Goal: Task Accomplishment & Management: Manage account settings

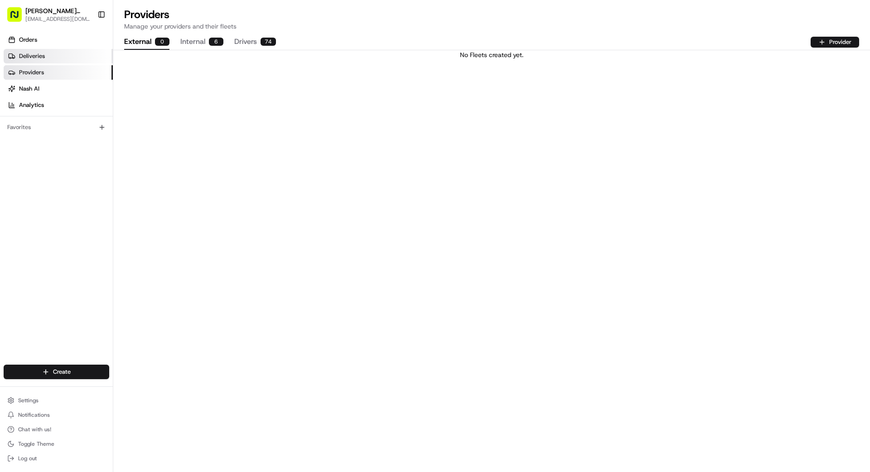
click at [37, 56] on span "Deliveries" at bounding box center [32, 56] width 26 height 8
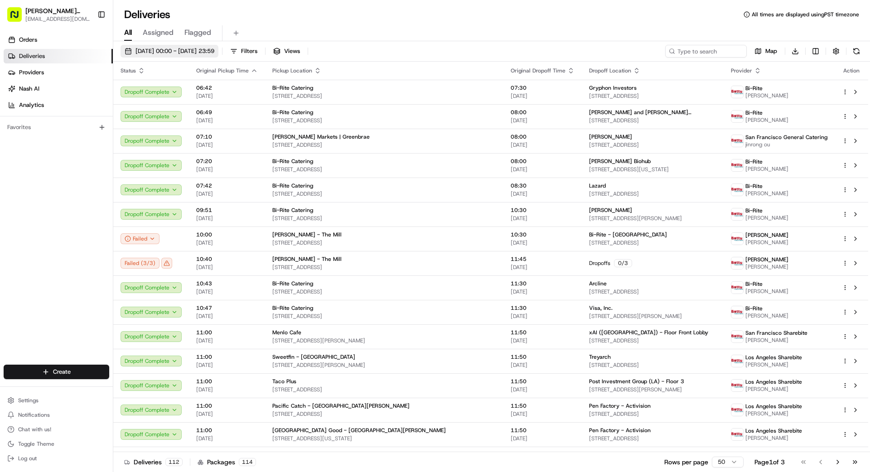
click at [188, 50] on span "[DATE] 00:00 - [DATE] 23:59" at bounding box center [174, 51] width 79 height 8
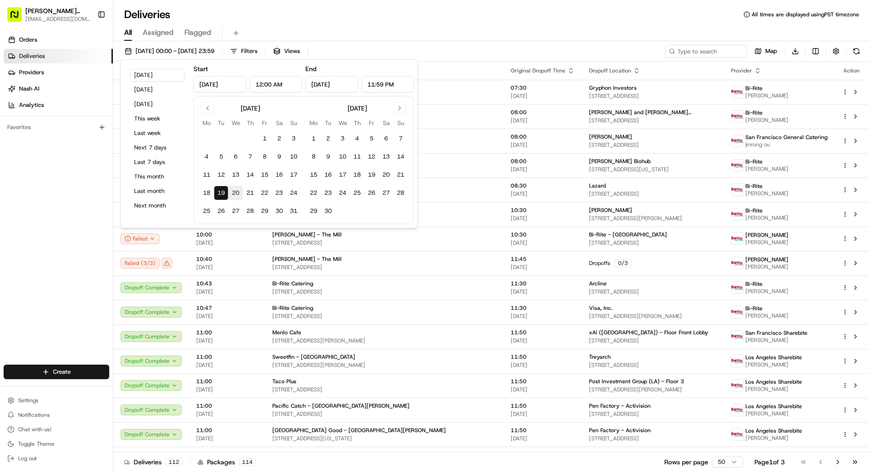
click at [237, 192] on button "20" at bounding box center [235, 193] width 14 height 14
type input "[DATE]"
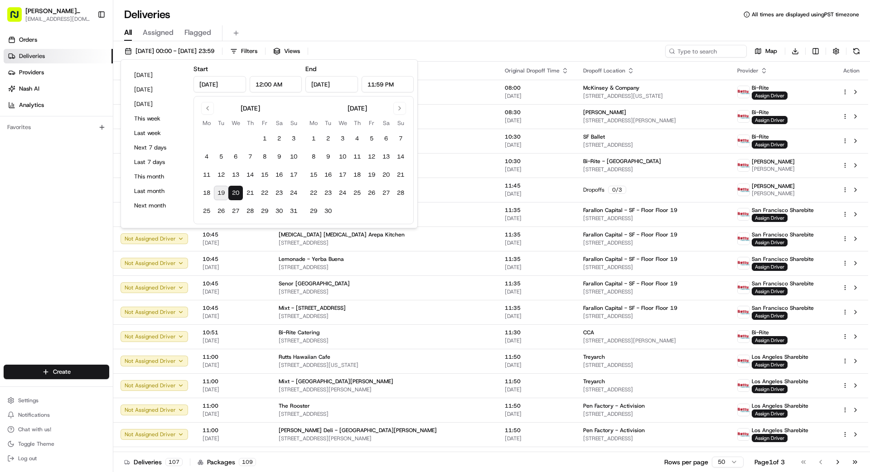
click at [236, 191] on button "20" at bounding box center [235, 193] width 14 height 14
click at [17, 220] on div "Orders Deliveries Providers [PERSON_NAME] Analytics Favorites" at bounding box center [56, 199] width 113 height 341
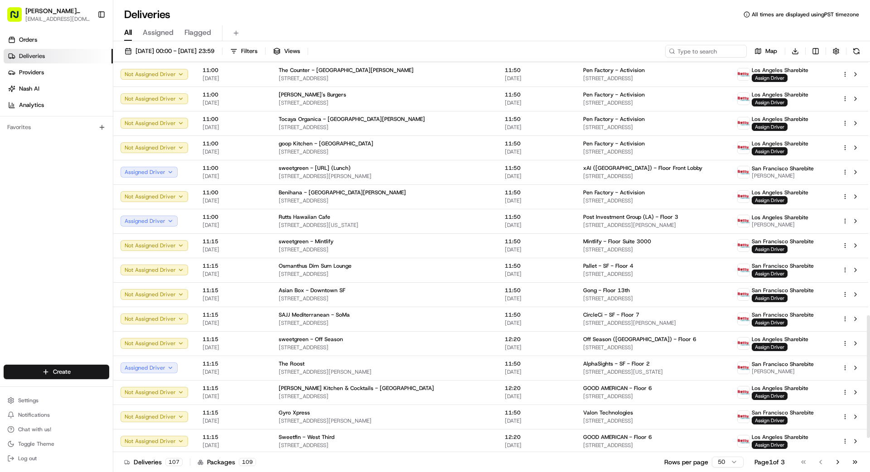
scroll to position [851, 0]
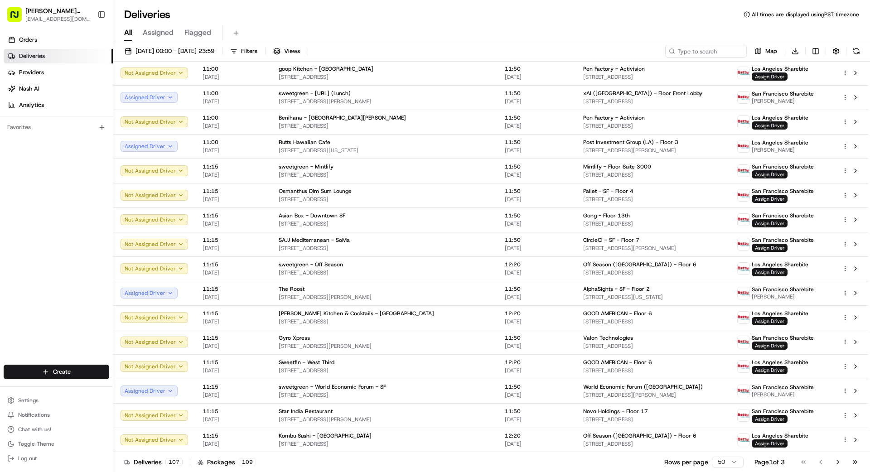
click at [730, 461] on html "Betty Transportation bettytllc@gmail.com Toggle Sidebar Orders Deliveries Provi…" at bounding box center [435, 236] width 870 height 472
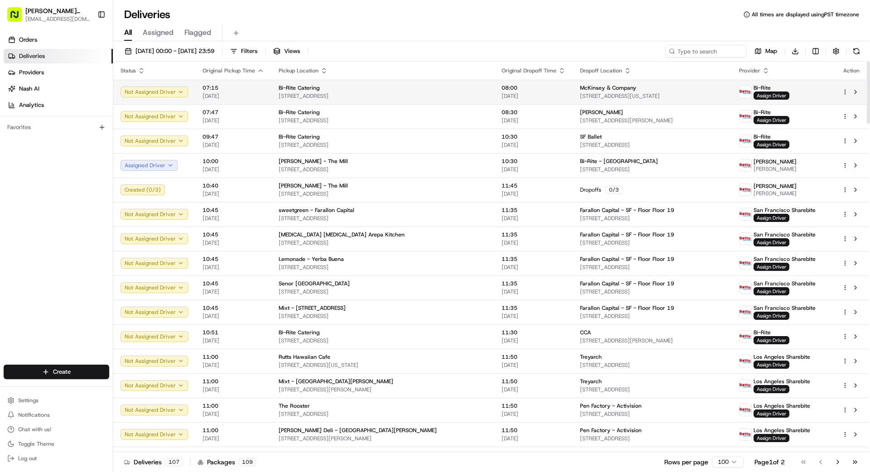
scroll to position [3, 0]
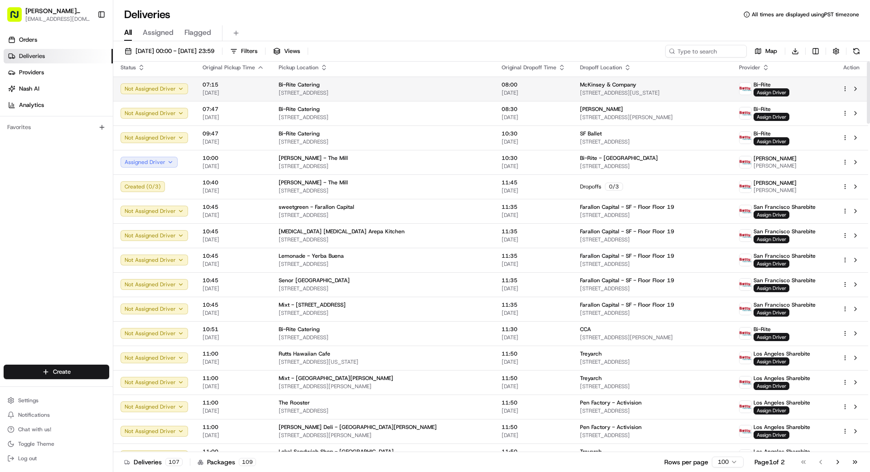
click at [348, 93] on span "[STREET_ADDRESS]" at bounding box center [383, 92] width 208 height 7
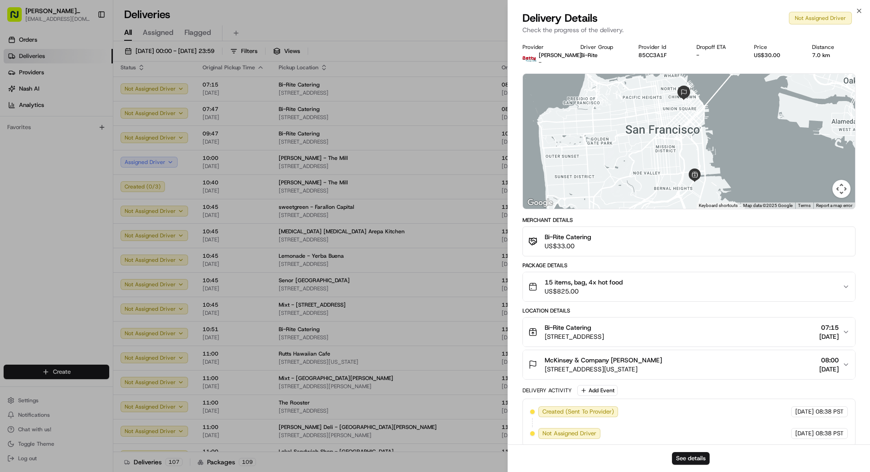
click at [709, 284] on div "15 items, bag, 4x hot food US$825.00" at bounding box center [685, 287] width 314 height 18
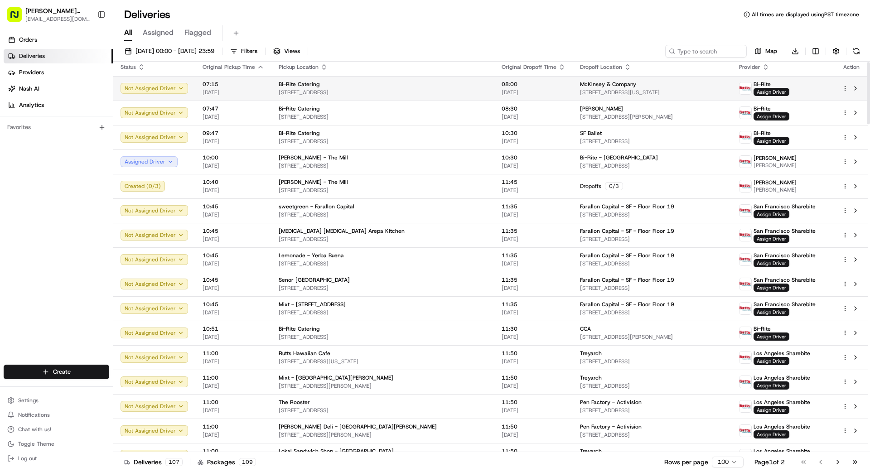
scroll to position [0, 0]
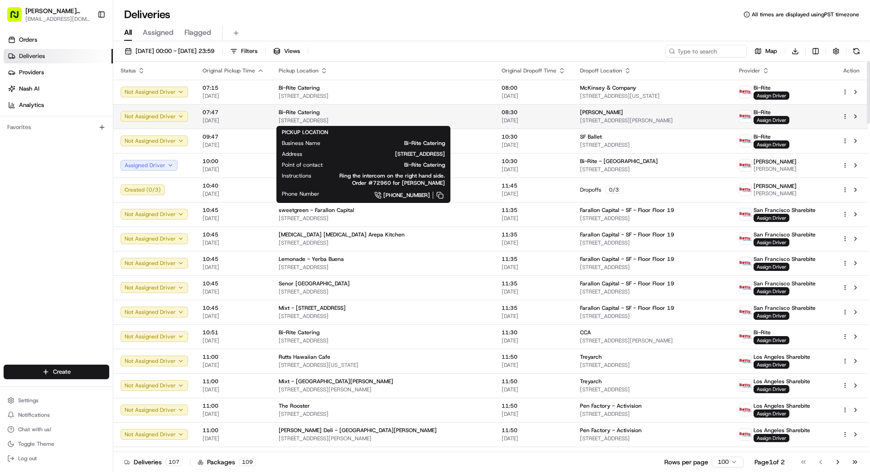
click at [436, 119] on span "[STREET_ADDRESS]" at bounding box center [383, 120] width 208 height 7
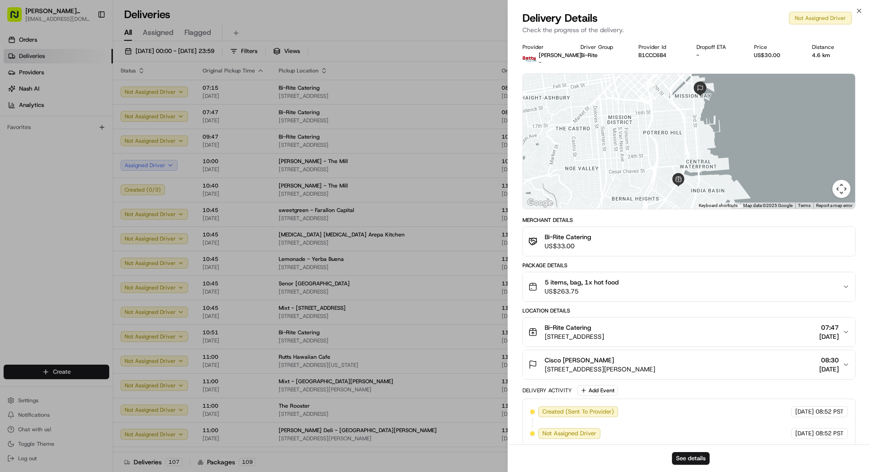
drag, startPoint x: 592, startPoint y: 279, endPoint x: 587, endPoint y: 279, distance: 5.9
click at [591, 279] on span "5 items, bag, 1x hot food" at bounding box center [581, 282] width 74 height 9
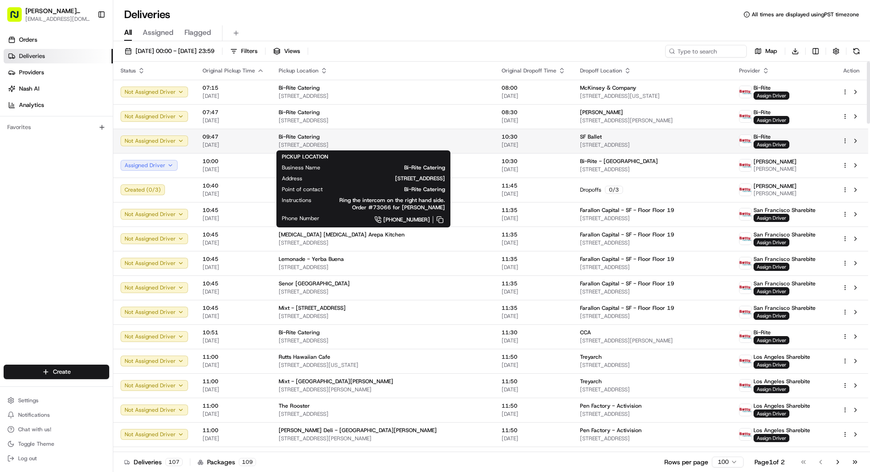
click at [418, 139] on div "Bi-Rite Catering" at bounding box center [383, 136] width 208 height 7
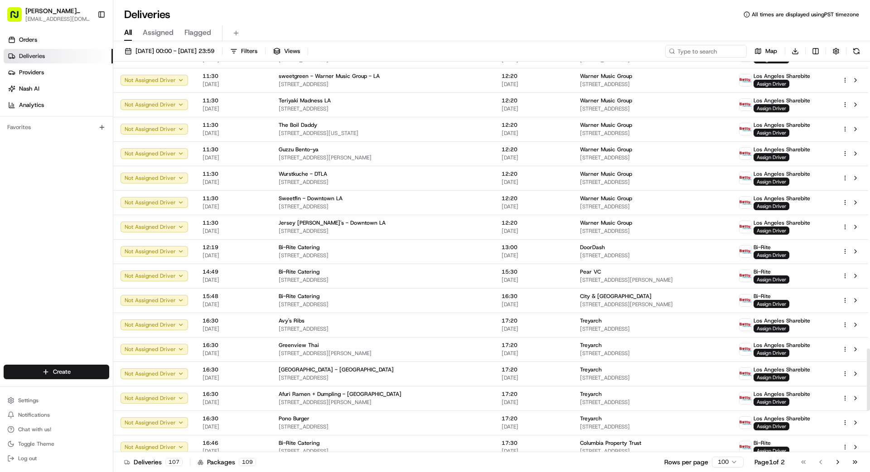
scroll to position [2073, 0]
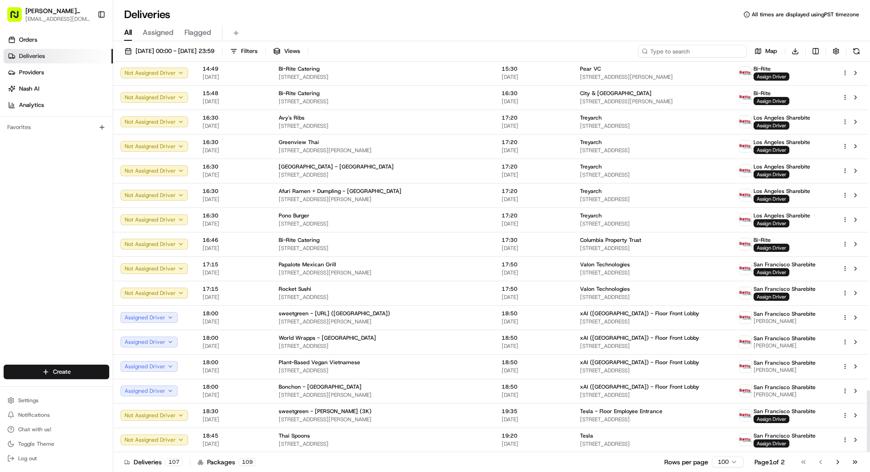
click at [684, 52] on input at bounding box center [692, 51] width 109 height 13
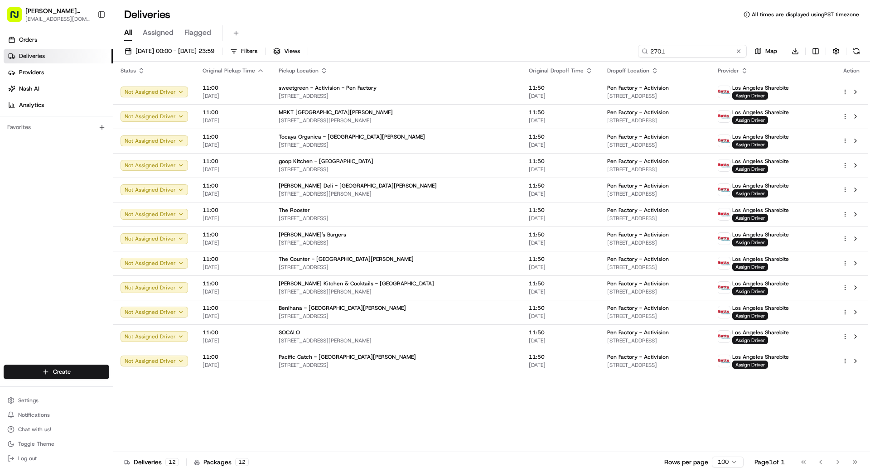
type input "2701"
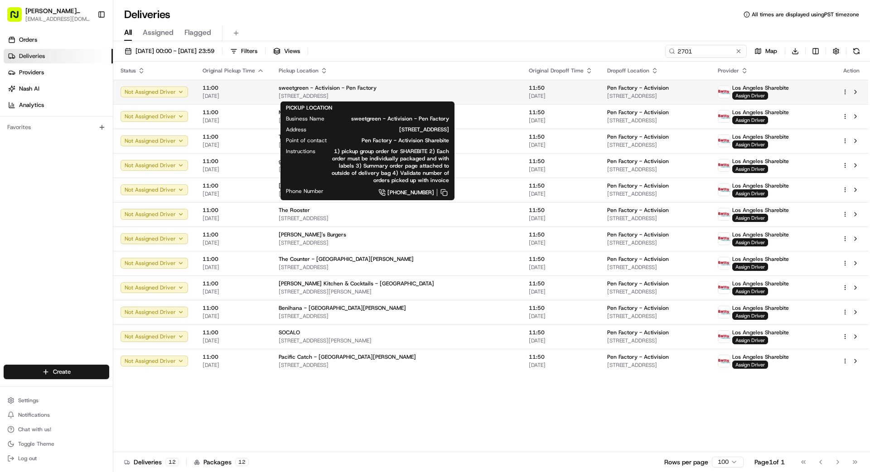
click at [434, 93] on span "[STREET_ADDRESS]" at bounding box center [397, 95] width 236 height 7
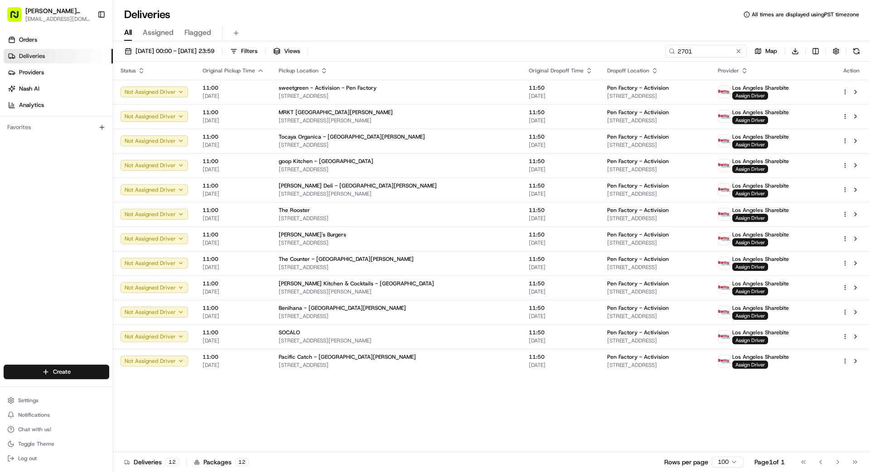
click at [426, 119] on span "[STREET_ADDRESS][PERSON_NAME]" at bounding box center [397, 120] width 236 height 7
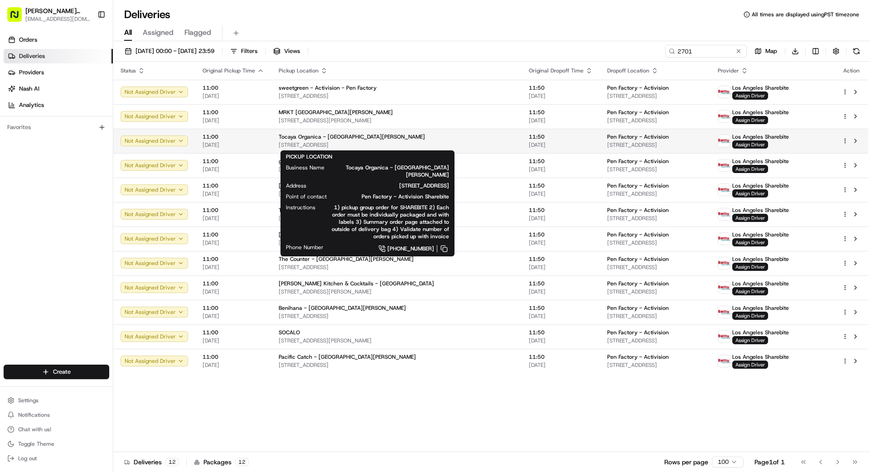
click at [418, 142] on span "[STREET_ADDRESS]" at bounding box center [397, 144] width 236 height 7
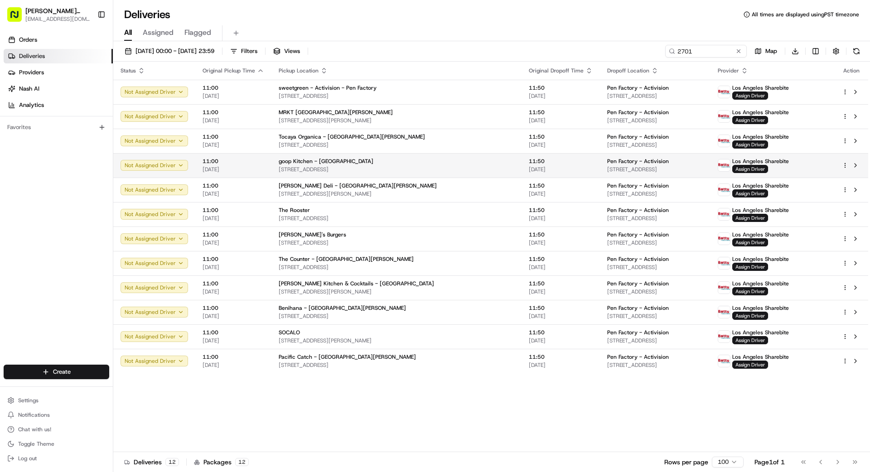
click at [438, 167] on span "[STREET_ADDRESS]" at bounding box center [397, 169] width 236 height 7
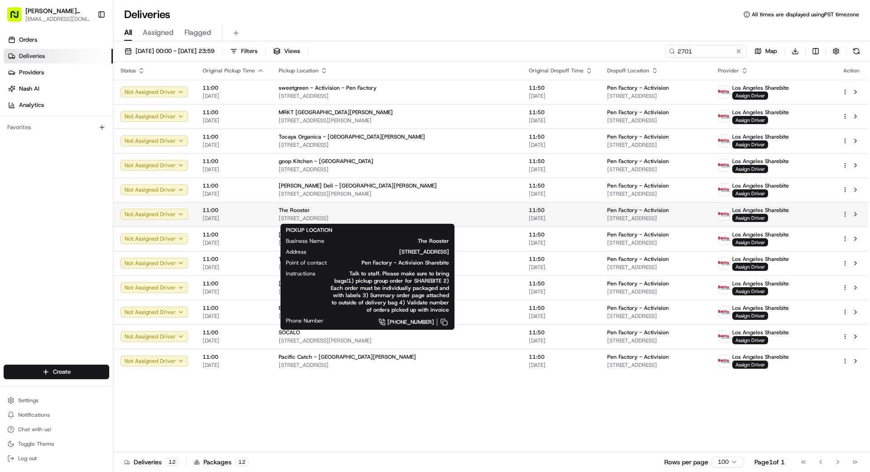
click at [439, 216] on span "[STREET_ADDRESS]" at bounding box center [397, 218] width 236 height 7
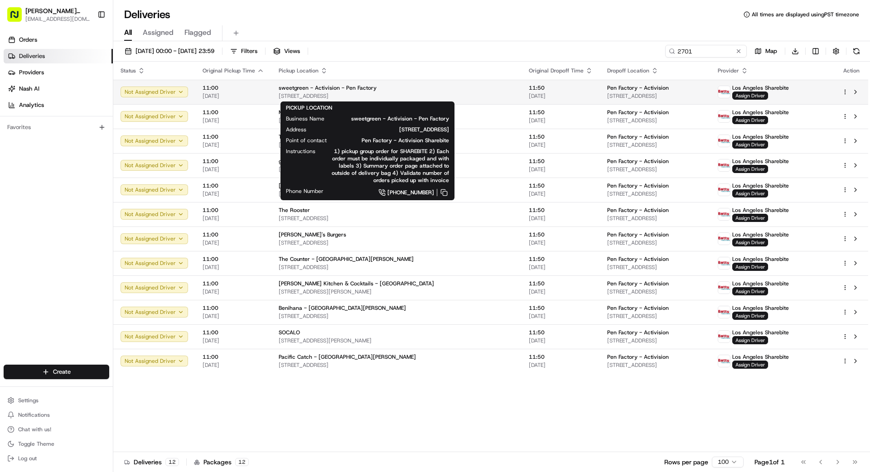
click at [432, 92] on span "[STREET_ADDRESS]" at bounding box center [397, 95] width 236 height 7
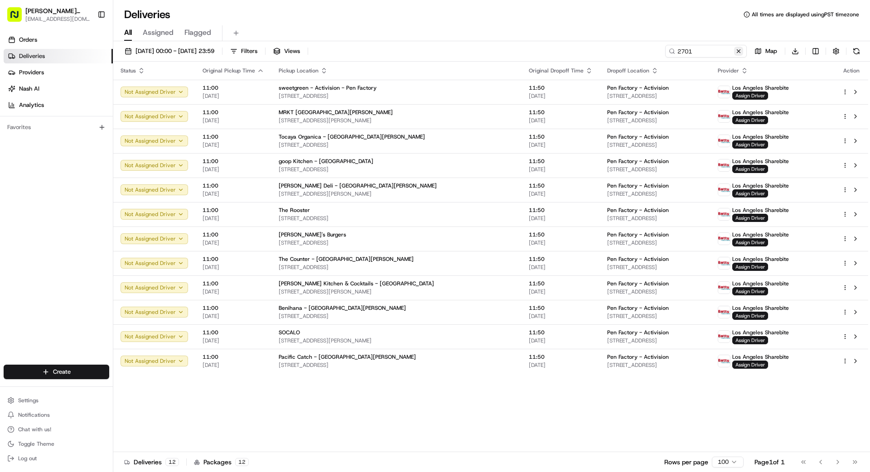
click at [739, 50] on button at bounding box center [738, 51] width 9 height 9
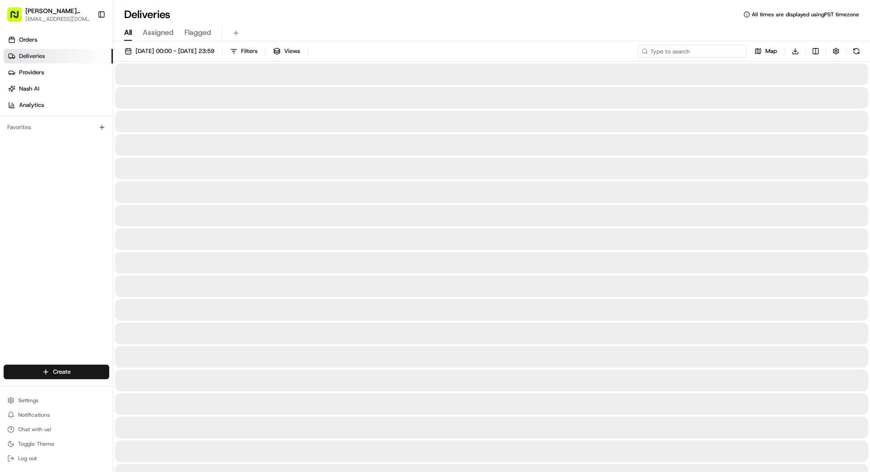
click at [729, 51] on input at bounding box center [692, 51] width 109 height 13
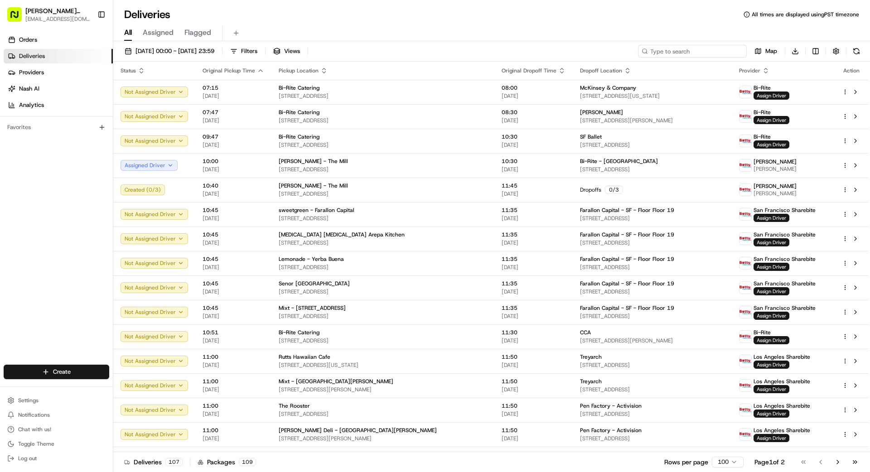
click at [719, 53] on input at bounding box center [692, 51] width 109 height 13
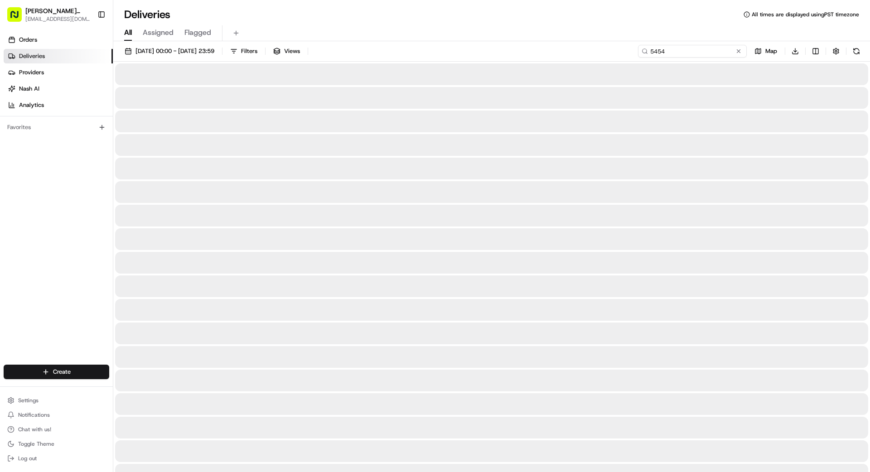
type input "5454"
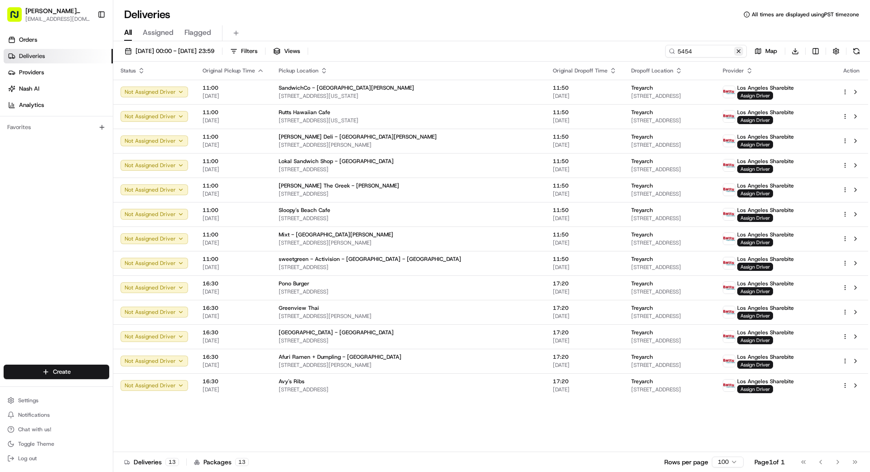
click at [737, 50] on button at bounding box center [738, 51] width 9 height 9
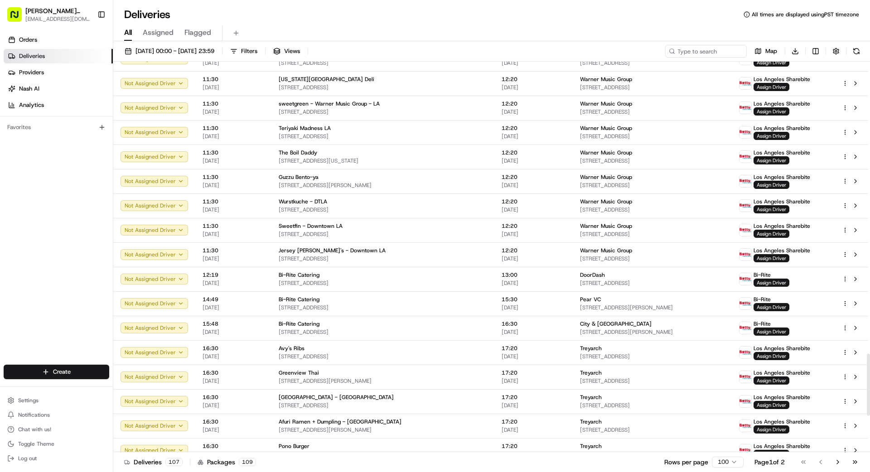
scroll to position [1844, 0]
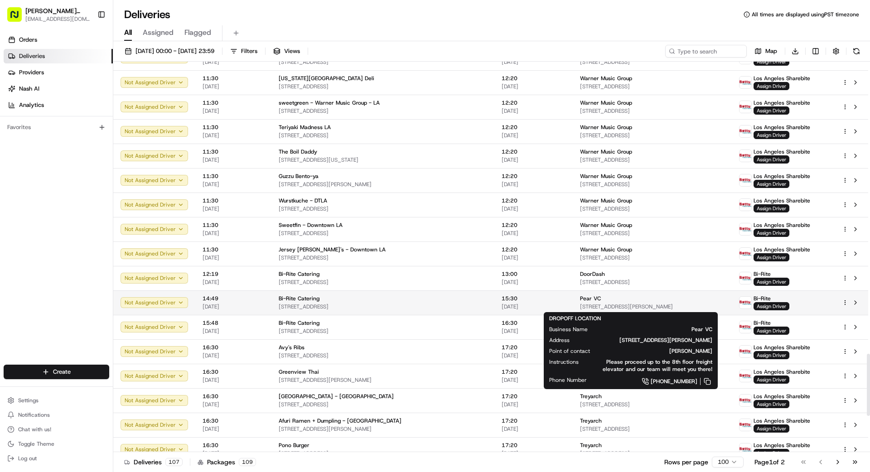
click at [580, 304] on span "[STREET_ADDRESS][PERSON_NAME]" at bounding box center [652, 306] width 144 height 7
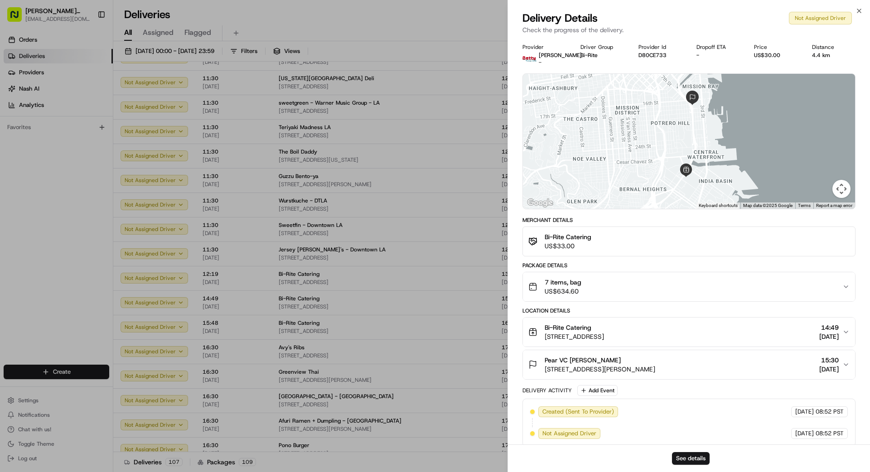
click at [661, 282] on div "7 items, bag US$634.60" at bounding box center [685, 287] width 314 height 18
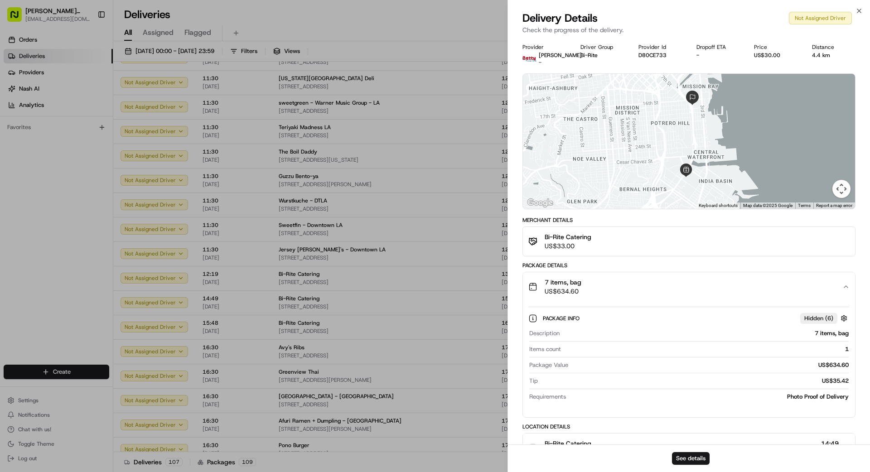
scroll to position [0, 0]
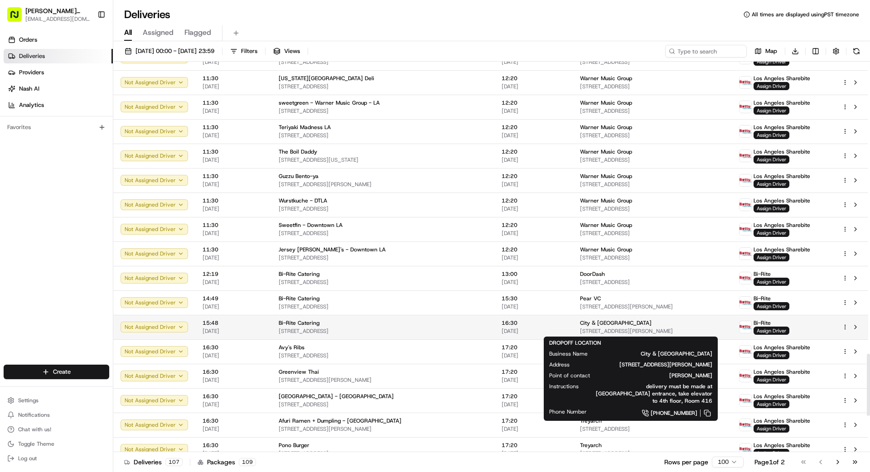
click at [594, 327] on span "[STREET_ADDRESS][PERSON_NAME]" at bounding box center [652, 330] width 144 height 7
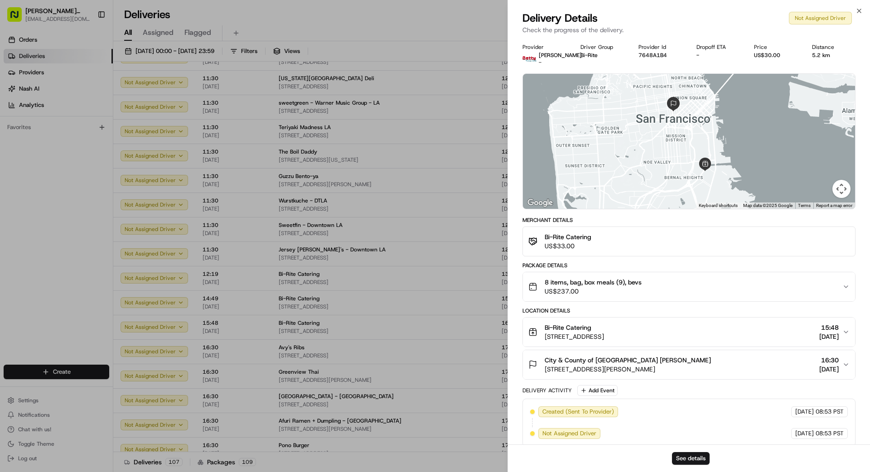
click at [637, 289] on span "US$237.00" at bounding box center [592, 291] width 97 height 9
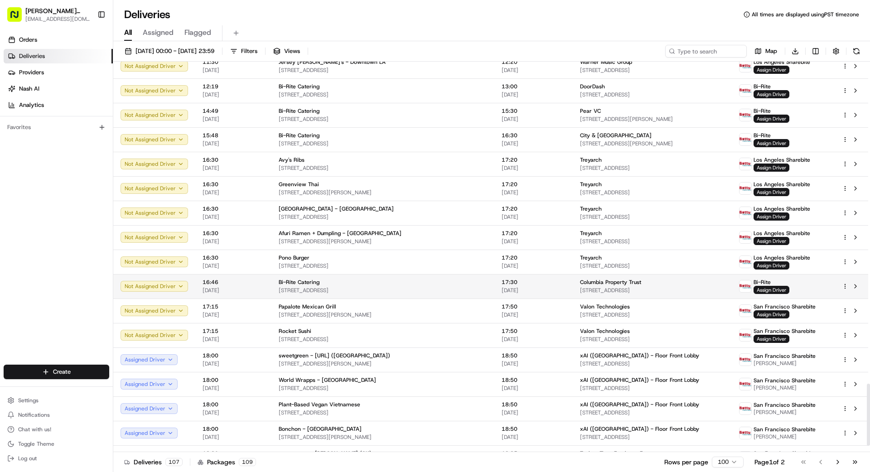
scroll to position [2032, 0]
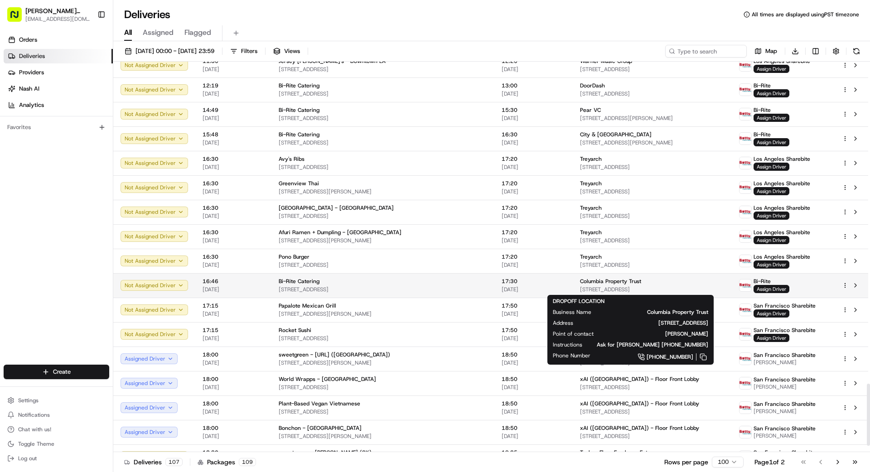
click at [580, 284] on span "Columbia Property Trust" at bounding box center [610, 281] width 61 height 7
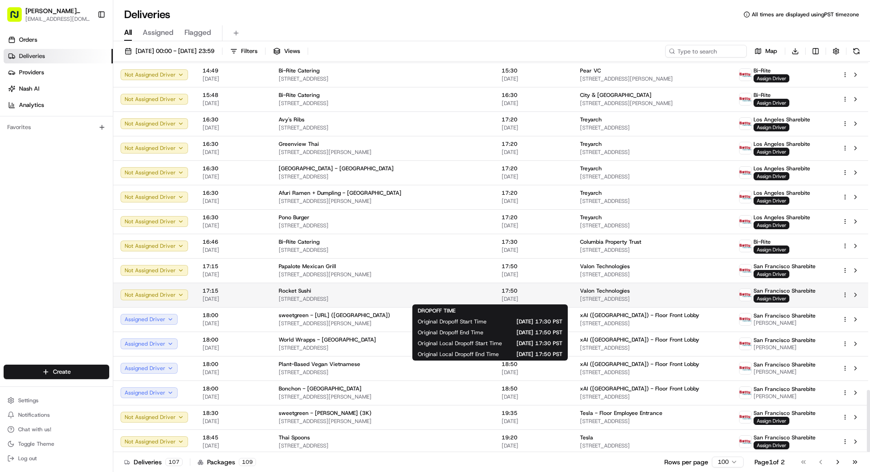
scroll to position [2073, 0]
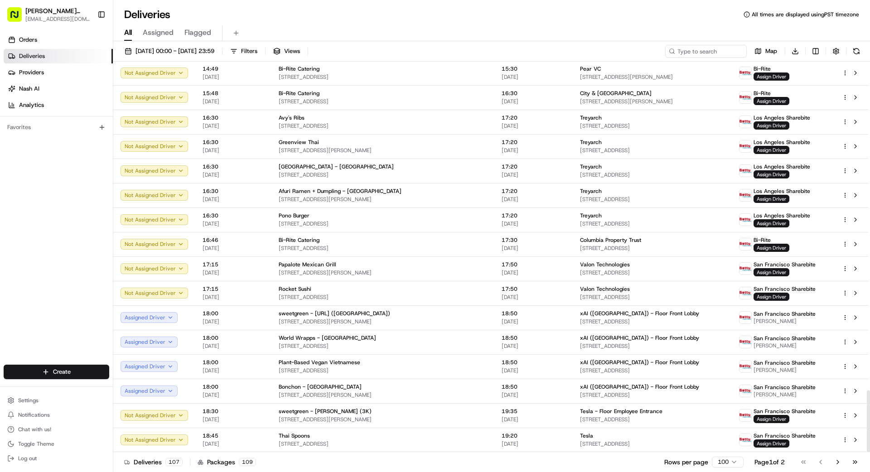
click at [734, 461] on html "Betty Transportation bettytllc@gmail.com Toggle Sidebar Orders Deliveries Provi…" at bounding box center [435, 236] width 870 height 472
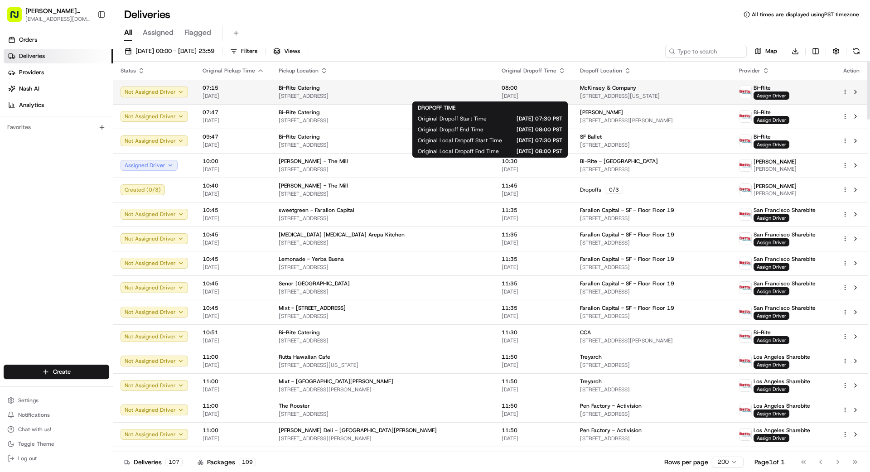
click at [501, 88] on span "08:00" at bounding box center [533, 87] width 64 height 7
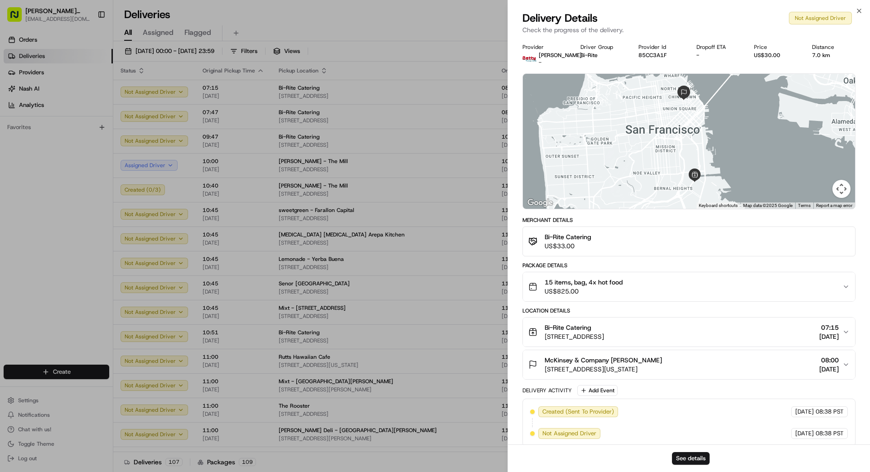
click at [631, 287] on div "15 items, bag, 4x hot food US$825.00" at bounding box center [685, 287] width 314 height 18
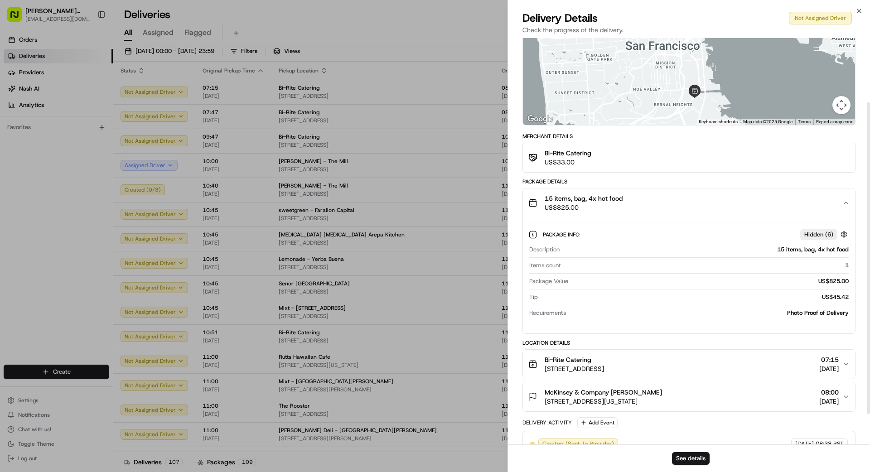
scroll to position [91, 0]
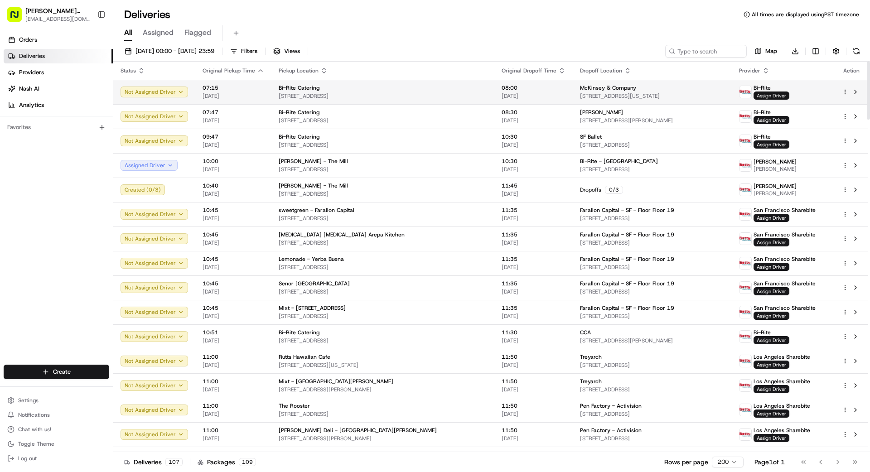
click at [764, 94] on span "Assign Driver" at bounding box center [771, 95] width 36 height 8
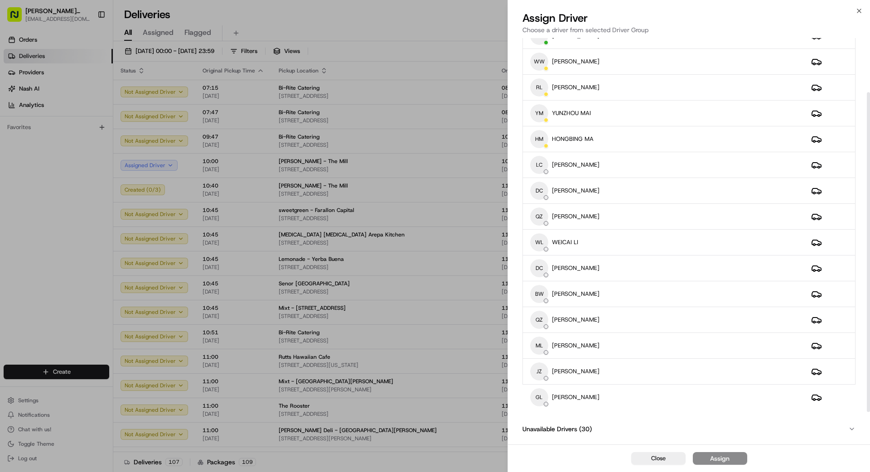
scroll to position [69, 0]
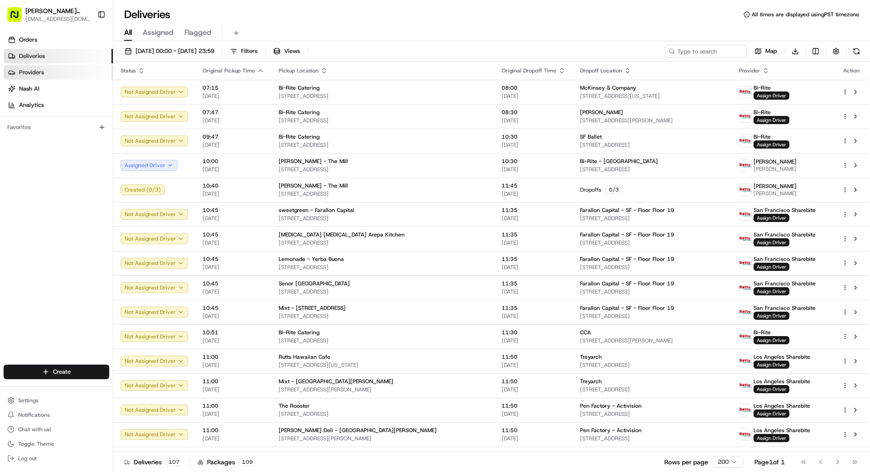
click at [36, 69] on span "Providers" at bounding box center [31, 72] width 25 height 8
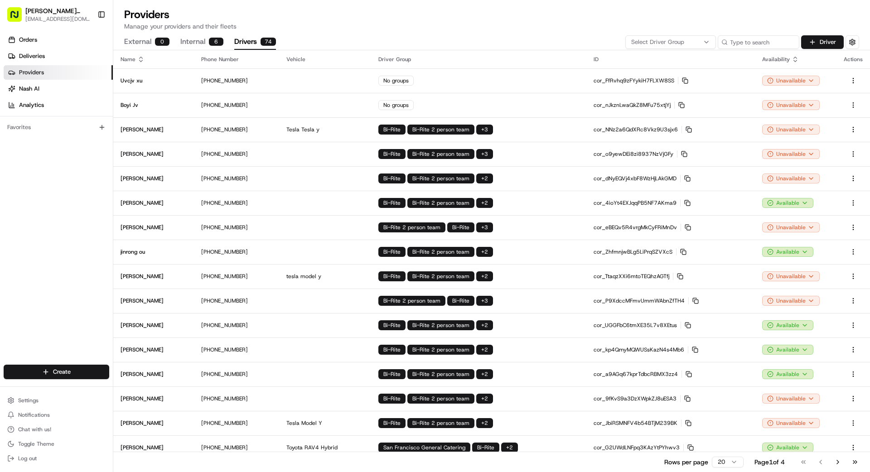
click at [251, 44] on button "Drivers 74" at bounding box center [255, 41] width 42 height 15
click at [699, 41] on div "Select Driver Group" at bounding box center [670, 42] width 86 height 8
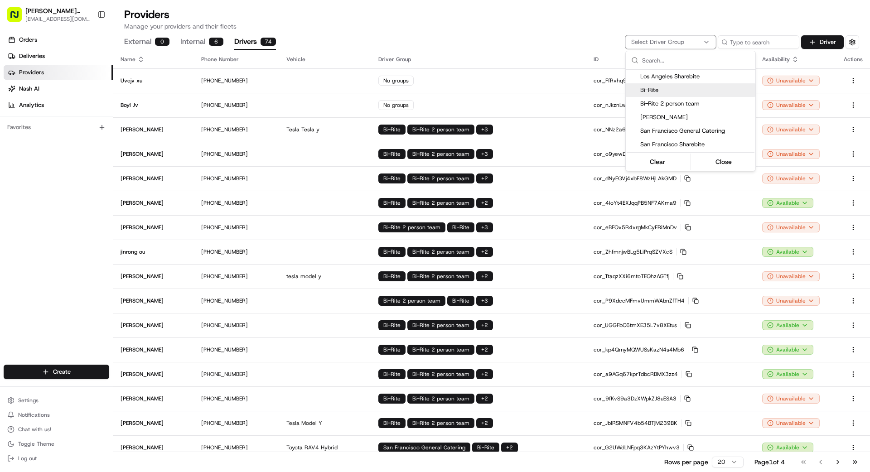
click at [660, 90] on span "Bi-Rite" at bounding box center [695, 90] width 111 height 8
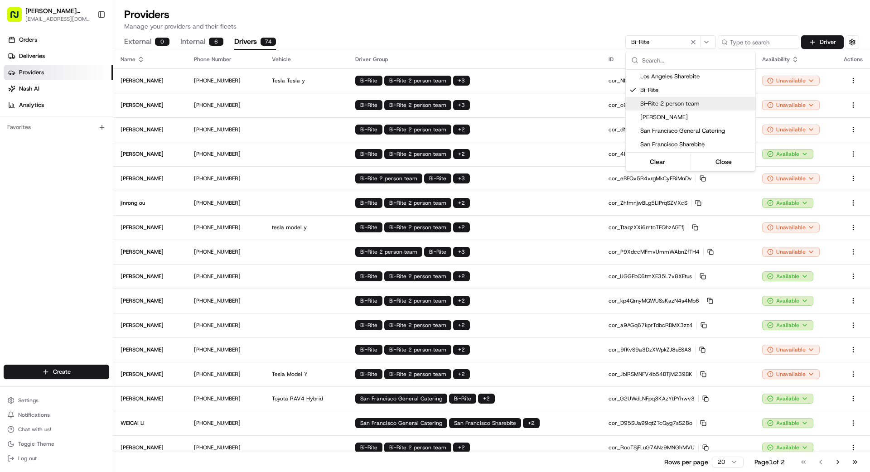
click at [797, 81] on html "Betty Transportation bettytllc@gmail.com Toggle Sidebar Orders Deliveries Provi…" at bounding box center [435, 236] width 870 height 472
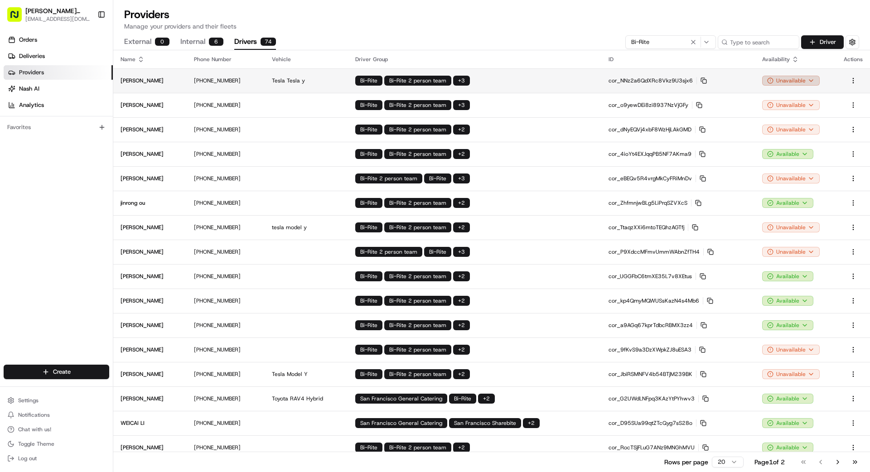
click at [793, 82] on html "Betty Transportation bettytllc@gmail.com Toggle Sidebar Orders Deliveries Provi…" at bounding box center [435, 236] width 870 height 472
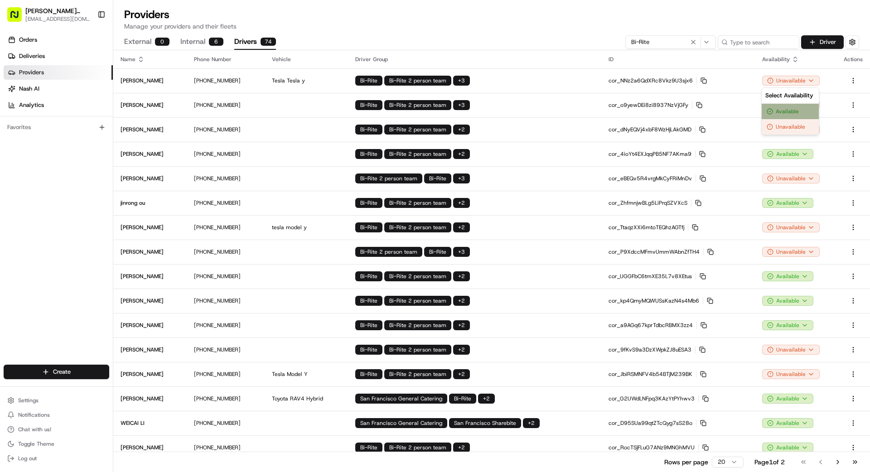
click at [787, 110] on div "Available" at bounding box center [789, 111] width 57 height 15
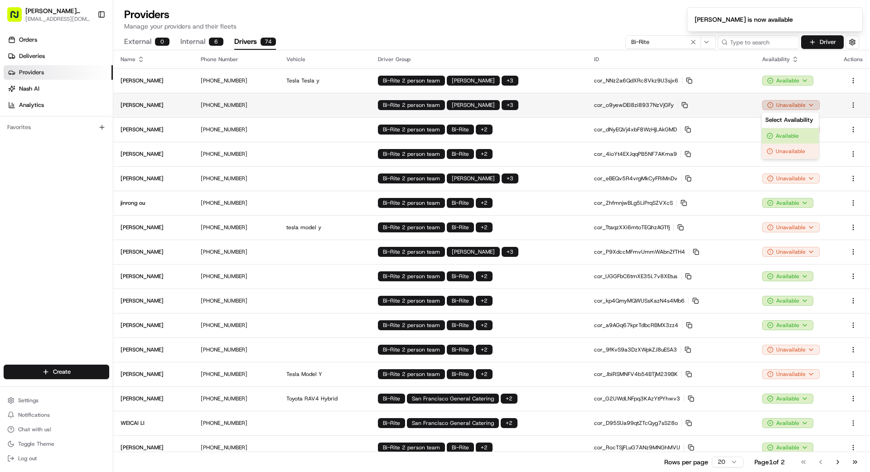
click at [781, 102] on html "Betty Transportation bettytllc@gmail.com Toggle Sidebar Orders Deliveries Provi…" at bounding box center [435, 236] width 870 height 472
click at [781, 137] on div "Available" at bounding box center [789, 135] width 57 height 15
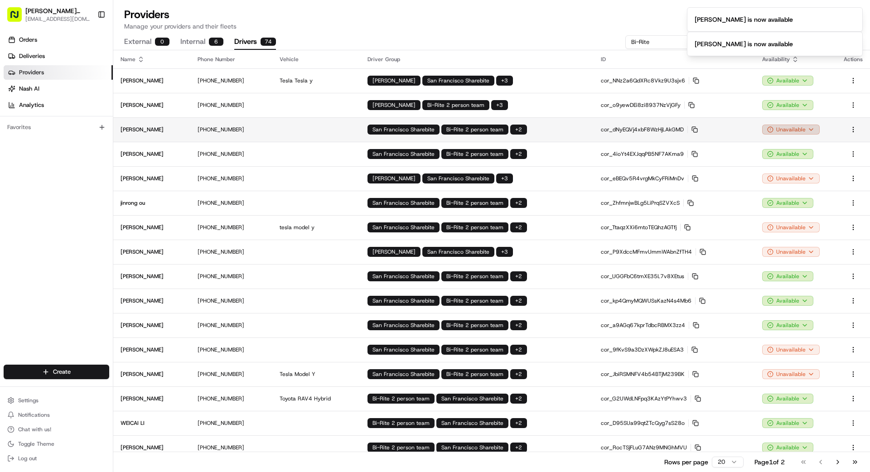
click at [787, 130] on html "Betty Transportation bettytllc@gmail.com Toggle Sidebar Orders Deliveries Provi…" at bounding box center [435, 236] width 870 height 472
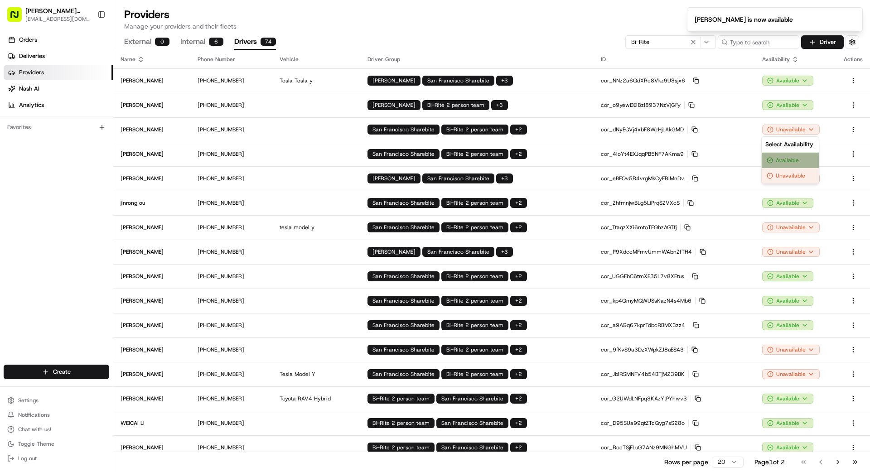
click at [790, 159] on div "Available" at bounding box center [789, 160] width 57 height 15
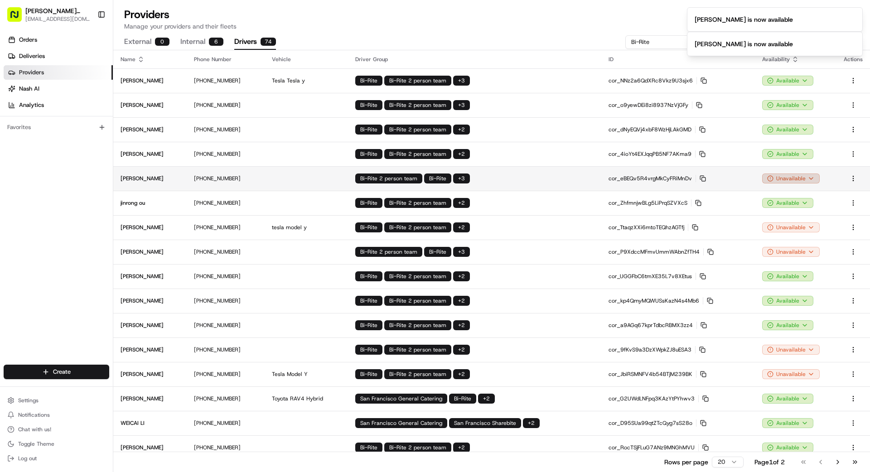
click at [785, 177] on html "Betty Transportation bettytllc@gmail.com Toggle Sidebar Orders Deliveries Provi…" at bounding box center [435, 236] width 870 height 472
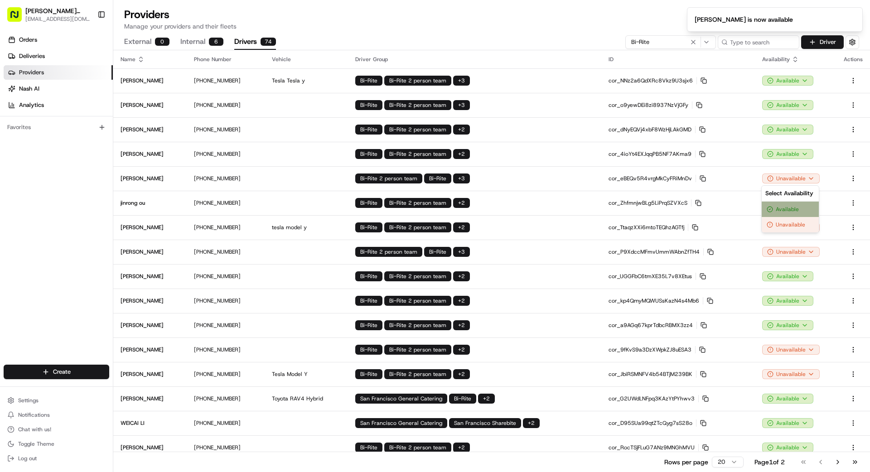
click at [791, 210] on div "Available" at bounding box center [789, 209] width 57 height 15
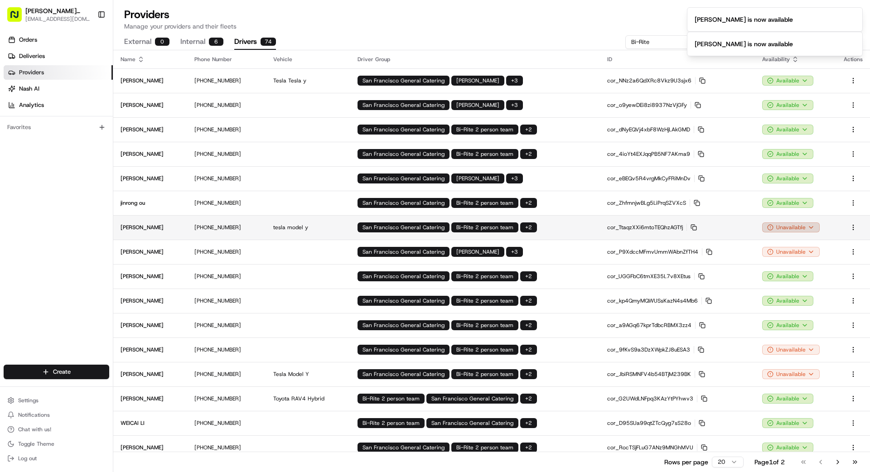
click at [802, 231] on html "Betty Transportation bettytllc@gmail.com Toggle Sidebar Orders Deliveries Provi…" at bounding box center [435, 236] width 870 height 472
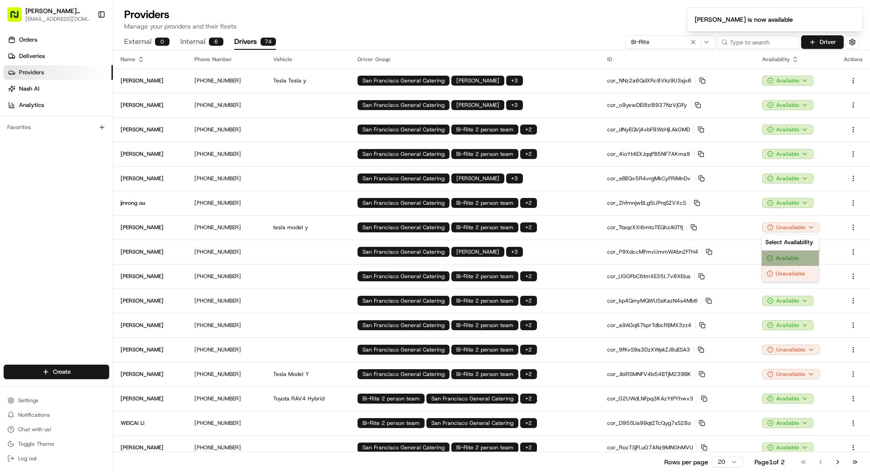
click at [802, 255] on div "Available" at bounding box center [789, 257] width 57 height 15
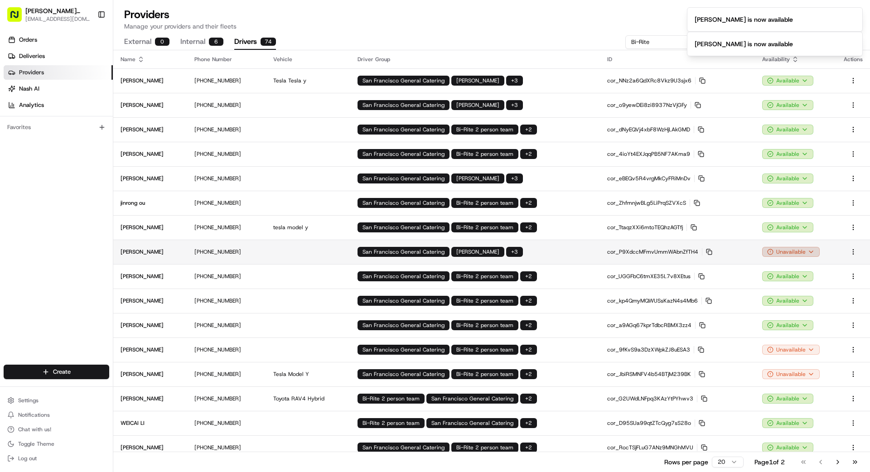
click at [804, 253] on html "Betty Transportation bettytllc@gmail.com Toggle Sidebar Orders Deliveries Provi…" at bounding box center [435, 236] width 870 height 472
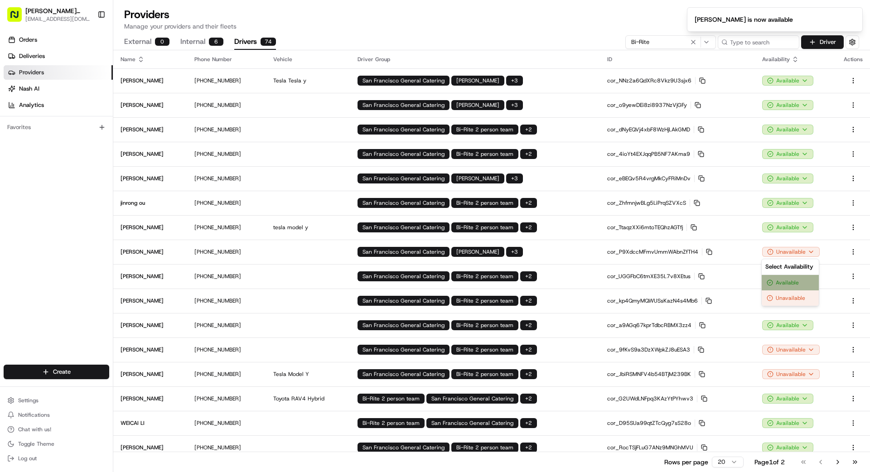
click at [799, 283] on div "Available" at bounding box center [789, 282] width 57 height 15
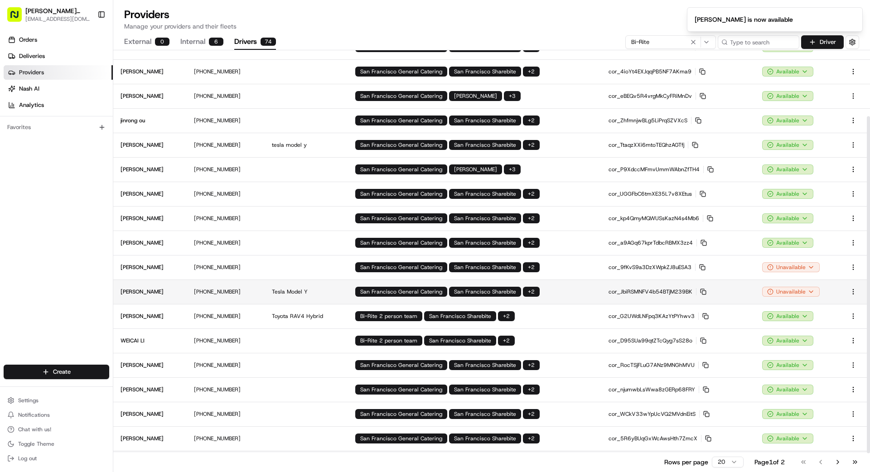
scroll to position [106, 0]
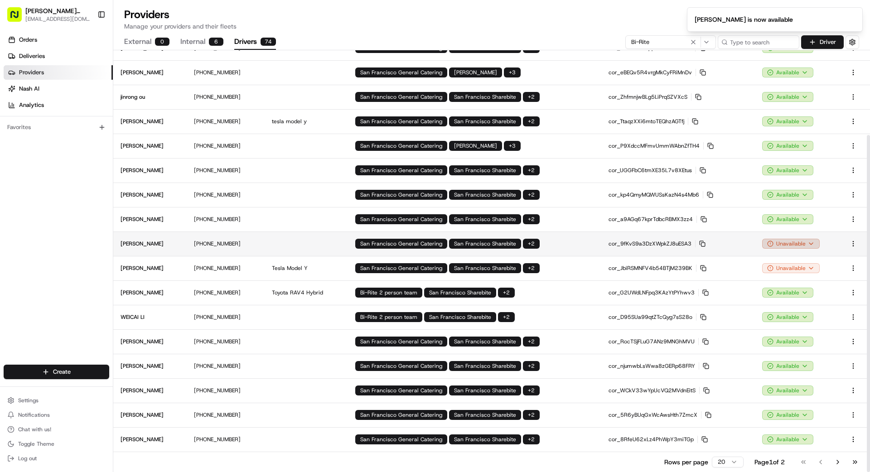
click at [789, 242] on html "Betty Transportation bettytllc@gmail.com Toggle Sidebar Orders Deliveries Provi…" at bounding box center [435, 236] width 870 height 472
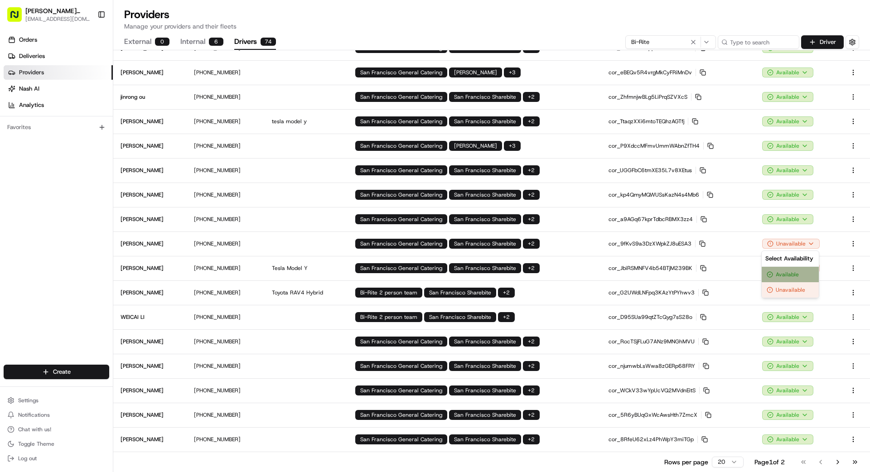
click at [795, 274] on div "Available" at bounding box center [789, 274] width 57 height 15
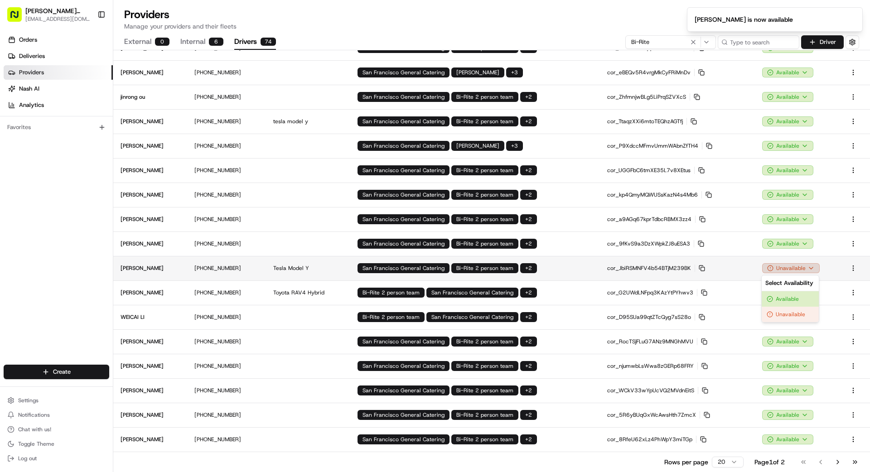
click at [788, 264] on html "Betty Transportation bettytllc@gmail.com Toggle Sidebar Orders Deliveries Provi…" at bounding box center [435, 236] width 870 height 472
click at [796, 299] on div "Available" at bounding box center [789, 298] width 57 height 15
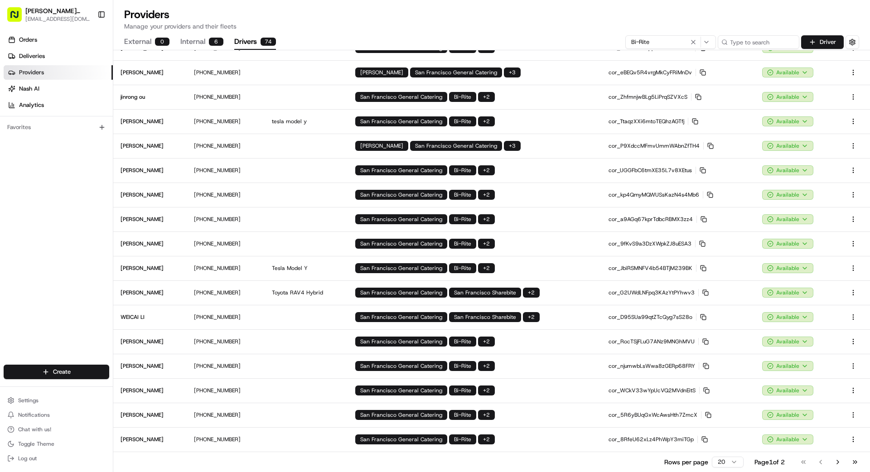
click at [835, 464] on button "Go to next page" at bounding box center [837, 462] width 15 height 13
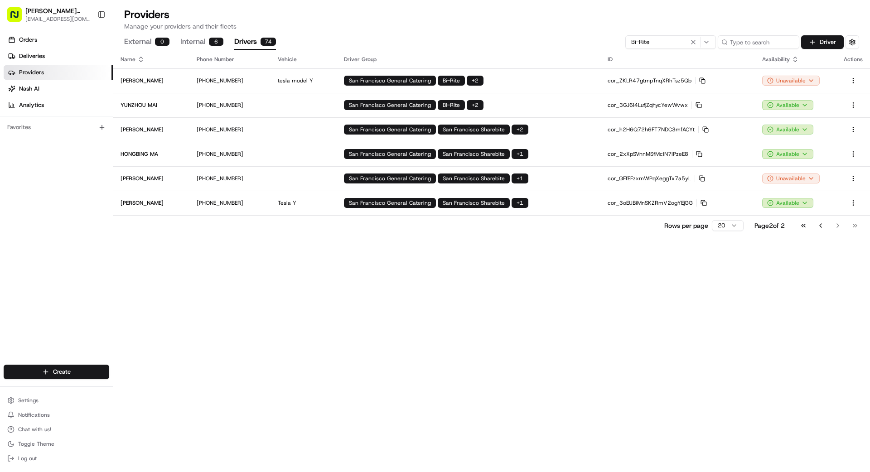
scroll to position [0, 0]
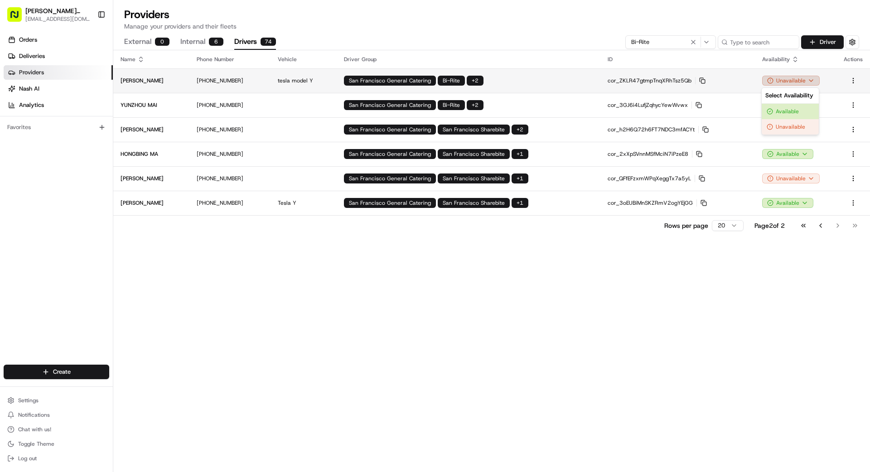
click at [798, 82] on html "Betty Transportation bettytllc@gmail.com Toggle Sidebar Orders Deliveries Provi…" at bounding box center [435, 236] width 870 height 472
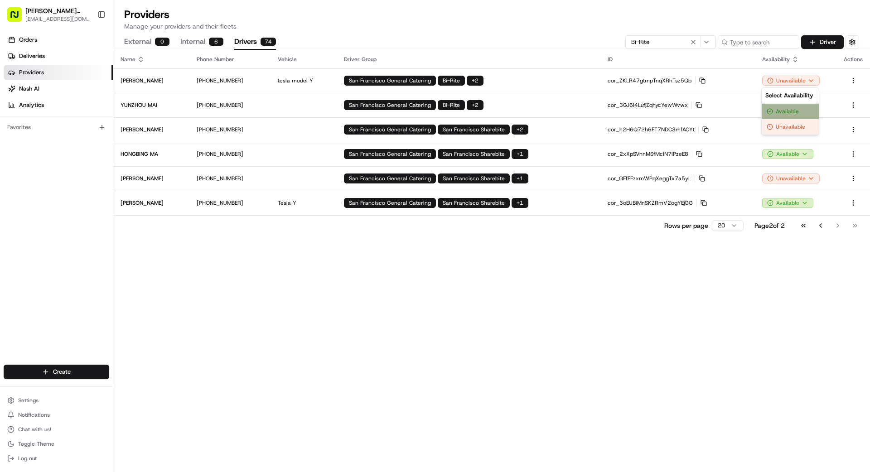
click at [793, 106] on div "Available" at bounding box center [789, 111] width 57 height 15
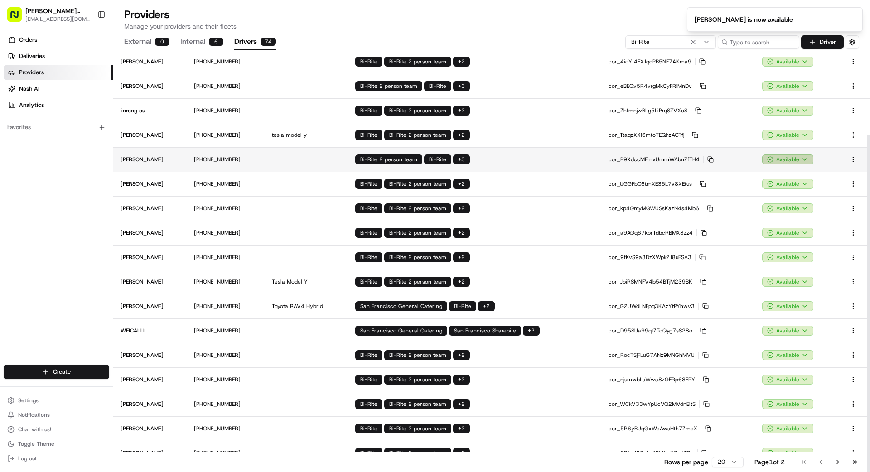
scroll to position [106, 0]
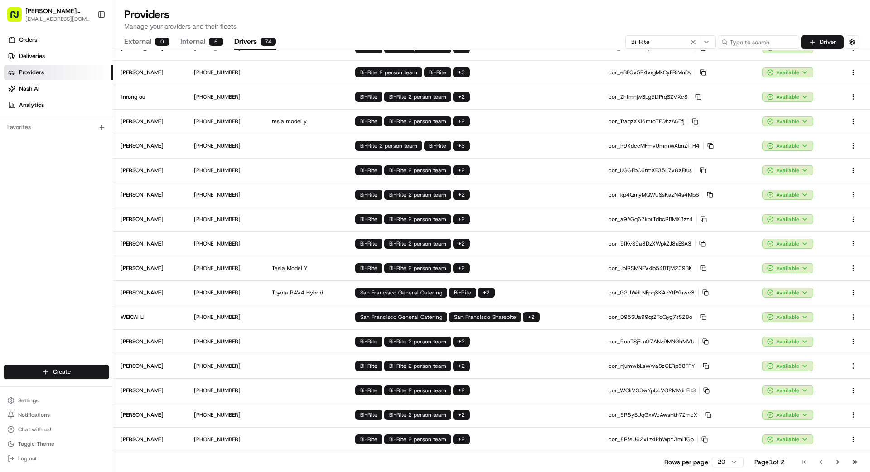
click at [837, 462] on button "Go to next page" at bounding box center [837, 462] width 15 height 13
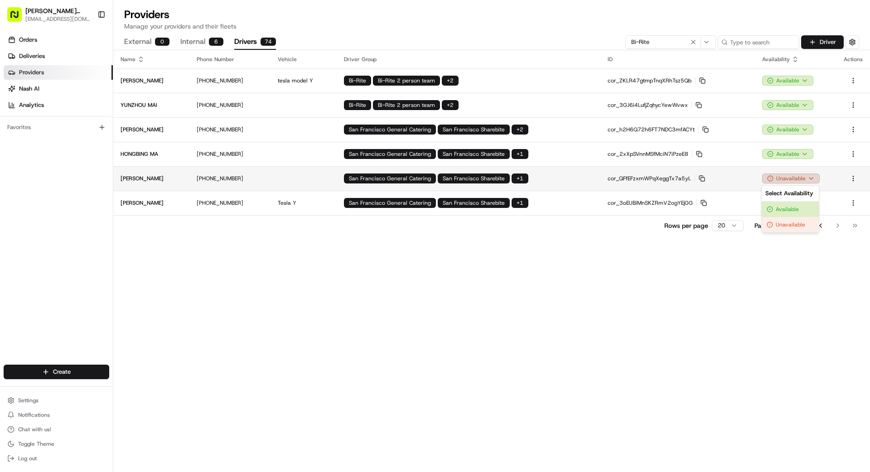
click at [808, 178] on html "Betty Transportation bettytllc@gmail.com Toggle Sidebar Orders Deliveries Provi…" at bounding box center [435, 236] width 870 height 472
click at [795, 209] on div "Available" at bounding box center [789, 209] width 57 height 15
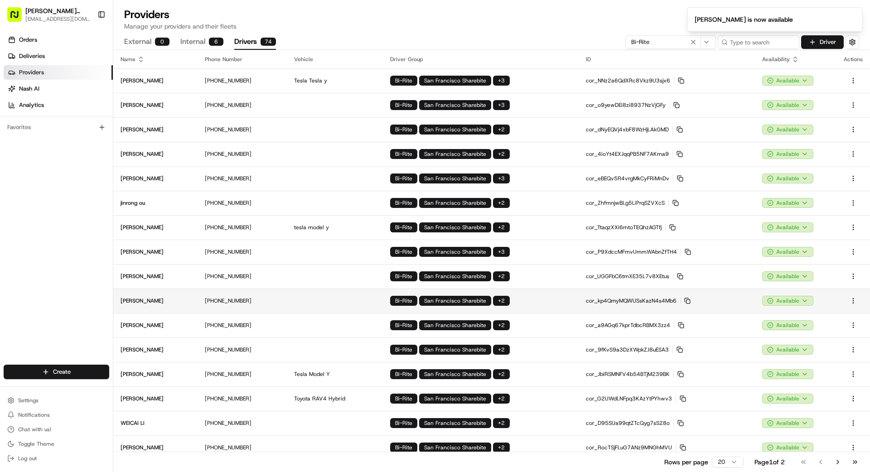
click at [560, 308] on td "Bi-Rite San Francisco Sharebite + 2" at bounding box center [481, 301] width 196 height 24
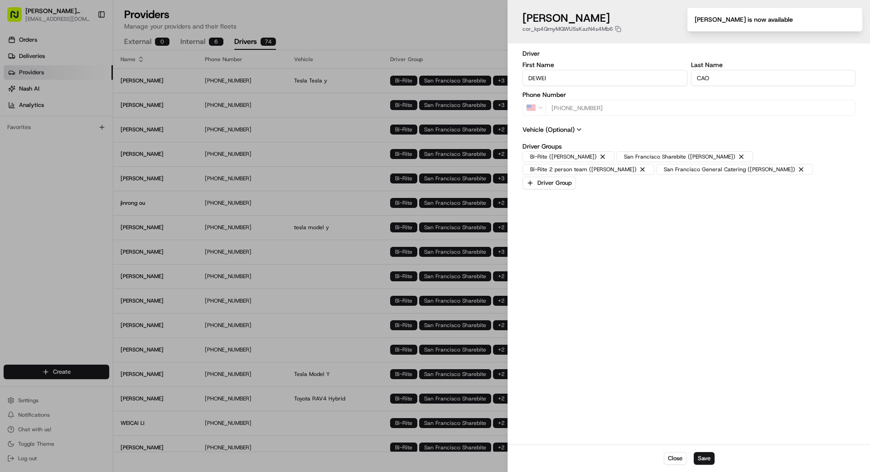
type input "+1"
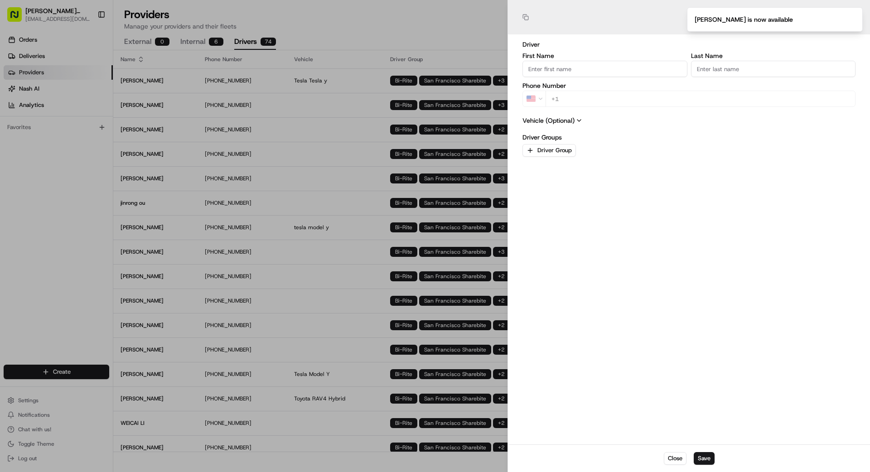
click at [70, 190] on div at bounding box center [435, 236] width 870 height 472
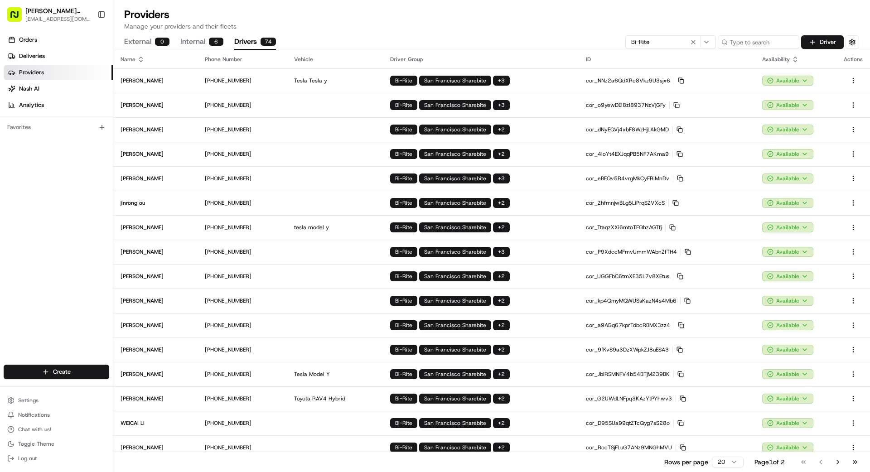
click at [194, 43] on button "Internal 6" at bounding box center [201, 41] width 43 height 15
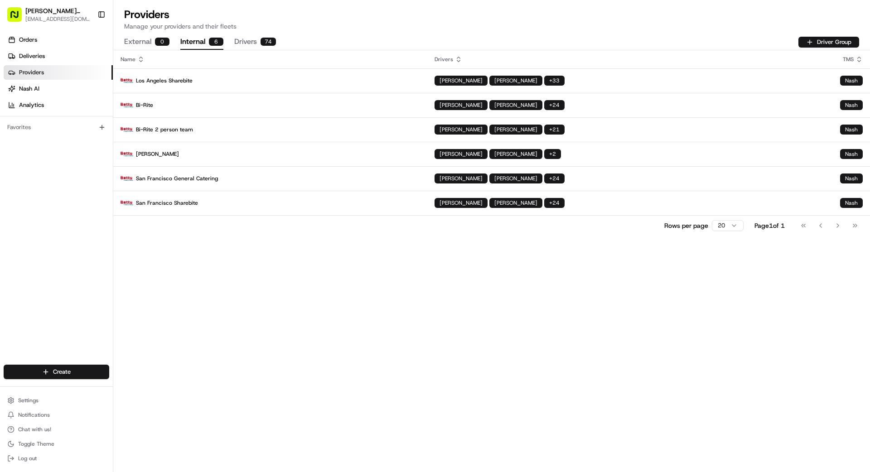
click at [248, 37] on button "Drivers 74" at bounding box center [255, 41] width 42 height 15
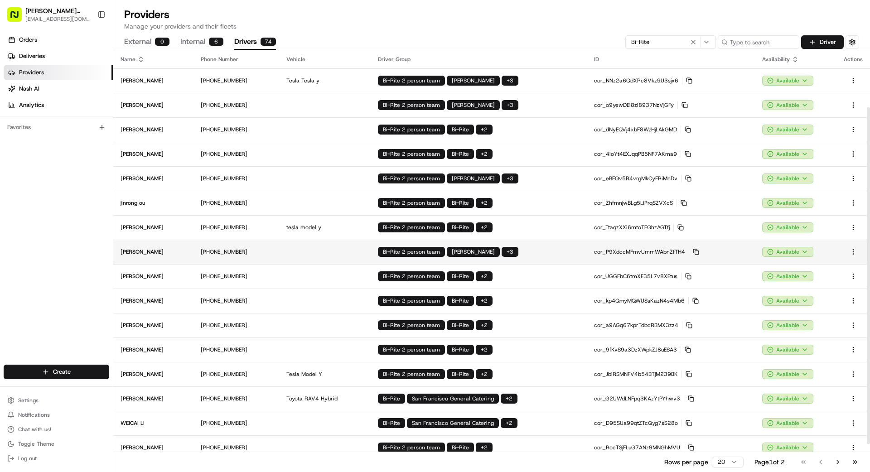
scroll to position [106, 0]
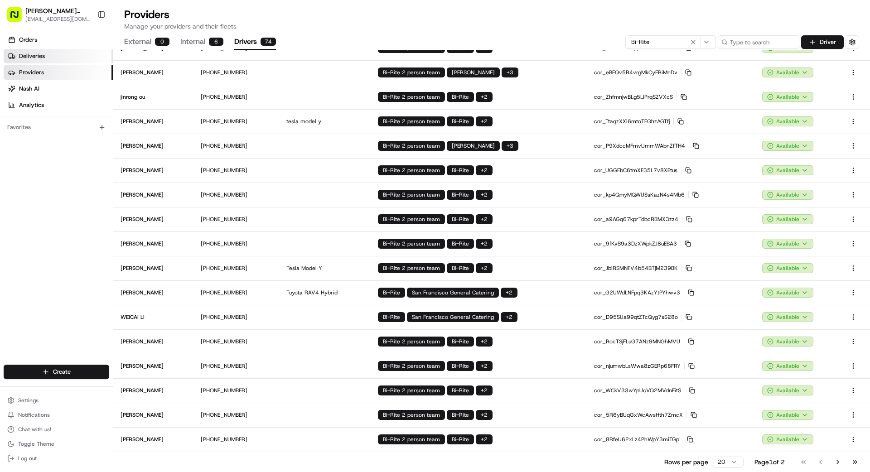
click at [44, 57] on span "Deliveries" at bounding box center [32, 56] width 26 height 8
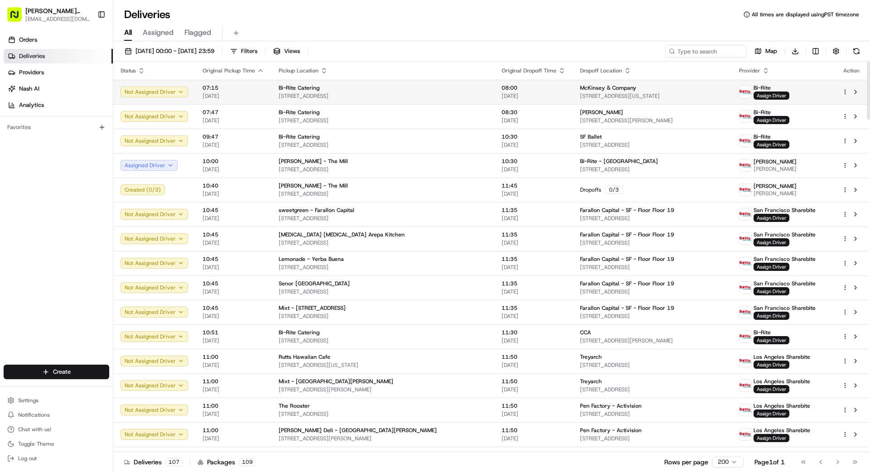
scroll to position [0, 0]
click at [606, 98] on span "[STREET_ADDRESS][US_STATE]" at bounding box center [652, 95] width 144 height 7
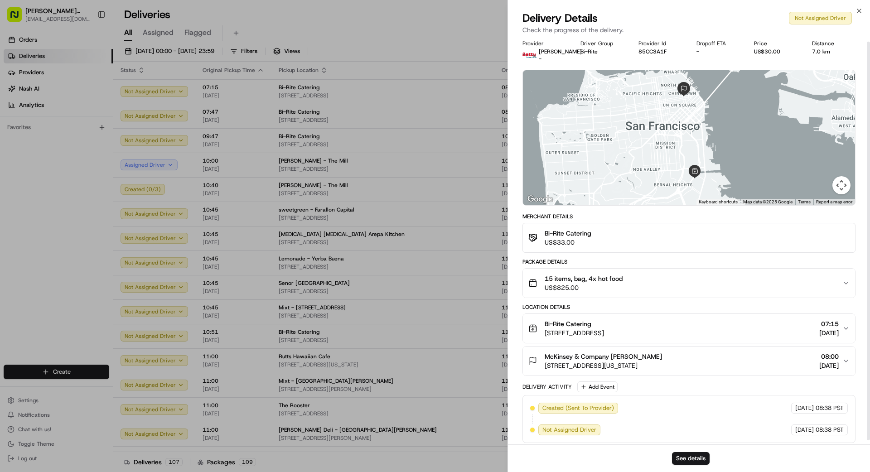
scroll to position [8, 0]
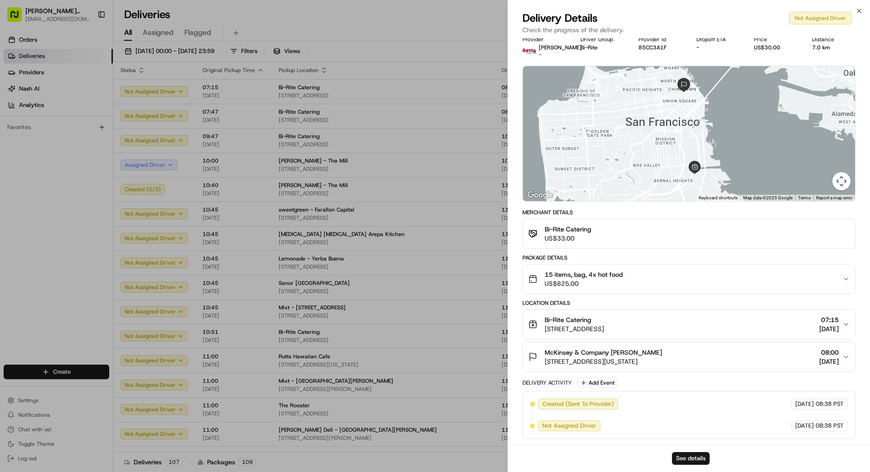
click at [676, 275] on div "15 items, bag, 4x hot food US$825.00" at bounding box center [685, 279] width 314 height 18
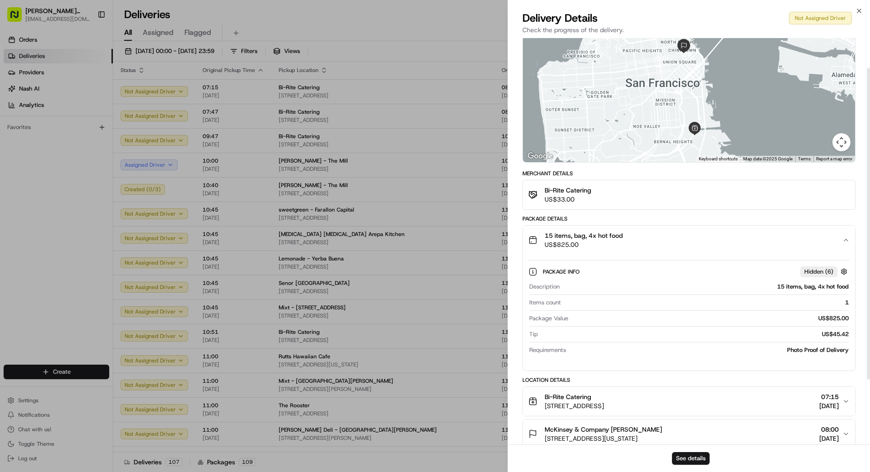
scroll to position [48, 0]
click at [617, 247] on span "US$825.00" at bounding box center [583, 243] width 78 height 9
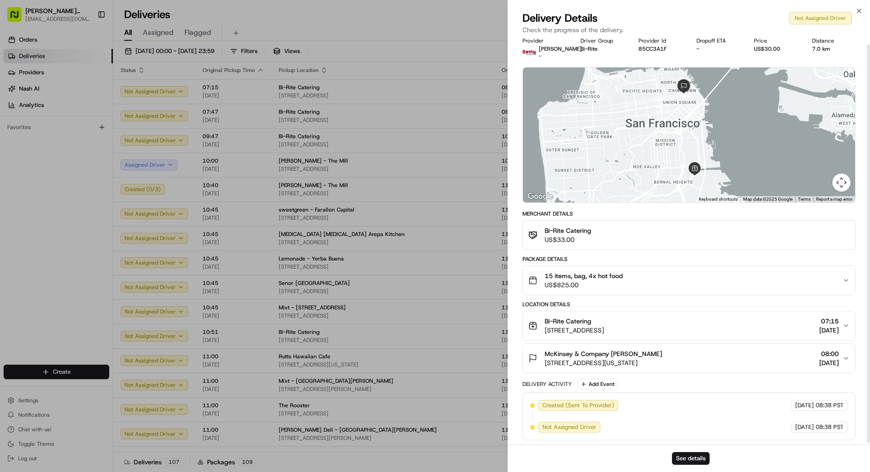
scroll to position [8, 0]
click at [628, 275] on div "15 items, bag, 4x hot food US$825.00" at bounding box center [685, 279] width 314 height 18
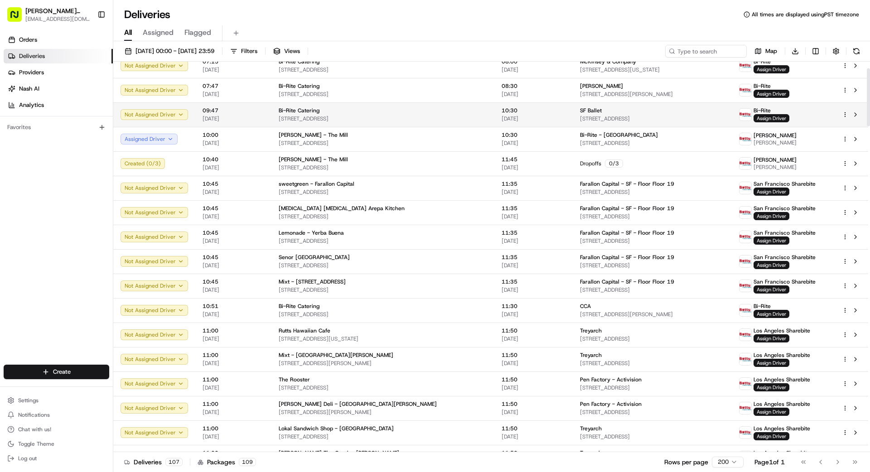
scroll to position [26, 0]
click at [494, 111] on td "10:30 [DATE]" at bounding box center [533, 115] width 78 height 24
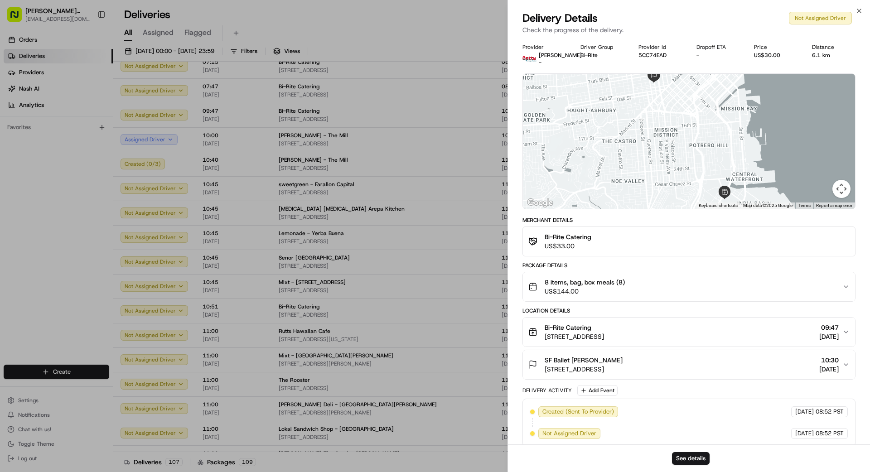
click at [653, 281] on div "8 items, bag, box meals (8) US$144.00" at bounding box center [685, 287] width 314 height 18
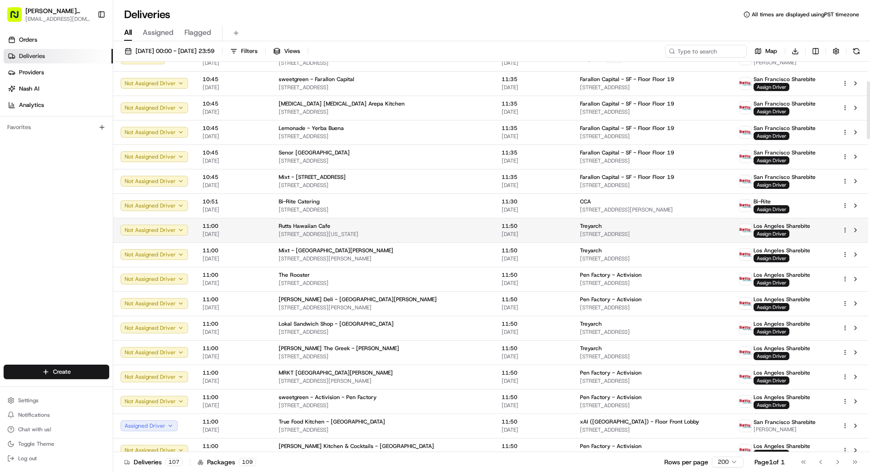
scroll to position [133, 0]
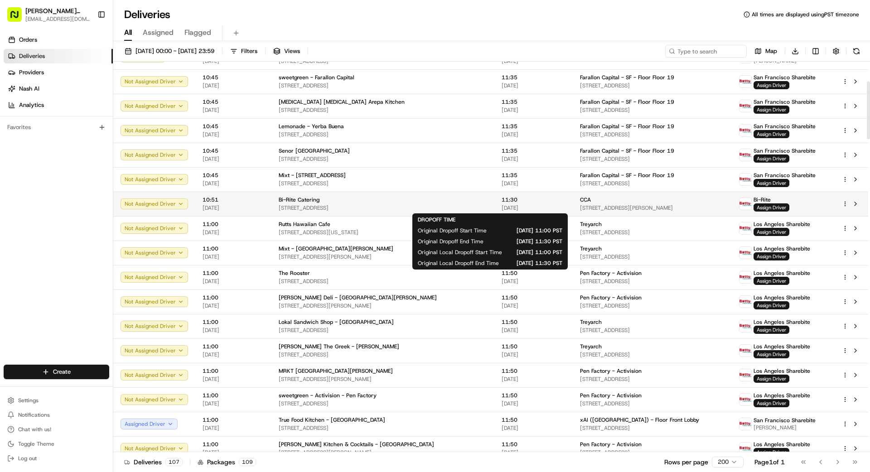
click at [523, 207] on span "[DATE]" at bounding box center [533, 207] width 64 height 7
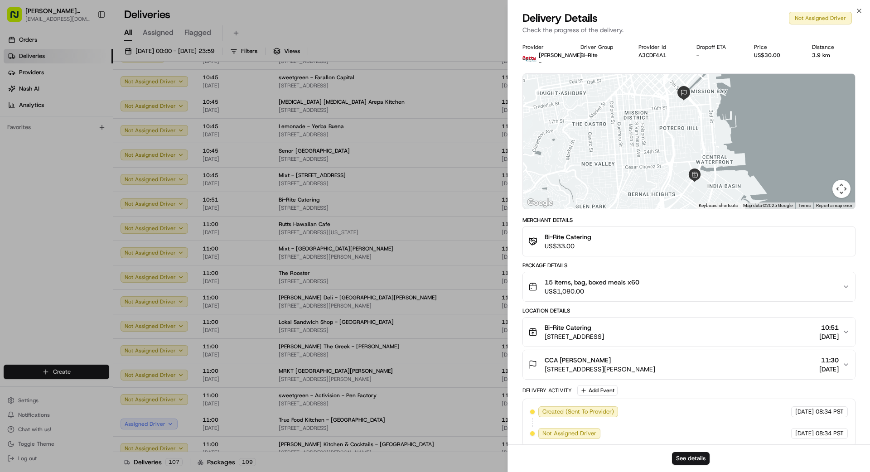
click at [625, 285] on span "15 items, bag, boxed meals x60" at bounding box center [591, 282] width 95 height 9
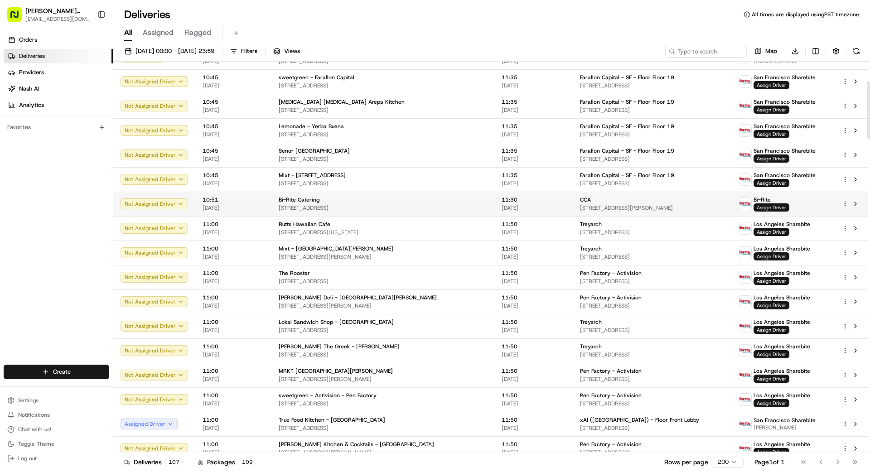
click at [765, 209] on span "Assign Driver" at bounding box center [771, 207] width 36 height 8
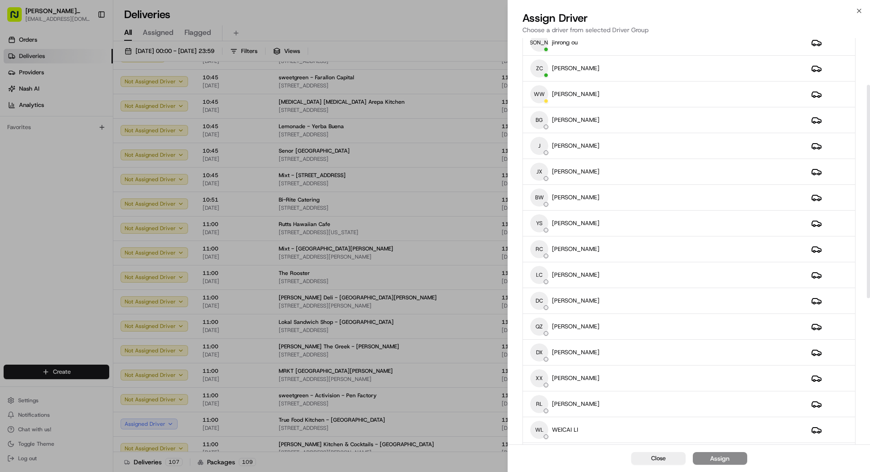
scroll to position [10, 0]
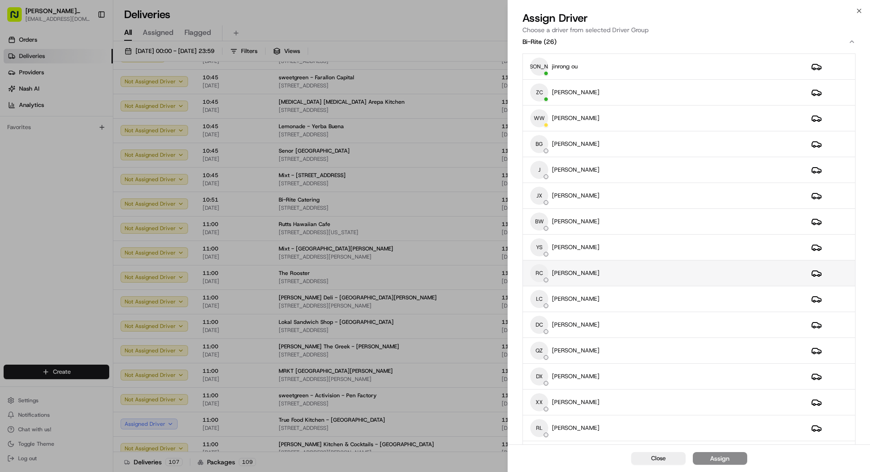
click at [608, 276] on div "RC [PERSON_NAME]" at bounding box center [663, 273] width 266 height 18
click at [725, 458] on div "Assign" at bounding box center [719, 458] width 19 height 9
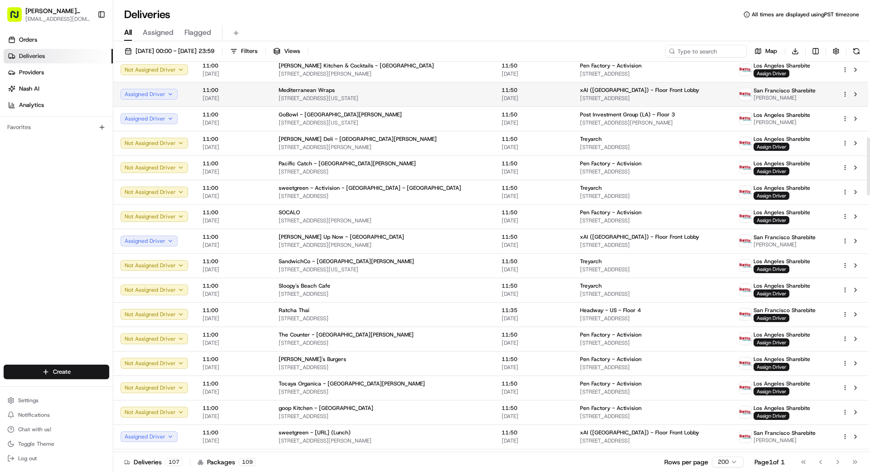
scroll to position [523, 0]
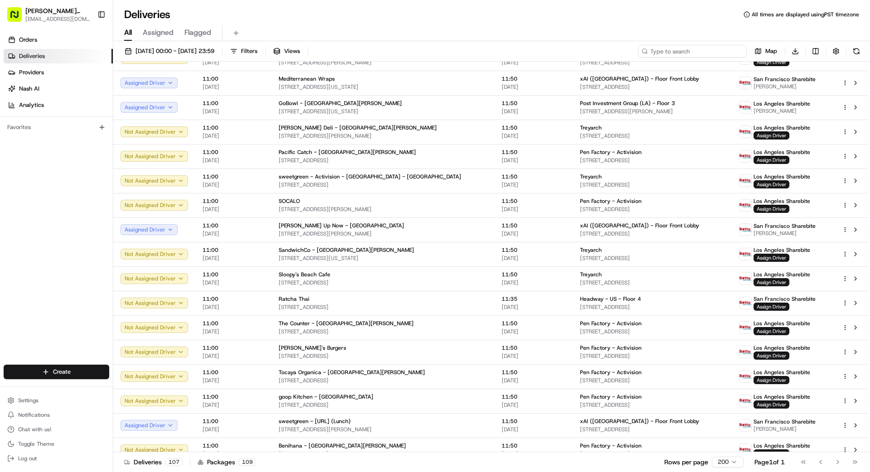
click at [724, 54] on input at bounding box center [692, 51] width 109 height 13
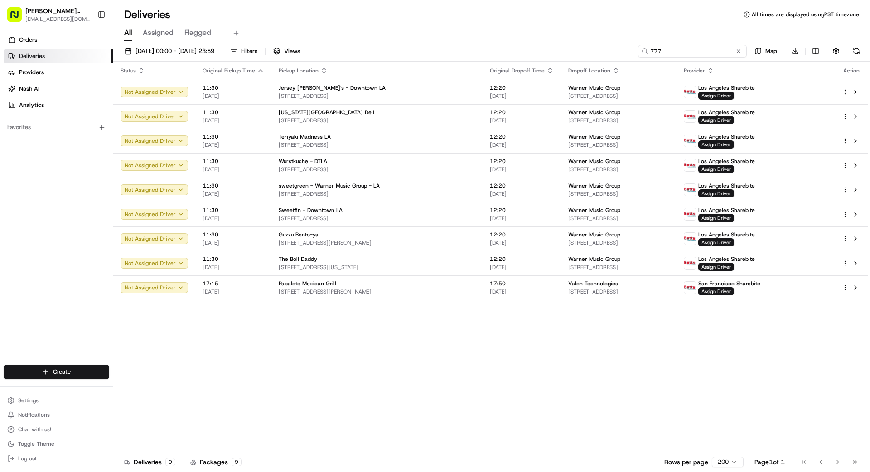
type input "777"
click at [740, 49] on button at bounding box center [738, 51] width 9 height 9
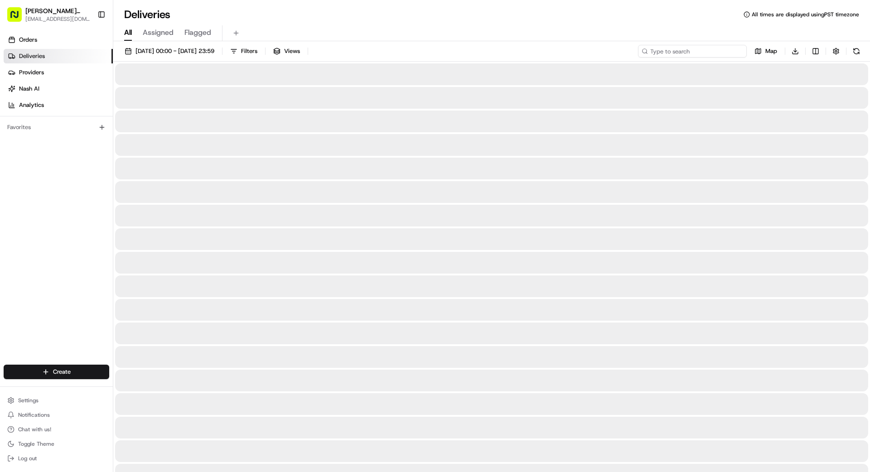
click at [721, 53] on input at bounding box center [692, 51] width 109 height 13
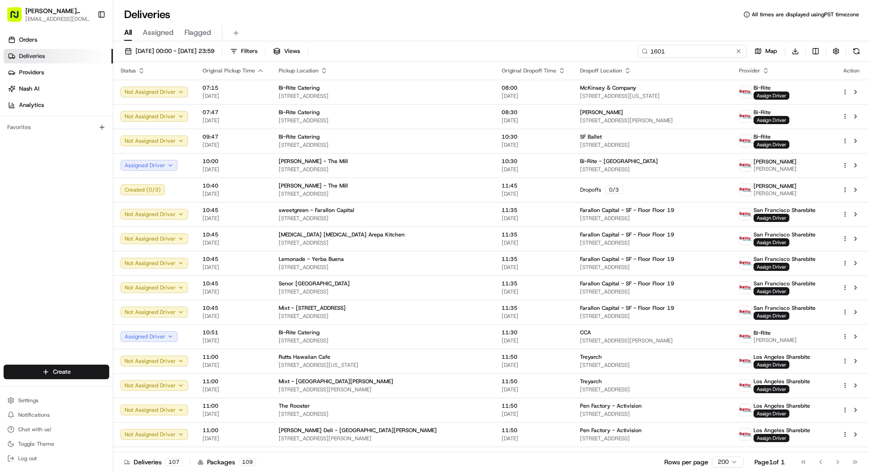
type input "1601"
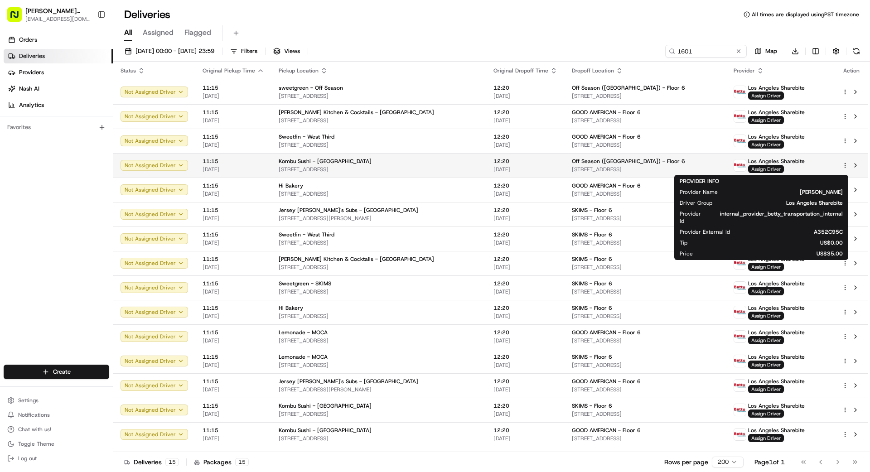
click at [751, 168] on span "Assign Driver" at bounding box center [766, 169] width 36 height 8
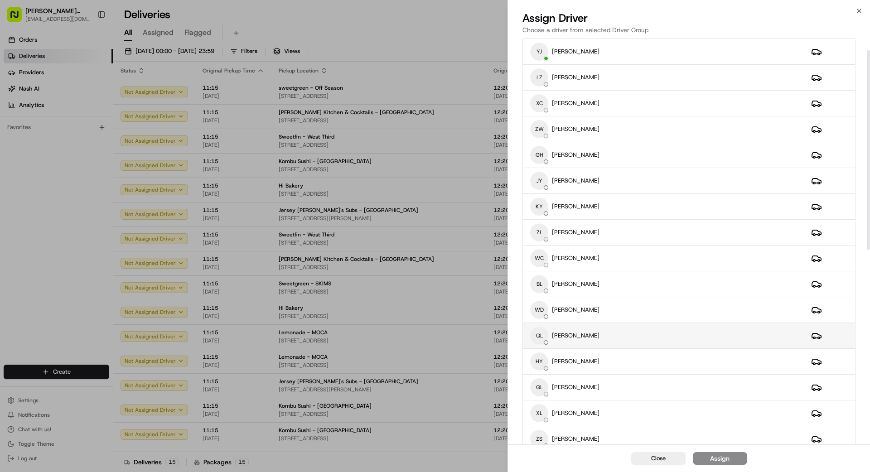
scroll to position [24, 0]
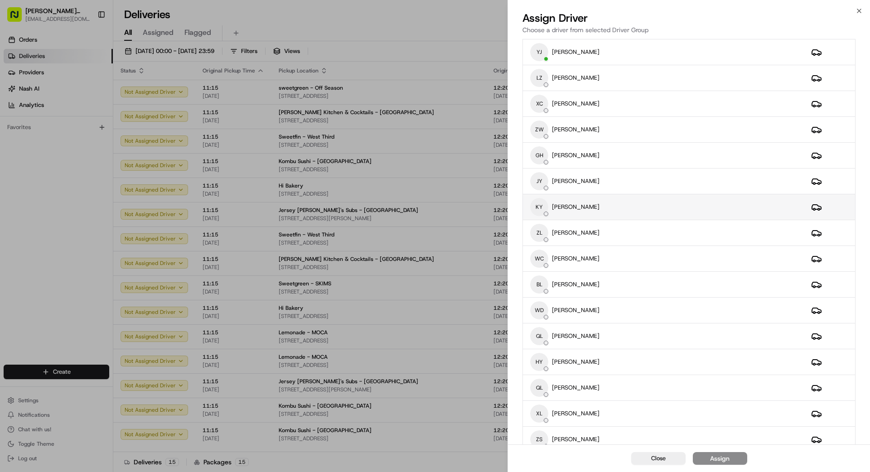
click at [592, 208] on div "KY KEFA YANG" at bounding box center [663, 207] width 266 height 18
click at [721, 460] on div "Assign" at bounding box center [719, 458] width 19 height 9
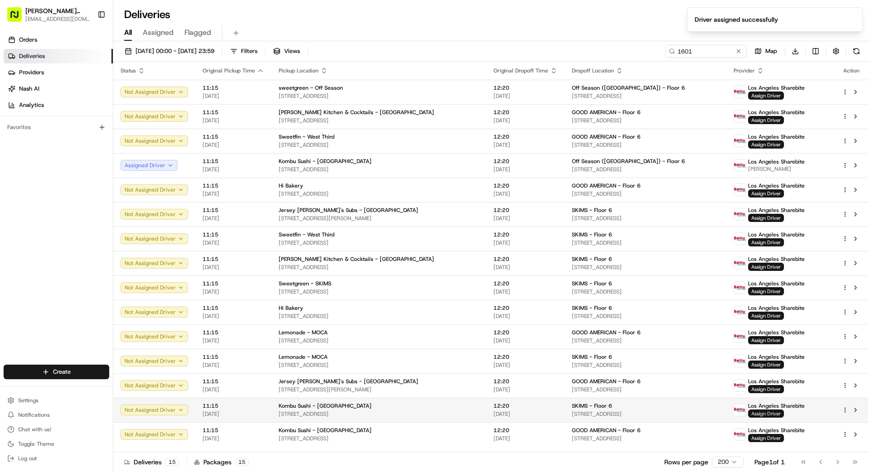
click at [754, 414] on span "Assign Driver" at bounding box center [766, 413] width 36 height 8
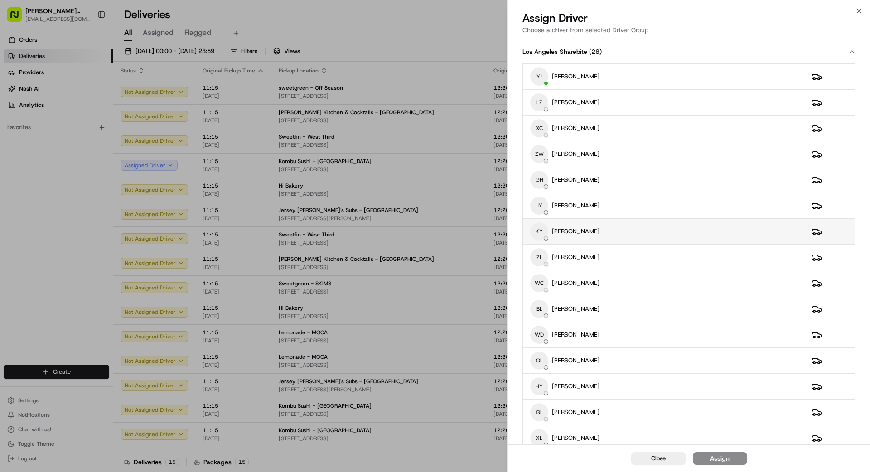
click at [597, 233] on div "KY KEFA YANG" at bounding box center [663, 231] width 266 height 18
click at [712, 459] on div "Assign" at bounding box center [719, 458] width 19 height 9
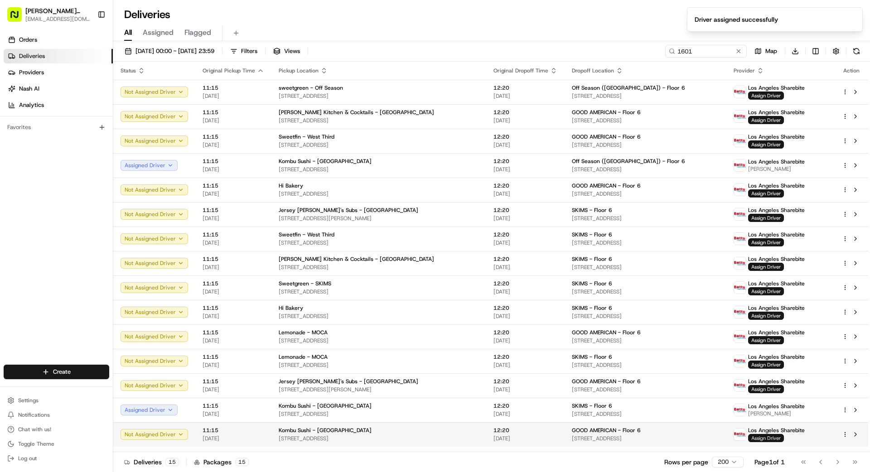
click at [755, 438] on span "Assign Driver" at bounding box center [766, 438] width 36 height 8
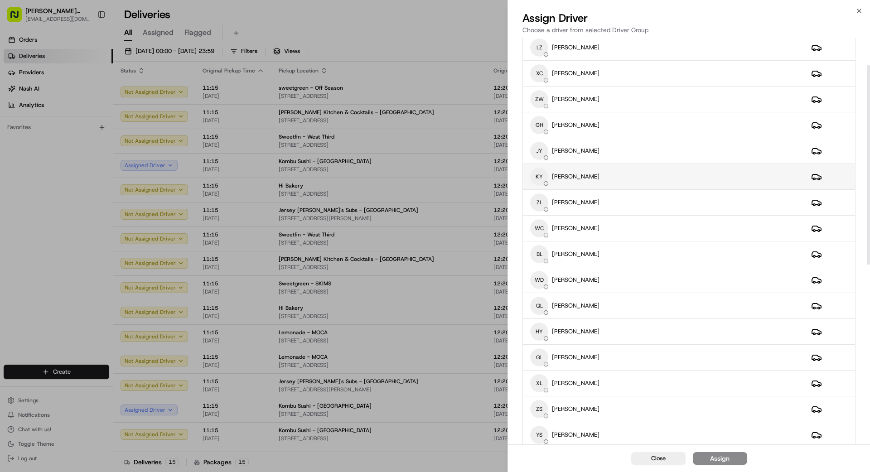
scroll to position [56, 0]
click at [600, 172] on div "KY KEFA YANG" at bounding box center [663, 176] width 266 height 18
click at [720, 456] on div "Assign" at bounding box center [719, 458] width 19 height 9
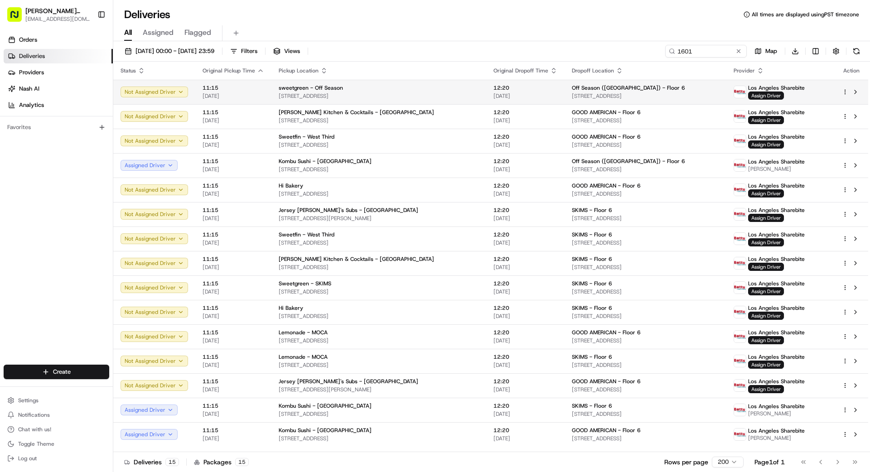
click at [376, 91] on div "sweetgreen - Off Season" at bounding box center [379, 87] width 200 height 7
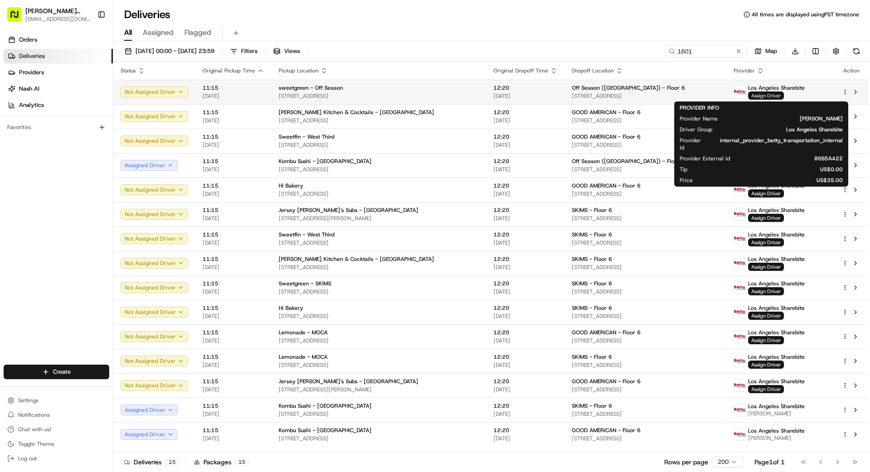
click at [755, 94] on span "Assign Driver" at bounding box center [766, 95] width 36 height 8
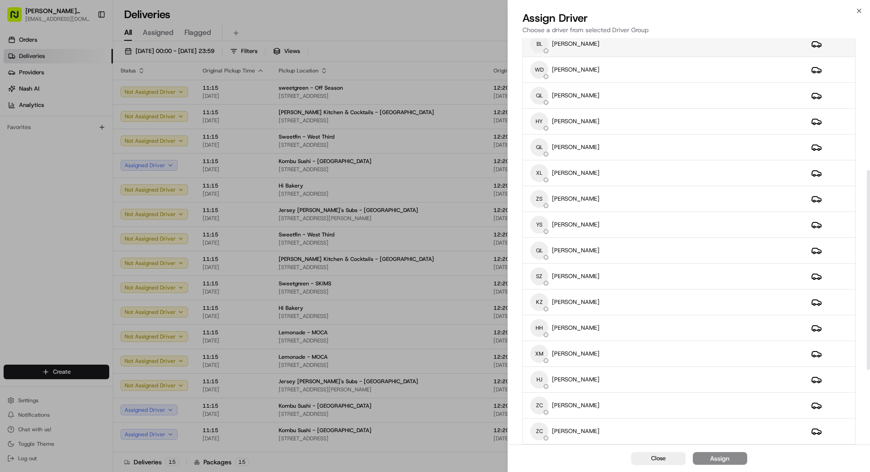
scroll to position [270, 0]
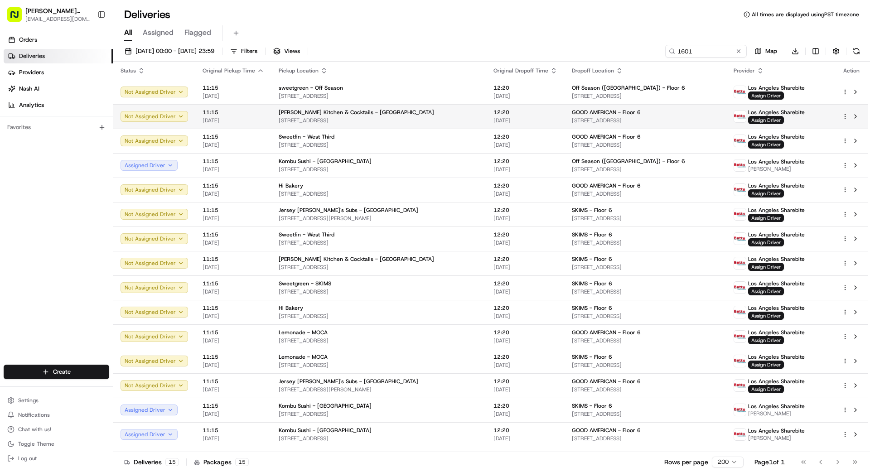
click at [341, 119] on span "[STREET_ADDRESS]" at bounding box center [379, 120] width 200 height 7
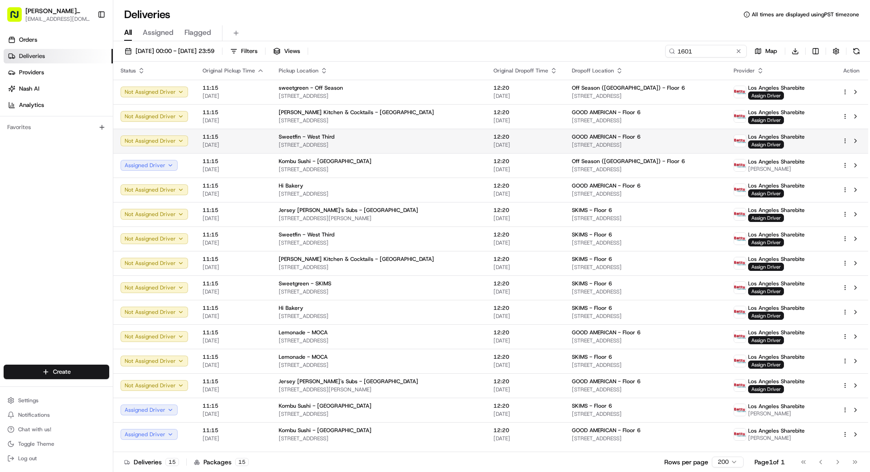
click at [347, 145] on span "[STREET_ADDRESS]" at bounding box center [379, 144] width 200 height 7
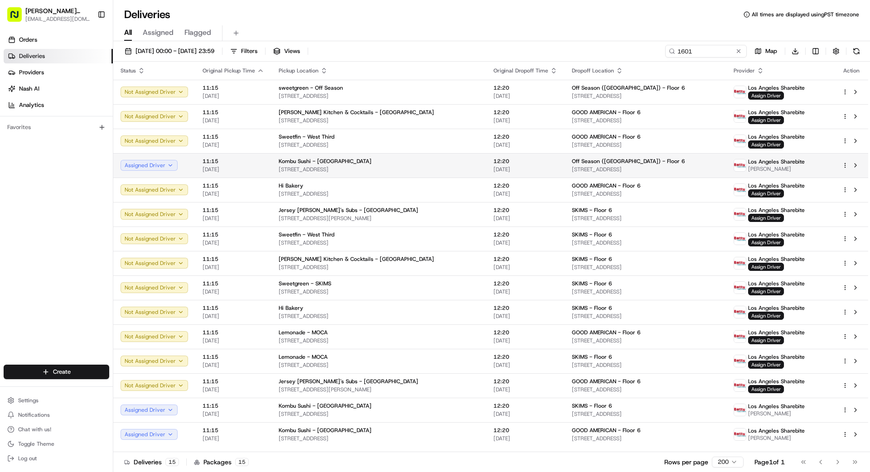
click at [359, 171] on span "[STREET_ADDRESS]" at bounding box center [379, 169] width 200 height 7
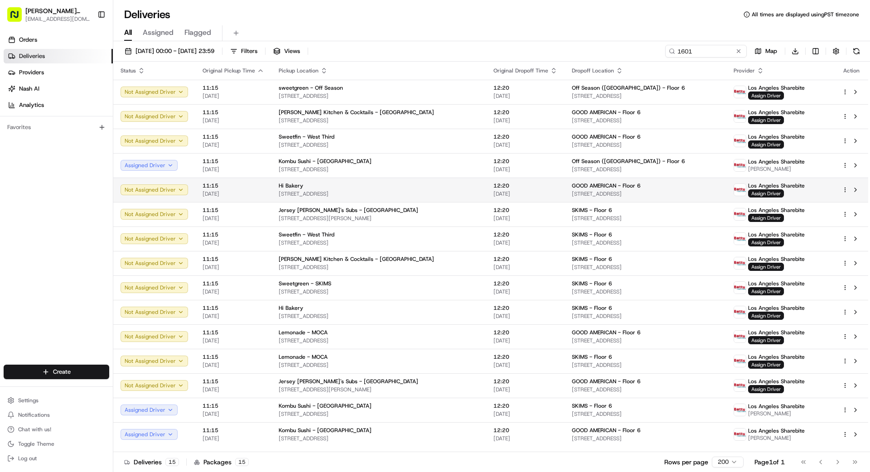
click at [365, 192] on span "[STREET_ADDRESS]" at bounding box center [379, 193] width 200 height 7
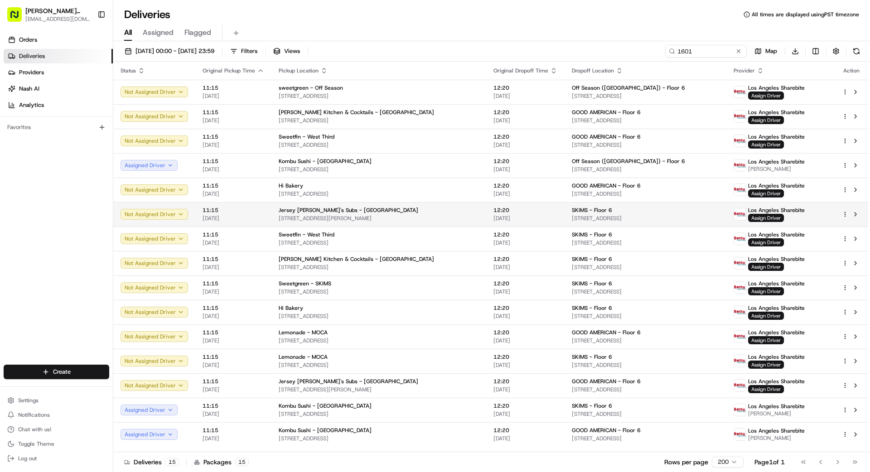
click at [361, 215] on span "[STREET_ADDRESS][PERSON_NAME]" at bounding box center [379, 218] width 200 height 7
click at [572, 211] on span "SKIMS - Floor 6" at bounding box center [592, 210] width 40 height 7
click at [754, 214] on span "Assign Driver" at bounding box center [766, 218] width 36 height 8
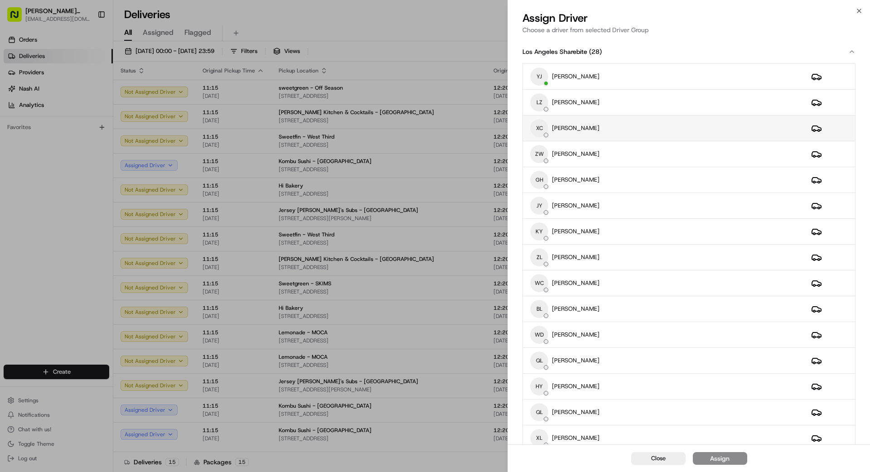
click at [595, 125] on div "XC XUEQIN CAO" at bounding box center [663, 128] width 266 height 18
click at [723, 460] on div "Assign" at bounding box center [719, 458] width 19 height 9
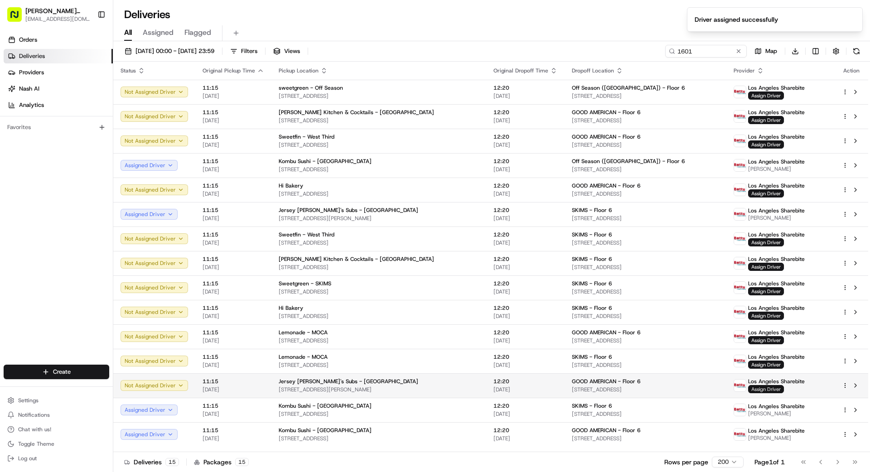
click at [755, 388] on span "Assign Driver" at bounding box center [766, 389] width 36 height 8
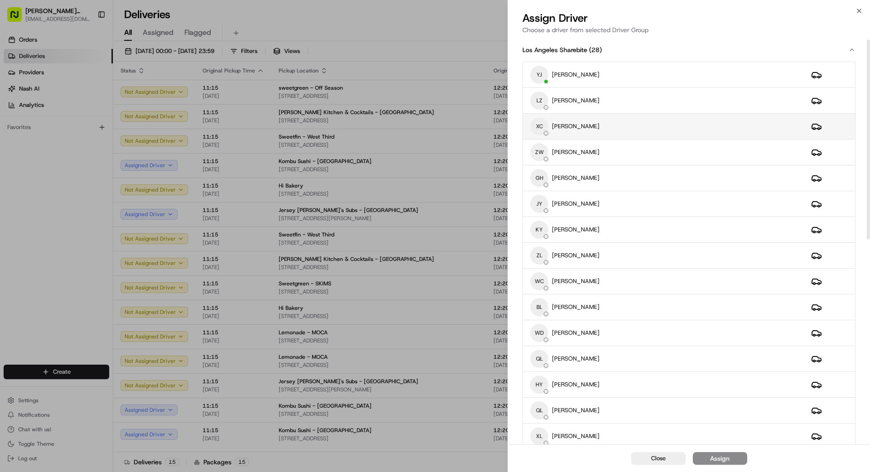
scroll to position [3, 0]
click at [631, 124] on div "XC XUEQIN CAO" at bounding box center [663, 125] width 266 height 18
click at [736, 459] on button "Assign" at bounding box center [719, 458] width 54 height 13
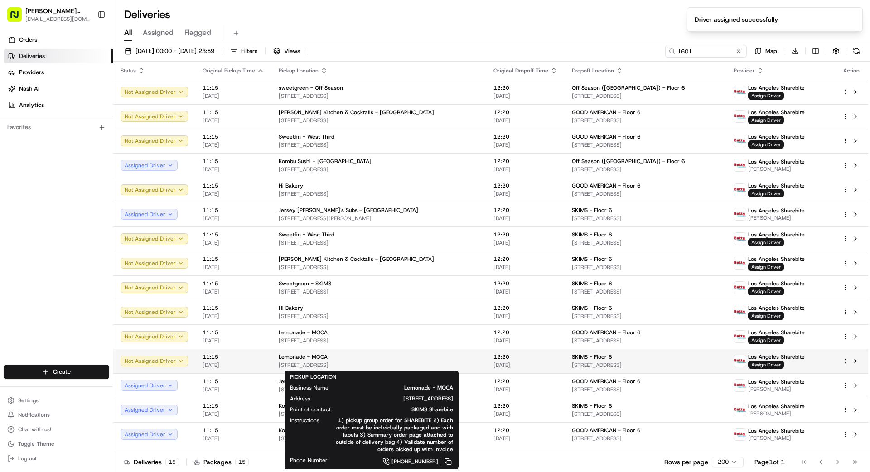
click at [398, 361] on span "[STREET_ADDRESS]" at bounding box center [379, 364] width 200 height 7
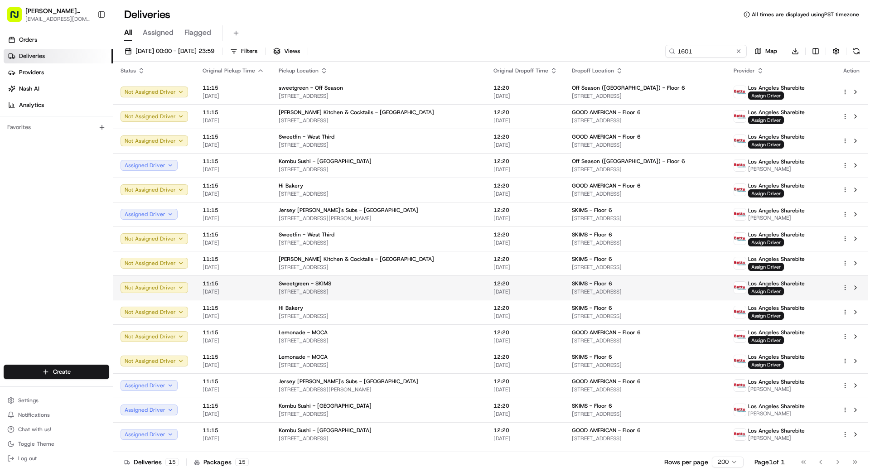
click at [354, 287] on div "Sweetgreen - SKIMS" at bounding box center [379, 283] width 200 height 7
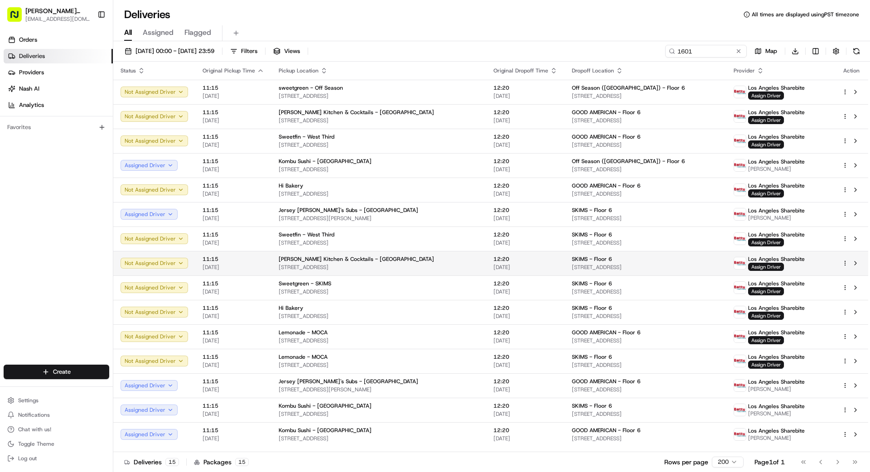
click at [333, 260] on span "[PERSON_NAME] Kitchen & Cocktails - [GEOGRAPHIC_DATA]" at bounding box center [356, 258] width 155 height 7
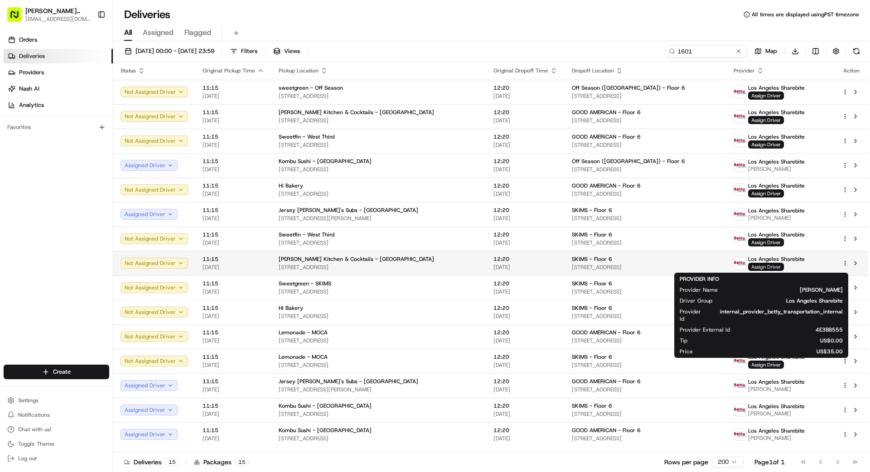
click at [765, 265] on span "Assign Driver" at bounding box center [766, 267] width 36 height 8
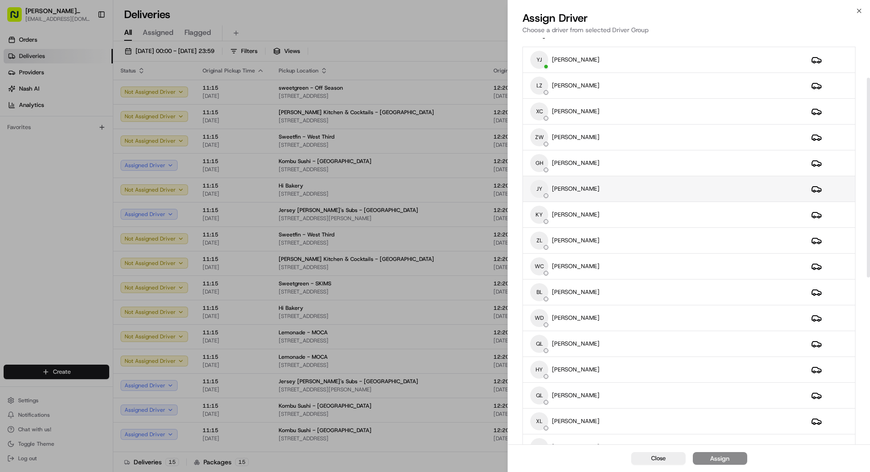
scroll to position [0, 0]
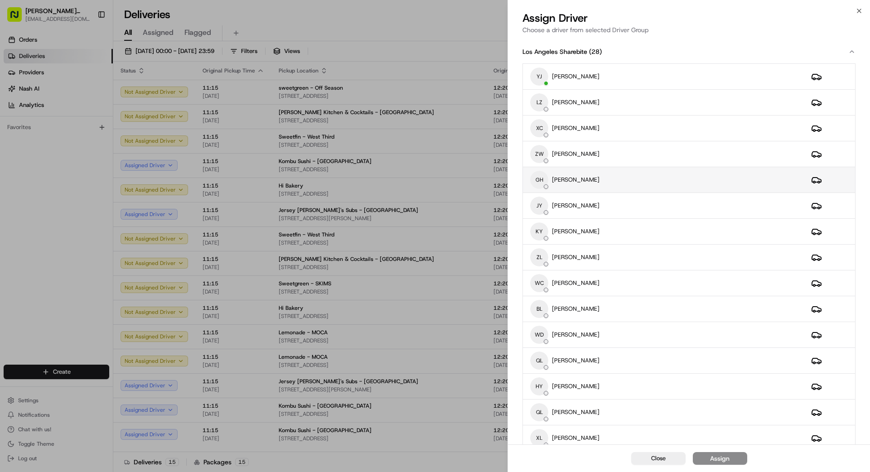
click at [618, 178] on div "GH GUANGPING HUANG" at bounding box center [663, 180] width 266 height 18
click at [724, 459] on div "Assign" at bounding box center [719, 458] width 19 height 9
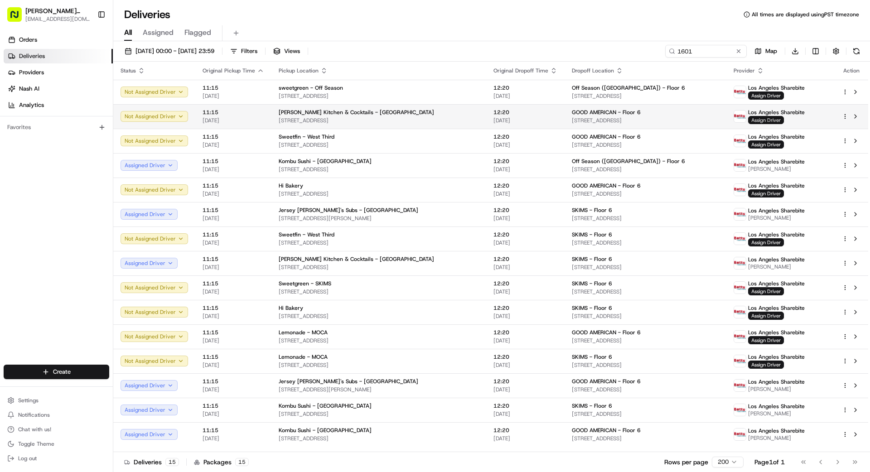
click at [754, 122] on span "Assign Driver" at bounding box center [766, 120] width 36 height 8
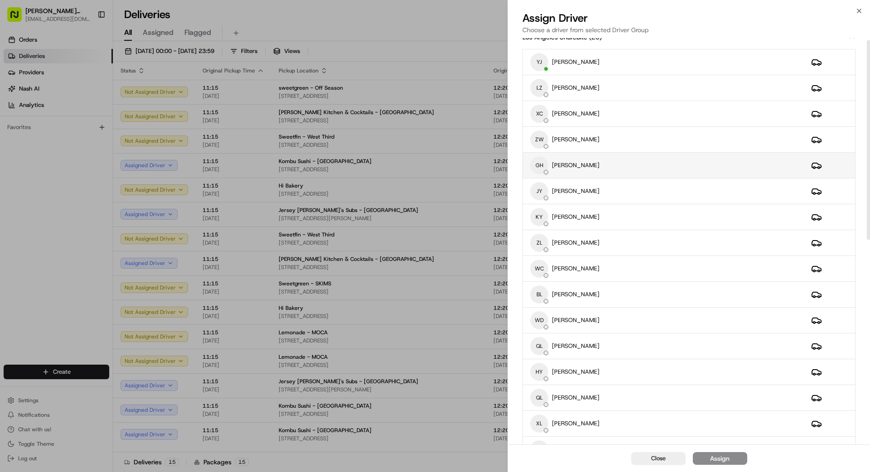
click at [624, 177] on td "GH GUANGPING HUANG" at bounding box center [663, 166] width 281 height 26
click at [725, 455] on div "Assign" at bounding box center [719, 458] width 19 height 9
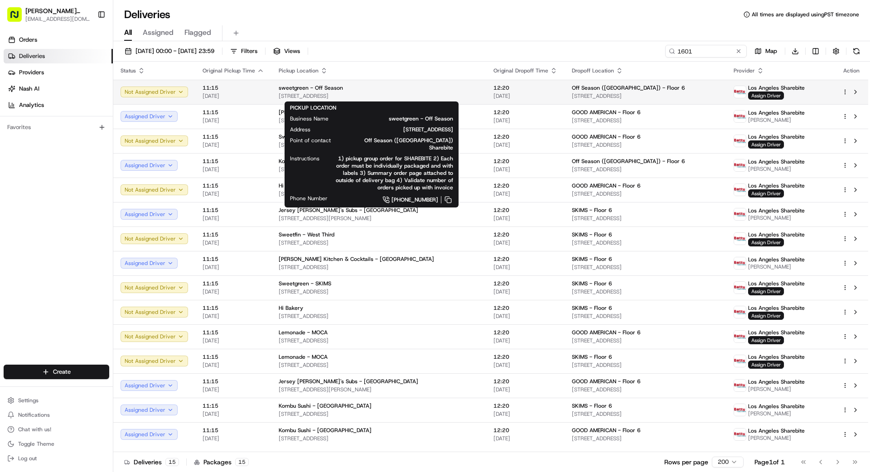
click at [394, 88] on div "sweetgreen - Off Season" at bounding box center [379, 87] width 200 height 7
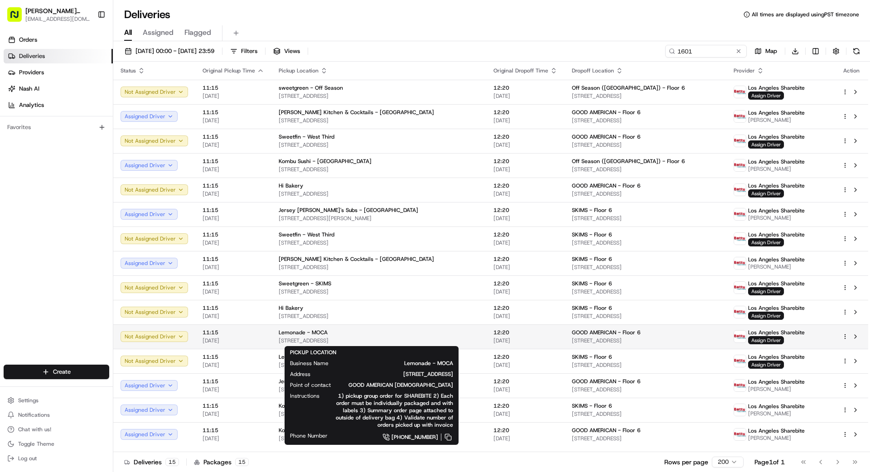
click at [361, 335] on div "Lemonade - MOCA" at bounding box center [379, 332] width 200 height 7
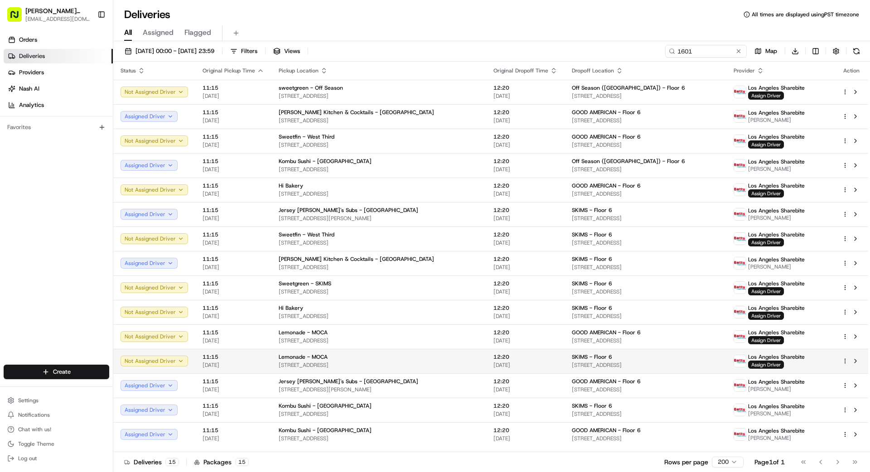
click at [367, 355] on div "Lemonade - MOCA" at bounding box center [379, 356] width 200 height 7
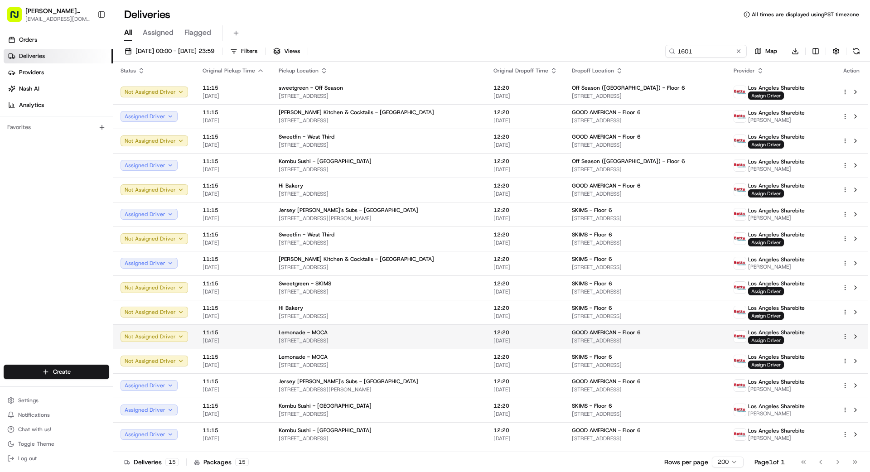
click at [756, 341] on span "Assign Driver" at bounding box center [766, 340] width 36 height 8
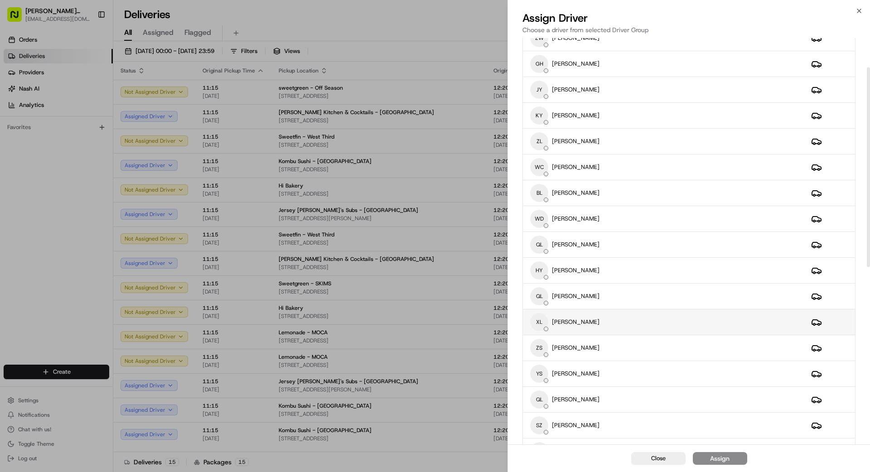
scroll to position [120, 0]
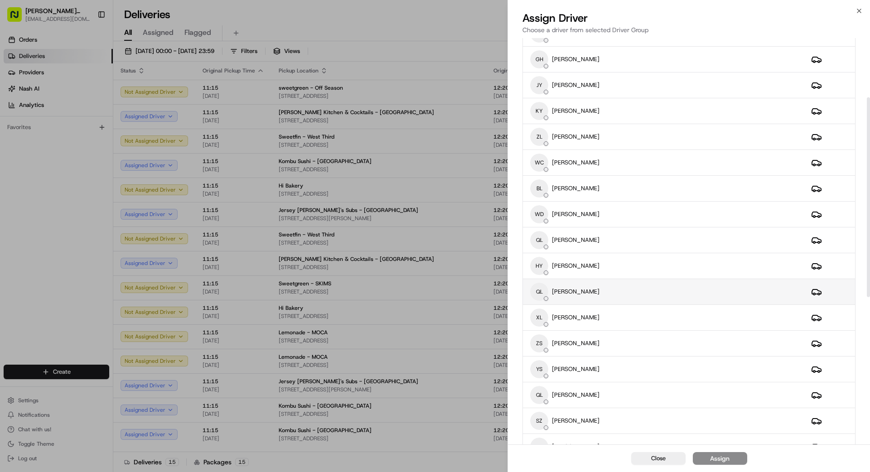
drag, startPoint x: 583, startPoint y: 295, endPoint x: 586, endPoint y: 291, distance: 4.9
click at [583, 295] on div "QL QIQI LIN" at bounding box center [663, 292] width 266 height 18
click at [720, 461] on div "Assign" at bounding box center [719, 458] width 19 height 9
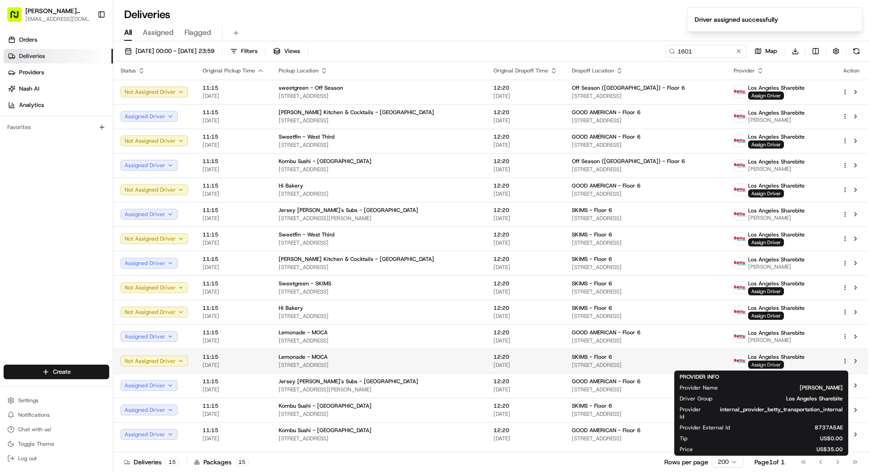
click at [764, 364] on span "Assign Driver" at bounding box center [766, 365] width 36 height 8
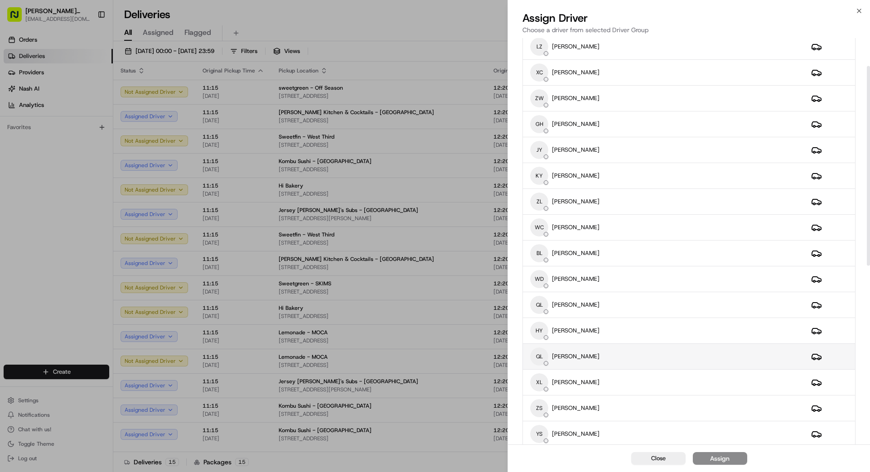
scroll to position [57, 0]
click at [644, 358] on div "QL QIQI LIN" at bounding box center [663, 355] width 266 height 18
click at [731, 457] on button "Assign" at bounding box center [719, 458] width 54 height 13
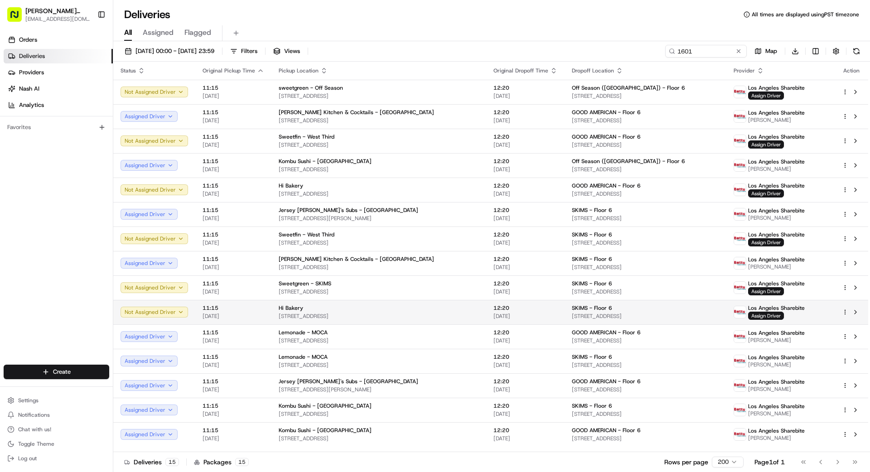
click at [493, 308] on span "12:20" at bounding box center [525, 307] width 64 height 7
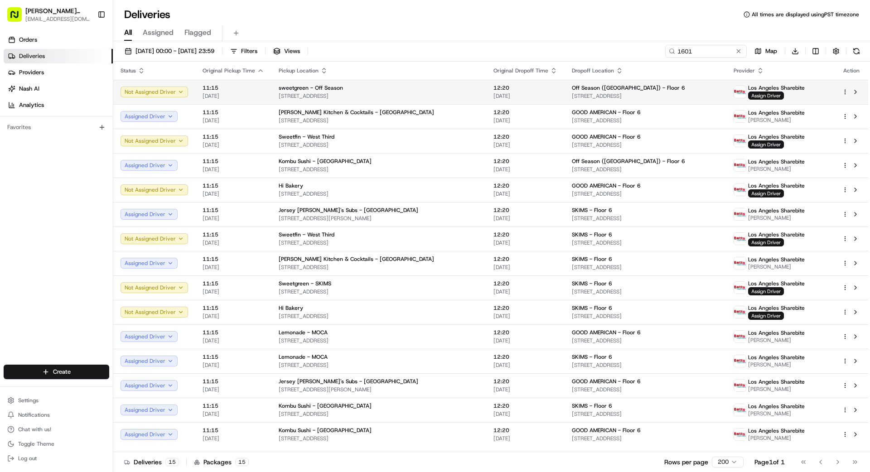
click at [371, 93] on span "[STREET_ADDRESS]" at bounding box center [379, 95] width 200 height 7
click at [763, 94] on span "Assign Driver" at bounding box center [766, 95] width 36 height 8
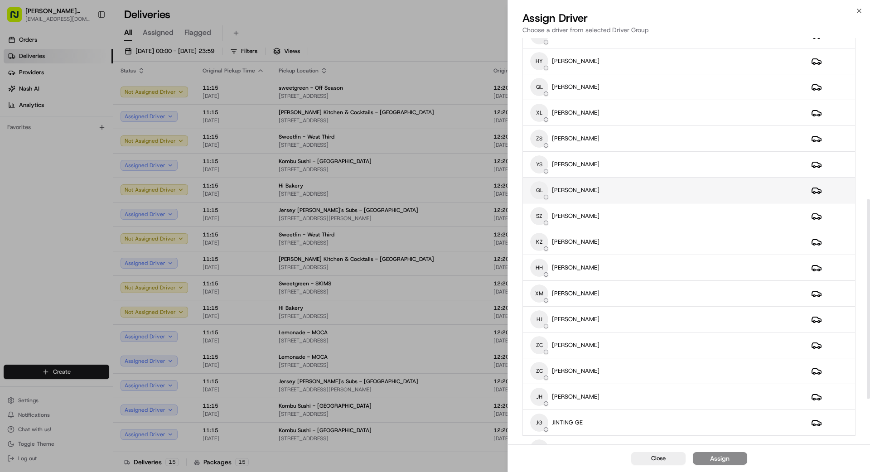
scroll to position [327, 0]
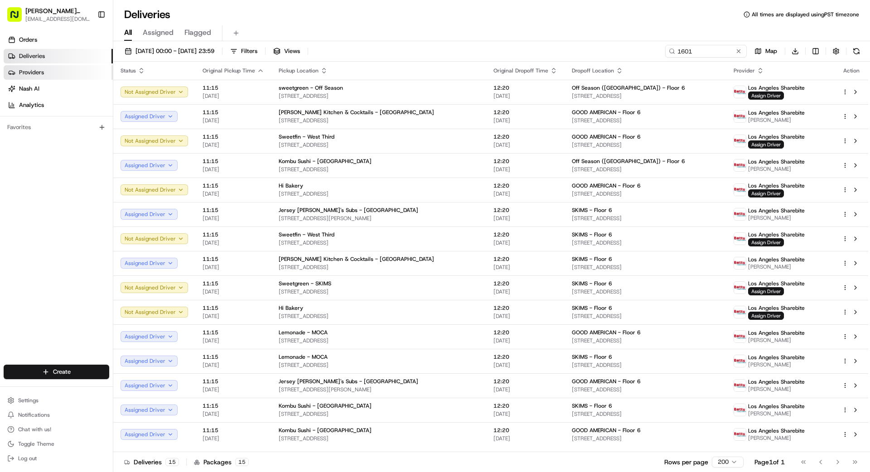
click at [31, 71] on span "Providers" at bounding box center [31, 72] width 25 height 8
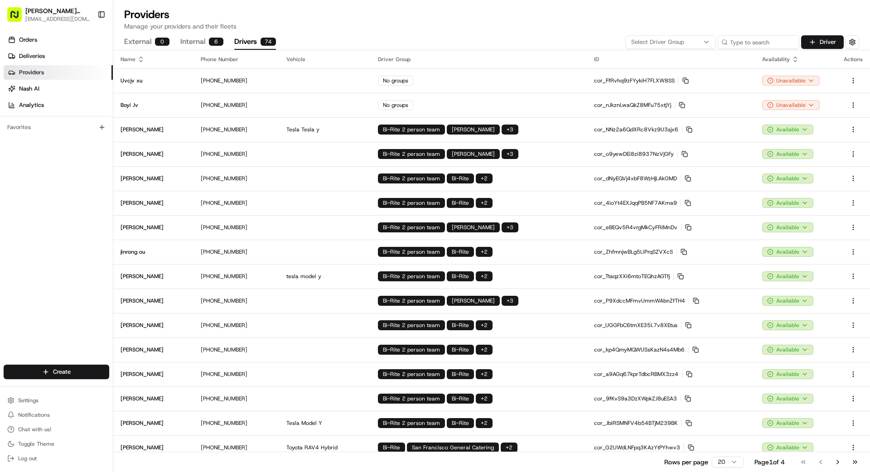
click at [238, 39] on button "Drivers 74" at bounding box center [255, 41] width 42 height 15
drag, startPoint x: 699, startPoint y: 44, endPoint x: 694, endPoint y: 43, distance: 5.1
click at [699, 44] on div "Select Driver Group" at bounding box center [670, 42] width 86 height 8
click at [666, 77] on span "Los Angeles Sharebite" at bounding box center [695, 76] width 111 height 8
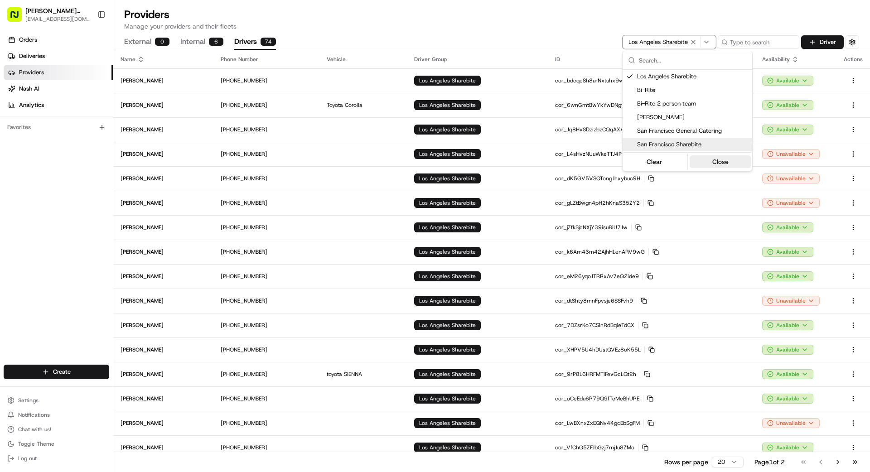
click at [717, 157] on button "Close" at bounding box center [720, 161] width 62 height 13
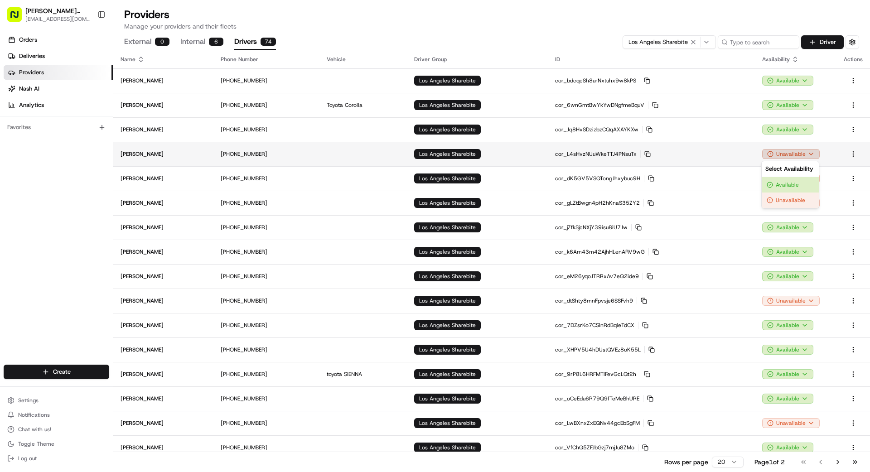
click at [799, 157] on html "Betty Transportation bettytllc@gmail.com Toggle Sidebar Orders Deliveries Provi…" at bounding box center [435, 236] width 870 height 472
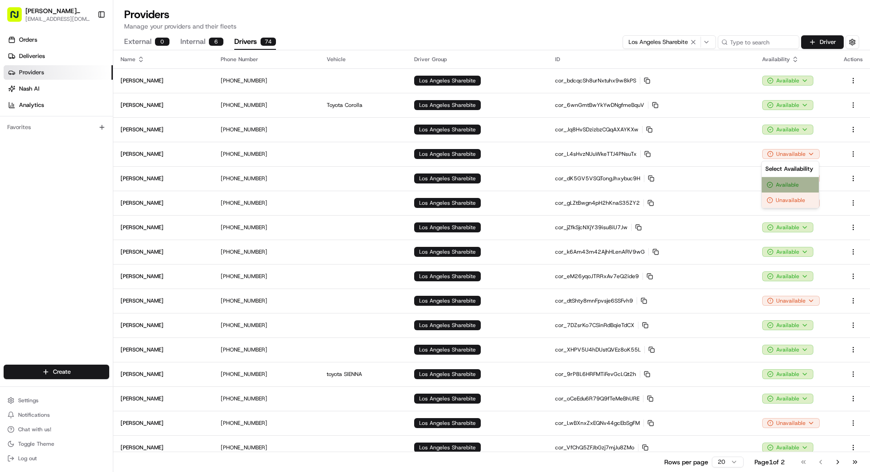
click at [794, 184] on div "Available" at bounding box center [789, 184] width 57 height 15
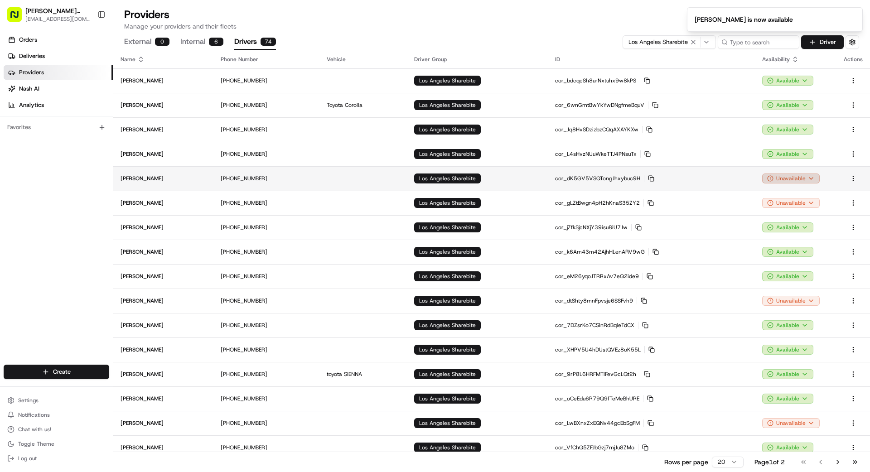
click at [784, 181] on html "Betty Transportation bettytllc@gmail.com Toggle Sidebar Orders Deliveries Provi…" at bounding box center [435, 236] width 870 height 472
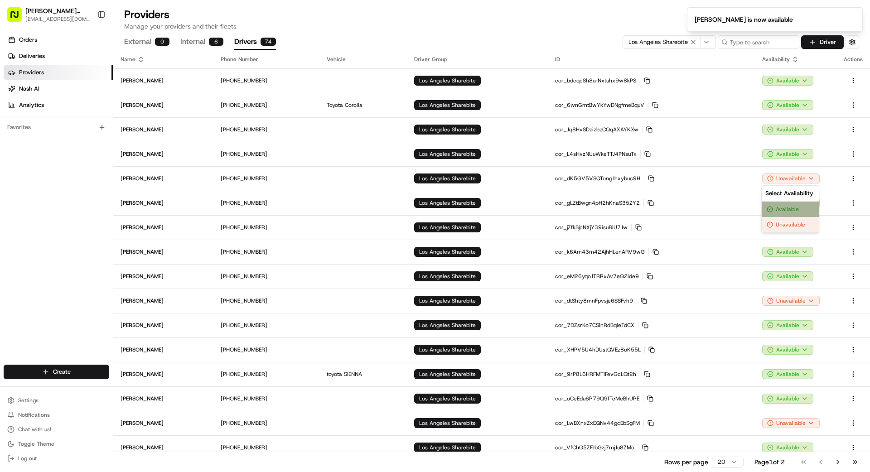
click at [785, 207] on div "Available" at bounding box center [789, 209] width 57 height 15
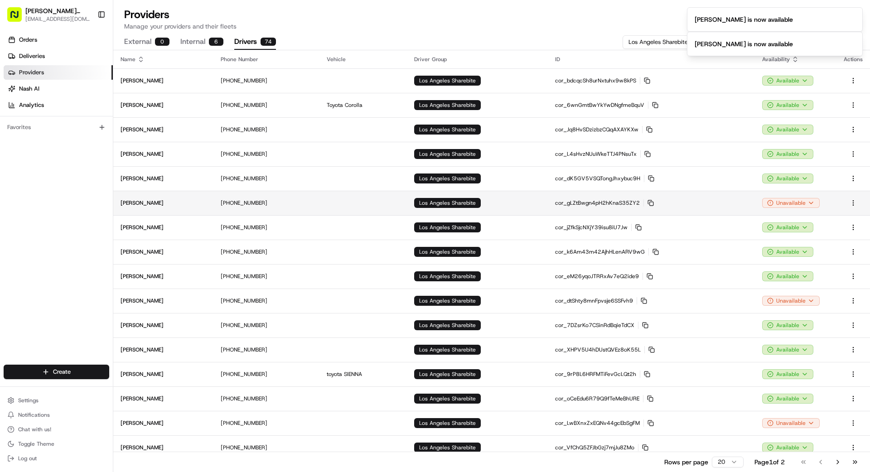
click at [788, 197] on td "Unavailable" at bounding box center [796, 203] width 82 height 24
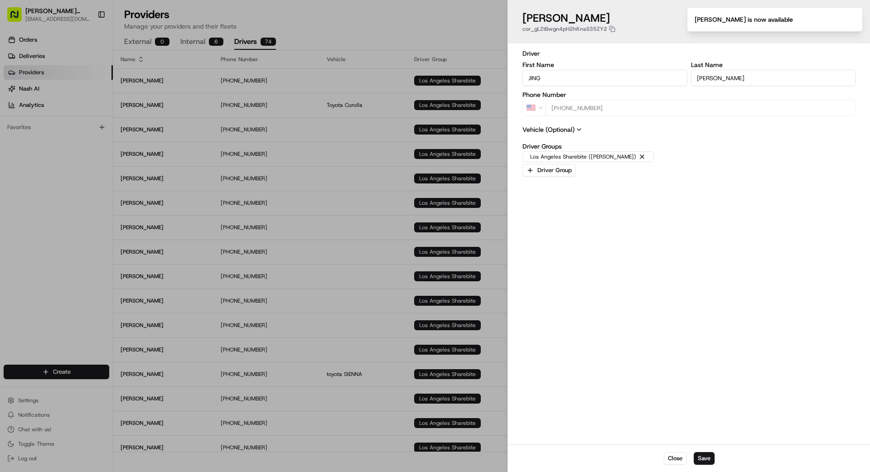
type input "+1"
drag, startPoint x: 488, startPoint y: 182, endPoint x: 504, endPoint y: 182, distance: 15.4
click at [490, 183] on div at bounding box center [435, 236] width 870 height 472
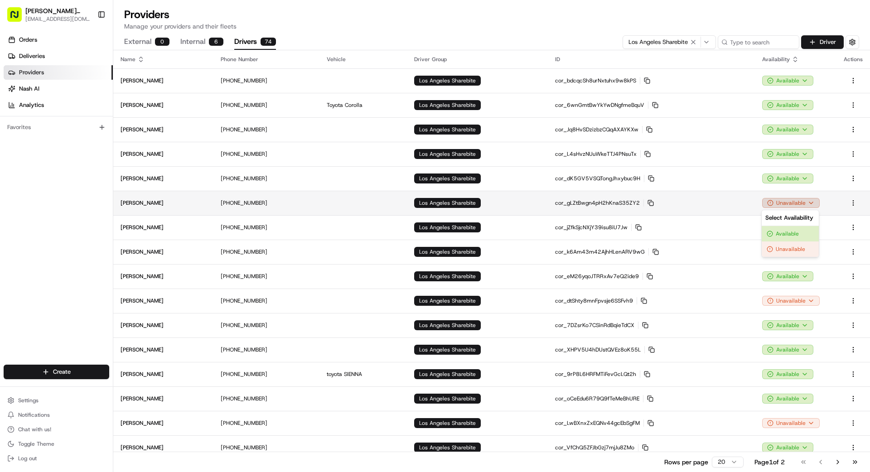
click at [784, 205] on html "Betty Transportation bettytllc@gmail.com Toggle Sidebar Orders Deliveries Provi…" at bounding box center [435, 236] width 870 height 472
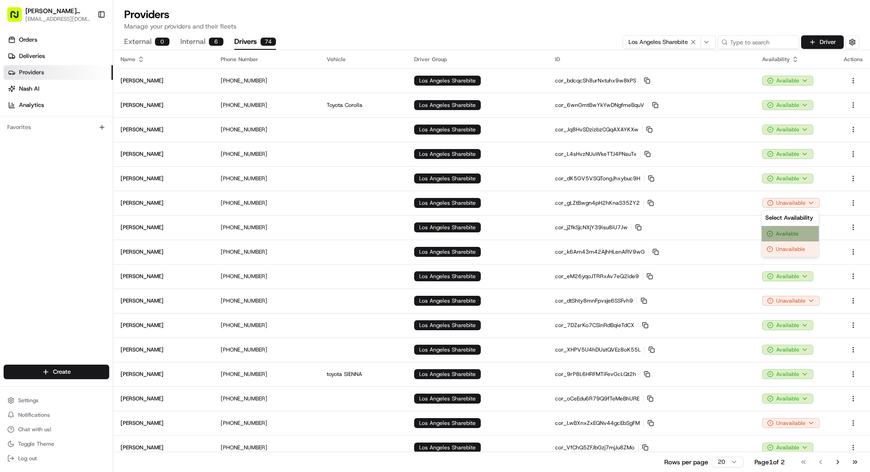
click at [791, 234] on div "Available" at bounding box center [789, 233] width 57 height 15
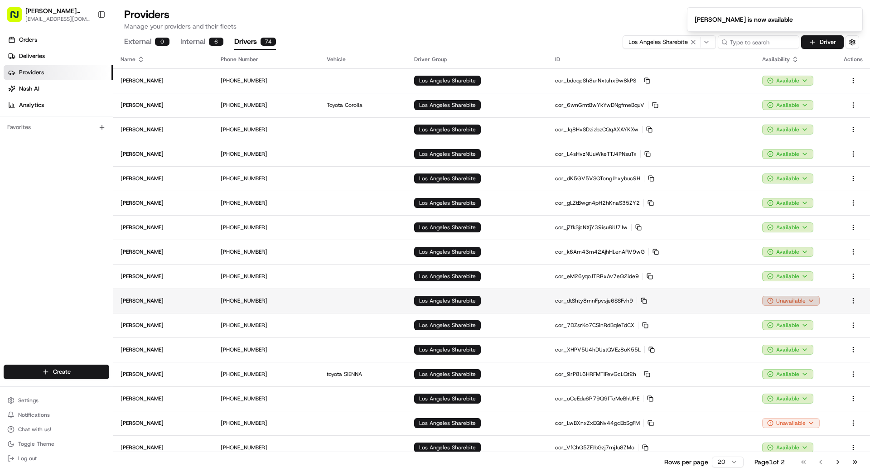
click at [802, 300] on html "Betty Transportation bettytllc@gmail.com Toggle Sidebar Orders Deliveries Provi…" at bounding box center [435, 236] width 870 height 472
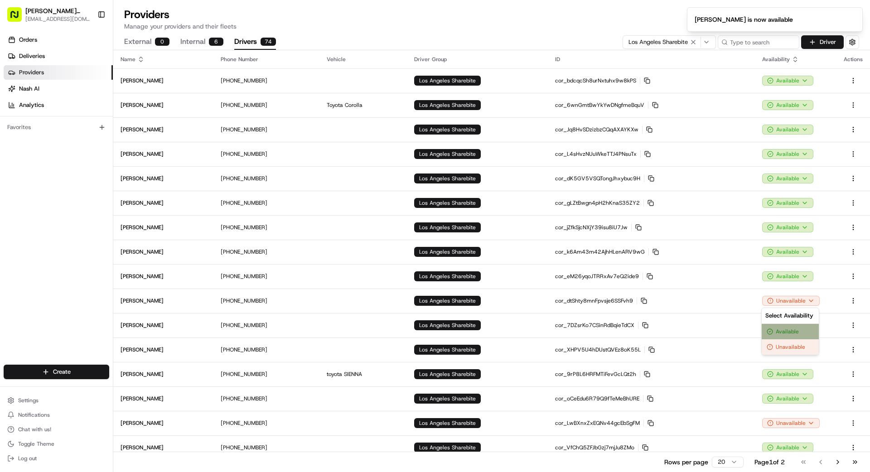
click at [782, 331] on div "Available" at bounding box center [789, 331] width 57 height 15
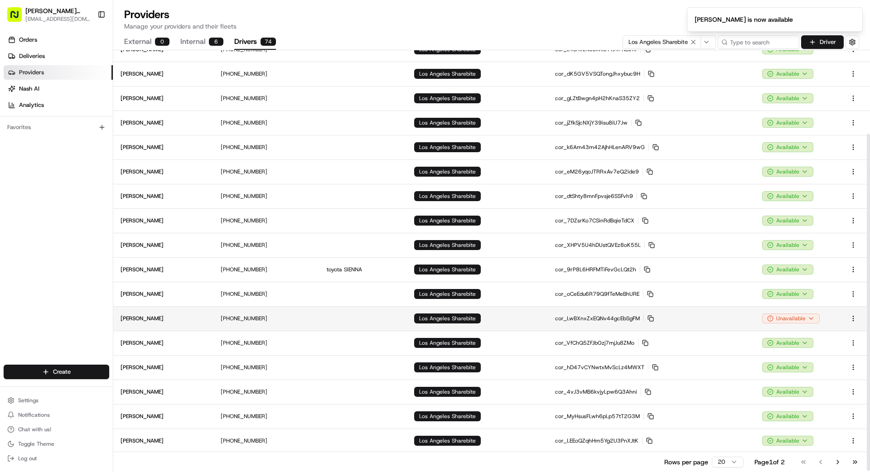
scroll to position [106, 0]
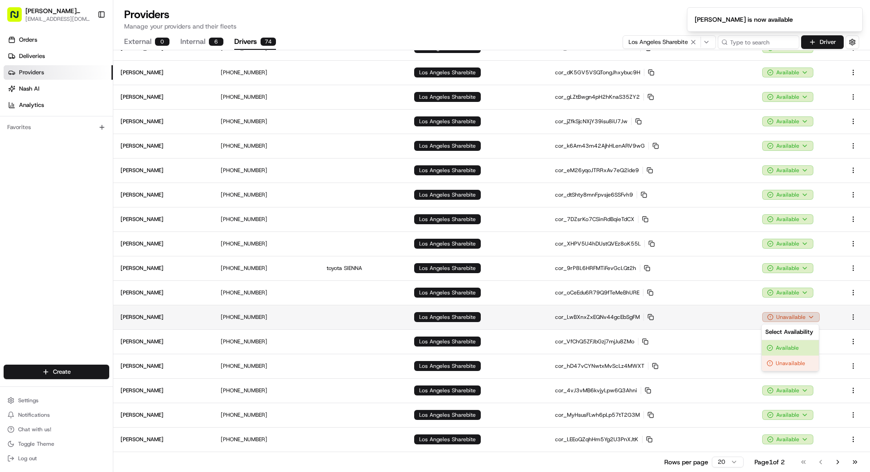
click at [790, 317] on html "Betty Transportation bettytllc@gmail.com Toggle Sidebar Orders Deliveries Provi…" at bounding box center [435, 236] width 870 height 472
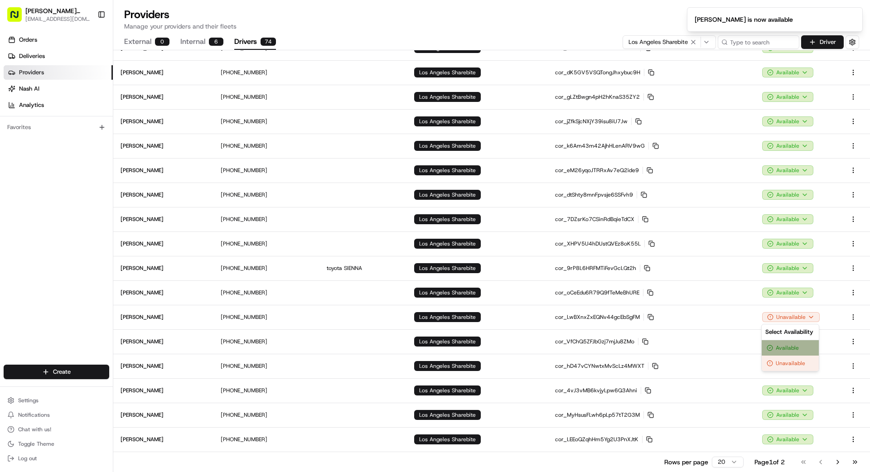
click at [791, 347] on div "Available" at bounding box center [789, 347] width 57 height 15
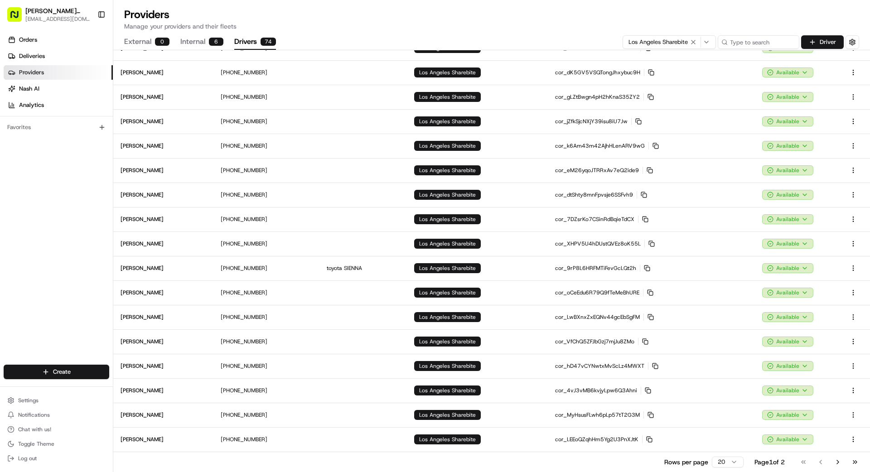
click at [839, 463] on button "Go to next page" at bounding box center [837, 462] width 15 height 13
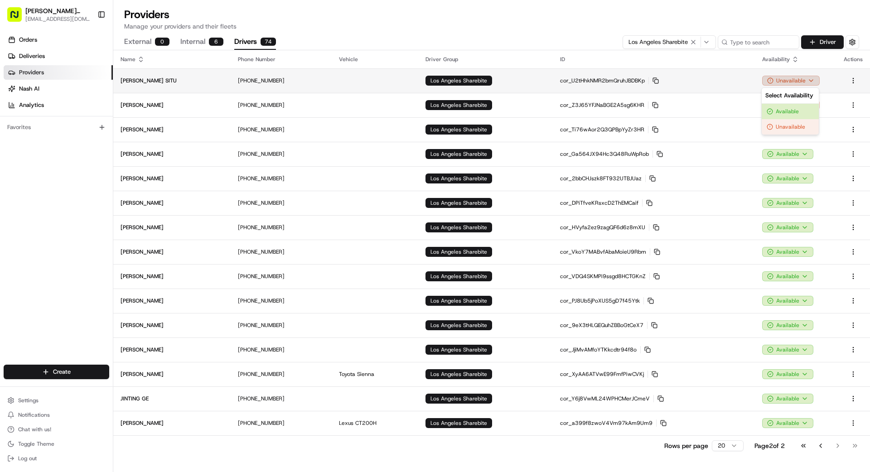
click at [799, 83] on html "Betty Transportation bettytllc@gmail.com Toggle Sidebar Orders Deliveries Provi…" at bounding box center [435, 236] width 870 height 472
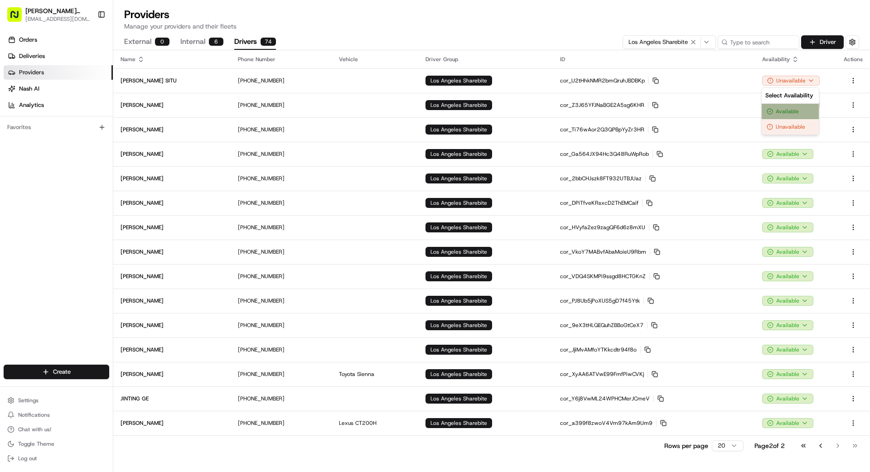
click at [798, 106] on div "Available" at bounding box center [789, 111] width 57 height 15
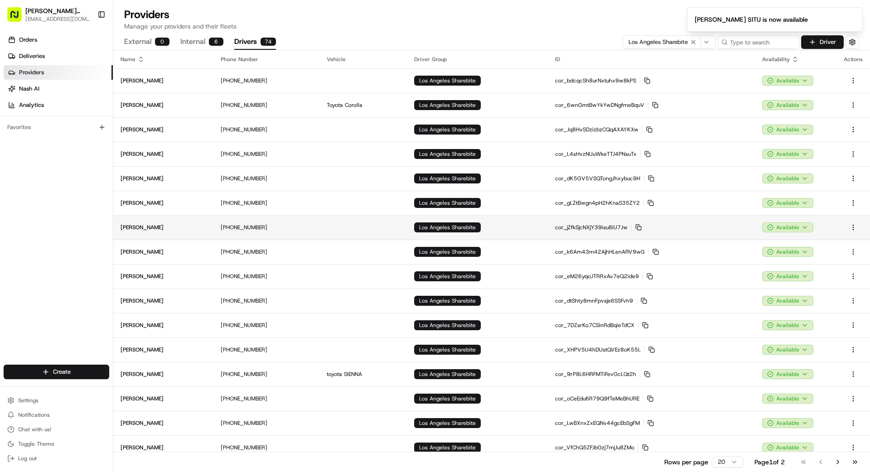
scroll to position [106, 0]
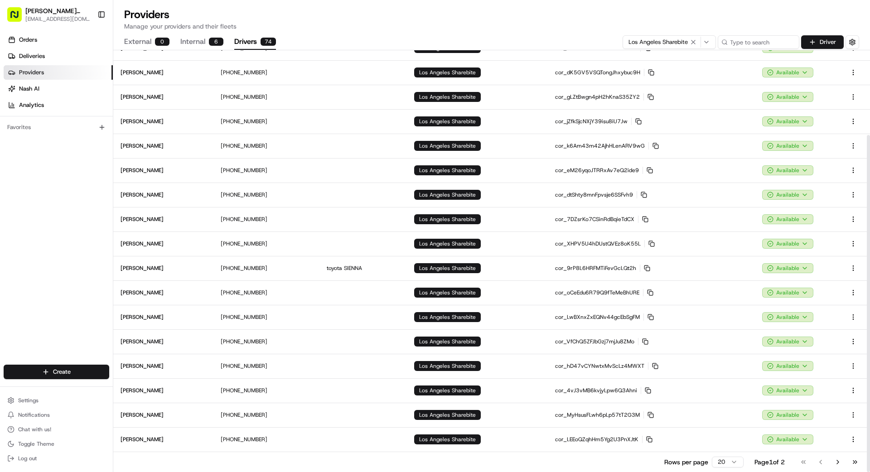
click at [838, 462] on button "Go to next page" at bounding box center [837, 462] width 15 height 13
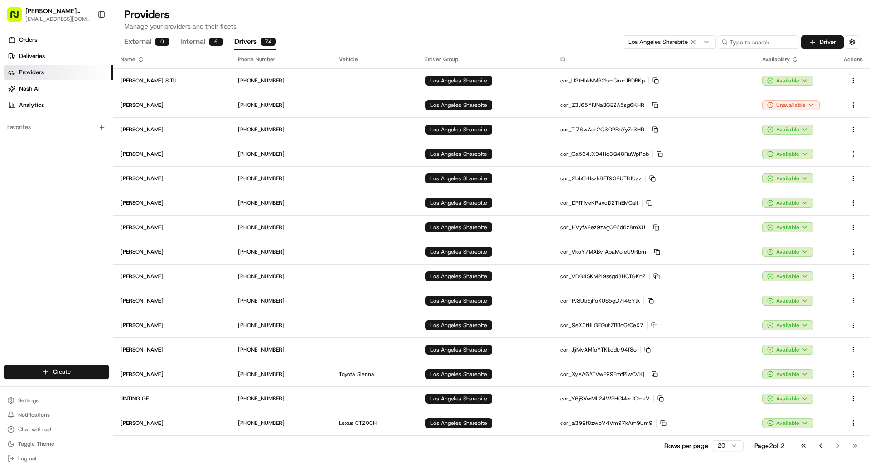
scroll to position [0, 0]
click at [804, 107] on html "Betty Transportation bettytllc@gmail.com Toggle Sidebar Orders Deliveries Provi…" at bounding box center [435, 236] width 870 height 472
click at [801, 131] on div "Available" at bounding box center [789, 135] width 57 height 15
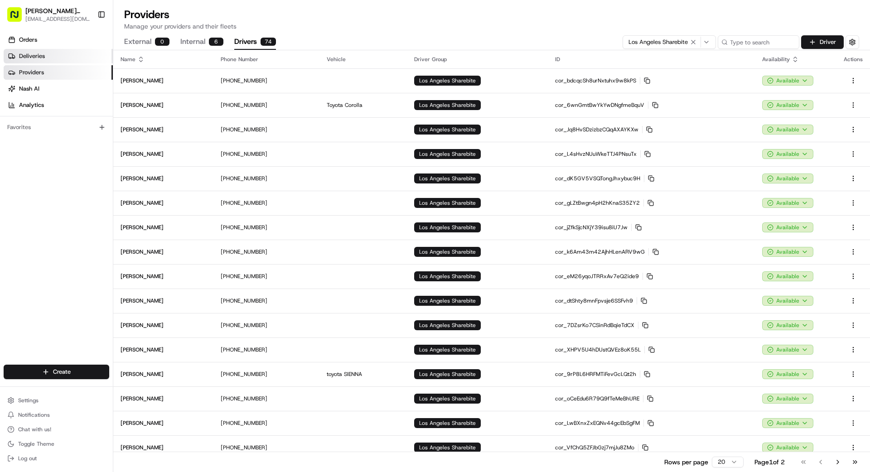
click at [57, 54] on link "Deliveries" at bounding box center [58, 56] width 109 height 14
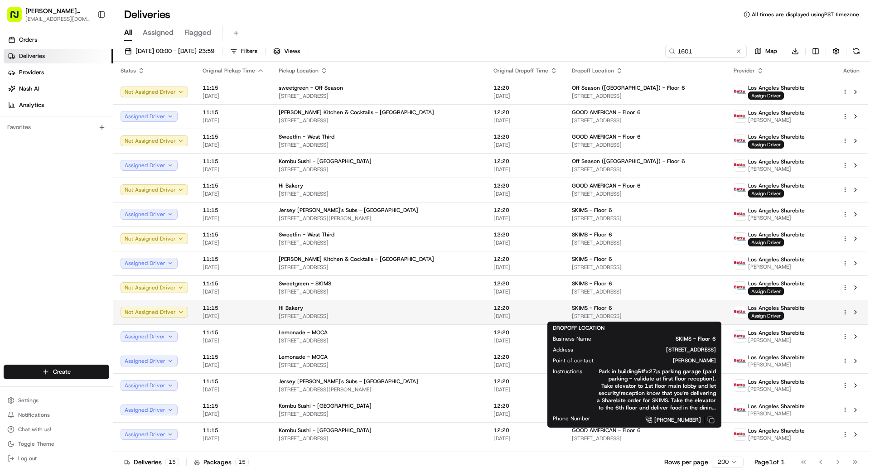
click at [608, 309] on div "SKIMS - Floor 6" at bounding box center [645, 307] width 147 height 7
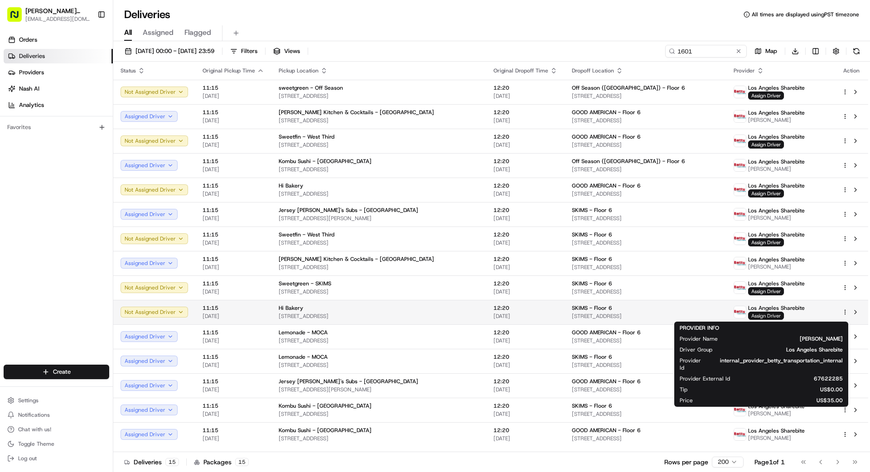
click at [759, 313] on span "Assign Driver" at bounding box center [766, 316] width 36 height 8
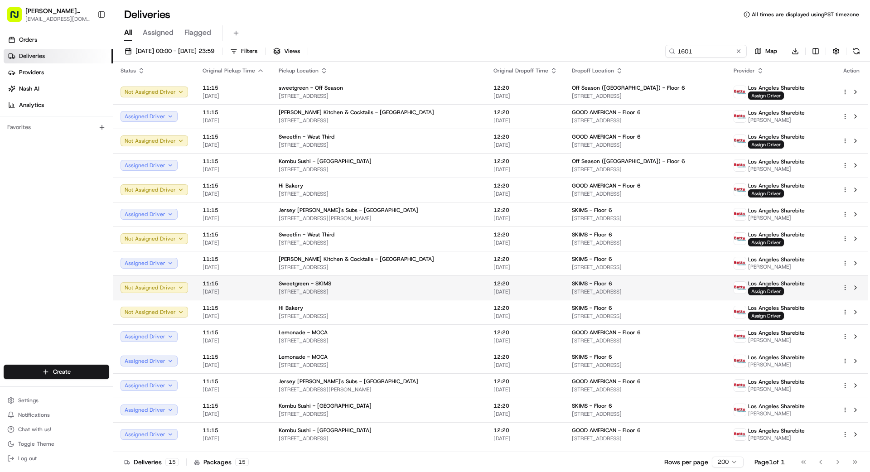
click at [596, 289] on span "[STREET_ADDRESS]" at bounding box center [645, 291] width 147 height 7
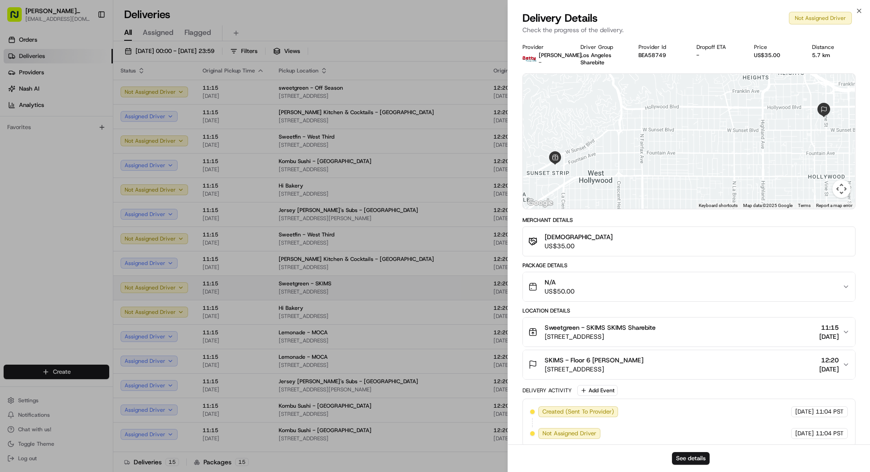
drag, startPoint x: 446, startPoint y: 285, endPoint x: 474, endPoint y: 278, distance: 29.0
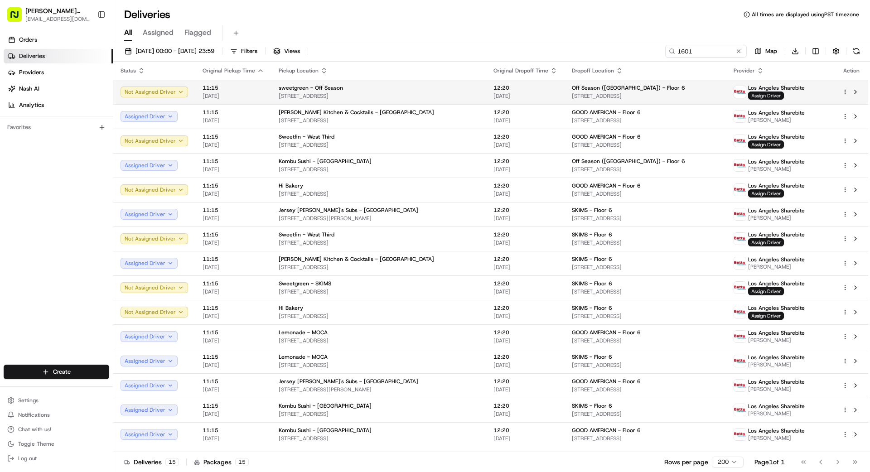
click at [768, 97] on span "Assign Driver" at bounding box center [766, 95] width 36 height 8
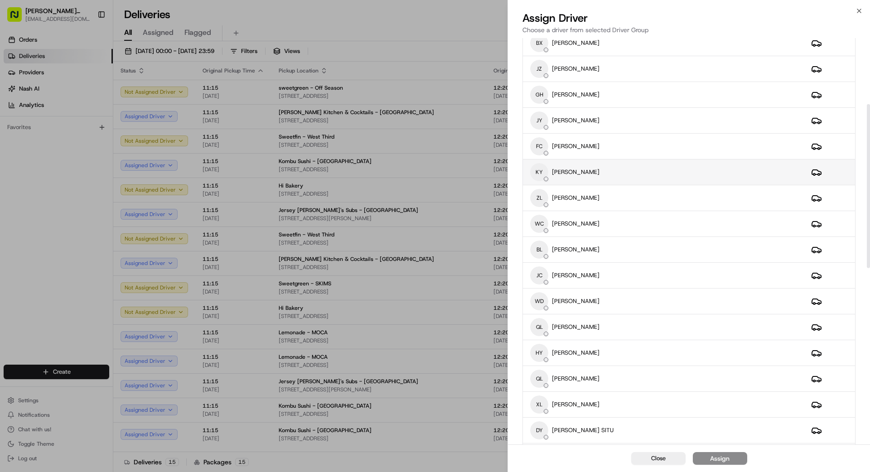
scroll to position [164, 0]
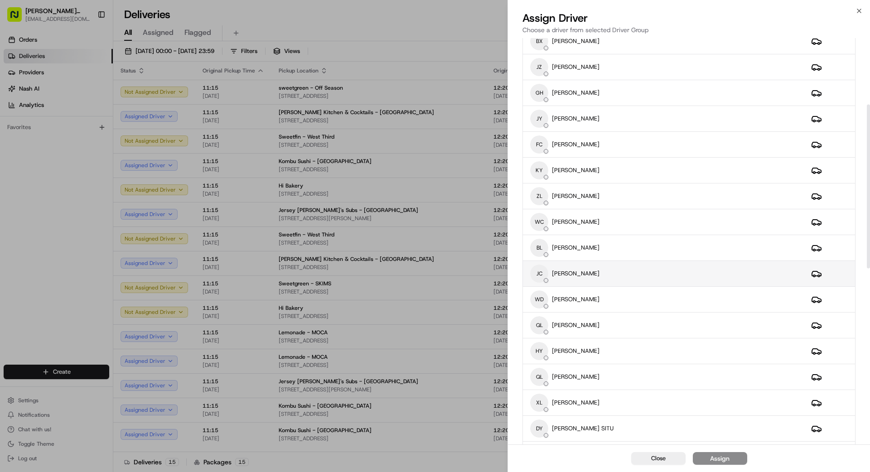
click at [623, 274] on div "JC JINFENG CHEN" at bounding box center [663, 273] width 266 height 18
click at [716, 458] on div "Assign" at bounding box center [719, 458] width 19 height 9
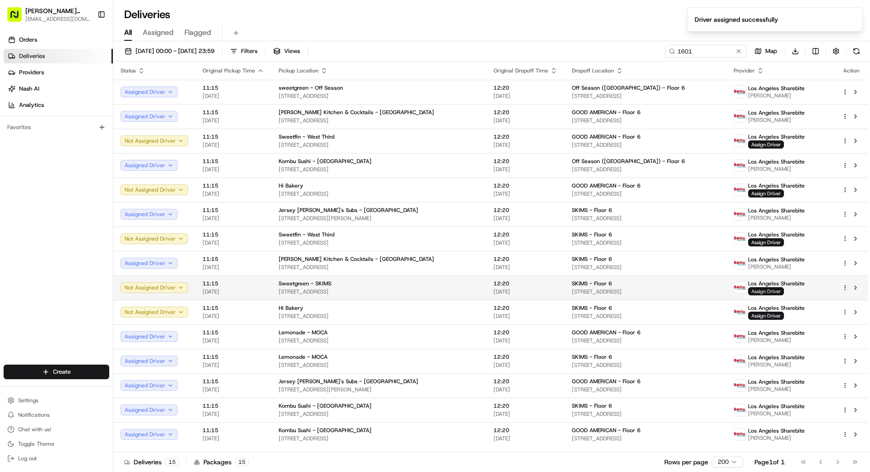
click at [764, 291] on span "Assign Driver" at bounding box center [766, 291] width 36 height 8
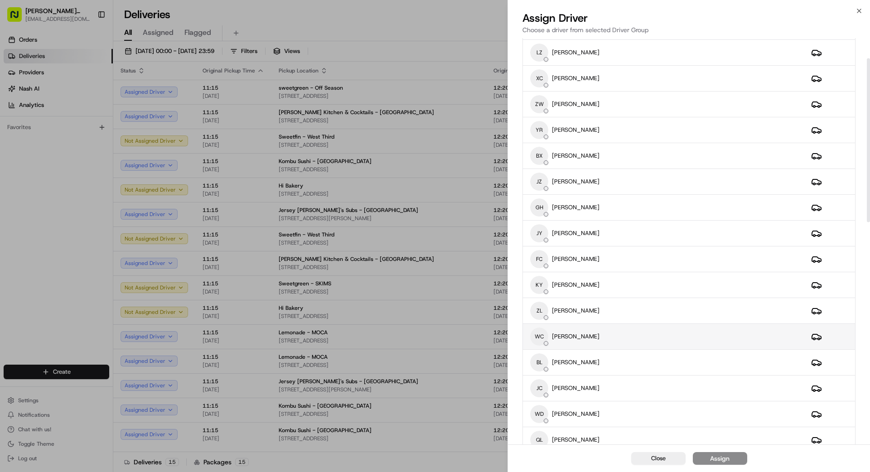
scroll to position [77, 0]
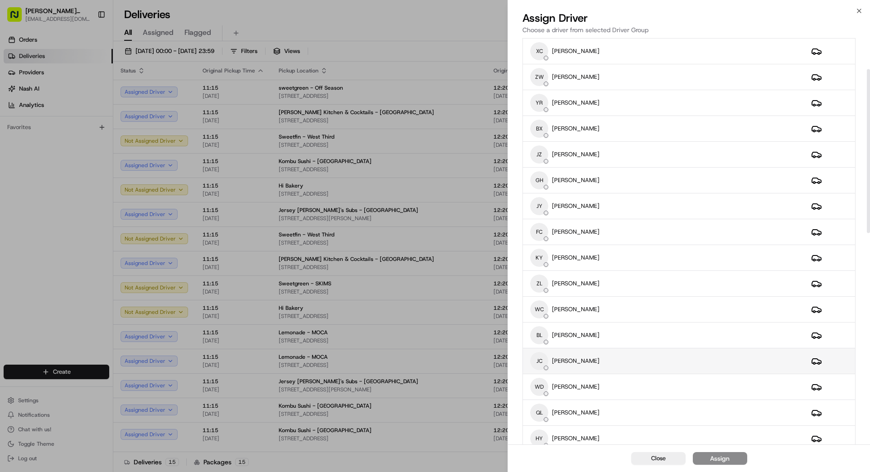
click at [636, 361] on div "JC JINFENG CHEN" at bounding box center [663, 361] width 266 height 18
click at [721, 457] on div "Assign" at bounding box center [719, 458] width 19 height 9
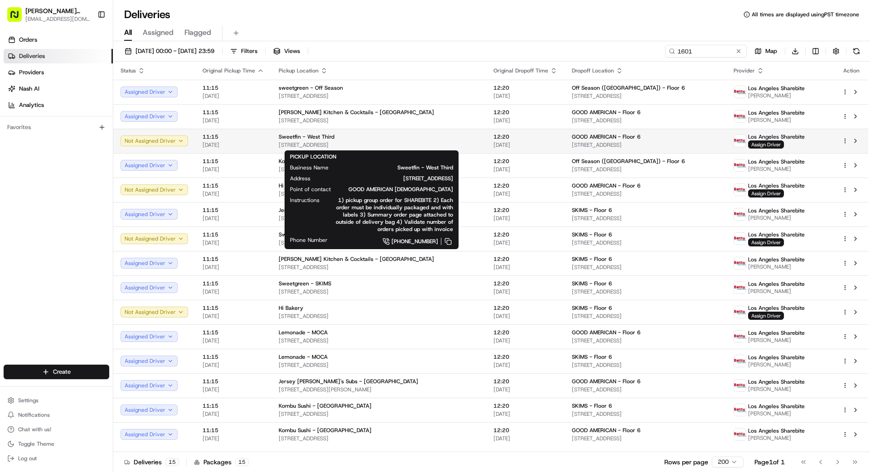
click at [402, 143] on span "[STREET_ADDRESS]" at bounding box center [379, 144] width 200 height 7
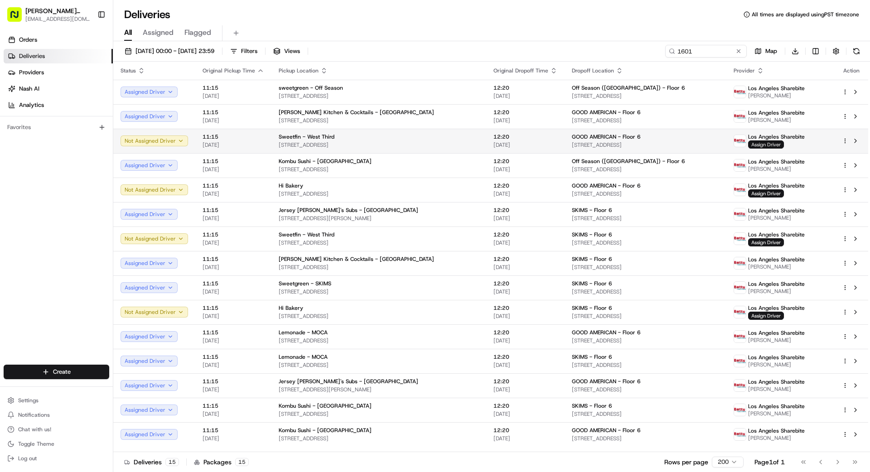
click at [764, 144] on span "Assign Driver" at bounding box center [766, 144] width 36 height 8
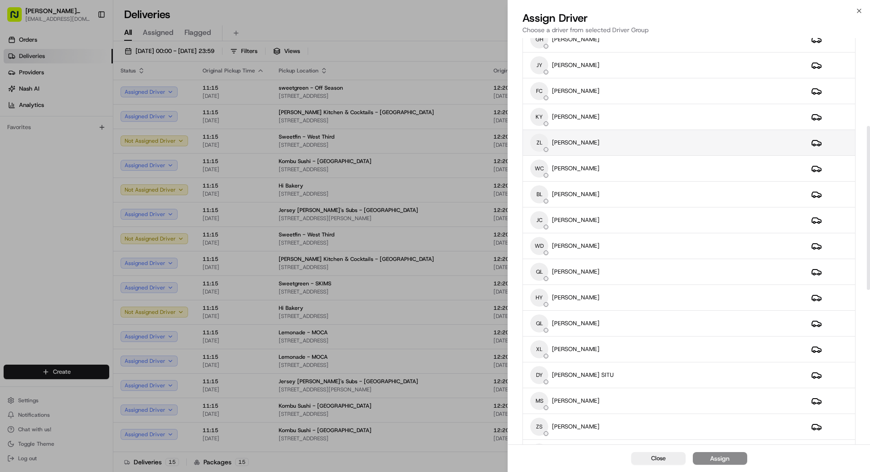
scroll to position [0, 0]
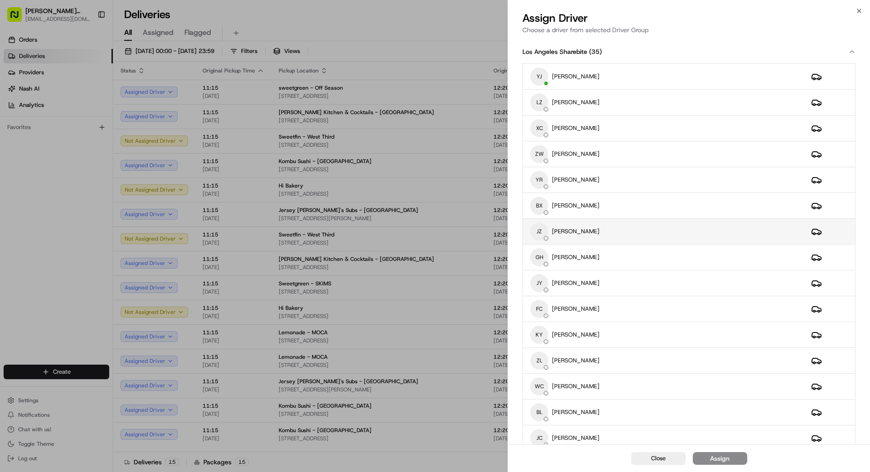
click at [625, 233] on div "JZ JING ZHAO" at bounding box center [663, 231] width 266 height 18
click at [722, 457] on div "Assign" at bounding box center [719, 458] width 19 height 9
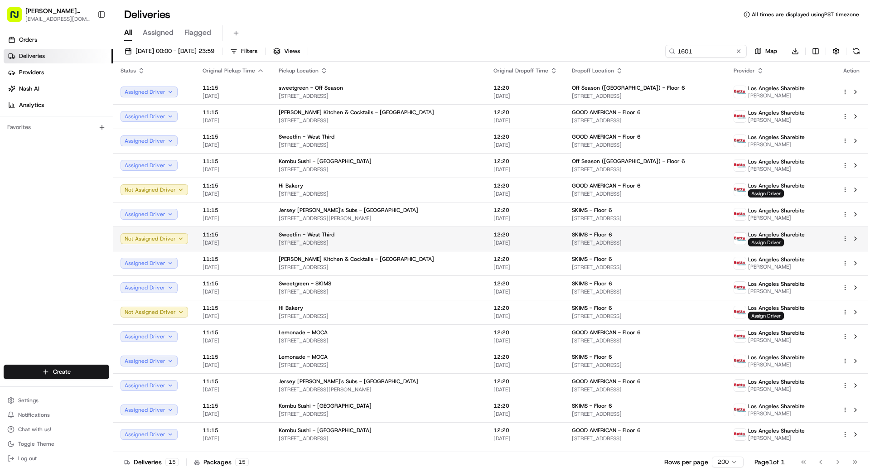
click at [760, 243] on span "Assign Driver" at bounding box center [766, 242] width 36 height 8
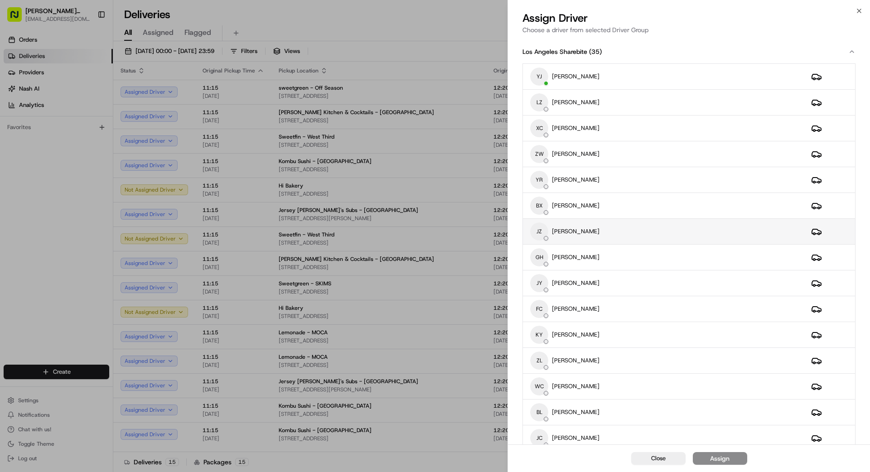
scroll to position [0, 0]
click at [595, 228] on div "JZ JING ZHAO" at bounding box center [663, 231] width 266 height 18
click at [722, 459] on div "Assign" at bounding box center [719, 458] width 19 height 9
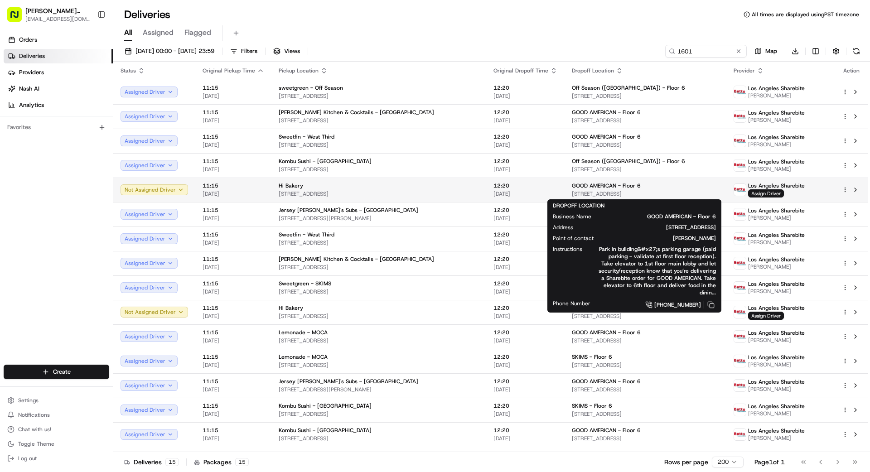
click at [654, 188] on div "GOOD AMERICAN - Floor 6" at bounding box center [645, 185] width 147 height 7
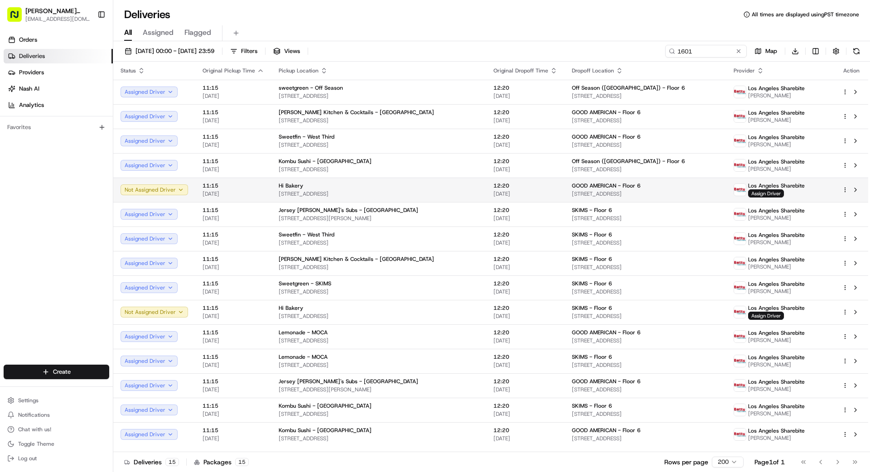
drag, startPoint x: 471, startPoint y: 199, endPoint x: 564, endPoint y: 194, distance: 93.0
click at [761, 191] on span "Assign Driver" at bounding box center [766, 193] width 36 height 8
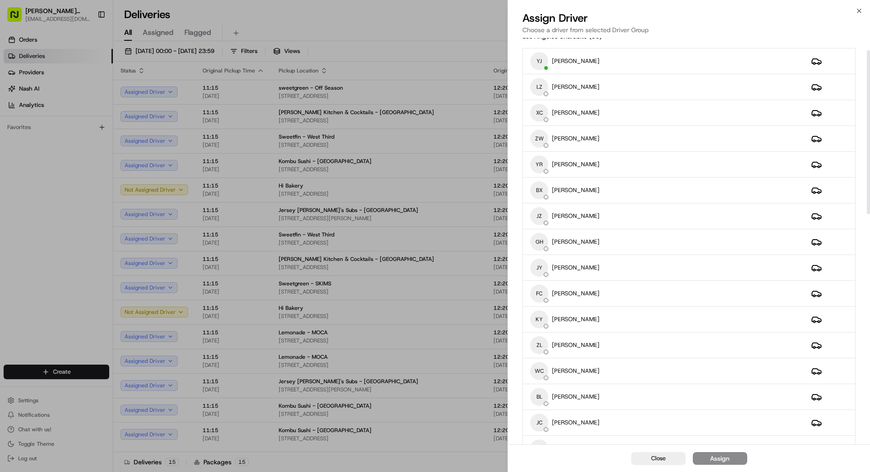
scroll to position [0, 0]
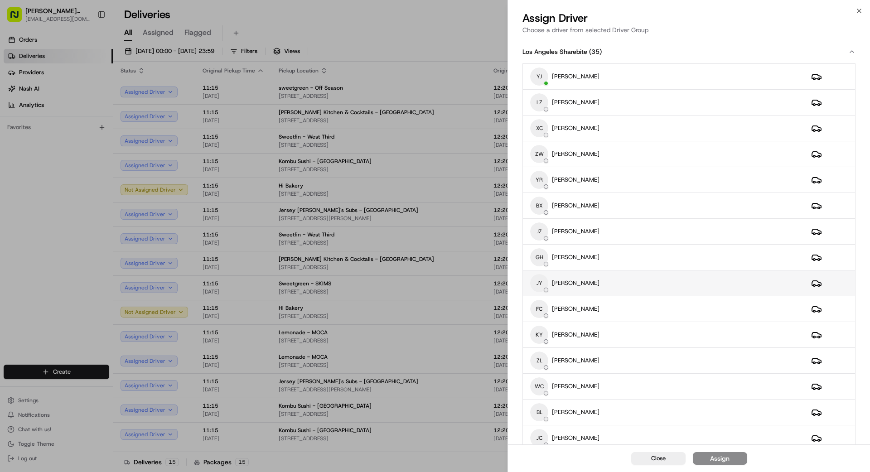
click at [620, 282] on div "[PERSON_NAME]" at bounding box center [663, 283] width 266 height 18
click at [715, 456] on div "Assign" at bounding box center [719, 458] width 19 height 9
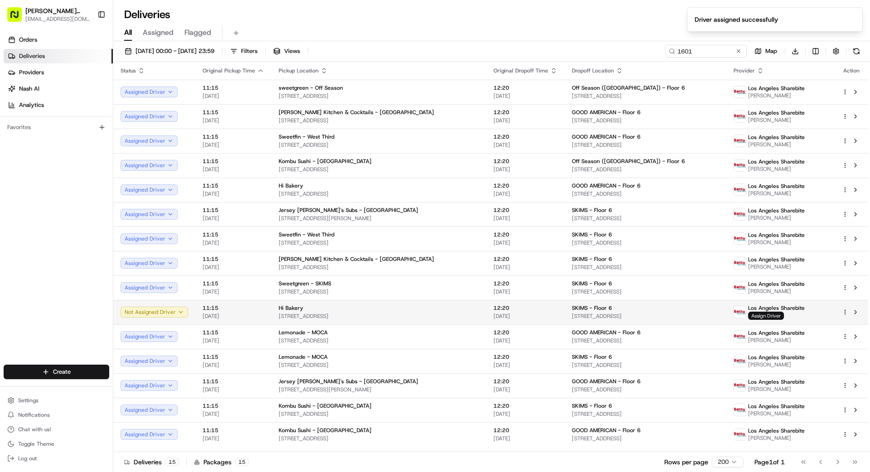
click at [760, 317] on span "Assign Driver" at bounding box center [766, 316] width 36 height 8
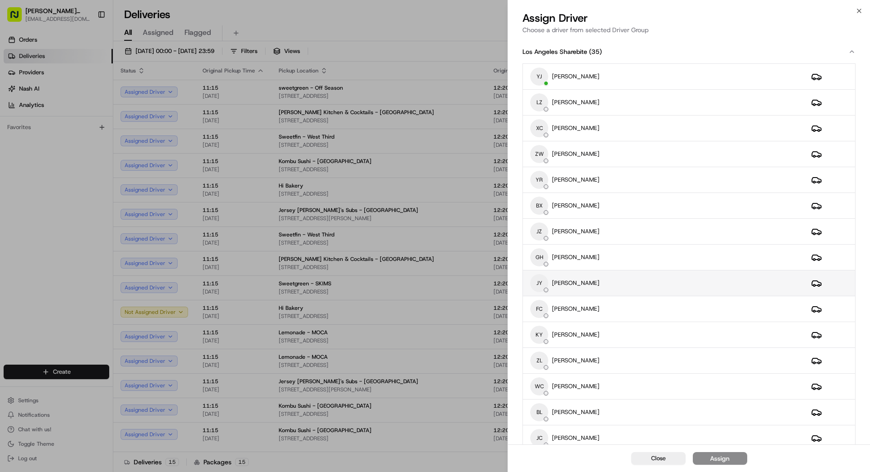
click at [640, 284] on div "[PERSON_NAME]" at bounding box center [663, 283] width 266 height 18
click at [733, 457] on button "Assign" at bounding box center [719, 458] width 54 height 13
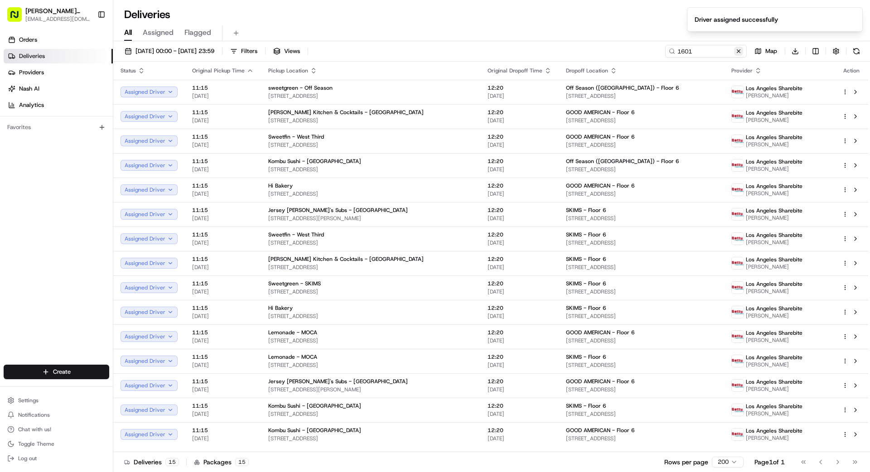
click at [741, 49] on button at bounding box center [738, 51] width 9 height 9
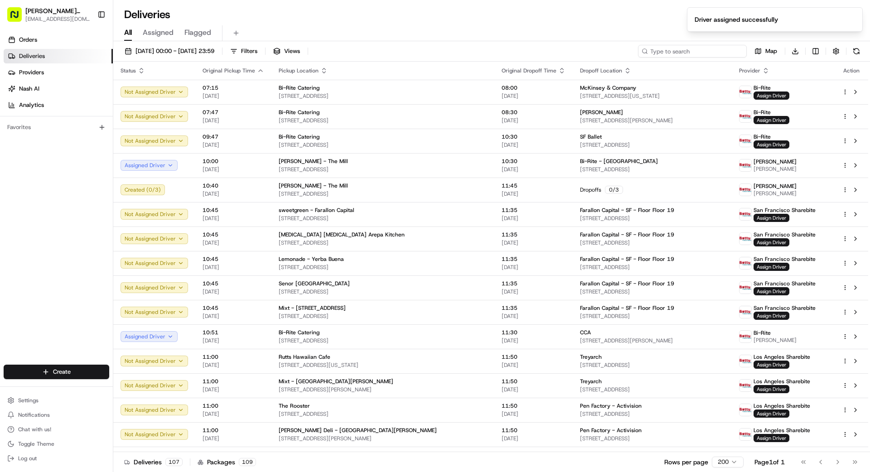
click at [691, 53] on input at bounding box center [692, 51] width 109 height 13
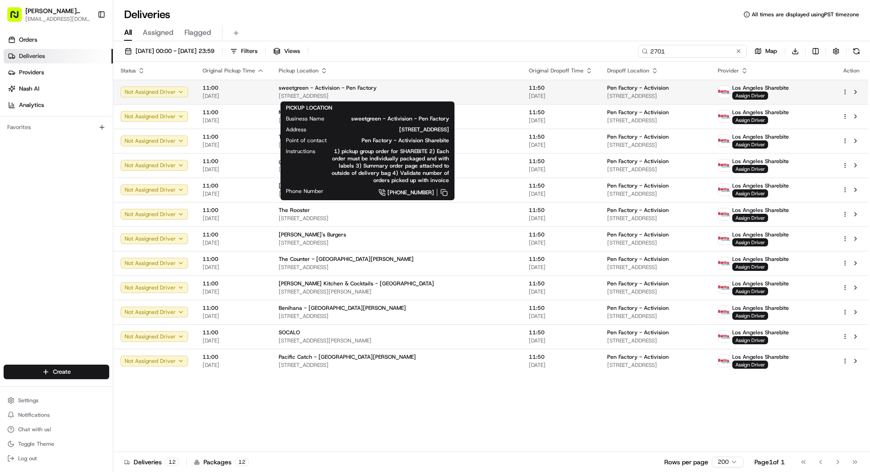
type input "2701"
click at [338, 95] on span "[STREET_ADDRESS]" at bounding box center [397, 95] width 236 height 7
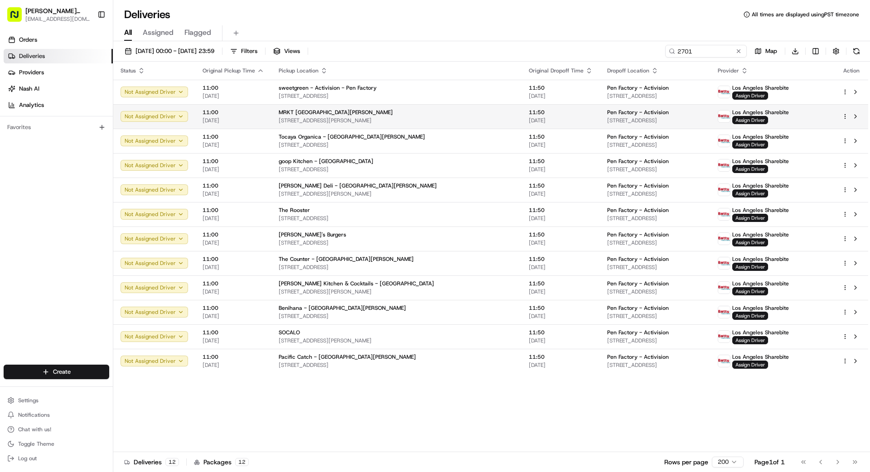
click at [350, 119] on span "[STREET_ADDRESS][PERSON_NAME]" at bounding box center [397, 120] width 236 height 7
click at [351, 118] on span "[STREET_ADDRESS][PERSON_NAME]" at bounding box center [397, 120] width 236 height 7
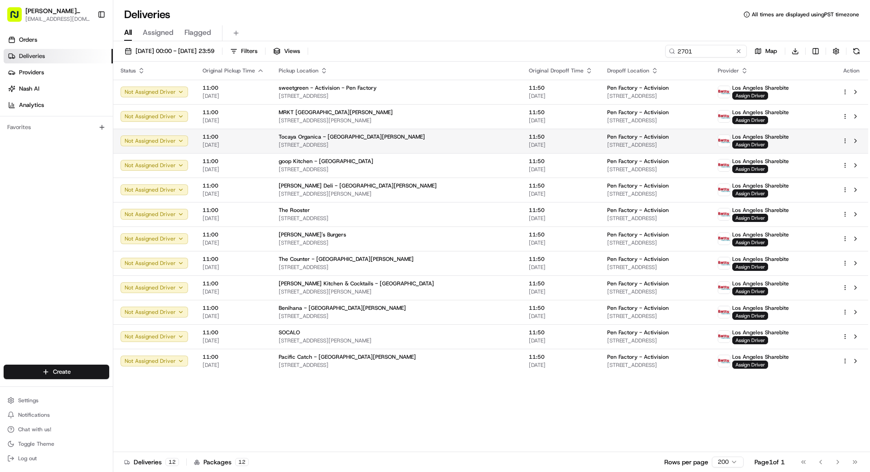
click at [346, 143] on span "[STREET_ADDRESS]" at bounding box center [397, 144] width 236 height 7
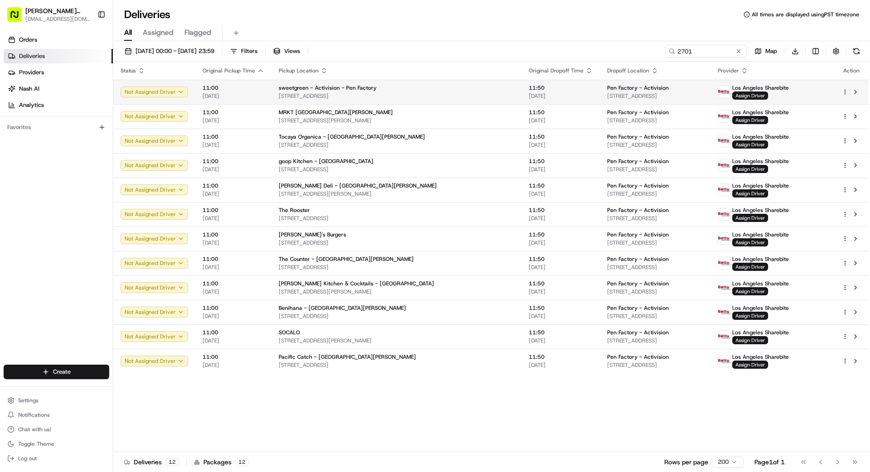
click at [393, 92] on span "[STREET_ADDRESS]" at bounding box center [397, 95] width 236 height 7
drag, startPoint x: 392, startPoint y: 94, endPoint x: 540, endPoint y: 101, distance: 148.2
click at [766, 94] on span "Assign Driver" at bounding box center [750, 95] width 36 height 8
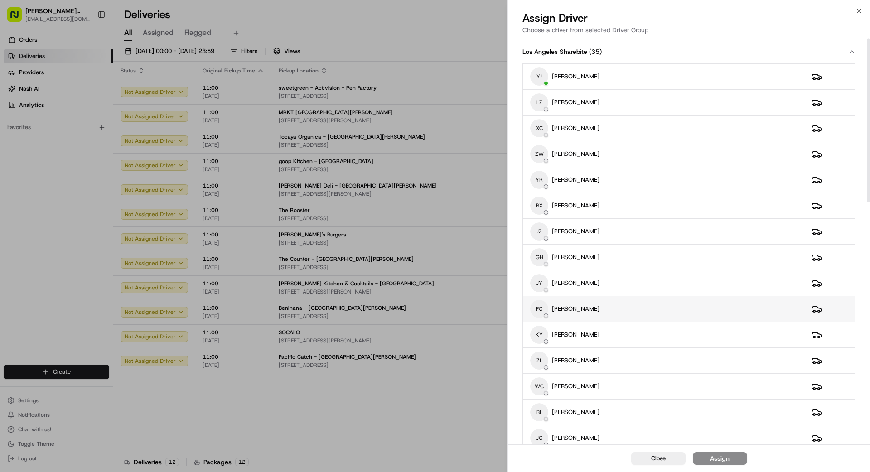
scroll to position [0, 0]
click at [629, 311] on div "FC FANGHUAN CHEN" at bounding box center [663, 308] width 266 height 18
click at [722, 460] on div "Assign" at bounding box center [719, 458] width 19 height 9
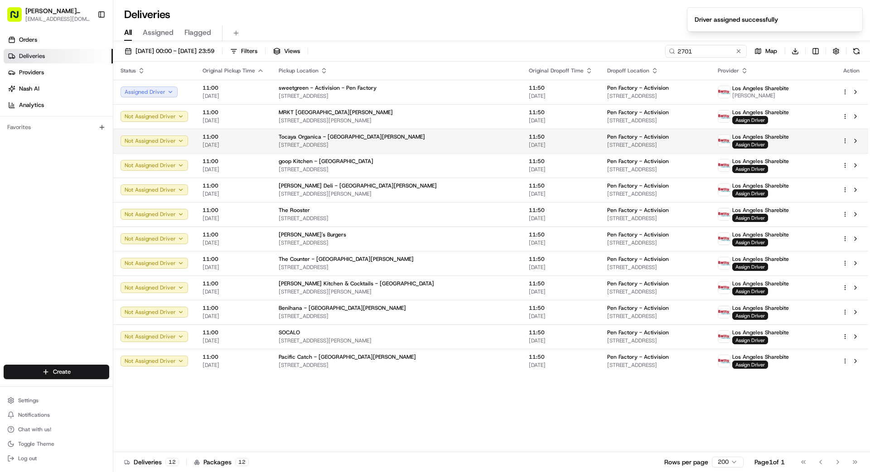
click at [425, 144] on span "[STREET_ADDRESS]" at bounding box center [397, 144] width 236 height 7
click at [761, 139] on span "Los Angeles Sharebite" at bounding box center [760, 136] width 57 height 7
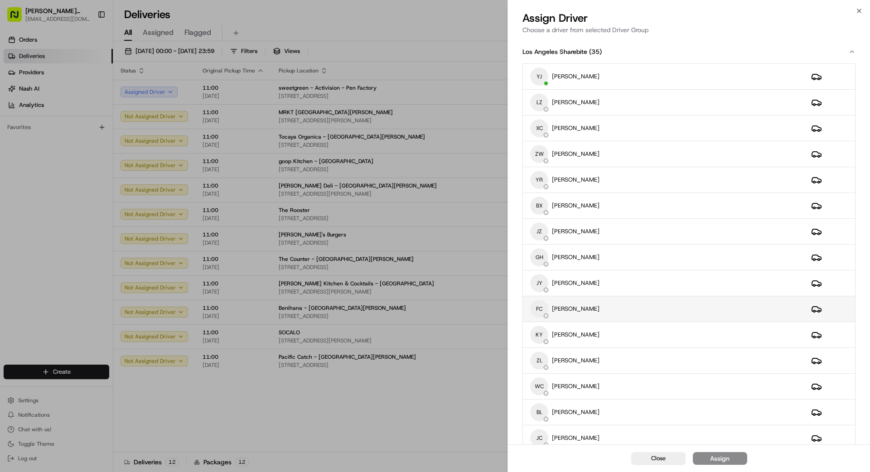
click at [644, 308] on div "FC FANGHUAN CHEN" at bounding box center [663, 309] width 266 height 18
click at [723, 458] on div "Assign" at bounding box center [719, 458] width 19 height 9
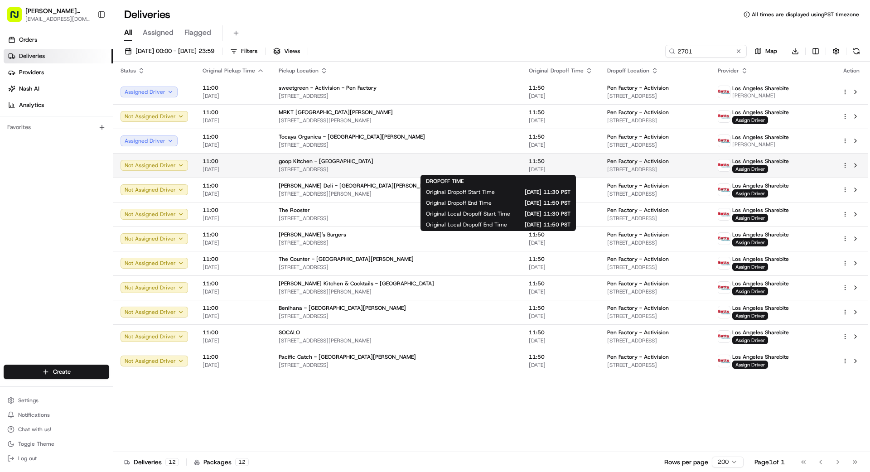
click at [457, 167] on span "[STREET_ADDRESS]" at bounding box center [397, 169] width 236 height 7
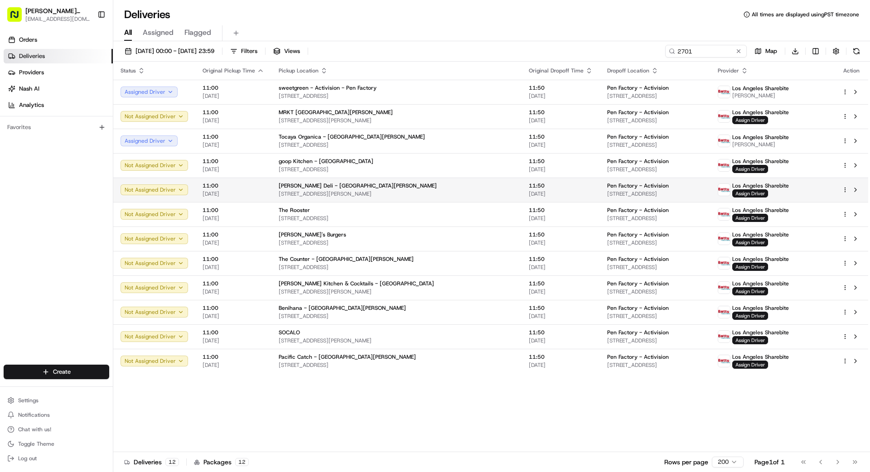
click at [430, 192] on span "[STREET_ADDRESS][PERSON_NAME]" at bounding box center [397, 193] width 236 height 7
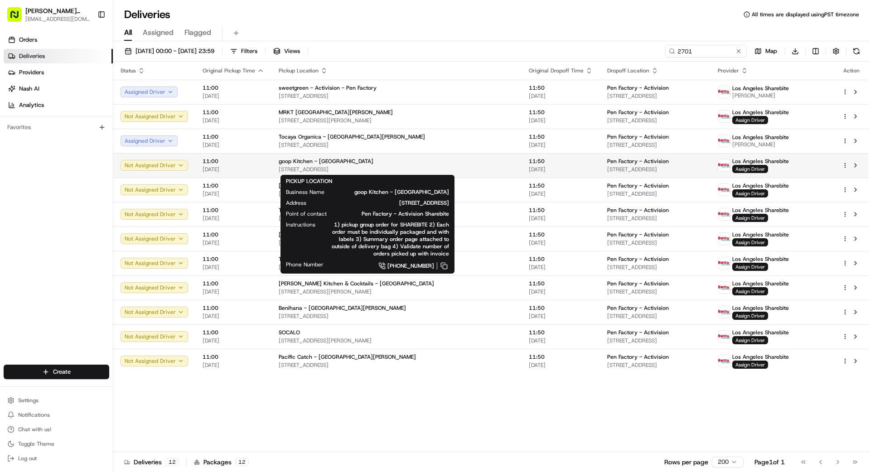
click at [421, 164] on div "goop Kitchen - [GEOGRAPHIC_DATA]" at bounding box center [397, 161] width 236 height 7
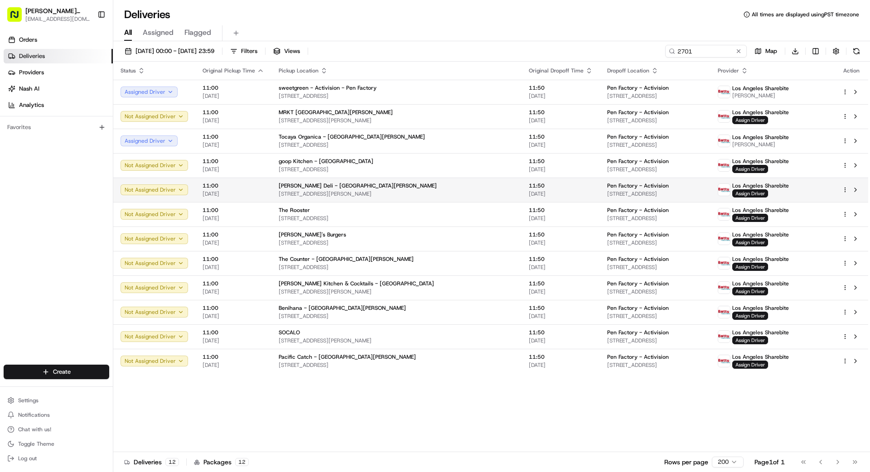
click at [418, 191] on span "[STREET_ADDRESS][PERSON_NAME]" at bounding box center [397, 193] width 236 height 7
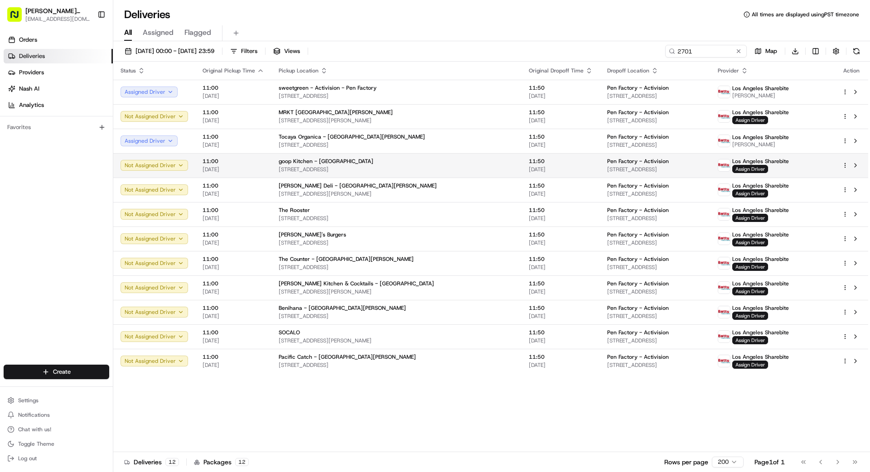
click at [417, 163] on div "goop Kitchen - [GEOGRAPHIC_DATA]" at bounding box center [397, 161] width 236 height 7
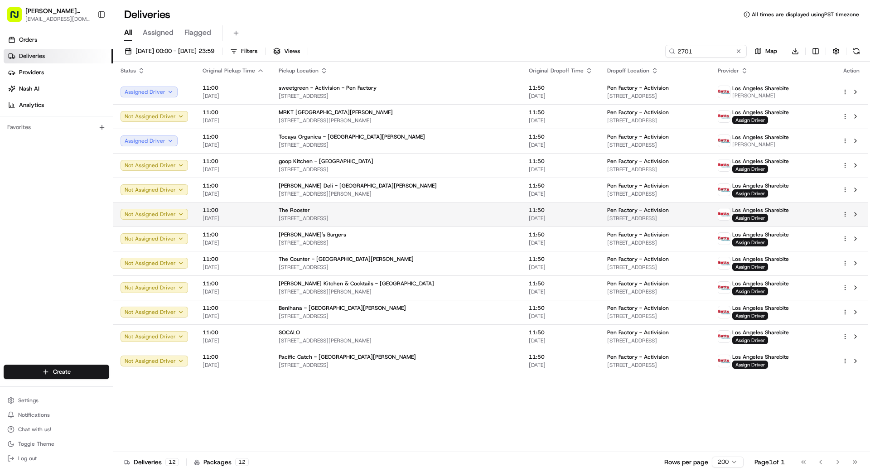
click at [430, 217] on span "[STREET_ADDRESS]" at bounding box center [397, 218] width 236 height 7
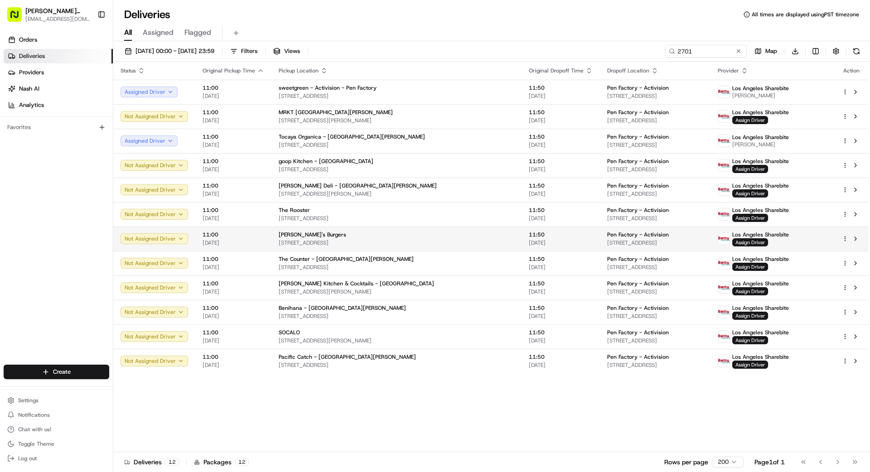
click at [433, 237] on div "[PERSON_NAME]'s Burgers" at bounding box center [397, 234] width 236 height 7
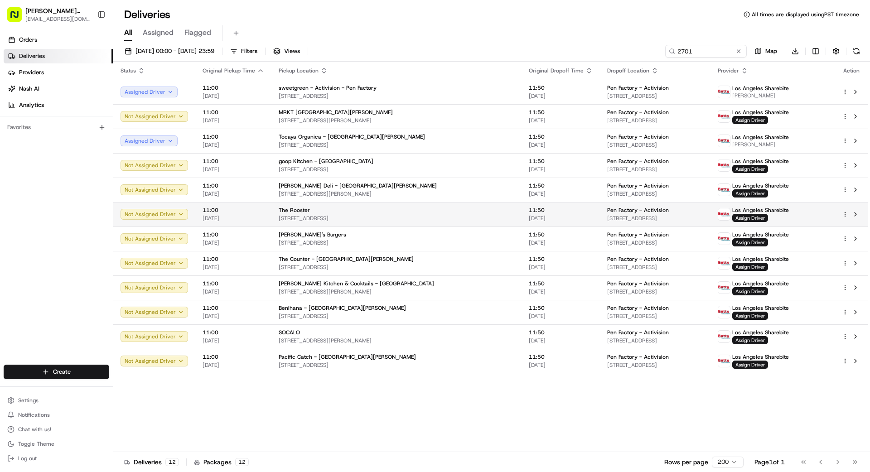
click at [426, 218] on span "[STREET_ADDRESS]" at bounding box center [397, 218] width 236 height 7
click at [755, 217] on span "Assign Driver" at bounding box center [750, 218] width 36 height 8
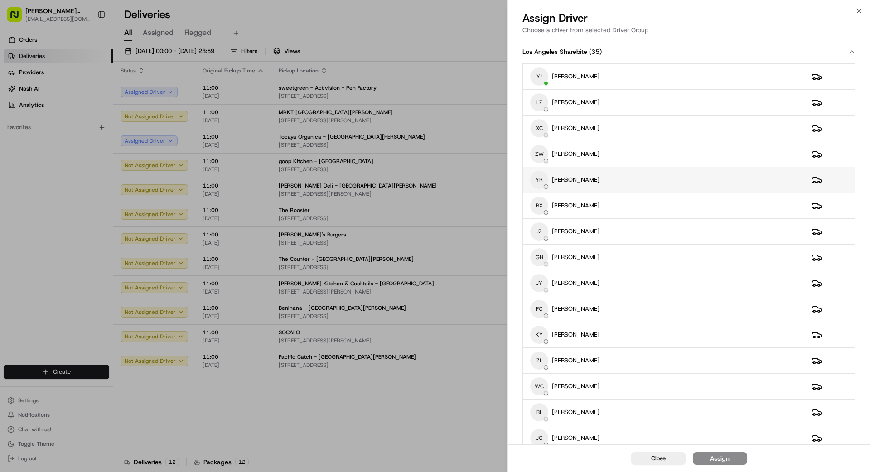
click at [597, 180] on div "YR YUMIN RUAN" at bounding box center [663, 180] width 266 height 18
click at [729, 459] on button "Assign" at bounding box center [719, 458] width 54 height 13
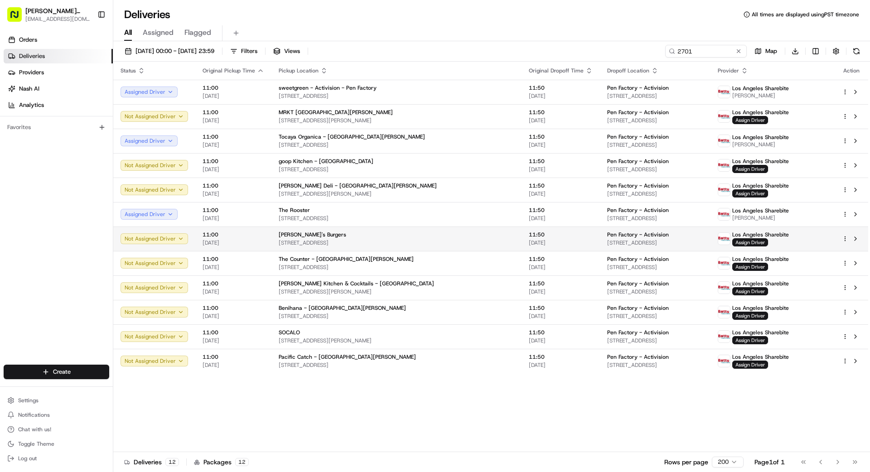
click at [433, 239] on span "[STREET_ADDRESS]" at bounding box center [397, 242] width 236 height 7
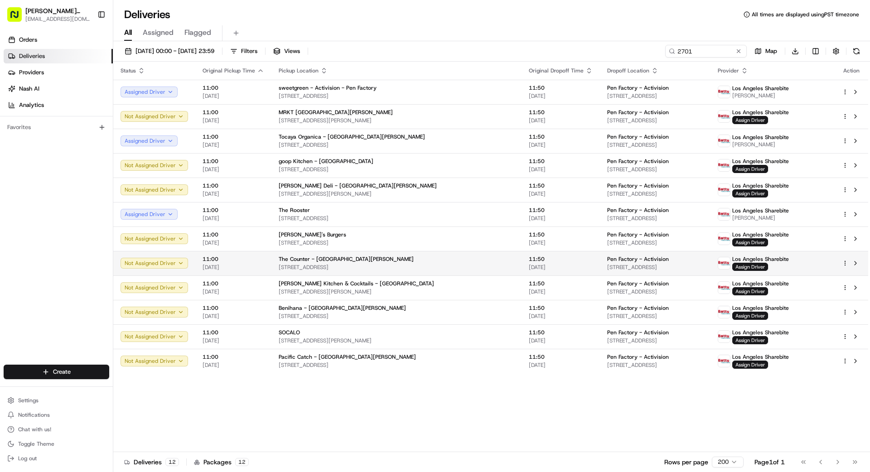
click at [432, 259] on div "The Counter - [GEOGRAPHIC_DATA][PERSON_NAME]" at bounding box center [397, 258] width 236 height 7
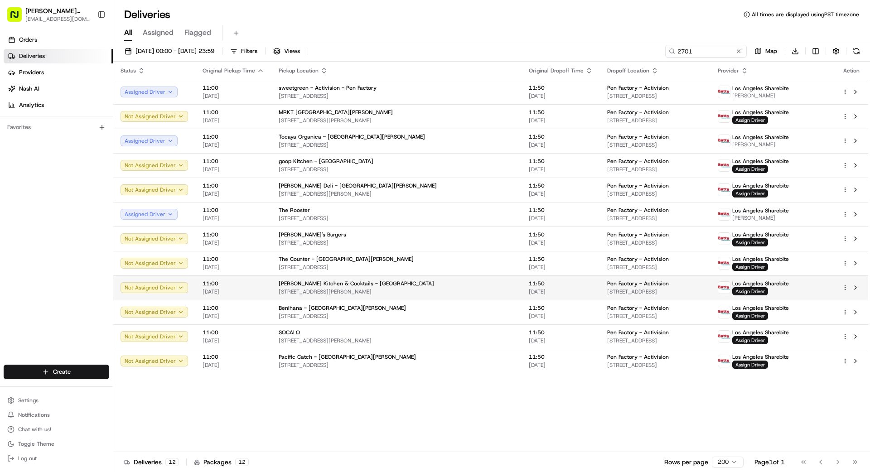
click at [434, 281] on div "[PERSON_NAME] Kitchen & Cocktails - [GEOGRAPHIC_DATA]" at bounding box center [397, 283] width 236 height 7
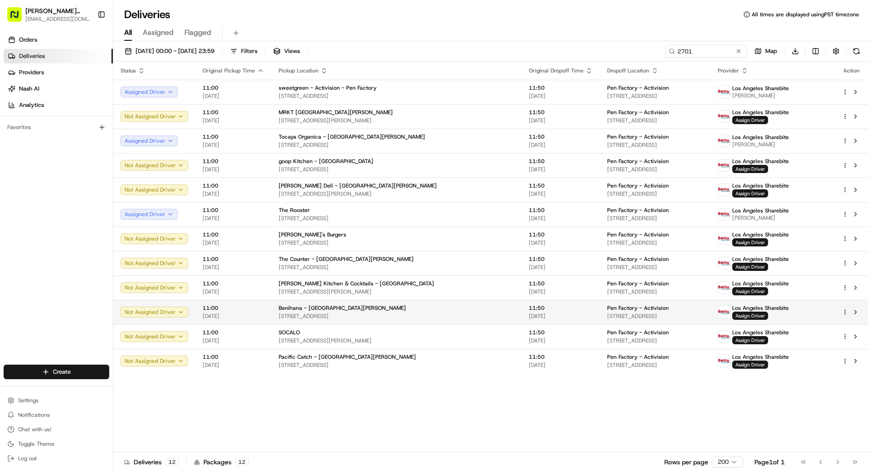
click at [438, 309] on div "Benihana - [GEOGRAPHIC_DATA][PERSON_NAME]" at bounding box center [397, 307] width 236 height 7
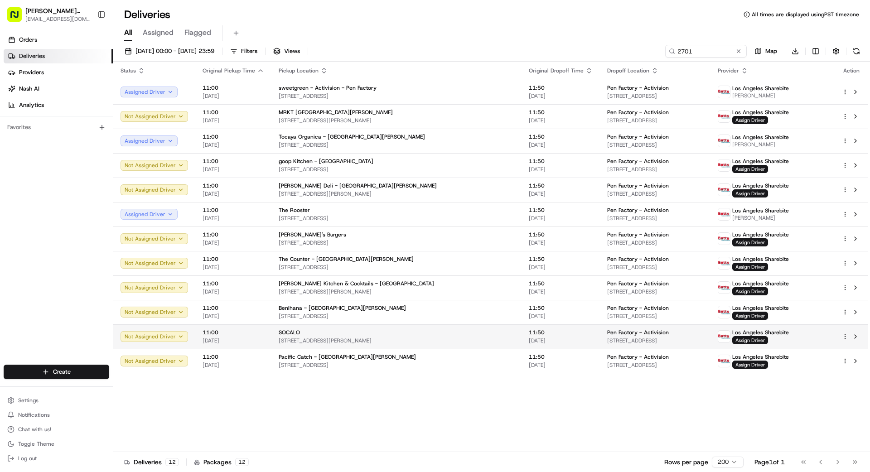
click at [436, 335] on div "SOCALO" at bounding box center [397, 332] width 236 height 7
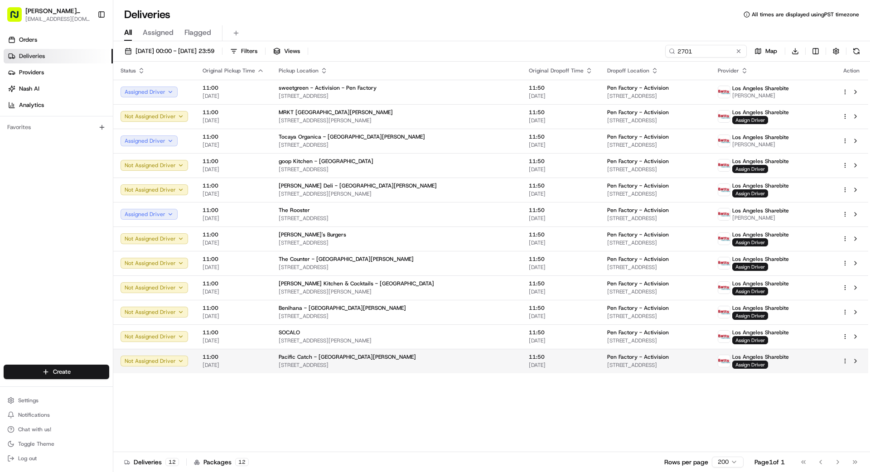
click at [447, 360] on div "Pacific Catch - [GEOGRAPHIC_DATA][PERSON_NAME]" at bounding box center [397, 356] width 236 height 7
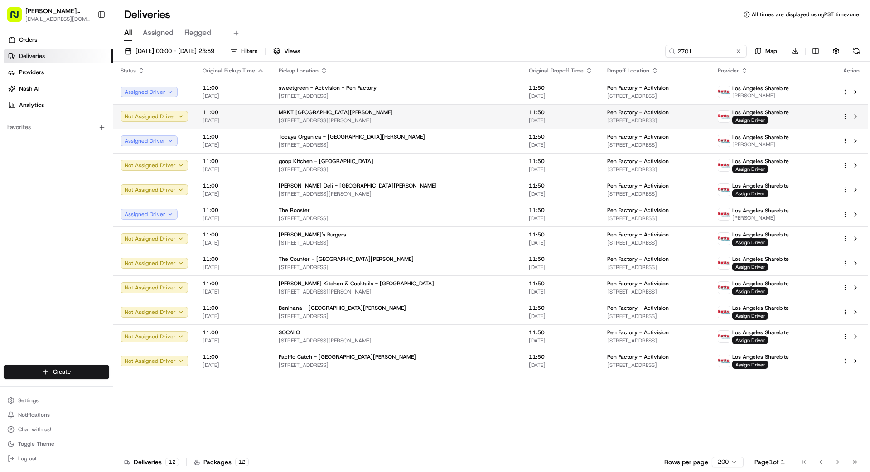
click at [443, 122] on span "[STREET_ADDRESS][PERSON_NAME]" at bounding box center [397, 120] width 236 height 7
click at [762, 121] on span "Assign Driver" at bounding box center [750, 120] width 36 height 8
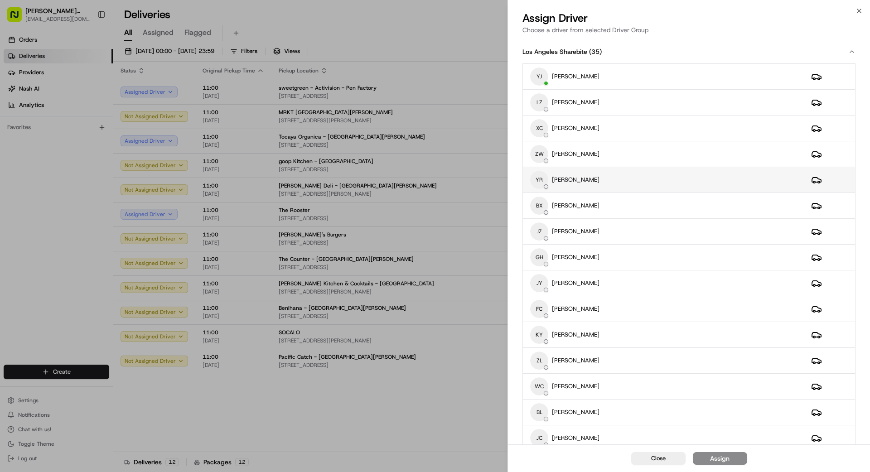
click at [595, 182] on div "YR YUMIN RUAN" at bounding box center [663, 180] width 266 height 18
click at [741, 463] on button "Assign" at bounding box center [719, 458] width 54 height 13
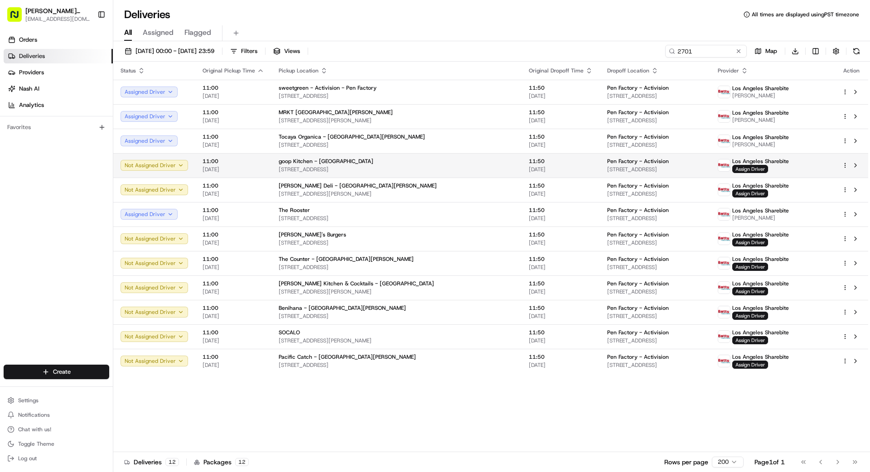
click at [455, 168] on span "[STREET_ADDRESS]" at bounding box center [397, 169] width 236 height 7
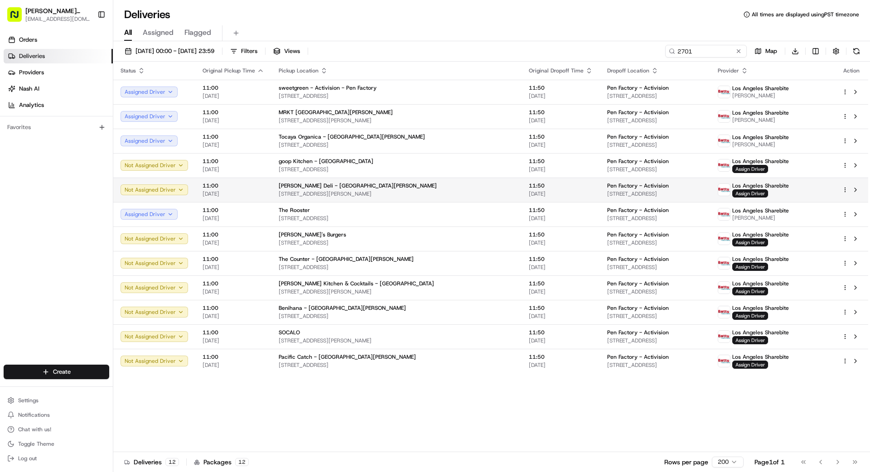
click at [444, 187] on div "[PERSON_NAME] Deli - [GEOGRAPHIC_DATA][PERSON_NAME]" at bounding box center [397, 185] width 236 height 7
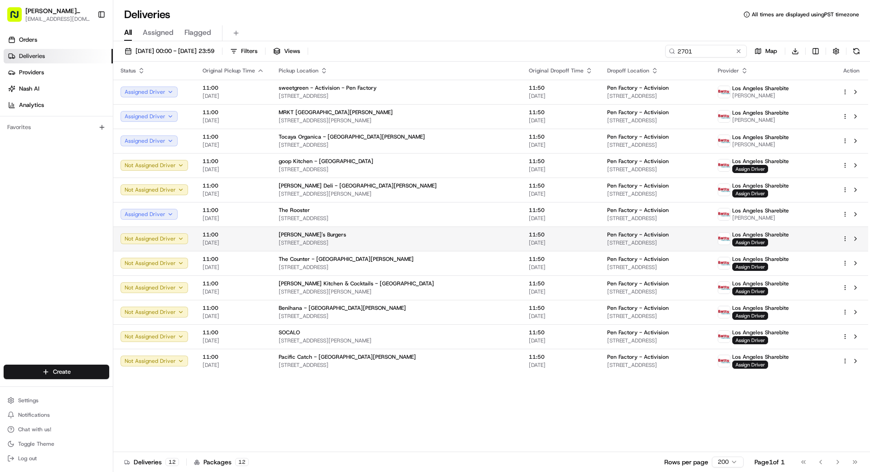
click at [445, 241] on span "[STREET_ADDRESS]" at bounding box center [397, 242] width 236 height 7
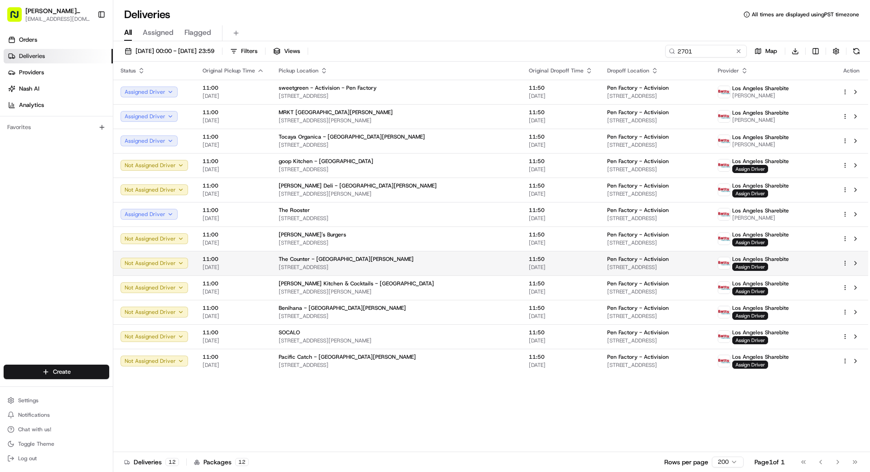
click at [449, 265] on span "[STREET_ADDRESS]" at bounding box center [397, 267] width 236 height 7
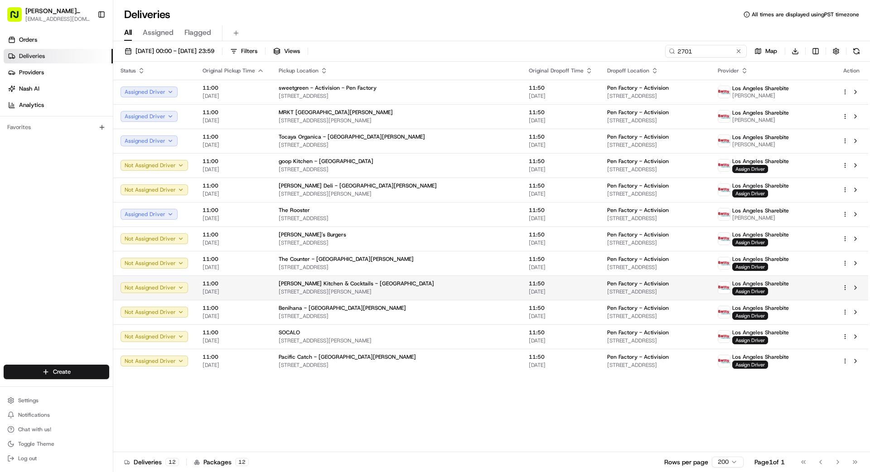
click at [455, 284] on div "[PERSON_NAME] Kitchen & Cocktails - [GEOGRAPHIC_DATA]" at bounding box center [397, 283] width 236 height 7
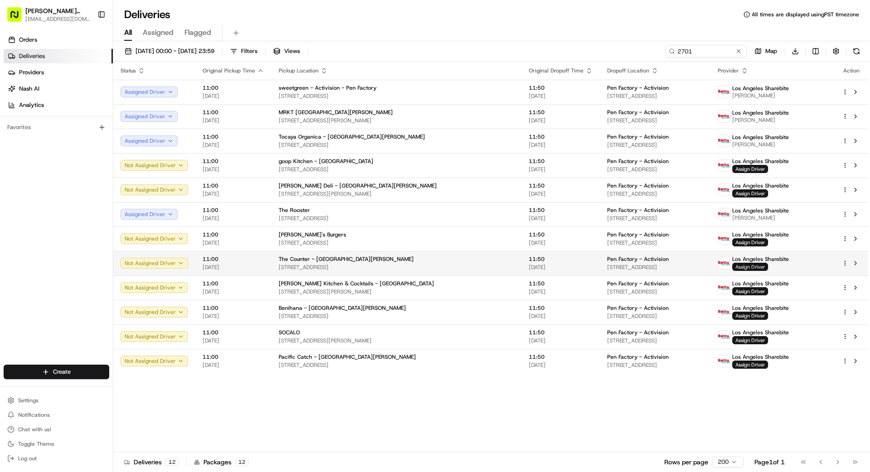
click at [760, 268] on span "Assign Driver" at bounding box center [750, 267] width 36 height 8
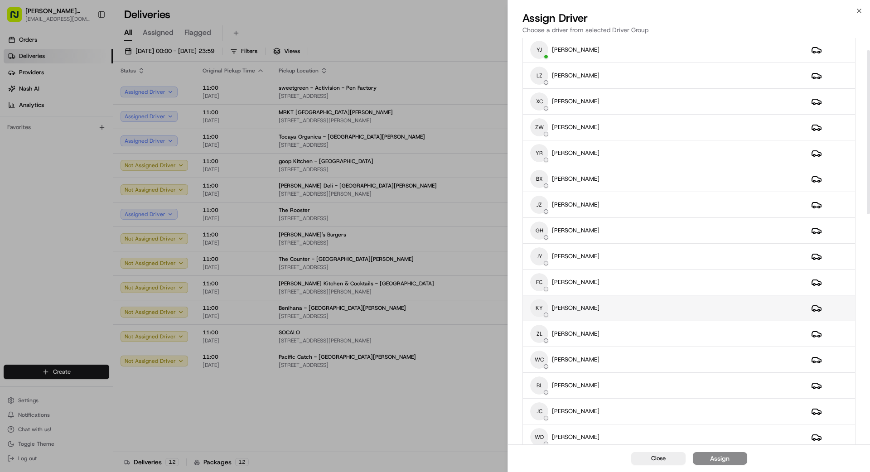
scroll to position [43, 0]
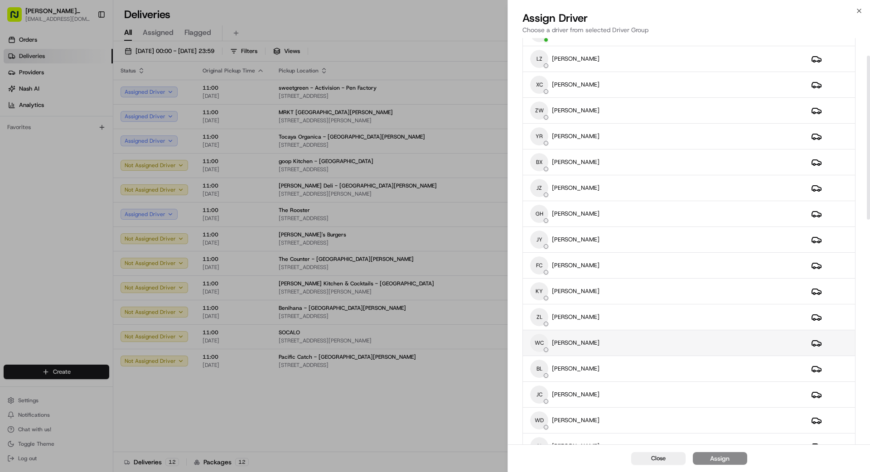
click at [595, 336] on div "WC WEI CAI" at bounding box center [663, 343] width 266 height 18
click at [715, 459] on div "Assign" at bounding box center [719, 458] width 19 height 9
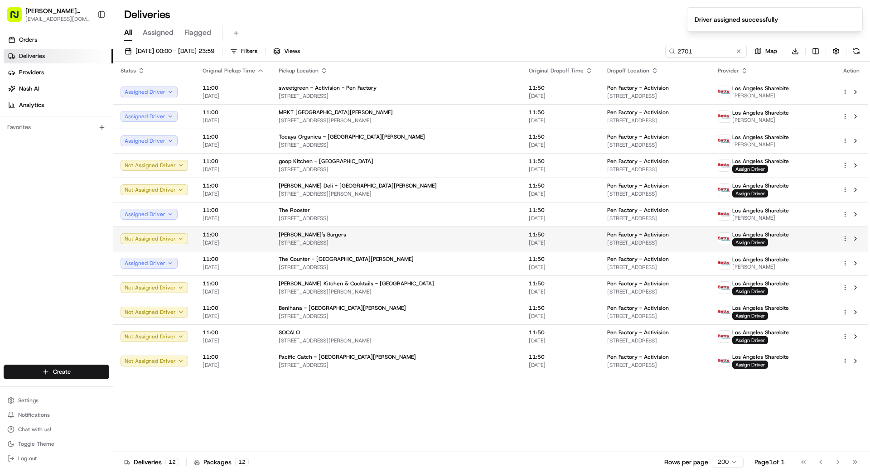
click at [620, 239] on span "[STREET_ADDRESS]" at bounding box center [655, 242] width 96 height 7
click at [441, 234] on div "[PERSON_NAME]'s Burgers" at bounding box center [397, 234] width 236 height 7
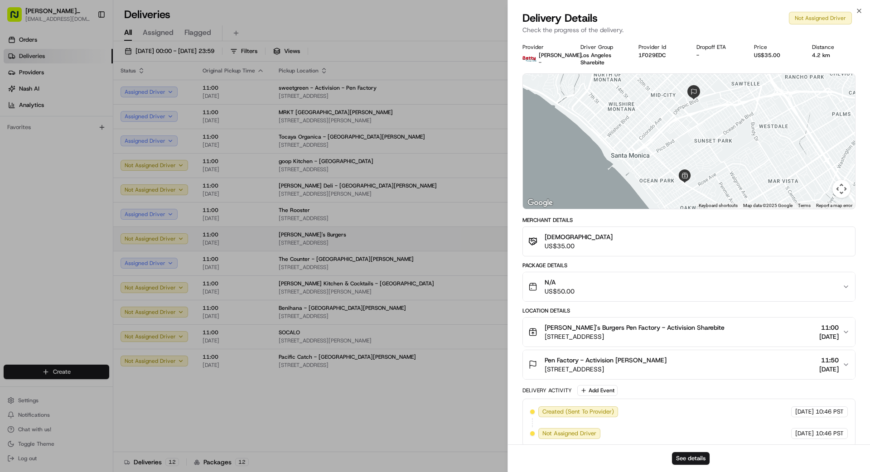
drag, startPoint x: 430, startPoint y: 236, endPoint x: 443, endPoint y: 239, distance: 13.0
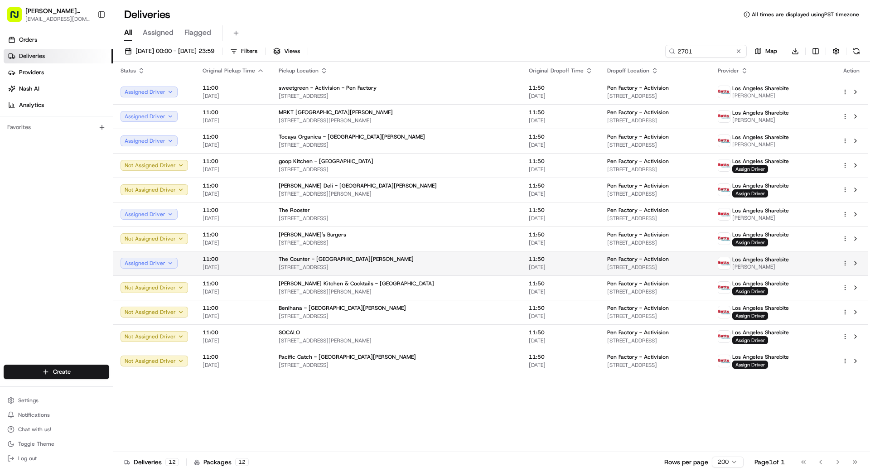
click at [457, 270] on span "[STREET_ADDRESS]" at bounding box center [397, 267] width 236 height 7
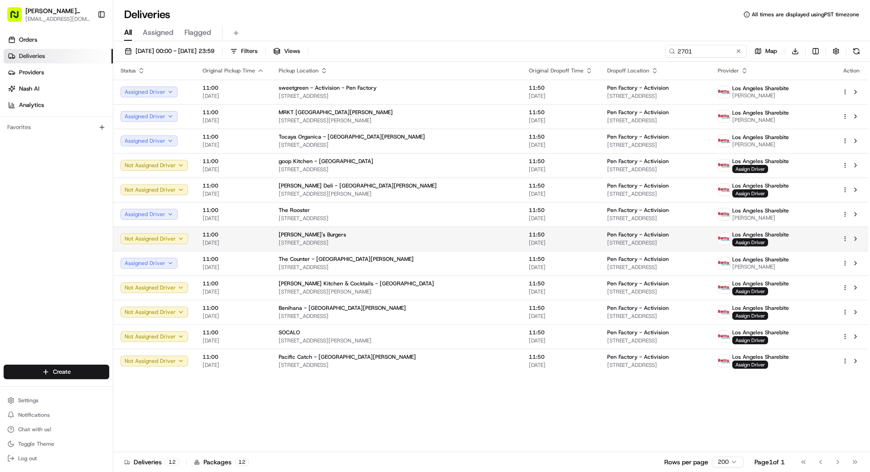
click at [435, 240] on span "[STREET_ADDRESS]" at bounding box center [397, 242] width 236 height 7
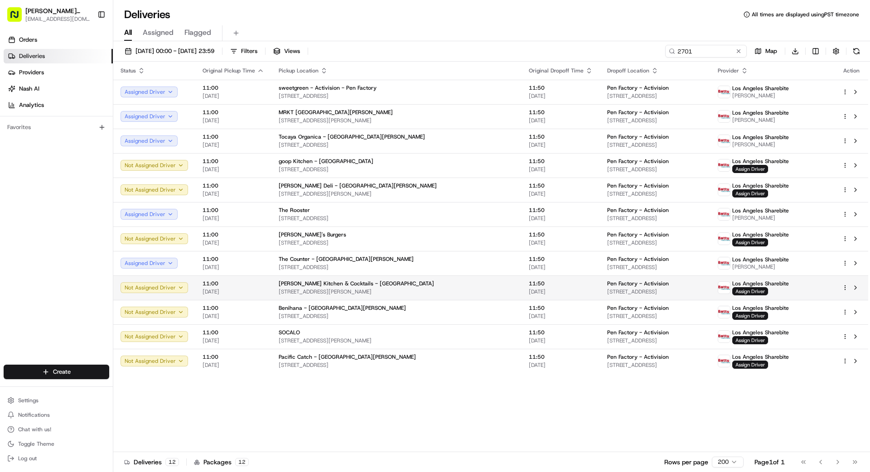
click at [432, 289] on span "[STREET_ADDRESS][PERSON_NAME]" at bounding box center [397, 291] width 236 height 7
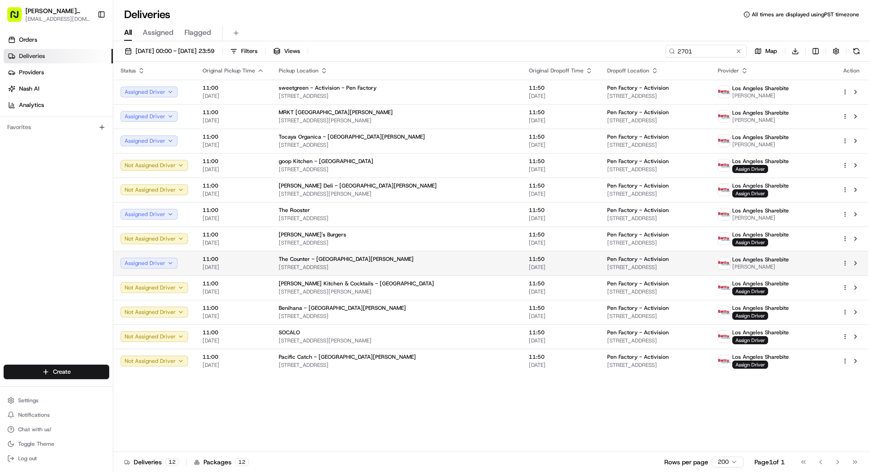
click at [431, 268] on span "[STREET_ADDRESS]" at bounding box center [397, 267] width 236 height 7
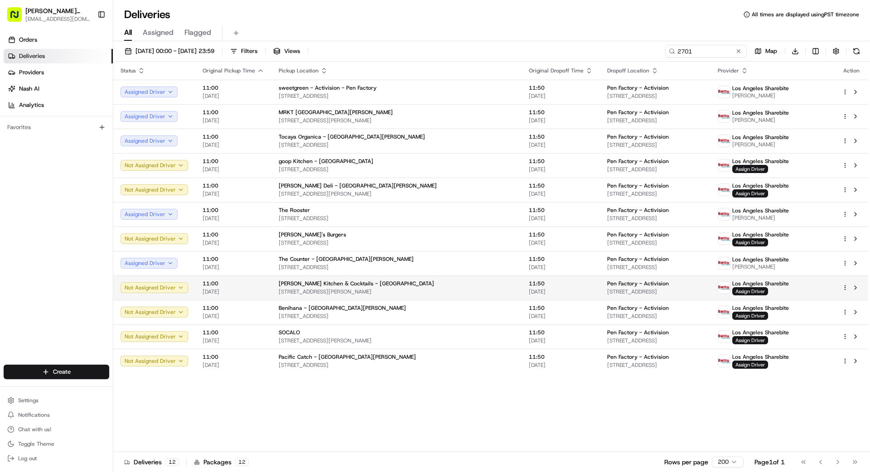
click at [447, 291] on span "[STREET_ADDRESS][PERSON_NAME]" at bounding box center [397, 291] width 236 height 7
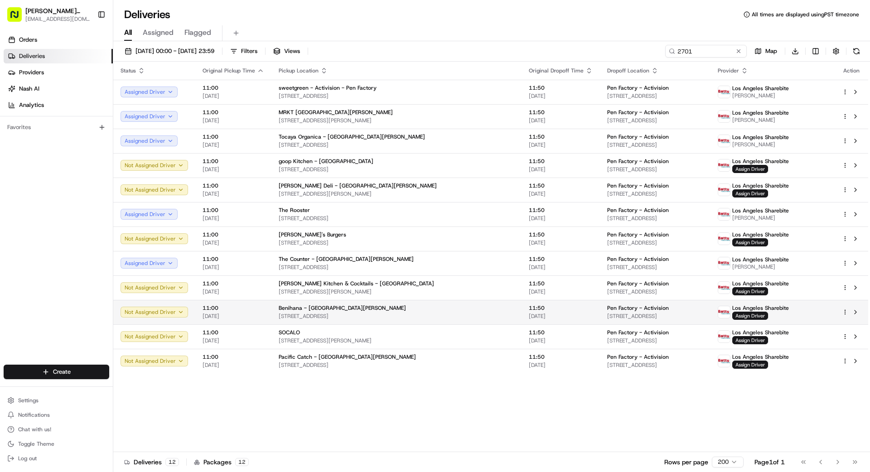
click at [444, 320] on td "Benihana - Santa Monica 1447 4th St, Santa Monica, CA 90401, US" at bounding box center [396, 312] width 250 height 24
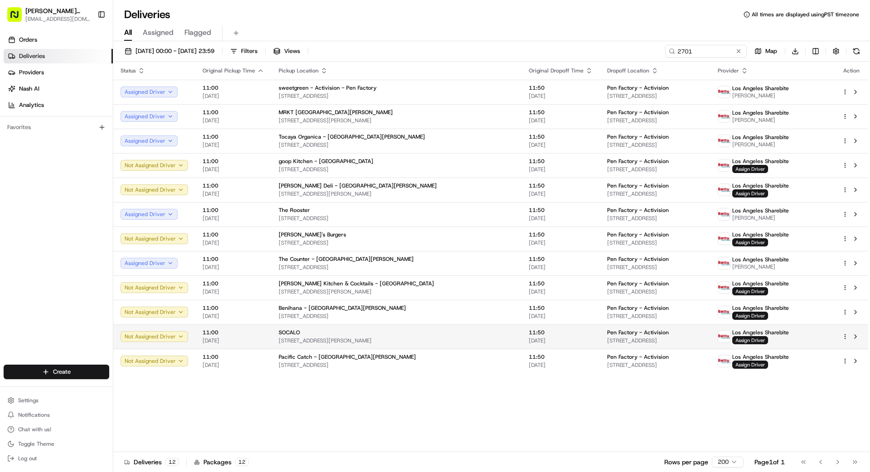
click at [439, 334] on div "SOCALO" at bounding box center [397, 332] width 236 height 7
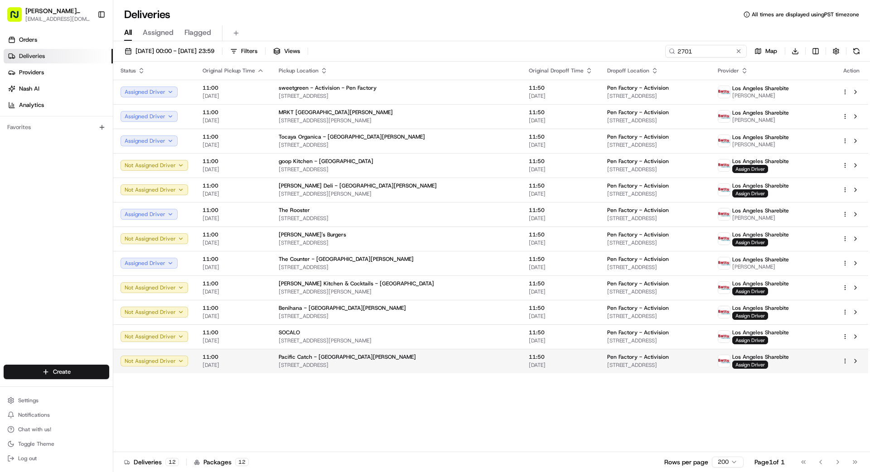
click at [447, 362] on span "[STREET_ADDRESS]" at bounding box center [397, 364] width 236 height 7
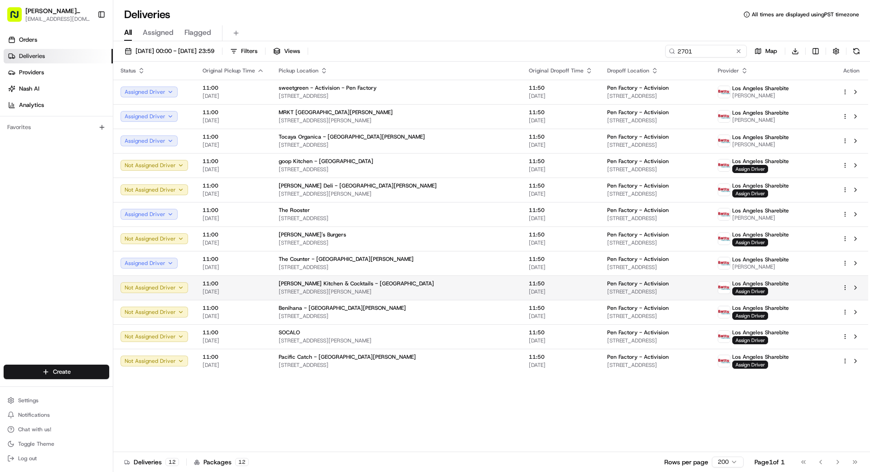
click at [441, 290] on span "[STREET_ADDRESS][PERSON_NAME]" at bounding box center [397, 291] width 236 height 7
click at [768, 290] on span "Assign Driver" at bounding box center [750, 291] width 36 height 8
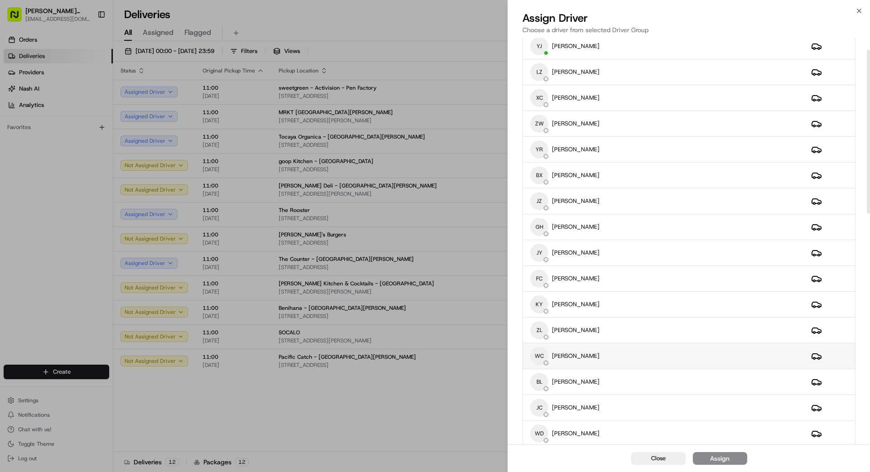
scroll to position [31, 0]
click at [601, 354] on div "WC WEI CAI" at bounding box center [663, 355] width 266 height 18
click at [731, 462] on button "Assign" at bounding box center [719, 458] width 54 height 13
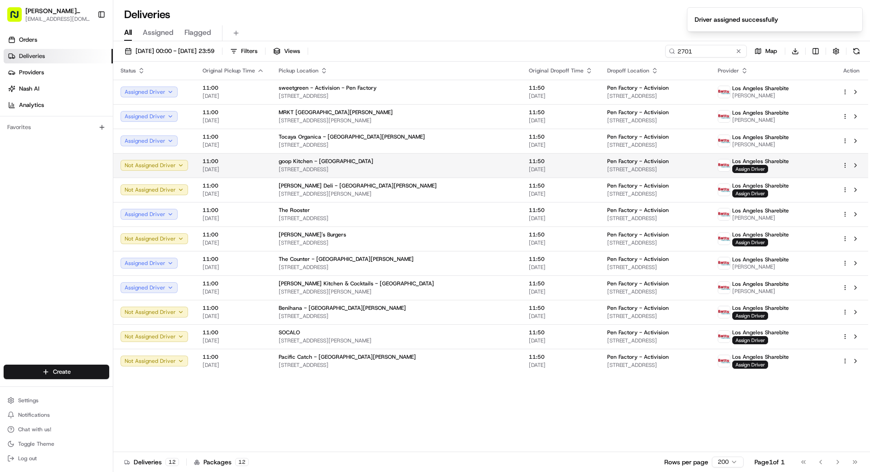
click at [432, 165] on div "goop Kitchen - Venice 401 Lincoln Blvd, Los Angeles, CA 90291, US" at bounding box center [397, 165] width 236 height 15
click at [427, 167] on span "[STREET_ADDRESS]" at bounding box center [397, 169] width 236 height 7
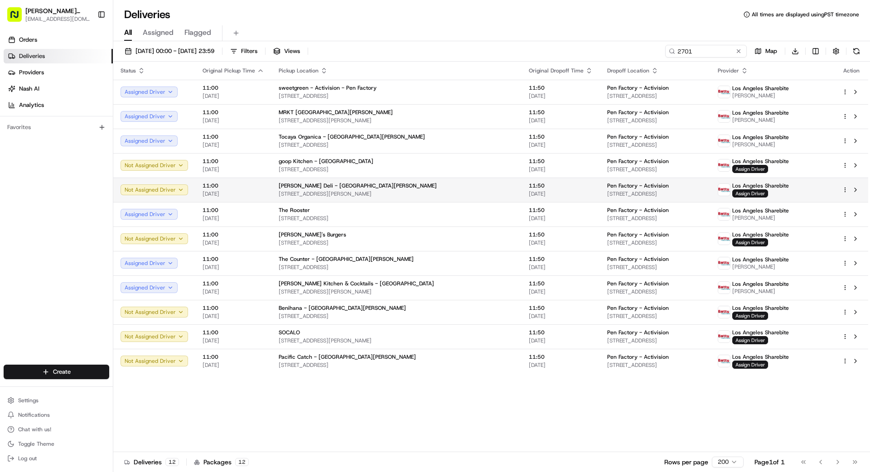
click at [420, 192] on span "[STREET_ADDRESS][PERSON_NAME]" at bounding box center [397, 193] width 236 height 7
drag, startPoint x: 423, startPoint y: 192, endPoint x: 437, endPoint y: 201, distance: 16.5
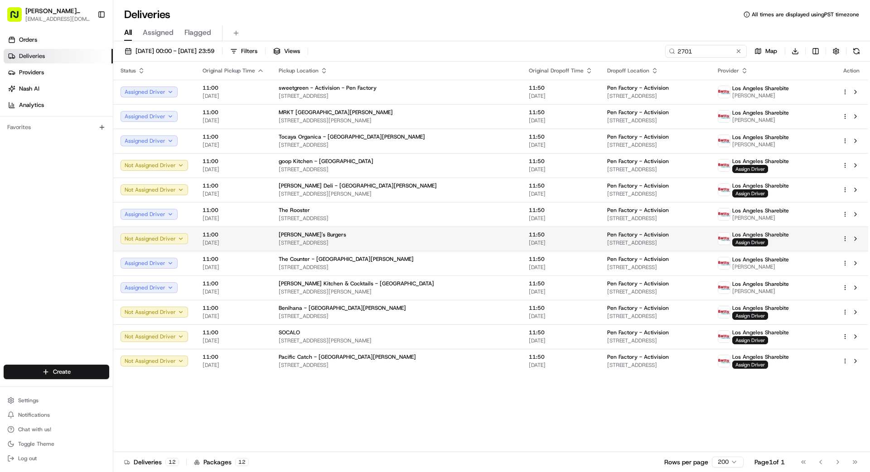
click at [427, 238] on div "George's Burgers 3101 Lincoln Blvd, Santa Monica, CA 90405, US" at bounding box center [397, 238] width 236 height 15
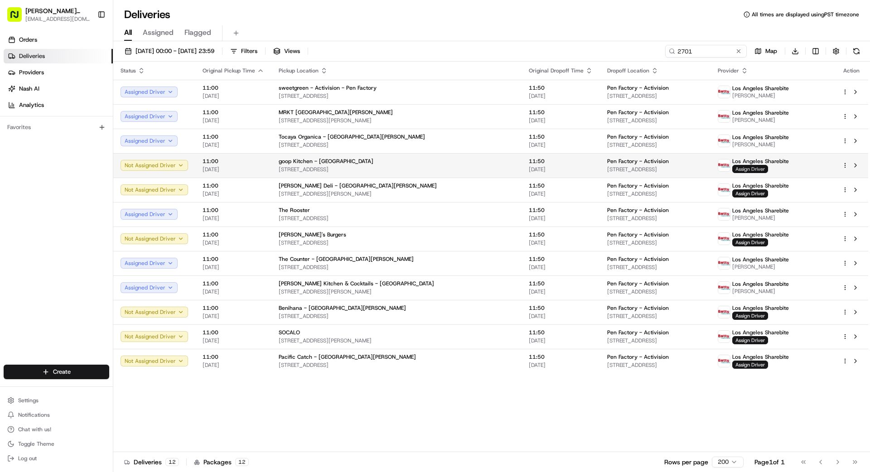
click at [768, 168] on span "Assign Driver" at bounding box center [750, 169] width 36 height 8
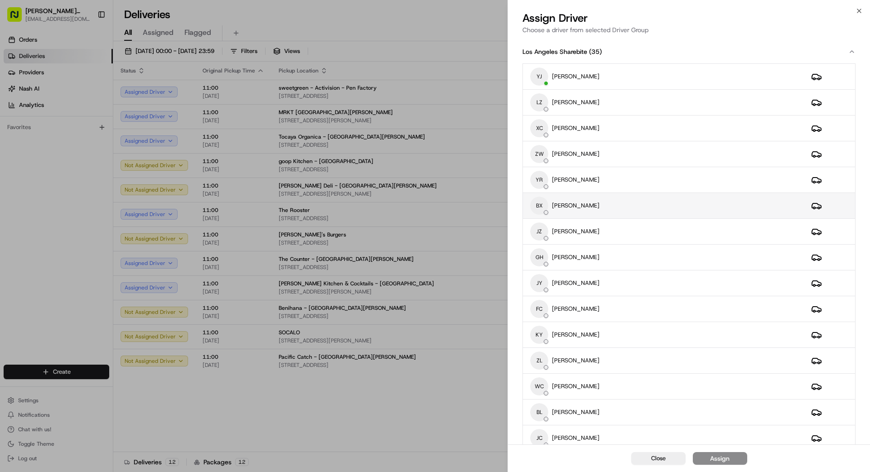
click at [630, 210] on div "BX BO XIE" at bounding box center [663, 206] width 266 height 18
click at [726, 458] on div "Assign" at bounding box center [719, 458] width 19 height 9
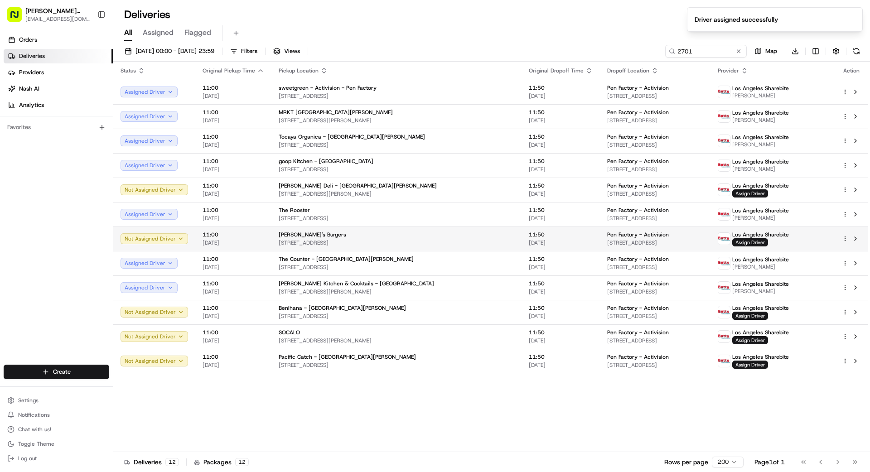
click at [437, 242] on span "[STREET_ADDRESS]" at bounding box center [397, 242] width 236 height 7
click at [766, 243] on span "Assign Driver" at bounding box center [750, 242] width 36 height 8
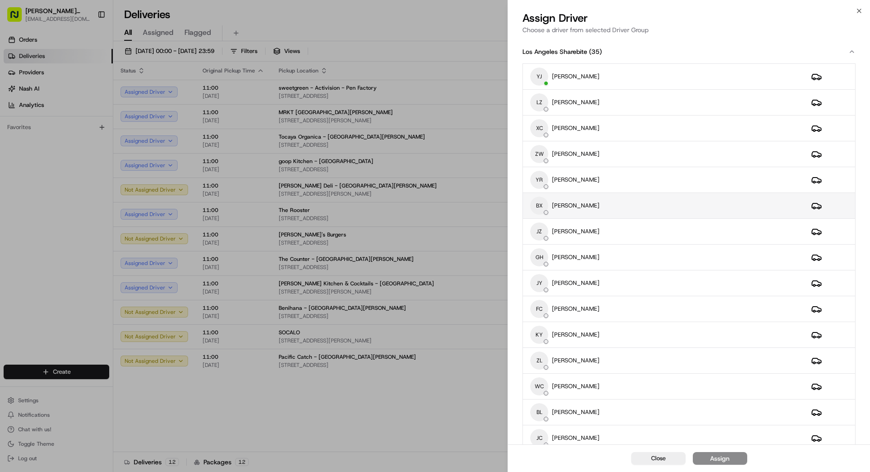
click at [580, 207] on div "BX BO XIE" at bounding box center [663, 206] width 266 height 18
click at [715, 460] on div "Assign" at bounding box center [719, 458] width 19 height 9
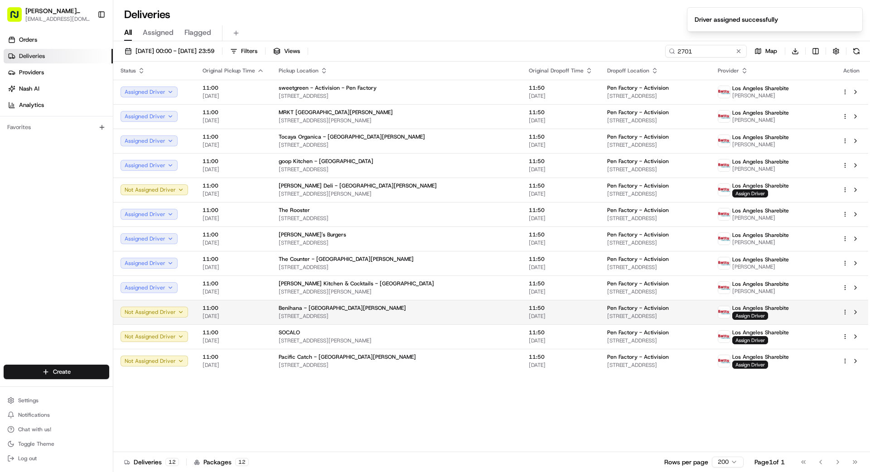
click at [414, 313] on span "[STREET_ADDRESS]" at bounding box center [397, 316] width 236 height 7
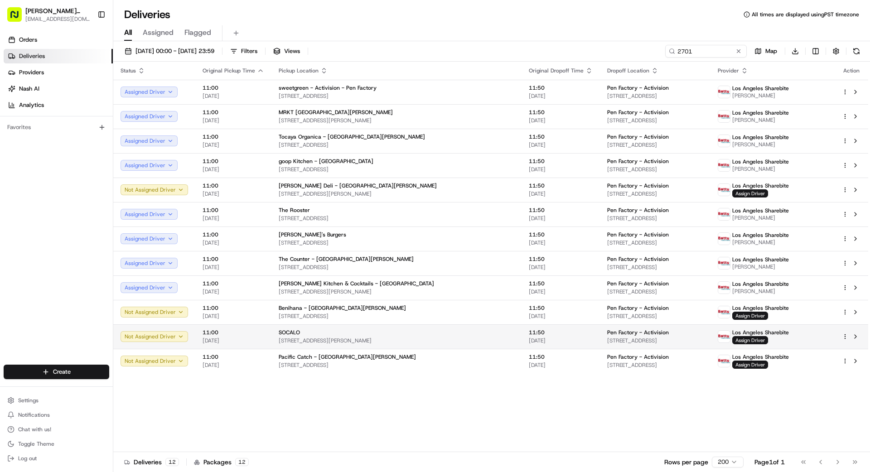
click at [426, 334] on div "SOCALO" at bounding box center [397, 332] width 236 height 7
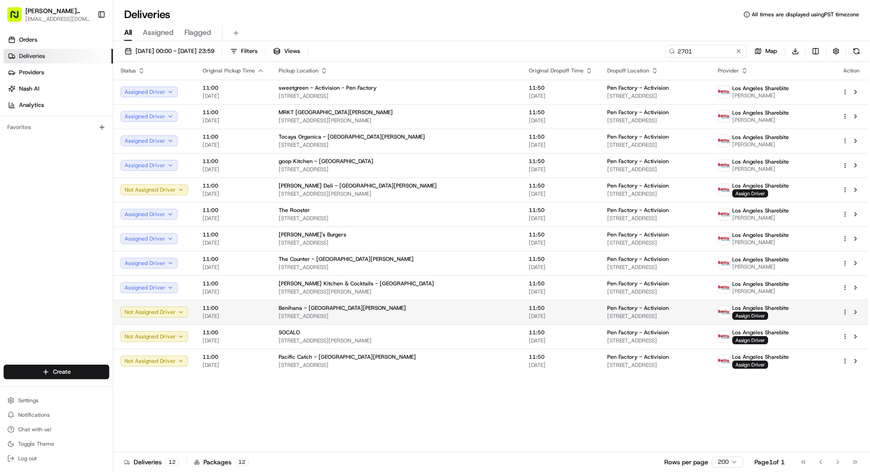
click at [420, 311] on div "Benihana - [GEOGRAPHIC_DATA][PERSON_NAME]" at bounding box center [397, 307] width 236 height 7
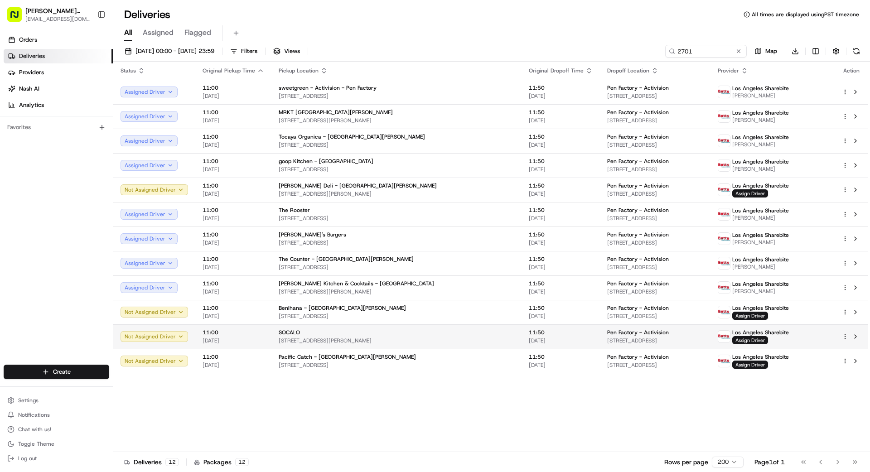
click at [451, 342] on span "[STREET_ADDRESS][PERSON_NAME]" at bounding box center [397, 340] width 236 height 7
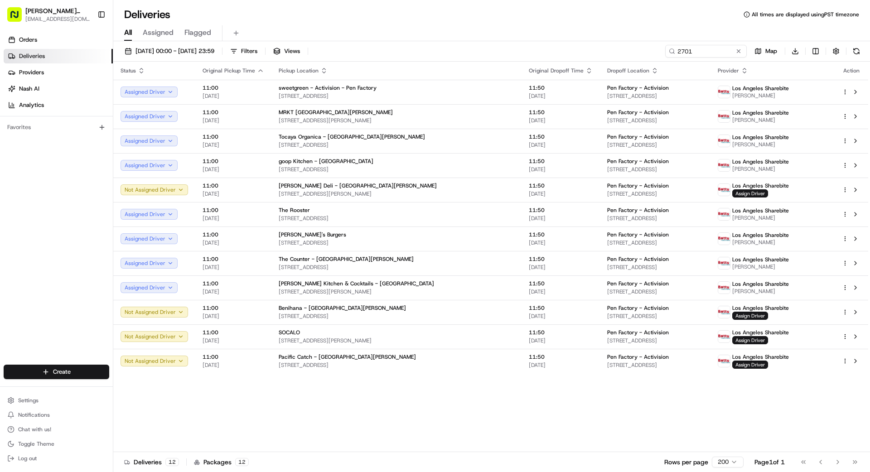
click at [442, 376] on div "Status Original Pickup Time Pickup Location Original Dropoff Time Dropoff Locat…" at bounding box center [490, 257] width 755 height 390
click at [435, 365] on span "[STREET_ADDRESS]" at bounding box center [397, 364] width 236 height 7
click at [768, 317] on span "Assign Driver" at bounding box center [750, 316] width 36 height 8
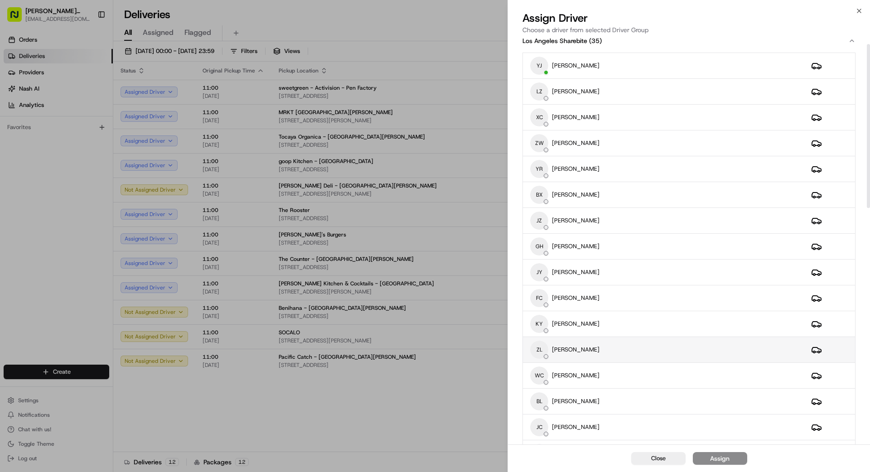
scroll to position [15, 0]
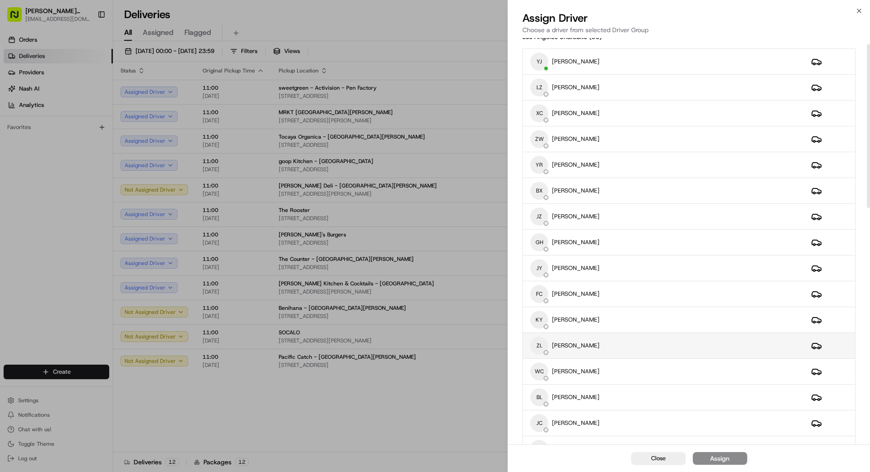
click at [598, 344] on div "ZL ZHAOJIE LI" at bounding box center [663, 346] width 266 height 18
click at [716, 459] on div "Assign" at bounding box center [719, 458] width 19 height 9
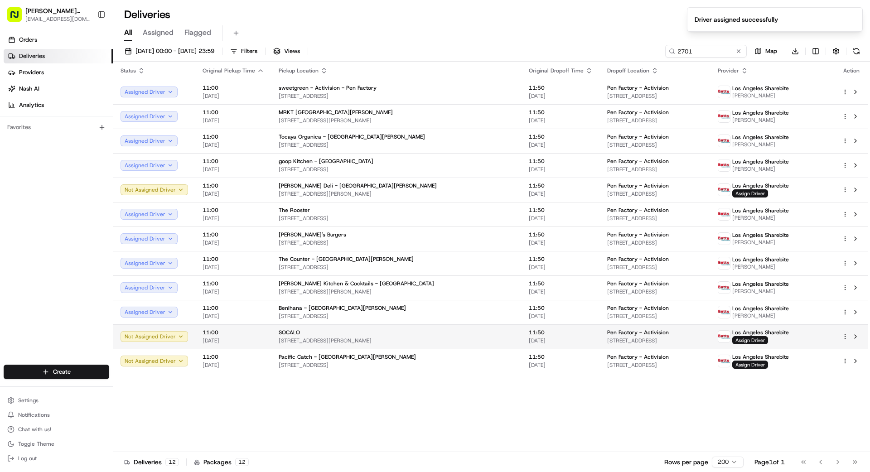
click at [449, 340] on span "[STREET_ADDRESS][PERSON_NAME]" at bounding box center [397, 340] width 236 height 7
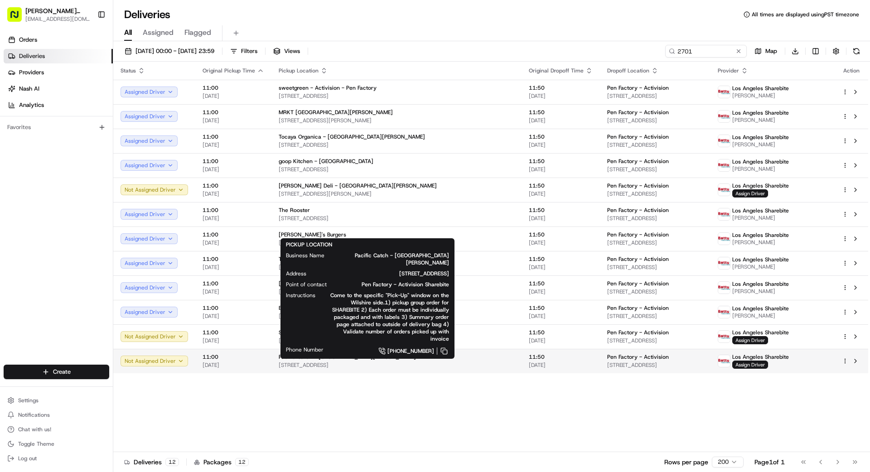
click at [433, 364] on span "[STREET_ADDRESS]" at bounding box center [397, 364] width 236 height 7
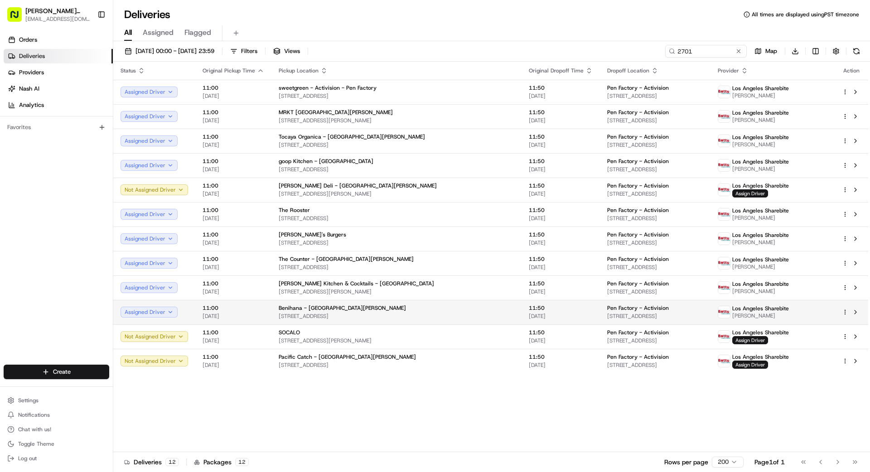
click at [426, 313] on span "[STREET_ADDRESS]" at bounding box center [397, 316] width 236 height 7
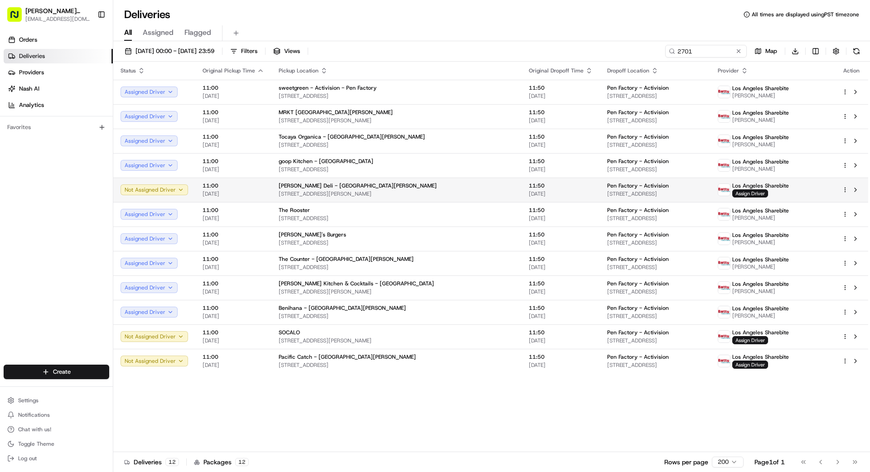
click at [430, 188] on div "[PERSON_NAME] Deli - [GEOGRAPHIC_DATA][PERSON_NAME]" at bounding box center [397, 185] width 236 height 7
click at [761, 194] on span "Assign Driver" at bounding box center [750, 193] width 36 height 8
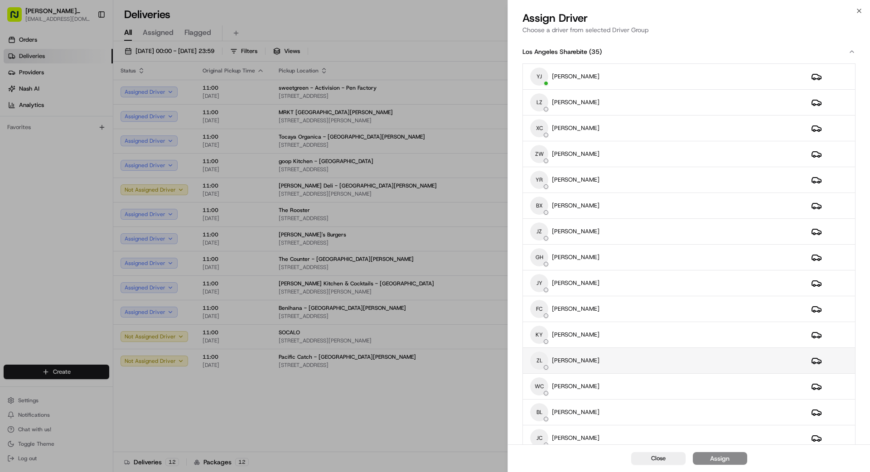
drag, startPoint x: 619, startPoint y: 364, endPoint x: 625, endPoint y: 362, distance: 5.7
click at [625, 362] on div "ZL ZHAOJIE LI" at bounding box center [663, 360] width 266 height 18
drag, startPoint x: 730, startPoint y: 462, endPoint x: 723, endPoint y: 458, distance: 7.1
click at [730, 462] on button "Assign" at bounding box center [719, 458] width 54 height 13
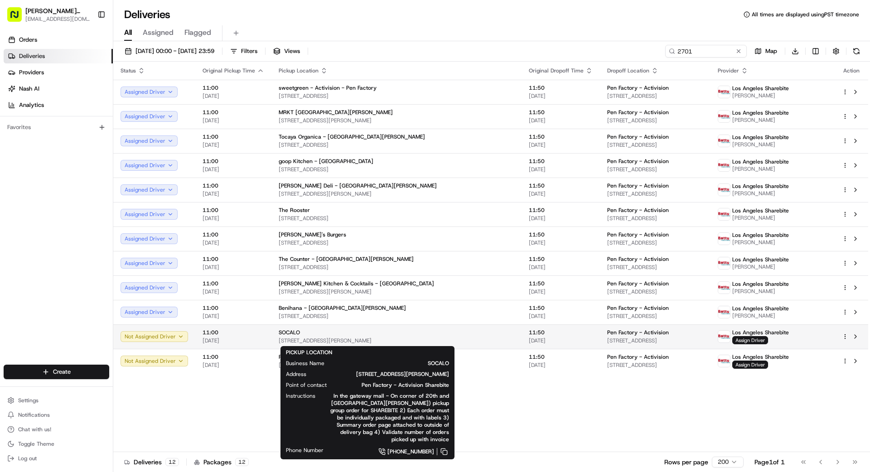
click at [412, 337] on span "[STREET_ADDRESS][PERSON_NAME]" at bounding box center [397, 340] width 236 height 7
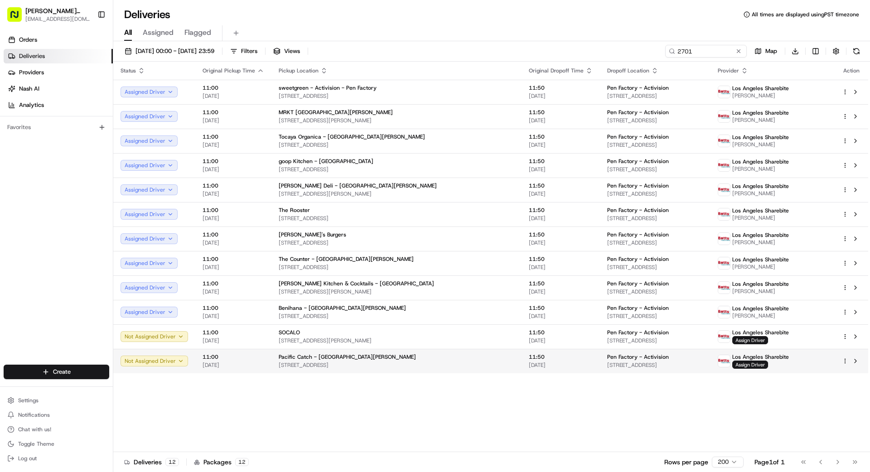
click at [419, 364] on span "[STREET_ADDRESS]" at bounding box center [397, 364] width 236 height 7
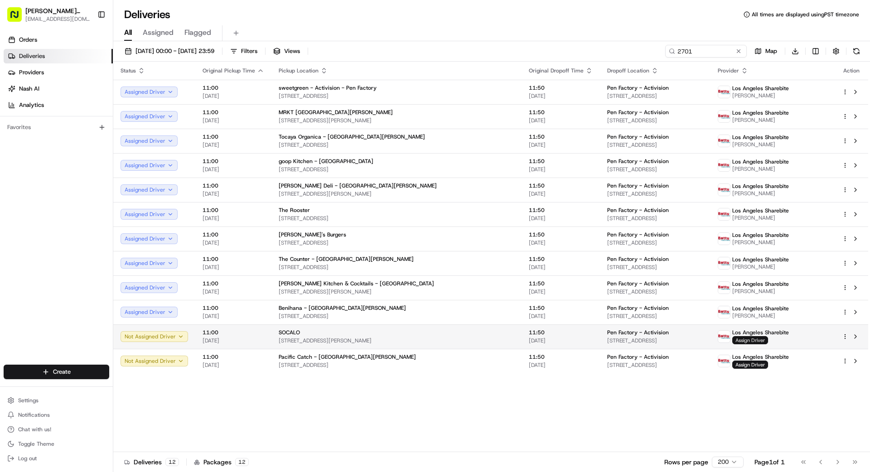
click at [764, 340] on span "Assign Driver" at bounding box center [750, 340] width 36 height 8
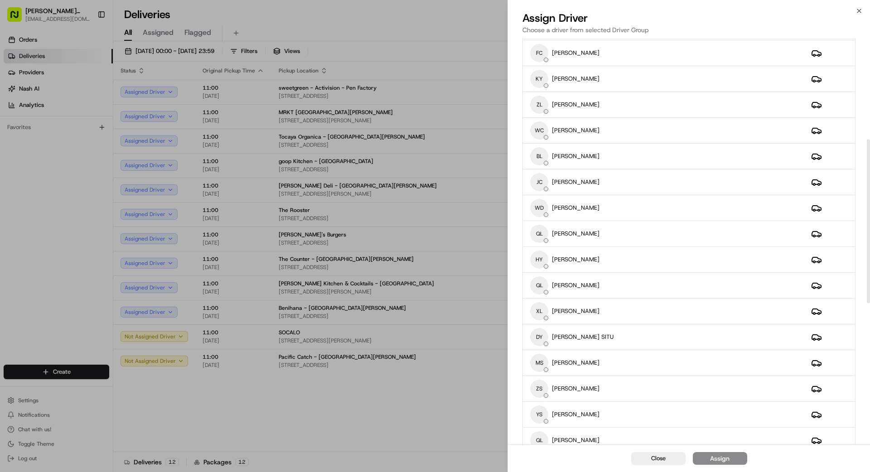
scroll to position [260, 0]
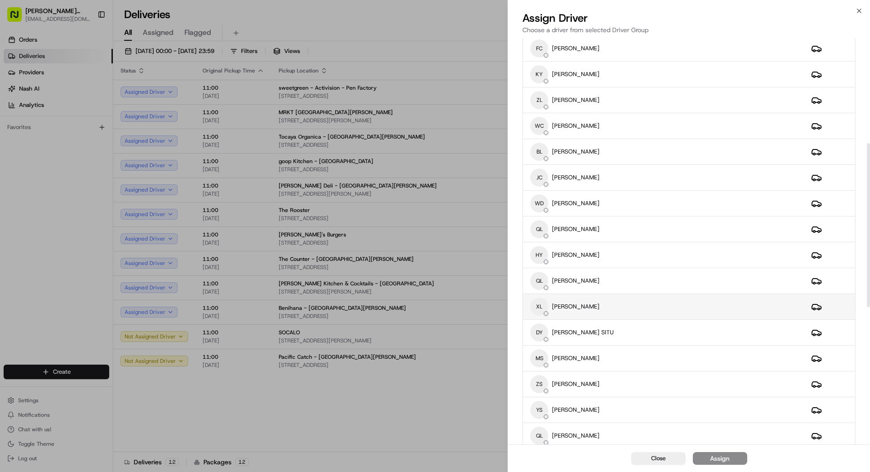
click at [607, 297] on td "XL XIAOZHOU LIU" at bounding box center [663, 307] width 281 height 26
click at [731, 457] on button "Assign" at bounding box center [719, 458] width 54 height 13
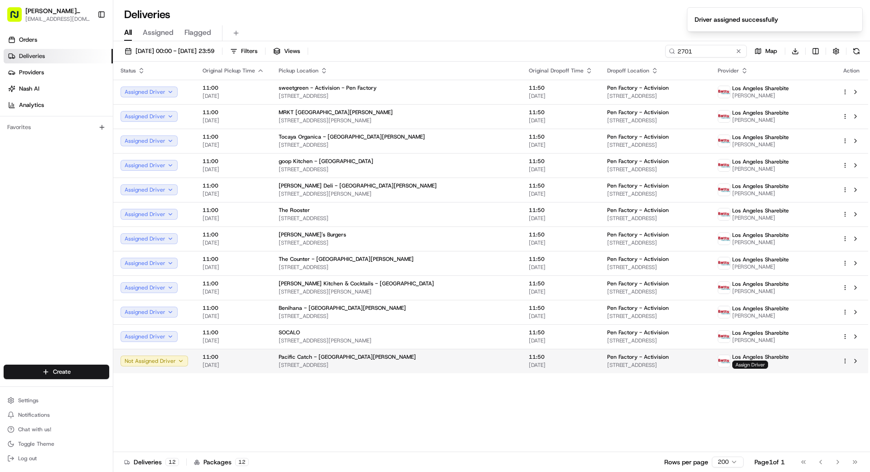
click at [767, 365] on span "Assign Driver" at bounding box center [750, 365] width 36 height 8
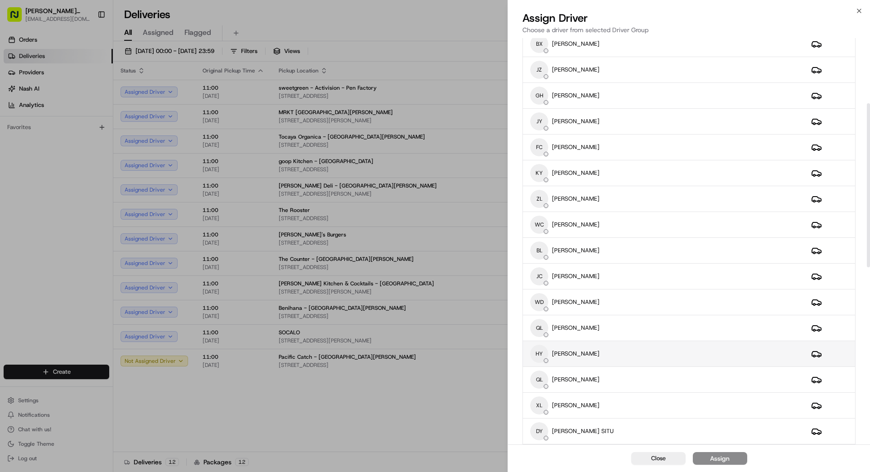
scroll to position [183, 0]
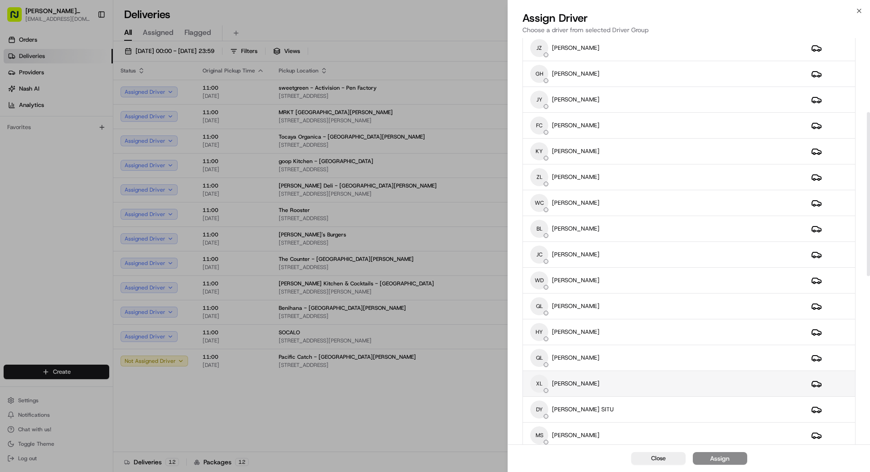
click at [659, 386] on div "XL XIAOZHOU LIU" at bounding box center [663, 384] width 266 height 18
click at [715, 459] on div "Assign" at bounding box center [719, 458] width 19 height 9
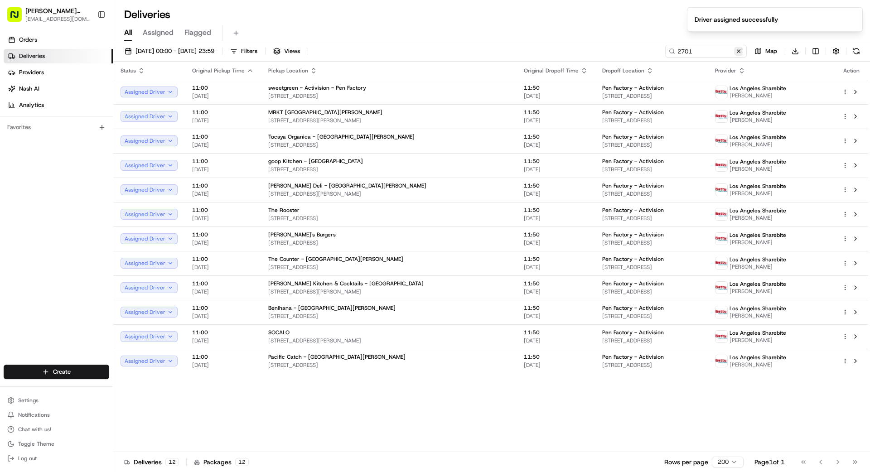
click at [739, 52] on button at bounding box center [738, 51] width 9 height 9
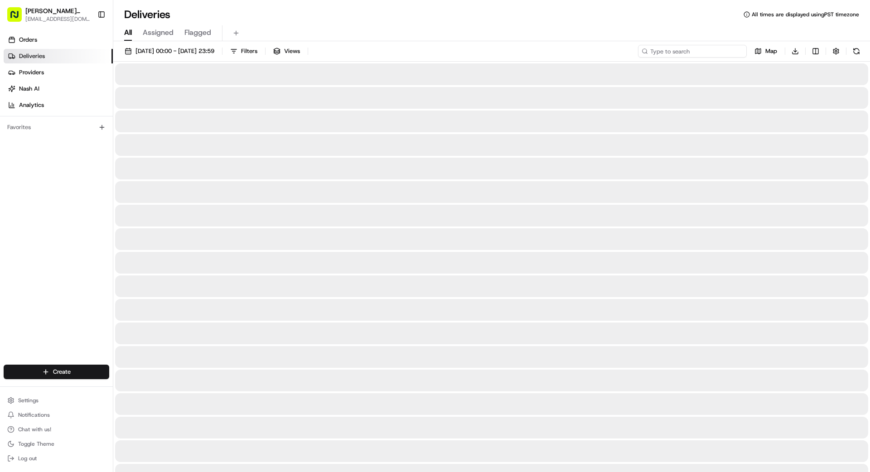
click at [692, 55] on input at bounding box center [692, 51] width 109 height 13
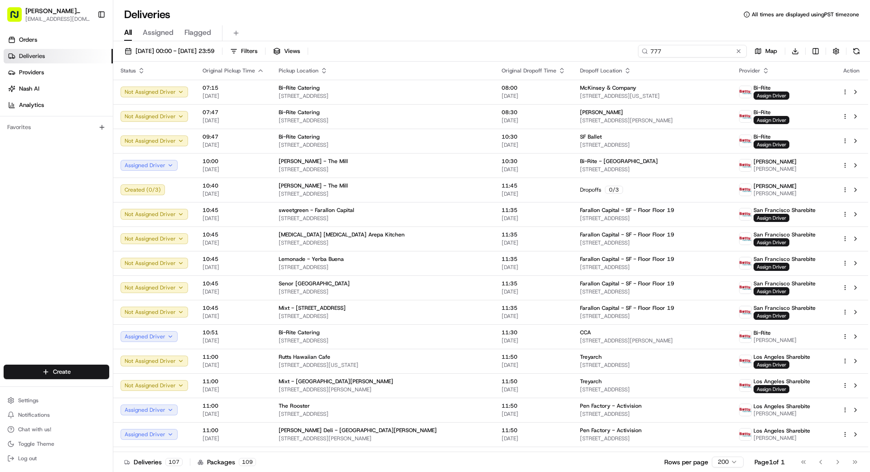
type input "777"
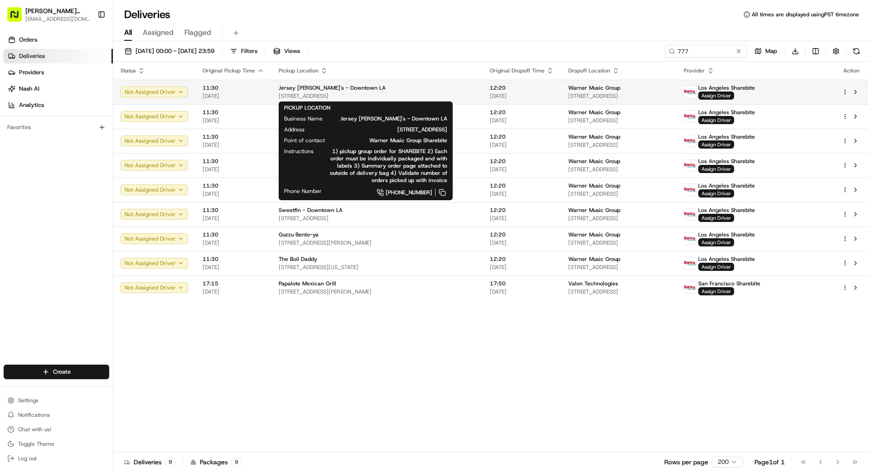
click at [401, 90] on div "Jersey [PERSON_NAME]'s - Downtown LA" at bounding box center [377, 87] width 197 height 7
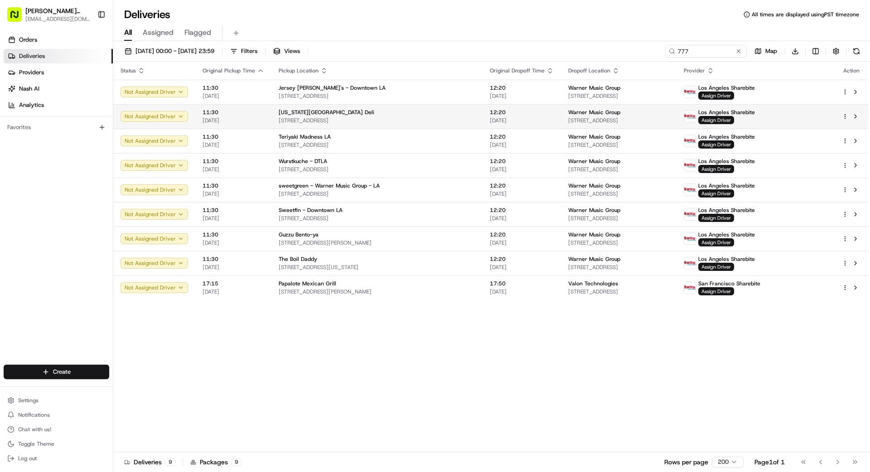
click at [397, 107] on td "New York City Deli 843 S Los Angeles St, Los Angeles, CA 90014, US" at bounding box center [376, 116] width 211 height 24
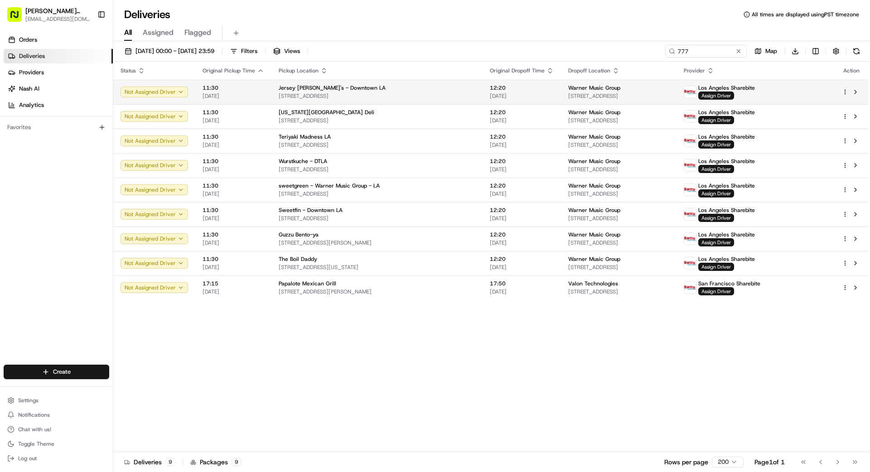
click at [407, 88] on div "Jersey [PERSON_NAME]'s - Downtown LA" at bounding box center [377, 87] width 197 height 7
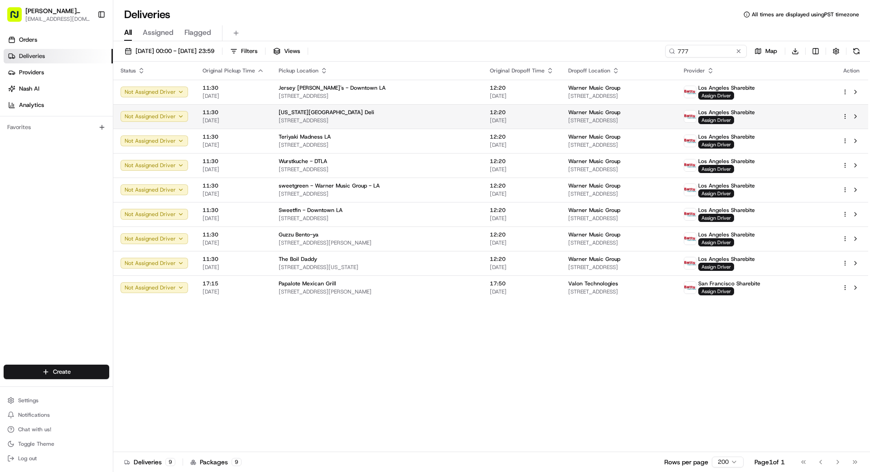
click at [409, 115] on div "[US_STATE][GEOGRAPHIC_DATA] Deli" at bounding box center [377, 112] width 197 height 7
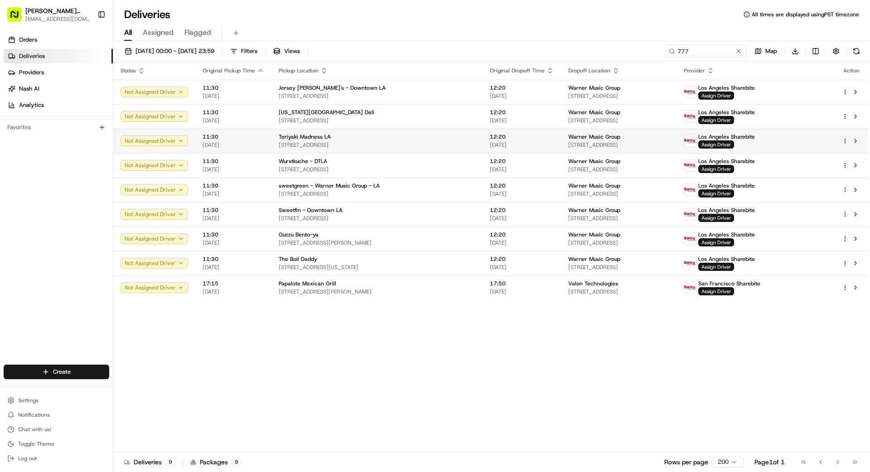
click at [412, 142] on span "[STREET_ADDRESS]" at bounding box center [377, 144] width 197 height 7
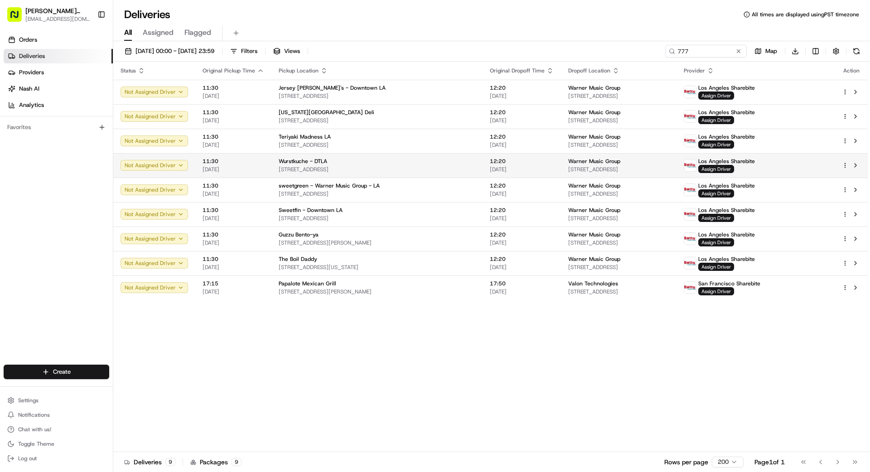
click at [400, 164] on div "Wurstkuche - DTLA" at bounding box center [377, 161] width 197 height 7
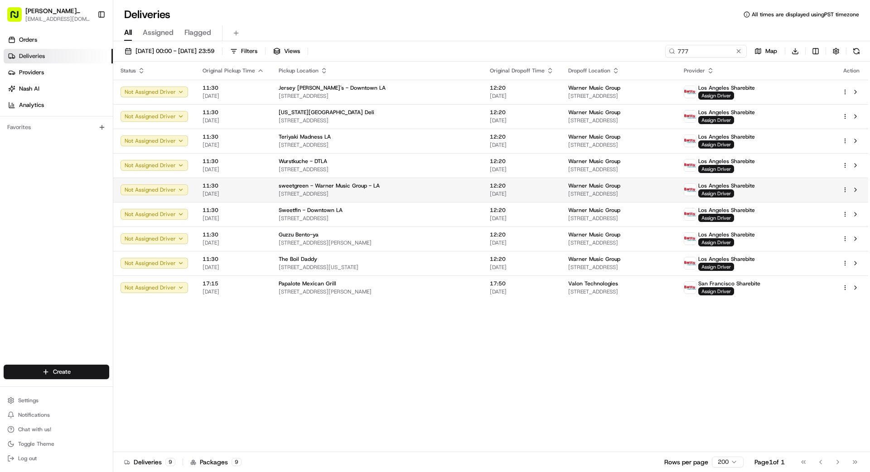
click at [401, 192] on span "[STREET_ADDRESS]" at bounding box center [377, 193] width 197 height 7
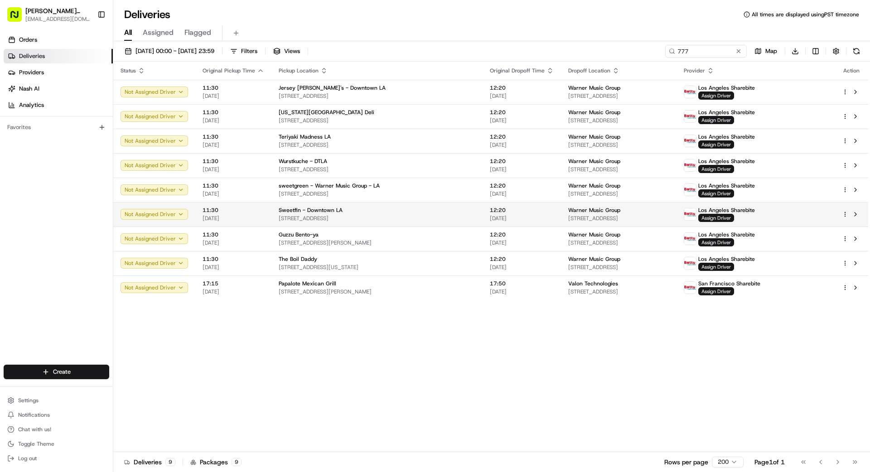
click at [400, 218] on span "[STREET_ADDRESS]" at bounding box center [377, 218] width 197 height 7
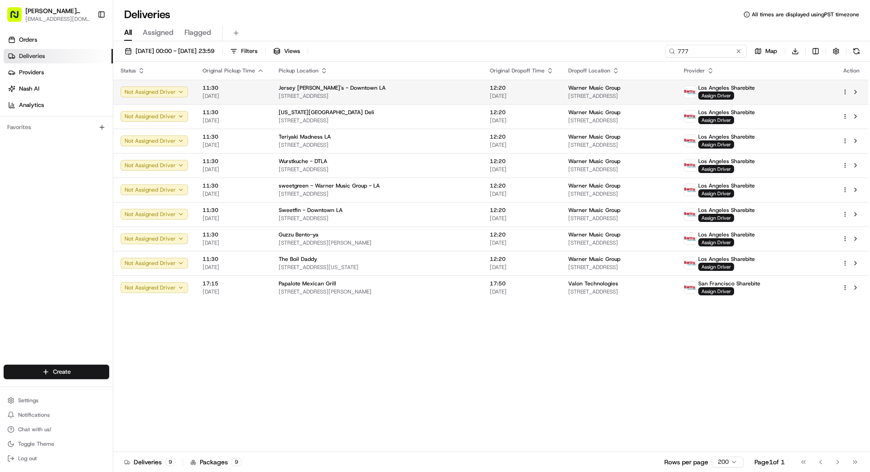
click at [397, 92] on span "[STREET_ADDRESS]" at bounding box center [377, 95] width 197 height 7
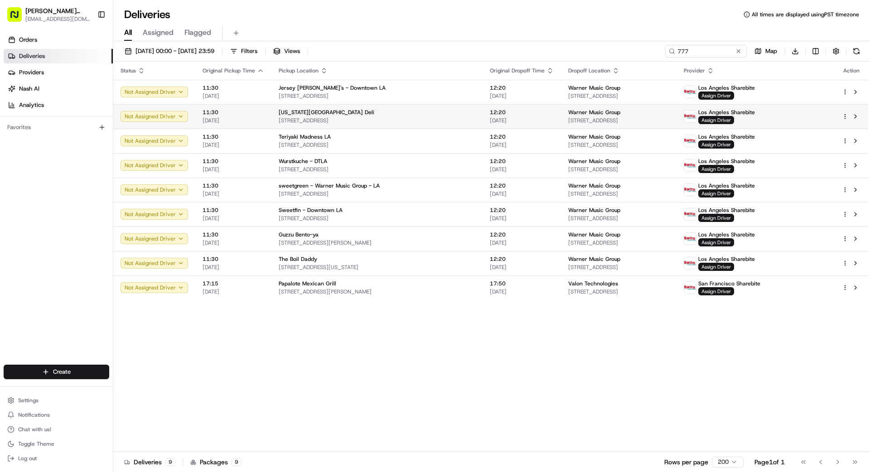
click at [415, 117] on span "[STREET_ADDRESS]" at bounding box center [377, 120] width 197 height 7
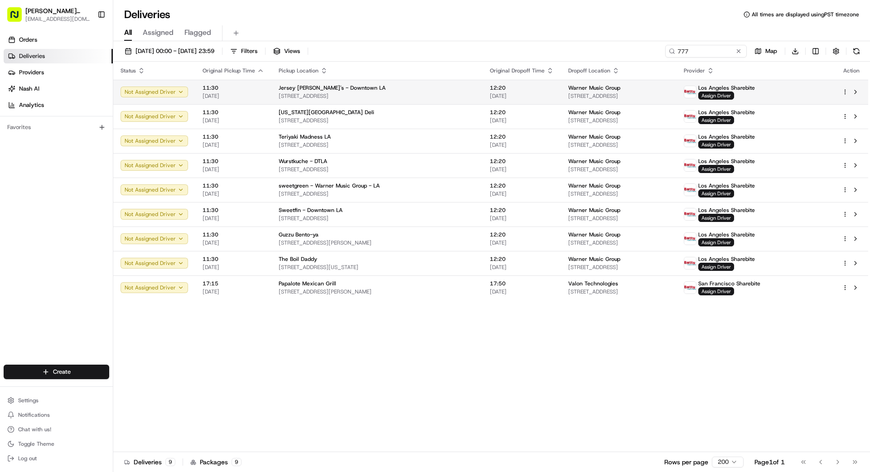
click at [401, 92] on span "[STREET_ADDRESS]" at bounding box center [377, 95] width 197 height 7
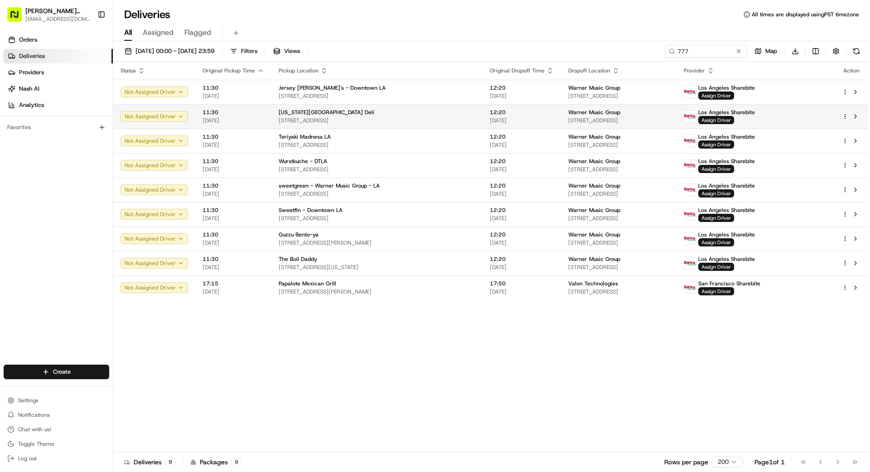
click at [414, 117] on span "[STREET_ADDRESS]" at bounding box center [377, 120] width 197 height 7
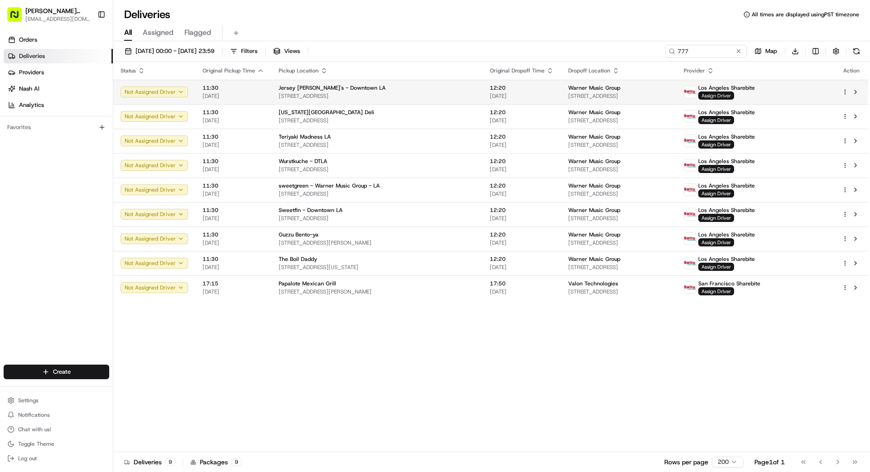
click at [734, 95] on span "Assign Driver" at bounding box center [716, 95] width 36 height 8
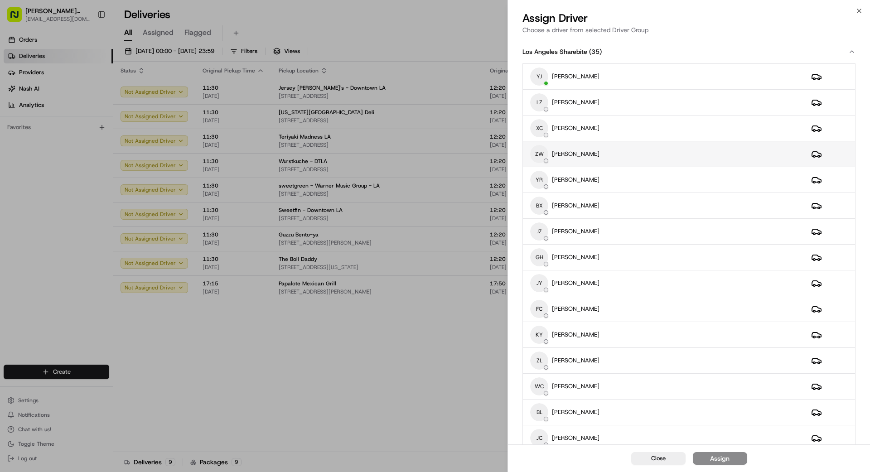
click at [639, 152] on div "ZW ZHENHUA WU" at bounding box center [663, 154] width 266 height 18
click at [717, 459] on div "Assign" at bounding box center [719, 458] width 19 height 9
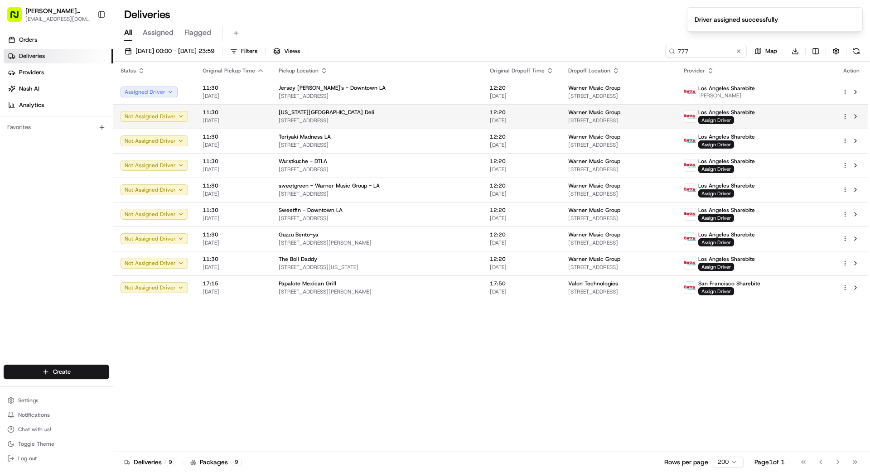
click at [734, 121] on span "Assign Driver" at bounding box center [716, 120] width 36 height 8
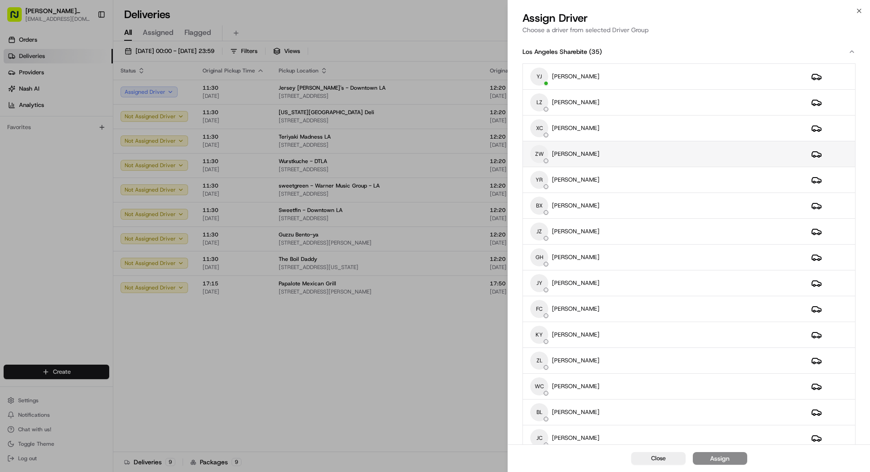
click at [599, 157] on div "ZW ZHENHUA WU" at bounding box center [663, 154] width 266 height 18
click at [712, 459] on div "Assign" at bounding box center [719, 458] width 19 height 9
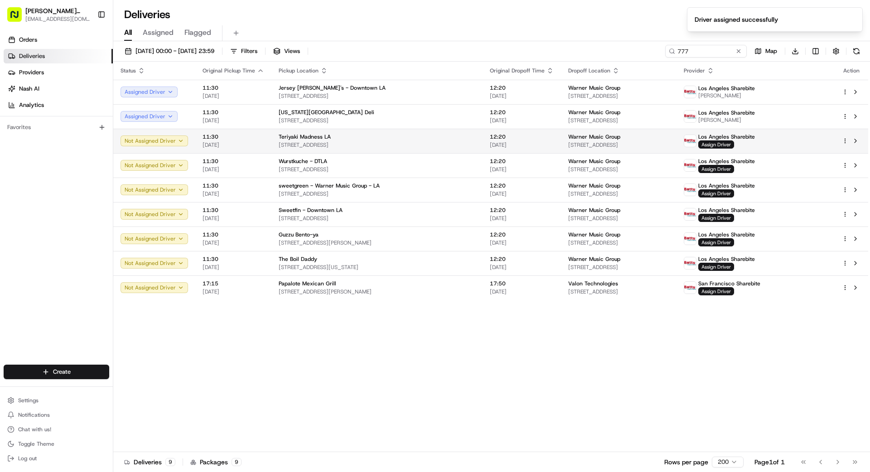
click at [405, 142] on span "[STREET_ADDRESS]" at bounding box center [377, 144] width 197 height 7
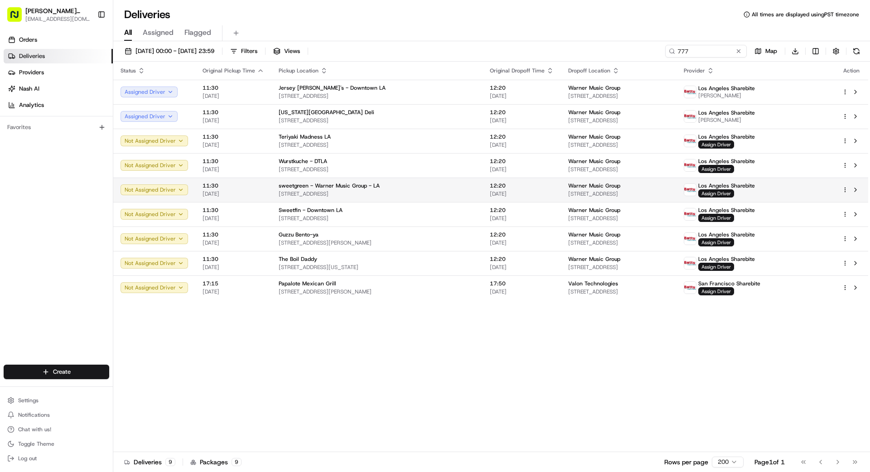
drag, startPoint x: 417, startPoint y: 222, endPoint x: 407, endPoint y: 188, distance: 36.0
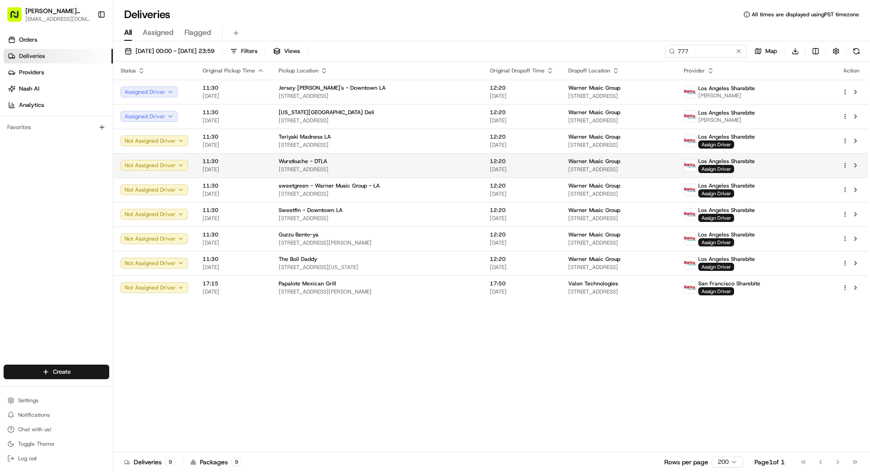
click at [404, 166] on span "[STREET_ADDRESS]" at bounding box center [377, 169] width 197 height 7
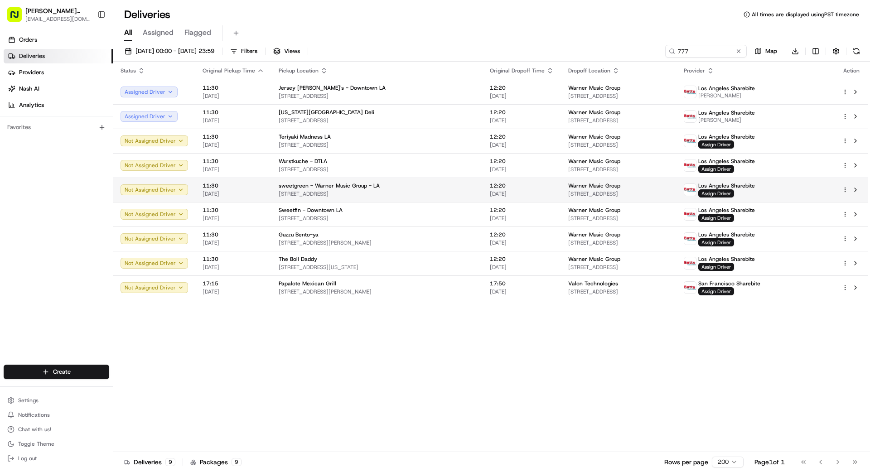
click at [409, 189] on div "sweetgreen - Warner Music Group - LA [STREET_ADDRESS]" at bounding box center [377, 189] width 197 height 15
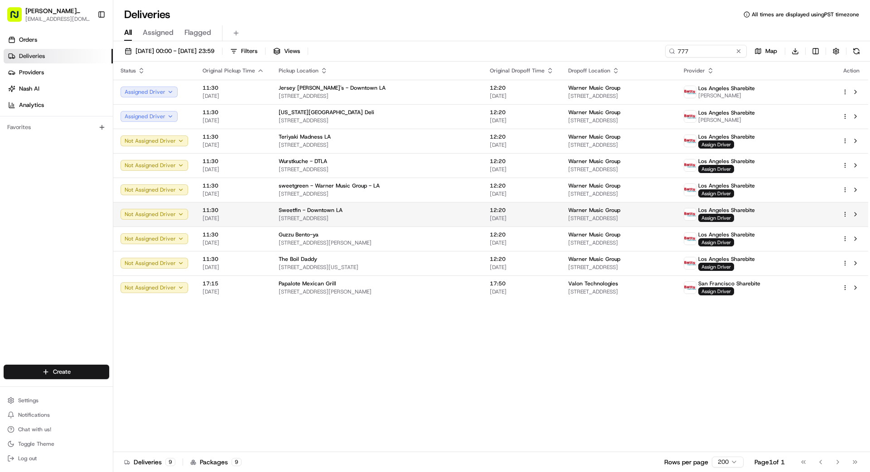
click at [399, 210] on div "Sweetfin - Downtown LA" at bounding box center [377, 210] width 197 height 7
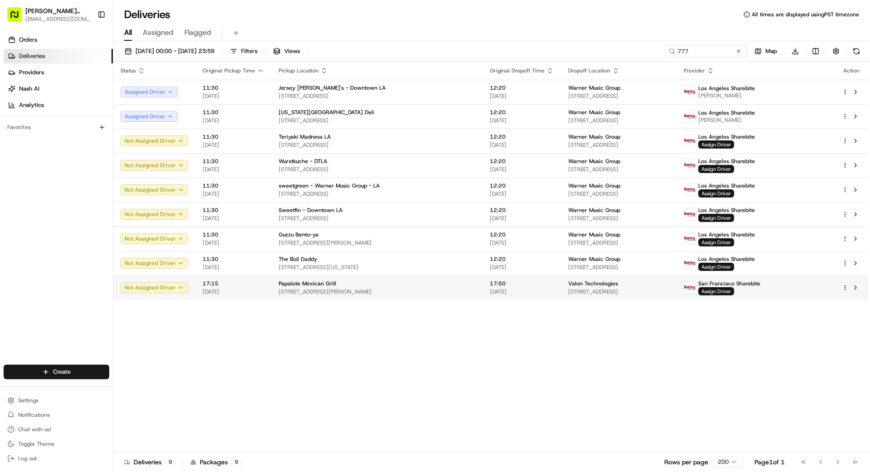
click at [490, 285] on span "17:50" at bounding box center [522, 283] width 64 height 7
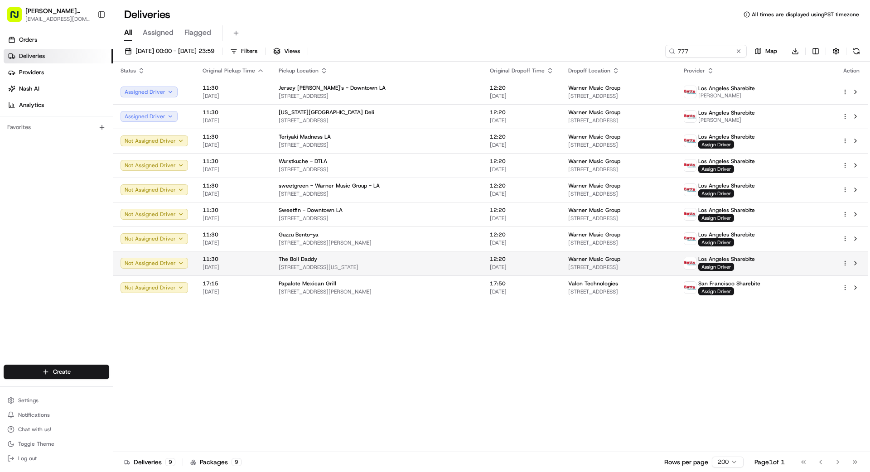
click at [426, 268] on span "[STREET_ADDRESS][US_STATE]" at bounding box center [377, 267] width 197 height 7
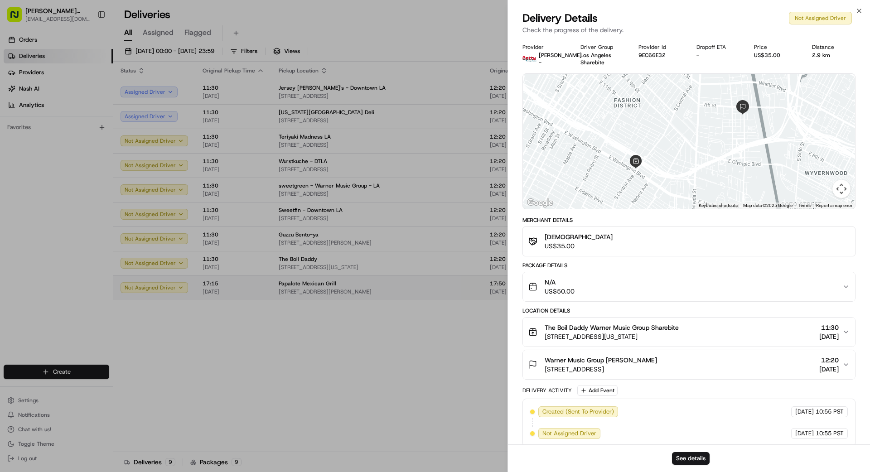
drag, startPoint x: 396, startPoint y: 359, endPoint x: 414, endPoint y: 284, distance: 76.8
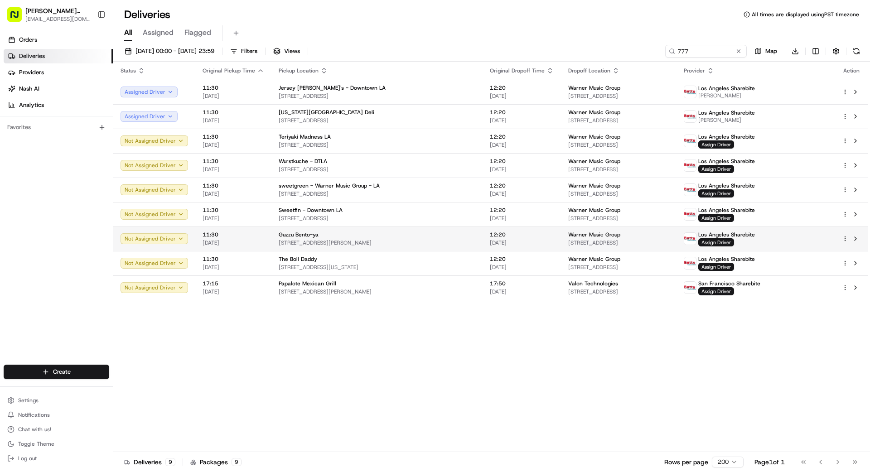
click at [392, 227] on td "Guzzu Bento-ya [STREET_ADDRESS][PERSON_NAME]" at bounding box center [376, 238] width 211 height 24
drag, startPoint x: 358, startPoint y: 362, endPoint x: 371, endPoint y: 347, distance: 19.9
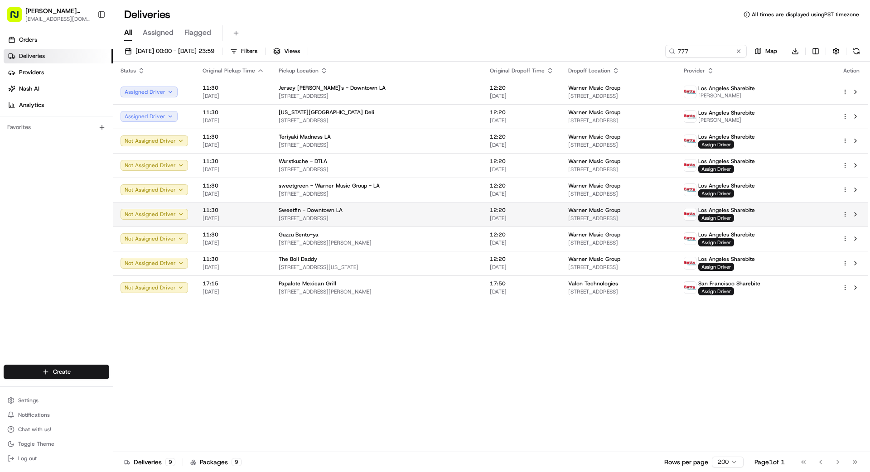
click at [431, 209] on div "Sweetfin - Downtown LA" at bounding box center [377, 210] width 197 height 7
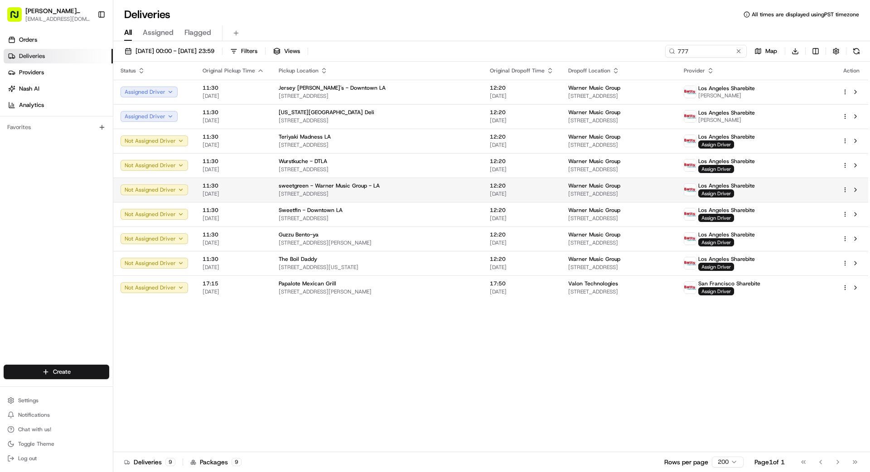
click at [395, 198] on td "sweetgreen - Warner Music Group - LA [STREET_ADDRESS]" at bounding box center [376, 190] width 211 height 24
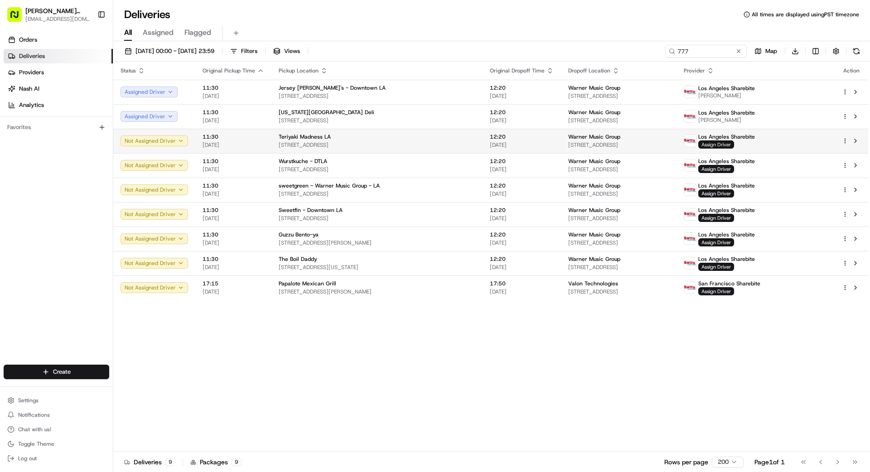
click at [734, 144] on span "Assign Driver" at bounding box center [716, 144] width 36 height 8
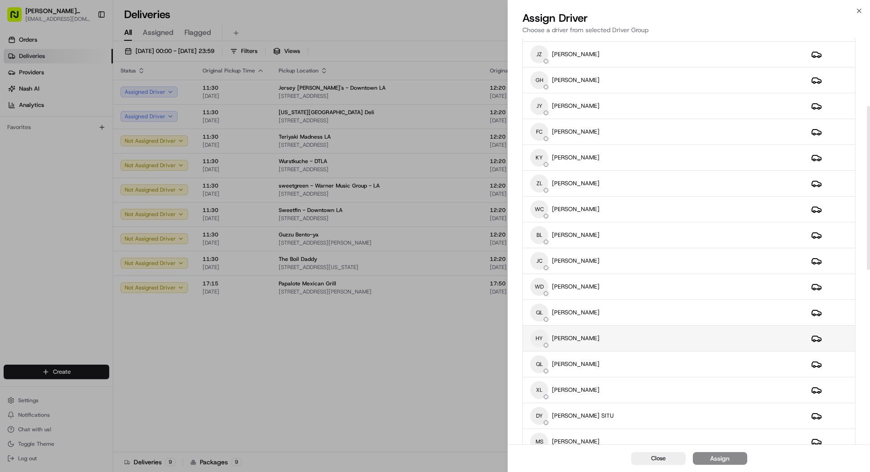
scroll to position [180, 0]
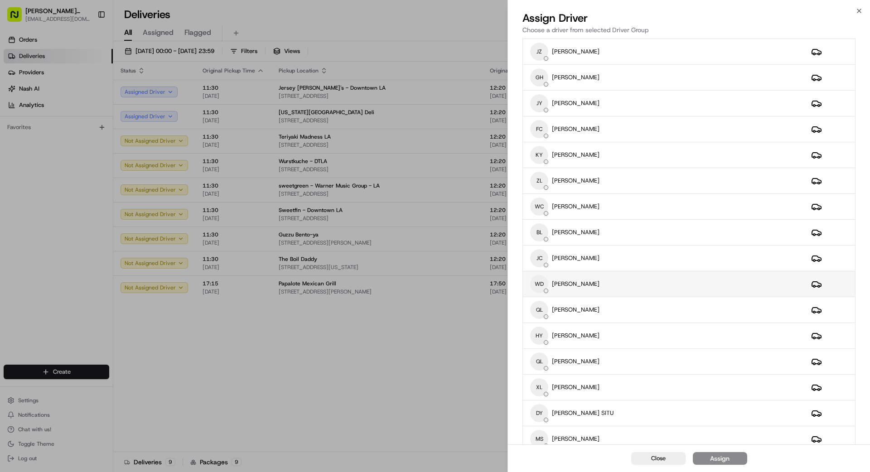
click at [615, 288] on div "[PERSON_NAME]" at bounding box center [663, 284] width 266 height 18
click at [731, 463] on button "Assign" at bounding box center [719, 458] width 54 height 13
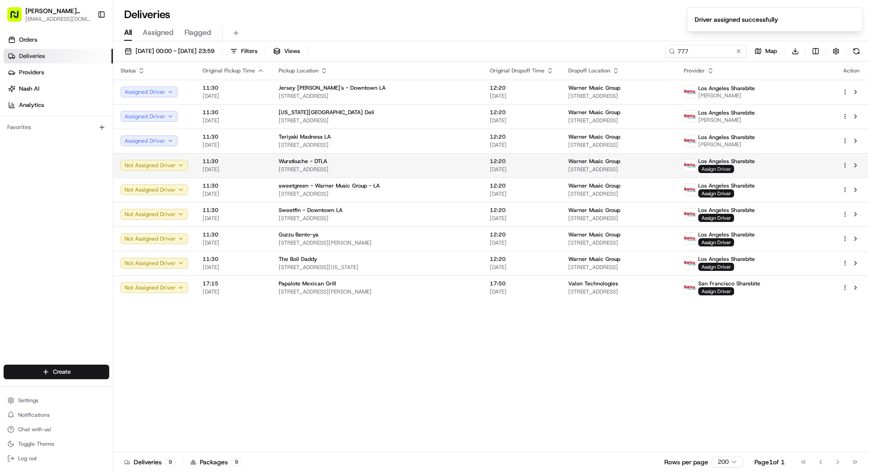
click at [734, 168] on span "Assign Driver" at bounding box center [716, 169] width 36 height 8
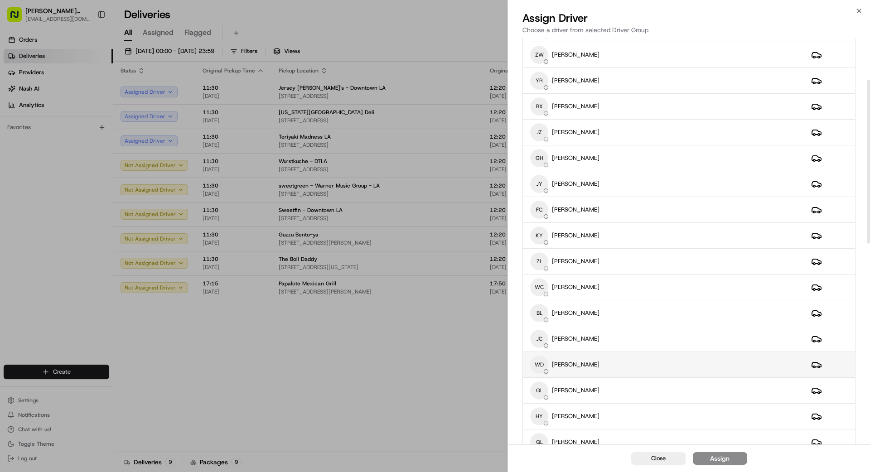
scroll to position [105, 0]
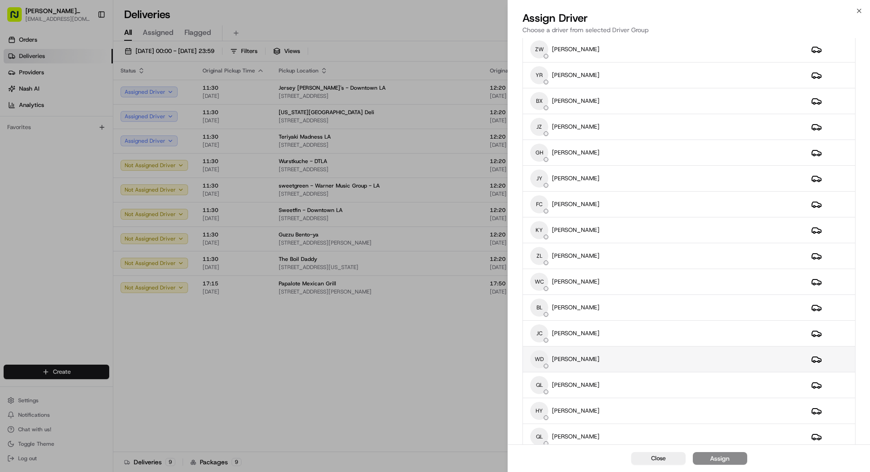
drag, startPoint x: 606, startPoint y: 361, endPoint x: 614, endPoint y: 360, distance: 8.2
click at [606, 361] on div "[PERSON_NAME]" at bounding box center [663, 359] width 266 height 18
click at [729, 460] on button "Assign" at bounding box center [719, 458] width 54 height 13
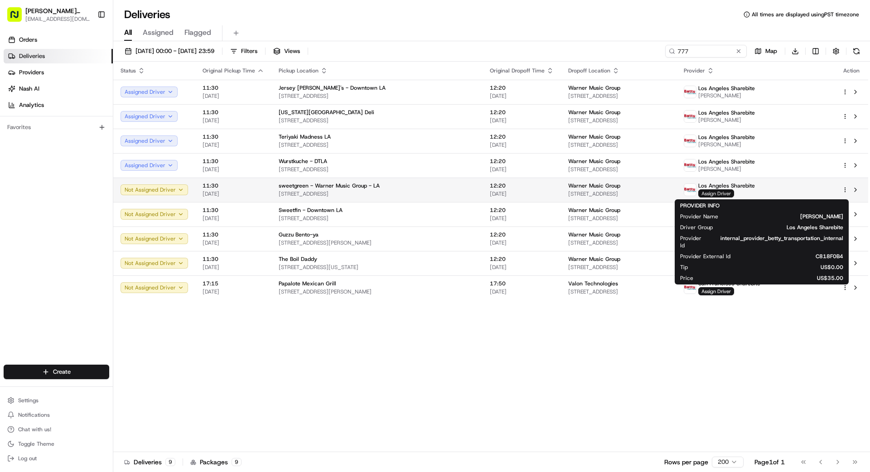
click at [734, 194] on span "Assign Driver" at bounding box center [716, 193] width 36 height 8
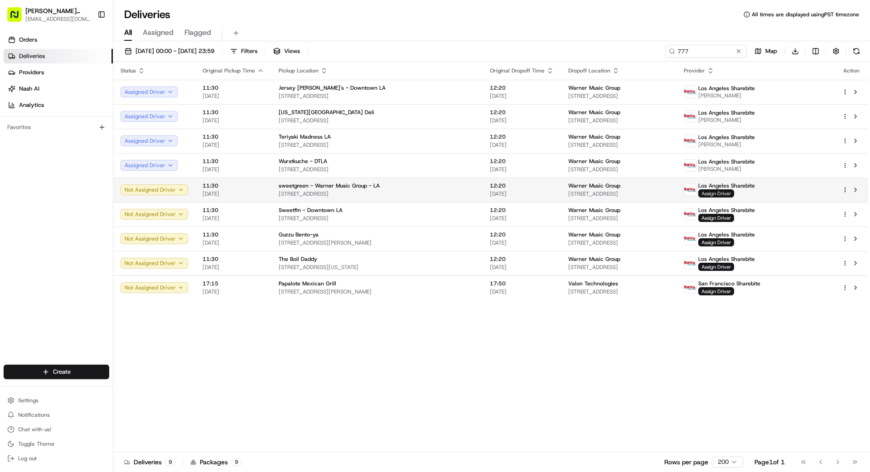
click at [734, 195] on span "Assign Driver" at bounding box center [716, 193] width 36 height 8
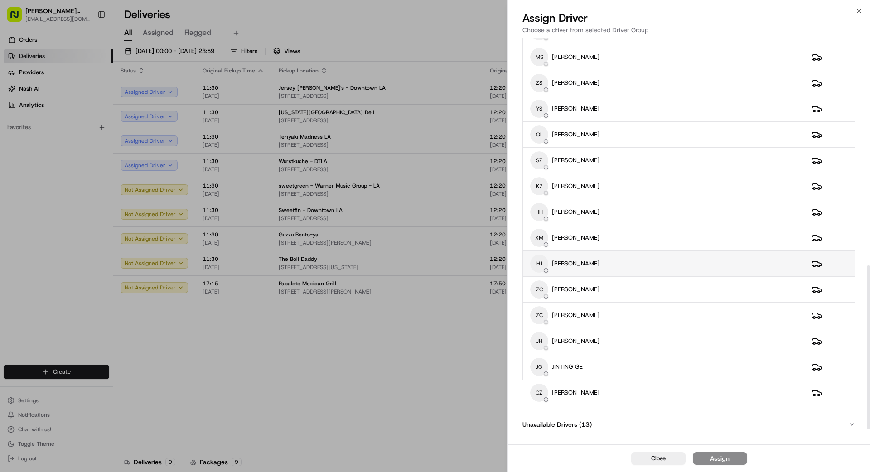
scroll to position [566, 0]
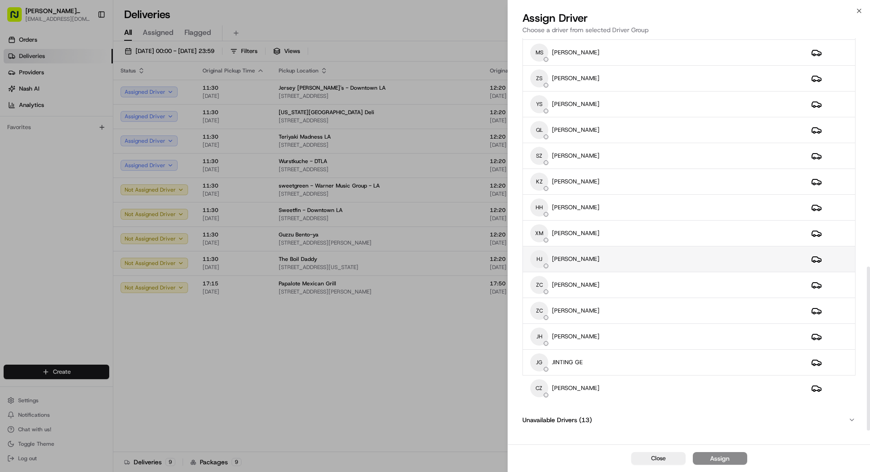
click at [601, 258] on div "HJ [PERSON_NAME]" at bounding box center [663, 259] width 266 height 18
click at [727, 462] on div "Assign" at bounding box center [719, 458] width 19 height 9
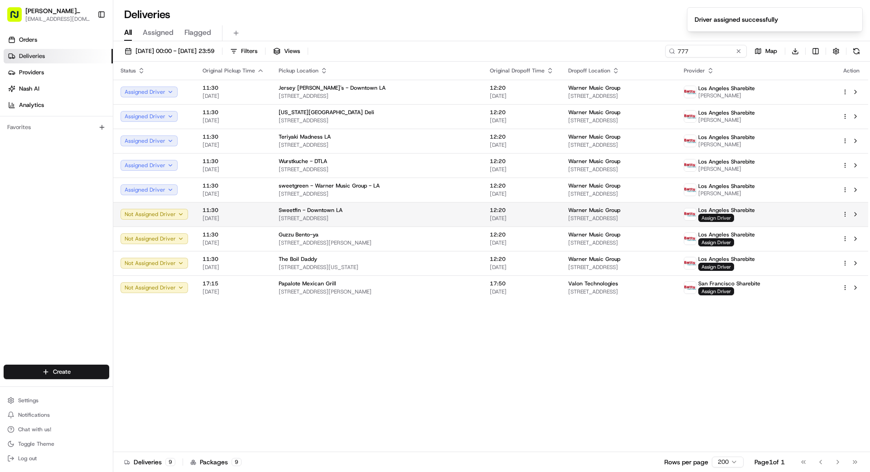
click at [734, 221] on span "Assign Driver" at bounding box center [716, 218] width 36 height 8
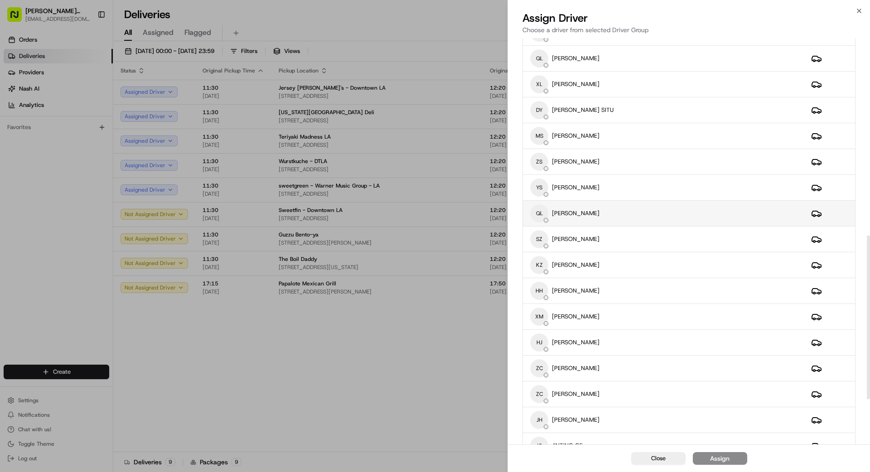
scroll to position [489, 0]
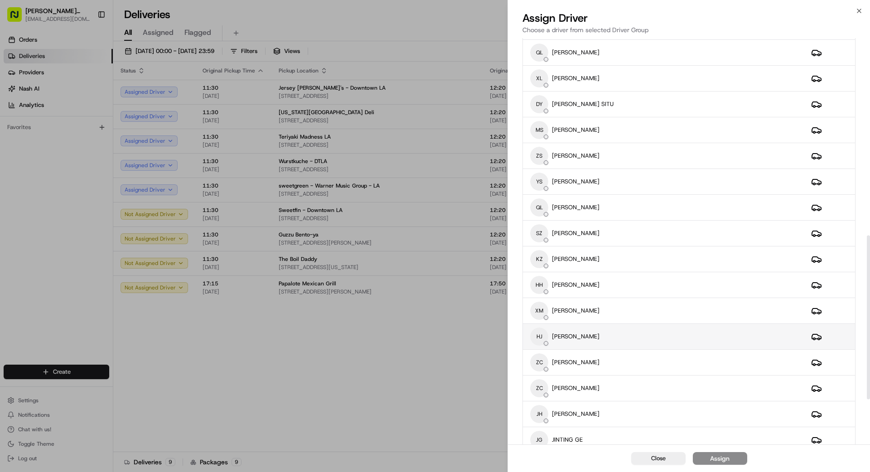
click at [605, 337] on div "HJ [PERSON_NAME]" at bounding box center [663, 336] width 266 height 18
click at [695, 459] on button "Assign" at bounding box center [719, 458] width 54 height 13
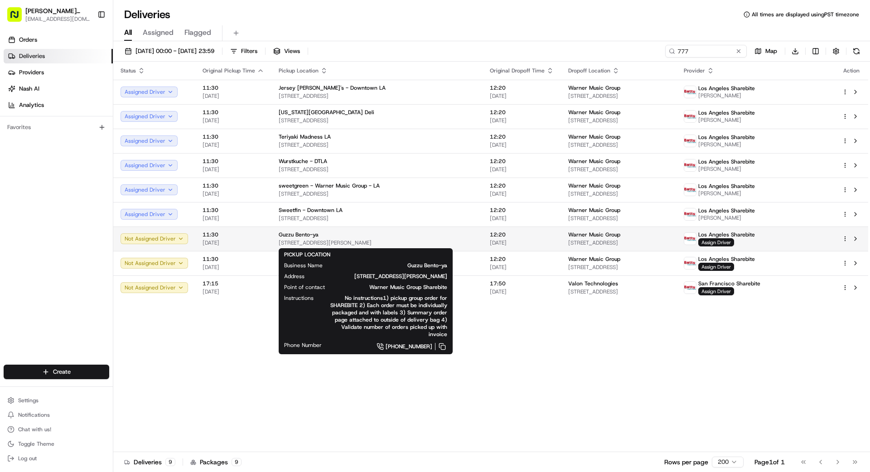
click at [411, 240] on span "[STREET_ADDRESS][PERSON_NAME]" at bounding box center [377, 242] width 197 height 7
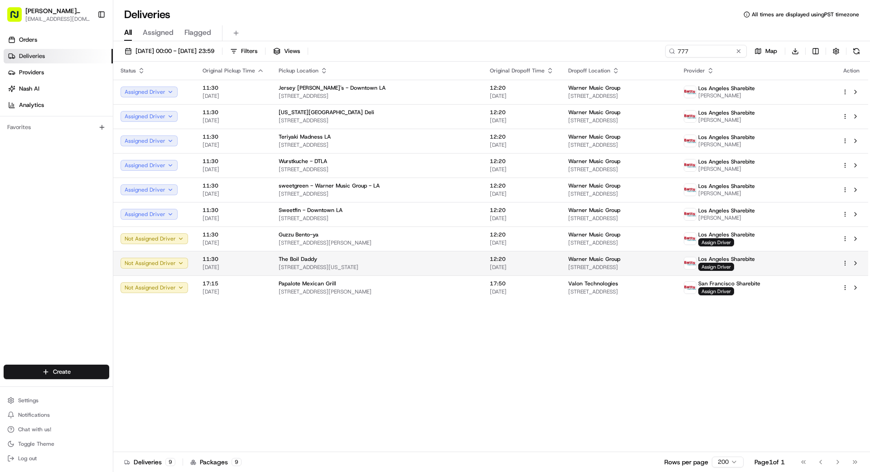
click at [421, 259] on div "The Boil Daddy" at bounding box center [377, 258] width 197 height 7
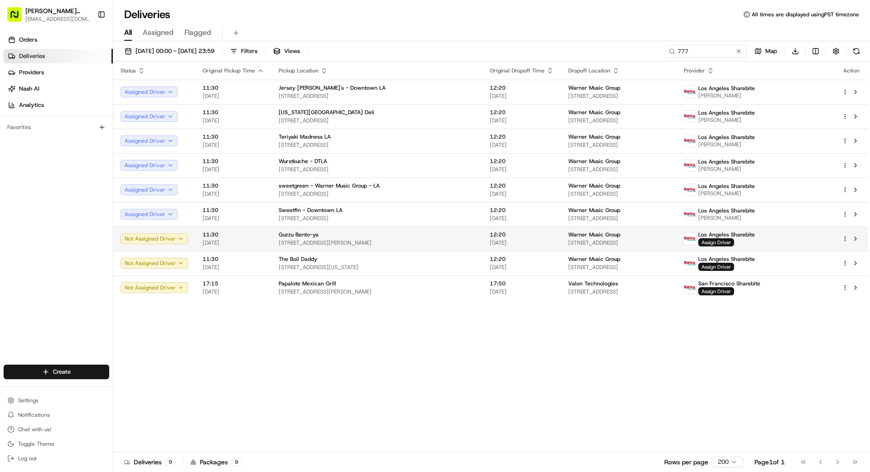
click at [436, 240] on span "[STREET_ADDRESS][PERSON_NAME]" at bounding box center [377, 242] width 197 height 7
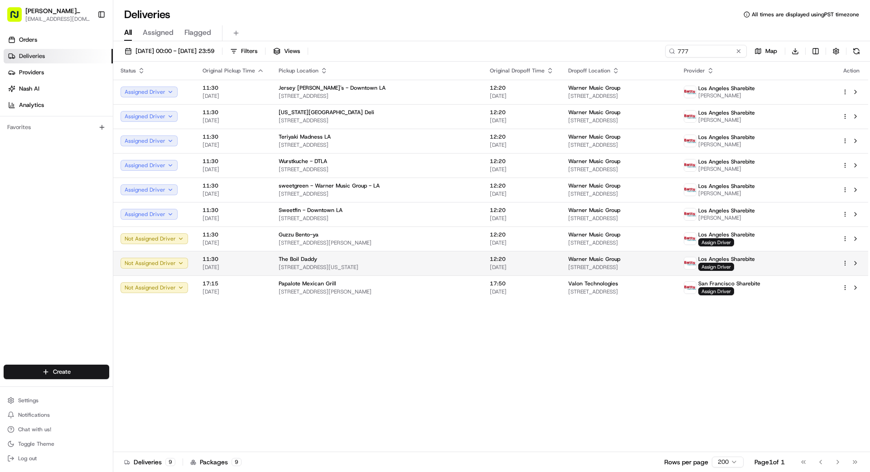
click at [436, 264] on span "[STREET_ADDRESS][US_STATE]" at bounding box center [377, 267] width 197 height 7
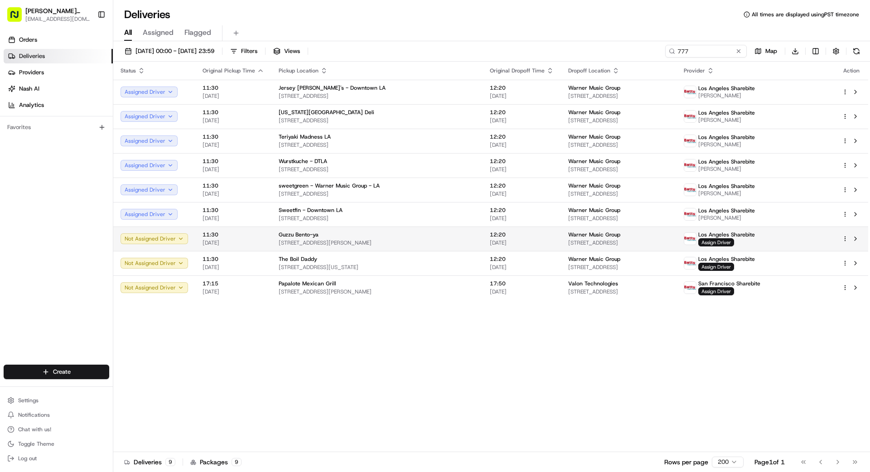
click at [450, 239] on span "[STREET_ADDRESS][PERSON_NAME]" at bounding box center [377, 242] width 197 height 7
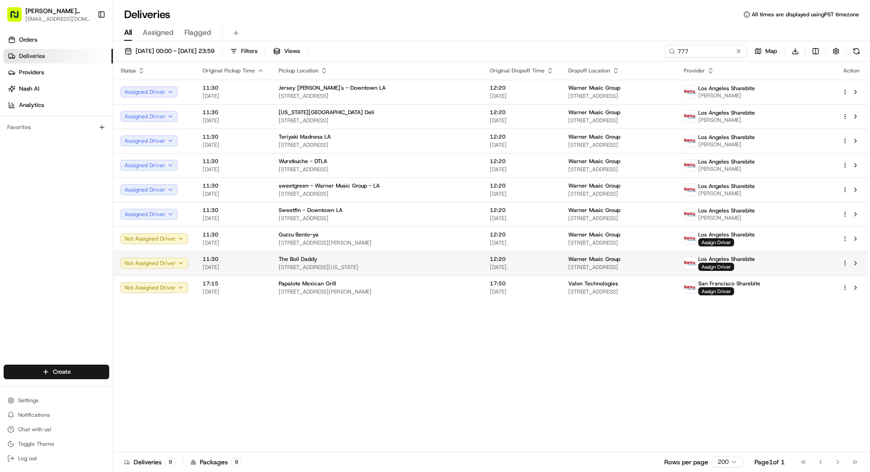
click at [448, 260] on div "The Boil Daddy" at bounding box center [377, 258] width 197 height 7
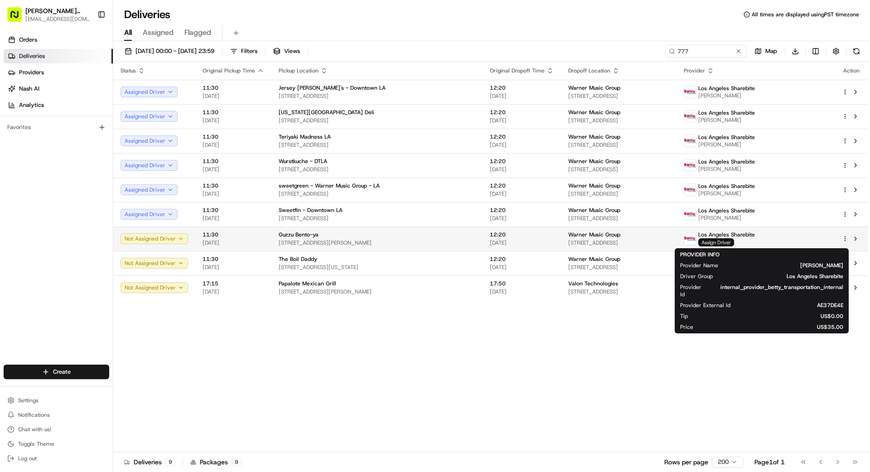
click at [734, 242] on span "Assign Driver" at bounding box center [716, 242] width 36 height 8
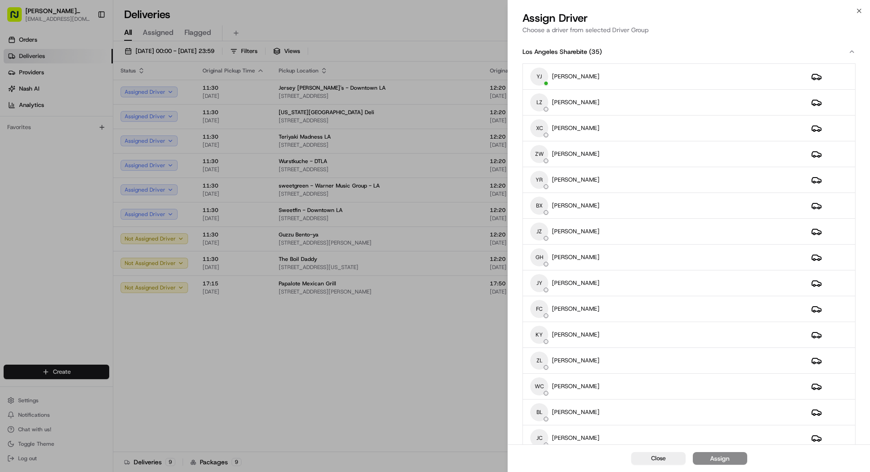
drag, startPoint x: 439, startPoint y: 325, endPoint x: 458, endPoint y: 322, distance: 18.9
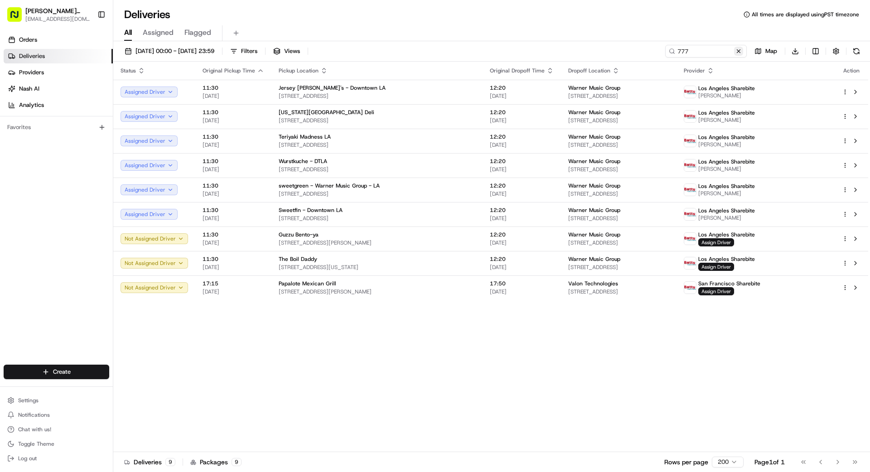
click at [739, 53] on button at bounding box center [738, 51] width 9 height 9
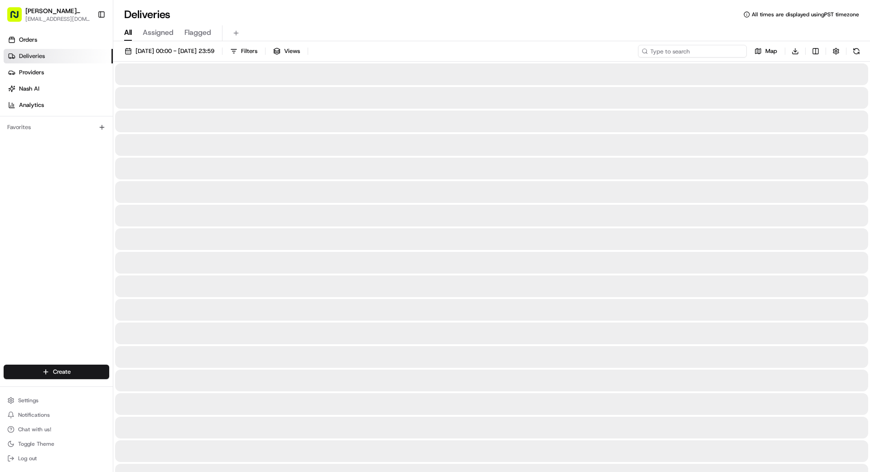
click at [696, 53] on input at bounding box center [692, 51] width 109 height 13
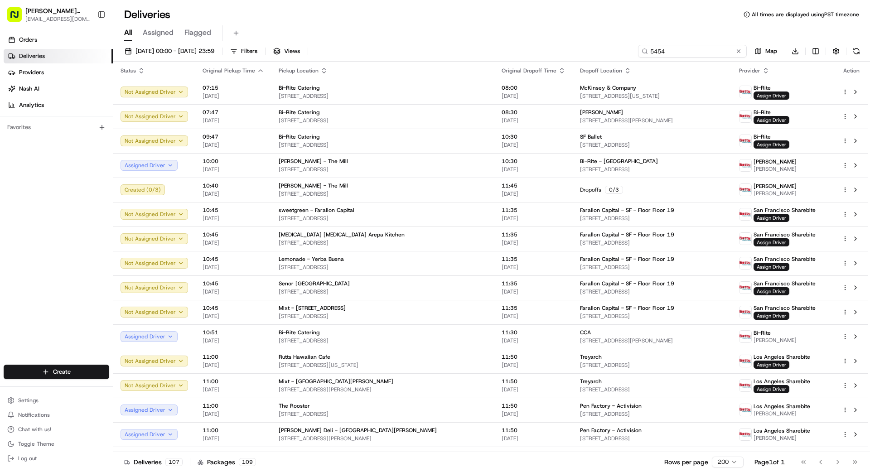
type input "5454"
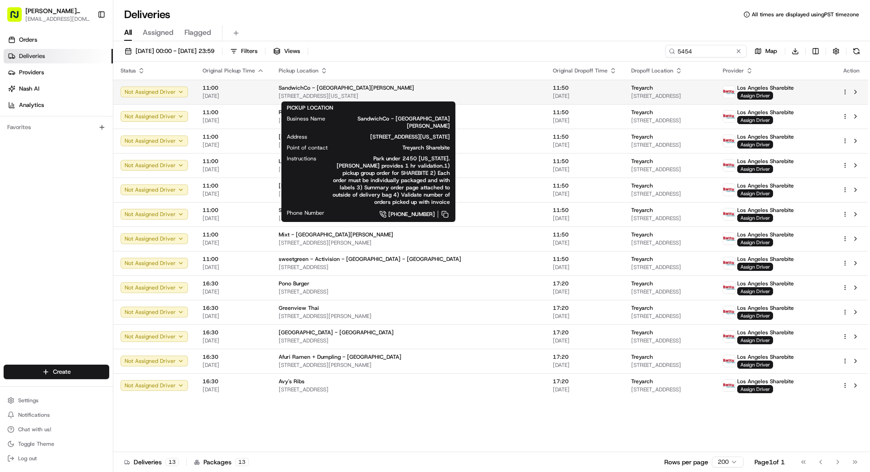
click at [386, 91] on div "SandwichCo - [GEOGRAPHIC_DATA][PERSON_NAME] [STREET_ADDRESS][US_STATE]" at bounding box center [409, 91] width 260 height 15
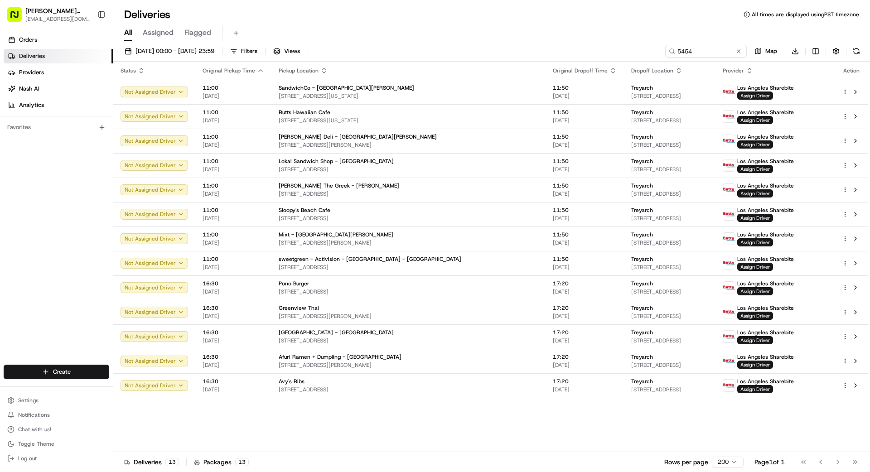
click at [386, 109] on div "Rutts Hawaiian Cafe" at bounding box center [409, 112] width 260 height 7
click at [376, 135] on div "[PERSON_NAME] Deli - [GEOGRAPHIC_DATA][PERSON_NAME]" at bounding box center [409, 136] width 260 height 7
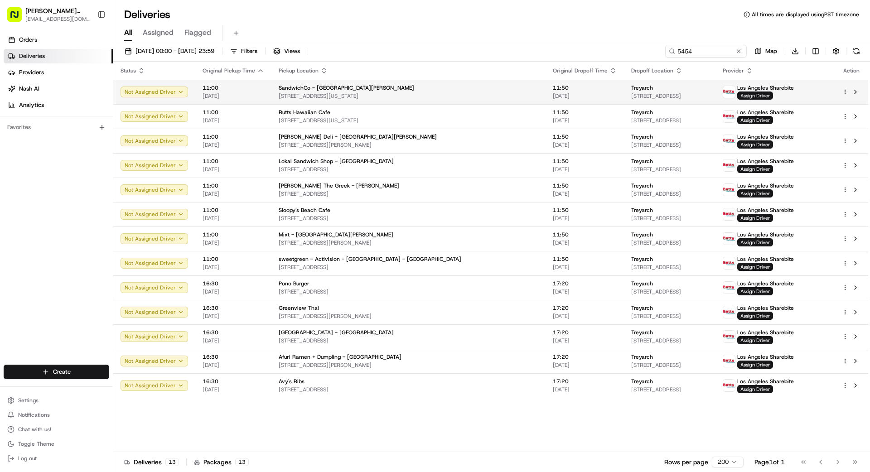
click at [764, 94] on span "Assign Driver" at bounding box center [755, 95] width 36 height 8
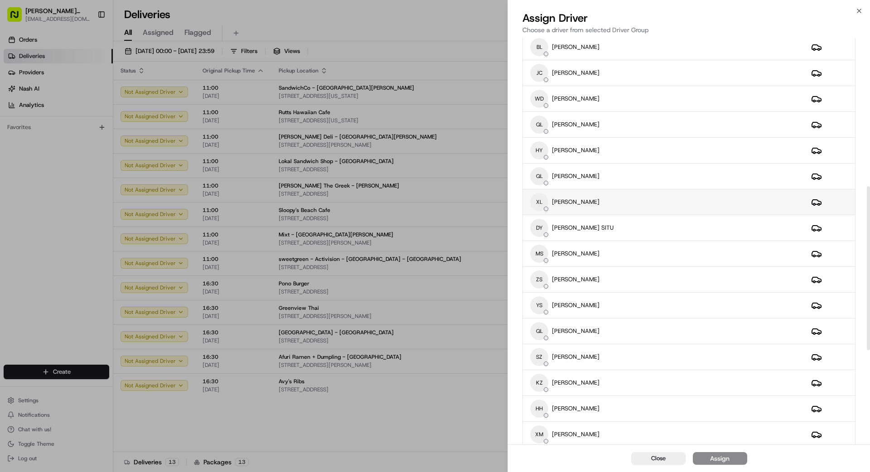
scroll to position [362, 0]
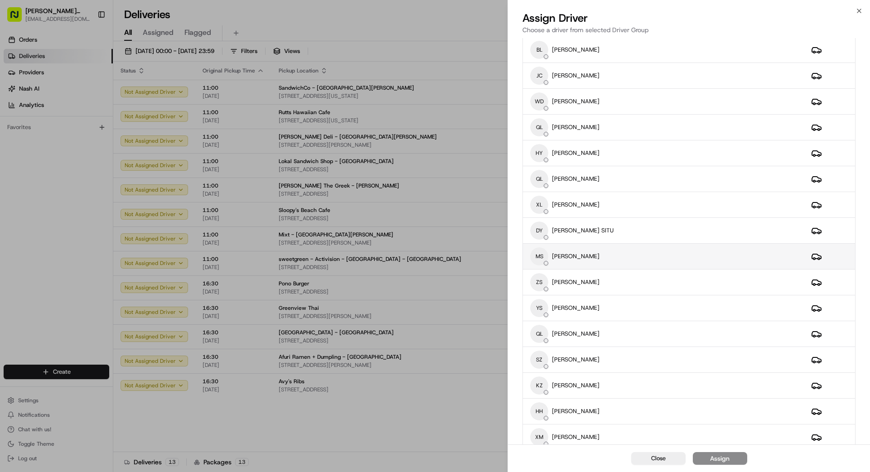
click at [632, 257] on div "MS [PERSON_NAME]" at bounding box center [663, 256] width 266 height 18
click at [718, 460] on div "Assign" at bounding box center [719, 458] width 19 height 9
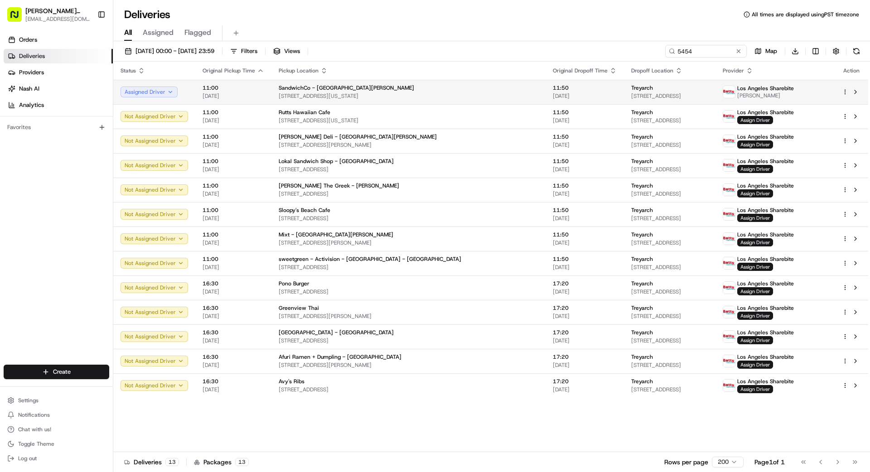
click at [433, 94] on span "[STREET_ADDRESS][US_STATE]" at bounding box center [409, 95] width 260 height 7
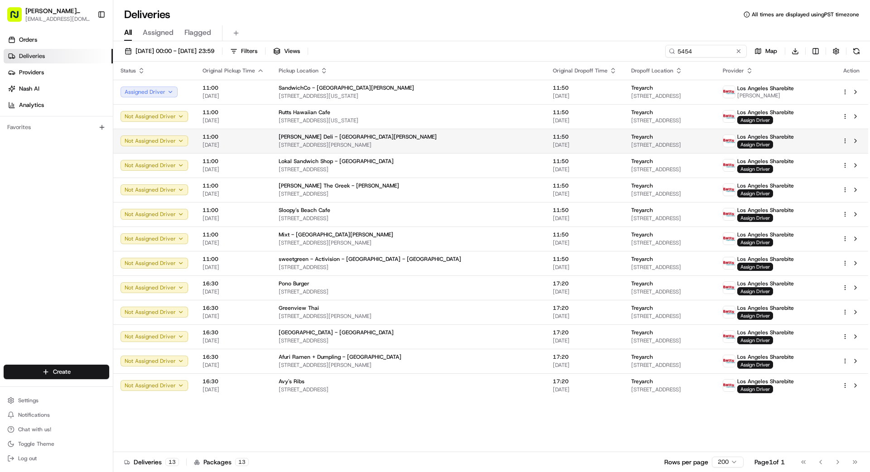
drag, startPoint x: 394, startPoint y: 126, endPoint x: 398, endPoint y: 131, distance: 5.8
click at [398, 140] on div "[PERSON_NAME] Deli - [GEOGRAPHIC_DATA][PERSON_NAME]" at bounding box center [409, 136] width 260 height 7
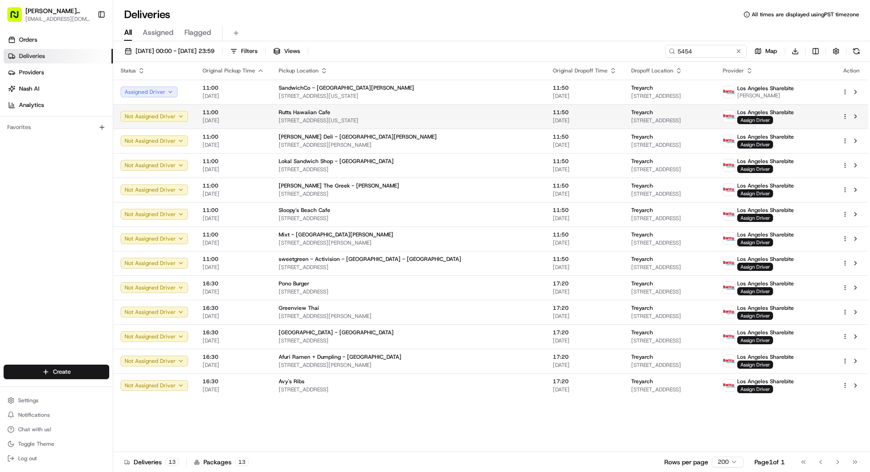
click at [408, 123] on span "[STREET_ADDRESS][US_STATE]" at bounding box center [409, 120] width 260 height 7
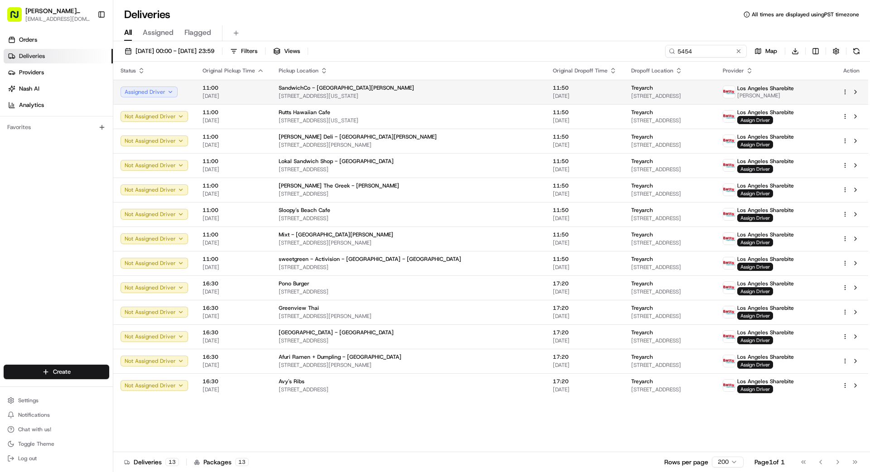
click at [427, 91] on div "SandwichCo - [GEOGRAPHIC_DATA][PERSON_NAME]" at bounding box center [409, 87] width 260 height 7
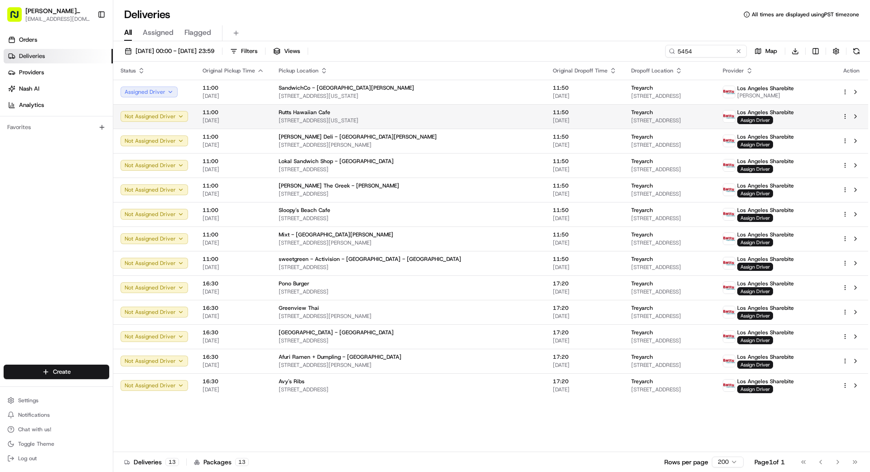
click at [428, 120] on span "[STREET_ADDRESS][US_STATE]" at bounding box center [409, 120] width 260 height 7
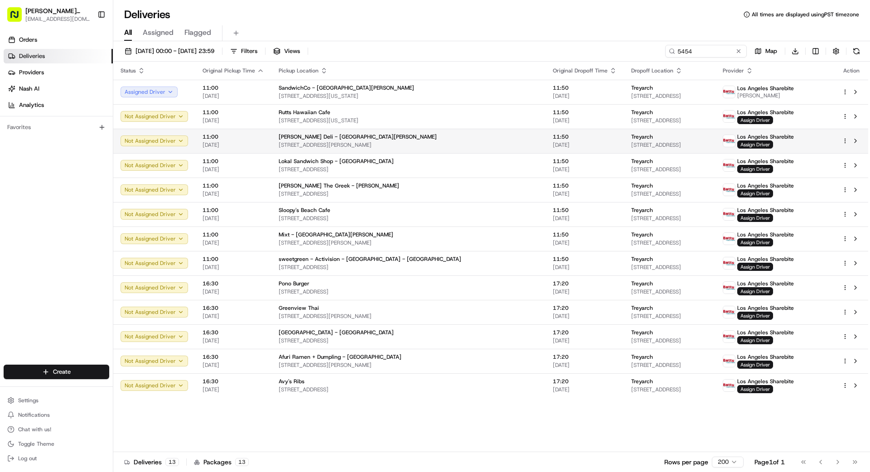
click at [428, 144] on span "[STREET_ADDRESS][PERSON_NAME]" at bounding box center [409, 144] width 260 height 7
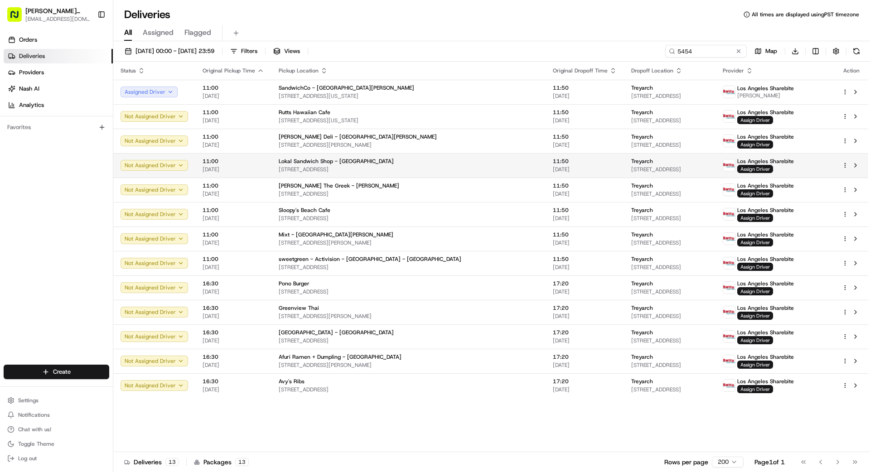
click at [424, 171] on span "[STREET_ADDRESS]" at bounding box center [409, 169] width 260 height 7
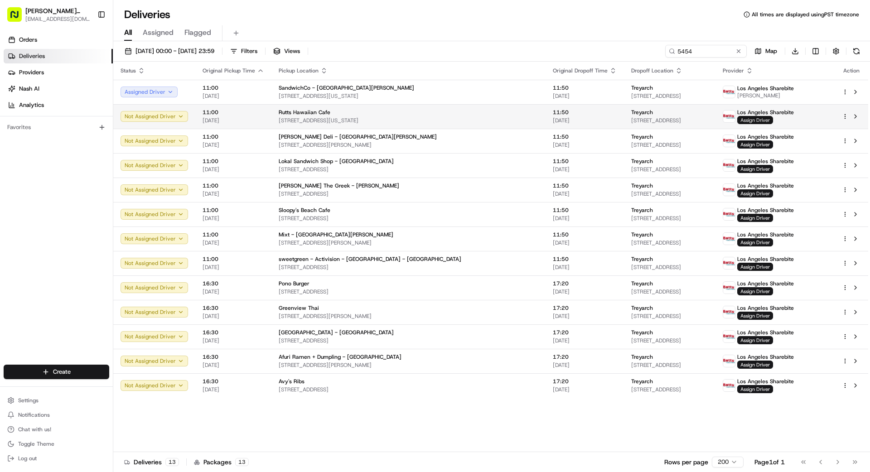
click at [765, 120] on span "Assign Driver" at bounding box center [755, 120] width 36 height 8
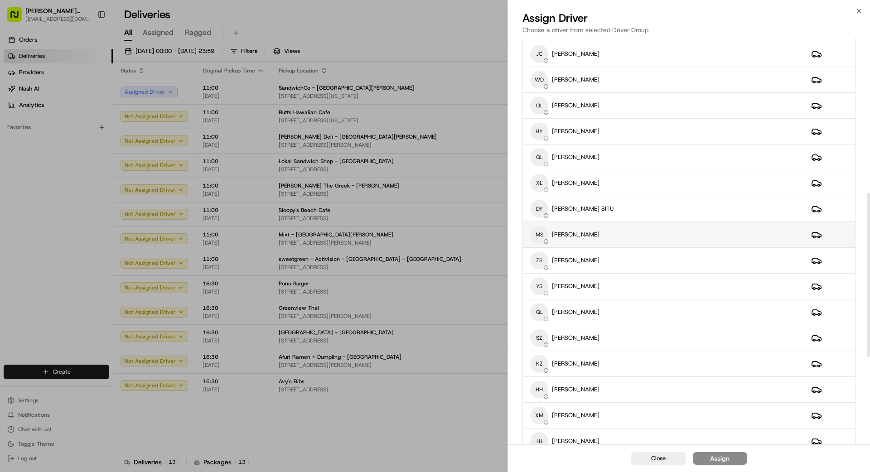
click at [607, 247] on tbody "[PERSON_NAME] LZ [PERSON_NAME] [PERSON_NAME] ZW [PERSON_NAME] YR [PERSON_NAME] …" at bounding box center [689, 132] width 332 height 904
click at [644, 230] on div "MS [PERSON_NAME]" at bounding box center [663, 234] width 266 height 18
click at [731, 455] on button "Assign" at bounding box center [719, 458] width 54 height 13
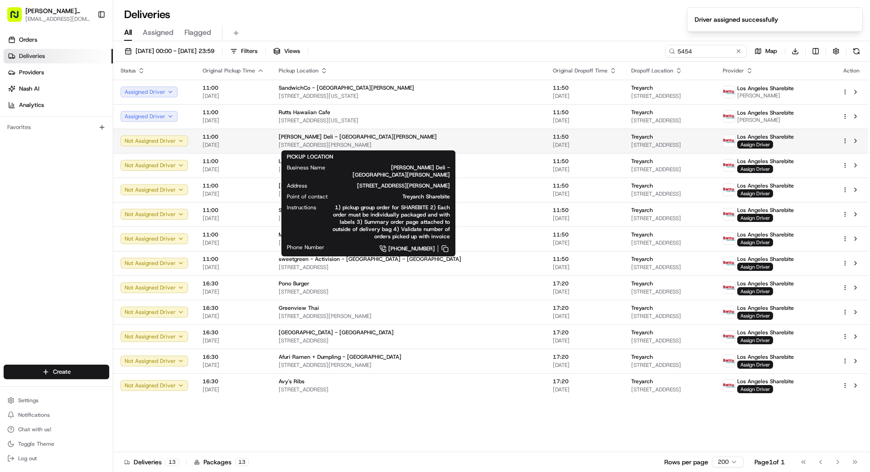
click at [389, 140] on div "[PERSON_NAME] Deli - [GEOGRAPHIC_DATA][PERSON_NAME]" at bounding box center [409, 136] width 260 height 7
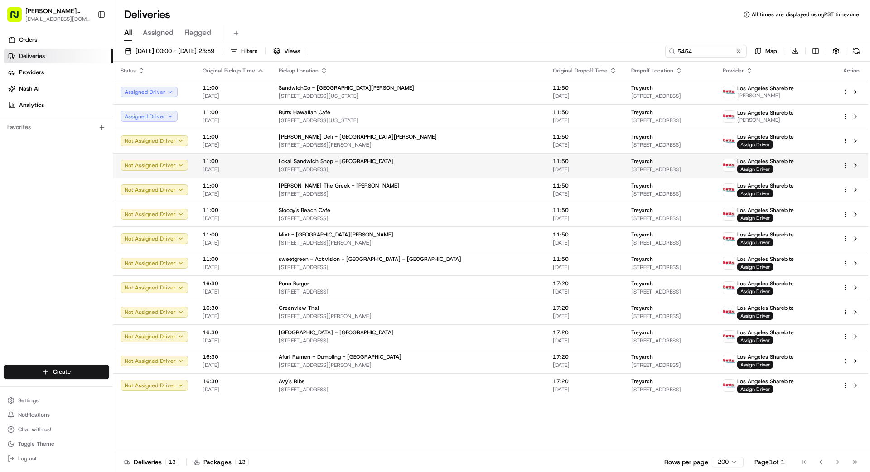
click at [395, 159] on div "Lokal Sandwich Shop - [GEOGRAPHIC_DATA]" at bounding box center [409, 161] width 260 height 7
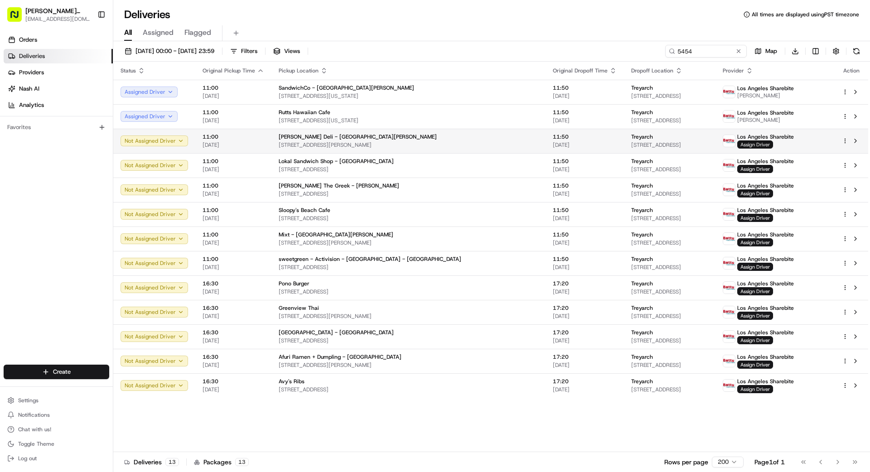
click at [770, 144] on span "Assign Driver" at bounding box center [755, 144] width 36 height 8
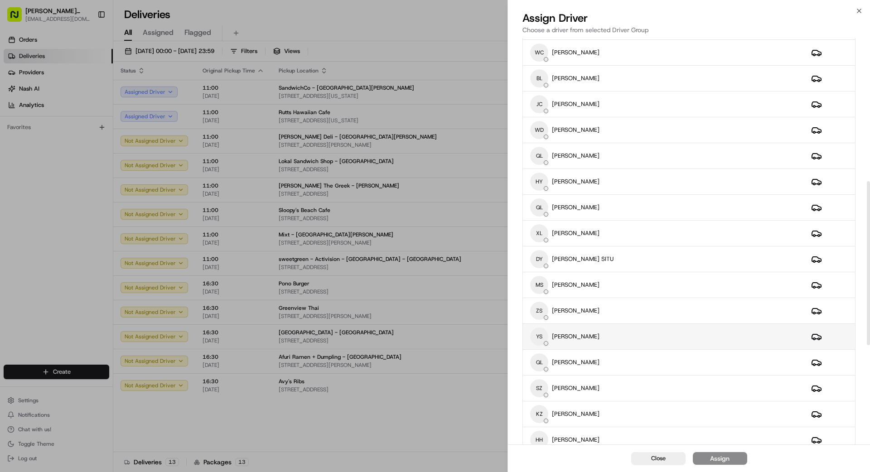
scroll to position [329, 0]
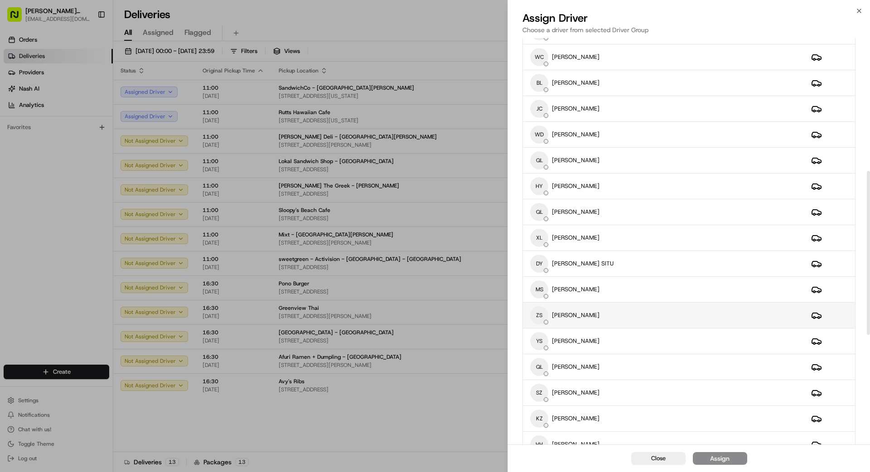
click at [612, 321] on div "ZS ZHONGZHENG SUN" at bounding box center [663, 315] width 266 height 18
click at [731, 459] on button "Assign" at bounding box center [719, 458] width 54 height 13
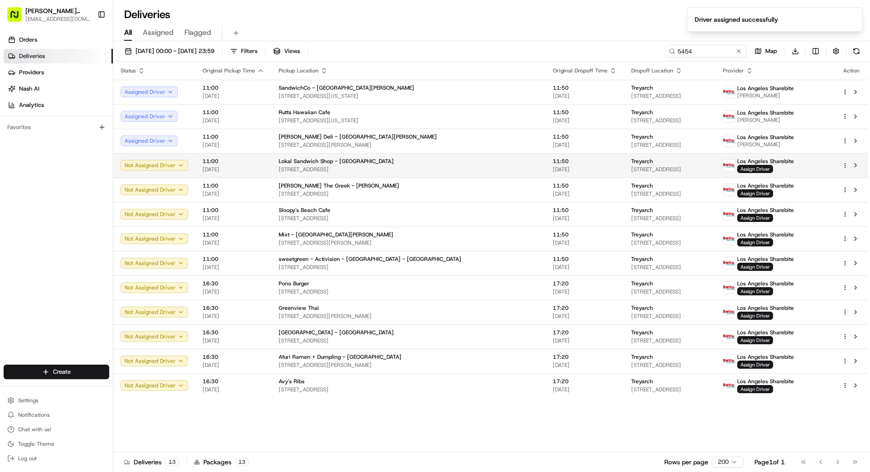
click at [757, 173] on td "Los Angeles Sharebite Assign Driver" at bounding box center [774, 165] width 119 height 24
click at [764, 169] on span "Assign Driver" at bounding box center [755, 169] width 36 height 8
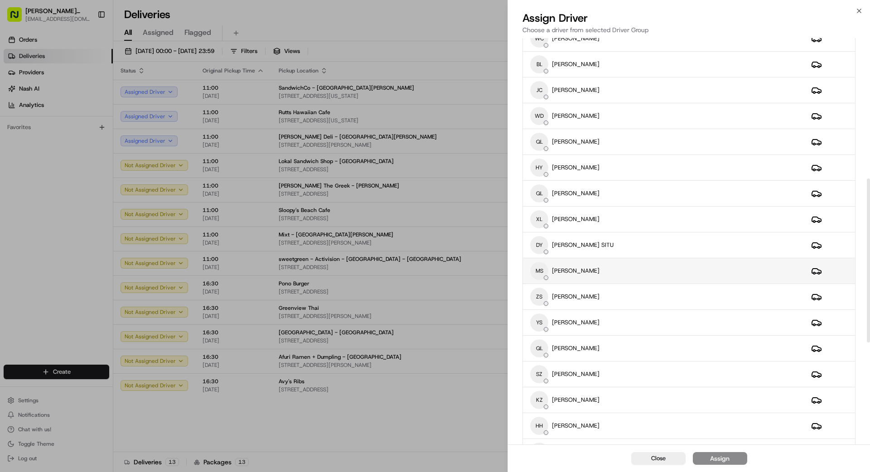
scroll to position [351, 0]
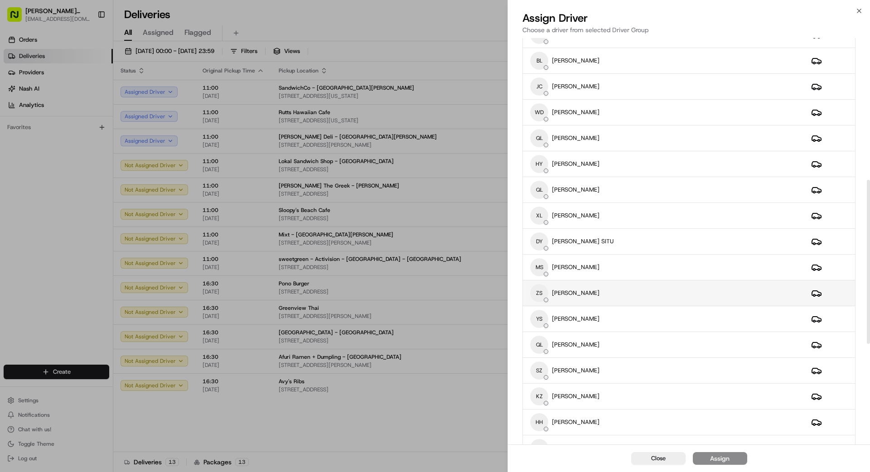
click at [649, 296] on div "ZS ZHONGZHENG SUN" at bounding box center [663, 293] width 266 height 18
drag, startPoint x: 721, startPoint y: 458, endPoint x: 736, endPoint y: 458, distance: 15.9
click at [721, 458] on div "Assign" at bounding box center [719, 458] width 19 height 9
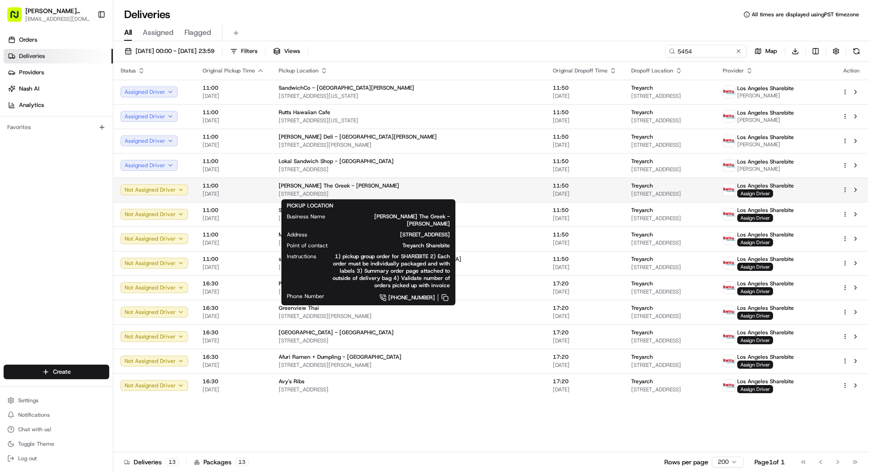
click at [402, 192] on span "[STREET_ADDRESS]" at bounding box center [409, 193] width 260 height 7
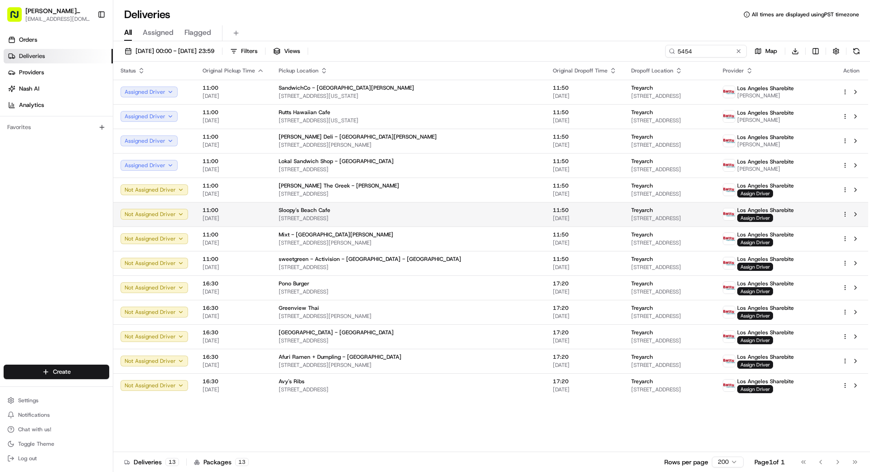
click at [404, 216] on span "[STREET_ADDRESS]" at bounding box center [409, 218] width 260 height 7
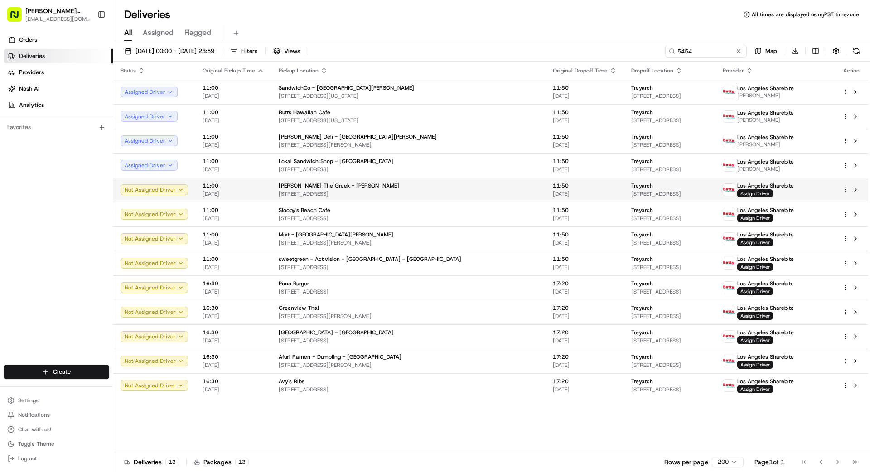
click at [404, 194] on span "[STREET_ADDRESS]" at bounding box center [409, 193] width 260 height 7
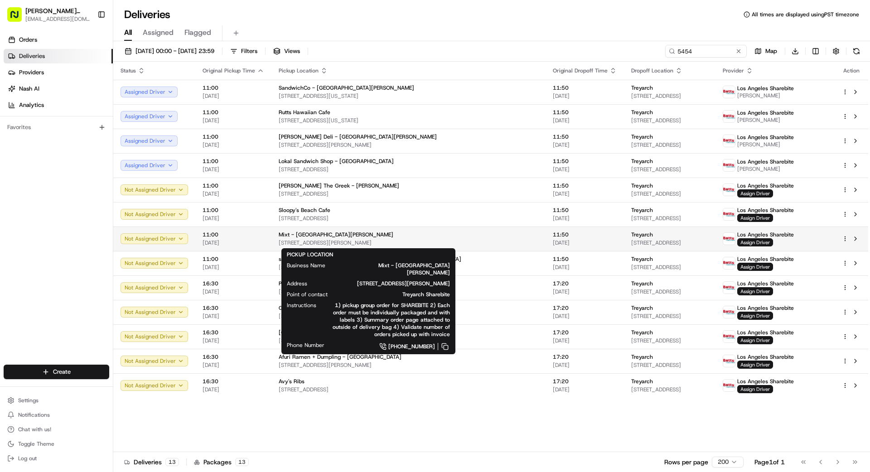
click at [400, 240] on span "[STREET_ADDRESS][PERSON_NAME]" at bounding box center [409, 242] width 260 height 7
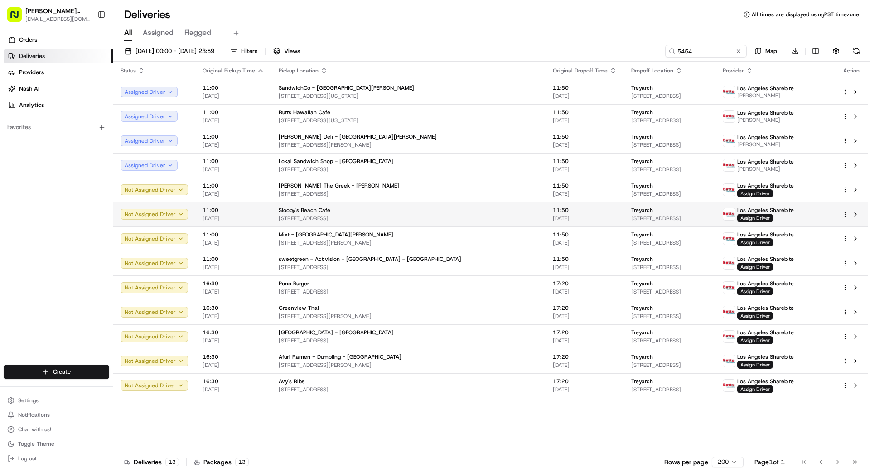
click at [394, 217] on span "[STREET_ADDRESS]" at bounding box center [409, 218] width 260 height 7
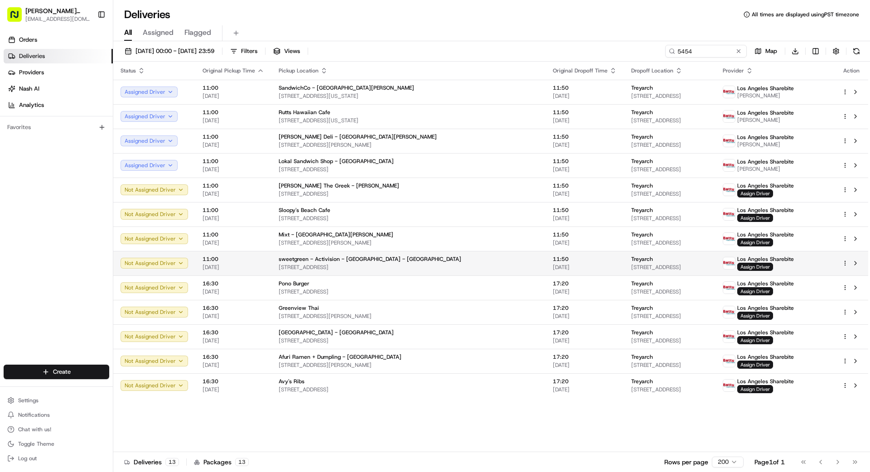
click at [390, 268] on span "[STREET_ADDRESS]" at bounding box center [409, 267] width 260 height 7
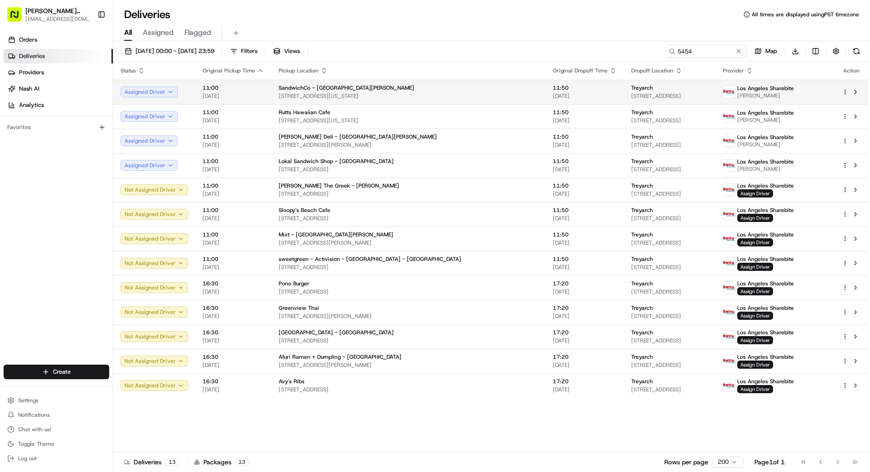
click at [396, 95] on span "[STREET_ADDRESS][US_STATE]" at bounding box center [409, 95] width 260 height 7
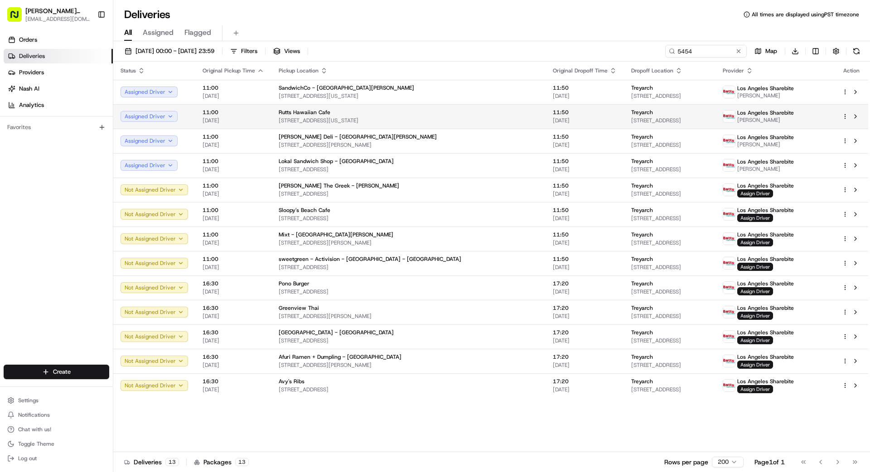
click at [403, 114] on div "Rutts Hawaiian Cafe" at bounding box center [409, 112] width 260 height 7
click at [814, 115] on div "Los Angeles Sharebite [PERSON_NAME]" at bounding box center [774, 116] width 105 height 14
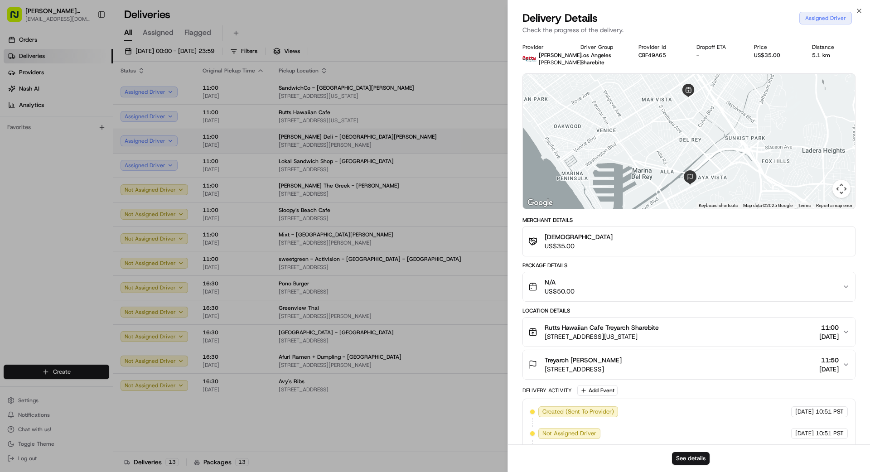
drag, startPoint x: 454, startPoint y: 136, endPoint x: 470, endPoint y: 135, distance: 15.9
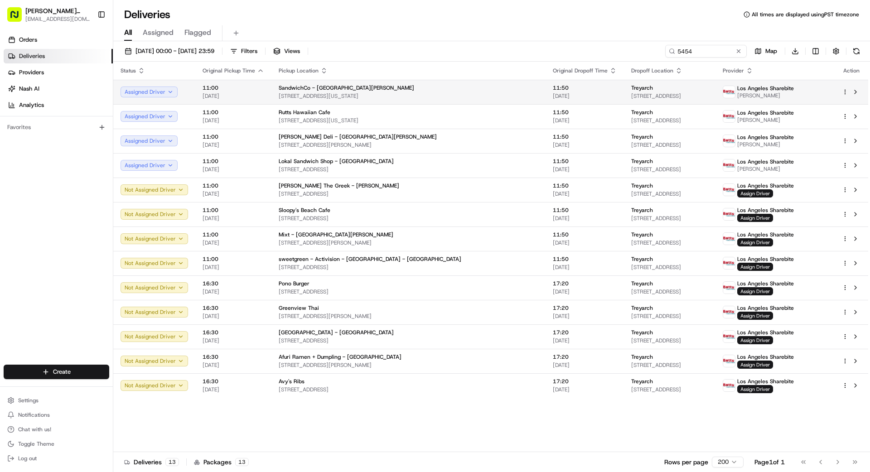
click at [695, 88] on div "Treyarch" at bounding box center [669, 87] width 77 height 7
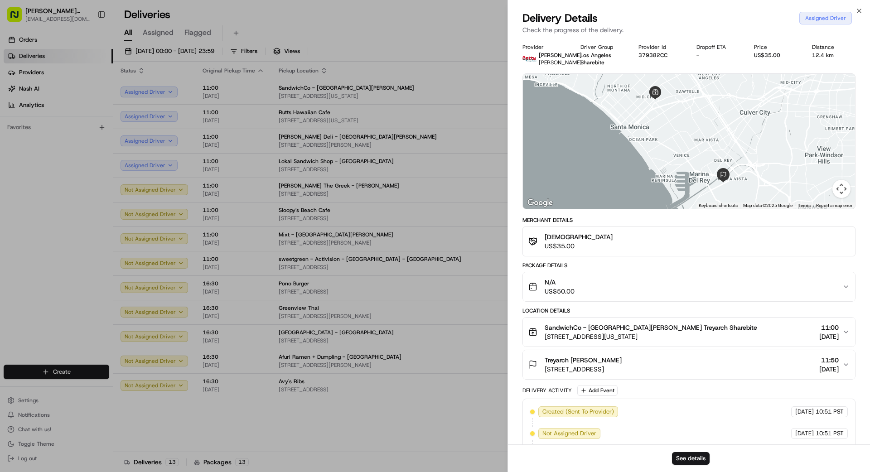
click at [512, 102] on div "Provider [PERSON_NAME] Drivers [PERSON_NAME] Driver Group [GEOGRAPHIC_DATA] Sha…" at bounding box center [689, 256] width 362 height 436
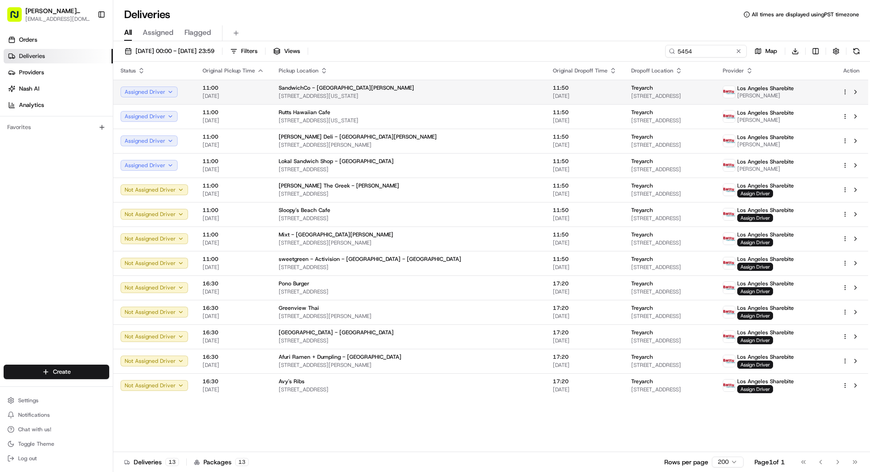
click at [845, 93] on html "[PERSON_NAME] Transportation [EMAIL_ADDRESS][DOMAIN_NAME] Toggle Sidebar Orders…" at bounding box center [435, 236] width 870 height 472
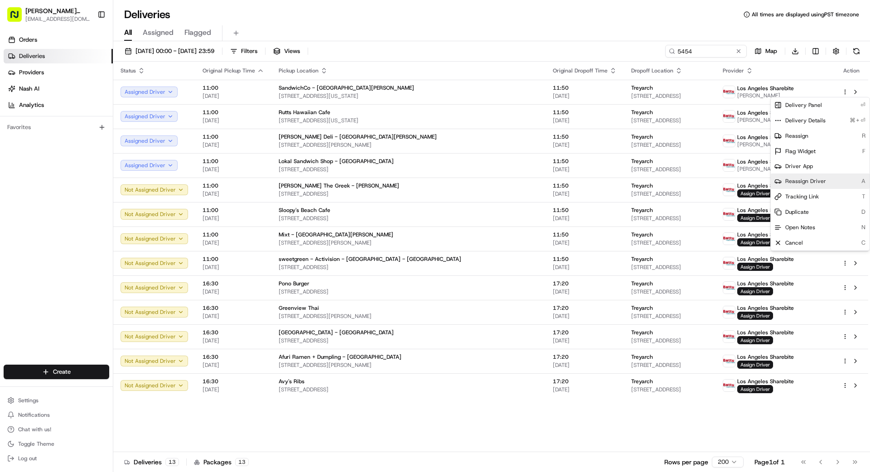
click at [801, 178] on span "Reassign Driver" at bounding box center [805, 181] width 41 height 7
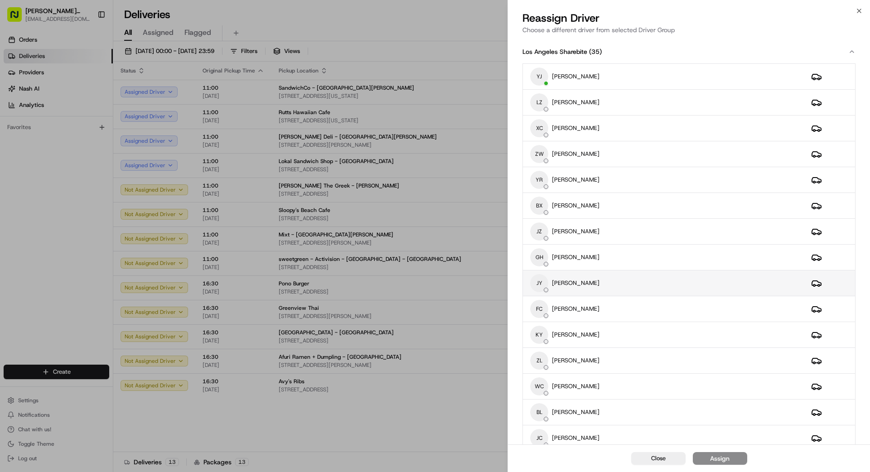
click at [589, 284] on div "[PERSON_NAME]" at bounding box center [663, 283] width 266 height 18
click at [725, 457] on div "Assign" at bounding box center [719, 458] width 19 height 9
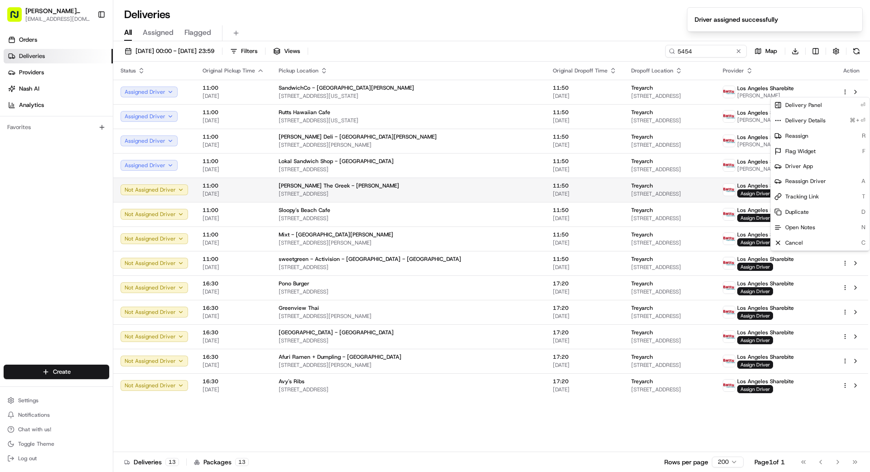
click at [371, 192] on span "[STREET_ADDRESS]" at bounding box center [409, 193] width 260 height 7
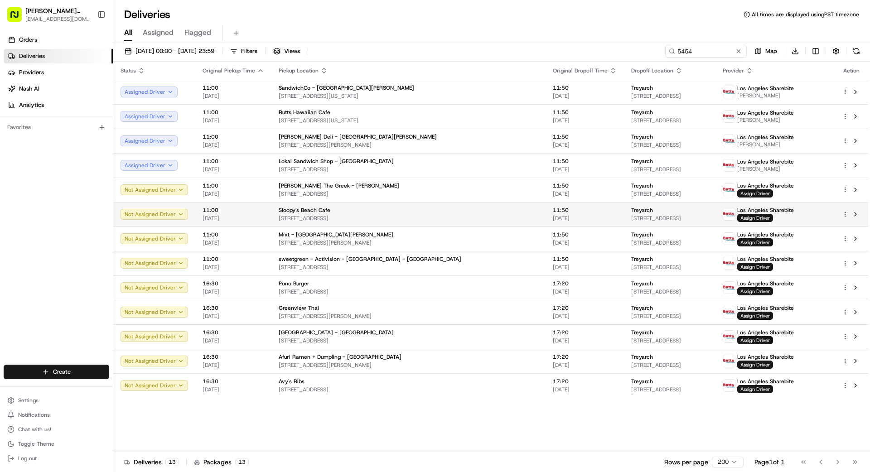
click at [410, 210] on div "Sloopy's Beach Cafe" at bounding box center [409, 210] width 260 height 7
click at [756, 216] on span "Assign Driver" at bounding box center [755, 218] width 36 height 8
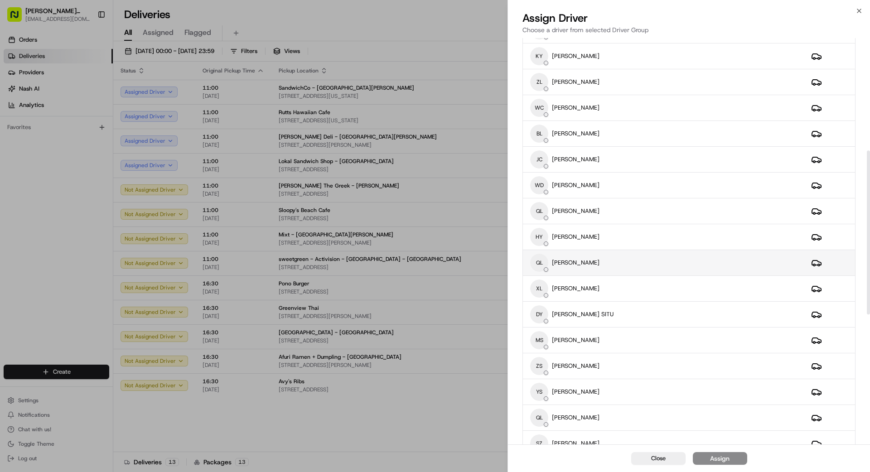
scroll to position [277, 0]
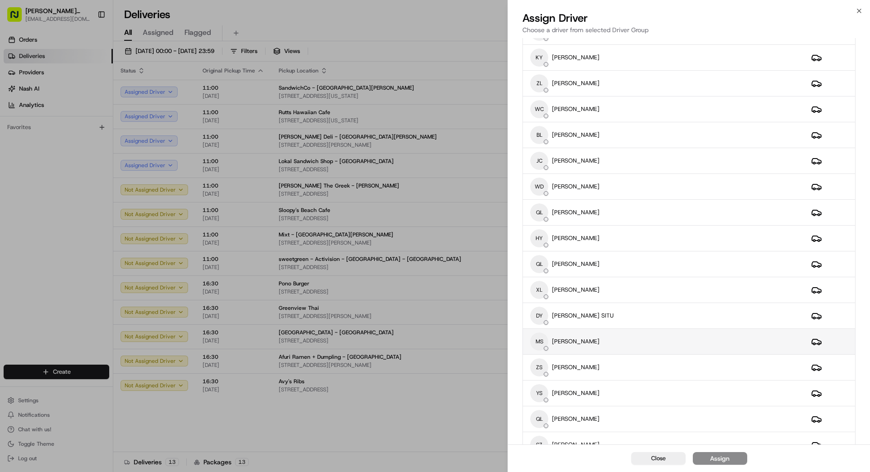
click at [623, 341] on div "MS [PERSON_NAME]" at bounding box center [663, 341] width 266 height 18
click at [713, 459] on div "Assign" at bounding box center [719, 458] width 19 height 9
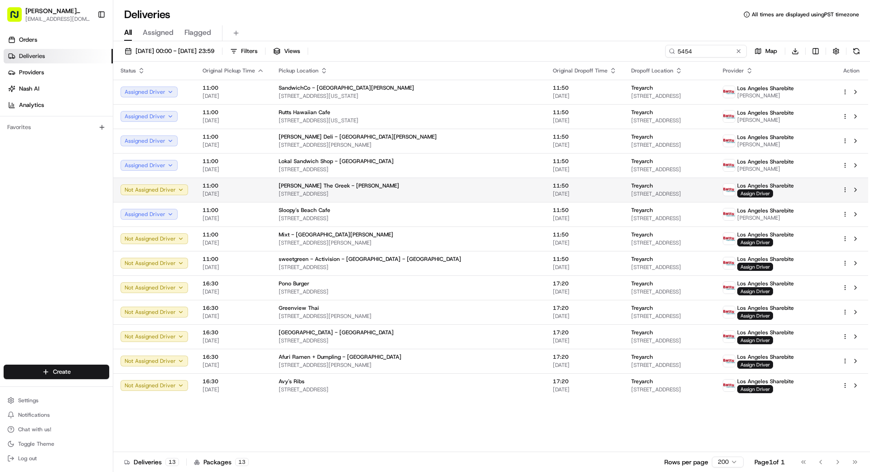
click at [665, 187] on div "Treyarch" at bounding box center [669, 185] width 77 height 7
click at [553, 190] on span "[DATE]" at bounding box center [585, 193] width 64 height 7
click at [624, 188] on td "Treyarch [STREET_ADDRESS]" at bounding box center [669, 190] width 91 height 24
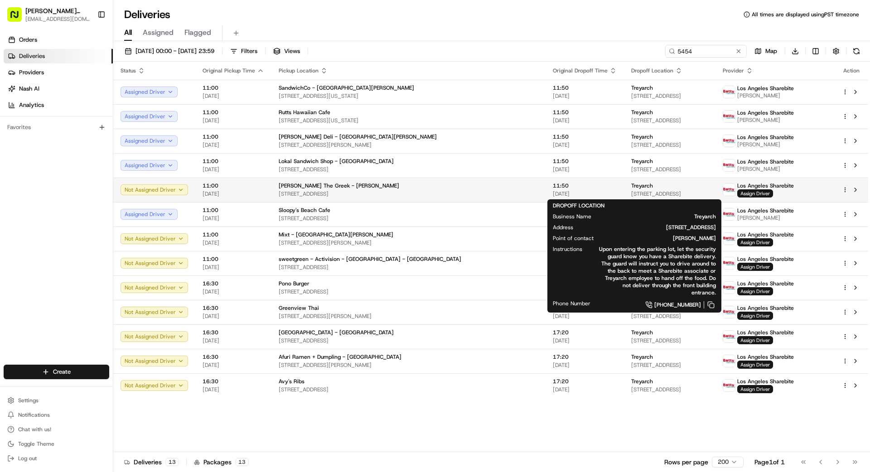
click at [662, 188] on div "Treyarch" at bounding box center [669, 185] width 77 height 7
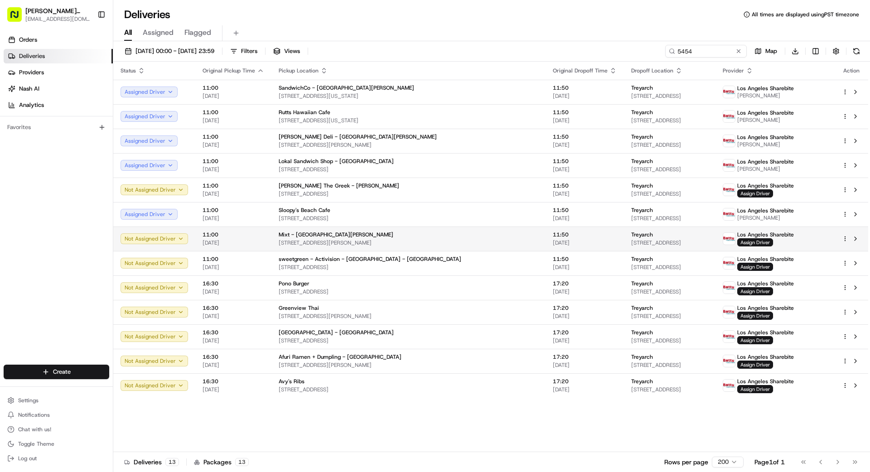
click at [553, 241] on span "[DATE]" at bounding box center [585, 242] width 64 height 7
click at [553, 239] on span "[DATE]" at bounding box center [585, 242] width 64 height 7
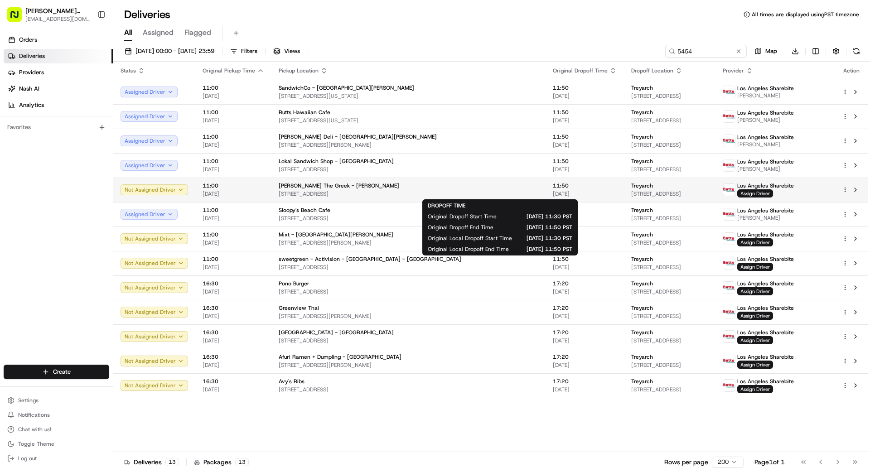
click at [553, 193] on span "[DATE]" at bounding box center [585, 193] width 64 height 7
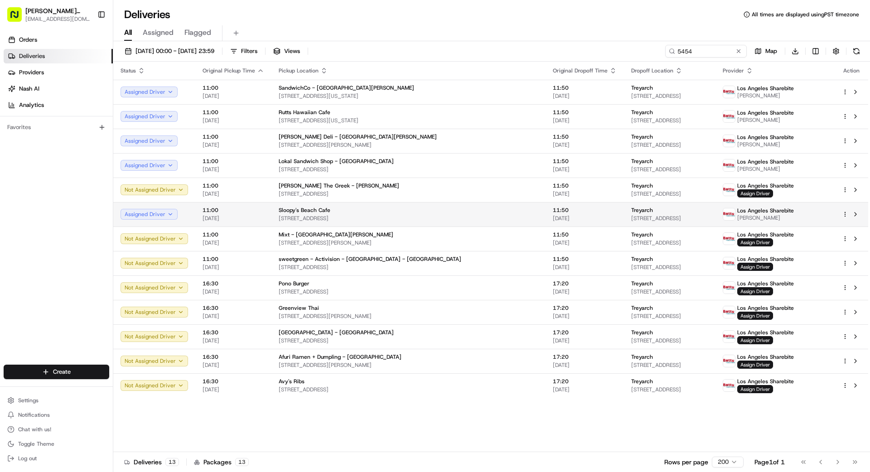
drag, startPoint x: 466, startPoint y: 216, endPoint x: 476, endPoint y: 216, distance: 10.0
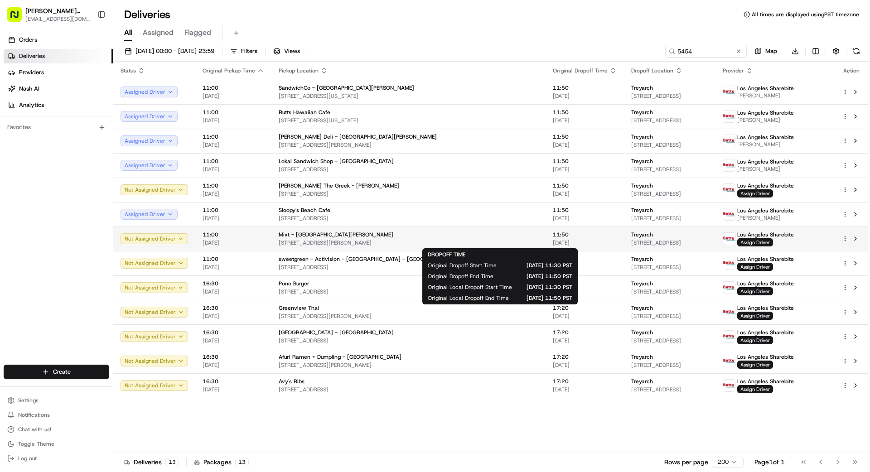
click at [553, 239] on span "[DATE]" at bounding box center [585, 242] width 64 height 7
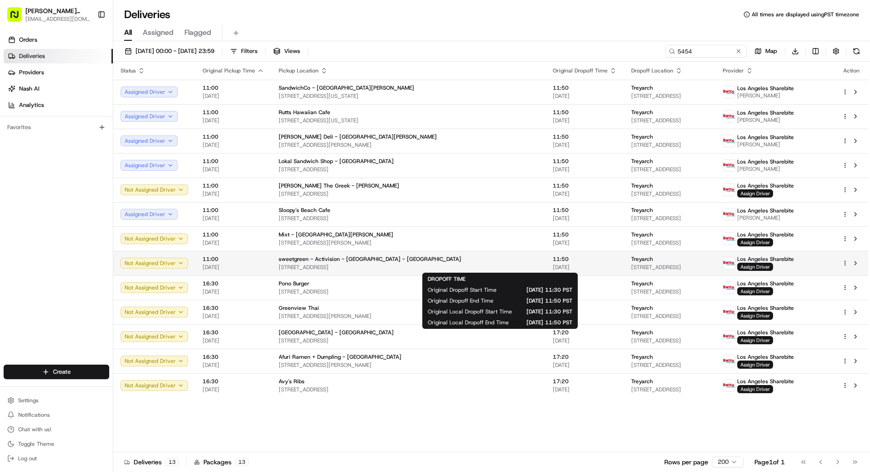
click at [553, 262] on span "11:50" at bounding box center [585, 258] width 64 height 7
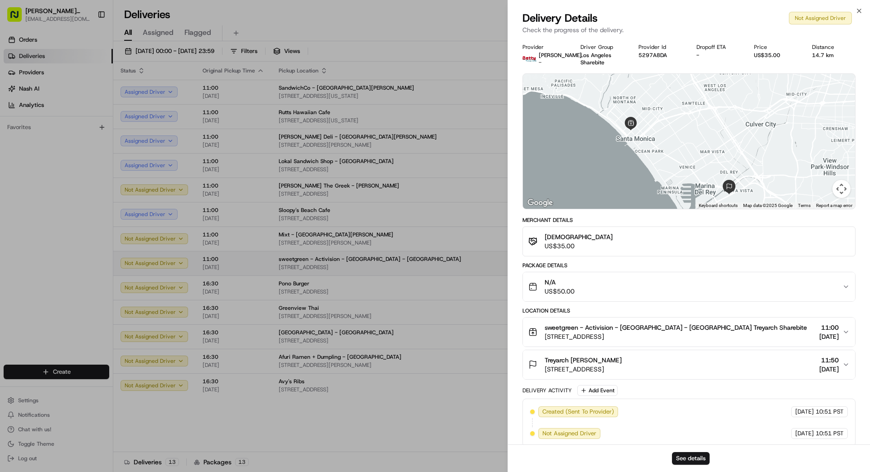
drag, startPoint x: 376, startPoint y: 278, endPoint x: 438, endPoint y: 272, distance: 62.3
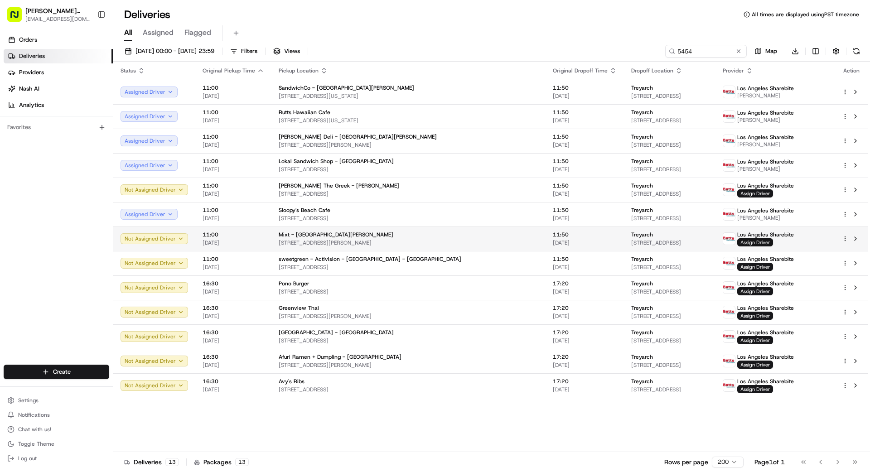
click at [756, 241] on span "Assign Driver" at bounding box center [755, 242] width 36 height 8
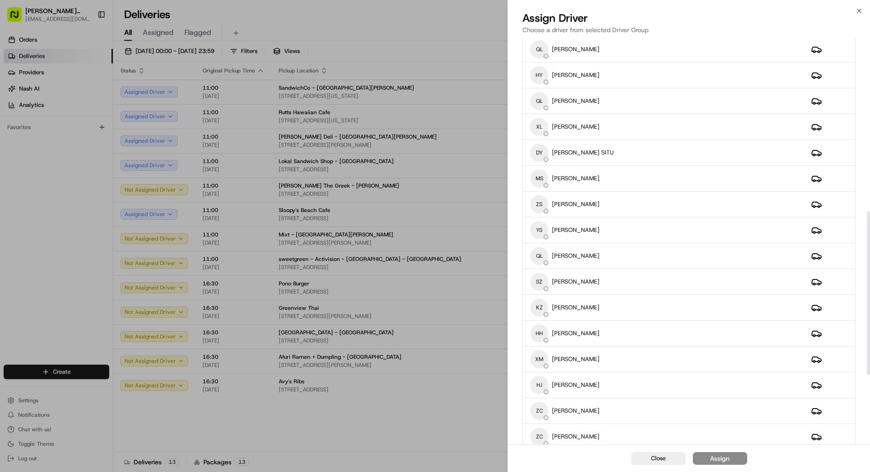
scroll to position [601, 0]
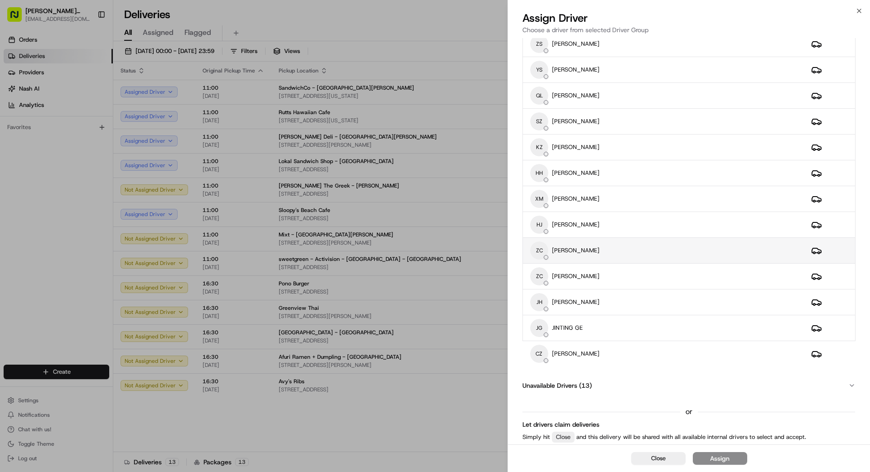
click at [609, 246] on div "ZC [PERSON_NAME]" at bounding box center [663, 250] width 266 height 18
click at [721, 457] on div "Assign" at bounding box center [719, 458] width 19 height 9
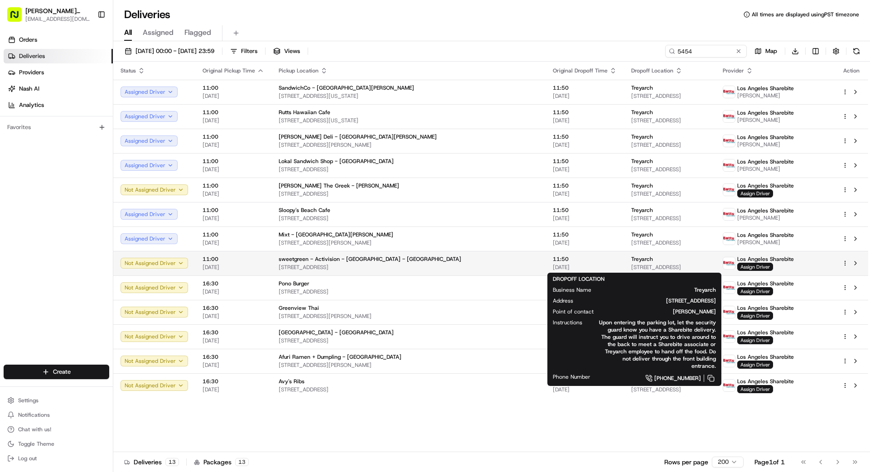
click at [659, 263] on div "Treyarch [STREET_ADDRESS]" at bounding box center [669, 262] width 77 height 15
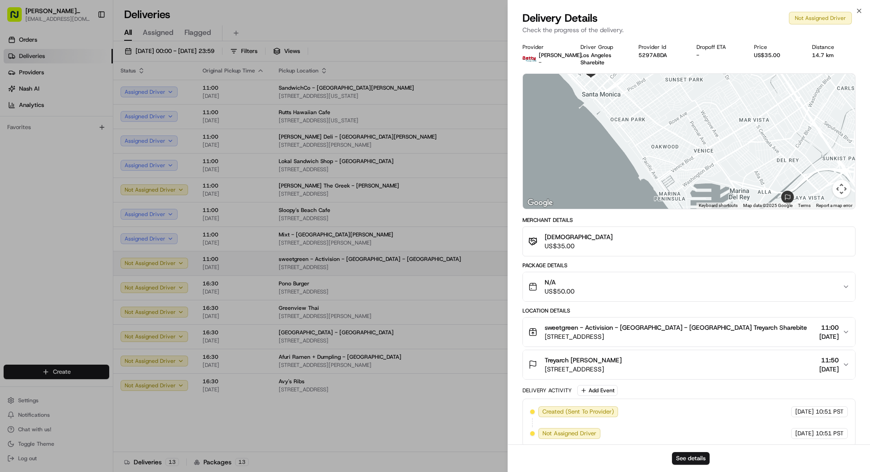
drag, startPoint x: 395, startPoint y: 268, endPoint x: 429, endPoint y: 266, distance: 34.0
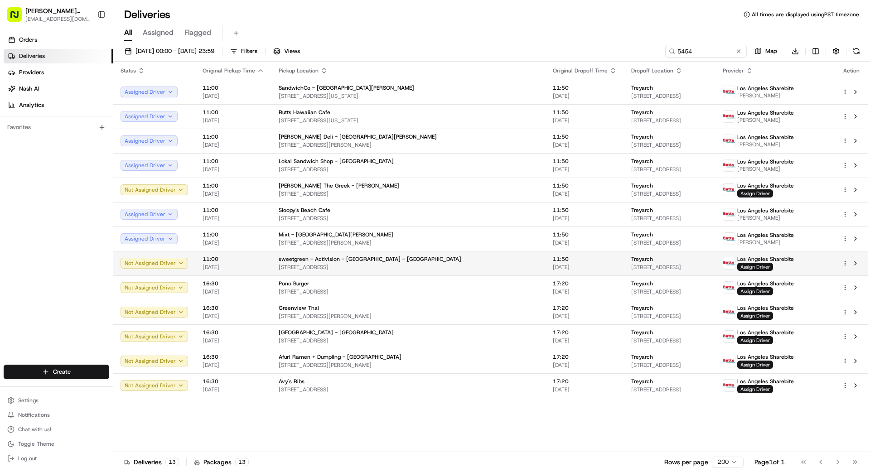
click at [764, 266] on span "Assign Driver" at bounding box center [755, 267] width 36 height 8
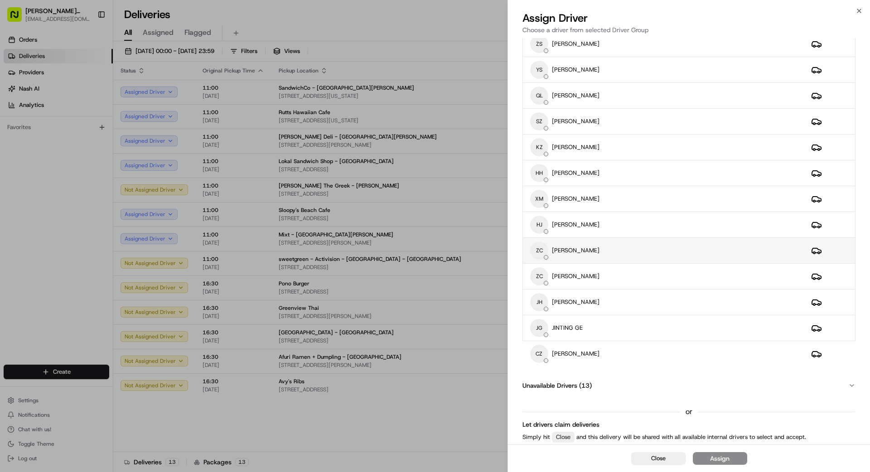
click at [668, 257] on div "ZC [PERSON_NAME]" at bounding box center [663, 250] width 266 height 18
click at [732, 458] on button "Assign" at bounding box center [719, 458] width 54 height 13
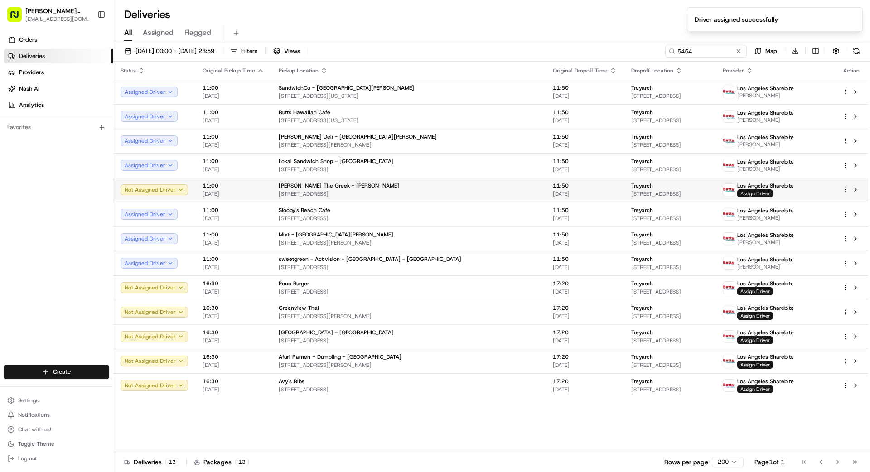
click at [761, 194] on span "Assign Driver" at bounding box center [755, 193] width 36 height 8
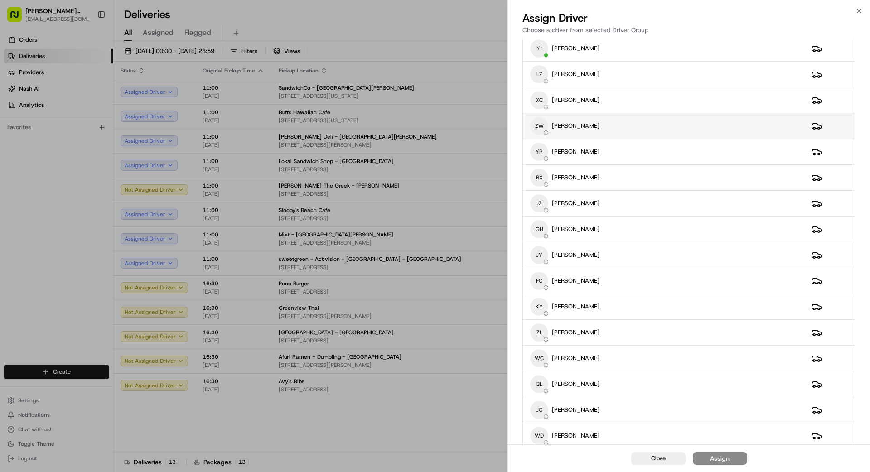
scroll to position [0, 0]
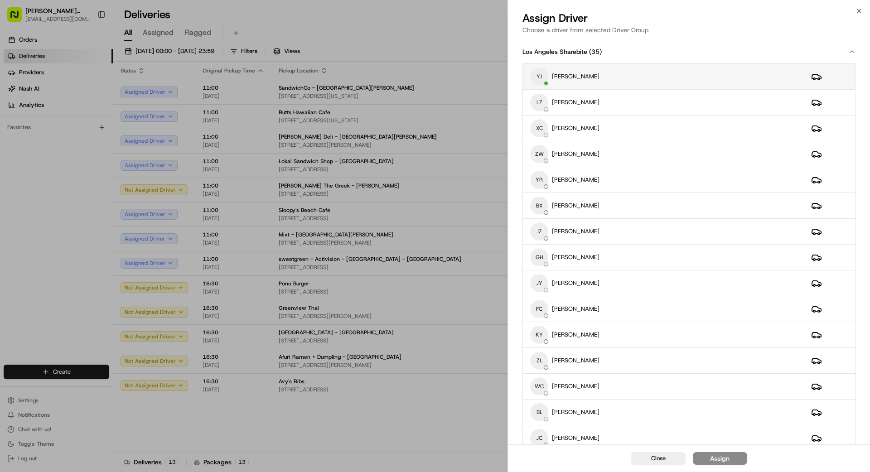
click at [634, 70] on div "YJ [PERSON_NAME]" at bounding box center [663, 76] width 266 height 18
click at [715, 461] on div "Assign" at bounding box center [719, 458] width 19 height 9
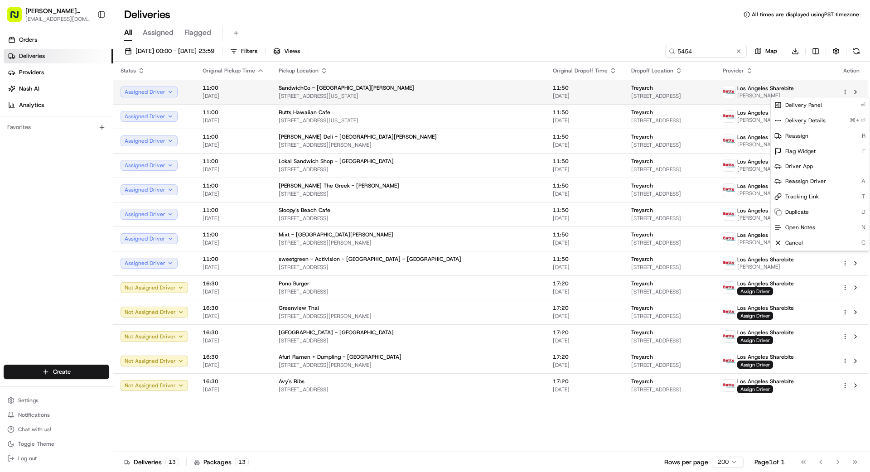
click at [844, 92] on html "[PERSON_NAME] Transportation [EMAIL_ADDRESS][DOMAIN_NAME] Toggle Sidebar Orders…" at bounding box center [435, 236] width 870 height 472
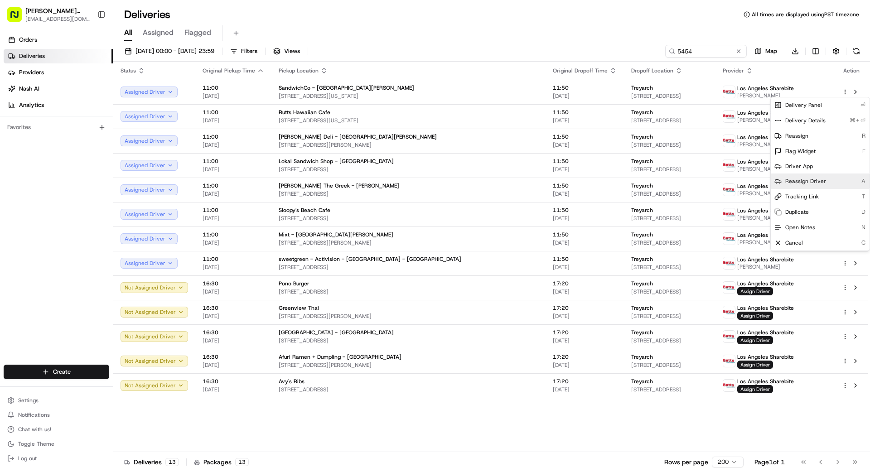
click at [808, 181] on span "Reassign Driver" at bounding box center [805, 181] width 41 height 7
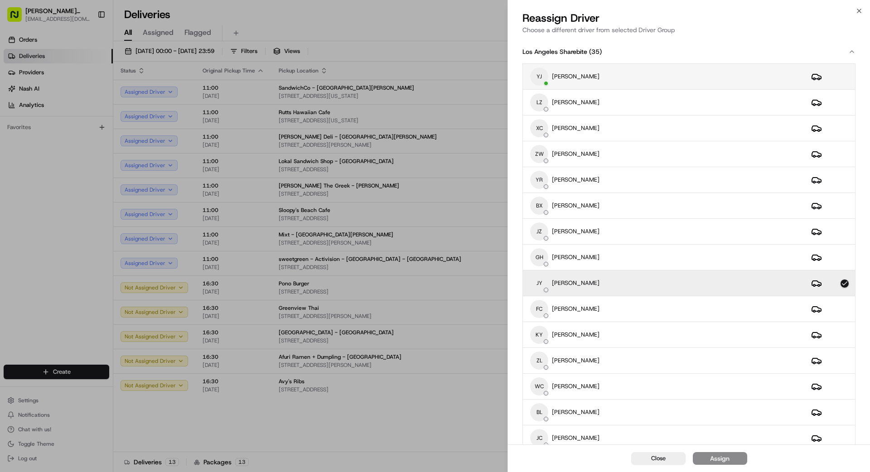
click at [663, 75] on div "YJ [PERSON_NAME]" at bounding box center [663, 76] width 266 height 18
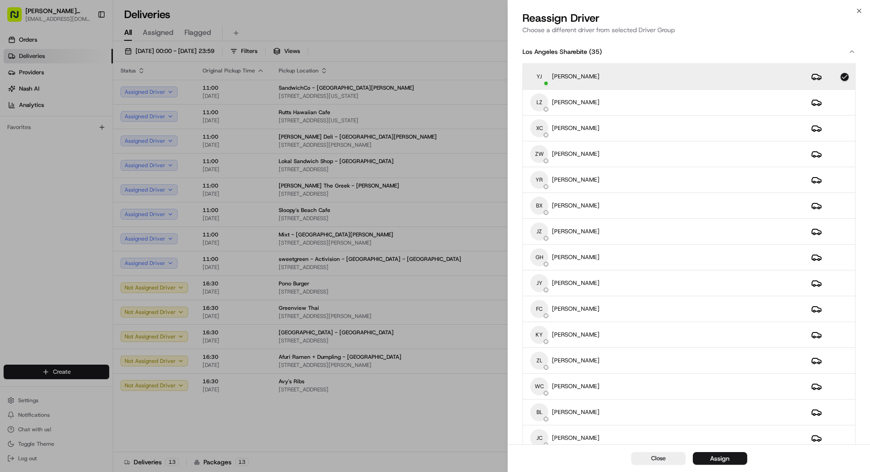
click at [721, 457] on div "Assign" at bounding box center [719, 458] width 19 height 9
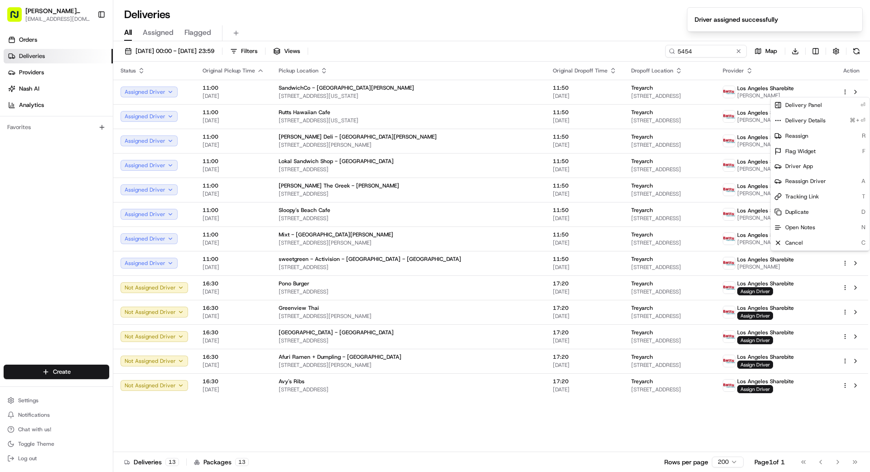
click at [407, 441] on div "Status Original Pickup Time Pickup Location Original Dropoff Time Dropoff Locat…" at bounding box center [490, 257] width 755 height 390
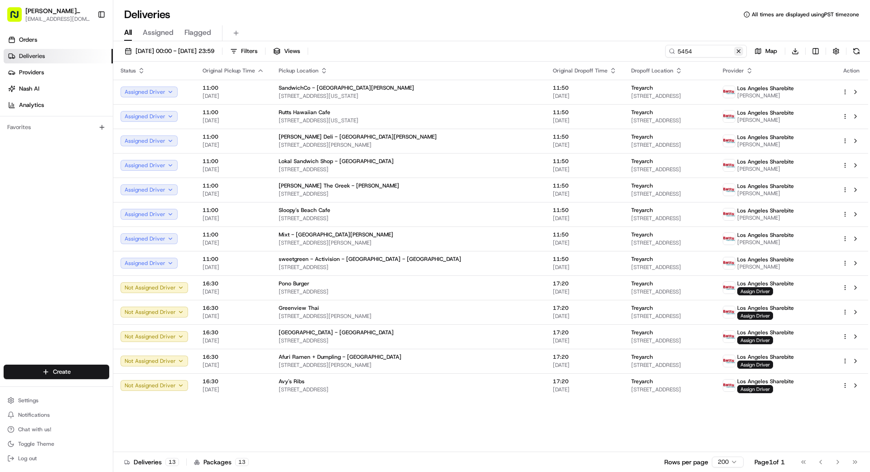
click at [737, 52] on button at bounding box center [738, 51] width 9 height 9
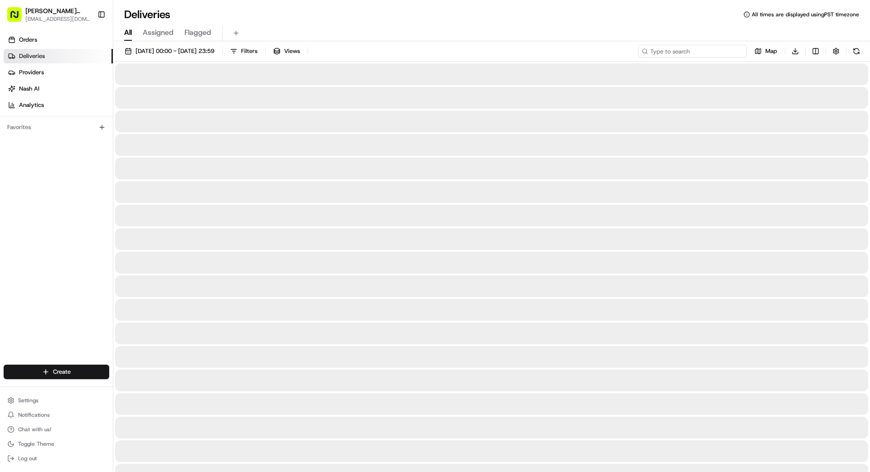
click at [702, 51] on input at bounding box center [692, 51] width 109 height 13
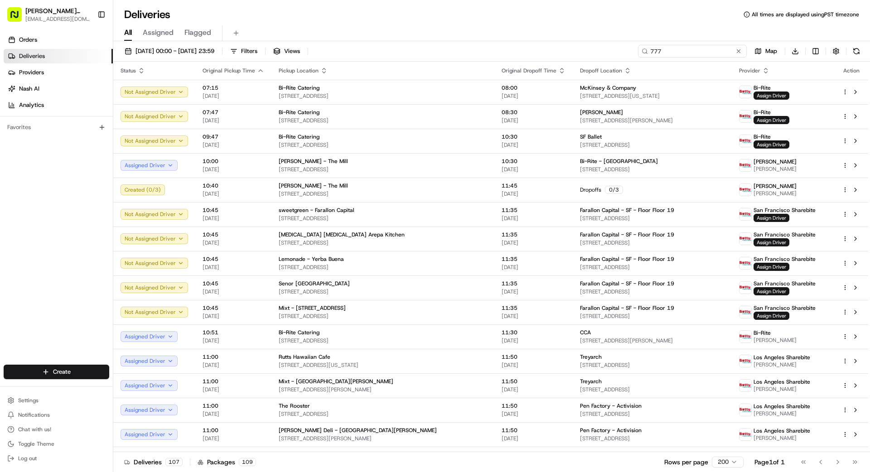
type input "777"
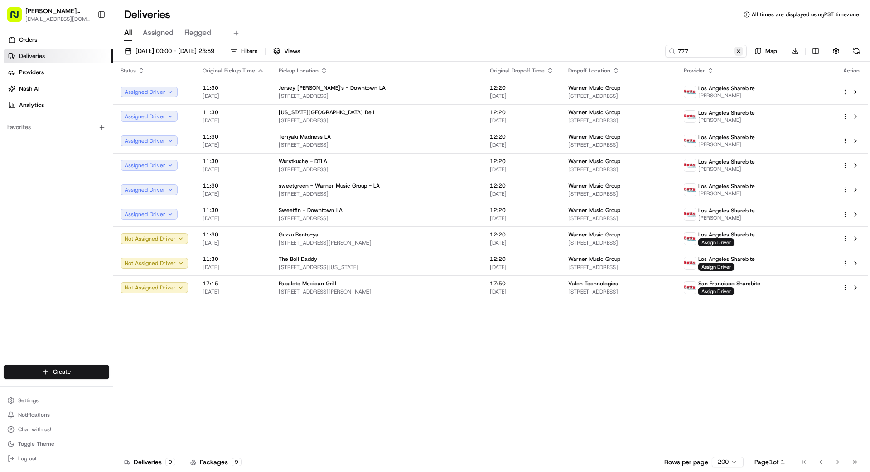
click at [739, 50] on button at bounding box center [738, 51] width 9 height 9
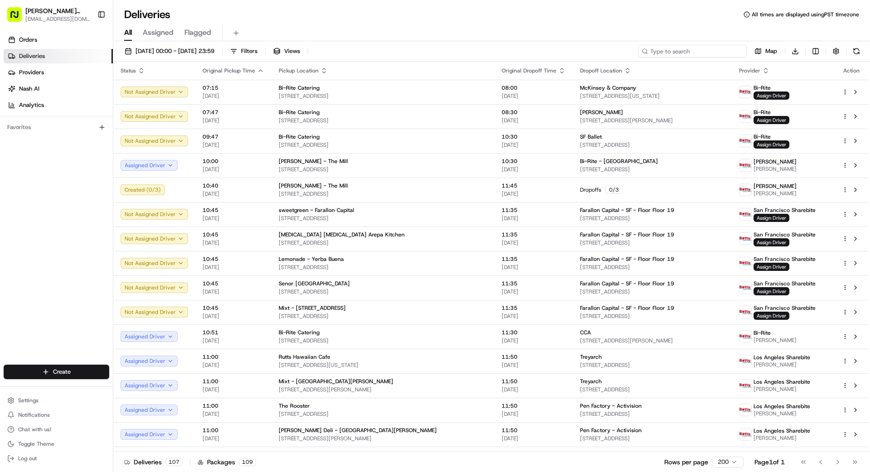
click at [701, 50] on input at bounding box center [692, 51] width 109 height 13
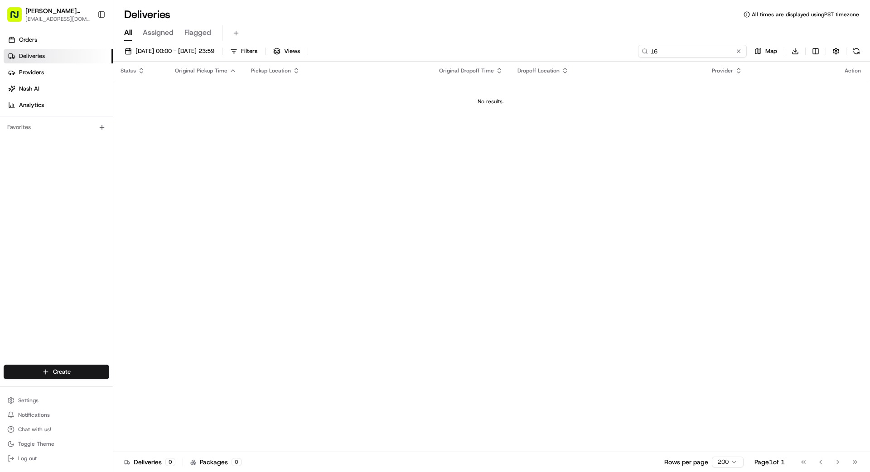
type input "1"
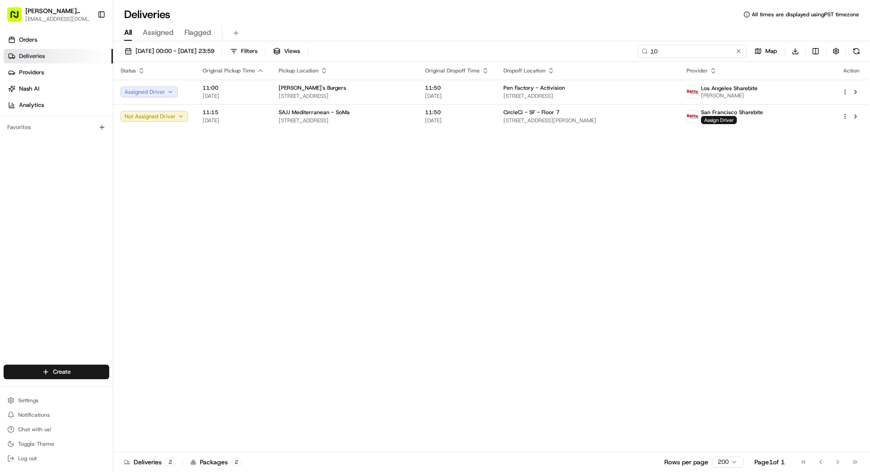
type input "1"
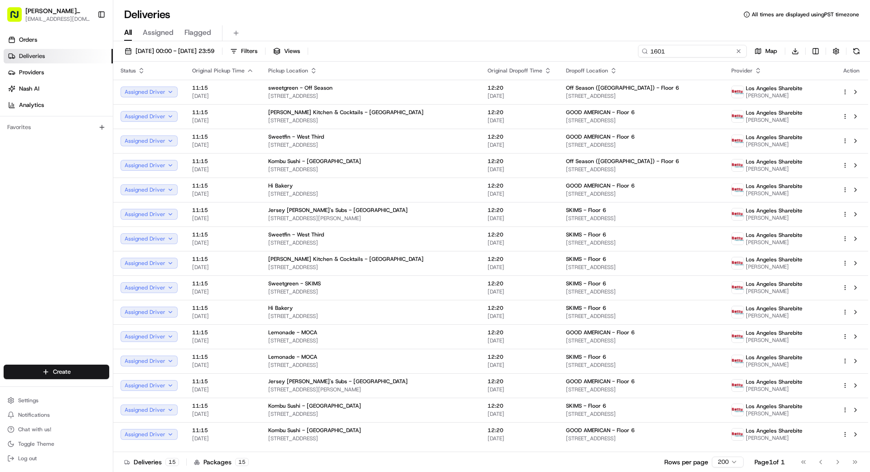
type input "1601"
click at [736, 49] on button at bounding box center [738, 51] width 9 height 9
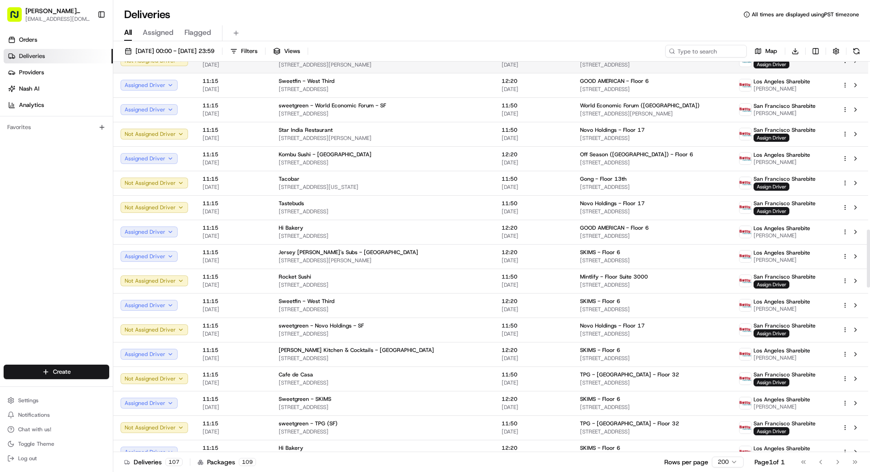
scroll to position [1134, 0]
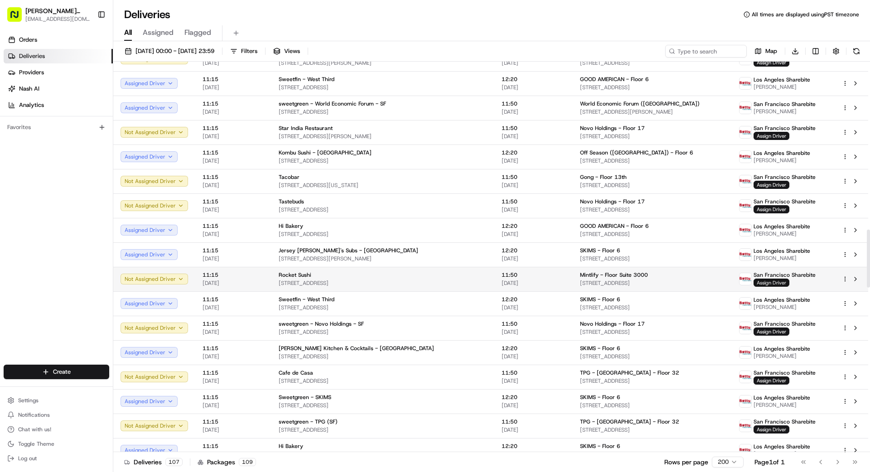
click at [762, 283] on span "Assign Driver" at bounding box center [771, 283] width 36 height 8
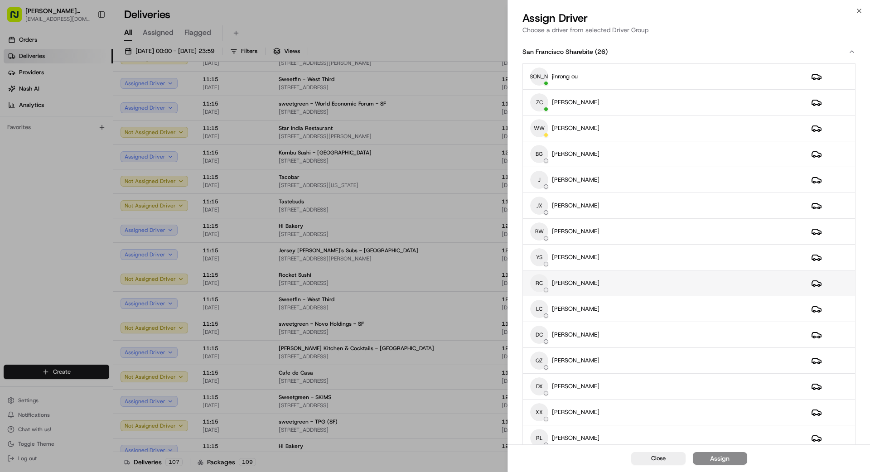
scroll to position [368, 0]
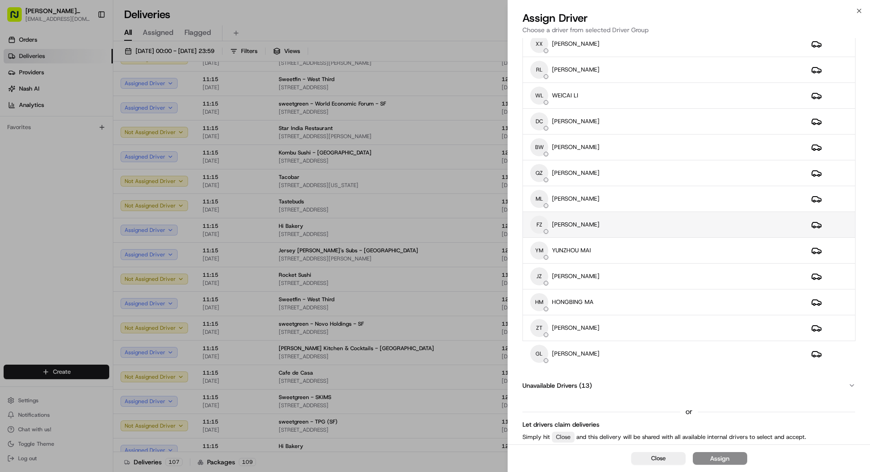
click at [649, 226] on div "FZ [PERSON_NAME]" at bounding box center [663, 225] width 266 height 18
click at [731, 461] on button "Assign" at bounding box center [719, 458] width 54 height 13
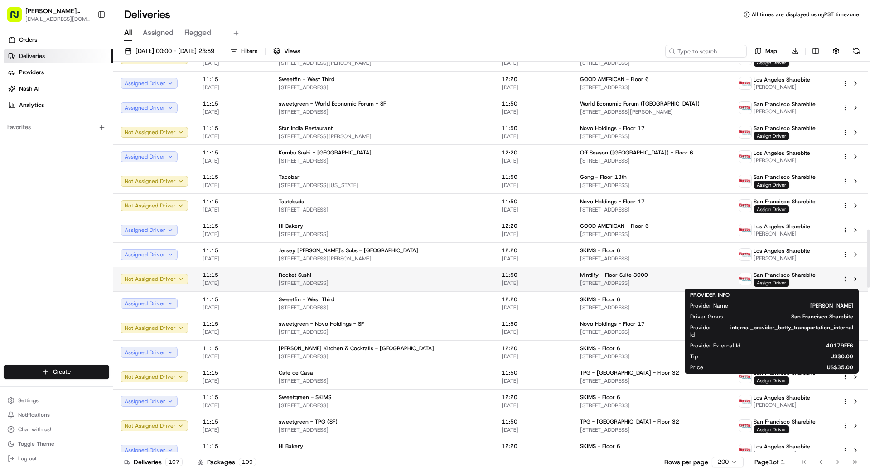
click at [770, 284] on span "Assign Driver" at bounding box center [771, 283] width 36 height 8
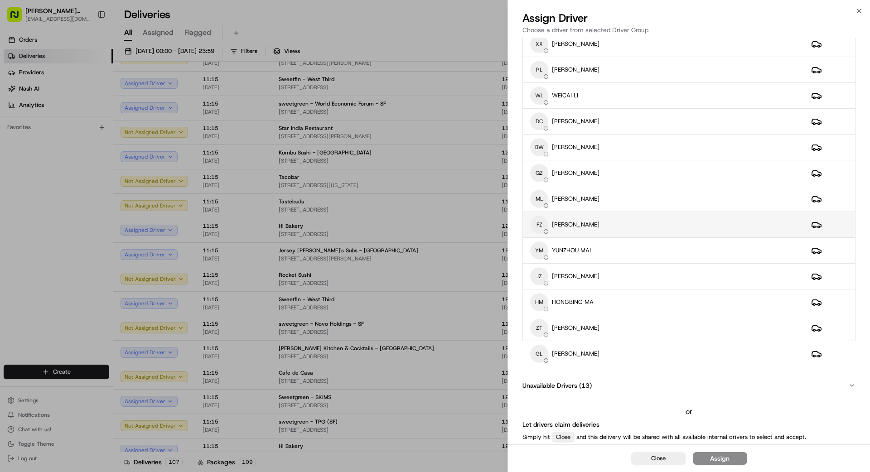
click at [732, 231] on div "FZ [PERSON_NAME]" at bounding box center [663, 225] width 266 height 18
click at [716, 462] on div "Assign" at bounding box center [719, 458] width 19 height 9
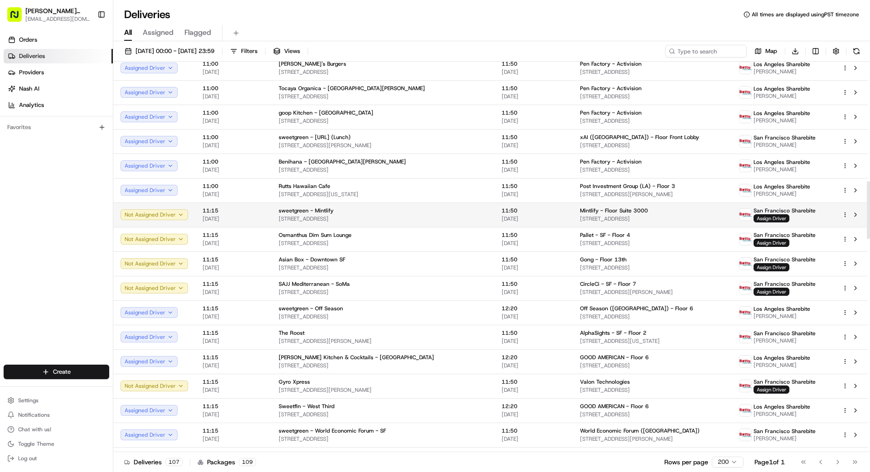
scroll to position [804, 0]
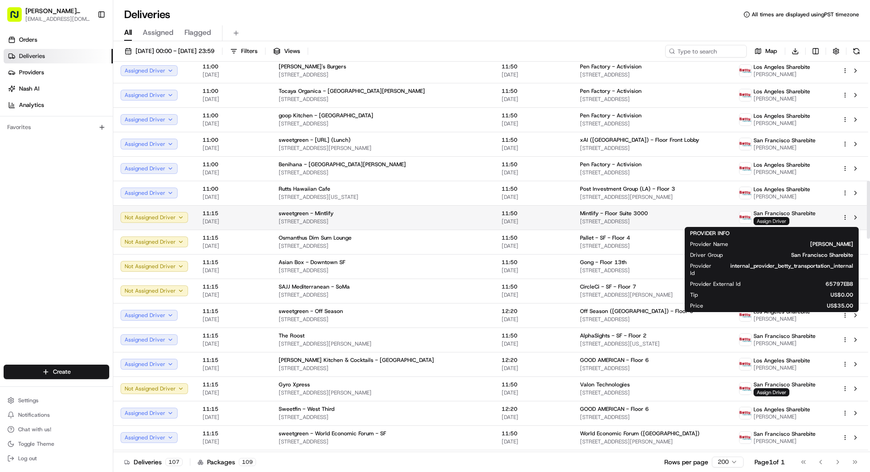
click at [765, 222] on span "Assign Driver" at bounding box center [771, 221] width 36 height 8
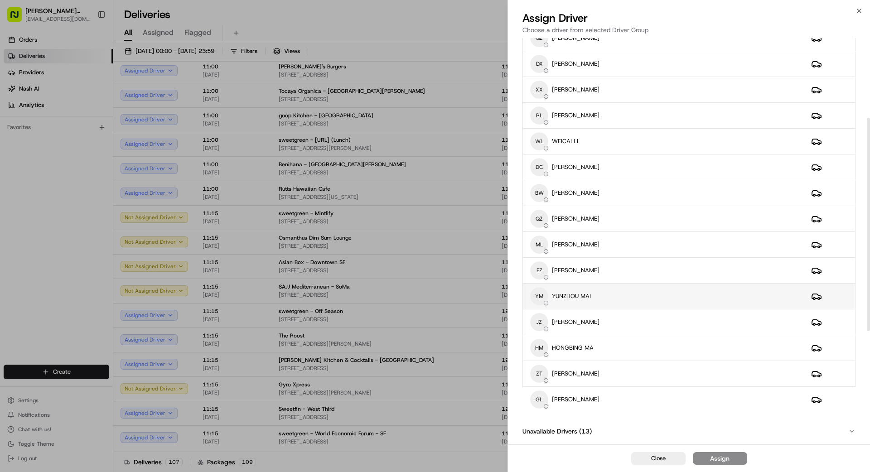
scroll to position [368, 0]
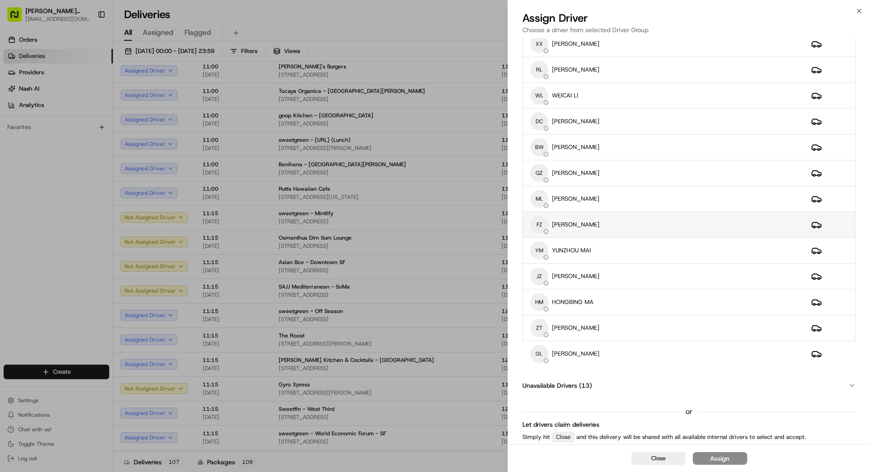
click at [721, 228] on div "FZ [PERSON_NAME]" at bounding box center [663, 225] width 266 height 18
click at [724, 460] on div "Assign" at bounding box center [719, 458] width 19 height 9
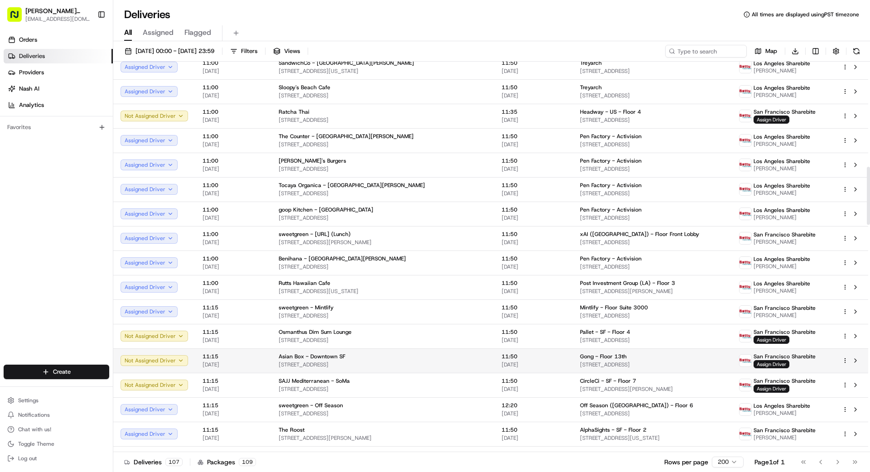
scroll to position [731, 0]
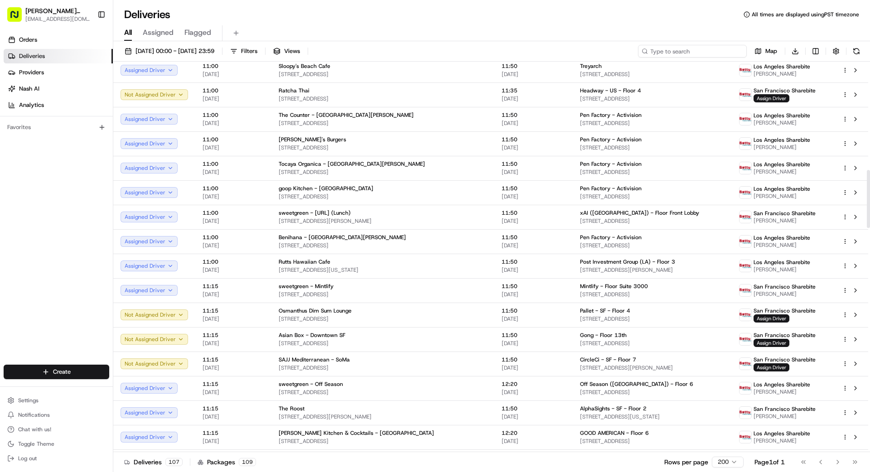
click at [709, 53] on input at bounding box center [692, 51] width 109 height 13
type input "201"
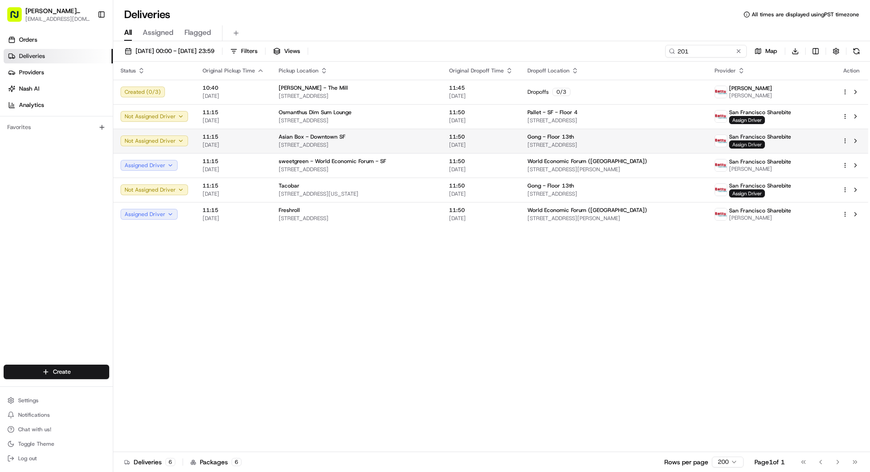
click at [756, 144] on span "Assign Driver" at bounding box center [747, 144] width 36 height 8
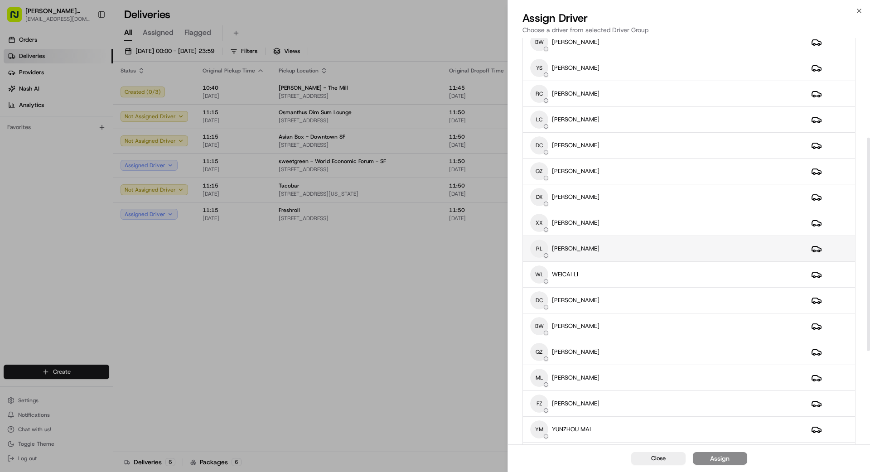
scroll to position [190, 0]
click at [632, 223] on div "XX [PERSON_NAME]" at bounding box center [663, 222] width 266 height 18
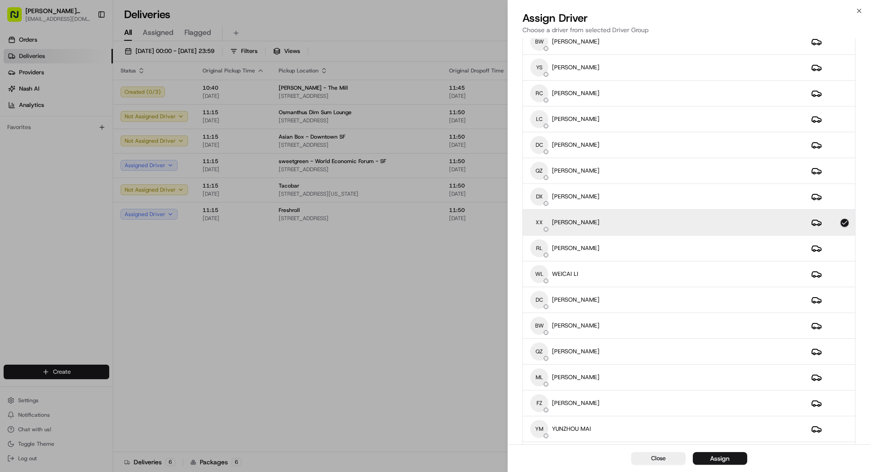
click at [715, 455] on div "Assign" at bounding box center [719, 458] width 19 height 9
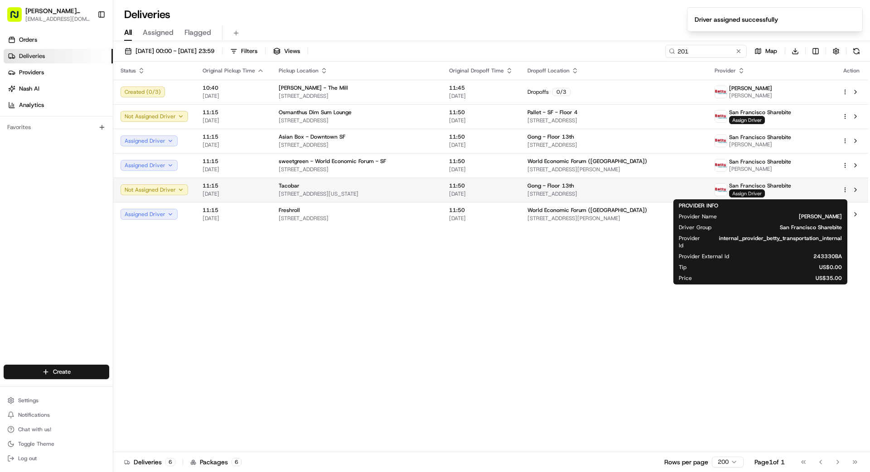
click at [747, 194] on span "Assign Driver" at bounding box center [747, 193] width 36 height 8
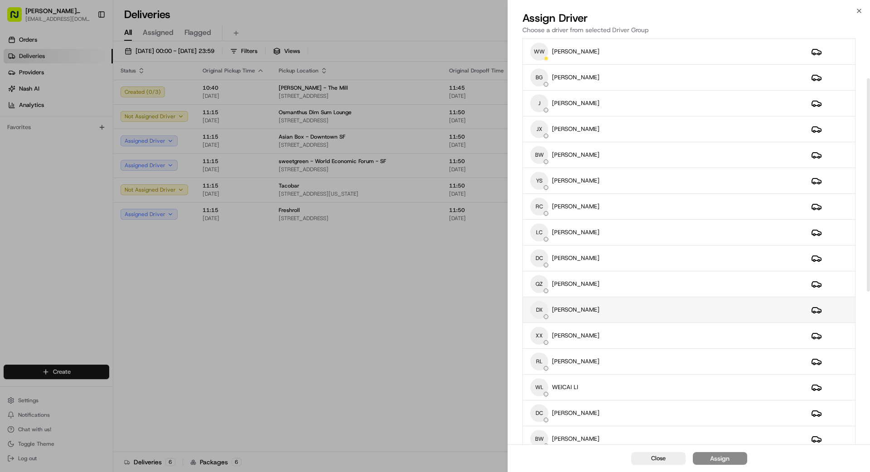
scroll to position [82, 0]
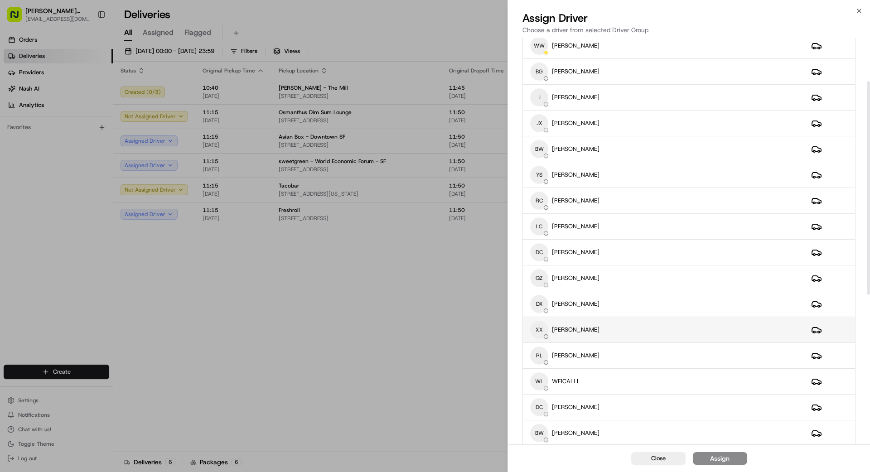
click at [615, 325] on div "XX [PERSON_NAME]" at bounding box center [663, 330] width 266 height 18
click at [728, 457] on div "Assign" at bounding box center [719, 458] width 19 height 9
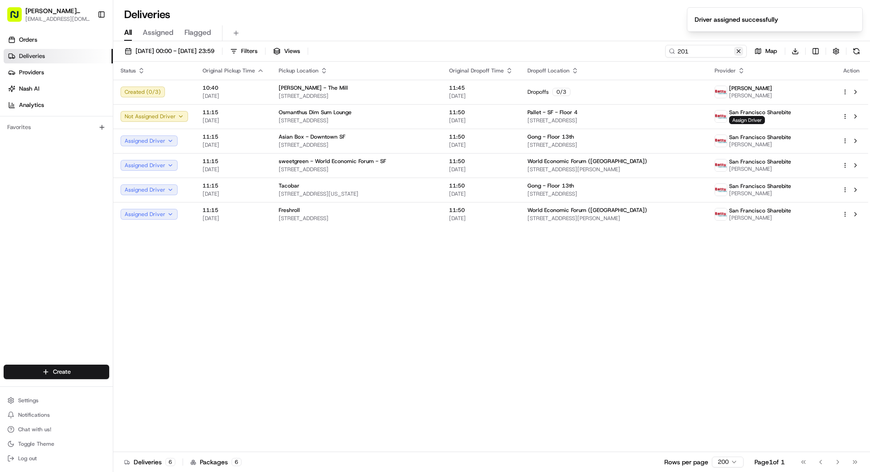
click at [738, 52] on button at bounding box center [738, 51] width 9 height 9
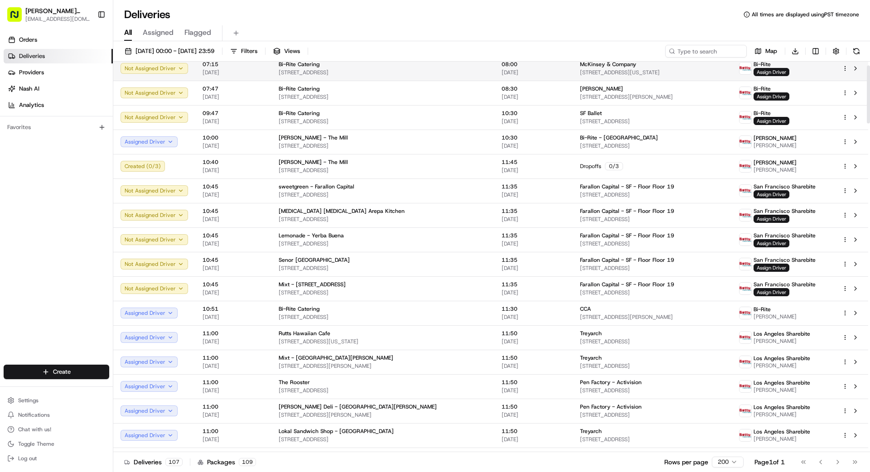
scroll to position [26, 0]
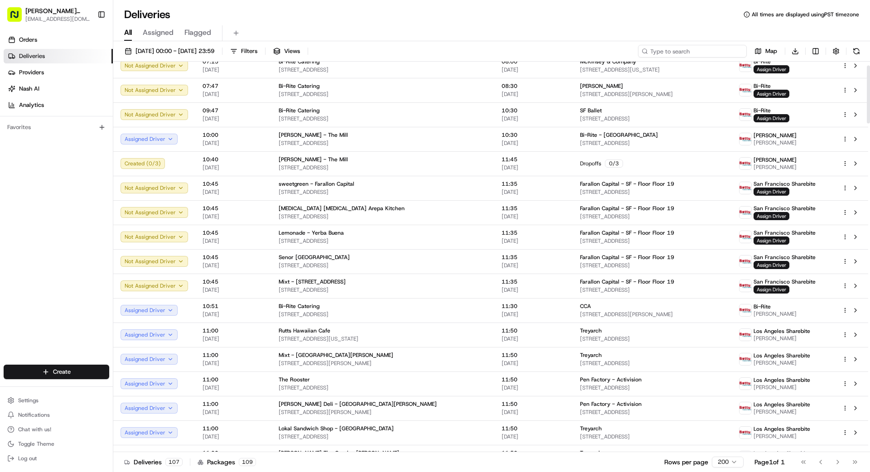
click at [688, 50] on input at bounding box center [692, 51] width 109 height 13
type input "777"
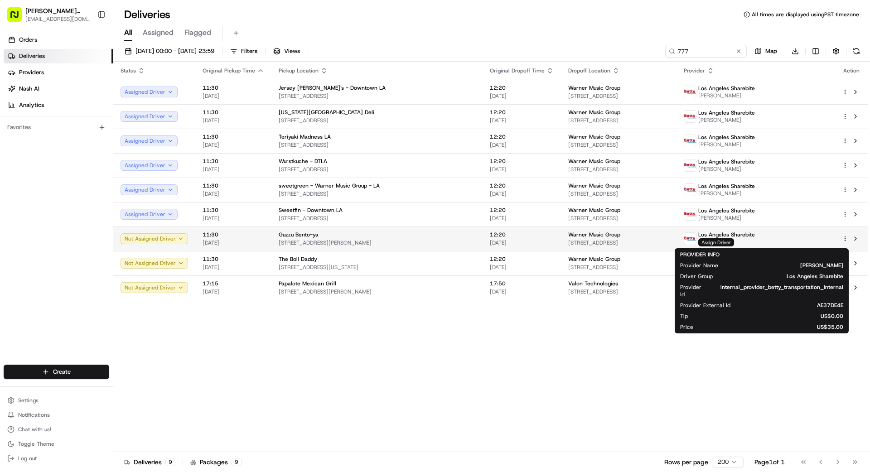
click at [734, 240] on span "Assign Driver" at bounding box center [716, 242] width 36 height 8
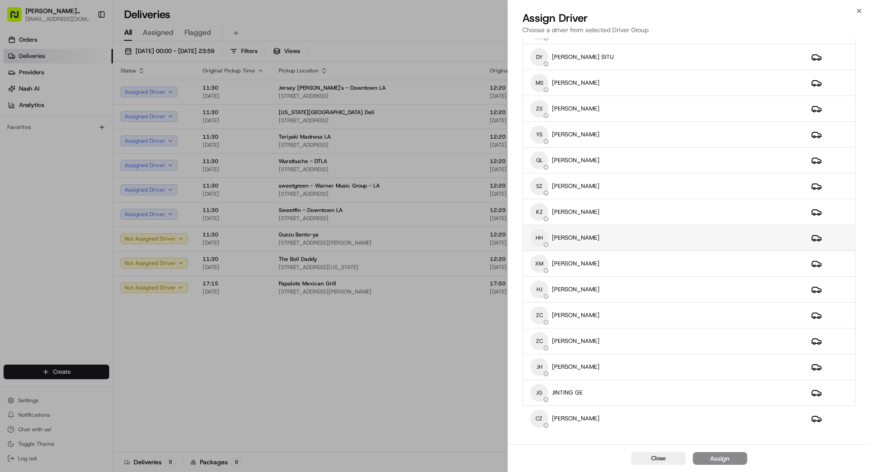
scroll to position [522, 0]
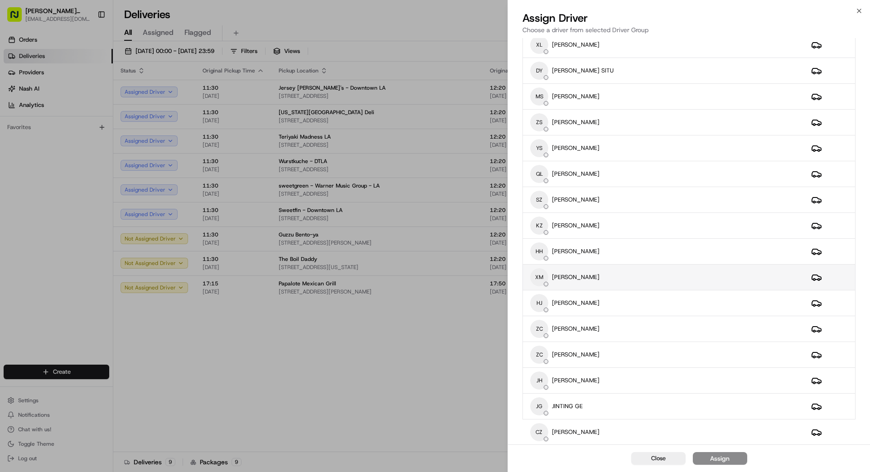
click at [632, 278] on div "XM XU MA" at bounding box center [663, 277] width 266 height 18
click at [726, 459] on div "Assign" at bounding box center [719, 458] width 19 height 9
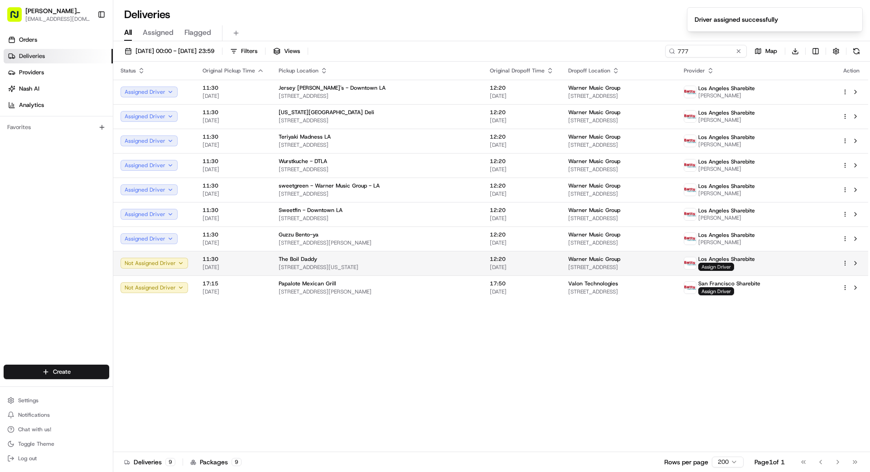
click at [734, 266] on span "Assign Driver" at bounding box center [716, 267] width 36 height 8
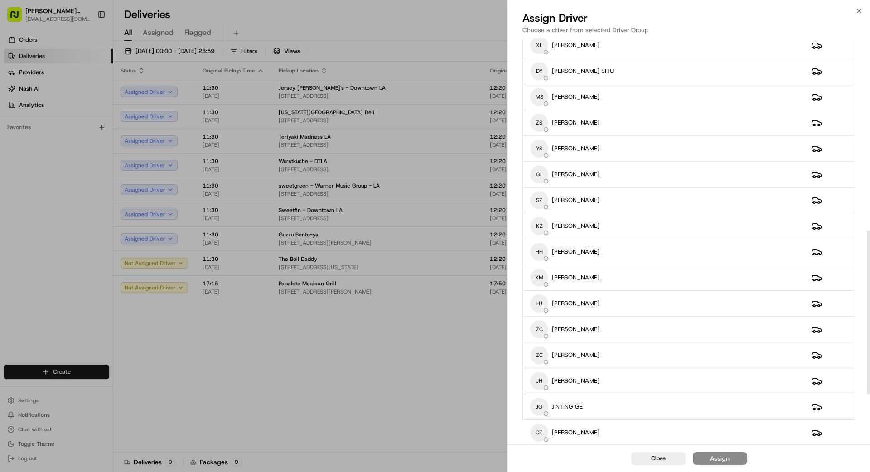
scroll to position [524, 0]
click at [606, 275] on div "XM XU MA" at bounding box center [663, 276] width 266 height 18
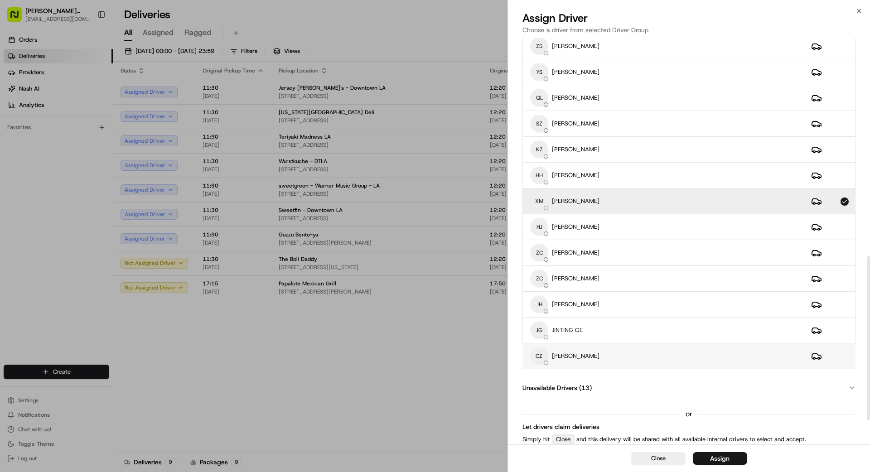
scroll to position [601, 0]
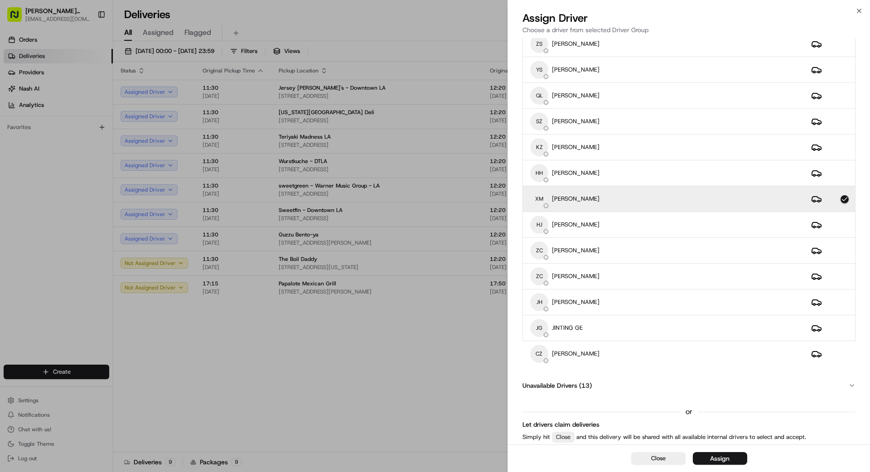
click at [728, 457] on div "Assign" at bounding box center [719, 458] width 19 height 9
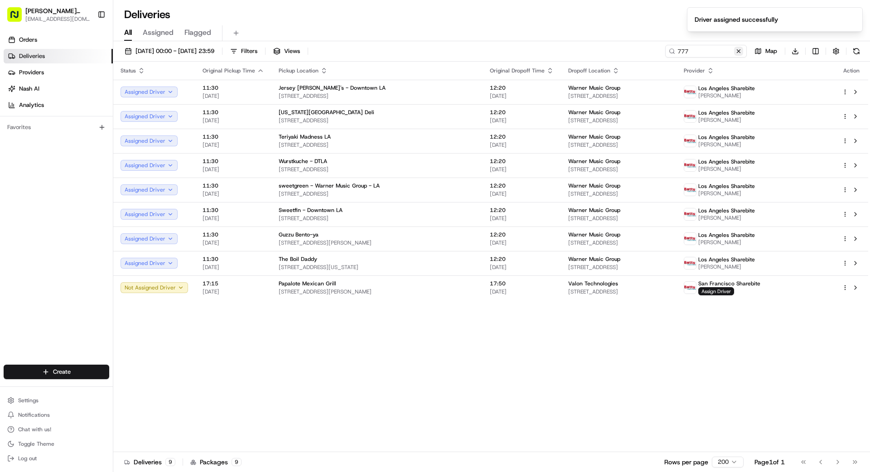
click at [737, 51] on button at bounding box center [738, 51] width 9 height 9
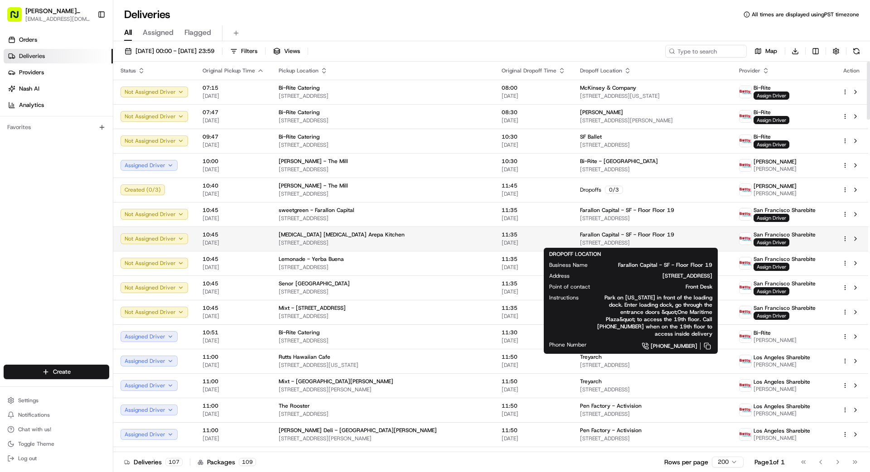
scroll to position [0, 0]
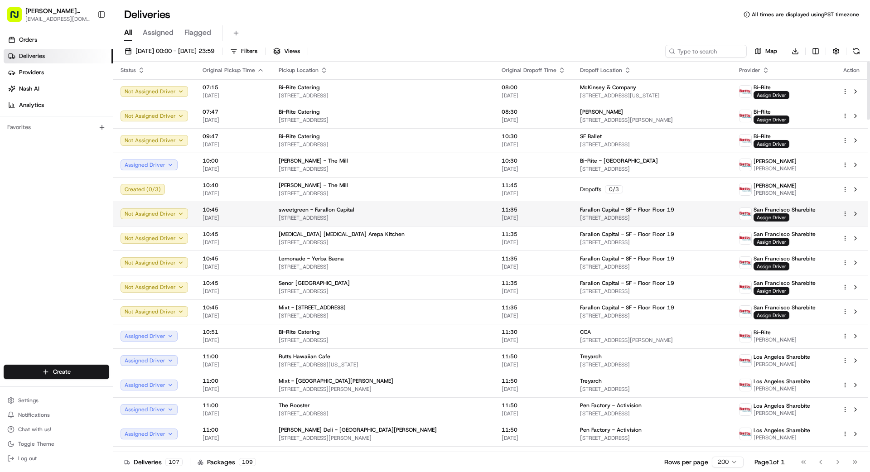
click at [413, 216] on span "[STREET_ADDRESS]" at bounding box center [383, 217] width 208 height 7
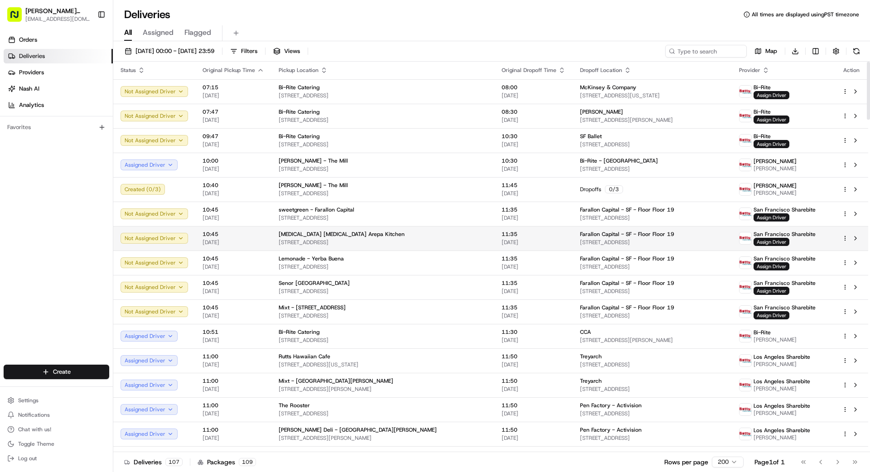
click at [415, 247] on td "[MEDICAL_DATA] [MEDICAL_DATA] Arepa Kitchen [STREET_ADDRESS]" at bounding box center [382, 238] width 223 height 24
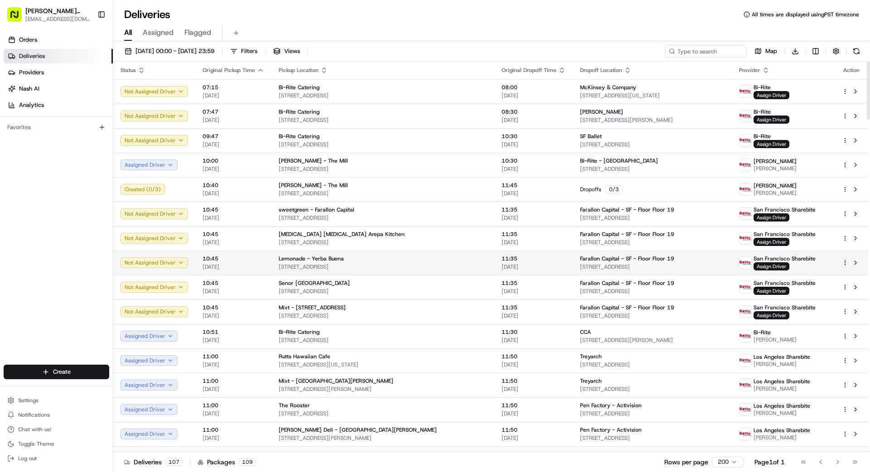
click at [422, 268] on span "[STREET_ADDRESS]" at bounding box center [383, 266] width 208 height 7
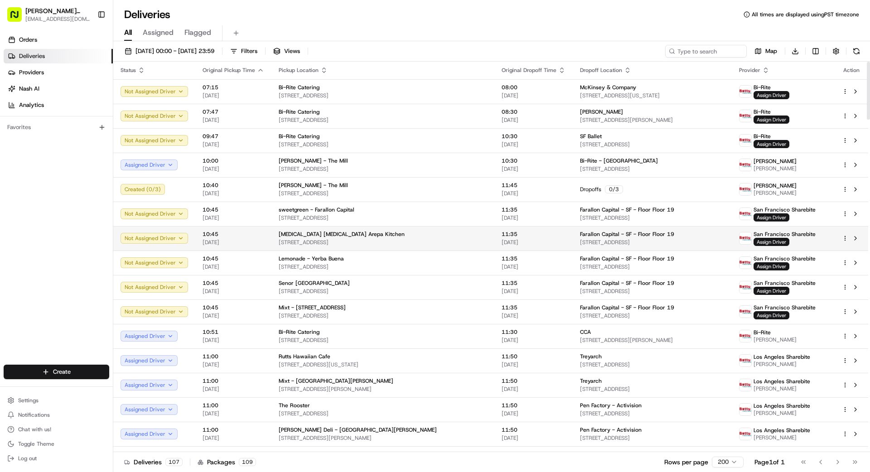
click at [415, 240] on span "[STREET_ADDRESS]" at bounding box center [383, 242] width 208 height 7
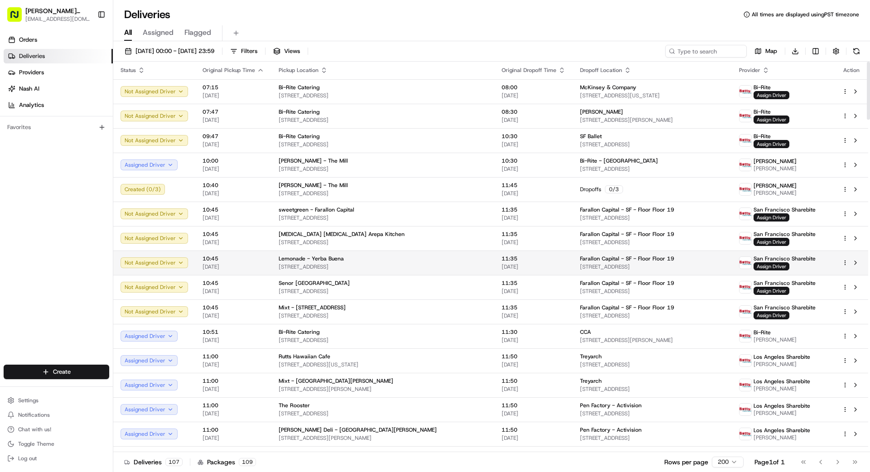
click at [409, 262] on div "Lemonade - Yerba Buena" at bounding box center [383, 258] width 208 height 7
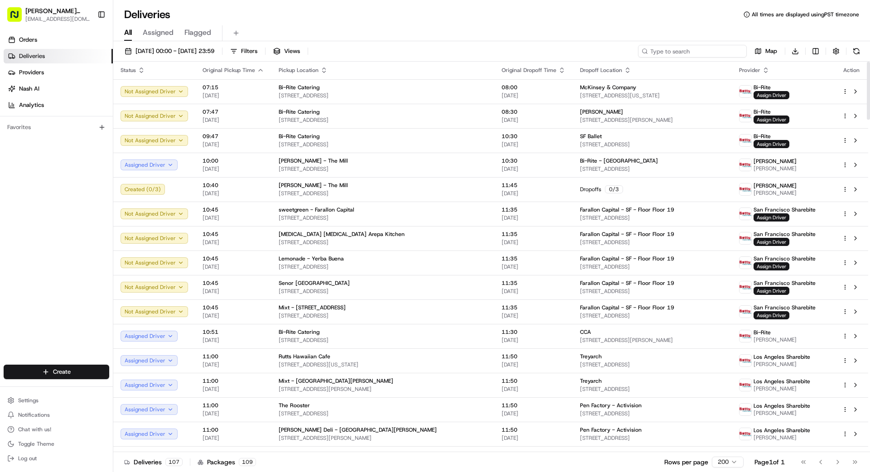
click at [700, 57] on input at bounding box center [692, 51] width 109 height 13
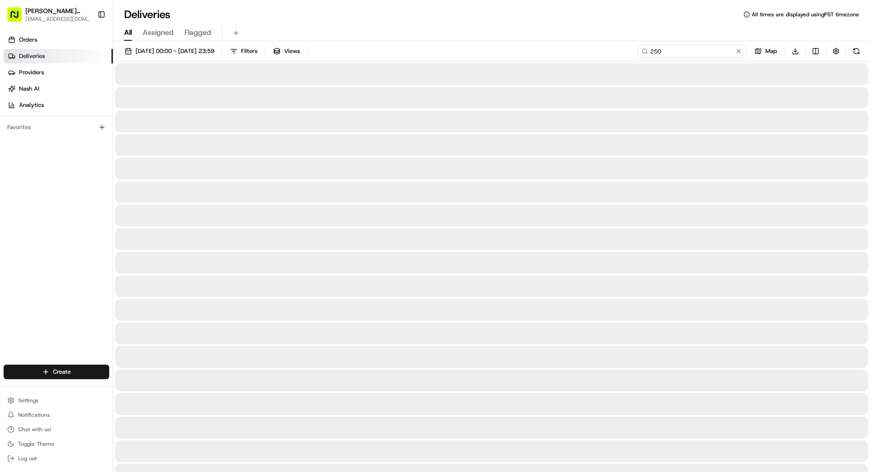
type input "250"
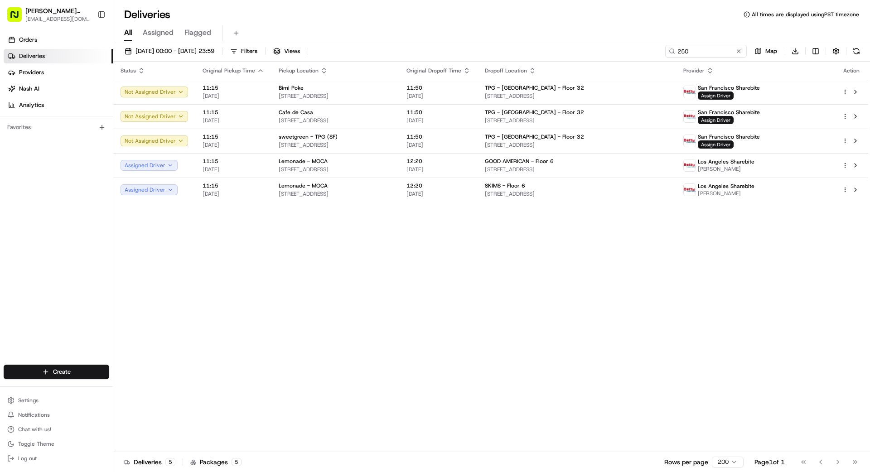
click at [723, 264] on div "Status Original Pickup Time Pickup Location Original Dropoff Time Dropoff Locat…" at bounding box center [490, 257] width 755 height 390
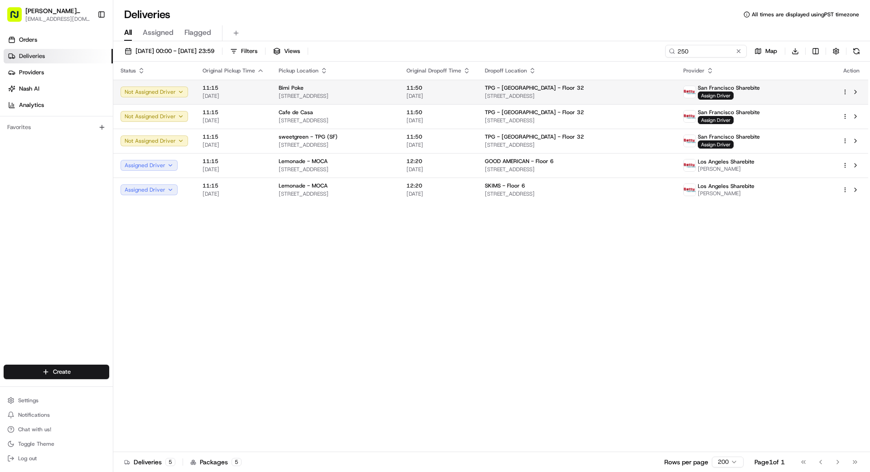
click at [470, 87] on span "11:50" at bounding box center [438, 87] width 64 height 7
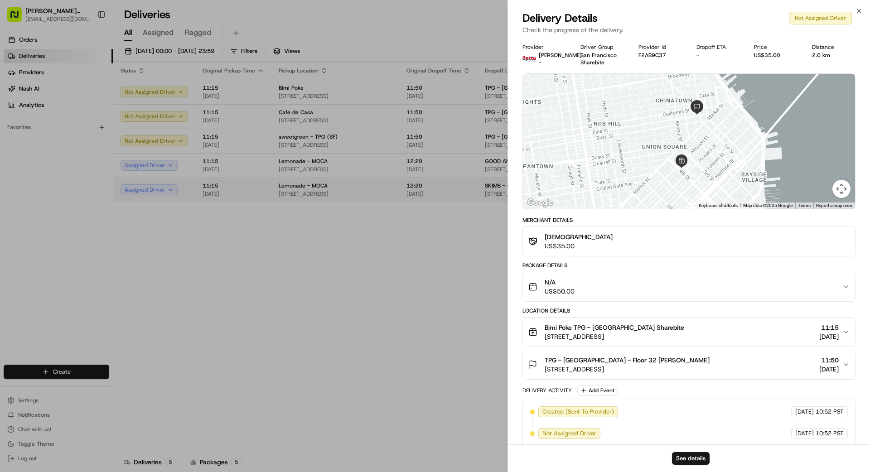
drag, startPoint x: 417, startPoint y: 223, endPoint x: 423, endPoint y: 179, distance: 44.8
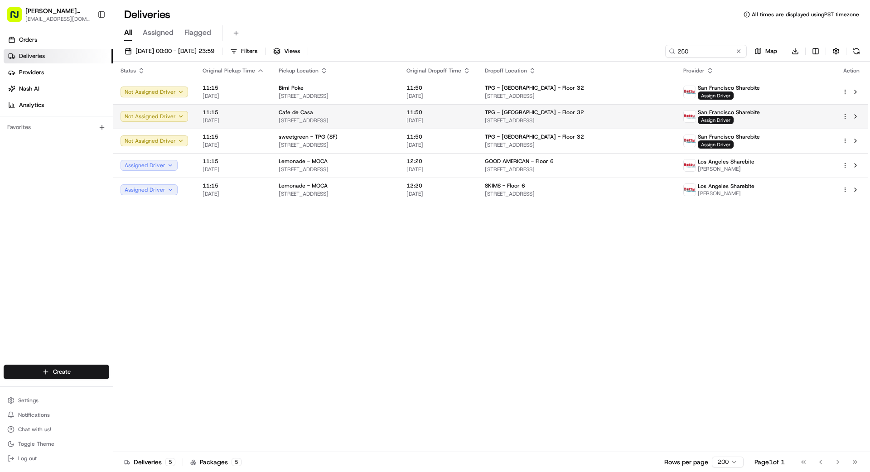
click at [392, 117] on span "[STREET_ADDRESS]" at bounding box center [335, 120] width 113 height 7
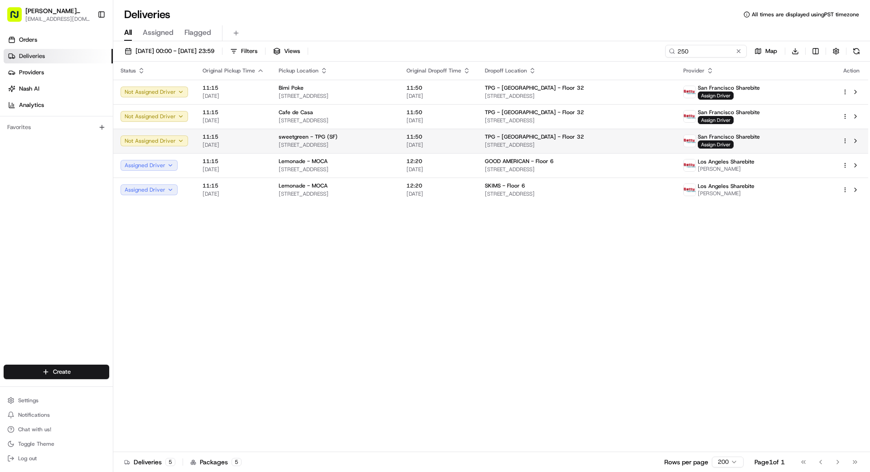
click at [392, 141] on span "[STREET_ADDRESS]" at bounding box center [335, 144] width 113 height 7
click at [738, 51] on button at bounding box center [738, 51] width 9 height 9
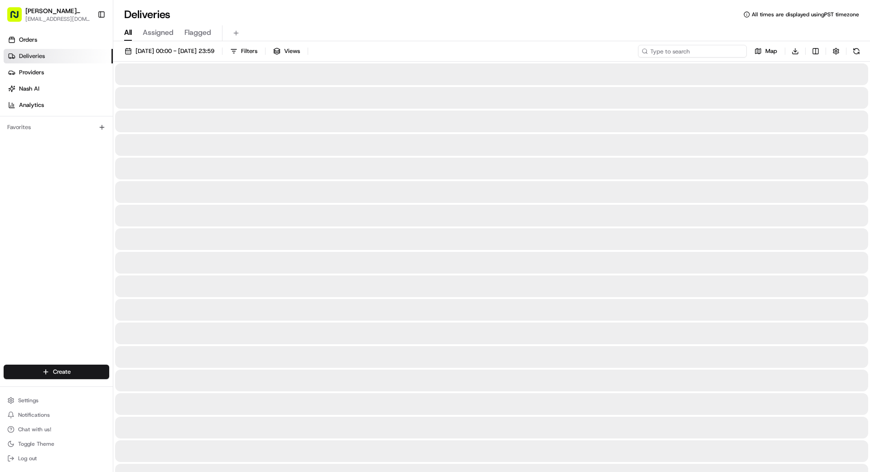
click at [678, 53] on input at bounding box center [692, 51] width 109 height 13
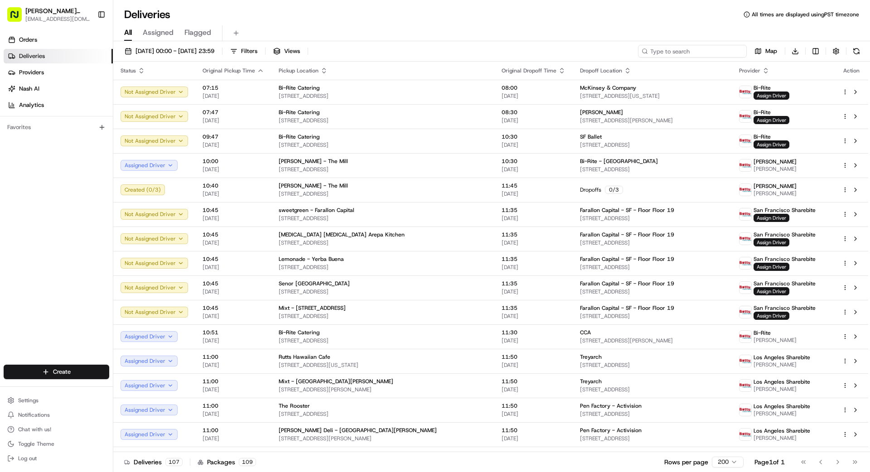
click at [682, 53] on input at bounding box center [692, 51] width 109 height 13
type input "1970"
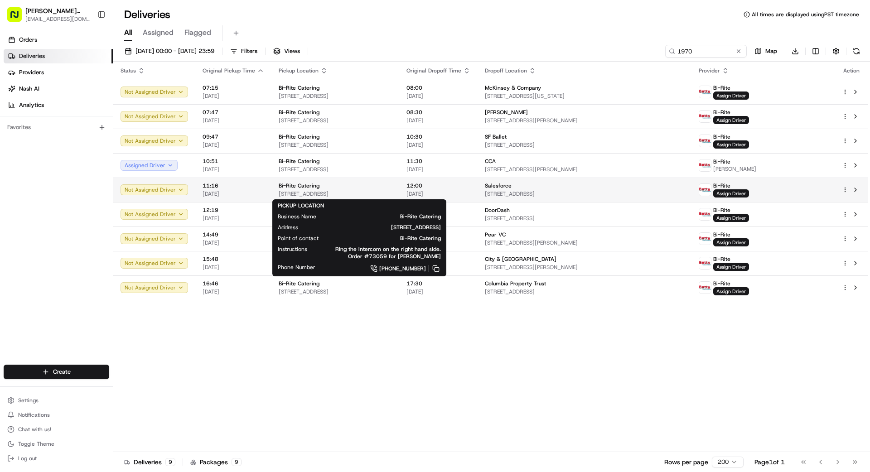
click at [392, 190] on span "[STREET_ADDRESS]" at bounding box center [335, 193] width 113 height 7
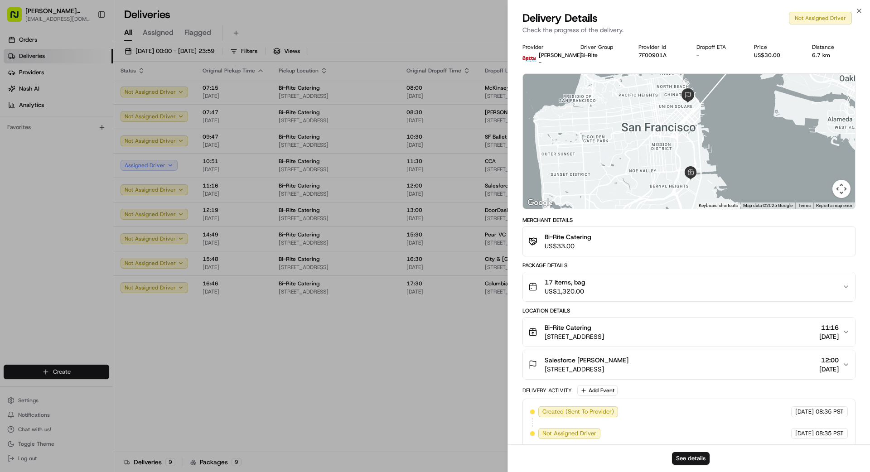
click at [625, 289] on div "17 items, bag US$1,320.00" at bounding box center [685, 287] width 314 height 18
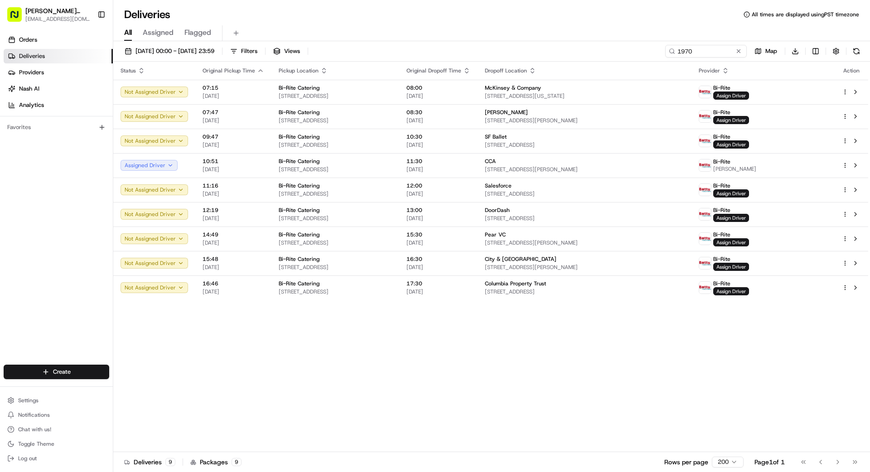
drag, startPoint x: 429, startPoint y: 342, endPoint x: 423, endPoint y: 342, distance: 6.4
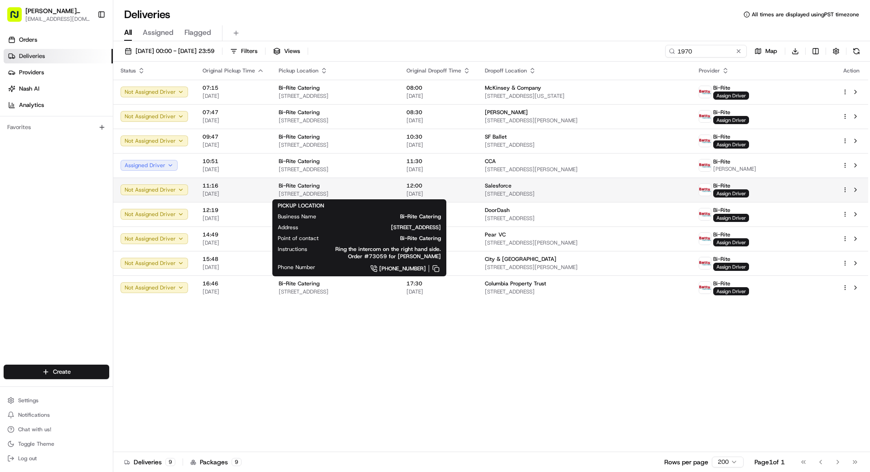
click at [392, 192] on span "[STREET_ADDRESS]" at bounding box center [335, 193] width 113 height 7
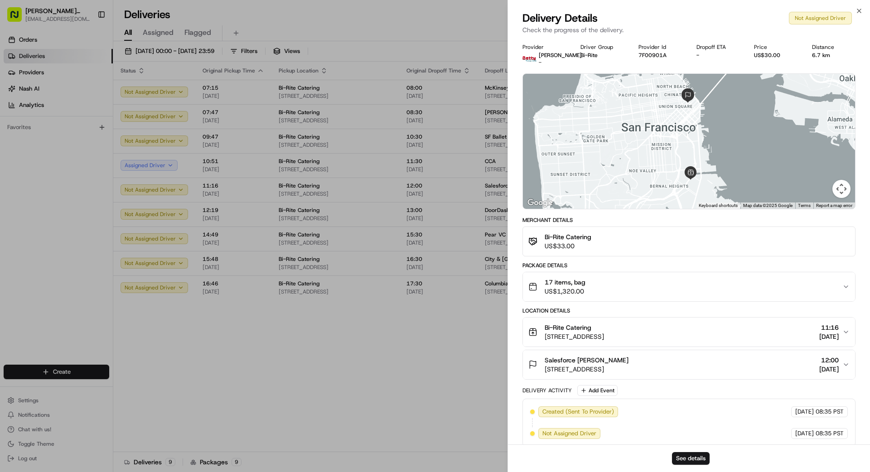
click at [715, 365] on div "Salesforce [PERSON_NAME] [STREET_ADDRESS] 12:00 [DATE]" at bounding box center [685, 365] width 314 height 18
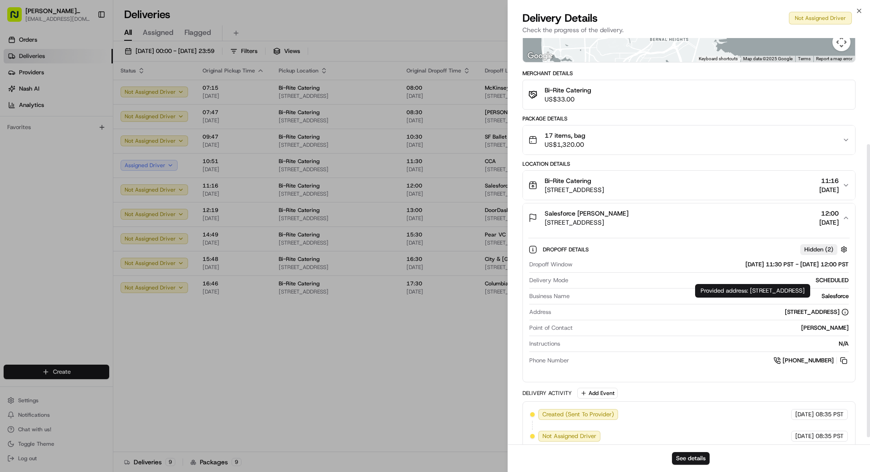
scroll to position [157, 0]
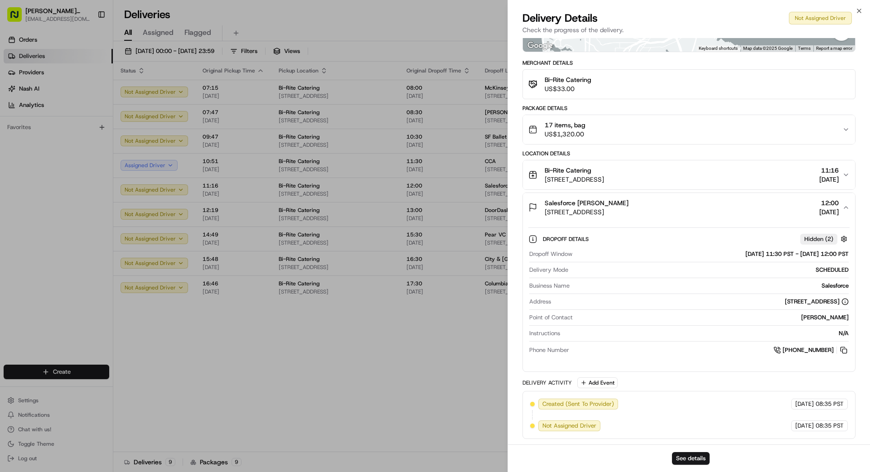
click at [669, 141] on button "17 items, bag US$1,320.00" at bounding box center [689, 129] width 332 height 29
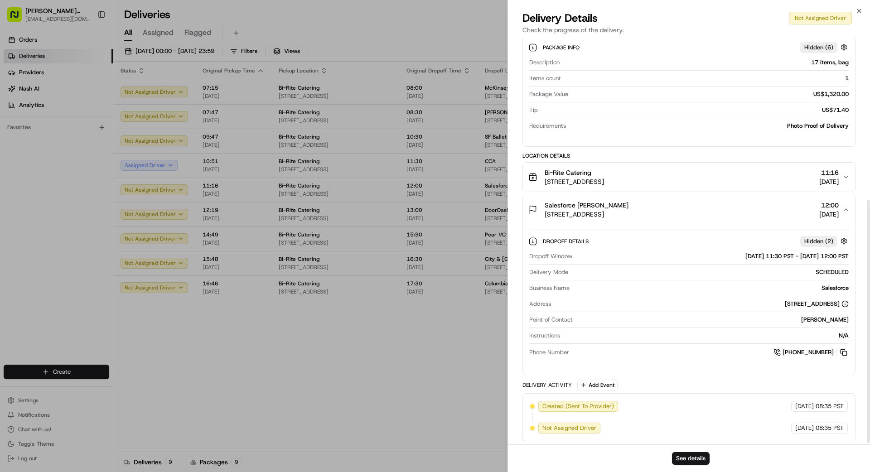
scroll to position [270, 0]
click at [715, 176] on div "Bi-Rite Catering [STREET_ADDRESS] 11:16 [DATE]" at bounding box center [685, 178] width 314 height 18
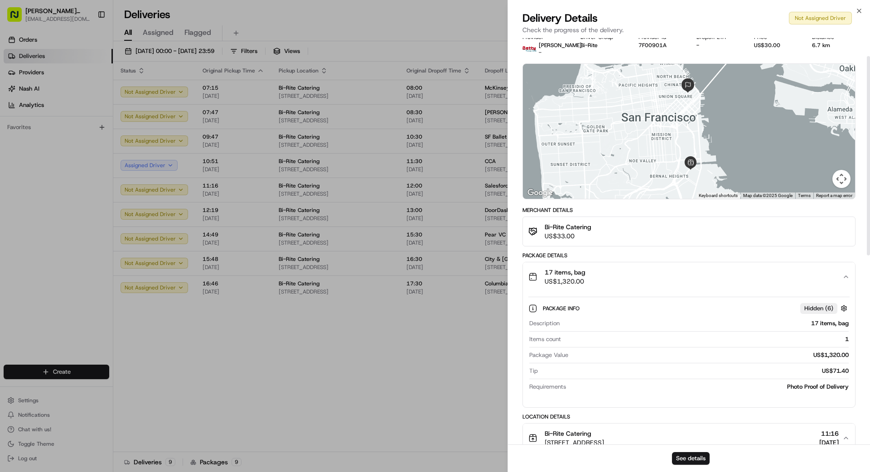
scroll to position [0, 0]
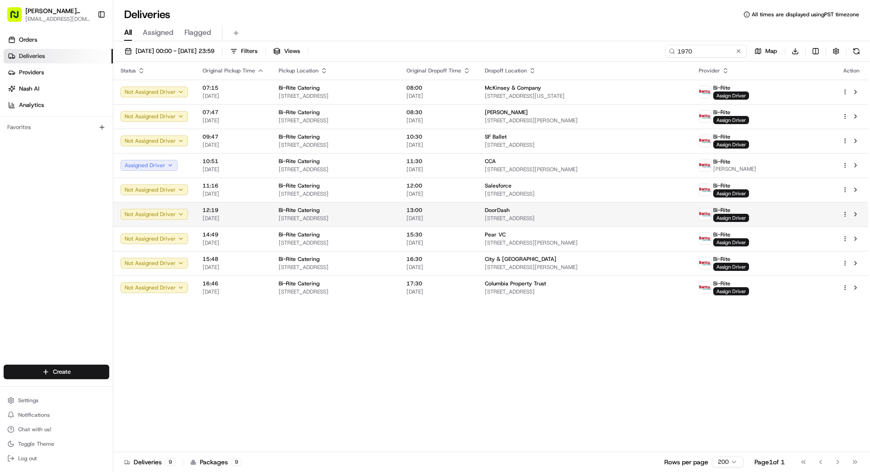
click at [357, 213] on div "Bi-Rite Catering" at bounding box center [335, 210] width 113 height 7
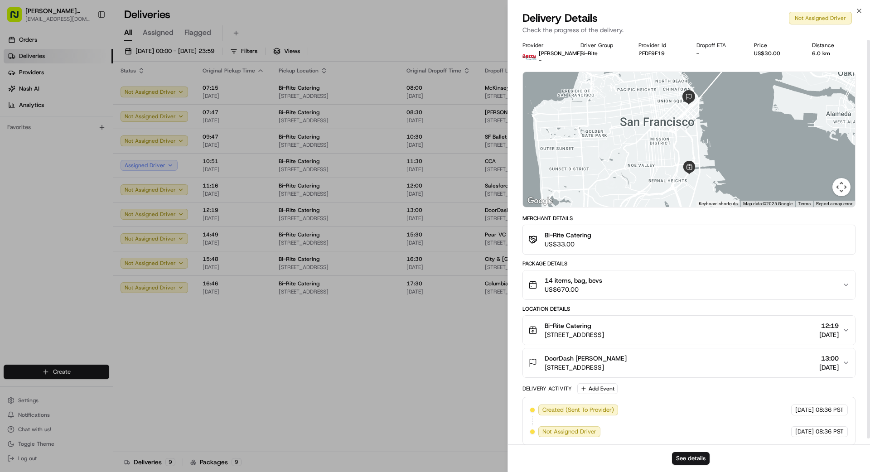
scroll to position [5, 0]
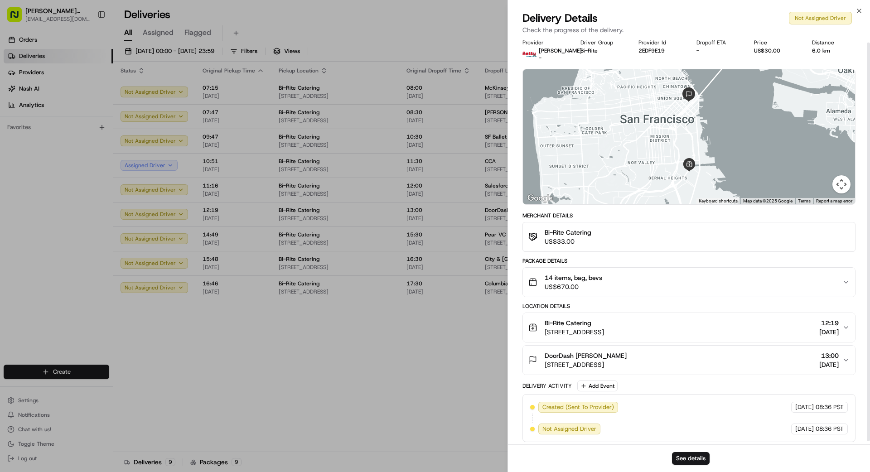
click at [574, 282] on span "US$670.00" at bounding box center [573, 286] width 58 height 9
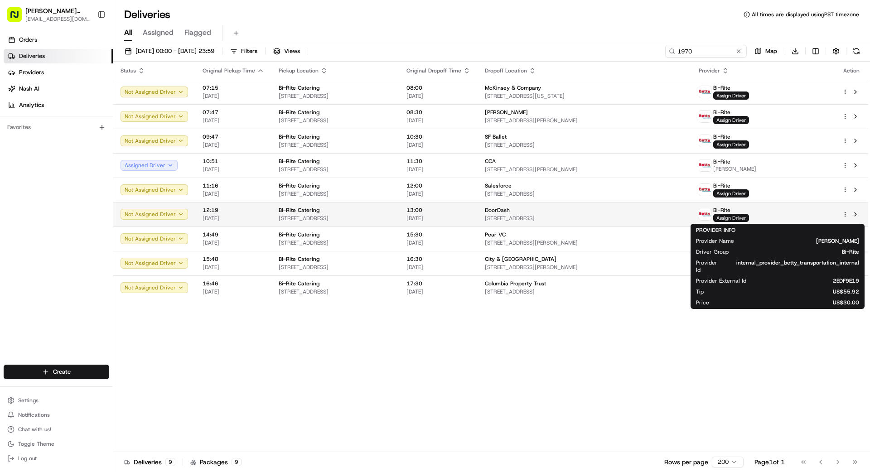
click at [749, 217] on span "Assign Driver" at bounding box center [731, 218] width 36 height 8
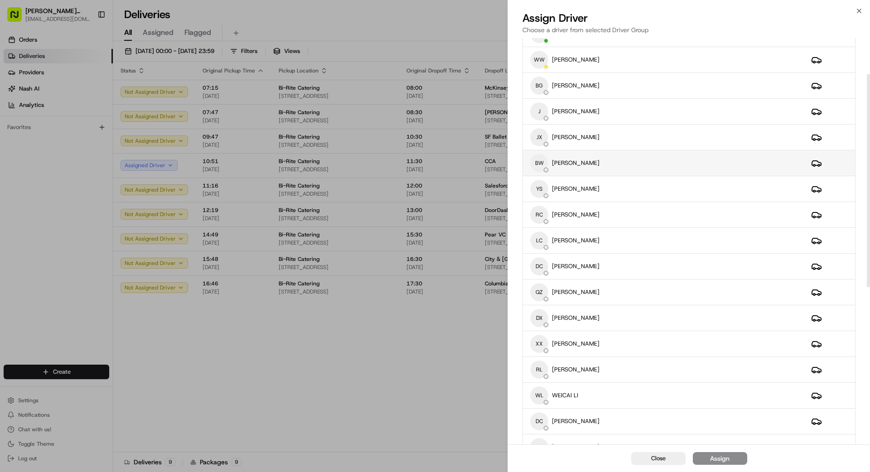
scroll to position [71, 0]
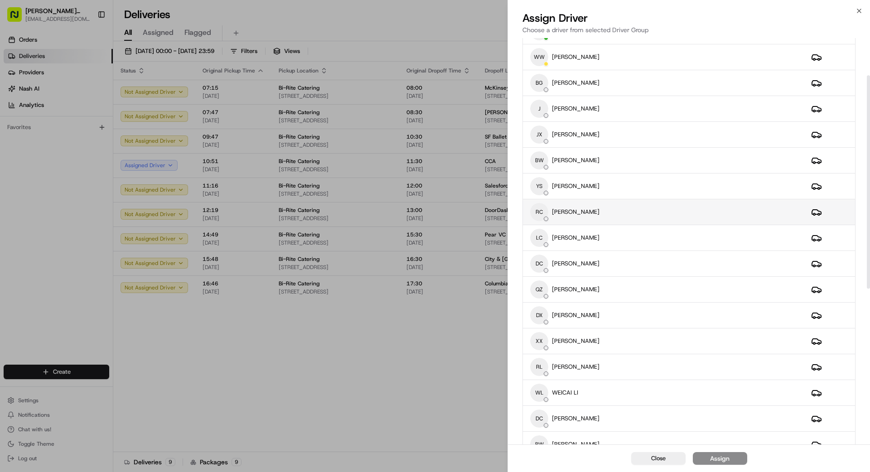
click at [608, 208] on div "RC [PERSON_NAME]" at bounding box center [663, 212] width 266 height 18
click at [723, 461] on div "Assign" at bounding box center [719, 458] width 19 height 9
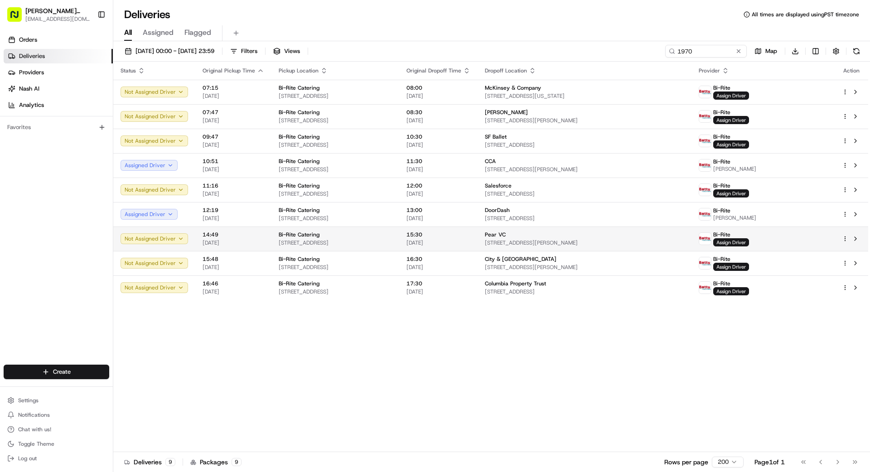
click at [365, 240] on span "[STREET_ADDRESS]" at bounding box center [335, 242] width 113 height 7
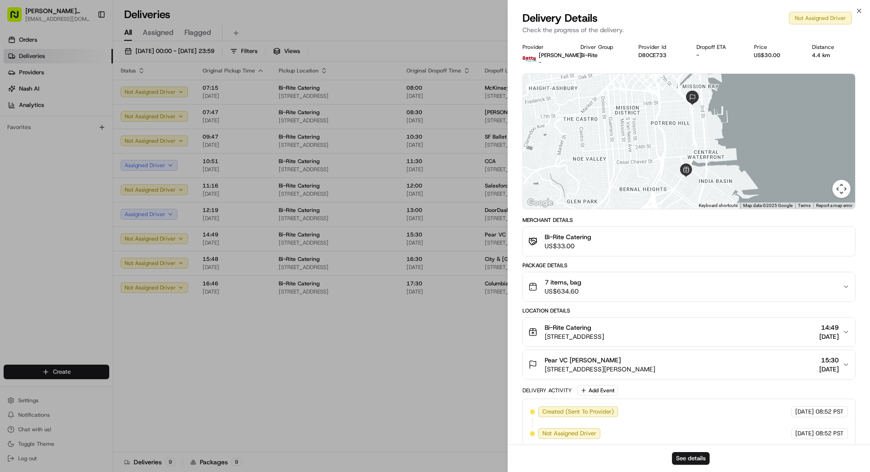
drag, startPoint x: 400, startPoint y: 343, endPoint x: 412, endPoint y: 335, distance: 14.0
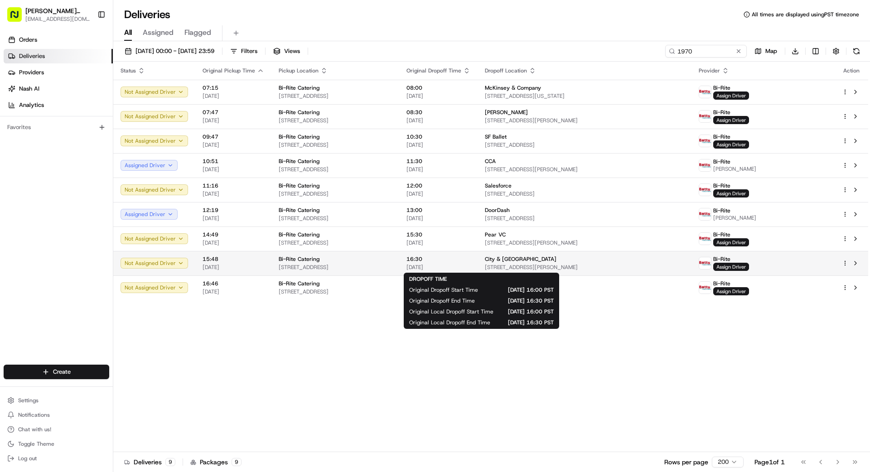
click at [470, 260] on span "16:30" at bounding box center [438, 258] width 64 height 7
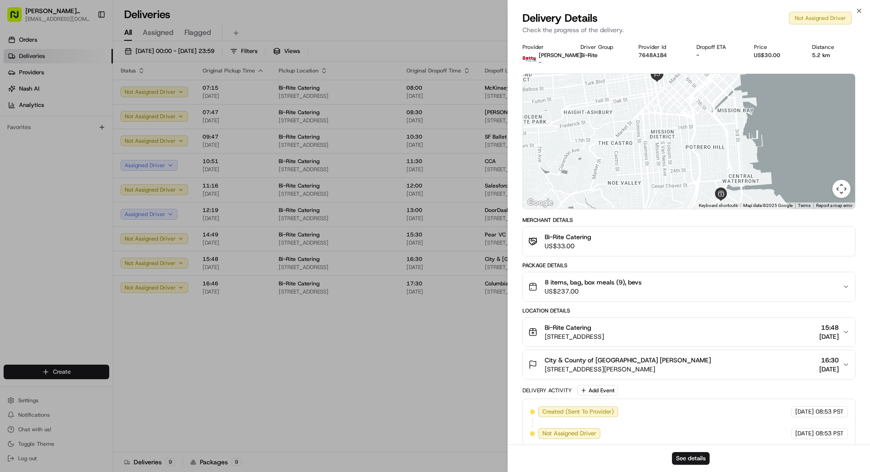
click at [586, 284] on span "8 items, bag, box meals (9), bevs" at bounding box center [592, 282] width 97 height 9
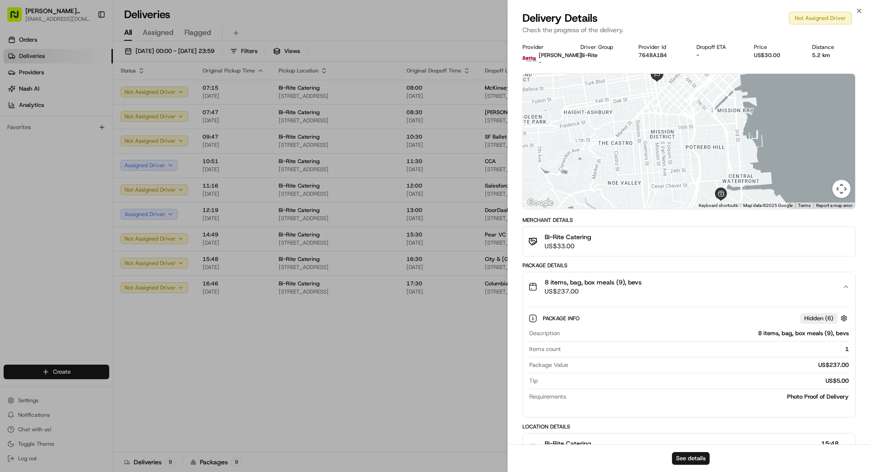
click at [586, 284] on span "8 items, bag, box meals (9), bevs" at bounding box center [592, 282] width 97 height 9
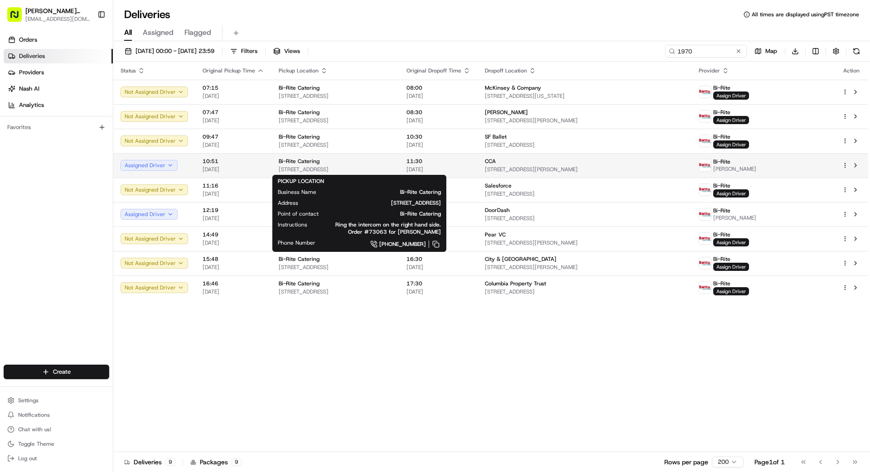
click at [392, 159] on div "Bi-Rite Catering" at bounding box center [335, 161] width 113 height 7
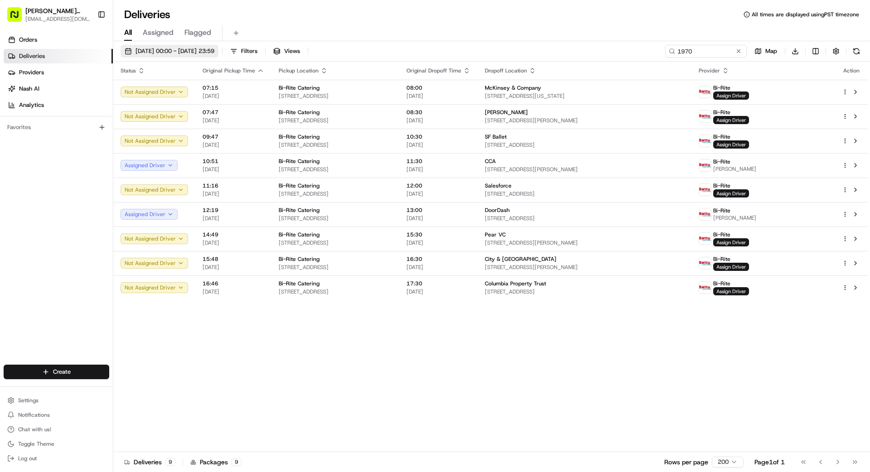
click at [197, 53] on span "[DATE] 00:00 - [DATE] 23:59" at bounding box center [174, 51] width 79 height 8
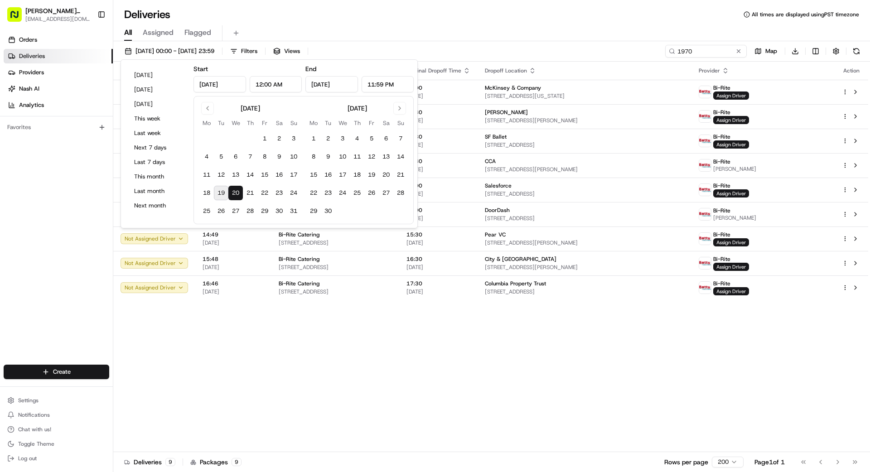
click at [219, 191] on button "19" at bounding box center [221, 193] width 14 height 14
type input "[DATE]"
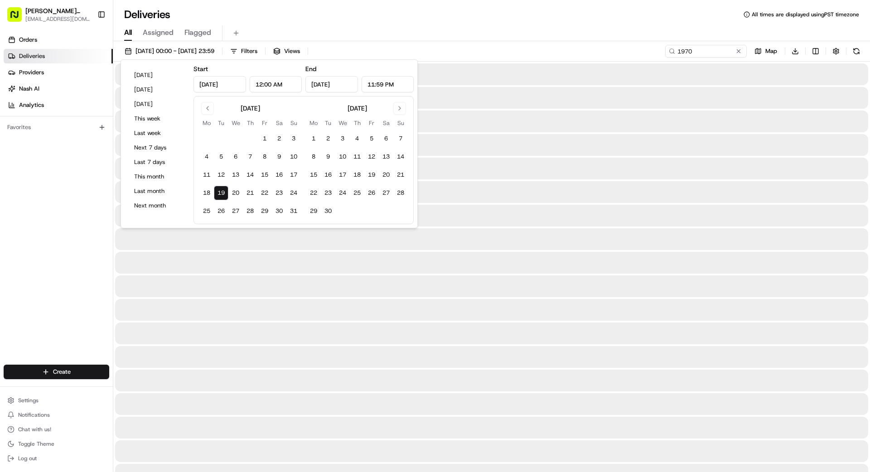
click at [219, 191] on button "19" at bounding box center [221, 193] width 14 height 14
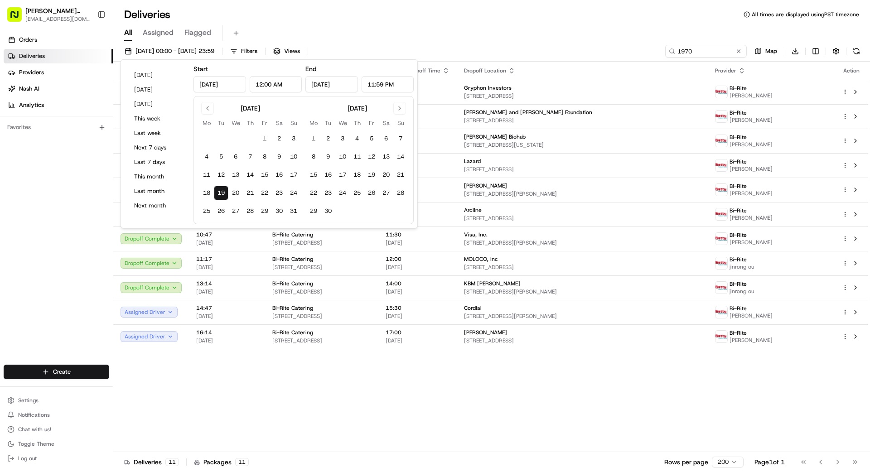
click at [84, 226] on div "Orders Deliveries Providers [PERSON_NAME] Analytics Favorites" at bounding box center [56, 199] width 113 height 341
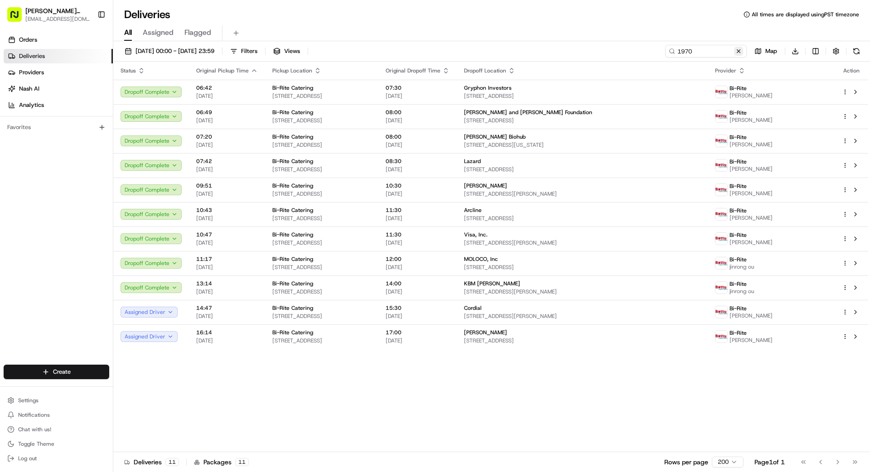
click at [741, 51] on button at bounding box center [738, 51] width 9 height 9
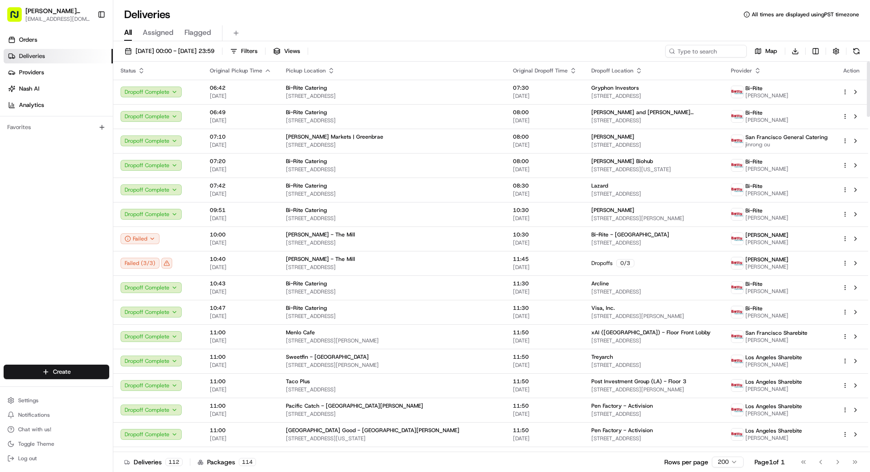
scroll to position [4, 0]
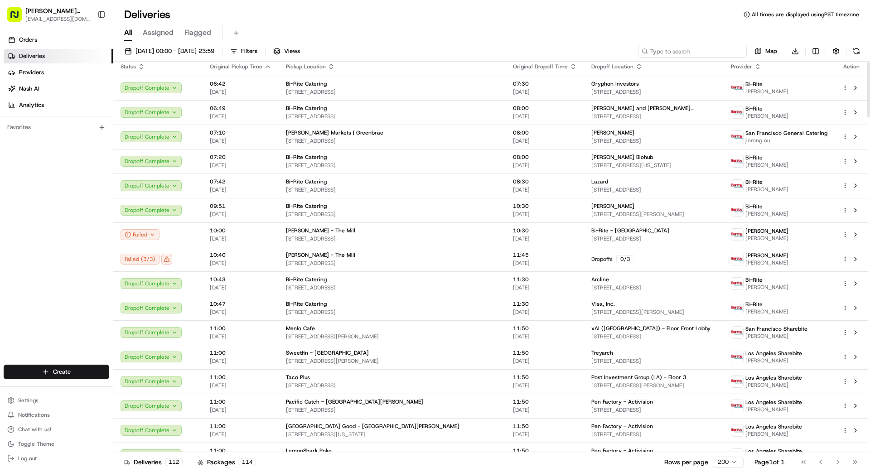
click at [698, 50] on input at bounding box center [692, 51] width 109 height 13
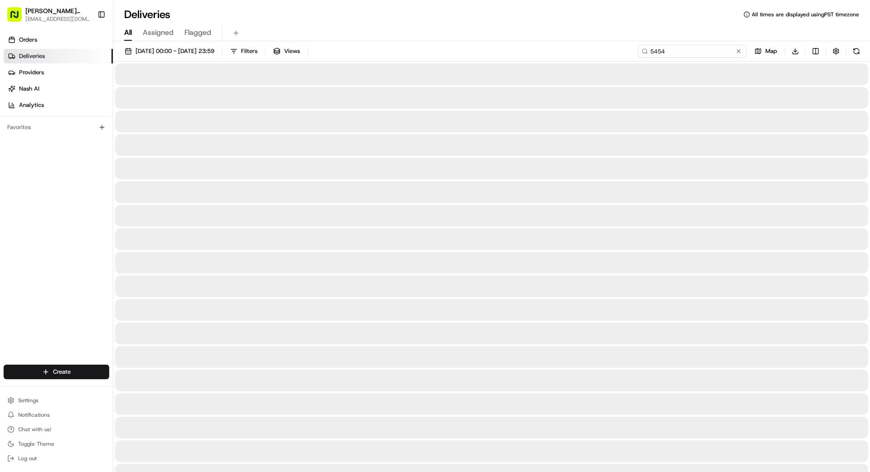
type input "5454"
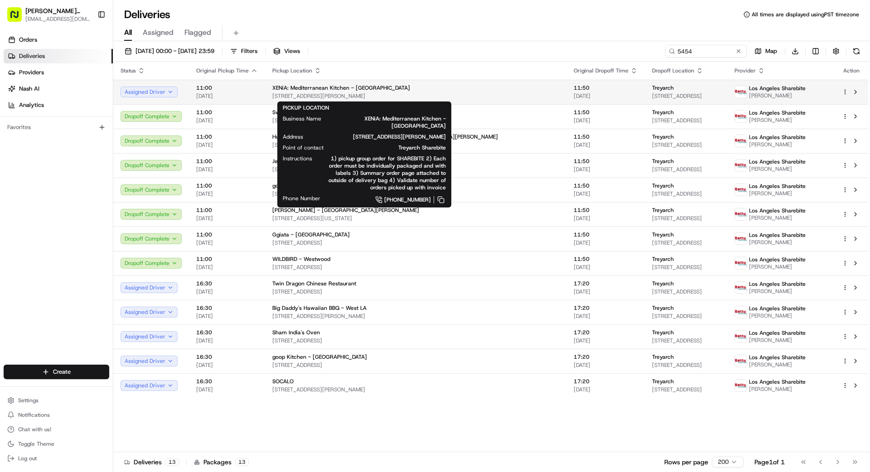
click at [387, 92] on span "[STREET_ADDRESS][PERSON_NAME]" at bounding box center [415, 95] width 287 height 7
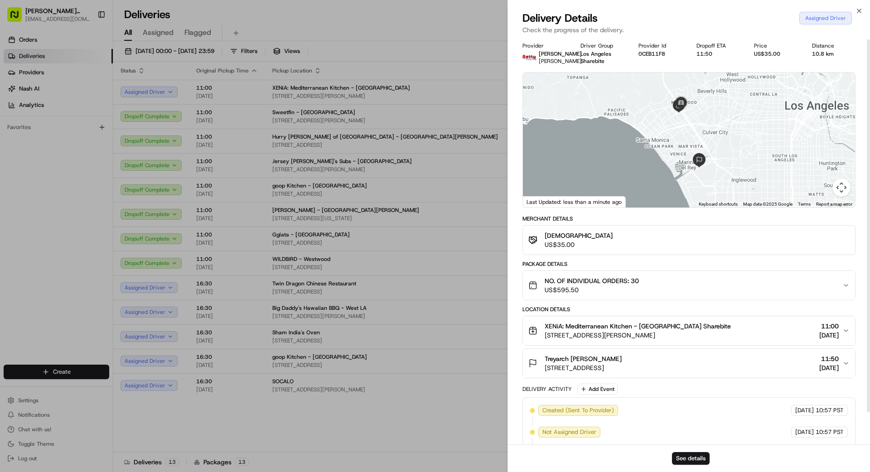
scroll to position [37, 0]
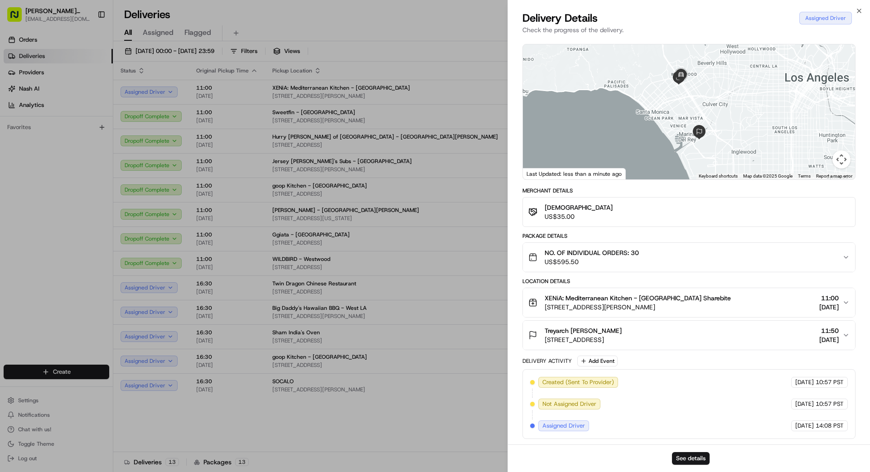
click at [758, 255] on div "NO. OF INDIVIDUAL ORDERS: 30 US$595.50" at bounding box center [685, 257] width 314 height 18
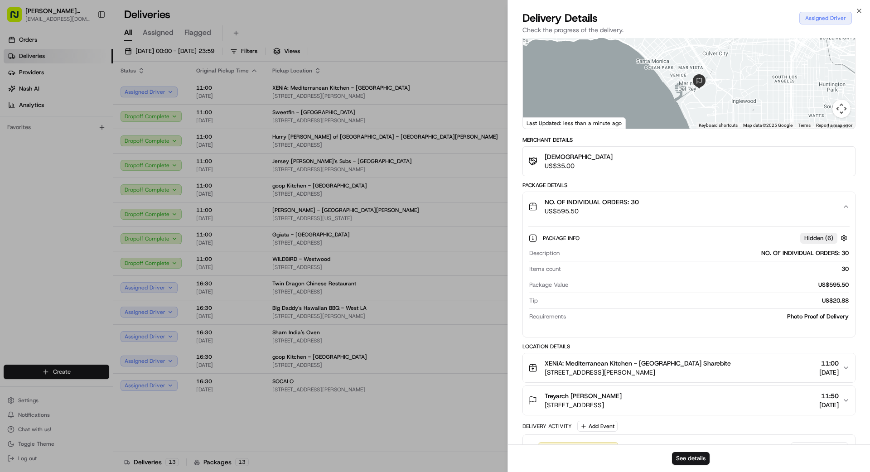
scroll to position [112, 0]
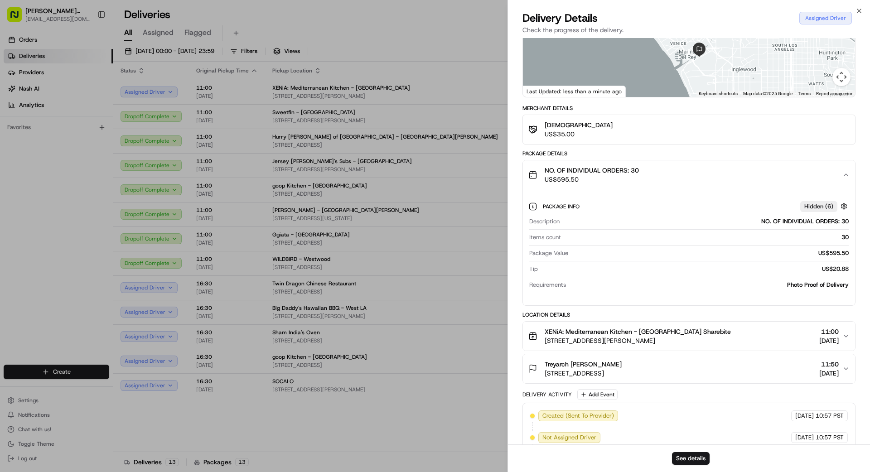
click at [758, 345] on div "XENiA: Mediterranean Kitchen - [GEOGRAPHIC_DATA] Sharebite [STREET_ADDRESS][PER…" at bounding box center [685, 336] width 314 height 18
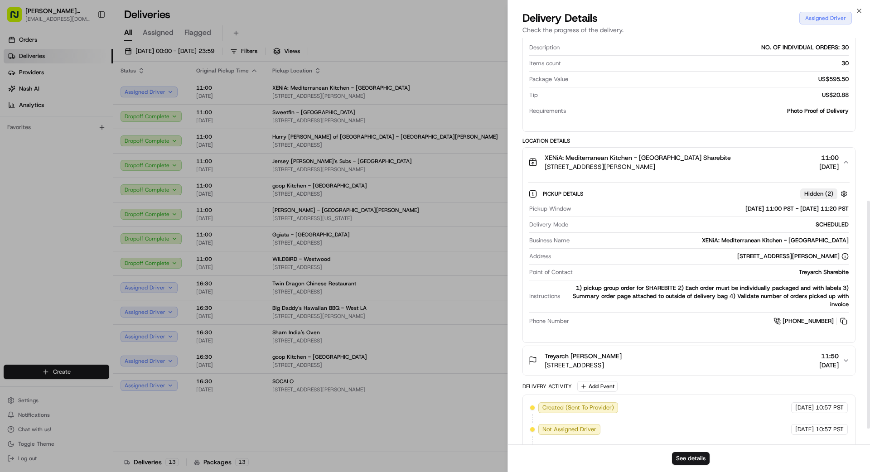
scroll to position [291, 0]
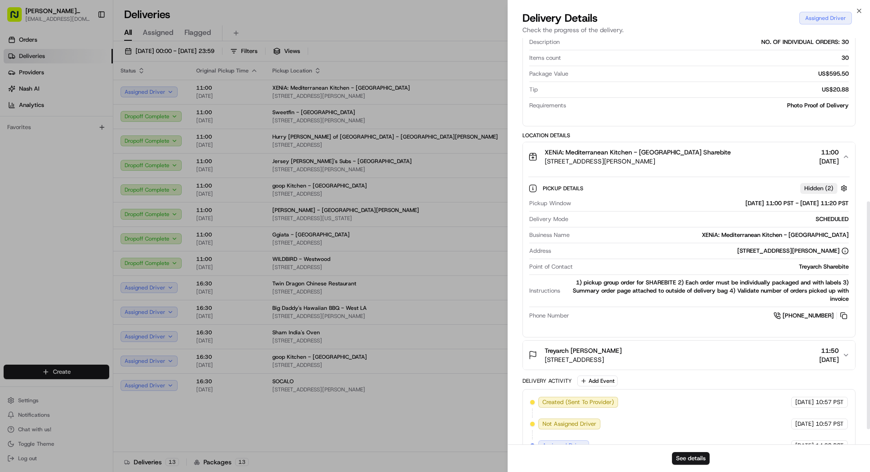
click at [743, 324] on div "Pickup Window [DATE] 11:00 PST - [DATE] 11:20 PST Delivery Mode SCHEDULED Busin…" at bounding box center [688, 260] width 321 height 129
click at [760, 358] on div "Treyarch [PERSON_NAME] [STREET_ADDRESS] 11:50 [DATE]" at bounding box center [685, 355] width 314 height 18
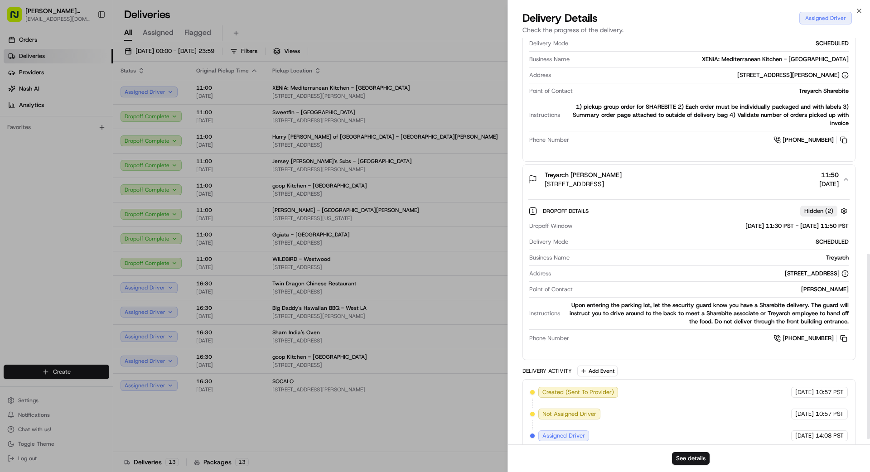
scroll to position [484, 0]
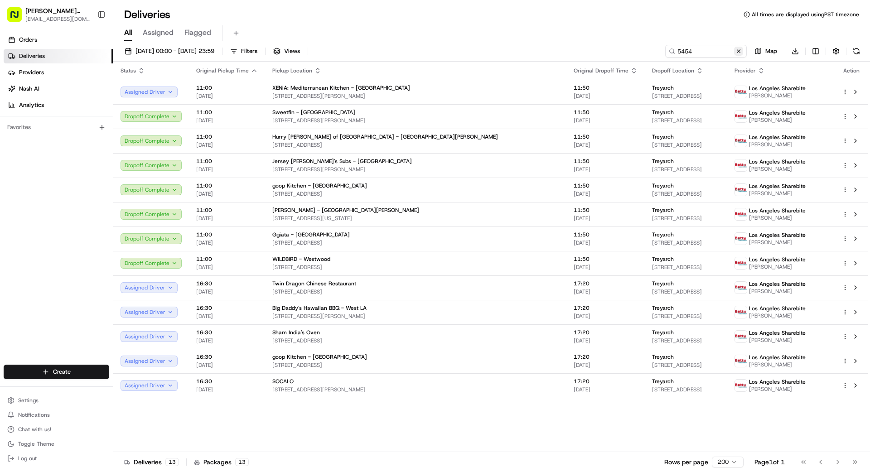
click at [739, 52] on button at bounding box center [738, 51] width 9 height 9
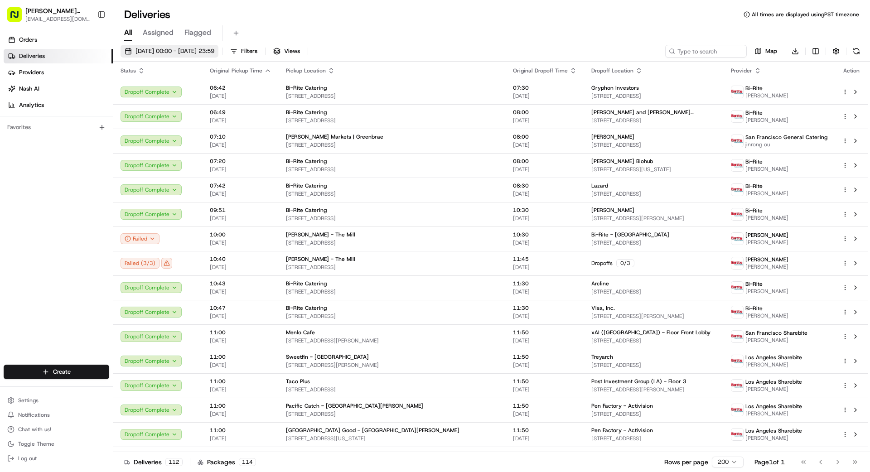
click at [197, 48] on span "[DATE] 00:00 - [DATE] 23:59" at bounding box center [174, 51] width 79 height 8
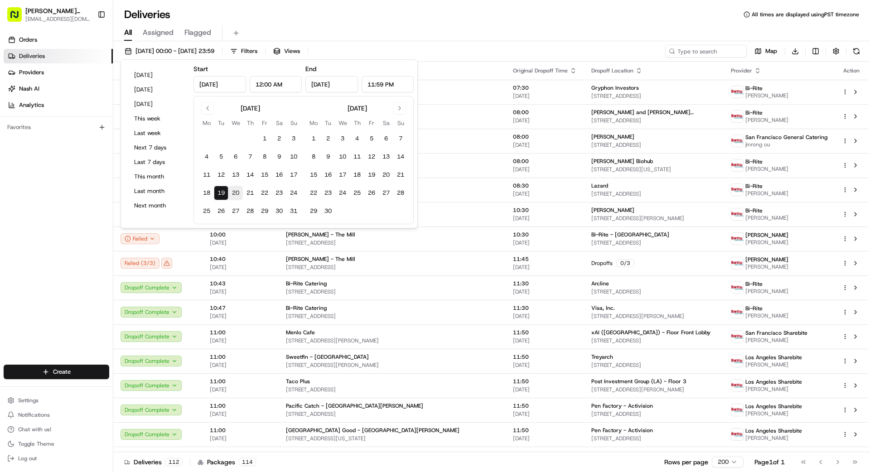
click at [239, 197] on button "20" at bounding box center [235, 193] width 14 height 14
type input "[DATE]"
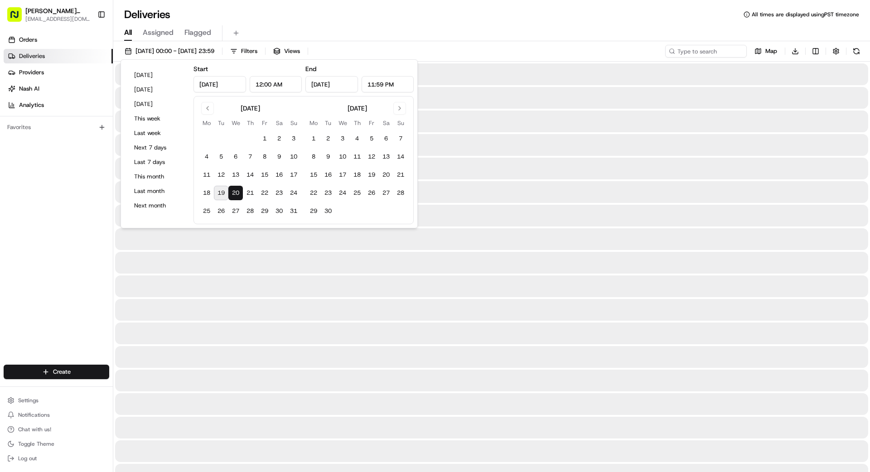
click at [236, 194] on button "20" at bounding box center [235, 193] width 14 height 14
click at [63, 193] on div "Orders Deliveries Providers [PERSON_NAME] Analytics Favorites" at bounding box center [56, 199] width 113 height 341
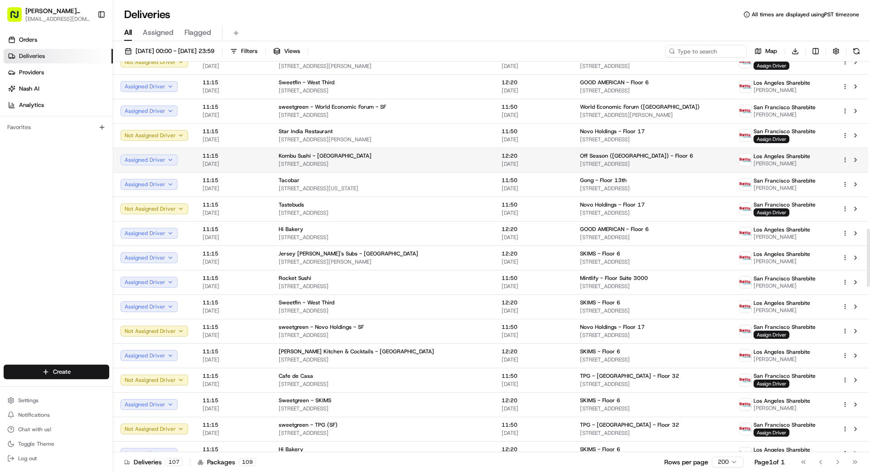
scroll to position [1137, 0]
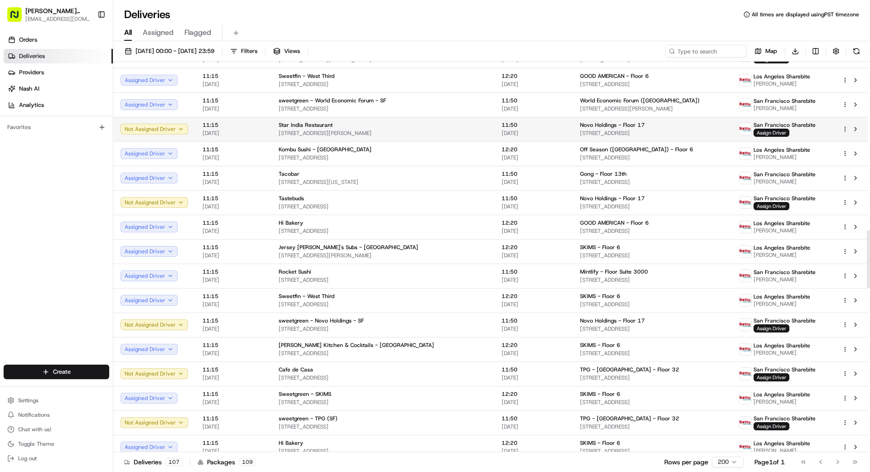
click at [598, 132] on span "[STREET_ADDRESS]" at bounding box center [652, 133] width 144 height 7
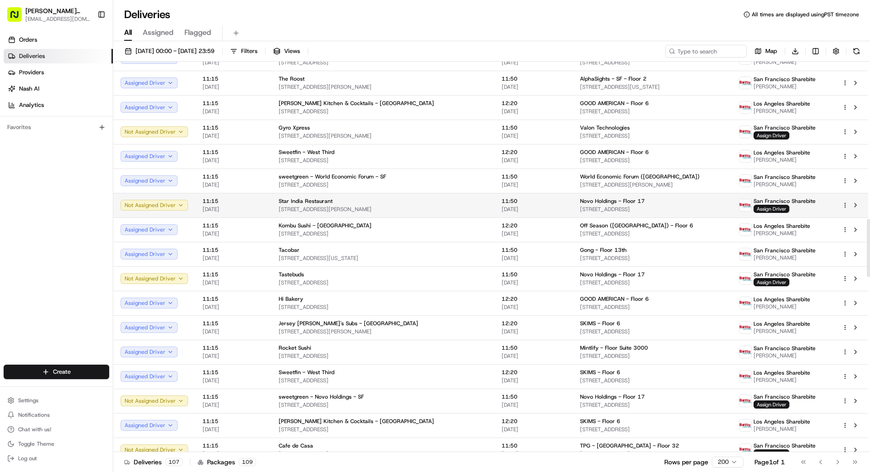
scroll to position [1063, 0]
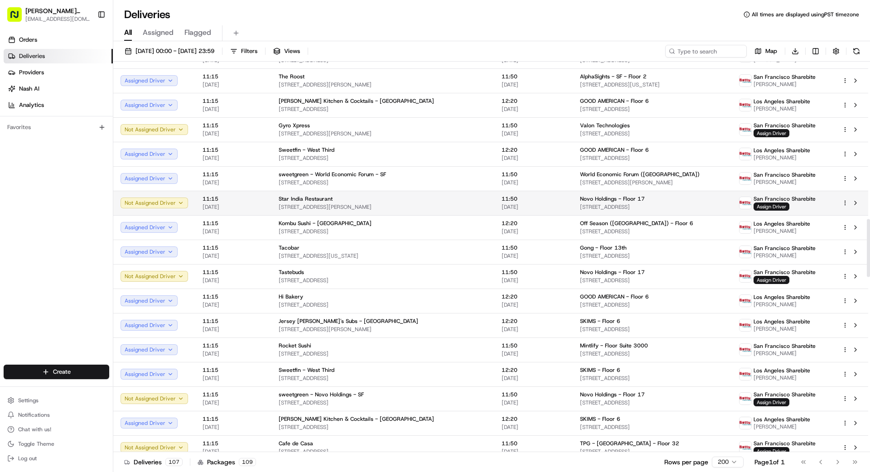
click at [403, 204] on span "[STREET_ADDRESS][PERSON_NAME]" at bounding box center [383, 206] width 208 height 7
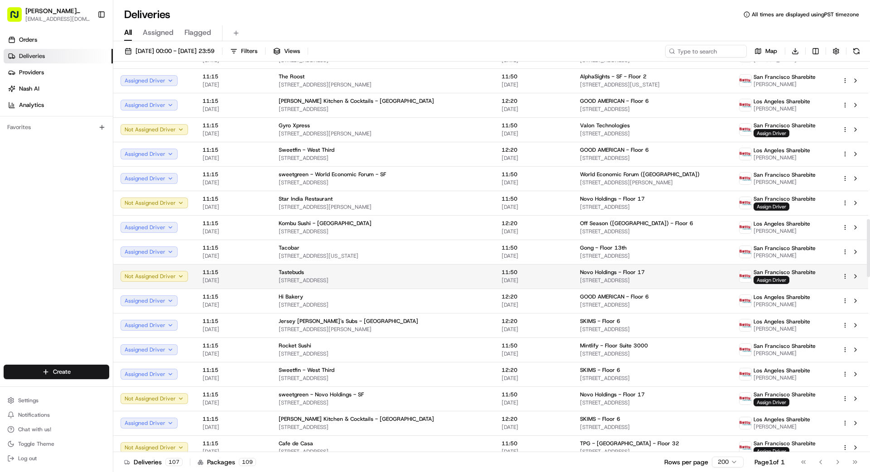
click at [522, 277] on span "[DATE]" at bounding box center [533, 280] width 64 height 7
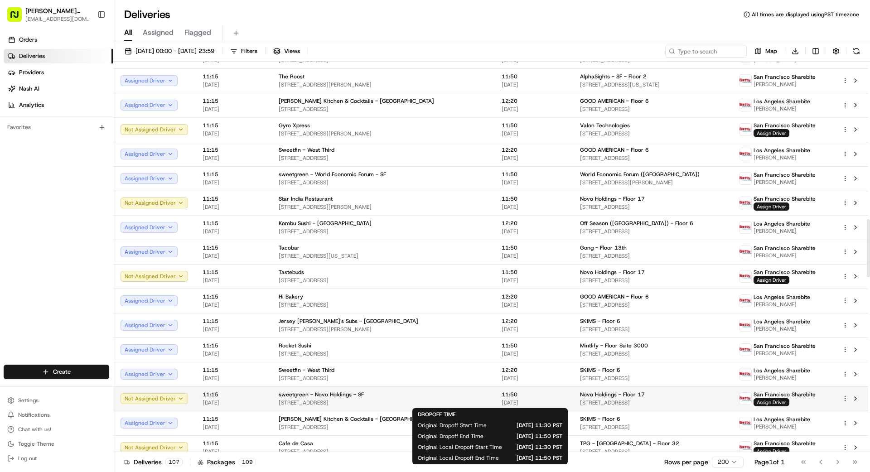
click at [522, 401] on span "[DATE]" at bounding box center [533, 402] width 64 height 7
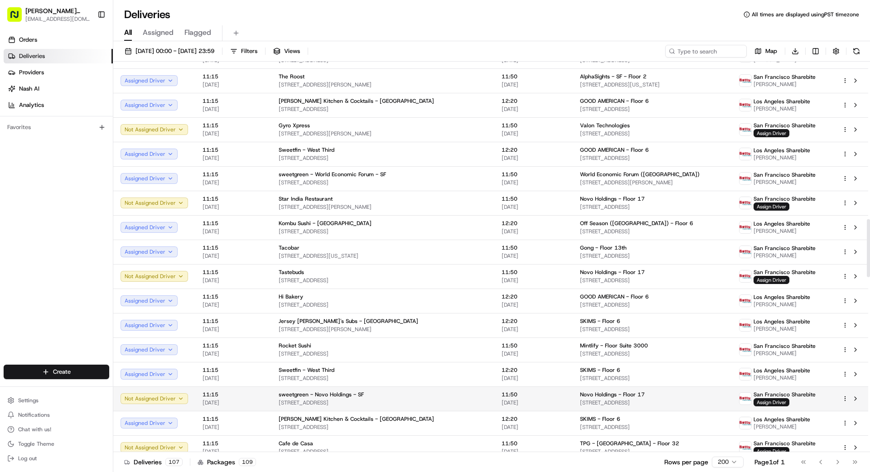
click at [494, 399] on td "11:50 [DATE]" at bounding box center [533, 398] width 78 height 24
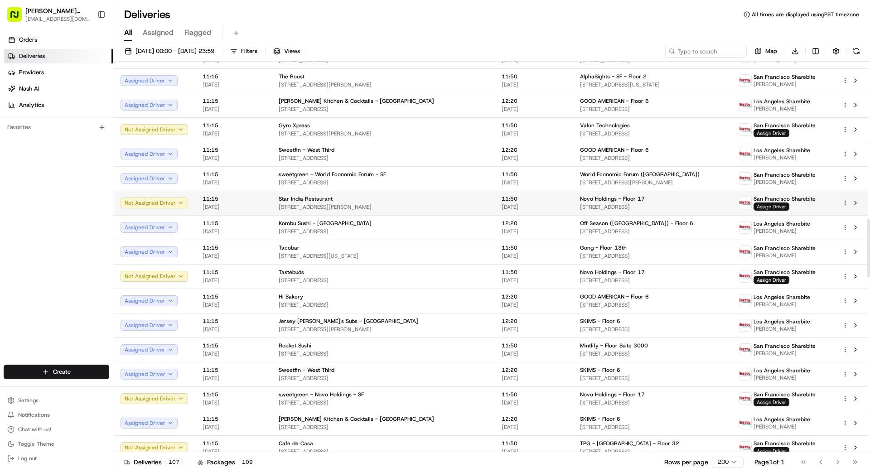
click at [762, 207] on span "Assign Driver" at bounding box center [771, 206] width 36 height 8
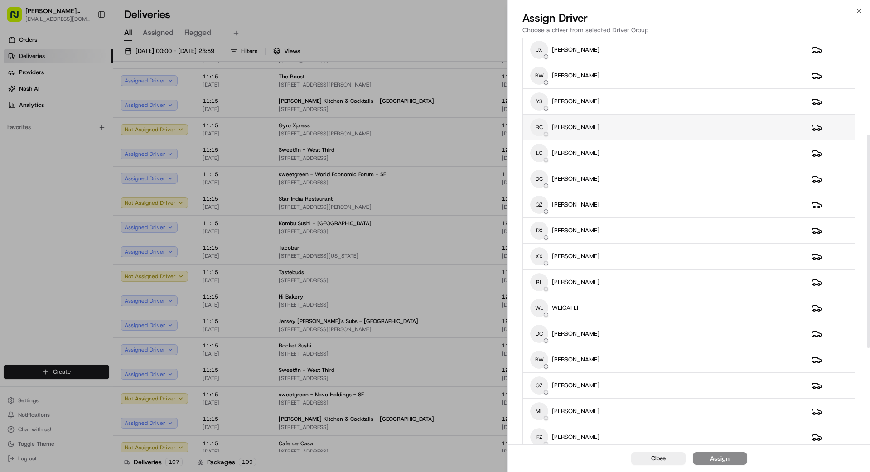
scroll to position [368, 0]
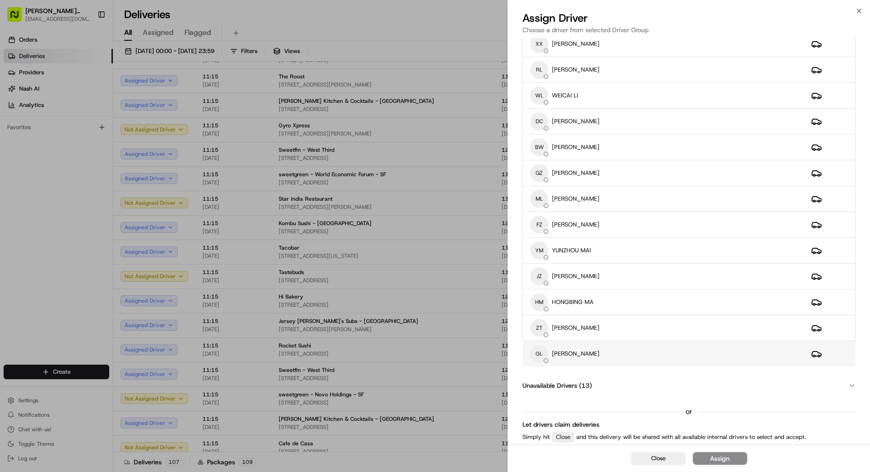
click at [611, 351] on div "[PERSON_NAME] [PERSON_NAME]" at bounding box center [663, 354] width 266 height 18
click at [736, 461] on button "Assign" at bounding box center [719, 458] width 54 height 13
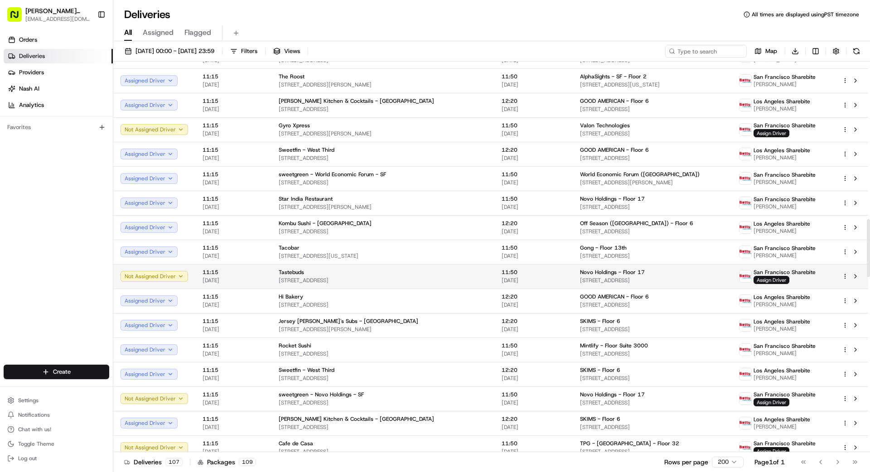
click at [404, 277] on span "[STREET_ADDRESS]" at bounding box center [383, 280] width 208 height 7
click at [764, 279] on span "Assign Driver" at bounding box center [771, 280] width 36 height 8
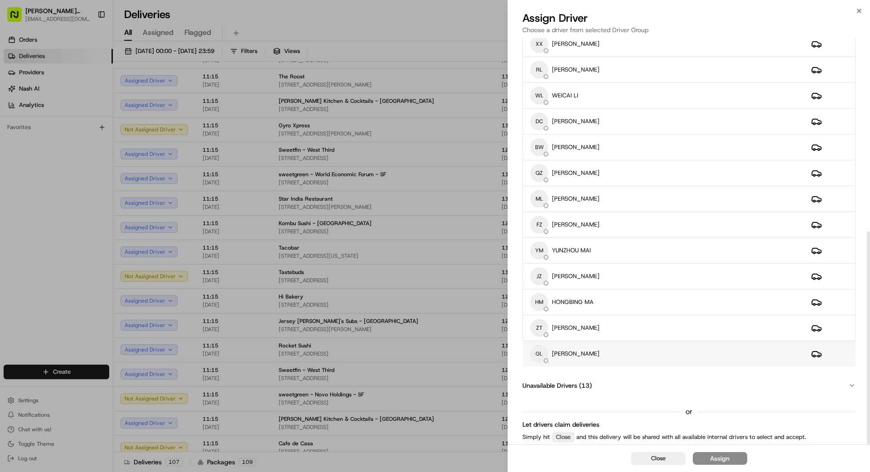
click at [601, 354] on div "[PERSON_NAME] [PERSON_NAME]" at bounding box center [663, 354] width 266 height 18
click at [733, 461] on button "Assign" at bounding box center [719, 458] width 54 height 13
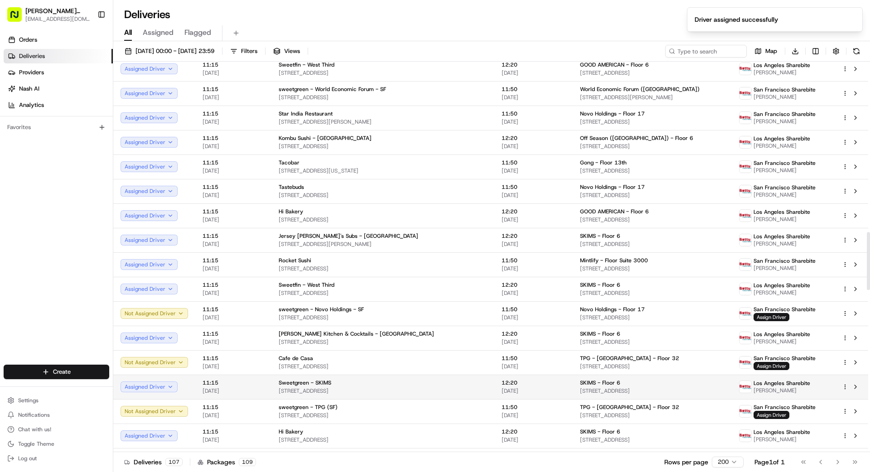
scroll to position [1150, 0]
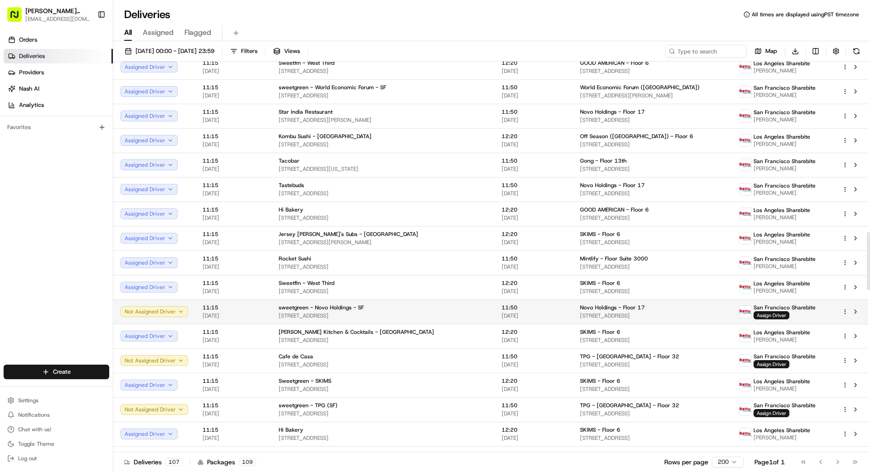
click at [399, 310] on div "sweetgreen - Novo Holdings - SF" at bounding box center [383, 307] width 208 height 7
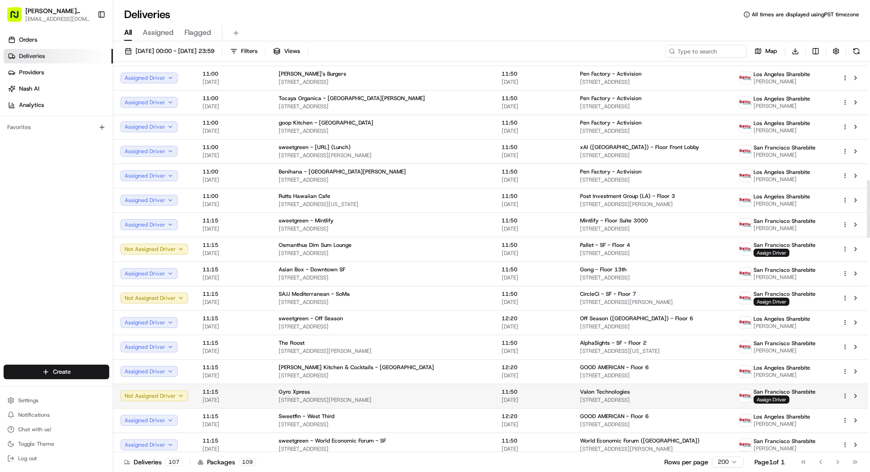
scroll to position [818, 0]
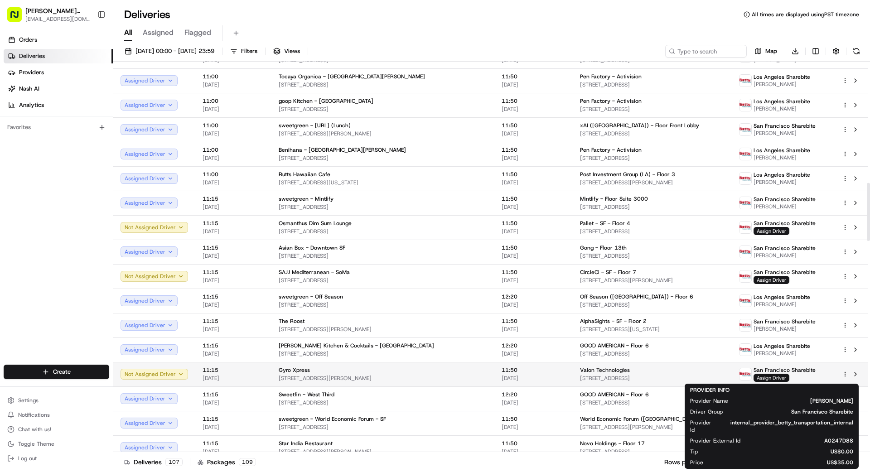
click at [765, 375] on span "Assign Driver" at bounding box center [771, 378] width 36 height 8
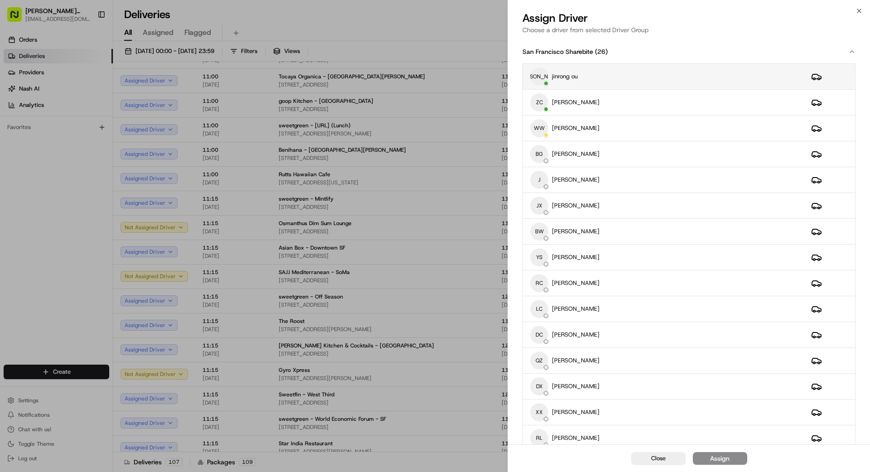
click at [638, 86] on td "[PERSON_NAME] [PERSON_NAME] ou" at bounding box center [663, 77] width 281 height 26
click at [743, 459] on button "Assign" at bounding box center [719, 458] width 54 height 13
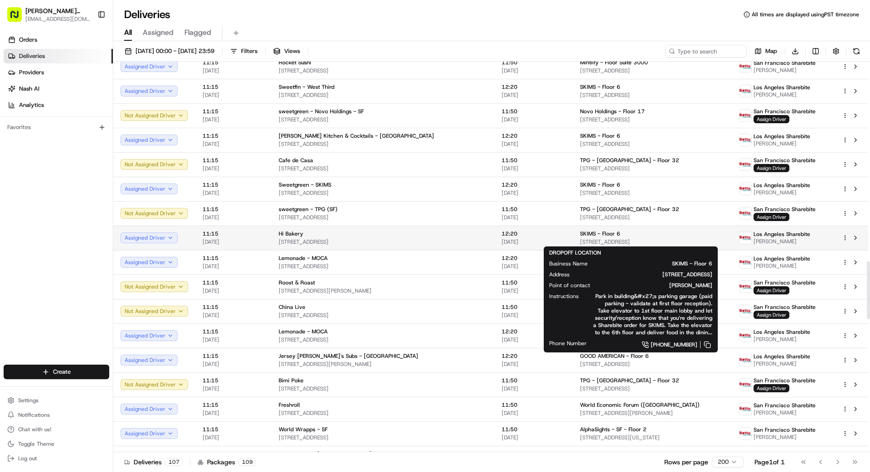
scroll to position [1347, 0]
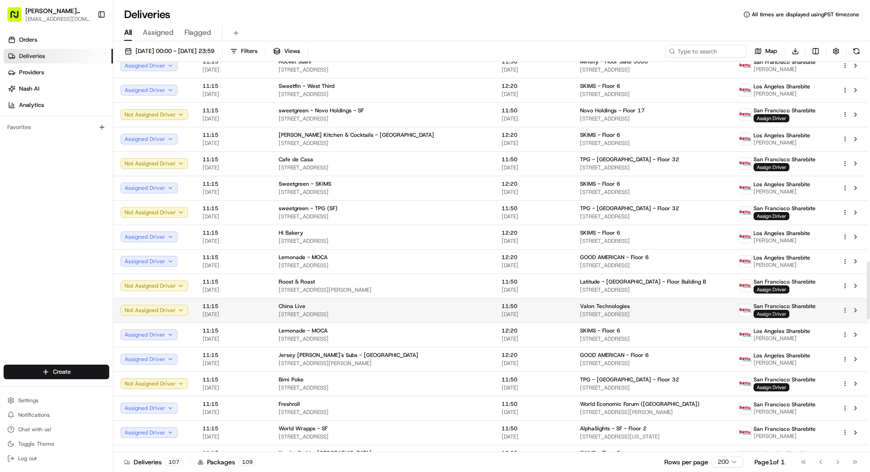
click at [768, 313] on span "Assign Driver" at bounding box center [771, 314] width 36 height 8
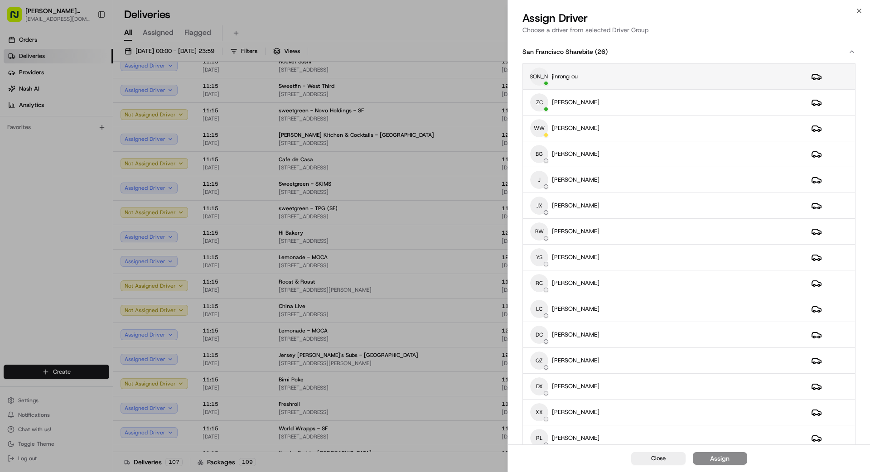
click at [620, 77] on div "[PERSON_NAME] [PERSON_NAME] ou" at bounding box center [663, 76] width 266 height 18
click at [716, 457] on div "Assign" at bounding box center [719, 458] width 19 height 9
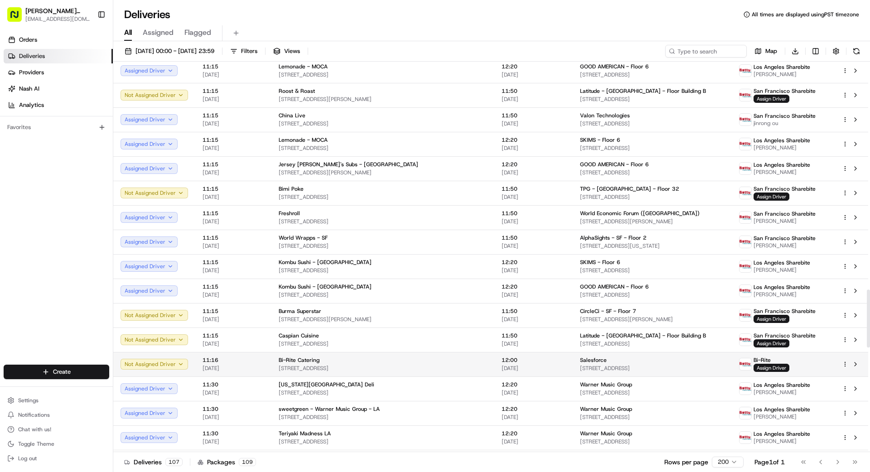
scroll to position [1539, 0]
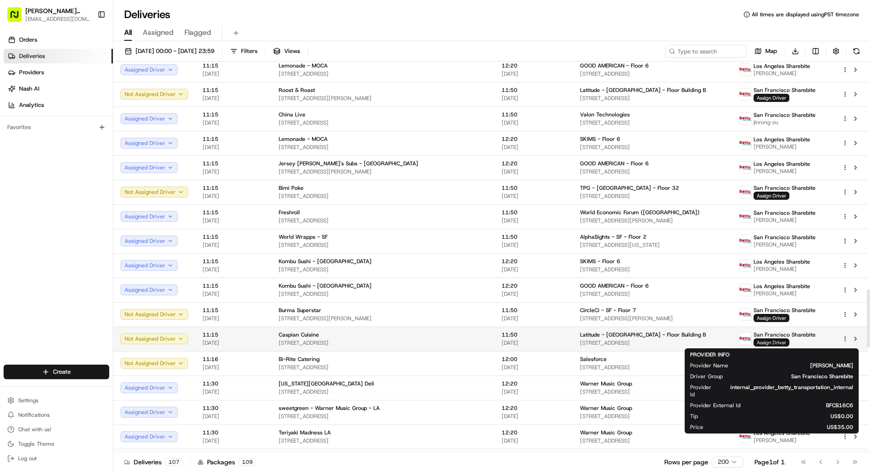
click at [768, 342] on span "Assign Driver" at bounding box center [771, 342] width 36 height 8
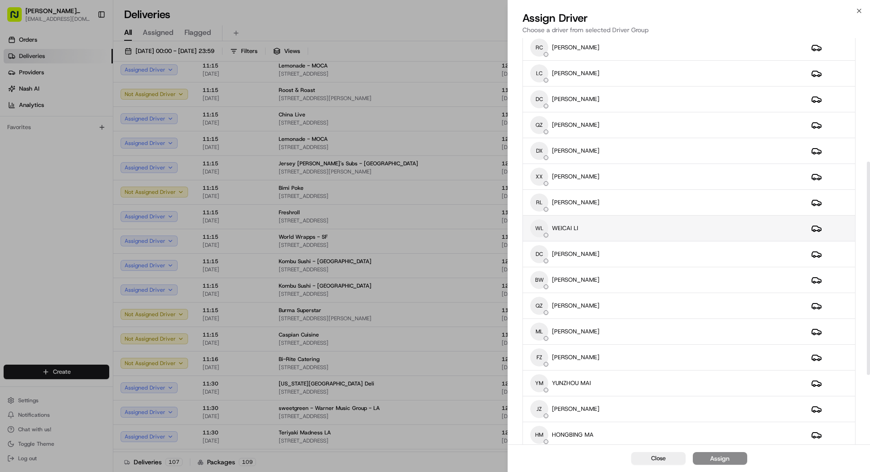
scroll to position [237, 0]
click at [611, 222] on div "WL WEICAI LI" at bounding box center [663, 227] width 266 height 18
click at [726, 461] on div "Assign" at bounding box center [719, 458] width 19 height 9
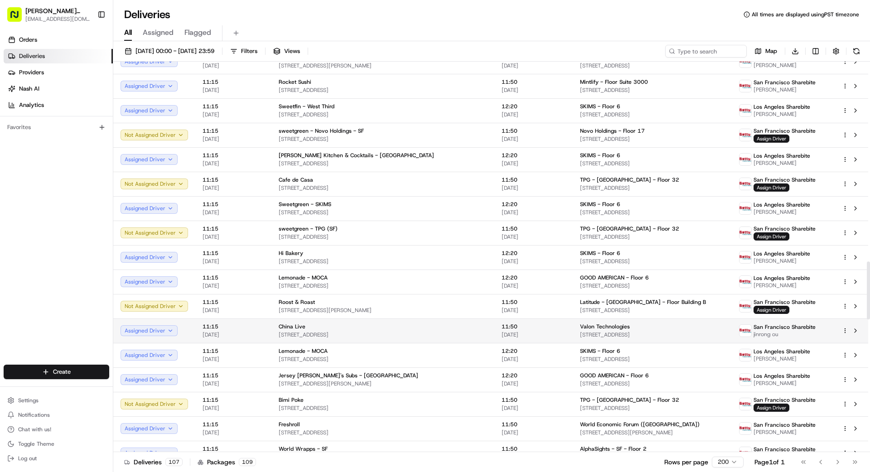
scroll to position [1326, 0]
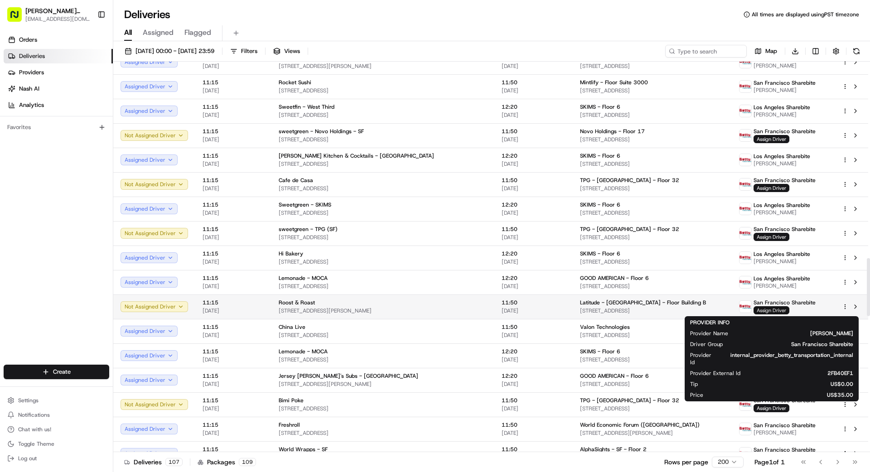
click at [767, 310] on span "Assign Driver" at bounding box center [771, 310] width 36 height 8
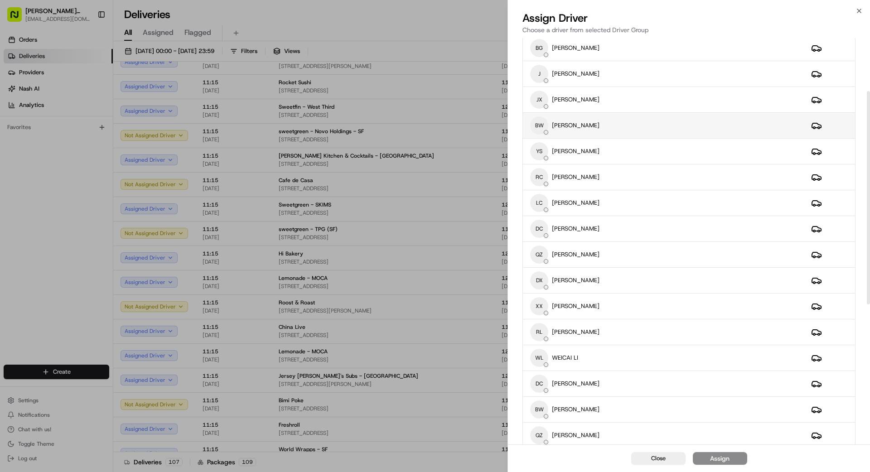
scroll to position [107, 0]
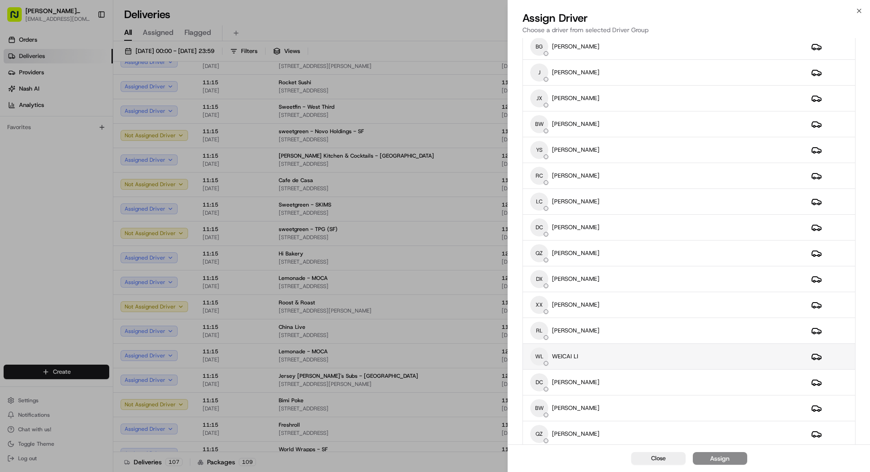
drag, startPoint x: 625, startPoint y: 356, endPoint x: 632, endPoint y: 357, distance: 6.9
click at [626, 357] on div "WL WEICAI LI" at bounding box center [663, 356] width 266 height 18
click at [729, 459] on div "Assign" at bounding box center [719, 458] width 19 height 9
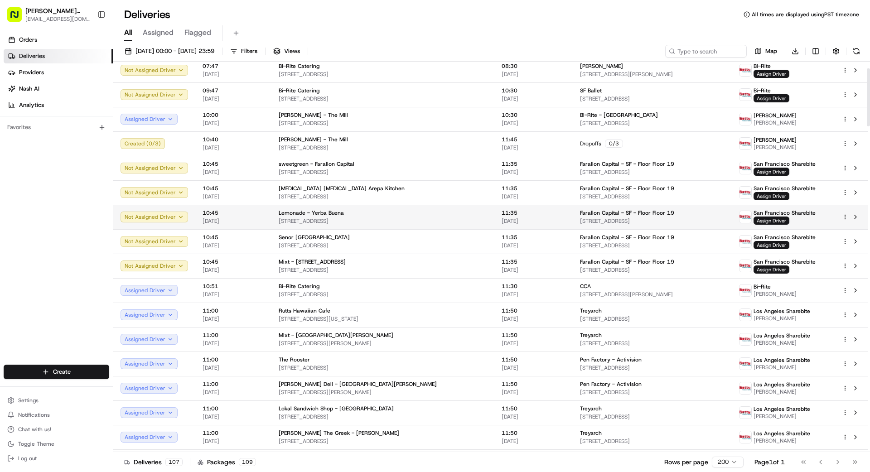
scroll to position [48, 0]
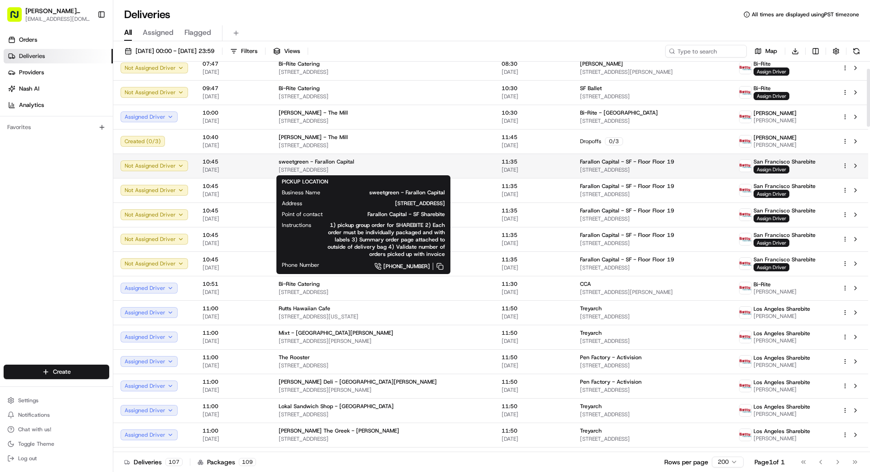
click at [382, 164] on div "sweetgreen - Farallon Capital" at bounding box center [383, 161] width 208 height 7
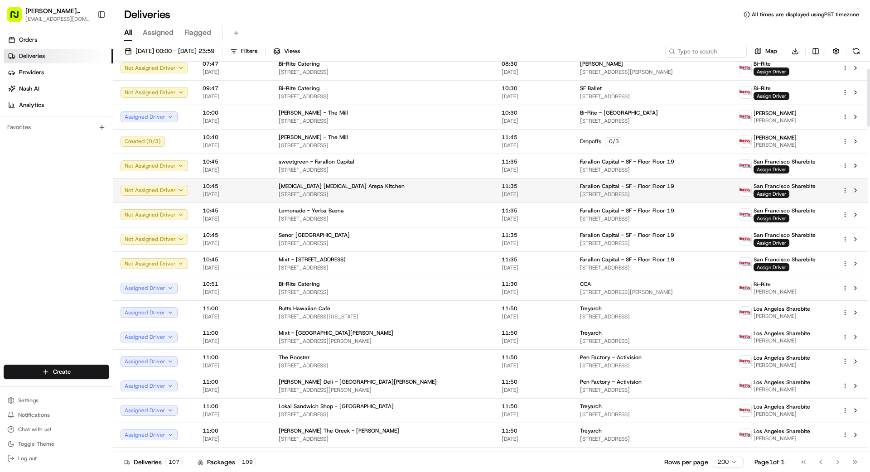
click at [382, 189] on div "[MEDICAL_DATA] [MEDICAL_DATA] Arepa Kitchen [STREET_ADDRESS]" at bounding box center [383, 190] width 208 height 15
click at [359, 189] on div "[MEDICAL_DATA] [MEDICAL_DATA] Arepa Kitchen" at bounding box center [383, 186] width 208 height 7
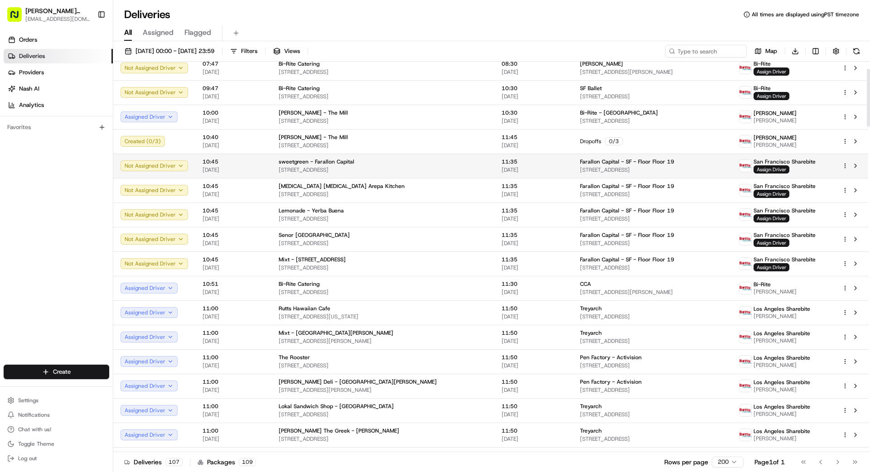
click at [356, 173] on span "[STREET_ADDRESS]" at bounding box center [383, 169] width 208 height 7
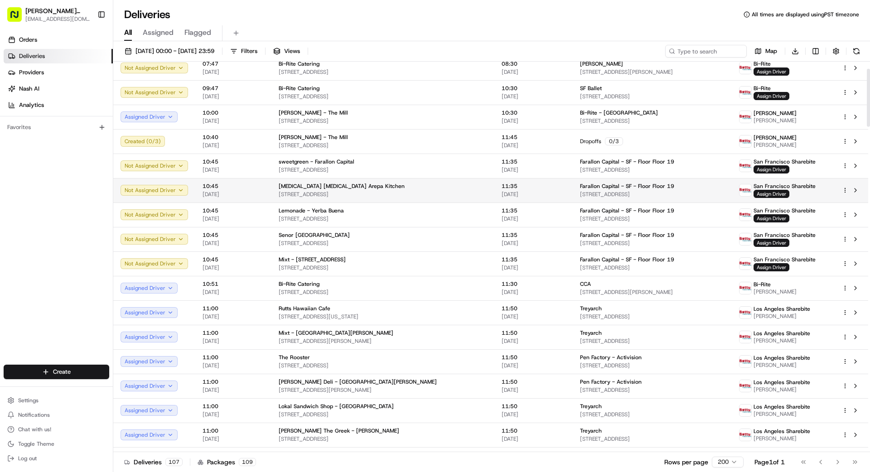
click at [369, 195] on span "[STREET_ADDRESS]" at bounding box center [383, 194] width 208 height 7
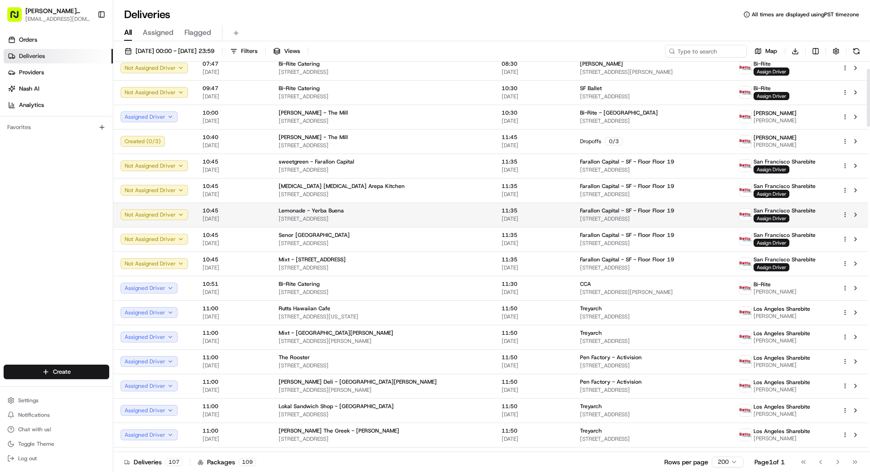
click at [381, 213] on div "Lemonade - Yerba Buena" at bounding box center [383, 210] width 208 height 7
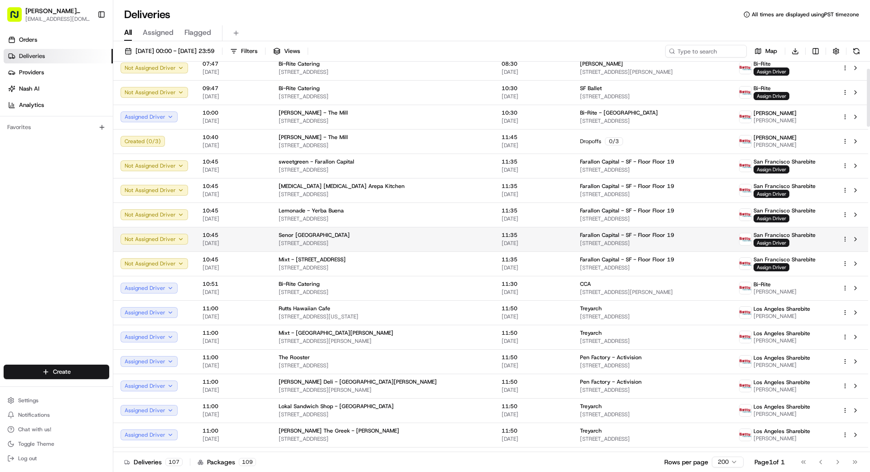
click at [373, 234] on div "Senor [GEOGRAPHIC_DATA]" at bounding box center [383, 234] width 208 height 7
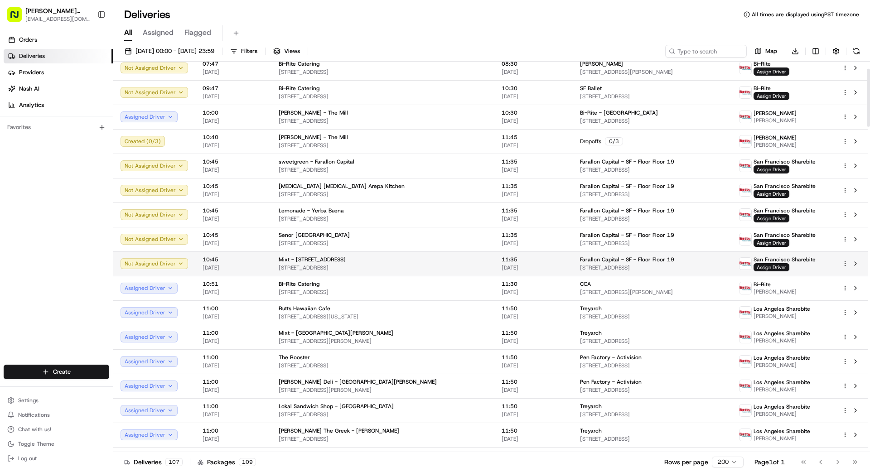
click at [381, 265] on span "[STREET_ADDRESS]" at bounding box center [383, 267] width 208 height 7
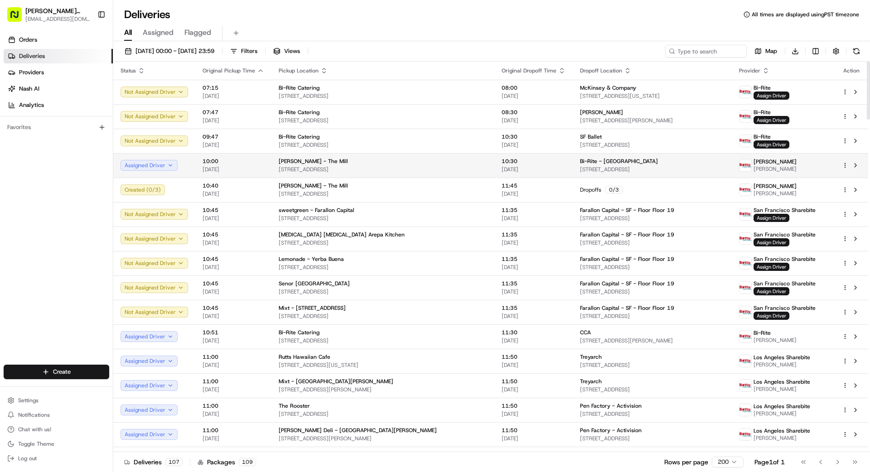
scroll to position [0, 0]
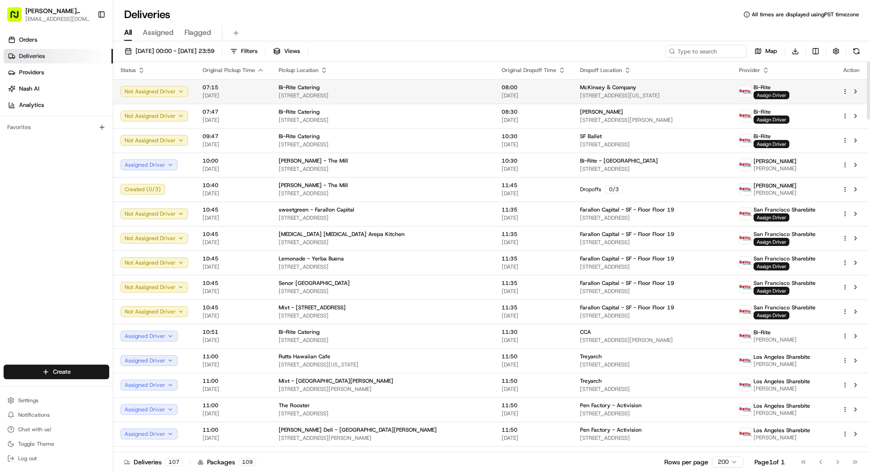
click at [770, 94] on span "Assign Driver" at bounding box center [771, 95] width 36 height 8
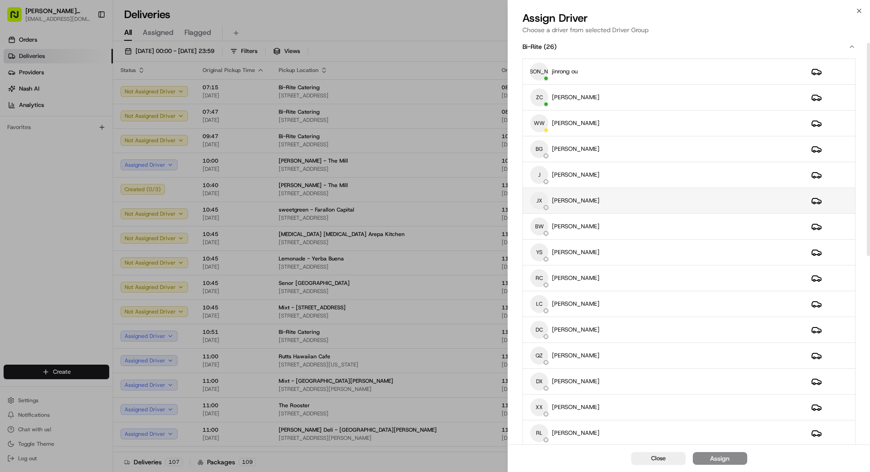
scroll to position [9, 0]
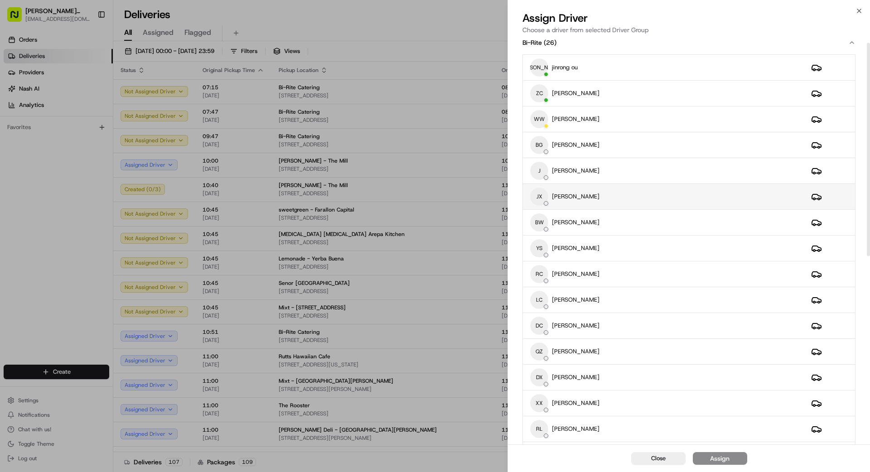
click at [623, 200] on div "JX [PERSON_NAME]" at bounding box center [663, 197] width 266 height 18
click at [709, 457] on button "Assign" at bounding box center [719, 458] width 54 height 13
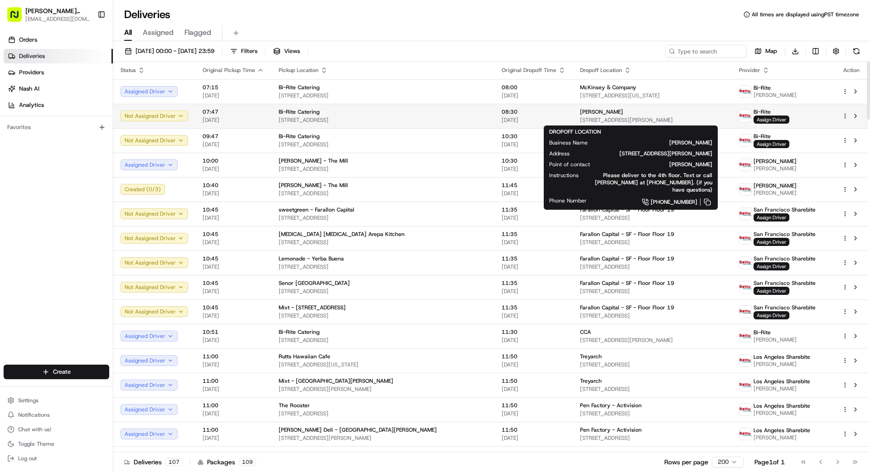
click at [708, 117] on span "[STREET_ADDRESS][PERSON_NAME]" at bounding box center [652, 119] width 144 height 7
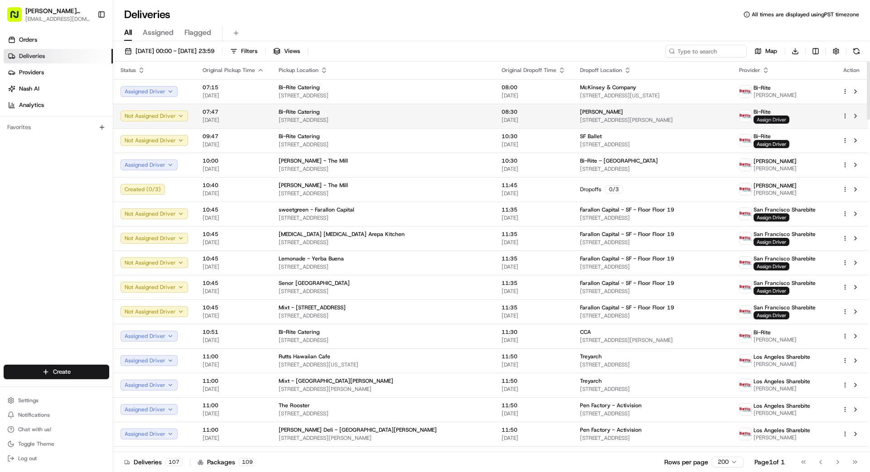
click at [771, 120] on span "Assign Driver" at bounding box center [771, 119] width 36 height 8
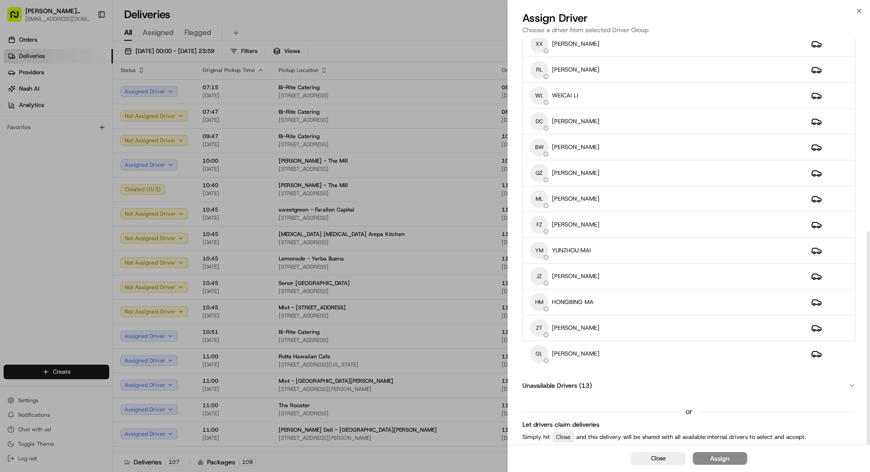
scroll to position [0, 0]
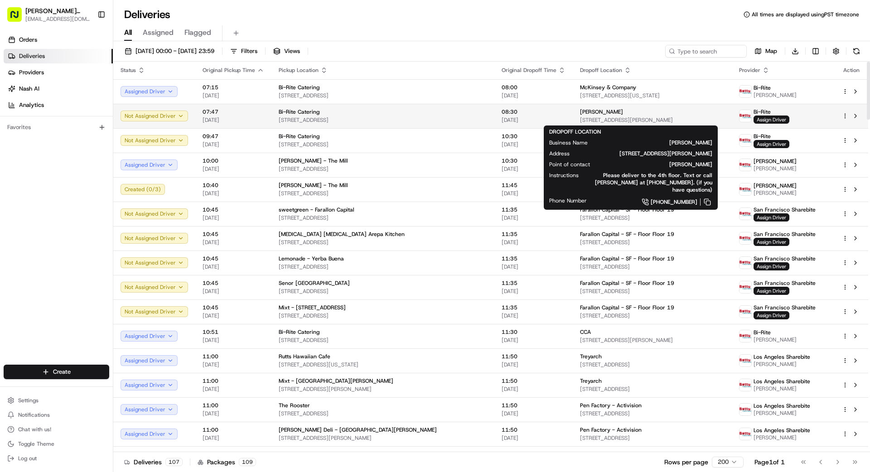
click at [685, 118] on span "[STREET_ADDRESS][PERSON_NAME]" at bounding box center [652, 119] width 144 height 7
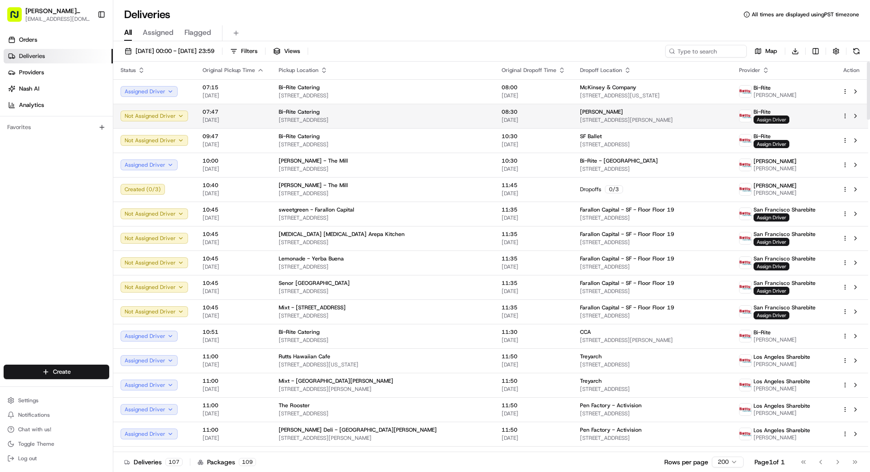
click at [766, 122] on span "Assign Driver" at bounding box center [771, 119] width 36 height 8
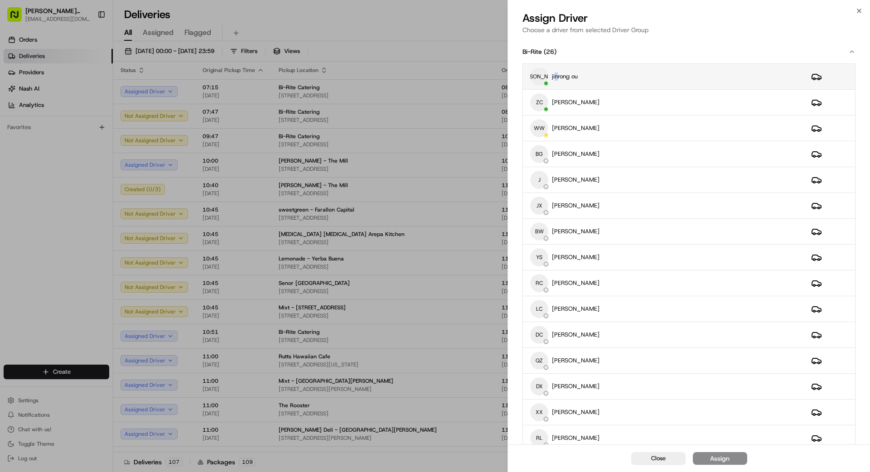
drag, startPoint x: 557, startPoint y: 77, endPoint x: 542, endPoint y: 75, distance: 14.7
click at [548, 76] on div "[PERSON_NAME] [PERSON_NAME] ou" at bounding box center [663, 76] width 266 height 18
drag, startPoint x: 716, startPoint y: 458, endPoint x: 725, endPoint y: 456, distance: 9.3
click at [716, 458] on div "Assign" at bounding box center [719, 458] width 19 height 9
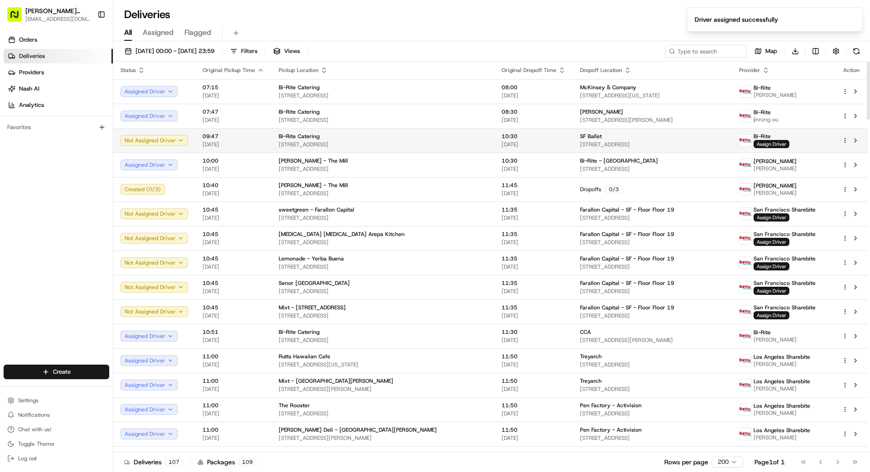
scroll to position [5, 0]
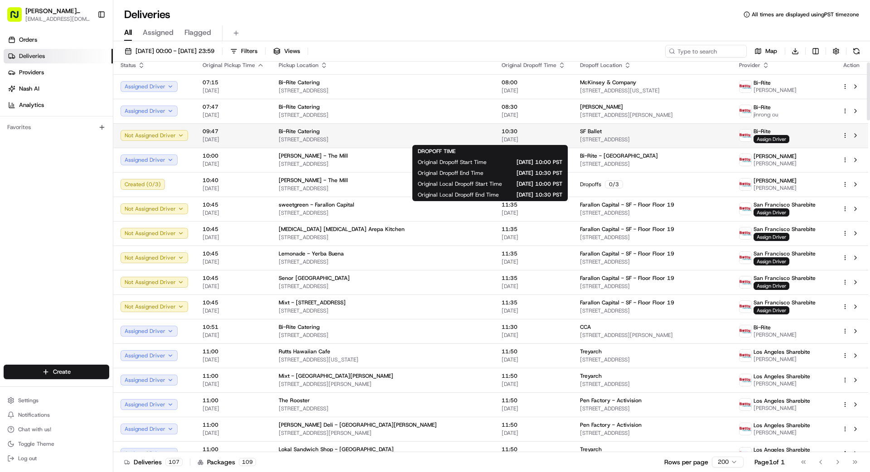
click at [515, 137] on span "[DATE]" at bounding box center [533, 139] width 64 height 7
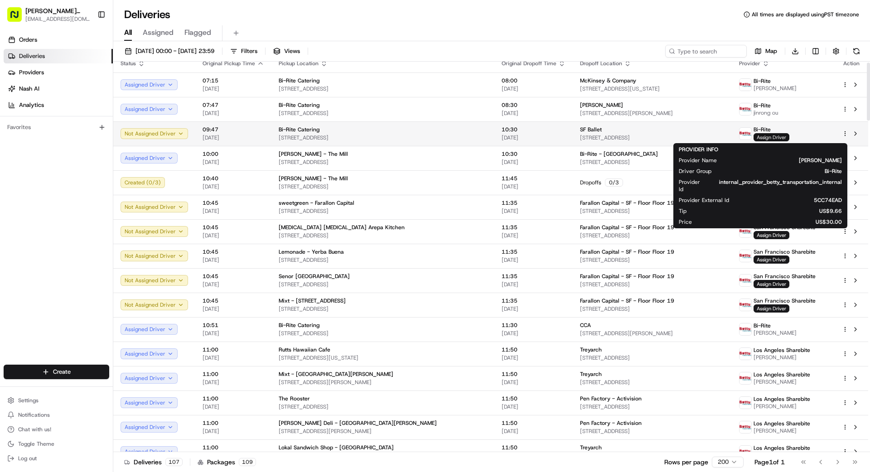
scroll to position [10, 0]
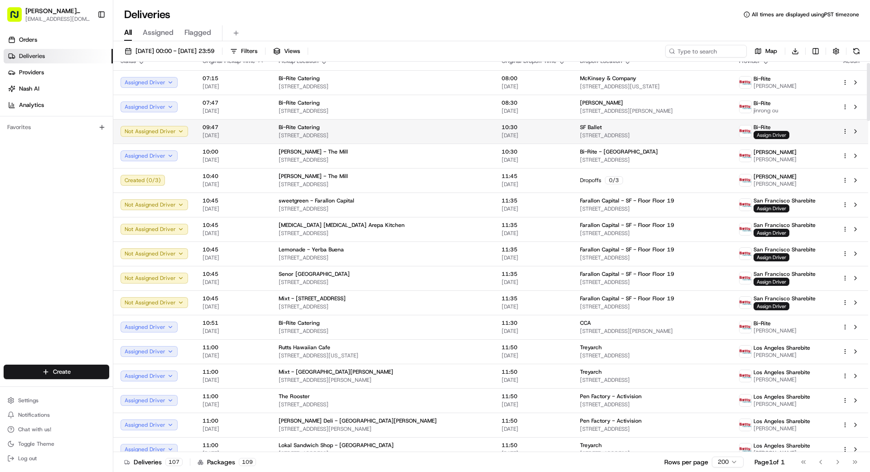
click at [759, 136] on span "Assign Driver" at bounding box center [771, 135] width 36 height 8
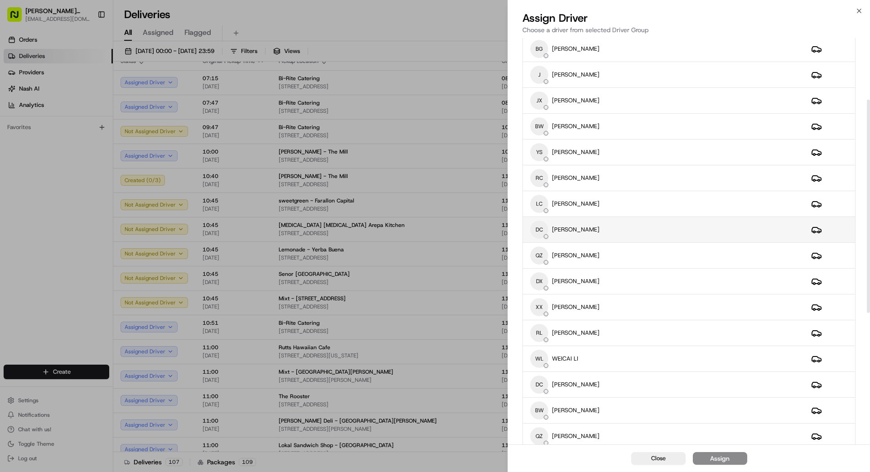
scroll to position [117, 0]
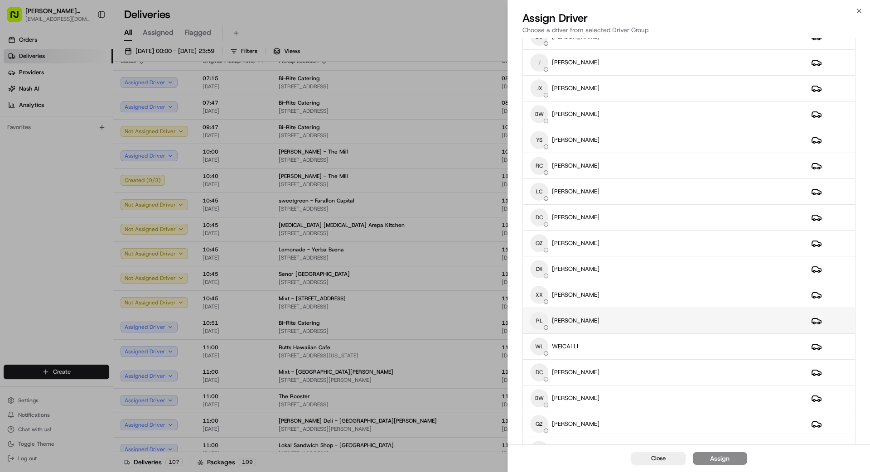
click at [677, 320] on div "RL [PERSON_NAME]" at bounding box center [663, 321] width 266 height 18
drag, startPoint x: 726, startPoint y: 459, endPoint x: 732, endPoint y: 457, distance: 5.9
click at [731, 458] on button "Assign" at bounding box center [719, 458] width 54 height 13
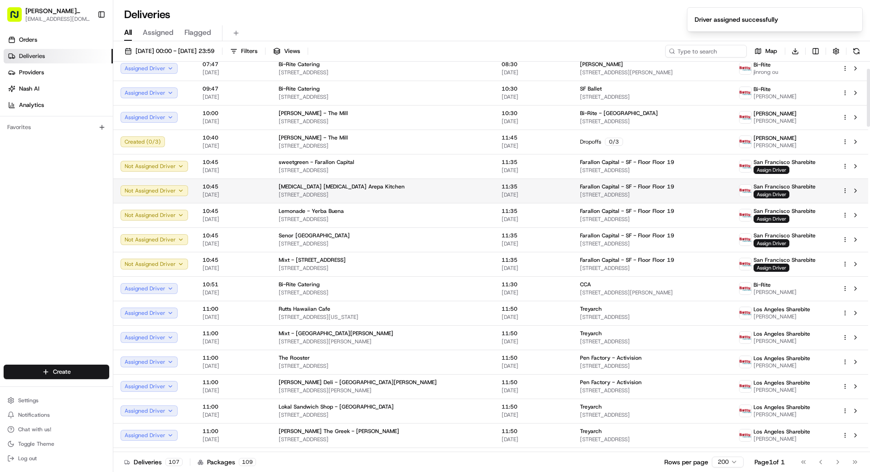
scroll to position [48, 0]
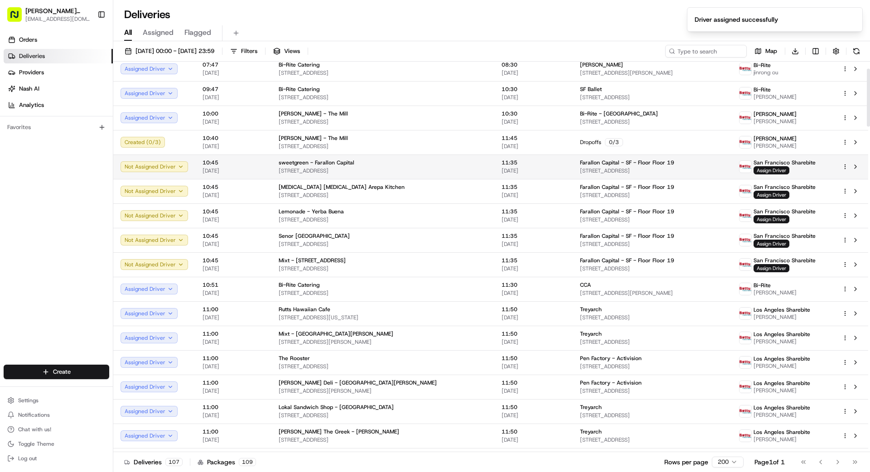
click at [427, 164] on div "sweetgreen - Farallon Capital" at bounding box center [383, 162] width 208 height 7
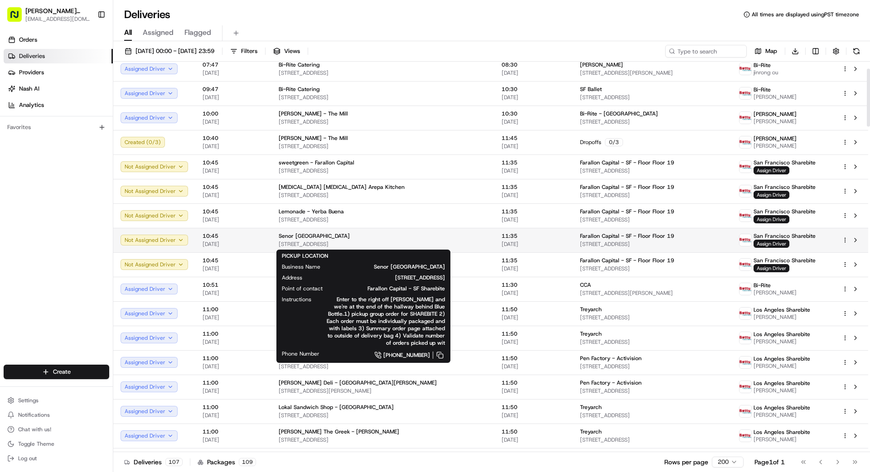
click at [395, 238] on div "Senor [GEOGRAPHIC_DATA]" at bounding box center [383, 235] width 208 height 7
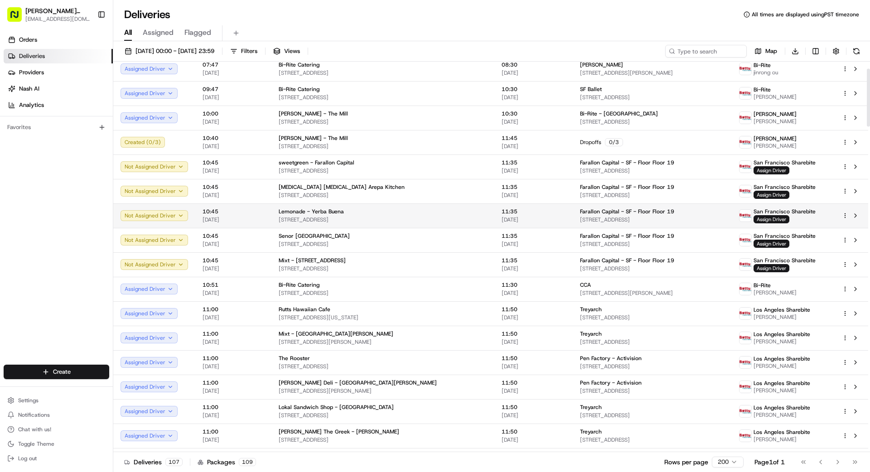
click at [414, 216] on span "[STREET_ADDRESS]" at bounding box center [383, 219] width 208 height 7
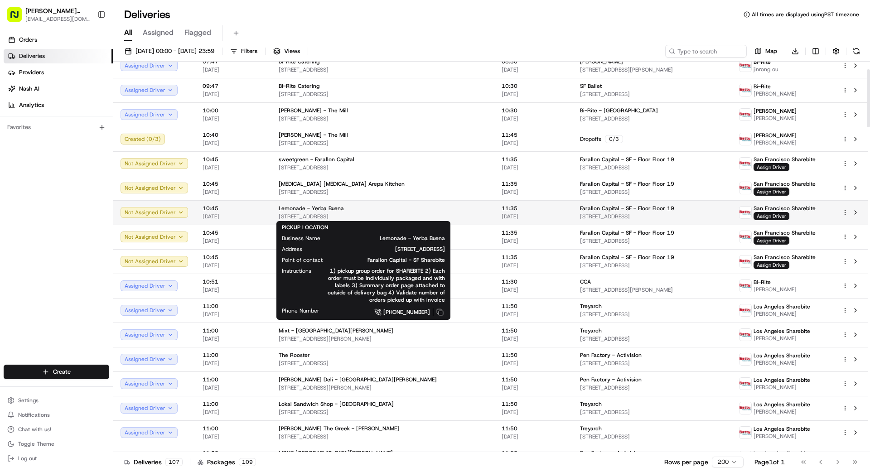
scroll to position [52, 0]
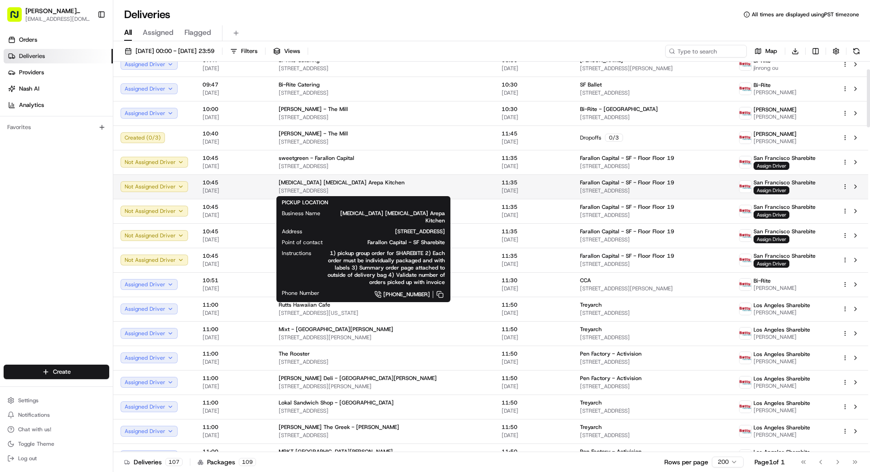
click at [394, 188] on span "[STREET_ADDRESS]" at bounding box center [383, 190] width 208 height 7
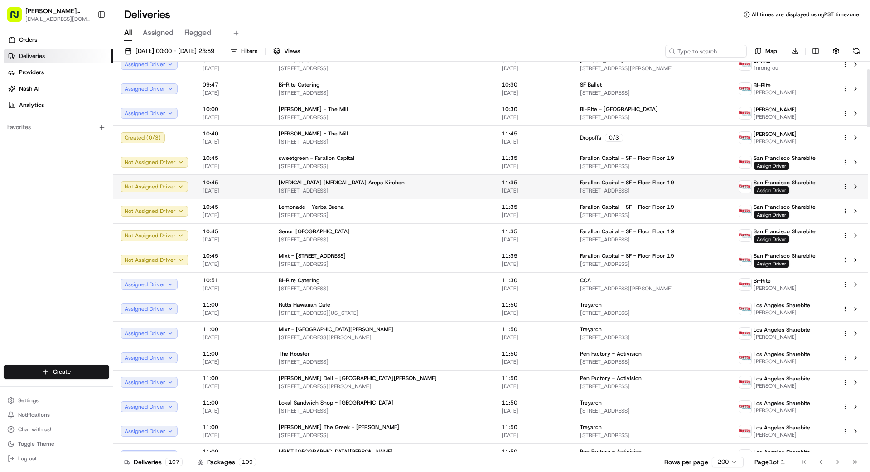
click at [766, 191] on span "Assign Driver" at bounding box center [771, 190] width 36 height 8
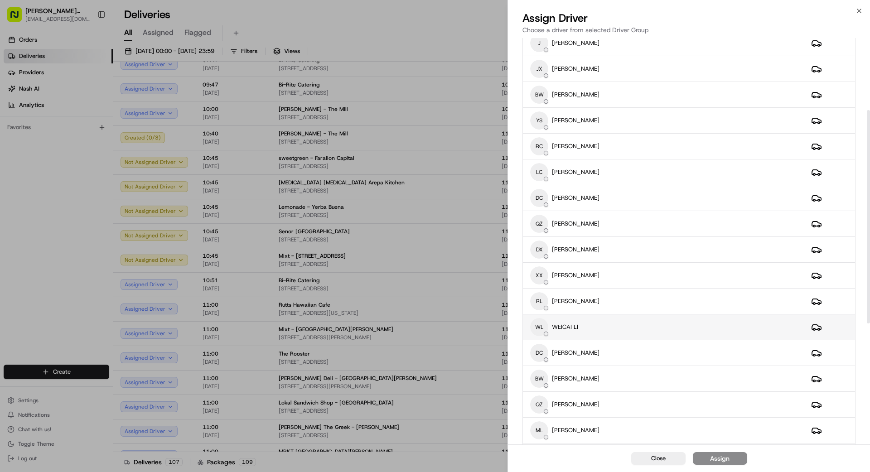
scroll to position [137, 0]
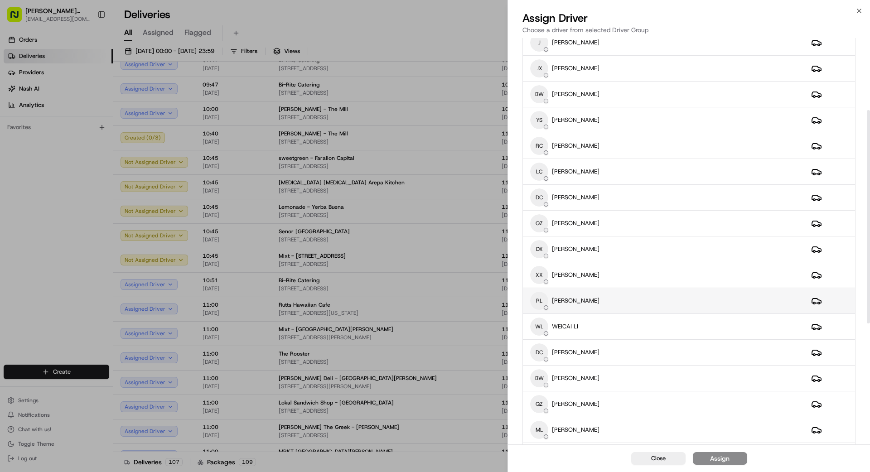
click at [657, 303] on div "RL [PERSON_NAME]" at bounding box center [663, 301] width 266 height 18
click at [726, 457] on div "Assign" at bounding box center [719, 458] width 19 height 9
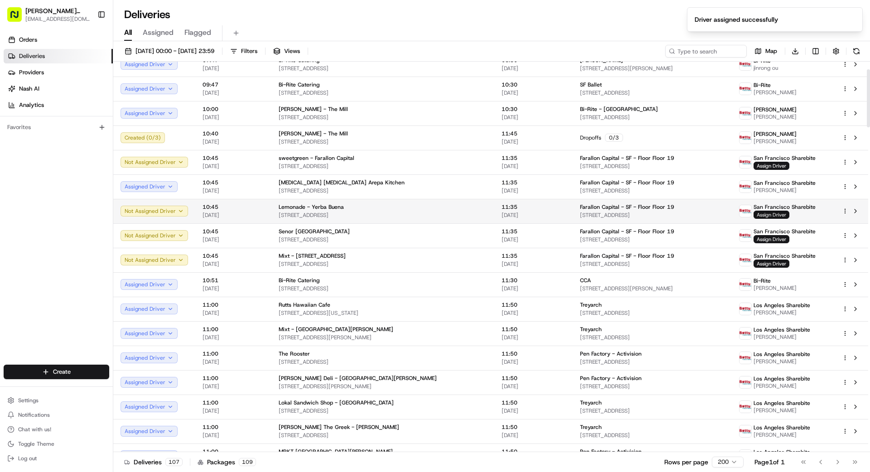
click at [771, 211] on span "Assign Driver" at bounding box center [771, 215] width 36 height 8
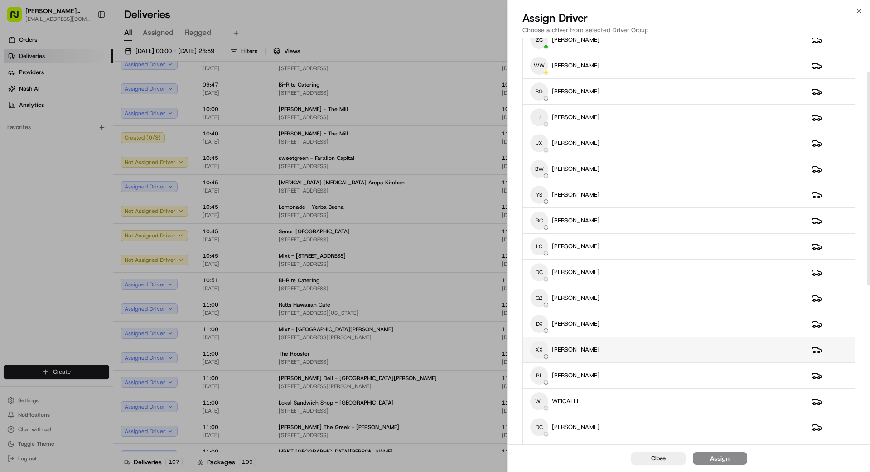
scroll to position [65, 0]
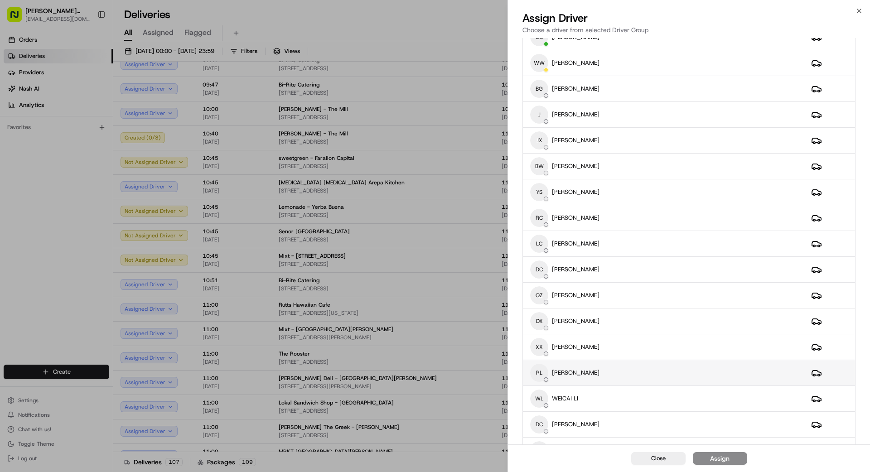
click at [625, 372] on div "RL [PERSON_NAME]" at bounding box center [663, 373] width 266 height 18
click at [720, 462] on div "Assign" at bounding box center [719, 458] width 19 height 9
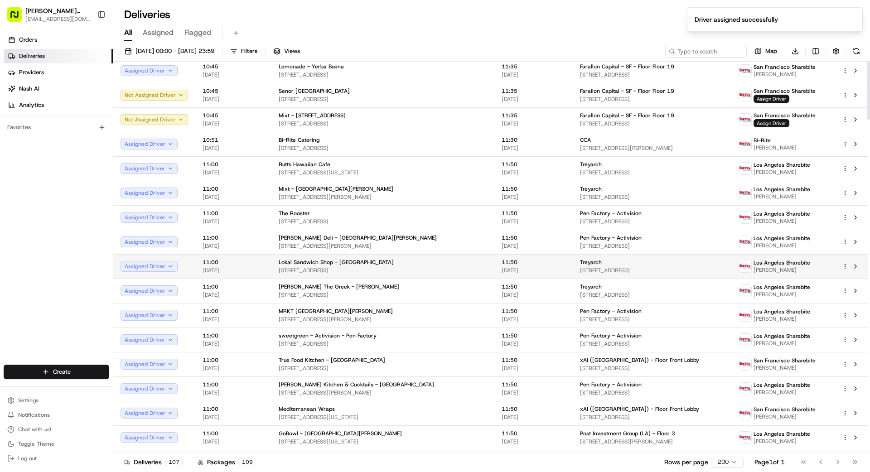
scroll to position [0, 0]
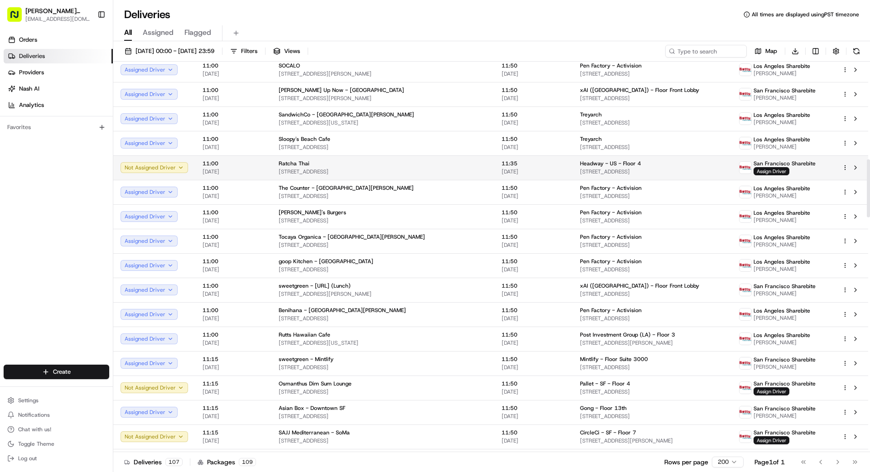
click at [580, 163] on span "Headway - US - Floor 4" at bounding box center [610, 163] width 61 height 7
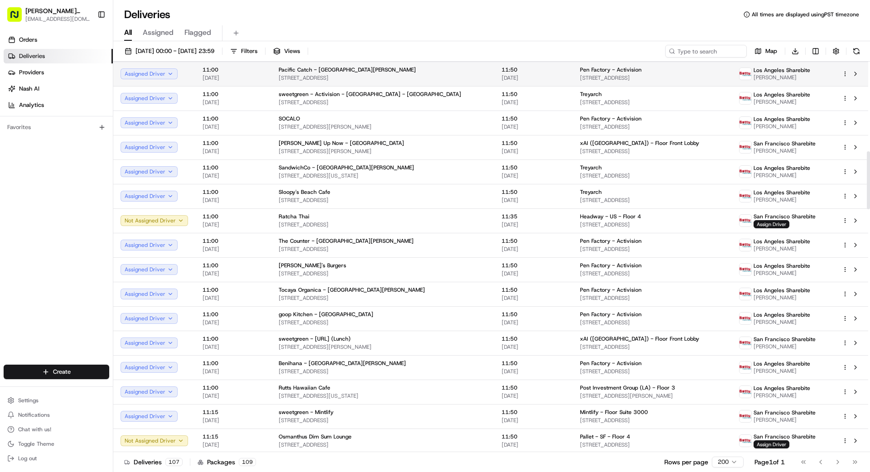
scroll to position [611, 0]
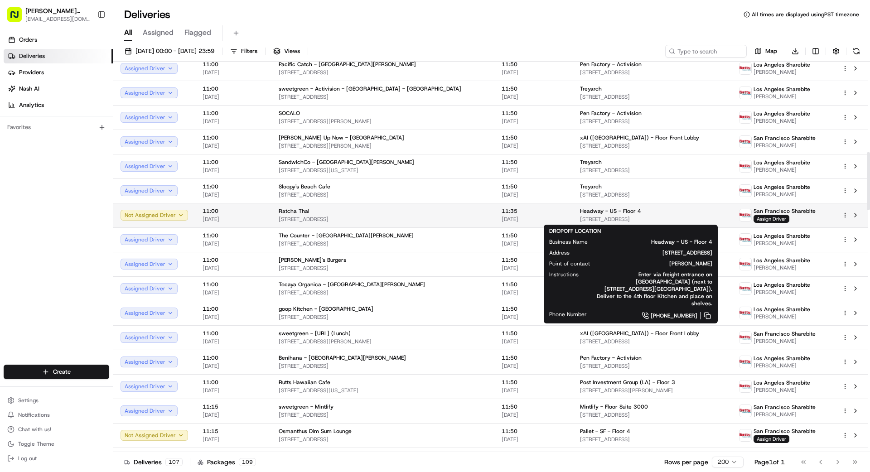
click at [597, 213] on span "Headway - US - Floor 4" at bounding box center [610, 210] width 61 height 7
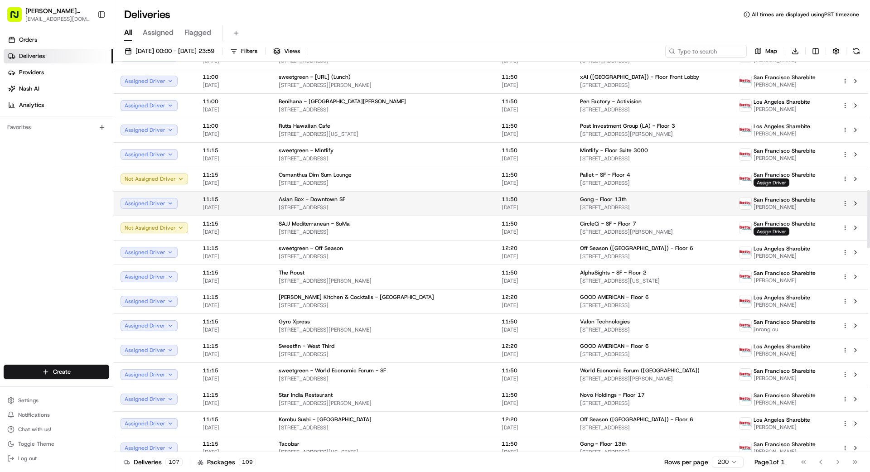
scroll to position [868, 0]
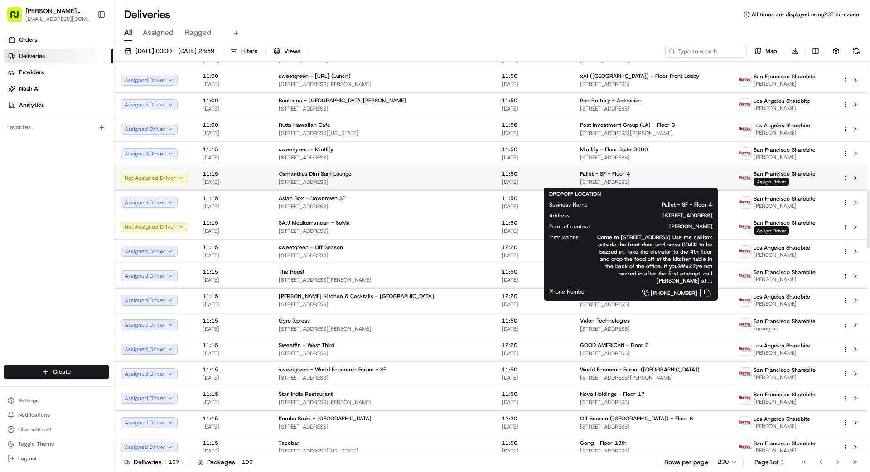
click at [629, 178] on span "[STREET_ADDRESS]" at bounding box center [652, 181] width 144 height 7
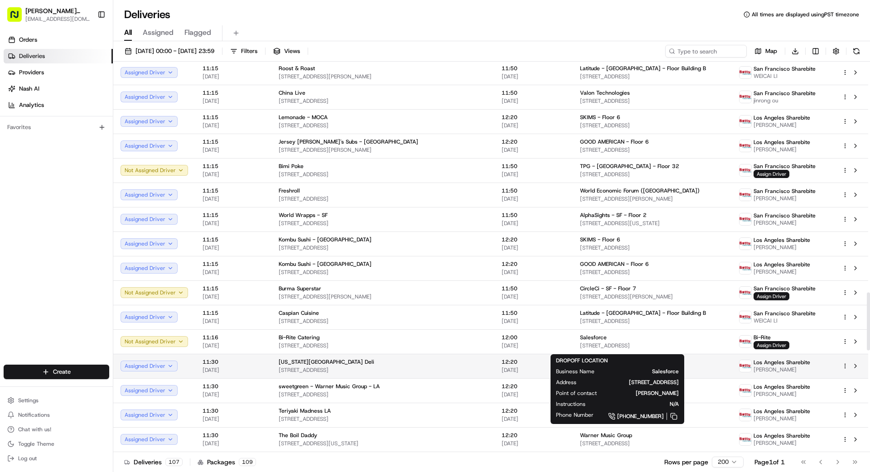
scroll to position [1564, 0]
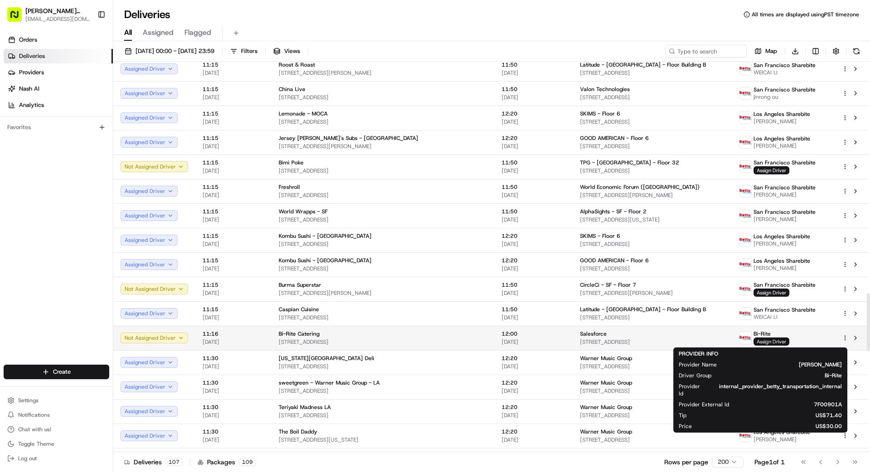
click at [761, 342] on span "Assign Driver" at bounding box center [771, 341] width 36 height 8
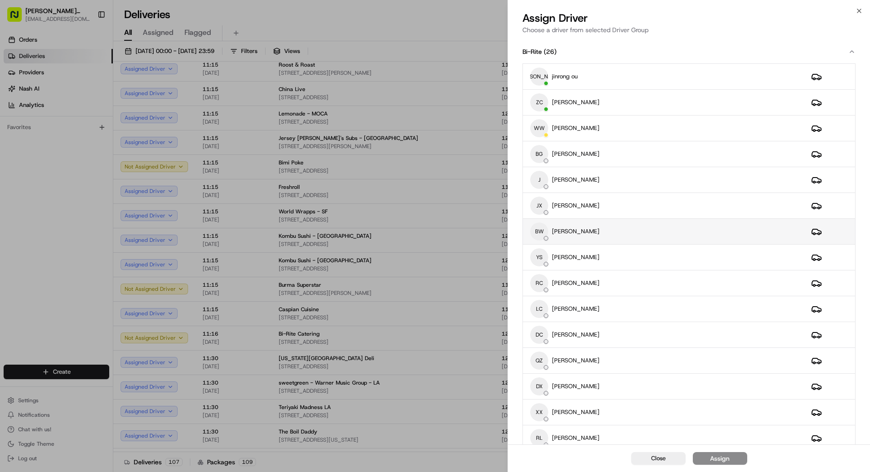
click at [611, 231] on div "BW [PERSON_NAME]" at bounding box center [663, 231] width 266 height 18
drag, startPoint x: 720, startPoint y: 457, endPoint x: 726, endPoint y: 455, distance: 6.3
click at [721, 457] on div "Assign" at bounding box center [719, 458] width 19 height 9
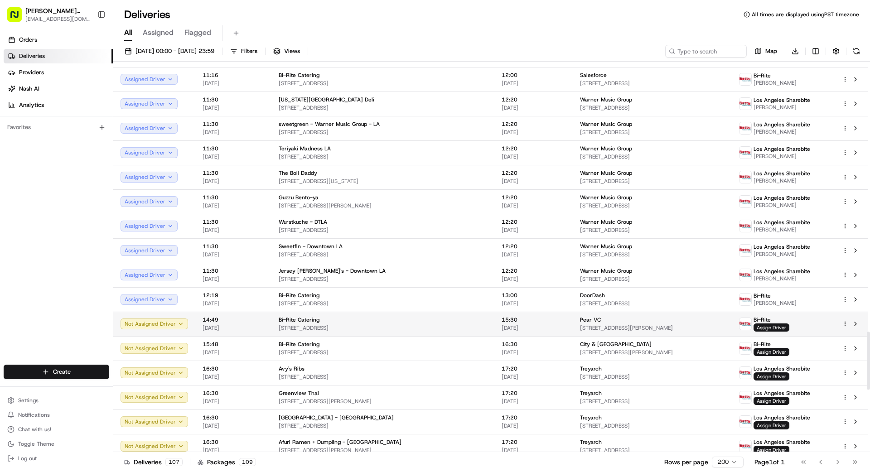
scroll to position [1825, 0]
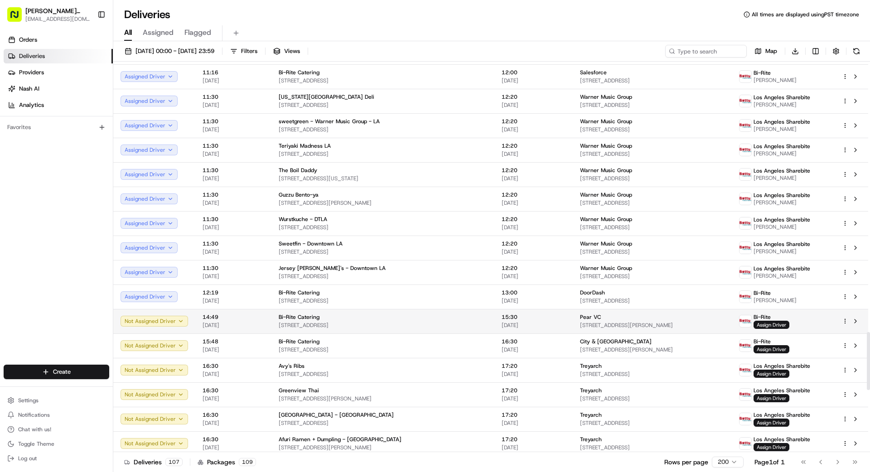
click at [501, 322] on span "[DATE]" at bounding box center [533, 325] width 64 height 7
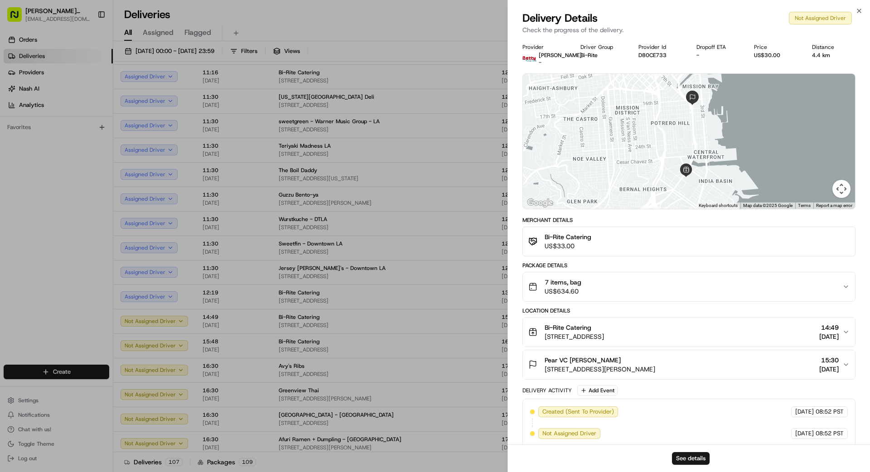
click at [636, 290] on div "7 items, bag US$634.60" at bounding box center [685, 287] width 314 height 18
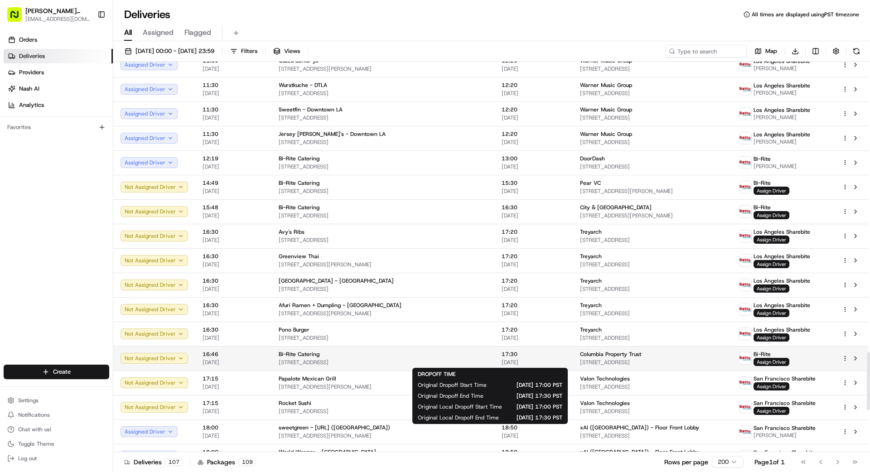
scroll to position [1961, 0]
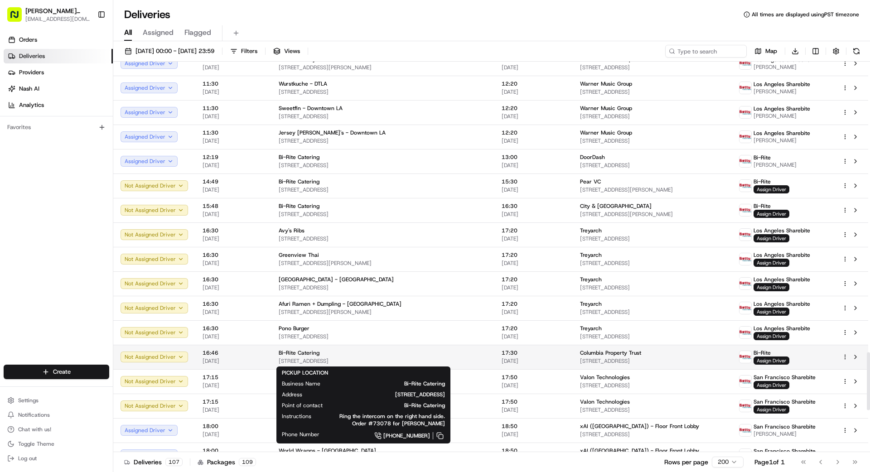
click at [380, 353] on div "Bi-Rite Catering" at bounding box center [383, 352] width 208 height 7
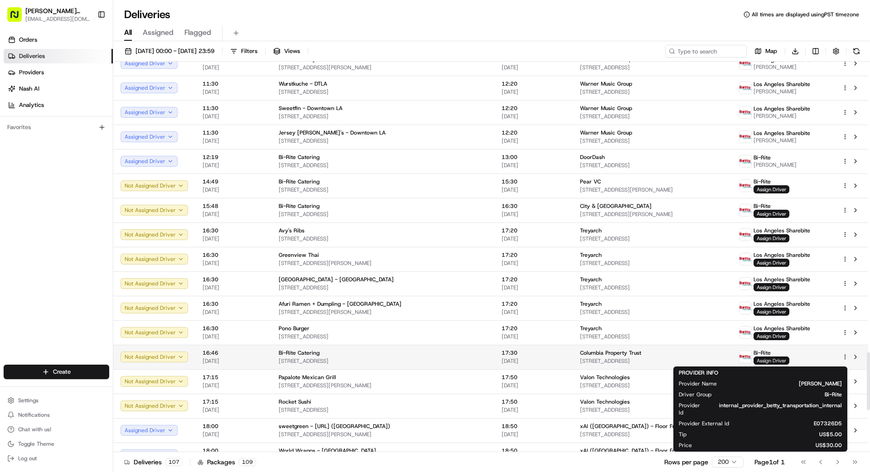
click at [760, 360] on span "Assign Driver" at bounding box center [771, 360] width 36 height 8
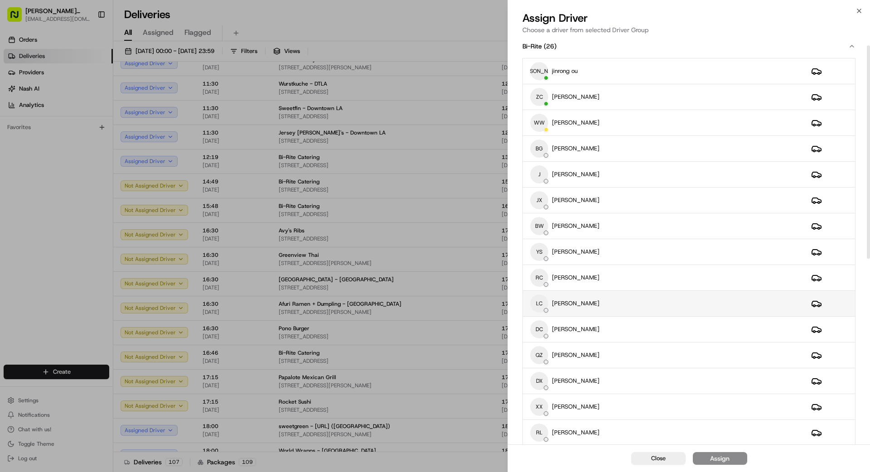
scroll to position [15, 0]
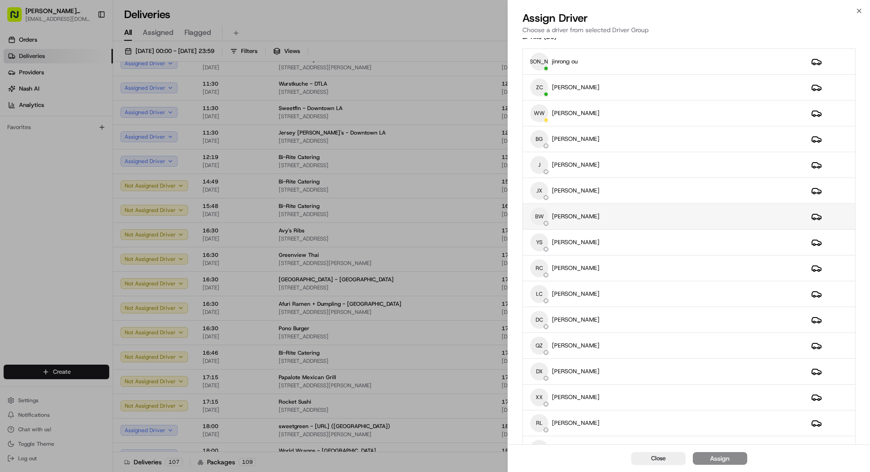
click at [648, 216] on div "BW [PERSON_NAME]" at bounding box center [663, 216] width 266 height 18
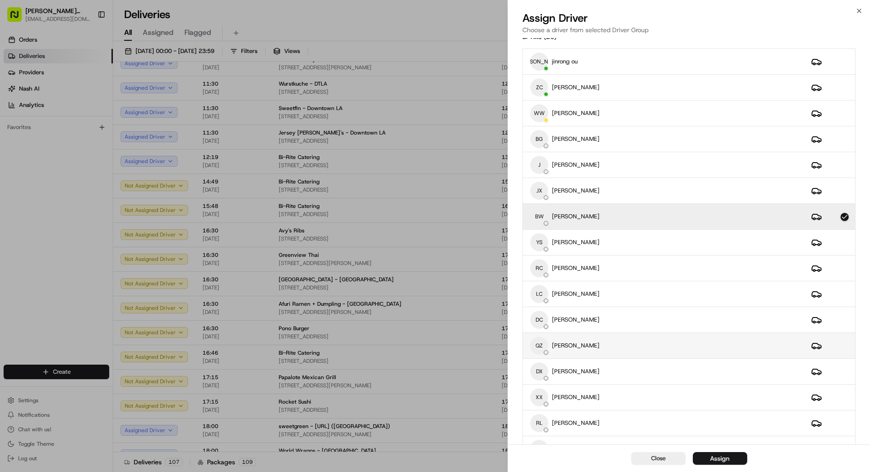
scroll to position [15, 0]
drag, startPoint x: 731, startPoint y: 457, endPoint x: 726, endPoint y: 455, distance: 5.1
click at [731, 457] on button "Assign" at bounding box center [719, 458] width 54 height 13
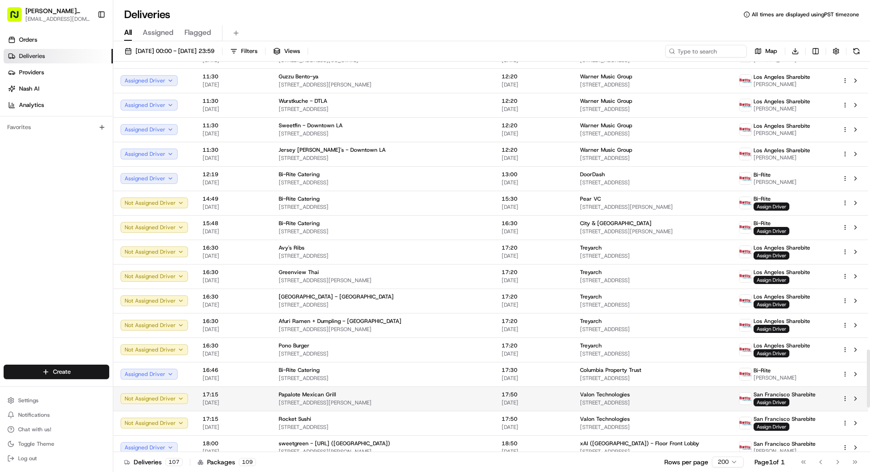
scroll to position [1901, 0]
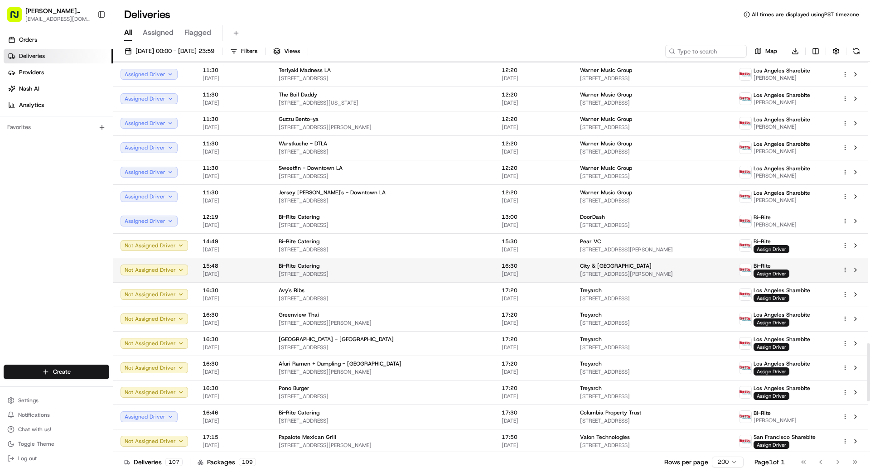
click at [494, 271] on td "16:30 [DATE]" at bounding box center [533, 270] width 78 height 24
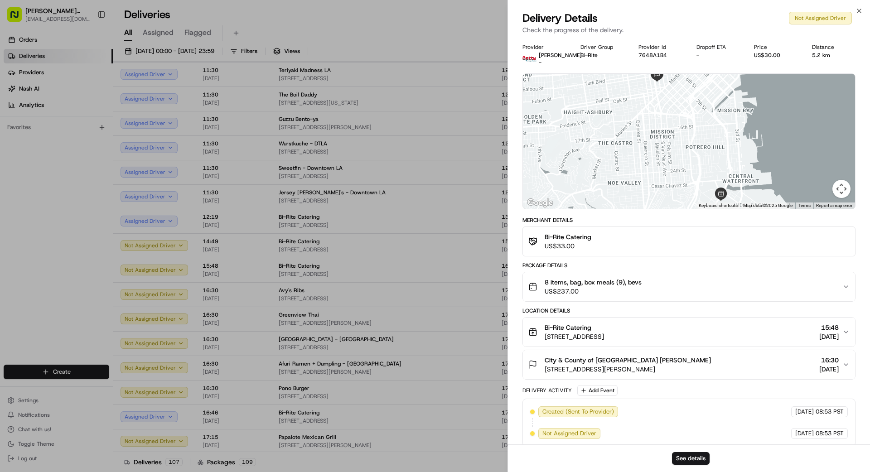
click at [586, 282] on span "8 items, bag, box meals (9), bevs" at bounding box center [592, 282] width 97 height 9
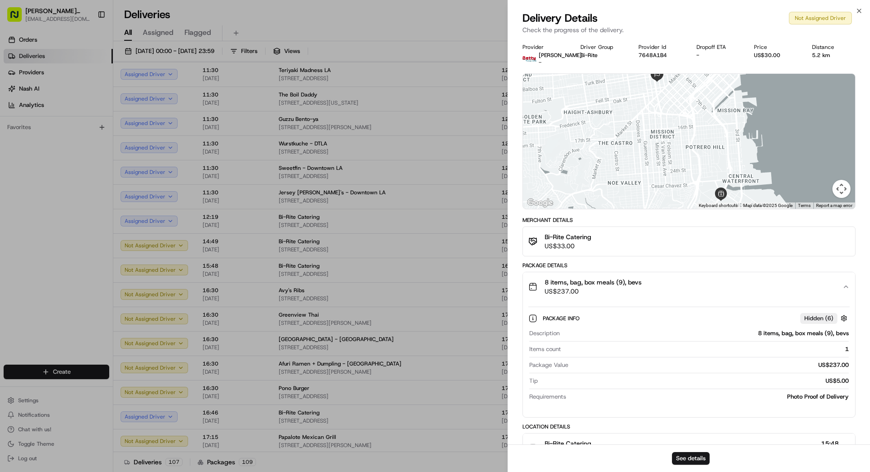
click at [586, 282] on span "8 items, bag, box meals (9), bevs" at bounding box center [592, 282] width 97 height 9
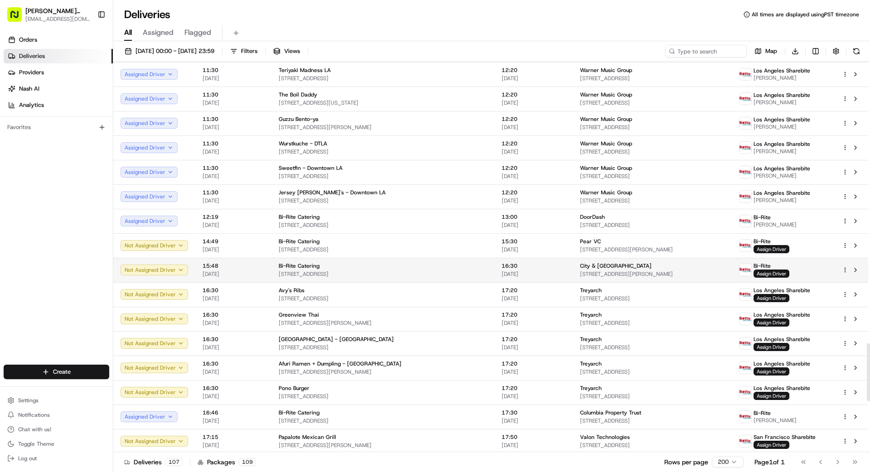
click at [533, 268] on td "16:30 [DATE]" at bounding box center [533, 270] width 78 height 24
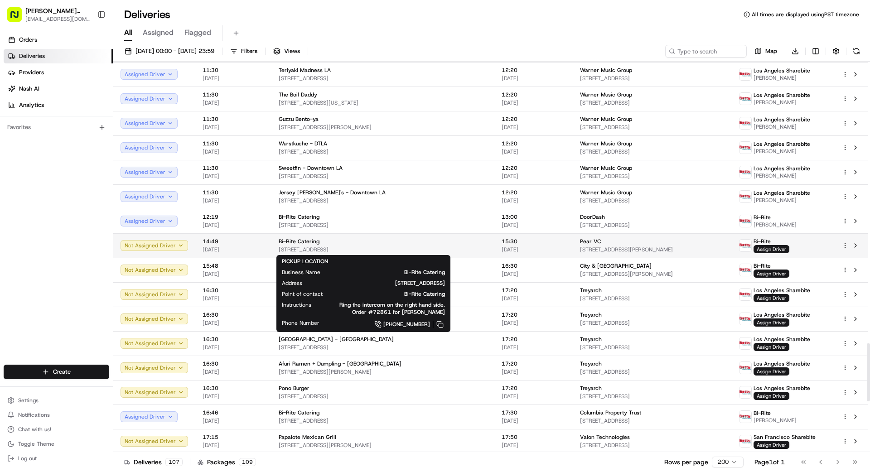
click at [429, 246] on span "[STREET_ADDRESS]" at bounding box center [383, 249] width 208 height 7
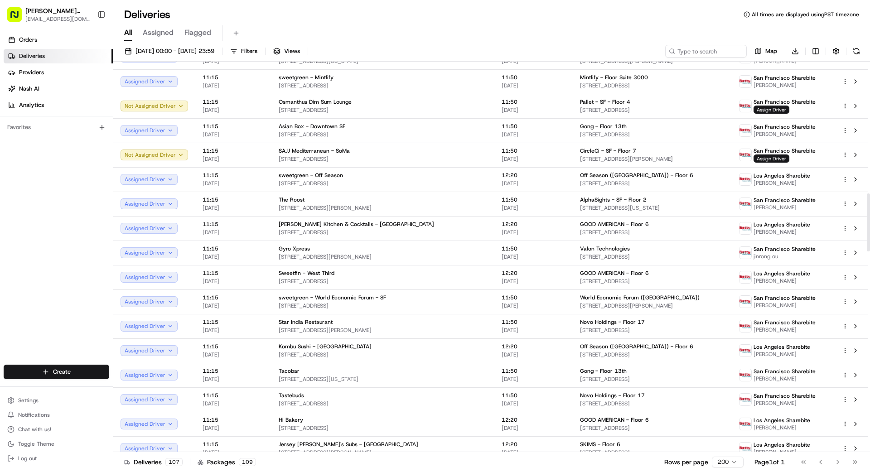
scroll to position [890, 0]
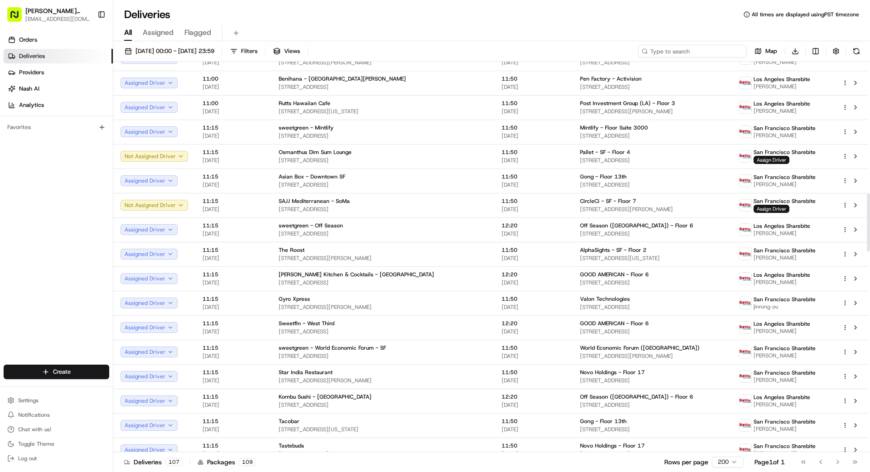
click at [690, 52] on input at bounding box center [692, 51] width 109 height 13
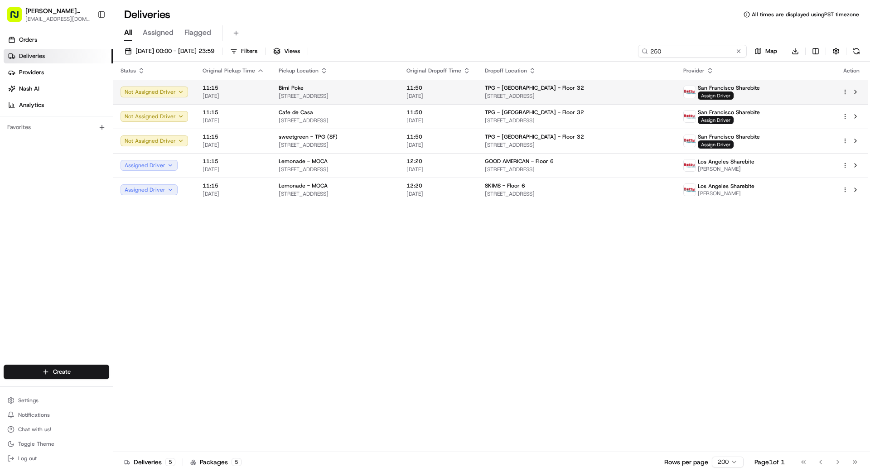
type input "250"
click at [733, 94] on span "Assign Driver" at bounding box center [715, 95] width 36 height 8
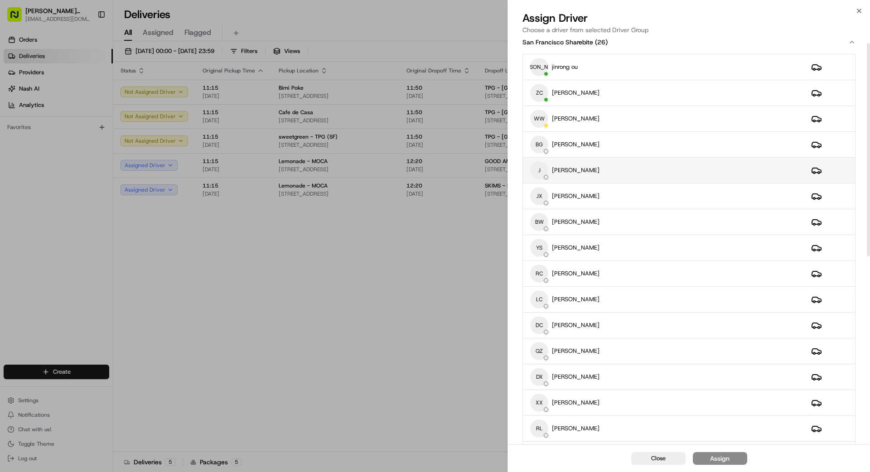
scroll to position [6, 0]
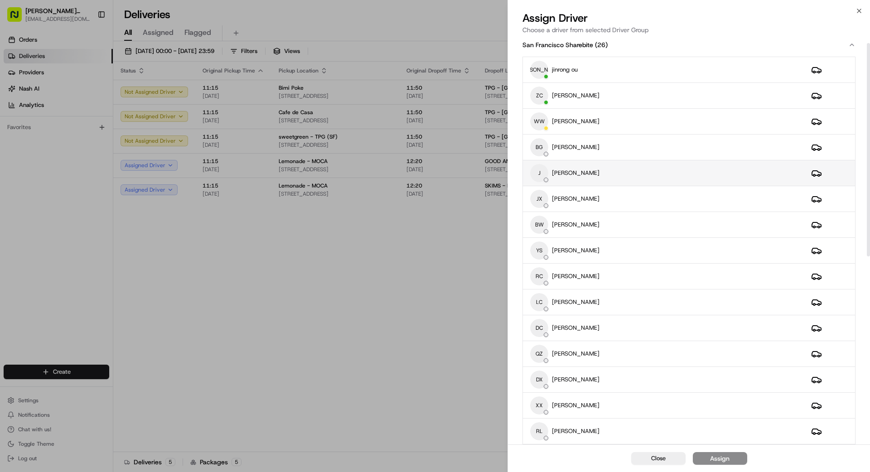
click at [627, 159] on tbody "[PERSON_NAME] [PERSON_NAME] ou ZC [PERSON_NAME] weishing [PERSON_NAME] [PERSON_…" at bounding box center [689, 392] width 332 height 671
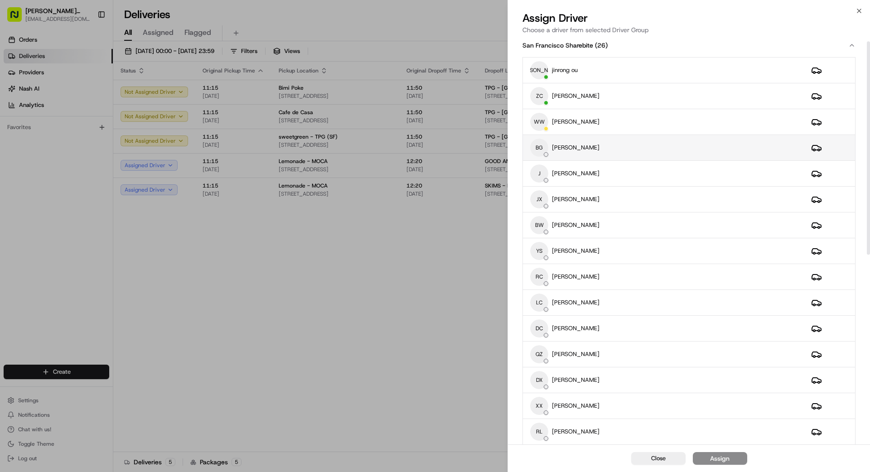
click at [633, 148] on div "BG [PERSON_NAME]" at bounding box center [663, 148] width 266 height 18
click at [736, 462] on button "Assign" at bounding box center [719, 458] width 54 height 13
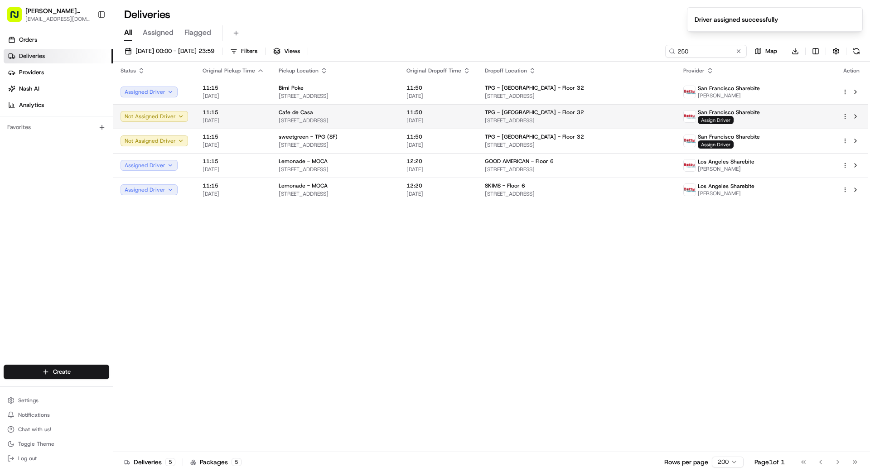
click at [733, 120] on span "Assign Driver" at bounding box center [715, 120] width 36 height 8
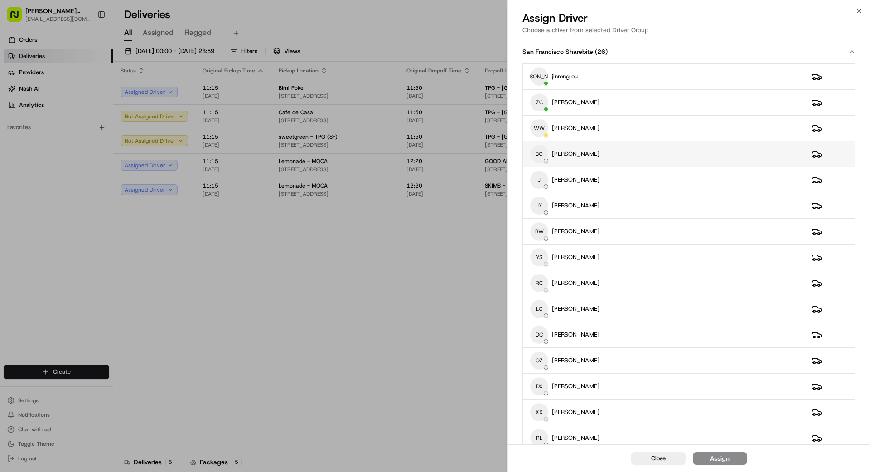
click at [648, 158] on div "BG [PERSON_NAME]" at bounding box center [663, 154] width 266 height 18
click at [714, 459] on div "Assign" at bounding box center [719, 458] width 19 height 9
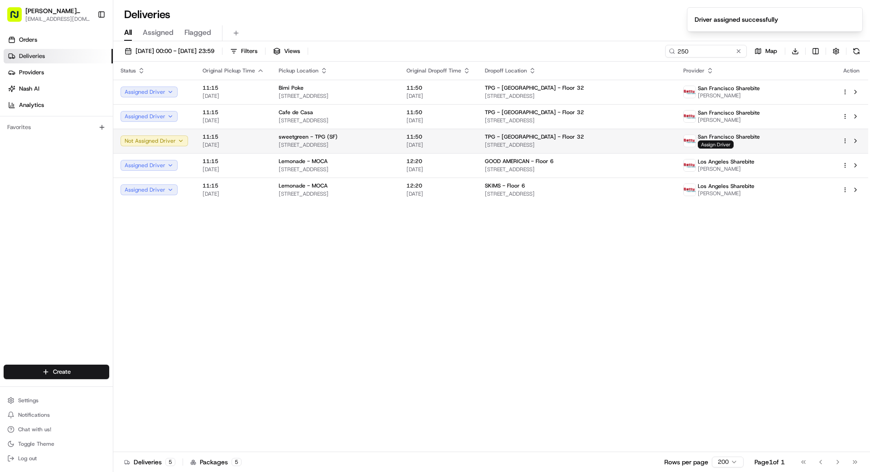
click at [733, 144] on span "Assign Driver" at bounding box center [715, 144] width 36 height 8
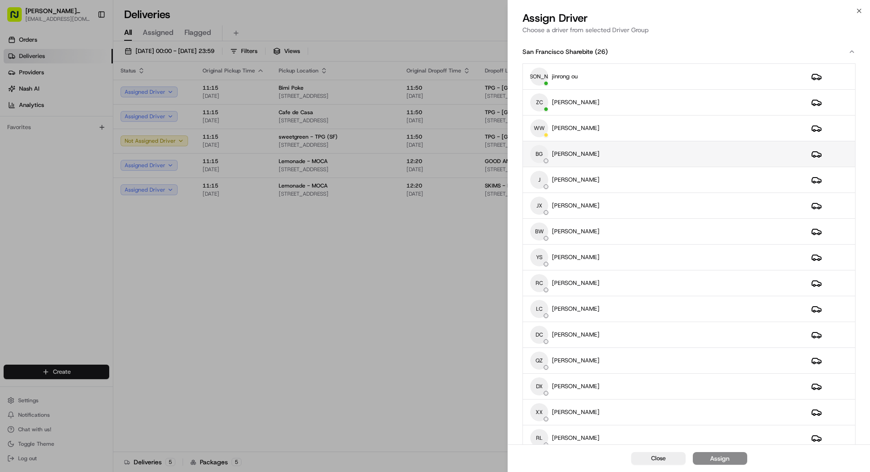
click at [652, 153] on div "BG [PERSON_NAME]" at bounding box center [663, 154] width 266 height 18
click at [722, 461] on div "Assign" at bounding box center [719, 458] width 19 height 9
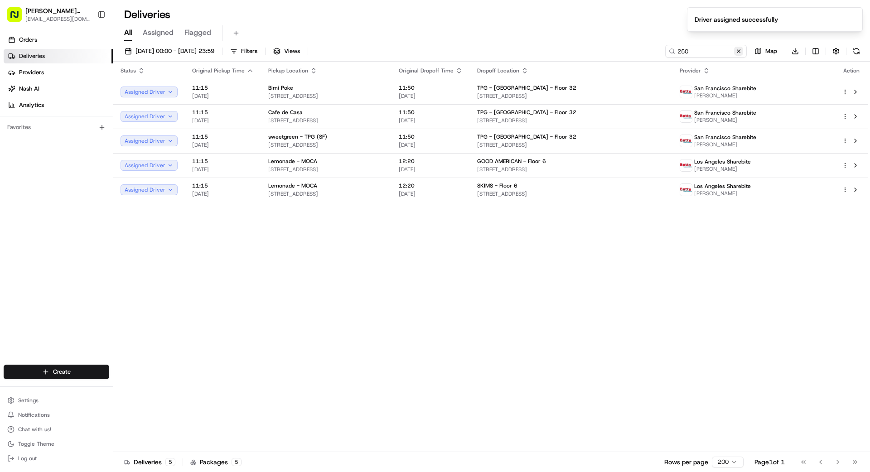
click at [736, 51] on button at bounding box center [738, 51] width 9 height 9
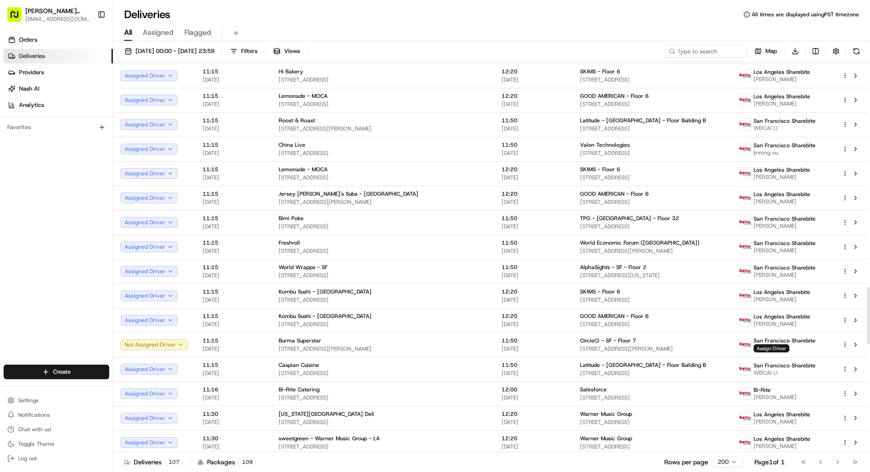
scroll to position [1519, 0]
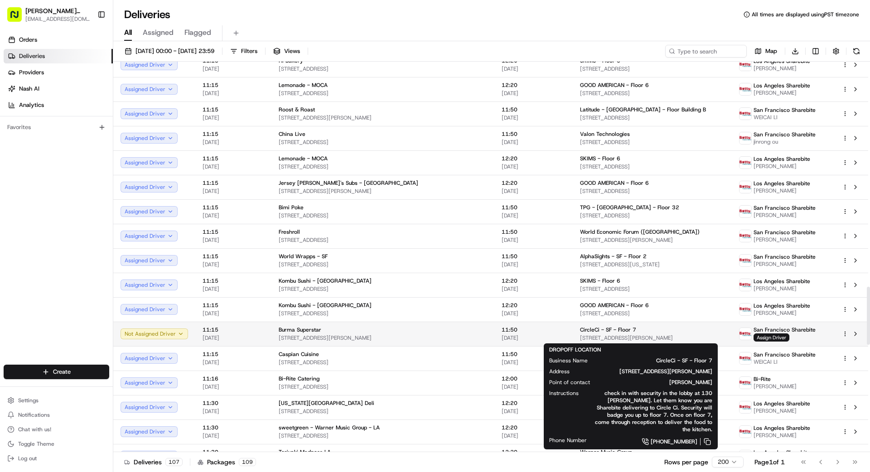
click at [655, 335] on span "[STREET_ADDRESS][PERSON_NAME]" at bounding box center [652, 337] width 144 height 7
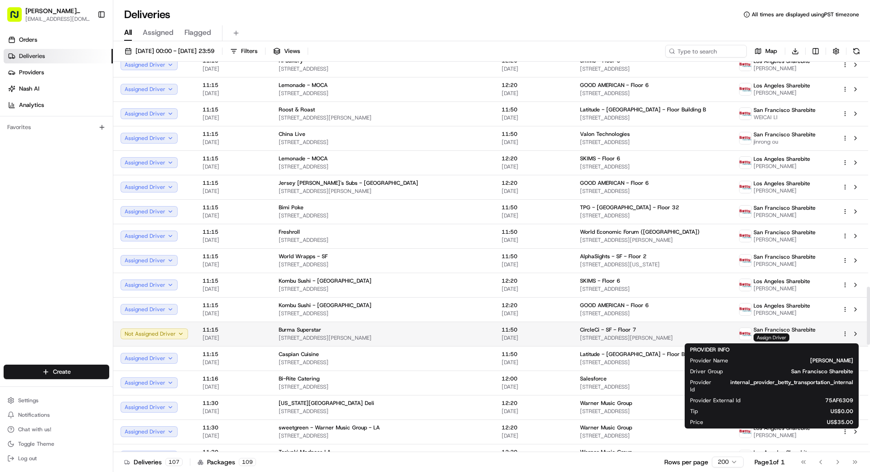
click at [769, 337] on span "Assign Driver" at bounding box center [771, 337] width 36 height 8
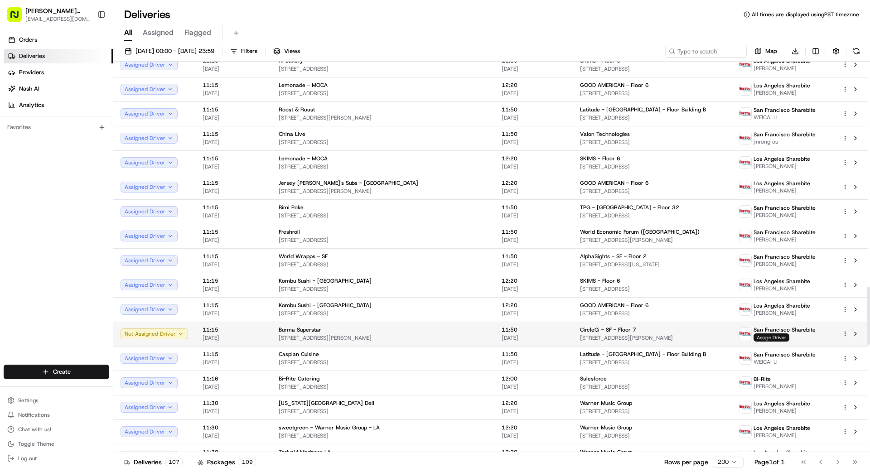
click at [773, 337] on span "Assign Driver" at bounding box center [771, 337] width 36 height 8
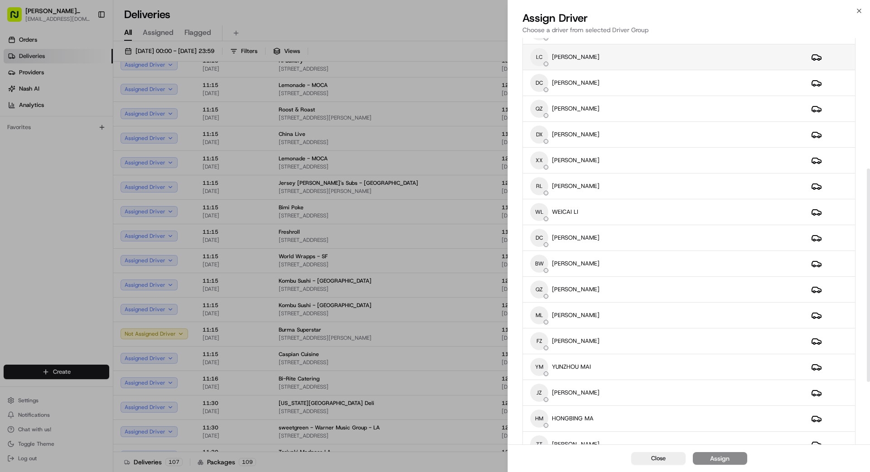
scroll to position [249, 0]
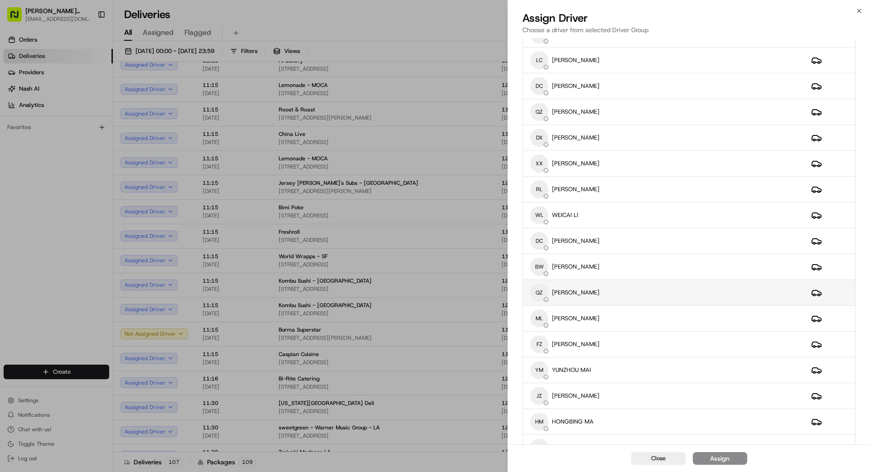
click at [640, 298] on div "QZ [PERSON_NAME]" at bounding box center [663, 293] width 266 height 18
click at [725, 461] on div "Assign" at bounding box center [719, 458] width 19 height 9
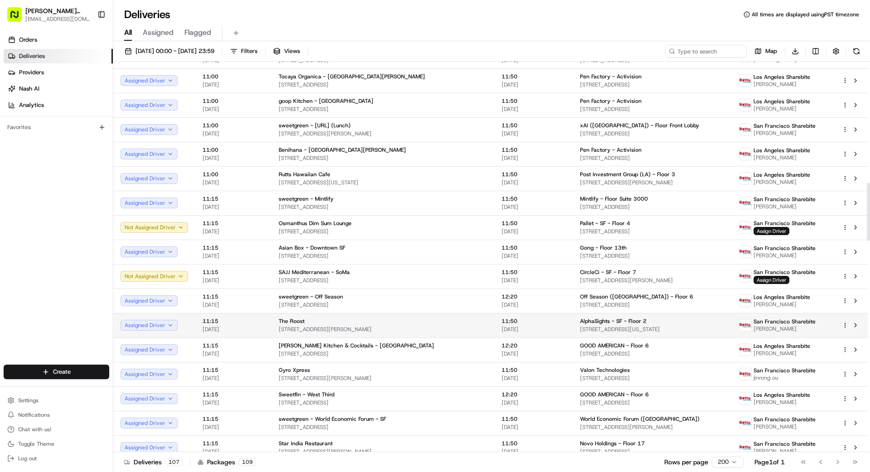
scroll to position [793, 0]
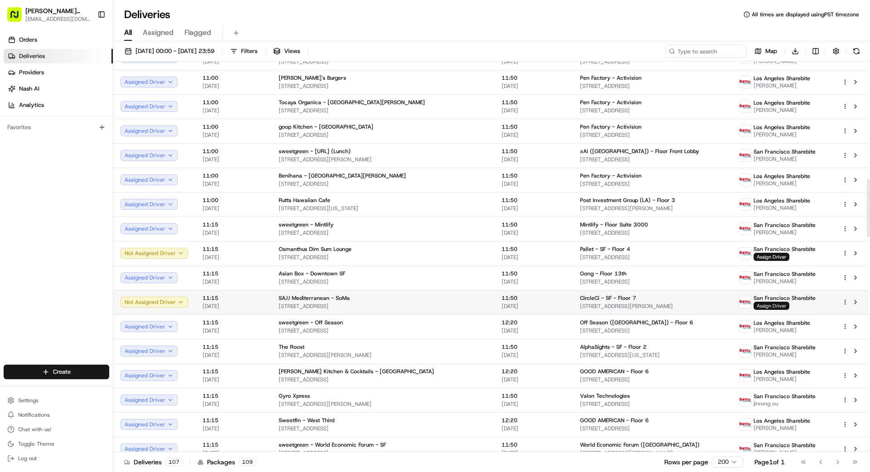
click at [759, 303] on span "Assign Driver" at bounding box center [771, 306] width 36 height 8
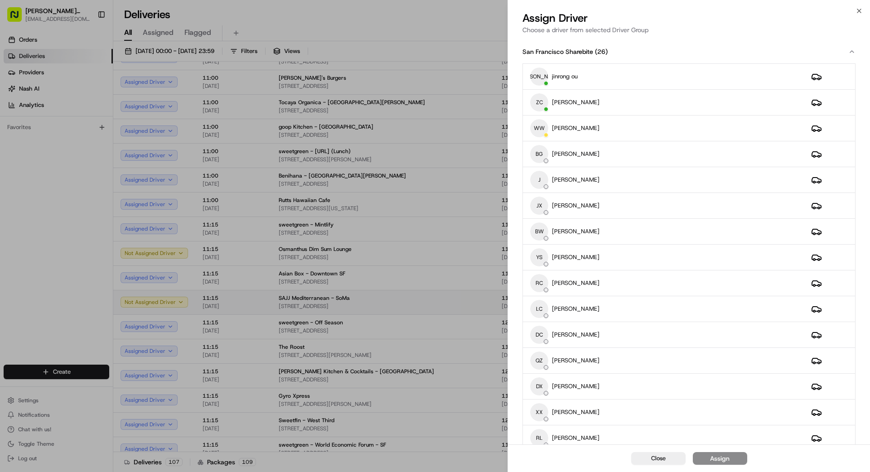
drag, startPoint x: 447, startPoint y: 291, endPoint x: 472, endPoint y: 291, distance: 24.9
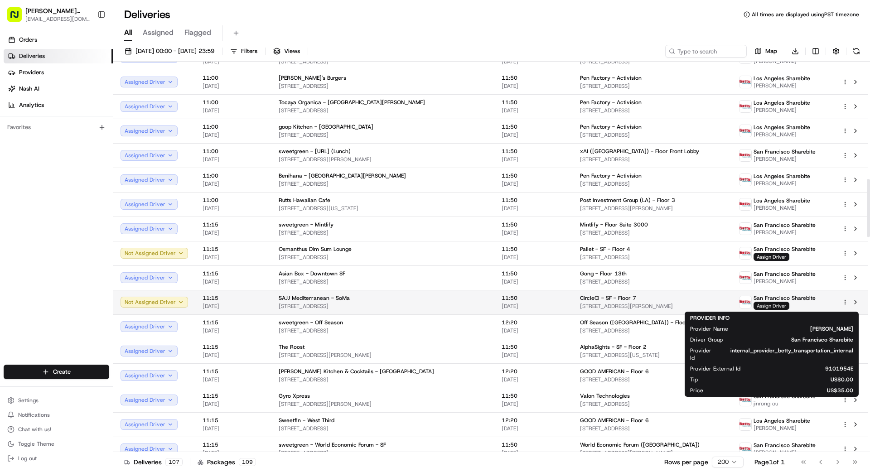
click at [767, 305] on span "Assign Driver" at bounding box center [771, 306] width 36 height 8
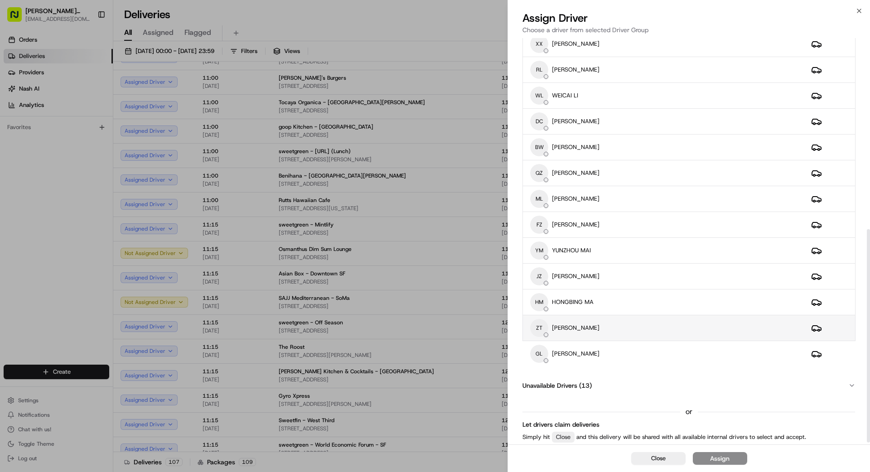
scroll to position [364, 0]
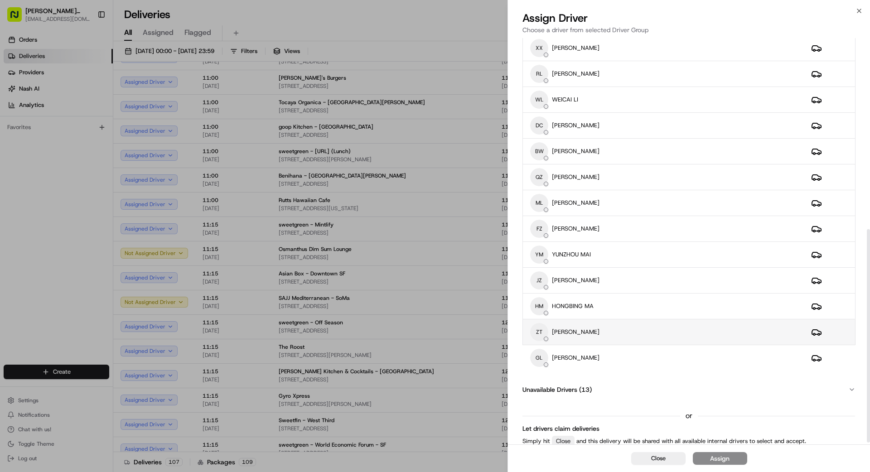
click at [588, 330] on div "ZT [PERSON_NAME]" at bounding box center [663, 332] width 266 height 18
click at [725, 462] on div "Assign" at bounding box center [719, 458] width 19 height 9
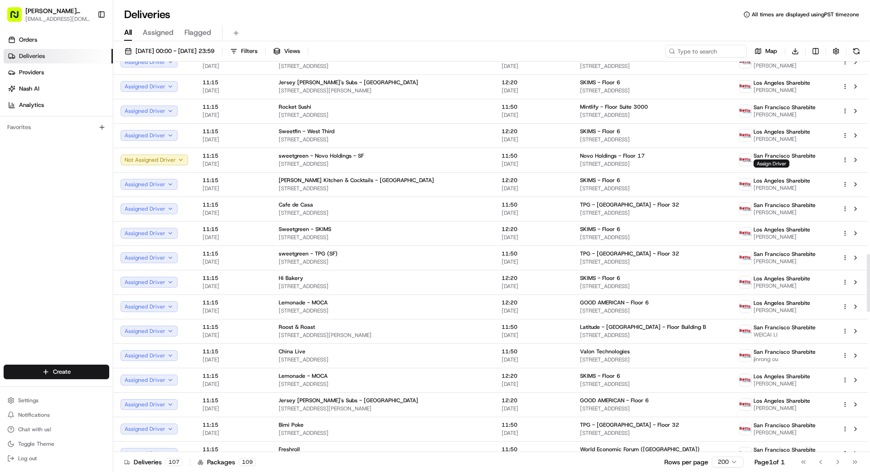
scroll to position [1290, 0]
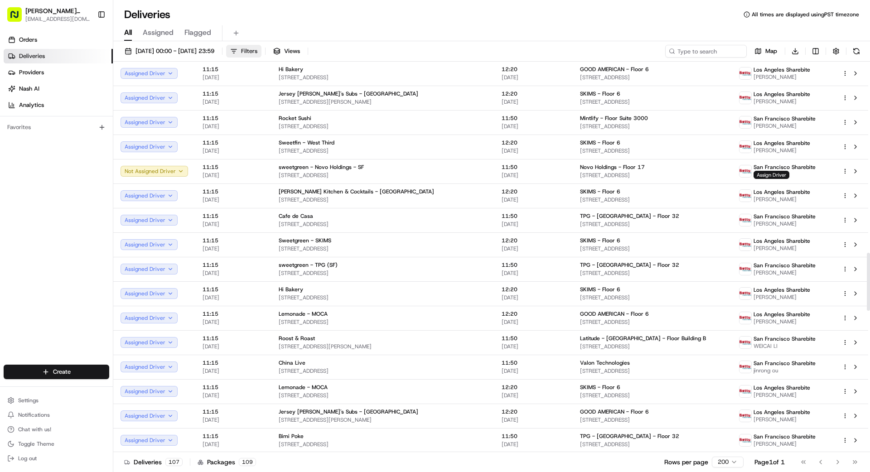
click at [261, 53] on button "Filters" at bounding box center [243, 51] width 35 height 13
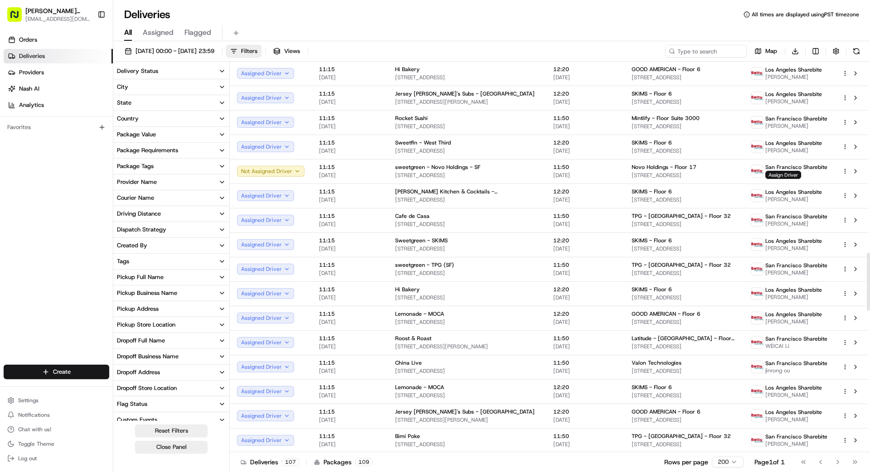
click at [154, 85] on button "City" at bounding box center [171, 86] width 116 height 15
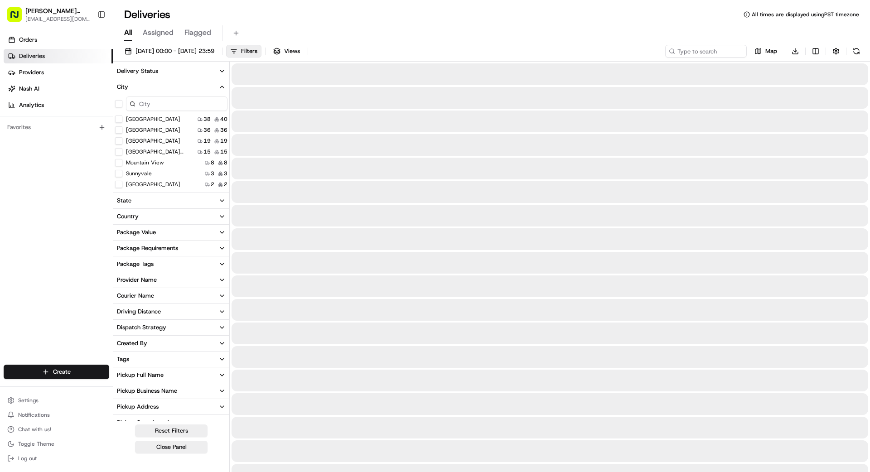
click at [119, 119] on Francisco "[GEOGRAPHIC_DATA]" at bounding box center [118, 118] width 7 height 7
click at [118, 120] on Francisco "[GEOGRAPHIC_DATA]" at bounding box center [118, 118] width 7 height 7
click at [119, 118] on Francisco "[GEOGRAPHIC_DATA]" at bounding box center [118, 118] width 7 height 7
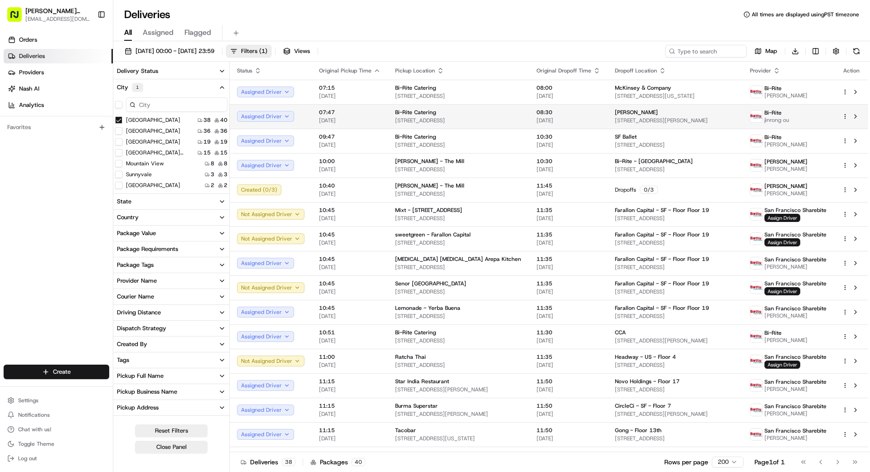
drag, startPoint x: 78, startPoint y: 169, endPoint x: 256, endPoint y: 110, distance: 187.8
click at [82, 170] on div "Orders Deliveries Providers [PERSON_NAME] Analytics Favorites" at bounding box center [56, 199] width 113 height 341
click at [271, 46] on button "Filters ( 1 )" at bounding box center [248, 51] width 45 height 13
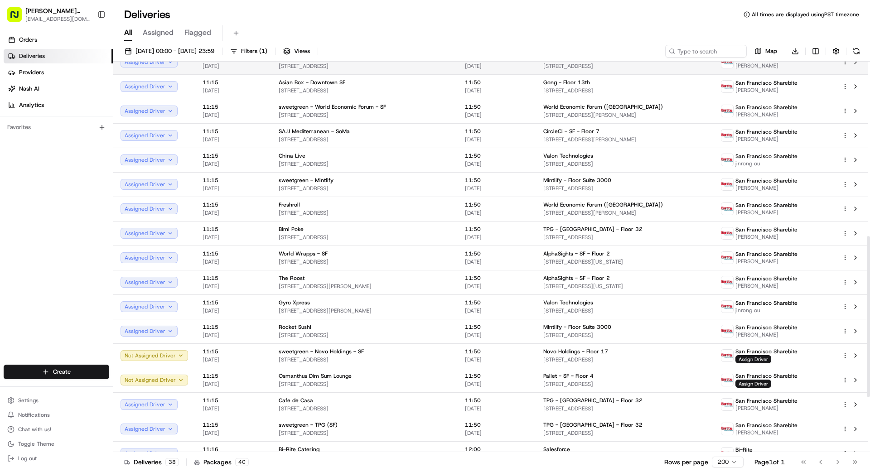
scroll to position [557, 0]
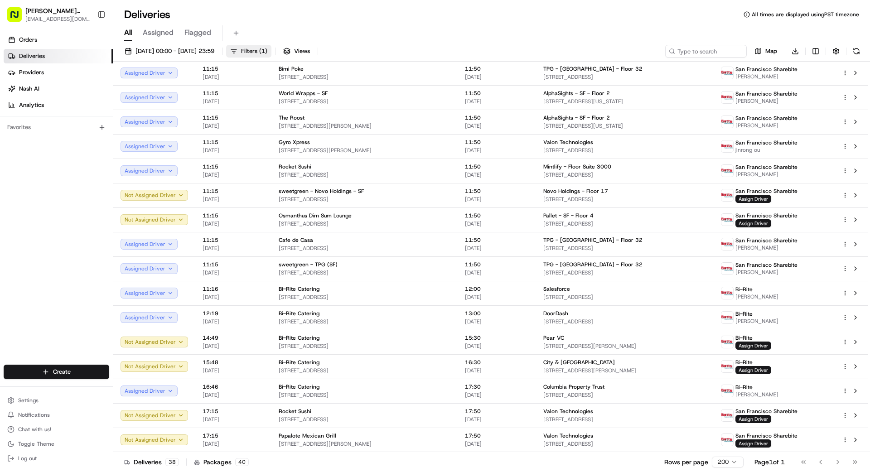
click at [267, 51] on span "Filters ( 1 )" at bounding box center [254, 51] width 26 height 8
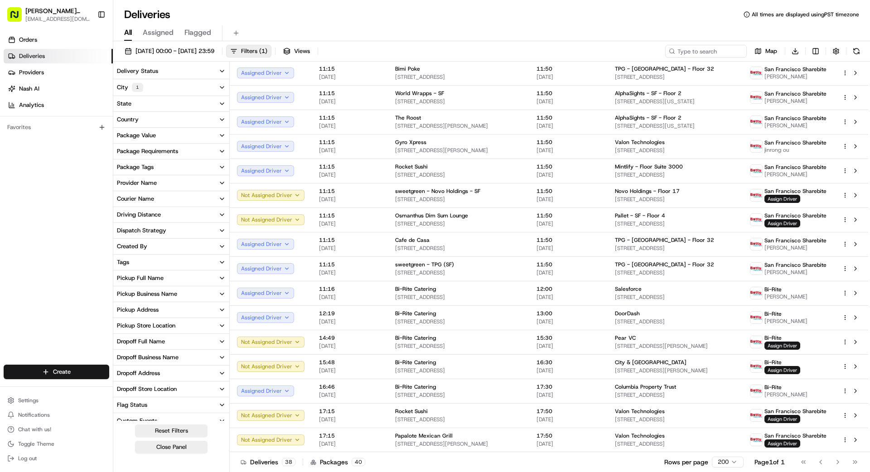
click at [148, 87] on button "City 1" at bounding box center [171, 87] width 116 height 16
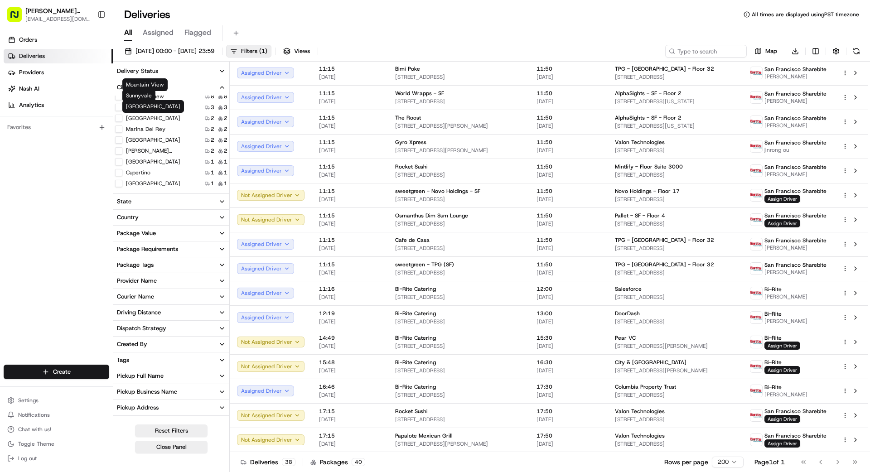
scroll to position [0, 0]
click at [121, 121] on Francisco "[GEOGRAPHIC_DATA]" at bounding box center [118, 119] width 7 height 7
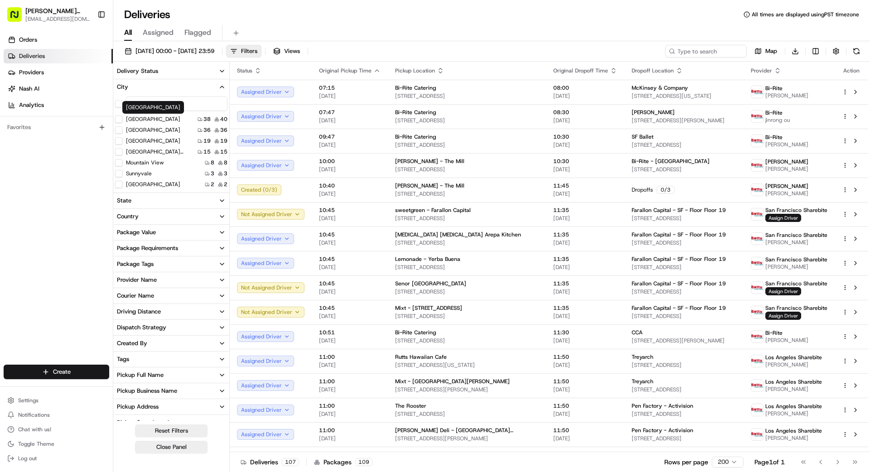
click at [377, 47] on div "[DATE] 00:00 - [DATE] 23:59 Filters Views Map Download" at bounding box center [491, 53] width 756 height 17
click at [257, 49] on span "Filters" at bounding box center [249, 51] width 16 height 8
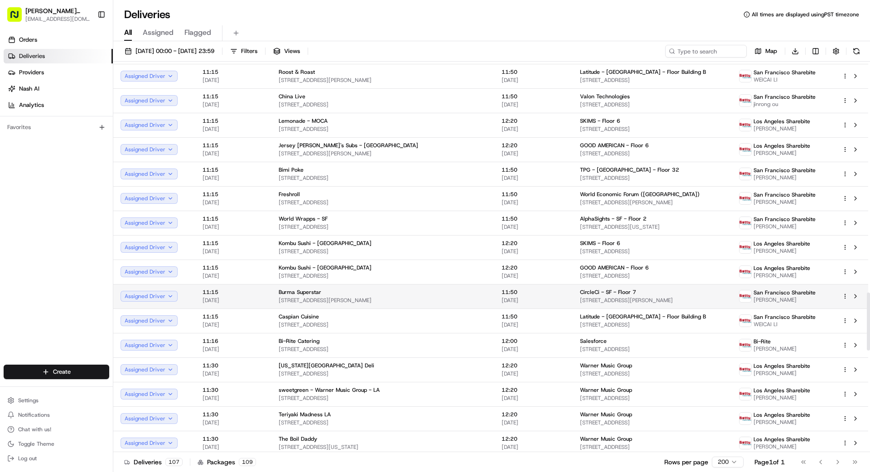
scroll to position [1558, 0]
click at [843, 293] on html "[PERSON_NAME] Transportation [EMAIL_ADDRESS][DOMAIN_NAME] Toggle Sidebar Orders…" at bounding box center [435, 236] width 870 height 472
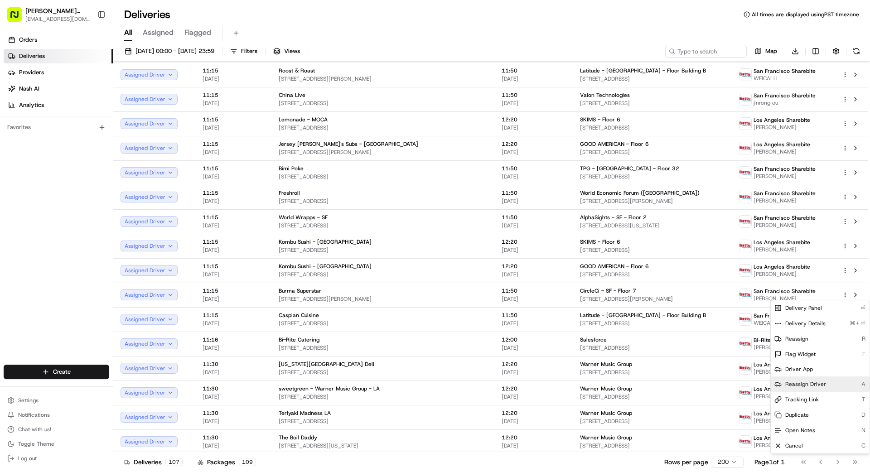
click at [814, 385] on span "Reassign Driver" at bounding box center [805, 383] width 41 height 7
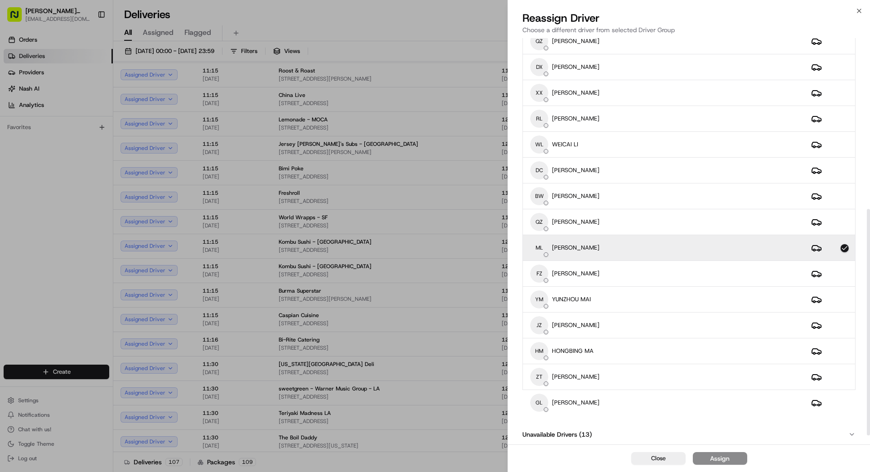
scroll to position [323, 0]
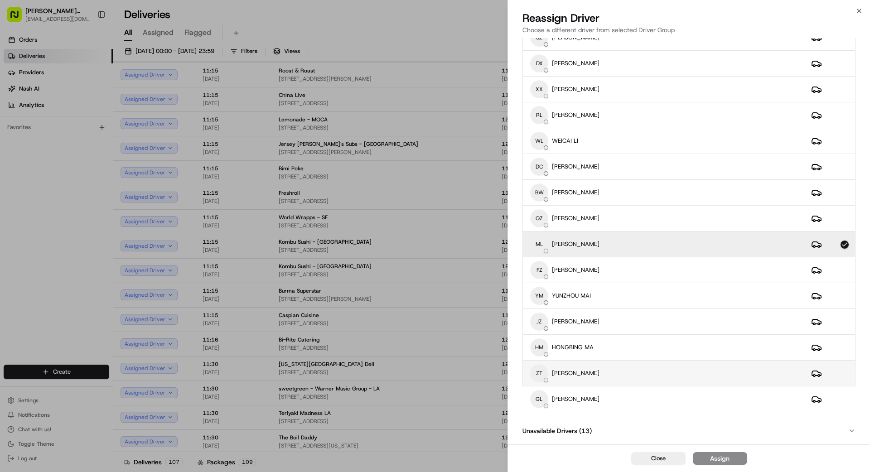
click at [624, 369] on div "ZT [PERSON_NAME]" at bounding box center [663, 373] width 266 height 18
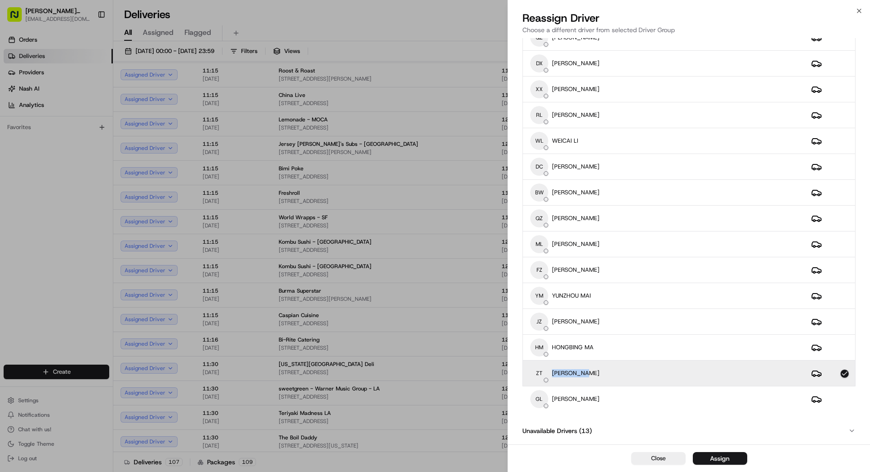
click at [723, 458] on div "Assign" at bounding box center [719, 458] width 19 height 9
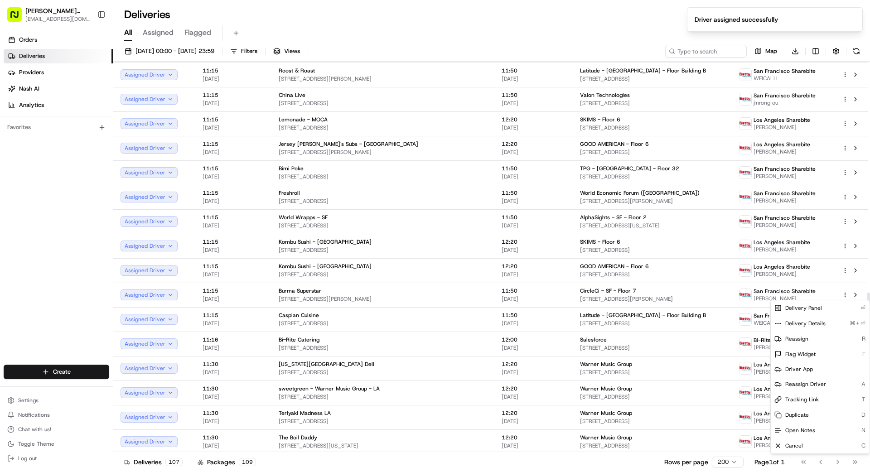
drag, startPoint x: 607, startPoint y: 466, endPoint x: 669, endPoint y: 462, distance: 62.2
click at [609, 466] on div "Deliveries 107 Packages 109 Rows per page 200 Page 1 of 1 Go to first page Go t…" at bounding box center [491, 462] width 756 height 20
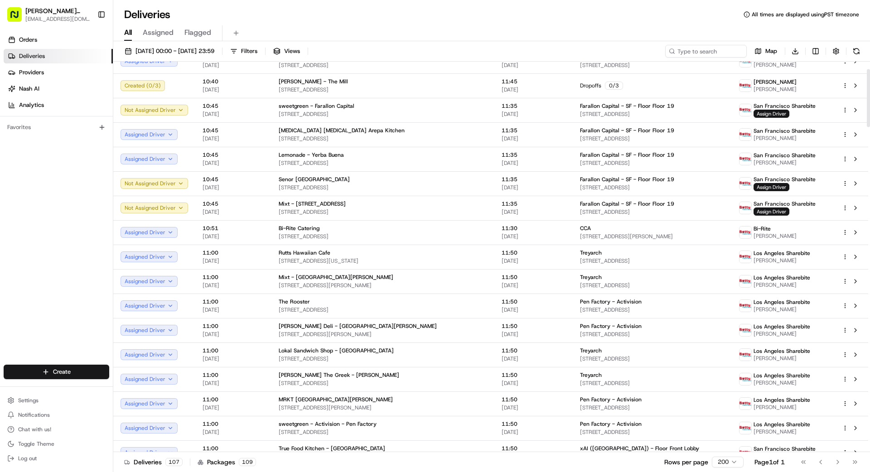
scroll to position [0, 0]
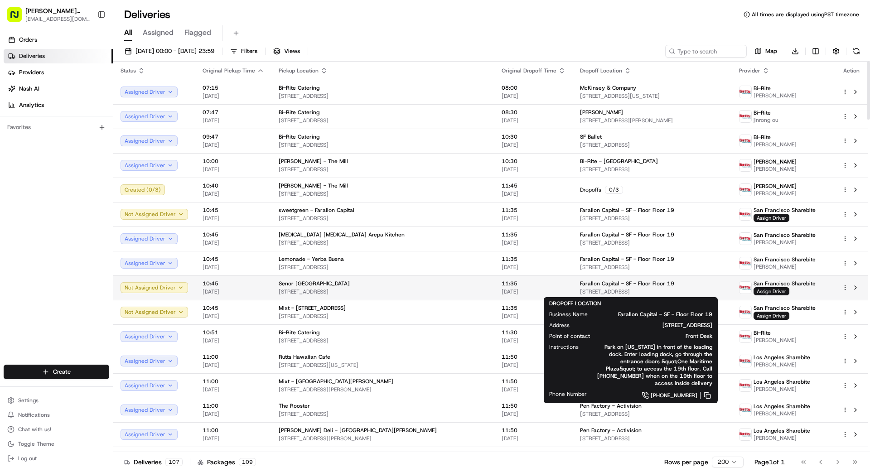
click at [691, 290] on span "[STREET_ADDRESS]" at bounding box center [652, 291] width 144 height 7
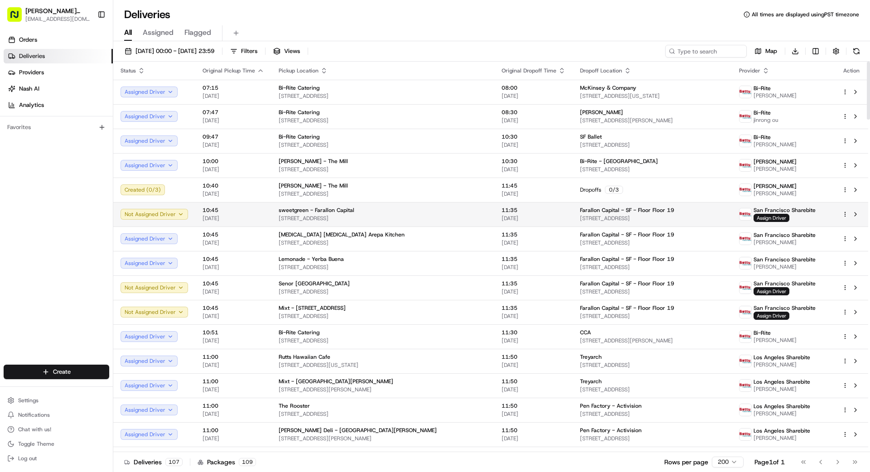
click at [494, 216] on td "11:35 [DATE]" at bounding box center [533, 214] width 78 height 24
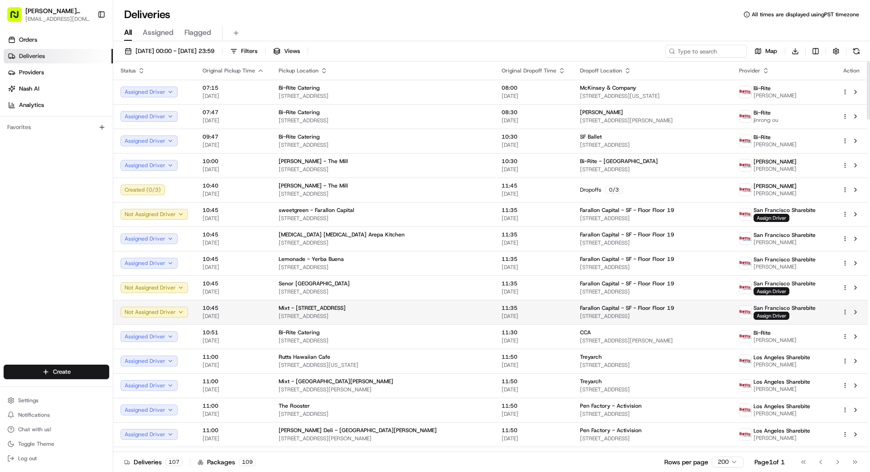
click at [451, 311] on td "Mixt - [STREET_ADDRESS]" at bounding box center [382, 312] width 223 height 24
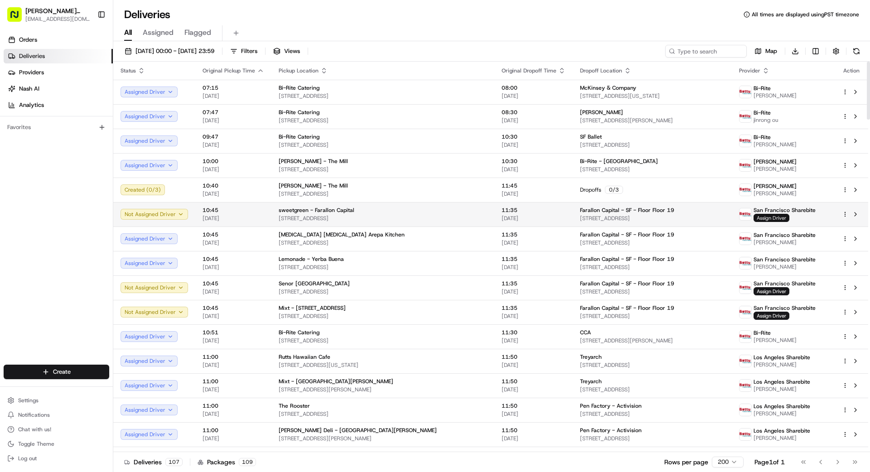
click at [766, 218] on span "Assign Driver" at bounding box center [771, 218] width 36 height 8
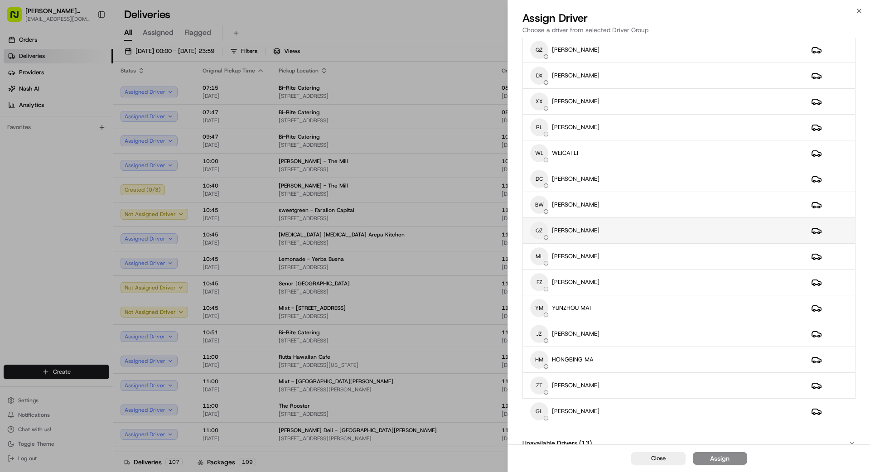
scroll to position [314, 0]
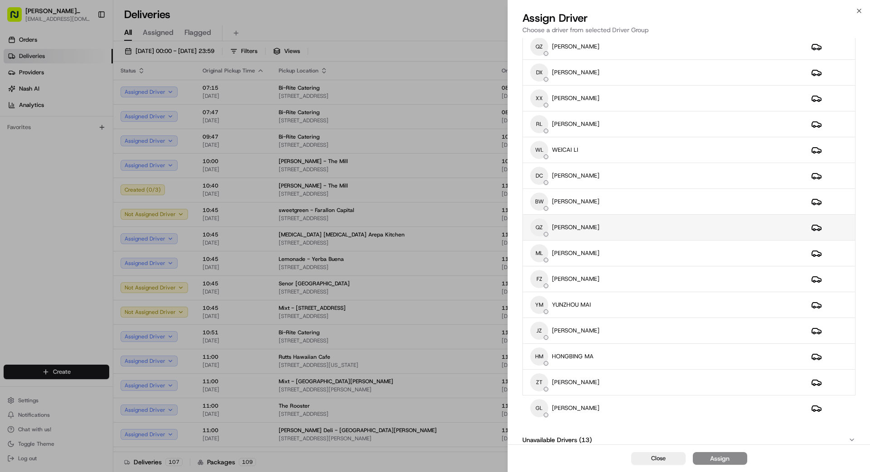
click at [615, 232] on div "QZ [PERSON_NAME]" at bounding box center [663, 227] width 266 height 18
click at [729, 460] on div "Assign" at bounding box center [719, 458] width 19 height 9
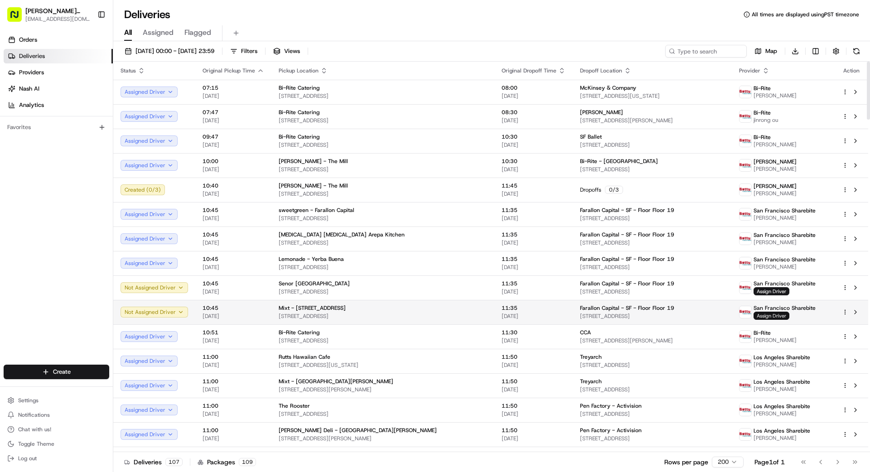
click at [755, 317] on span "Assign Driver" at bounding box center [771, 316] width 36 height 8
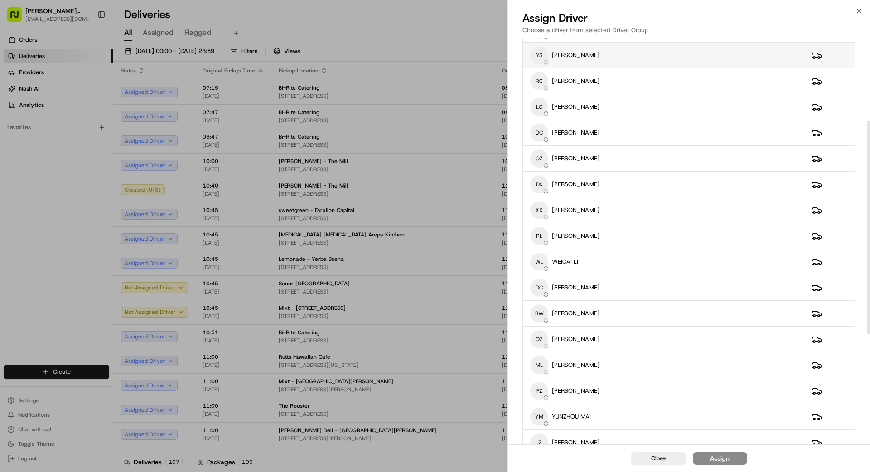
scroll to position [203, 0]
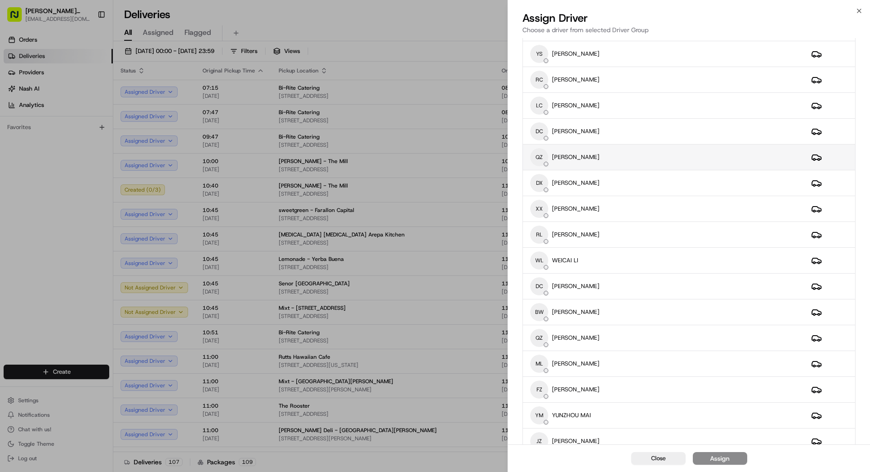
click at [654, 162] on div "QZ [PERSON_NAME]" at bounding box center [663, 157] width 266 height 18
click at [720, 456] on div "Assign" at bounding box center [719, 458] width 19 height 9
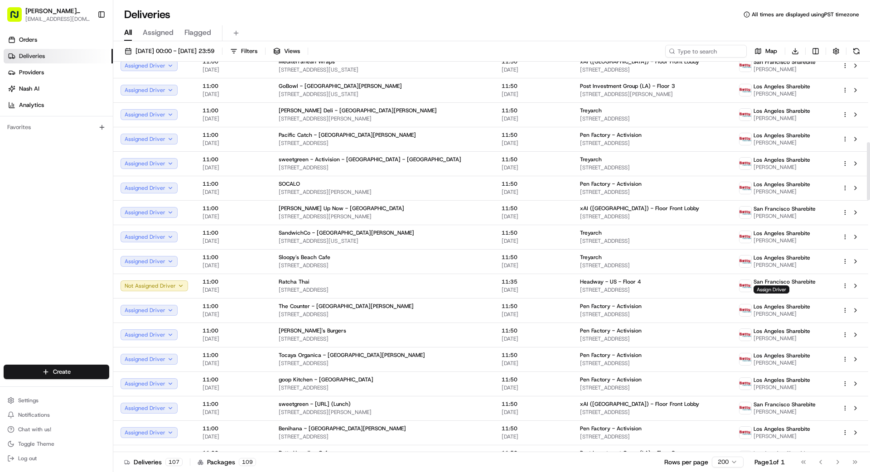
scroll to position [544, 0]
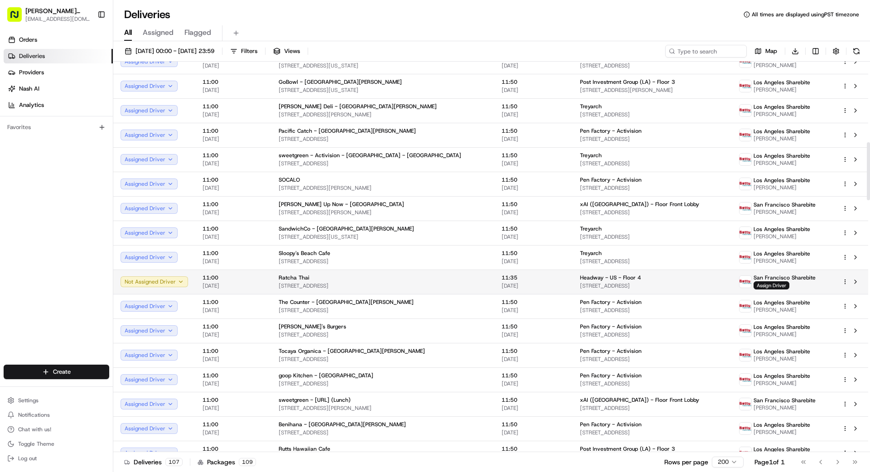
drag, startPoint x: 629, startPoint y: 286, endPoint x: 634, endPoint y: 286, distance: 4.6
click at [633, 286] on span "[STREET_ADDRESS]" at bounding box center [652, 285] width 144 height 7
click at [501, 281] on div "11:35 [DATE]" at bounding box center [533, 281] width 64 height 15
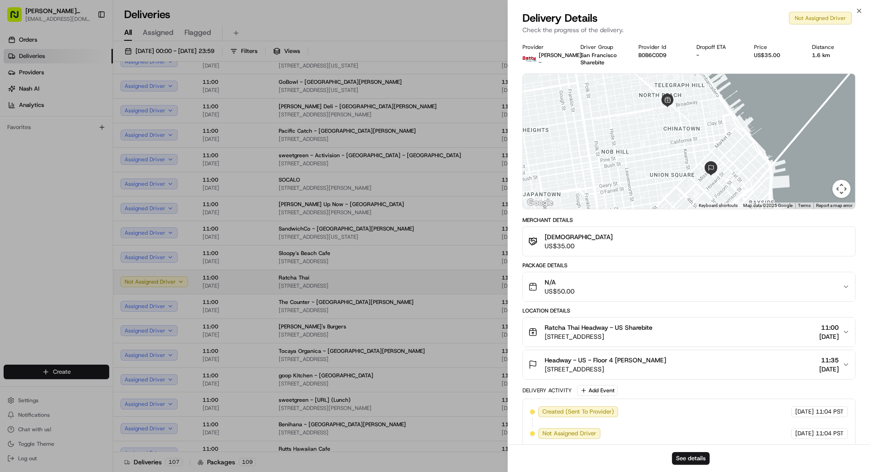
drag, startPoint x: 418, startPoint y: 284, endPoint x: 429, endPoint y: 284, distance: 10.5
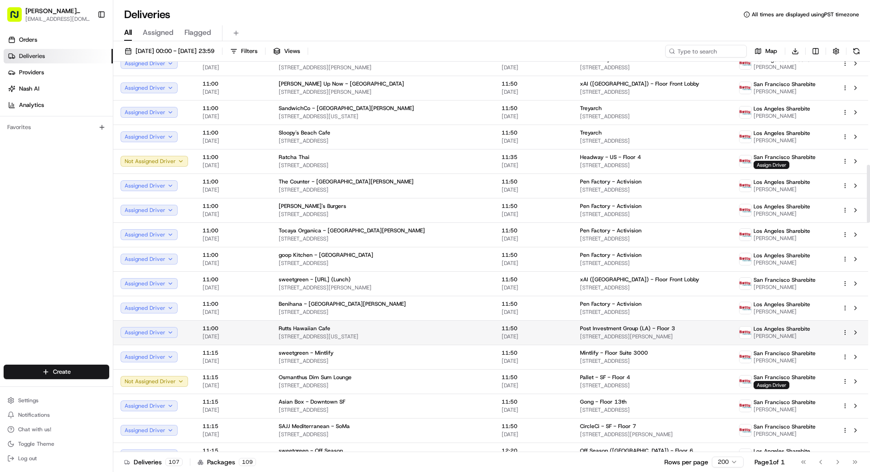
scroll to position [707, 0]
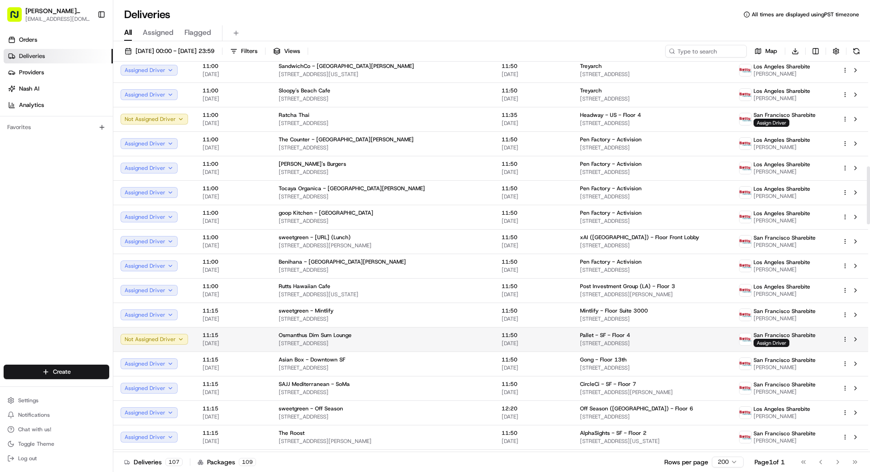
click at [507, 344] on span "[DATE]" at bounding box center [533, 343] width 64 height 7
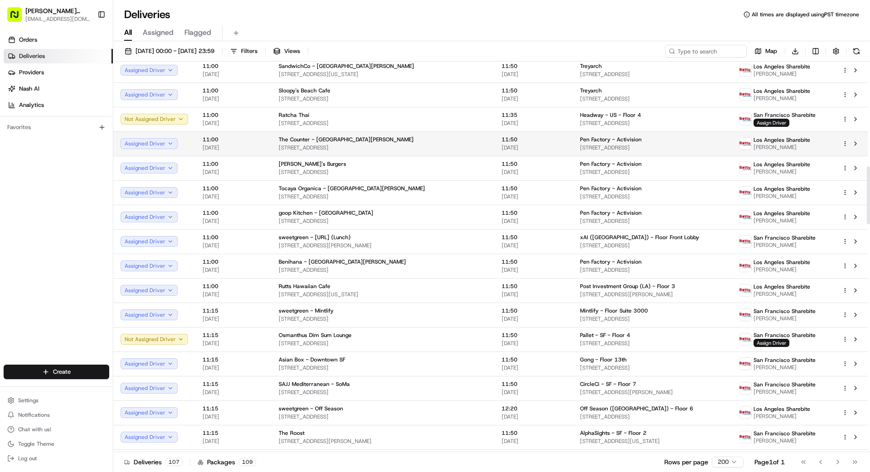
scroll to position [690, 0]
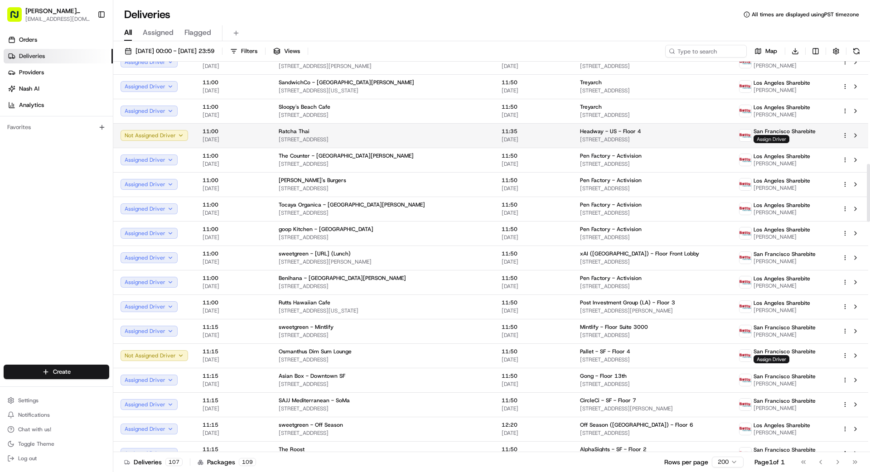
click at [774, 140] on span "Assign Driver" at bounding box center [771, 139] width 36 height 8
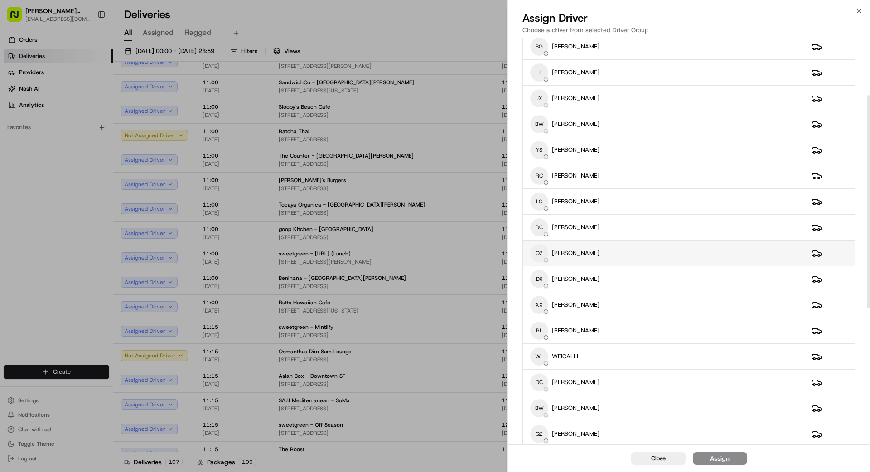
scroll to position [109, 0]
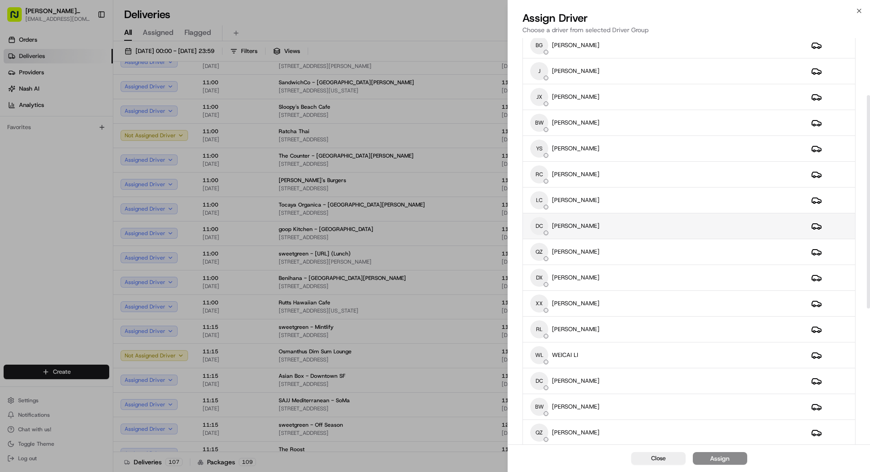
click at [633, 231] on div "DC [PERSON_NAME]" at bounding box center [663, 226] width 266 height 18
click at [724, 461] on div "Assign" at bounding box center [719, 458] width 19 height 9
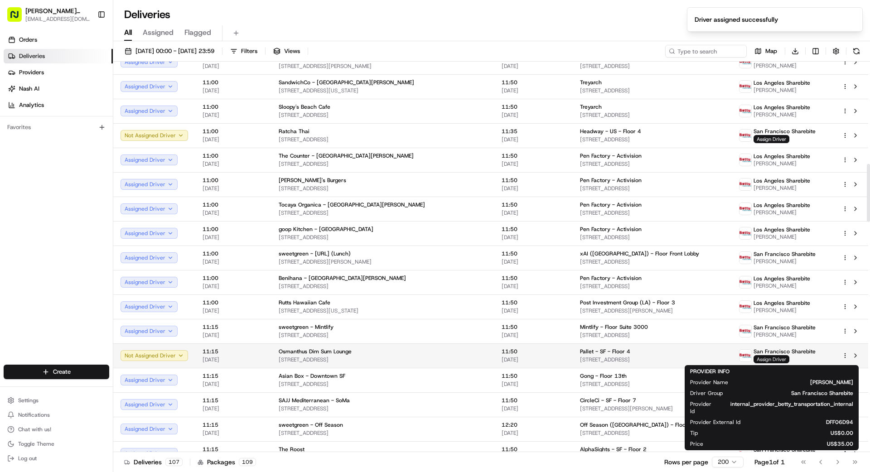
click at [774, 360] on span "Assign Driver" at bounding box center [771, 359] width 36 height 8
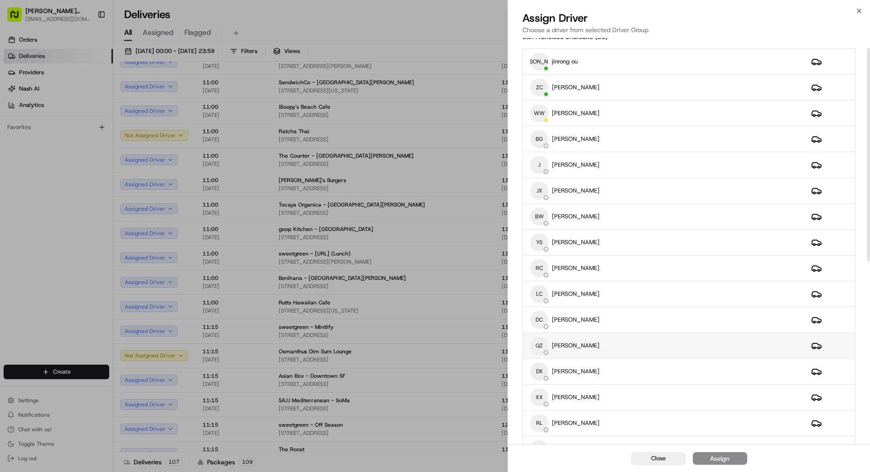
scroll to position [24, 0]
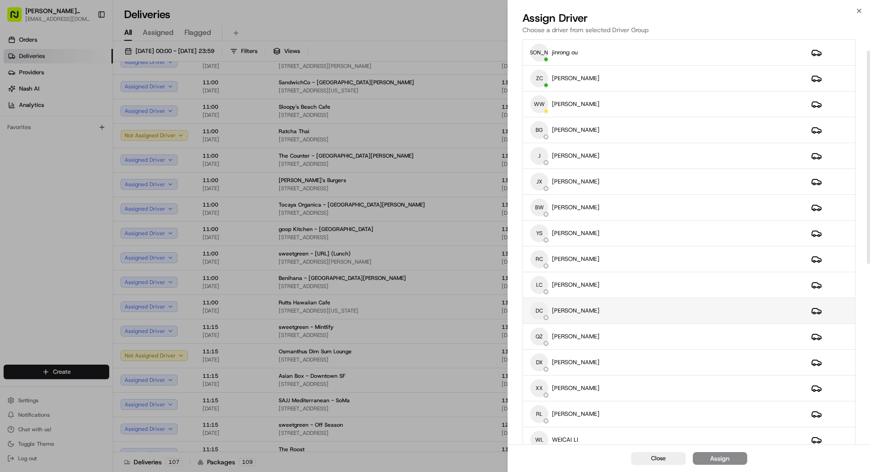
click at [630, 309] on div "DC [PERSON_NAME]" at bounding box center [663, 311] width 266 height 18
click at [716, 459] on div "Assign" at bounding box center [719, 458] width 19 height 9
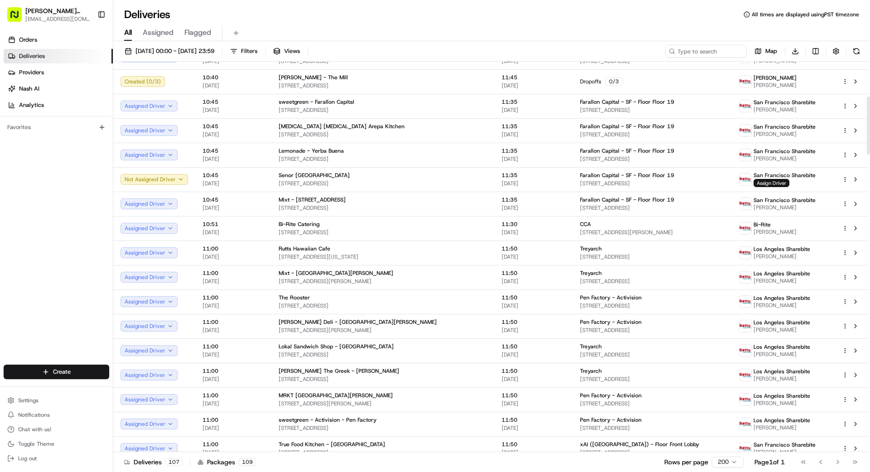
scroll to position [0, 0]
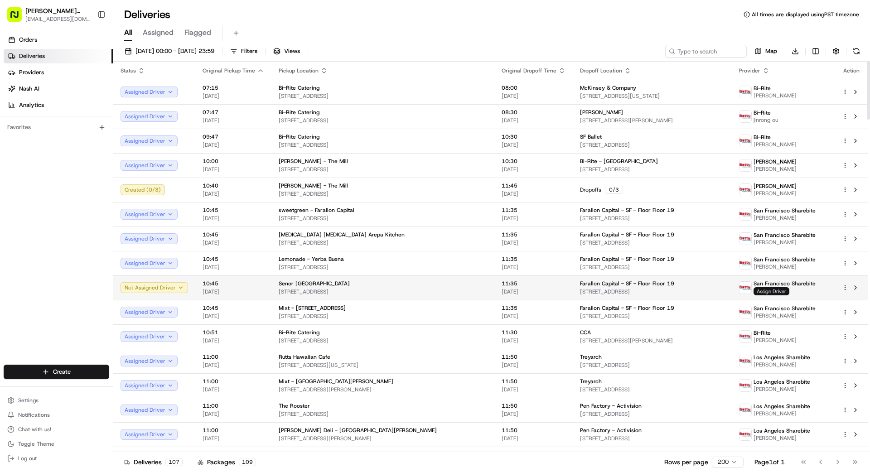
click at [763, 291] on span "Assign Driver" at bounding box center [771, 291] width 36 height 8
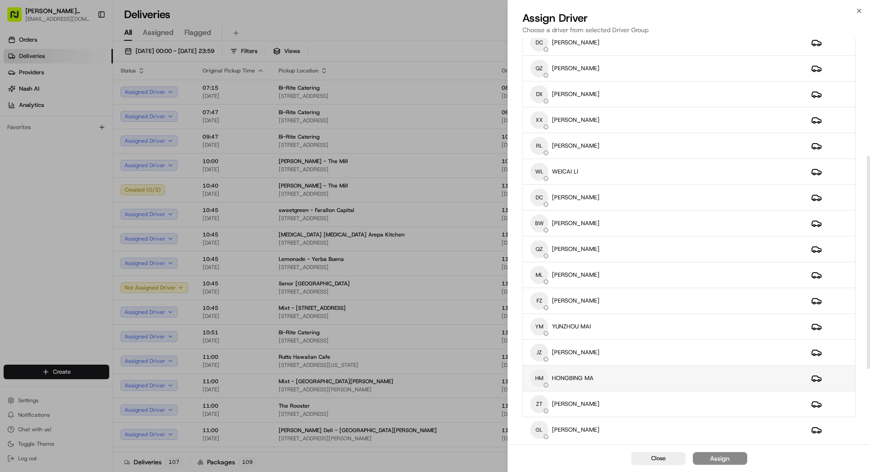
scroll to position [368, 0]
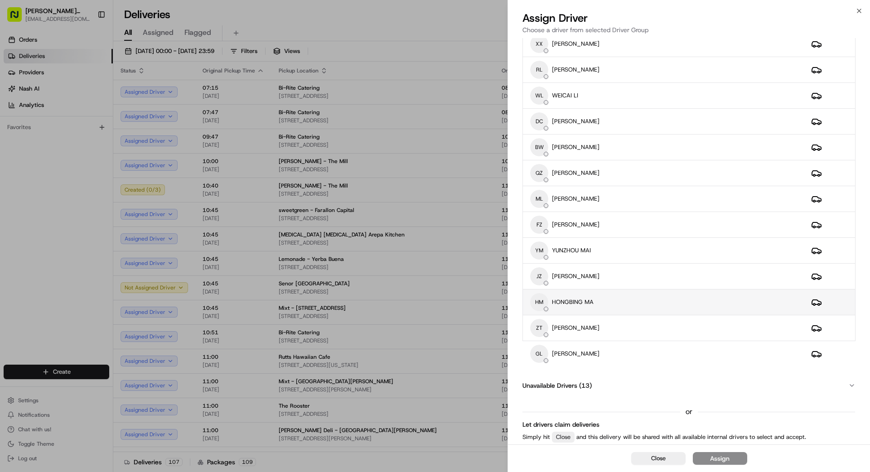
click at [679, 303] on div "HM HONGBING MA" at bounding box center [663, 302] width 266 height 18
click at [673, 249] on div "YM [GEOGRAPHIC_DATA] MAI" at bounding box center [663, 250] width 266 height 18
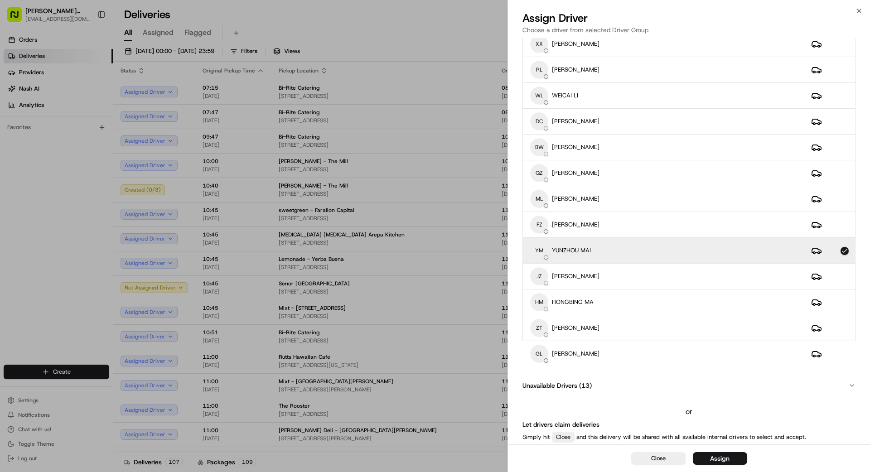
click at [733, 457] on button "Assign" at bounding box center [719, 458] width 54 height 13
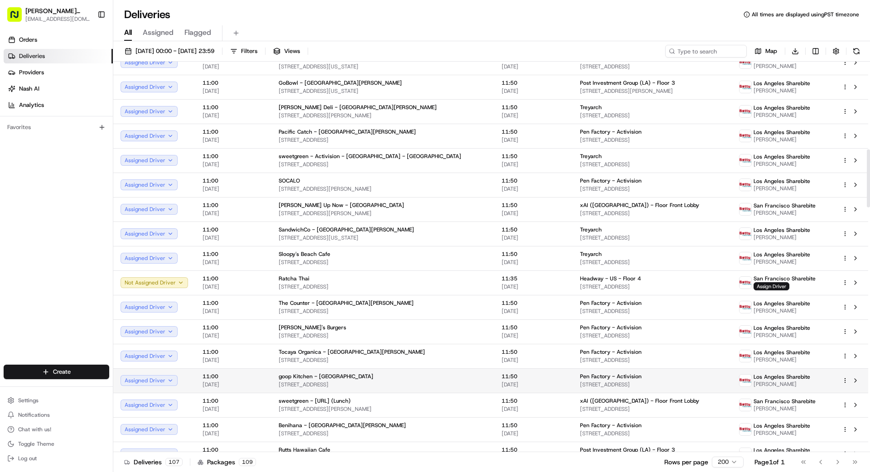
scroll to position [542, 0]
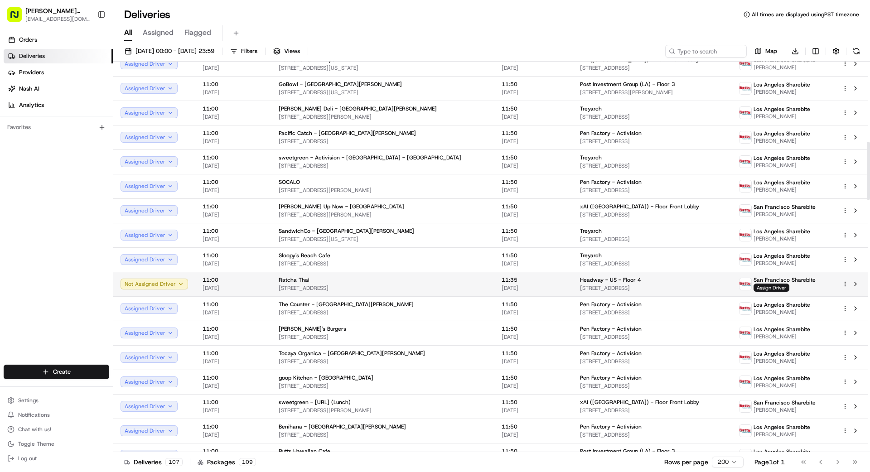
click at [692, 283] on div "Headway - US - Floor 4" at bounding box center [652, 279] width 144 height 7
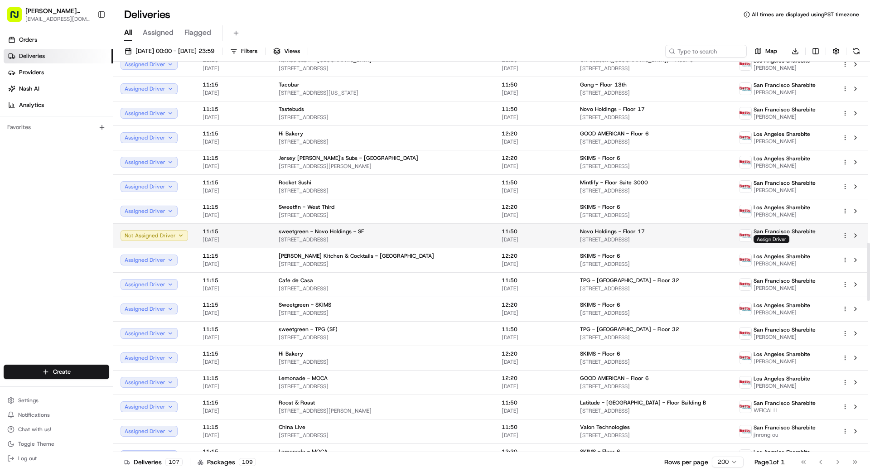
scroll to position [1222, 0]
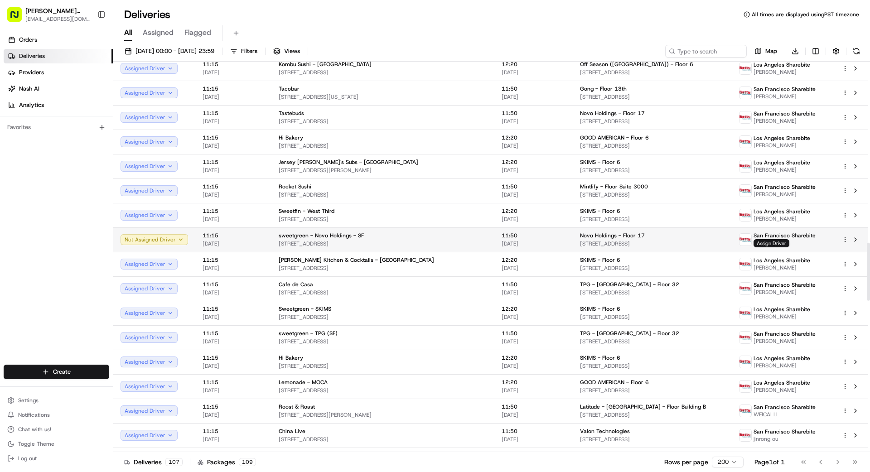
click at [512, 242] on span "[DATE]" at bounding box center [533, 243] width 64 height 7
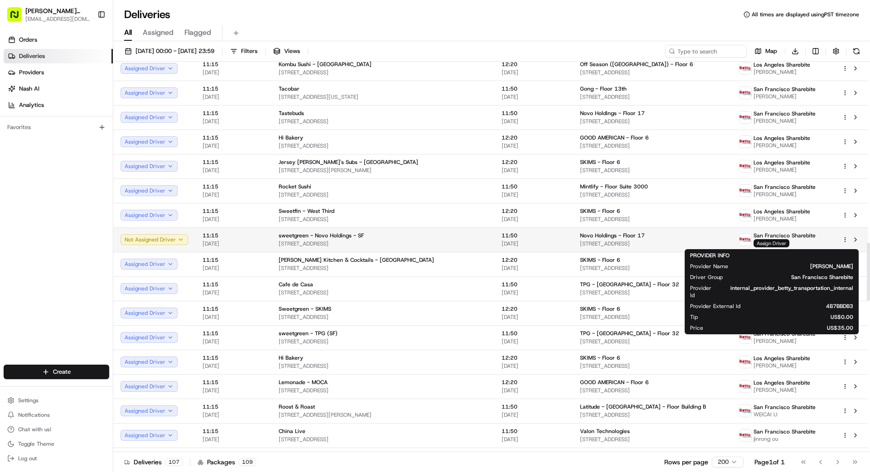
click at [757, 242] on span "Assign Driver" at bounding box center [771, 243] width 36 height 8
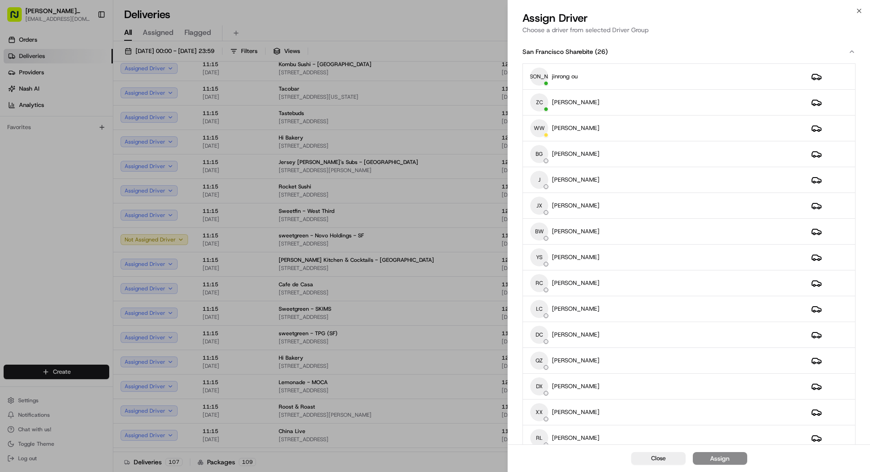
drag, startPoint x: 490, startPoint y: 223, endPoint x: 495, endPoint y: 221, distance: 6.3
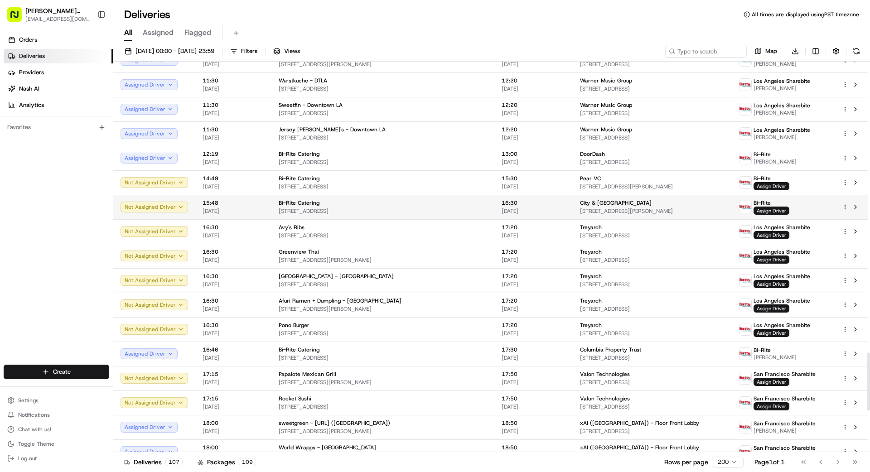
scroll to position [1984, 0]
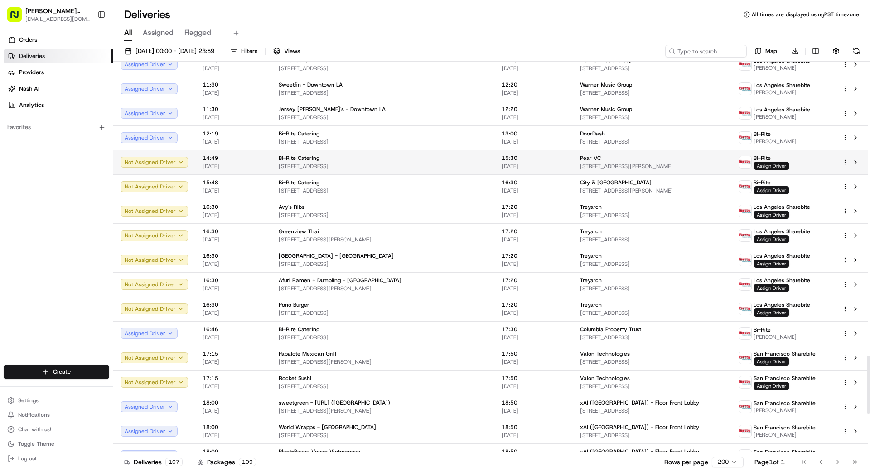
click at [761, 163] on span "Assign Driver" at bounding box center [771, 166] width 36 height 8
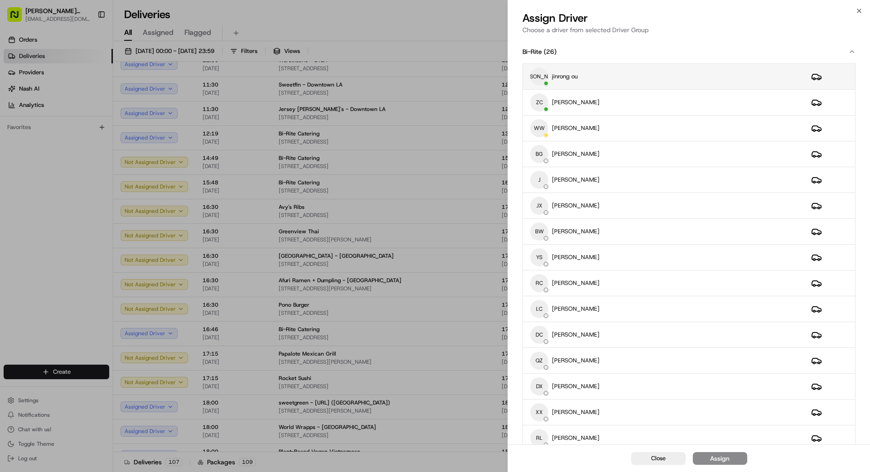
click at [628, 77] on div "[PERSON_NAME] [PERSON_NAME] ou" at bounding box center [663, 76] width 266 height 18
click at [726, 459] on div "Assign" at bounding box center [719, 458] width 19 height 9
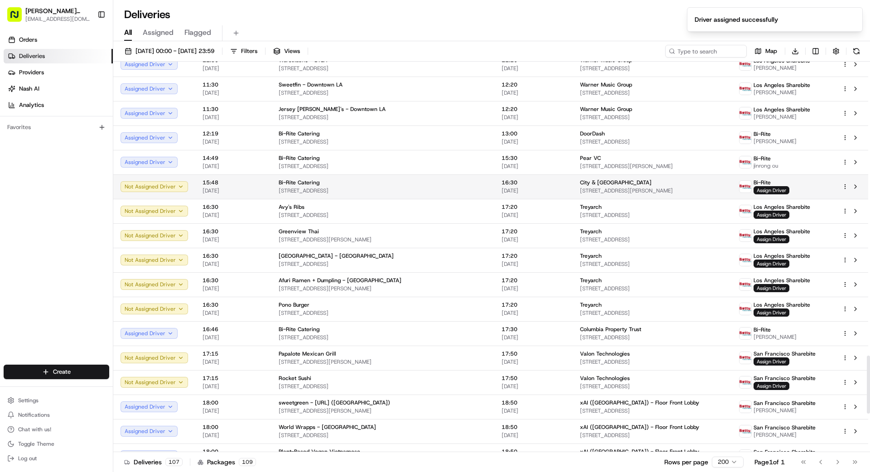
click at [516, 192] on span "[DATE]" at bounding box center [533, 190] width 64 height 7
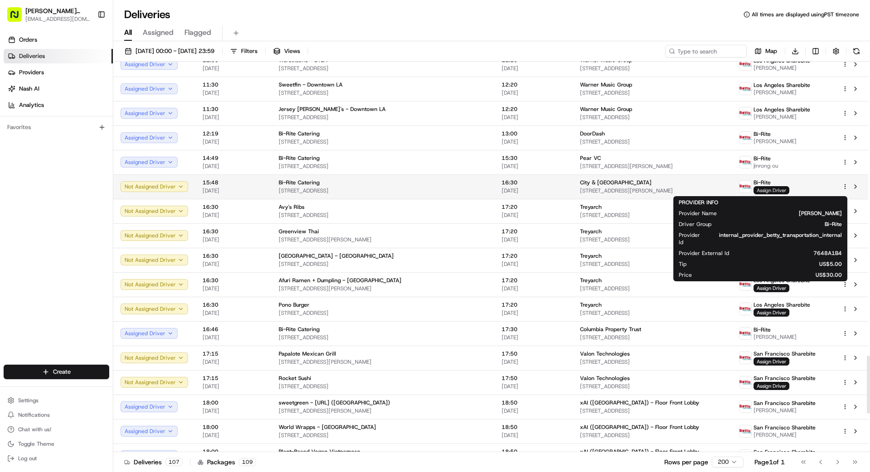
click at [773, 190] on span "Assign Driver" at bounding box center [771, 190] width 36 height 8
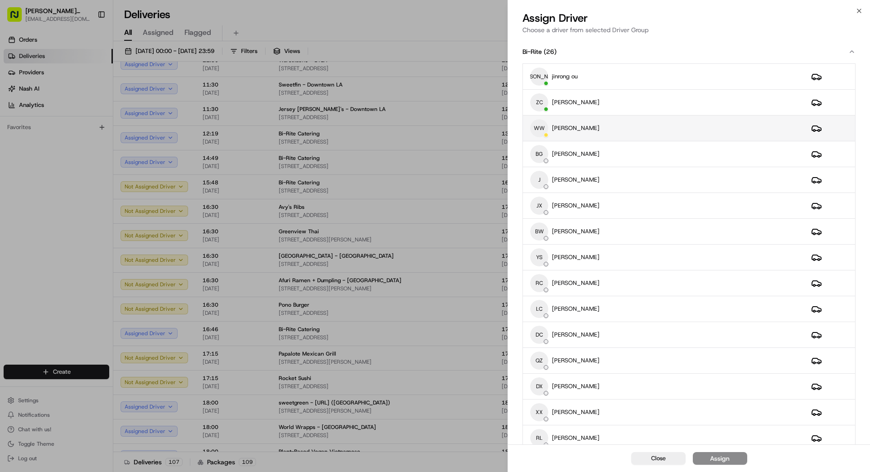
click at [611, 130] on div "WW weishing [PERSON_NAME]" at bounding box center [663, 128] width 266 height 18
click at [721, 456] on div "Assign" at bounding box center [719, 458] width 19 height 9
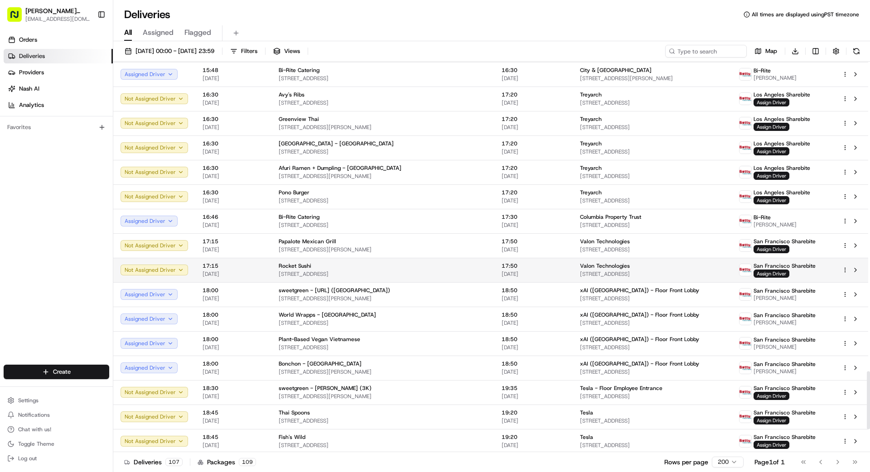
scroll to position [2085, 0]
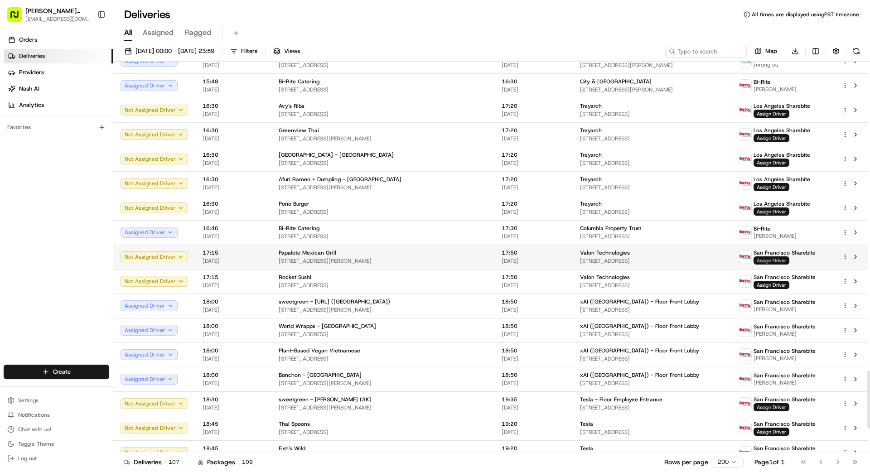
click at [768, 260] on span "Assign Driver" at bounding box center [771, 260] width 36 height 8
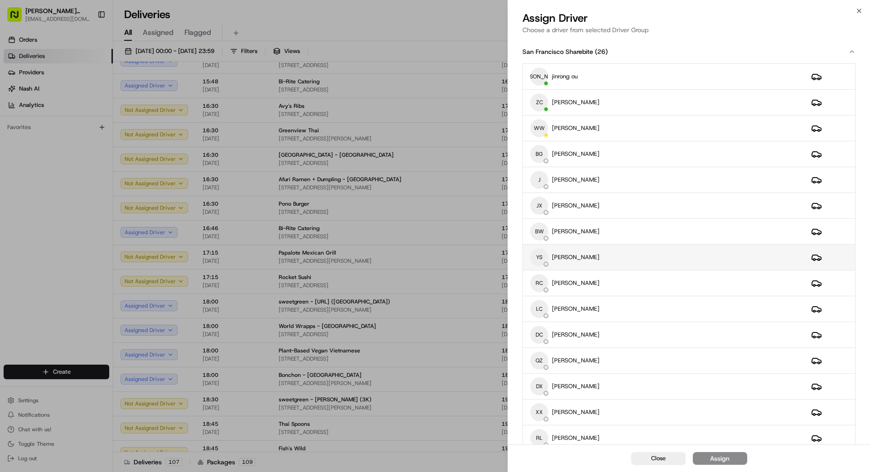
scroll to position [11, 0]
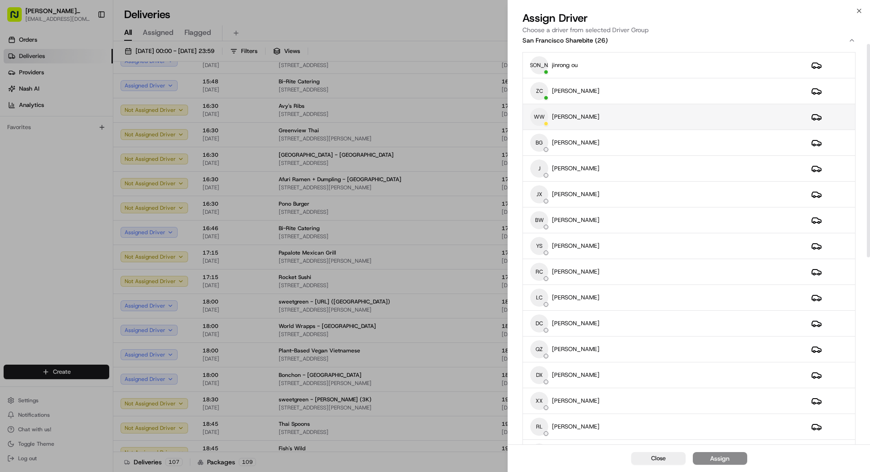
click at [624, 115] on div "WW weishing [PERSON_NAME]" at bounding box center [663, 117] width 266 height 18
click at [718, 457] on div "Assign" at bounding box center [719, 458] width 19 height 9
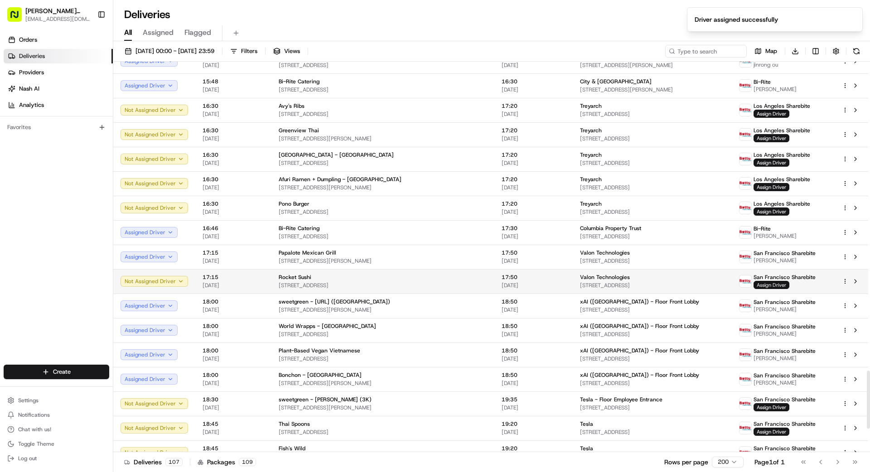
click at [774, 283] on span "Assign Driver" at bounding box center [771, 285] width 36 height 8
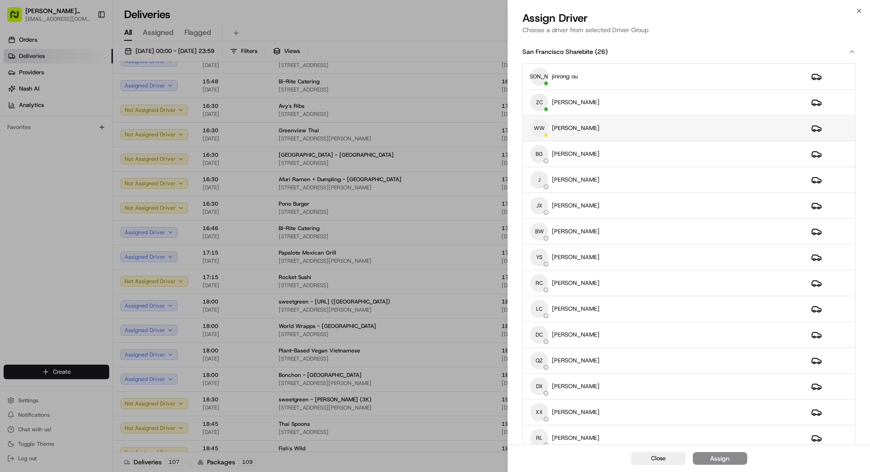
scroll to position [0, 0]
click at [665, 124] on div "WW weishing [PERSON_NAME]" at bounding box center [663, 128] width 266 height 18
drag, startPoint x: 711, startPoint y: 460, endPoint x: 740, endPoint y: 456, distance: 29.7
click at [712, 460] on div "Assign" at bounding box center [719, 458] width 19 height 9
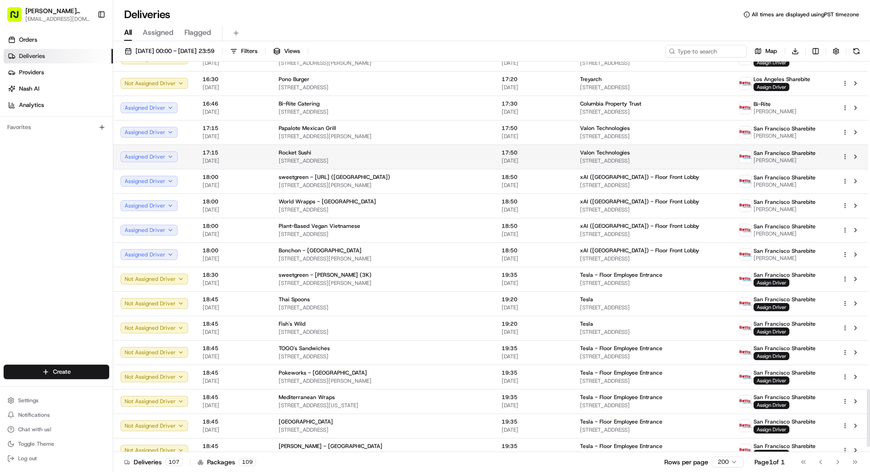
scroll to position [2211, 0]
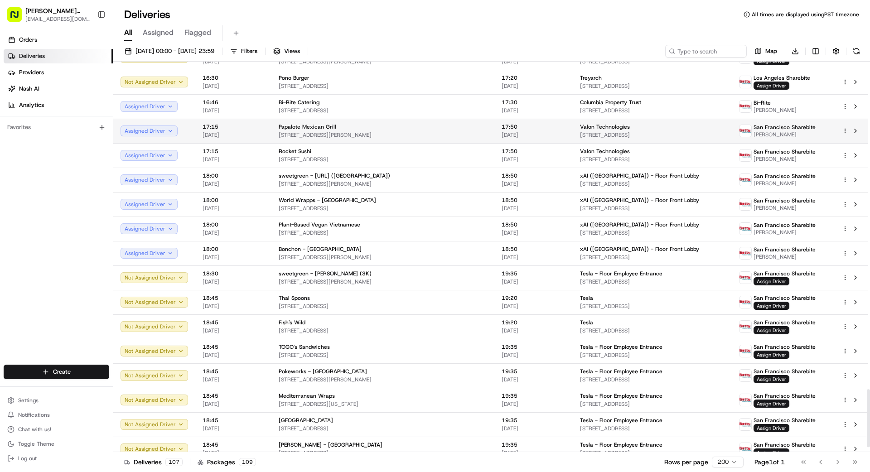
click at [844, 130] on html "[PERSON_NAME] Transportation [EMAIL_ADDRESS][DOMAIN_NAME] Toggle Sidebar Orders…" at bounding box center [435, 236] width 870 height 472
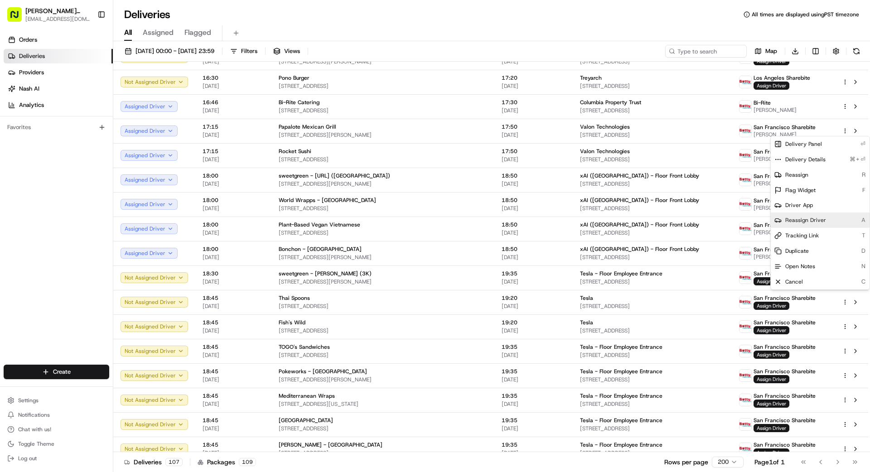
click at [793, 219] on span "Reassign Driver" at bounding box center [805, 219] width 41 height 7
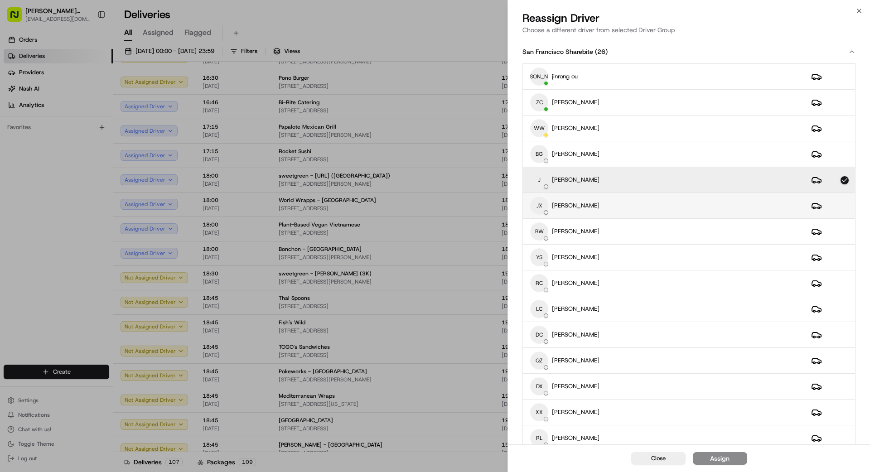
scroll to position [5, 0]
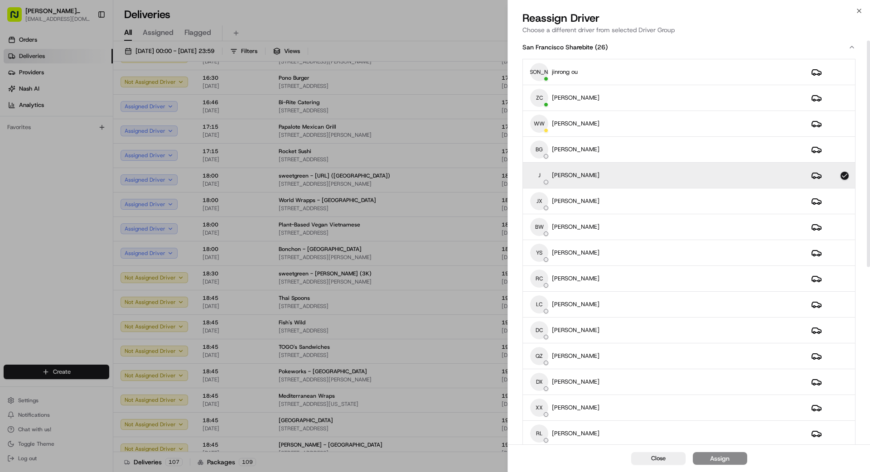
click at [582, 176] on div "J [PERSON_NAME]" at bounding box center [663, 175] width 266 height 18
click at [604, 176] on div "J [PERSON_NAME]" at bounding box center [663, 175] width 266 height 18
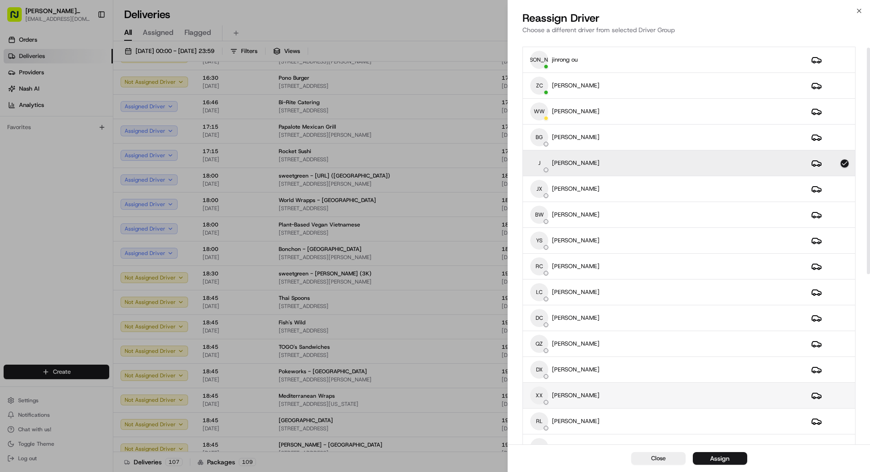
scroll to position [17, 0]
click at [736, 457] on button "Assign" at bounding box center [719, 458] width 54 height 13
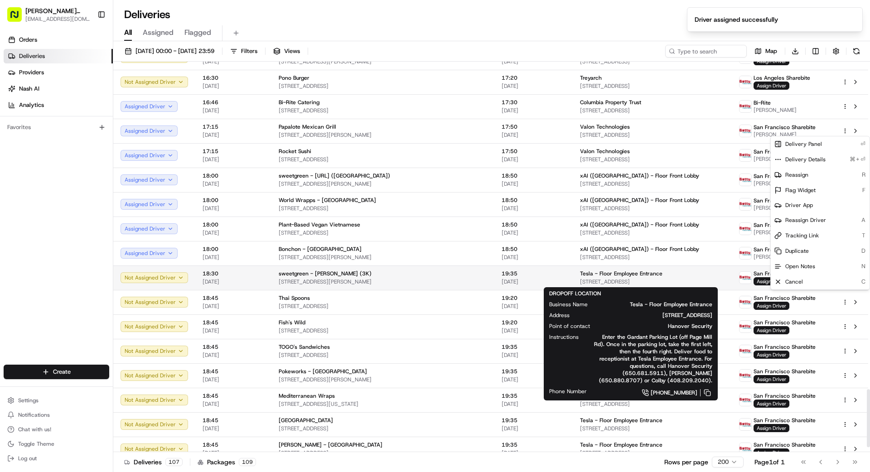
click at [702, 274] on div "Tesla - Floor Employee Entrance" at bounding box center [652, 273] width 144 height 7
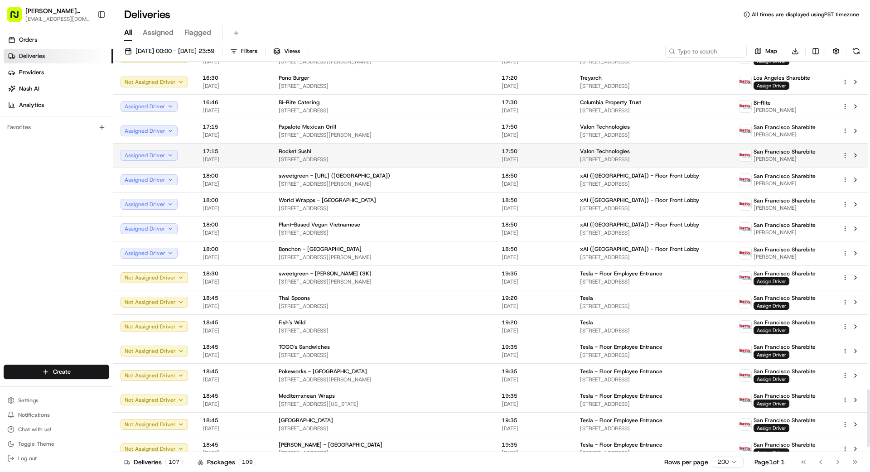
click at [843, 154] on html "[PERSON_NAME] Transportation [EMAIL_ADDRESS][DOMAIN_NAME] Toggle Sidebar Orders…" at bounding box center [435, 236] width 870 height 472
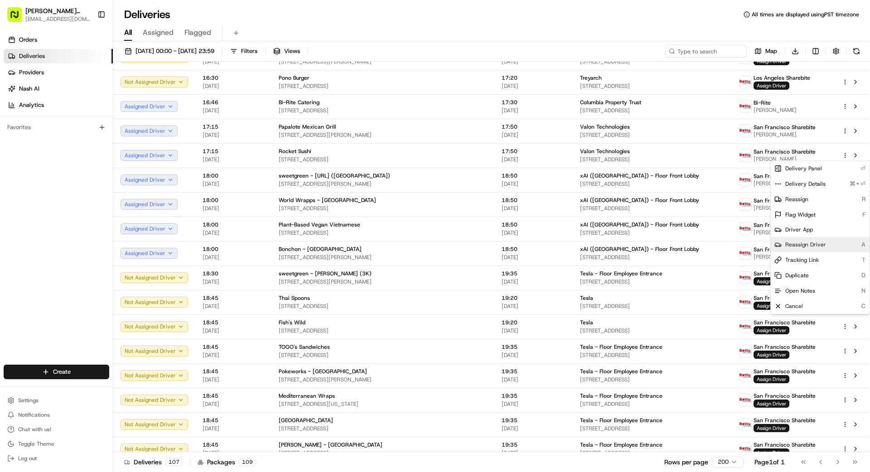
click at [806, 247] on span "Reassign Driver" at bounding box center [805, 244] width 41 height 7
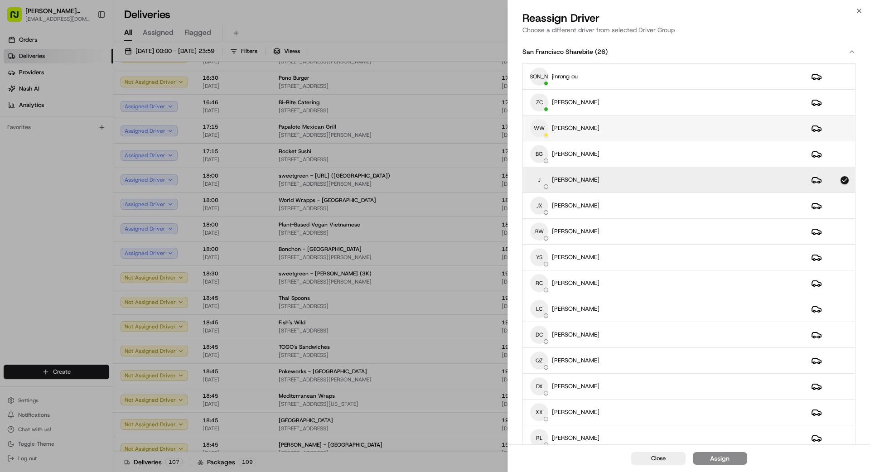
click at [617, 129] on div "WW weishing [PERSON_NAME]" at bounding box center [663, 128] width 266 height 18
click at [620, 174] on div "J [PERSON_NAME]" at bounding box center [663, 180] width 266 height 18
click at [722, 462] on div "Assign" at bounding box center [719, 458] width 19 height 9
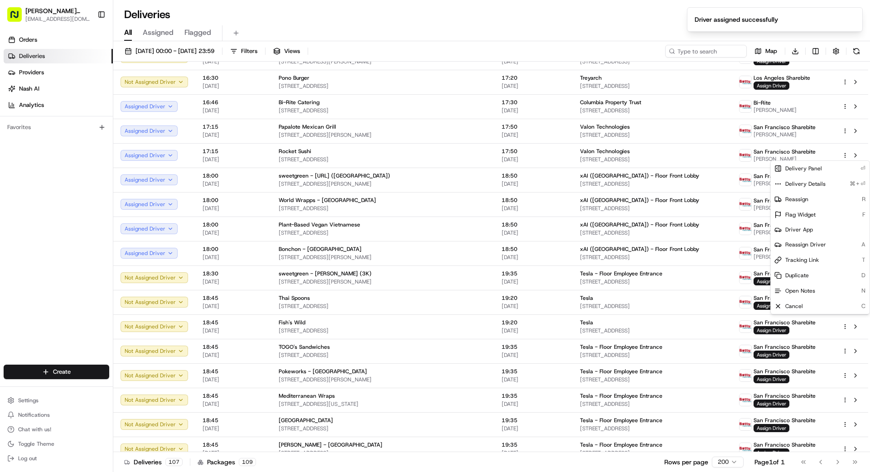
click at [320, 466] on div "Deliveries 107 Packages 109 Rows per page 200 Page 1 of 1 Go to first page Go t…" at bounding box center [491, 462] width 756 height 20
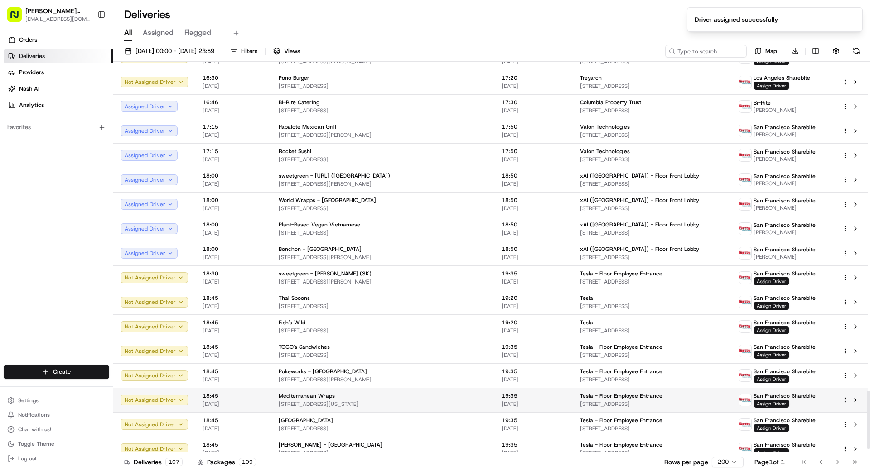
scroll to position [2245, 0]
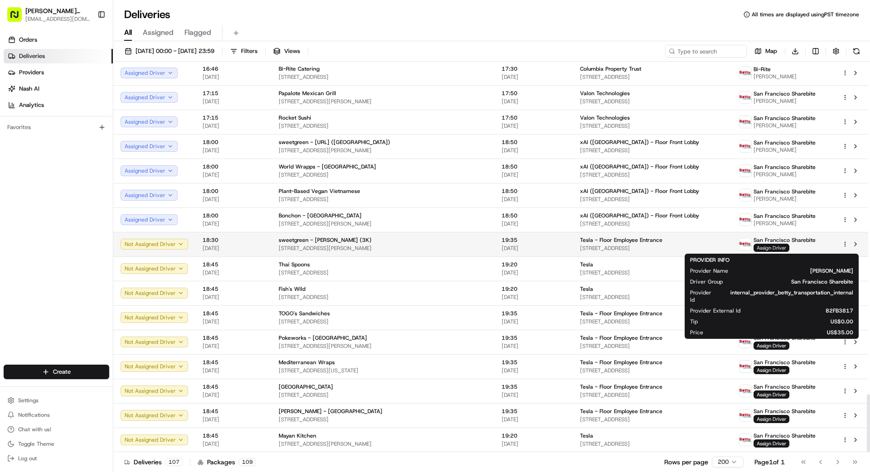
click at [777, 246] on span "Assign Driver" at bounding box center [771, 248] width 36 height 8
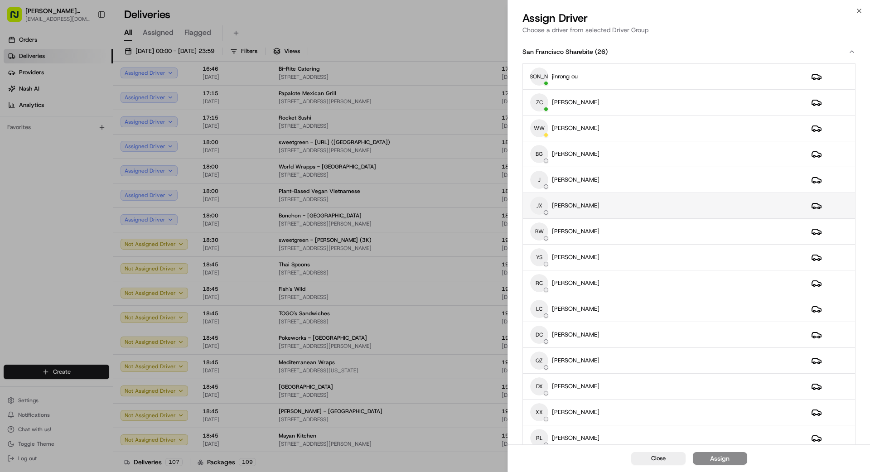
scroll to position [1, 0]
drag, startPoint x: 630, startPoint y: 204, endPoint x: 625, endPoint y: 202, distance: 5.1
click at [629, 204] on div "JX [PERSON_NAME]" at bounding box center [663, 205] width 266 height 18
click at [726, 460] on div "Assign" at bounding box center [719, 458] width 19 height 9
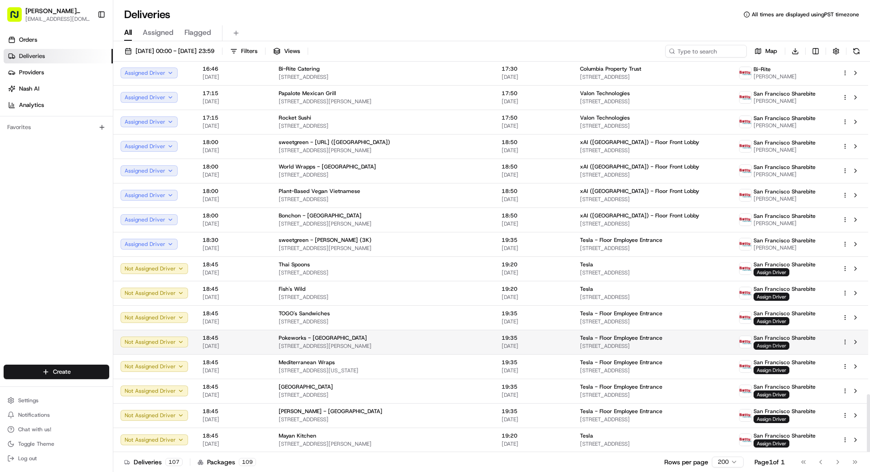
click at [762, 344] on span "Assign Driver" at bounding box center [771, 345] width 36 height 8
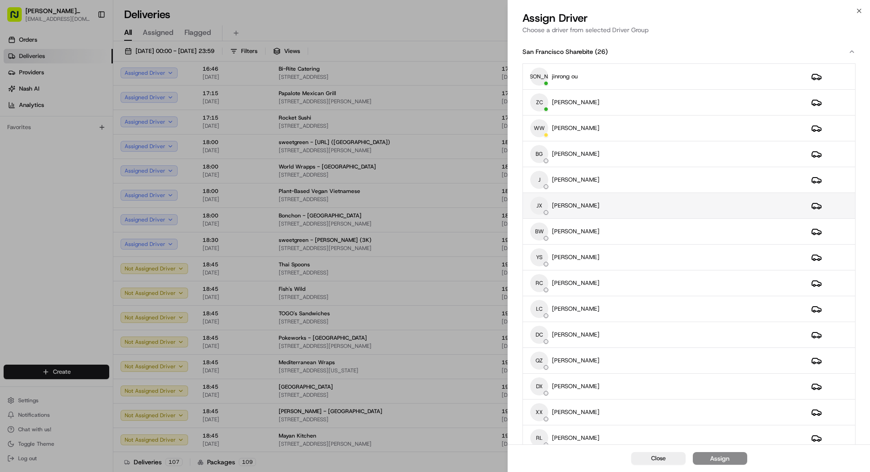
click at [615, 204] on div "JX [PERSON_NAME]" at bounding box center [663, 206] width 266 height 18
click at [715, 457] on div "Assign" at bounding box center [719, 458] width 19 height 9
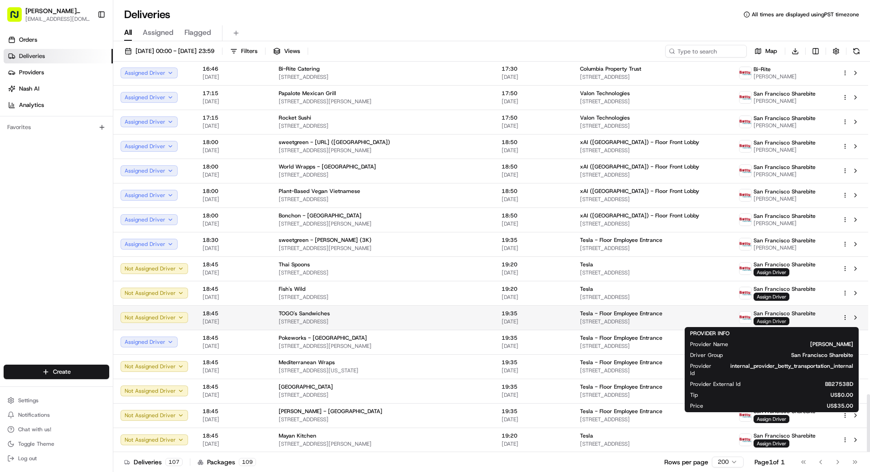
click at [763, 321] on span "Assign Driver" at bounding box center [771, 321] width 36 height 8
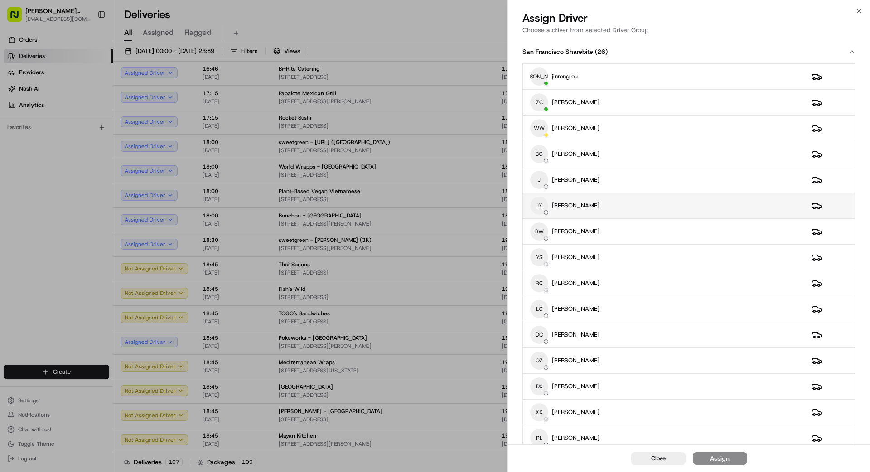
click at [606, 206] on div "JX [PERSON_NAME]" at bounding box center [663, 206] width 266 height 18
click at [732, 462] on button "Assign" at bounding box center [719, 458] width 54 height 13
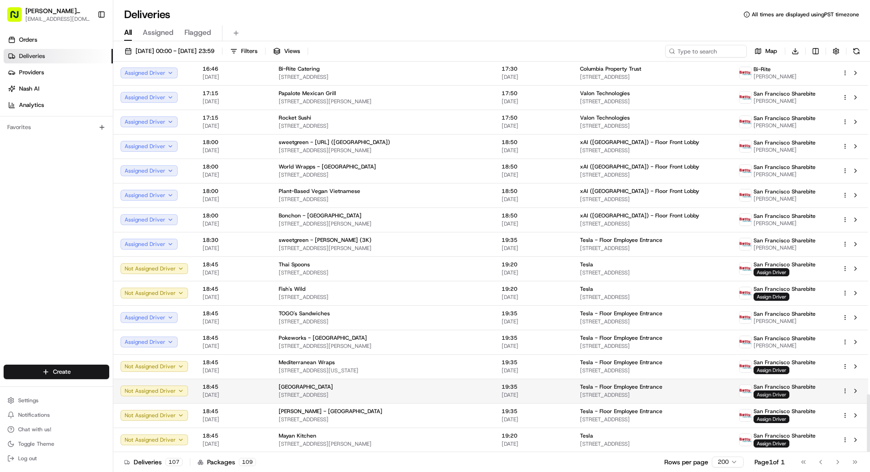
click at [765, 397] on span "Assign Driver" at bounding box center [771, 394] width 36 height 8
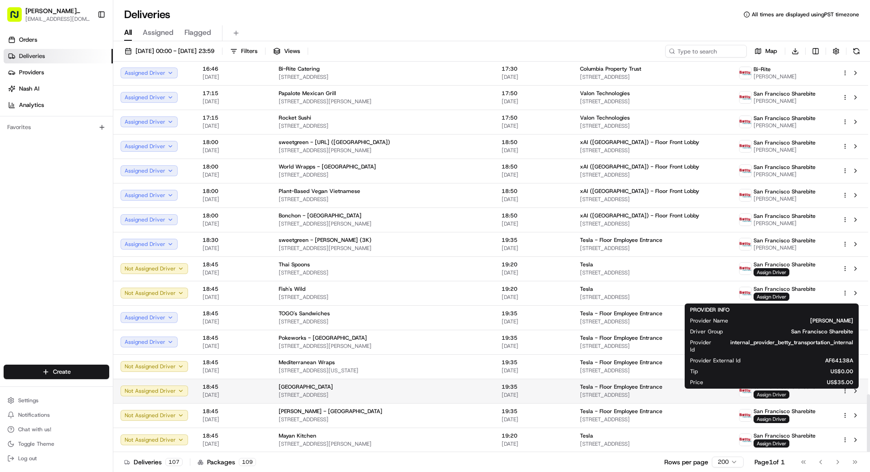
click at [769, 398] on span "Assign Driver" at bounding box center [771, 394] width 36 height 8
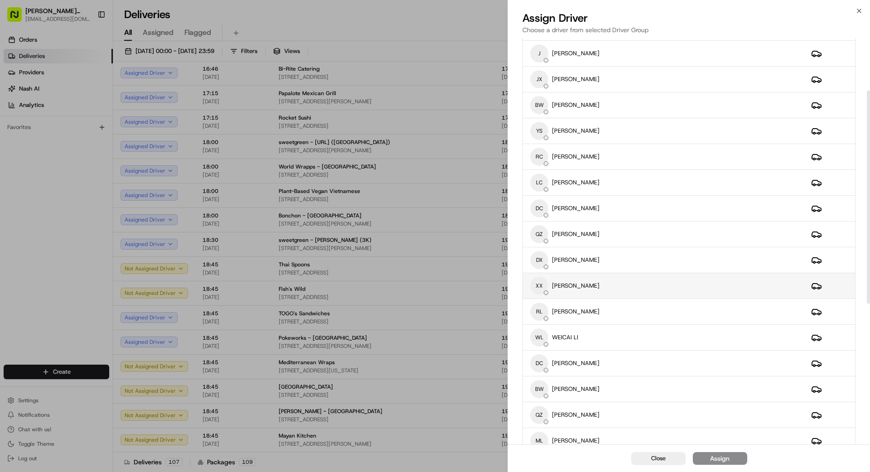
scroll to position [100, 0]
click at [587, 308] on div "XX [PERSON_NAME]" at bounding box center [663, 312] width 266 height 18
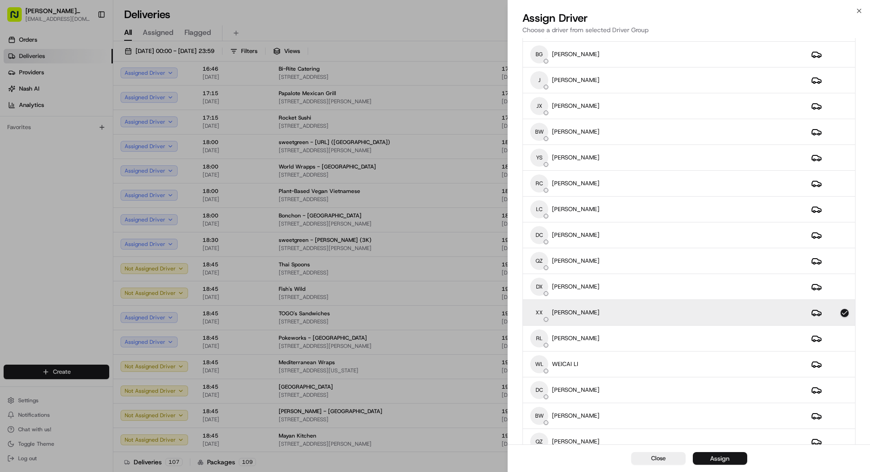
drag, startPoint x: 750, startPoint y: 462, endPoint x: 734, endPoint y: 460, distance: 15.9
click at [742, 462] on div "Close Assign" at bounding box center [689, 458] width 362 height 28
click at [734, 460] on button "Assign" at bounding box center [719, 458] width 54 height 13
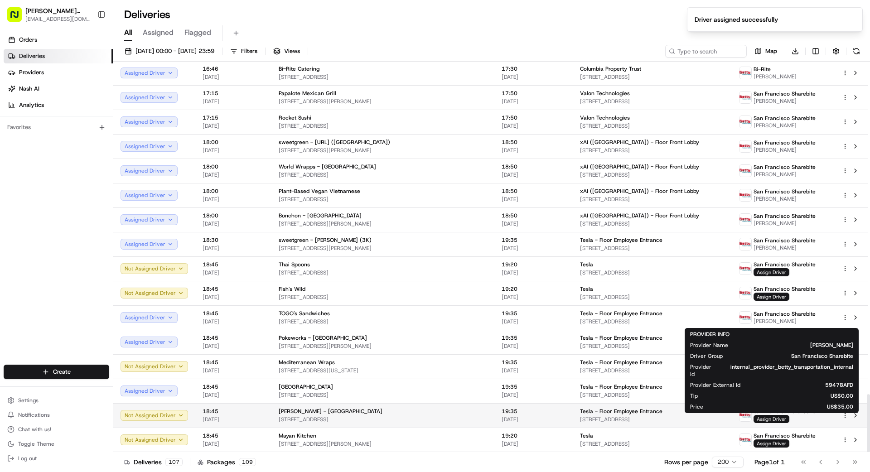
click at [769, 418] on span "Assign Driver" at bounding box center [771, 419] width 36 height 8
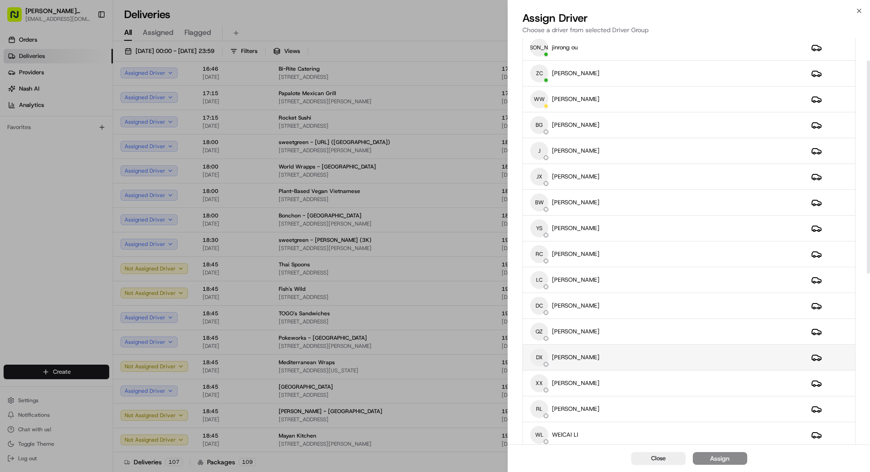
scroll to position [52, 0]
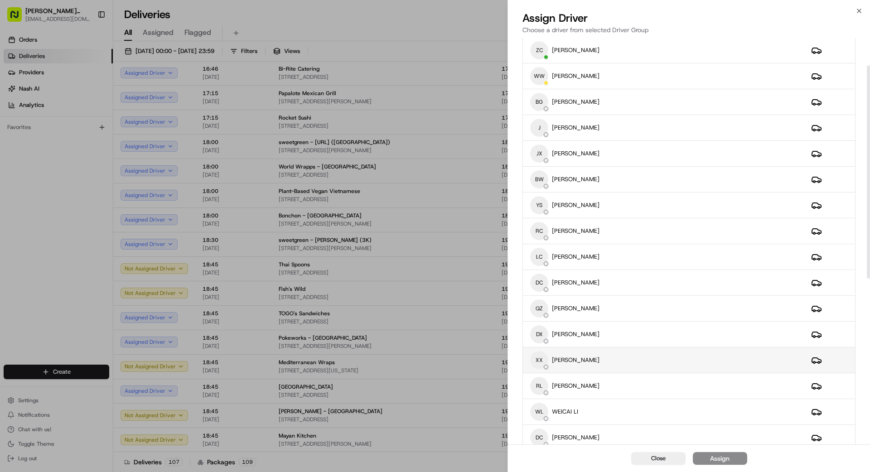
click at [617, 360] on div "XX [PERSON_NAME]" at bounding box center [663, 360] width 266 height 18
click at [716, 461] on div "Assign" at bounding box center [719, 458] width 19 height 9
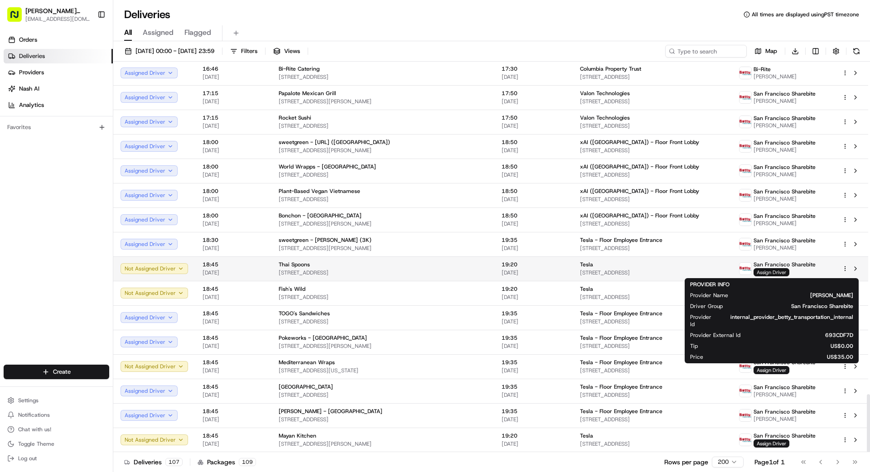
click at [766, 271] on span "Assign Driver" at bounding box center [771, 272] width 36 height 8
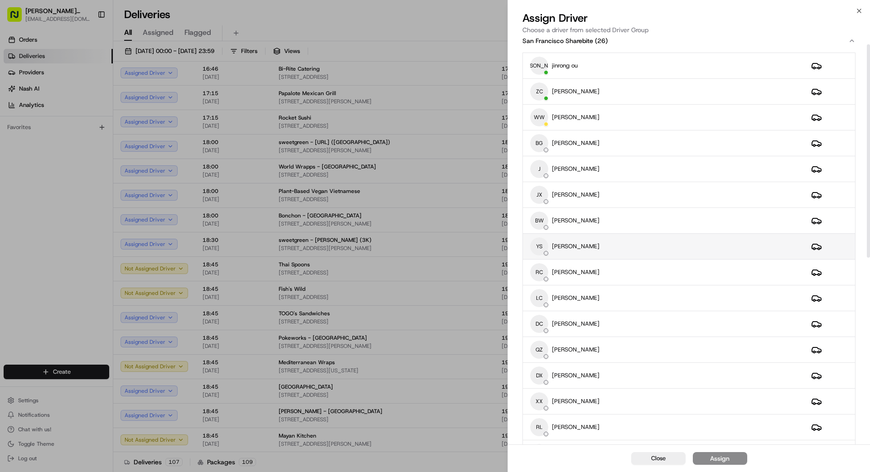
scroll to position [14, 0]
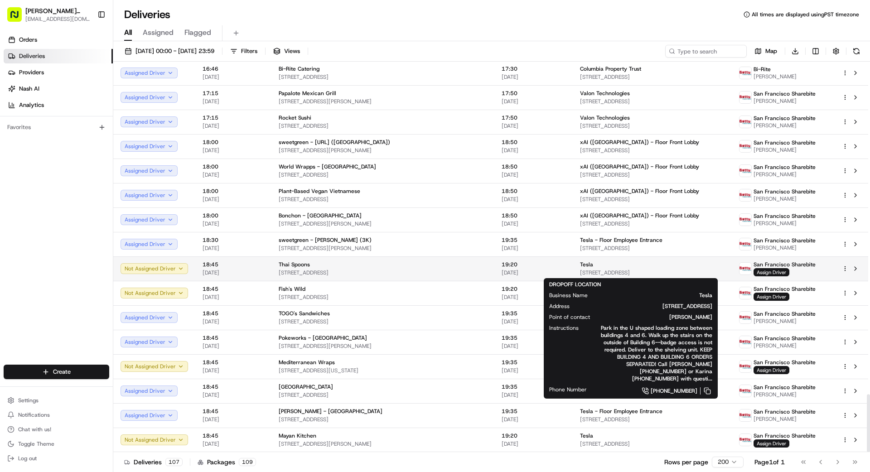
click at [580, 270] on span "[STREET_ADDRESS]" at bounding box center [652, 272] width 144 height 7
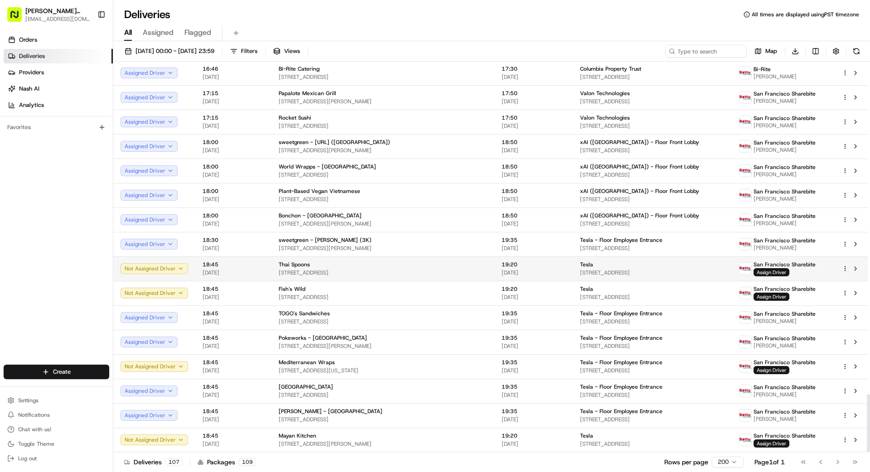
click at [580, 272] on span "[STREET_ADDRESS]" at bounding box center [652, 272] width 144 height 7
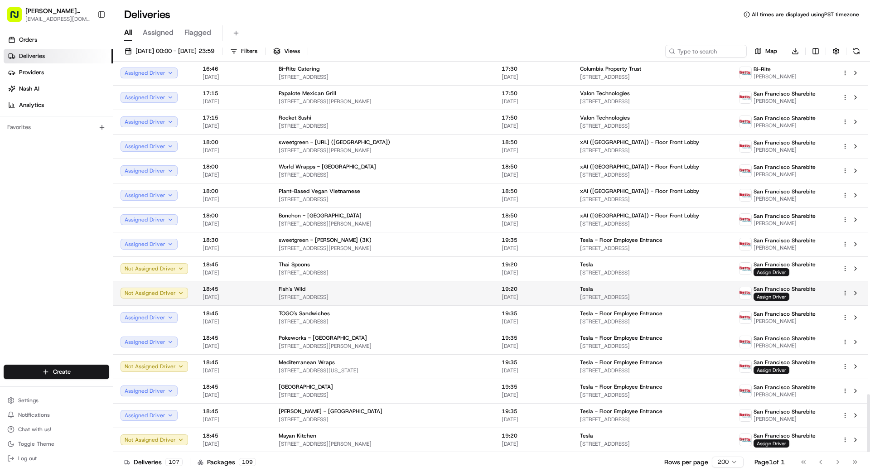
click at [501, 291] on span "19:20" at bounding box center [533, 288] width 64 height 7
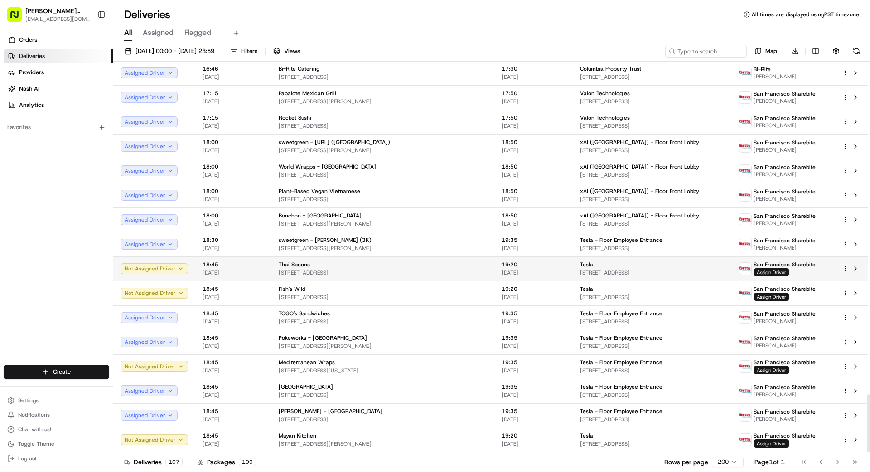
click at [501, 269] on span "[DATE]" at bounding box center [533, 272] width 64 height 7
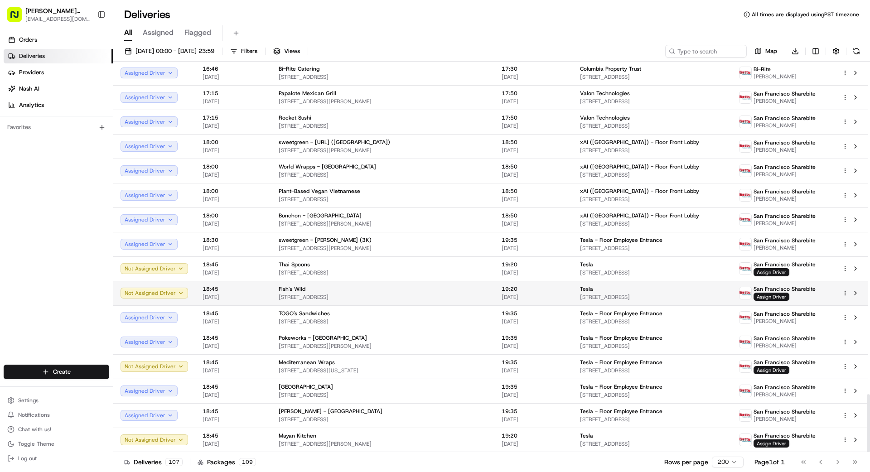
click at [435, 289] on div "Fish's Wild" at bounding box center [383, 288] width 208 height 7
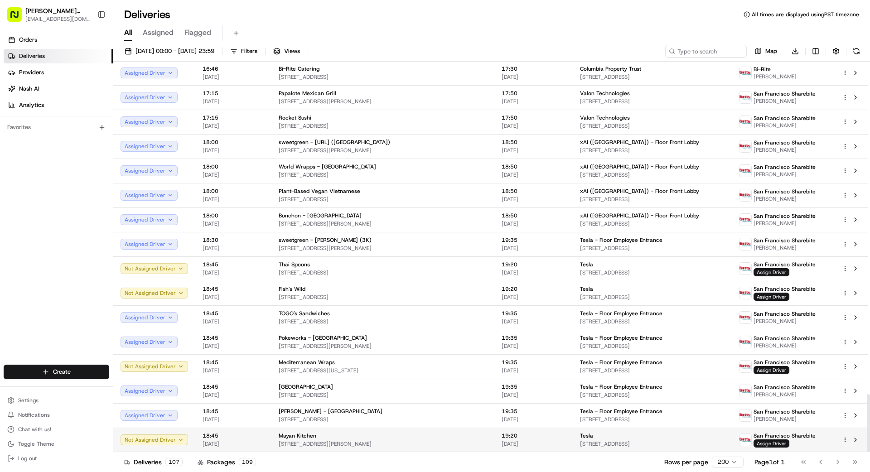
click at [584, 437] on div "Tesla" at bounding box center [652, 435] width 144 height 7
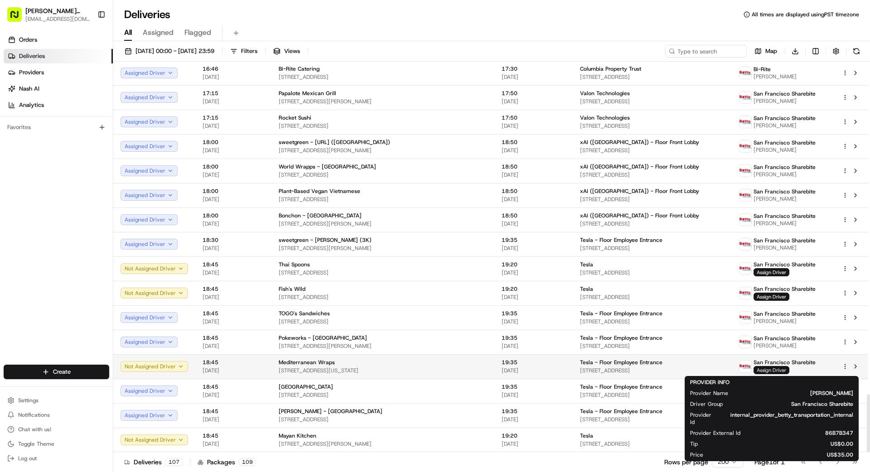
click at [763, 369] on span "Assign Driver" at bounding box center [771, 370] width 36 height 8
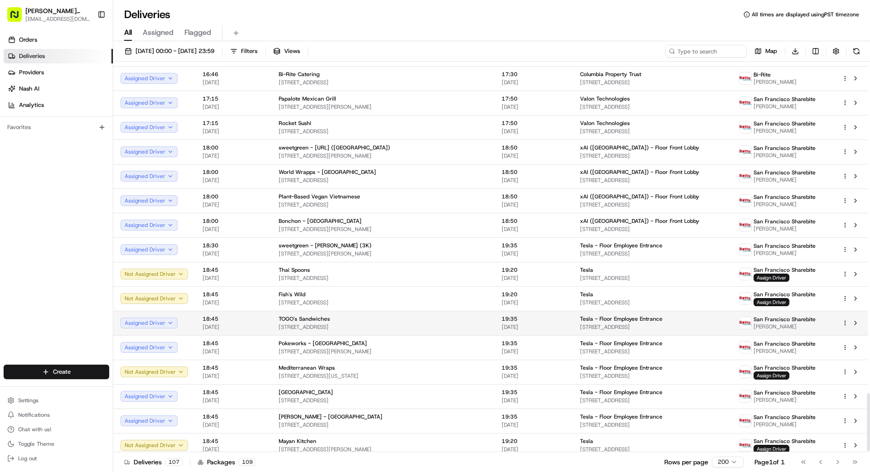
scroll to position [2240, 0]
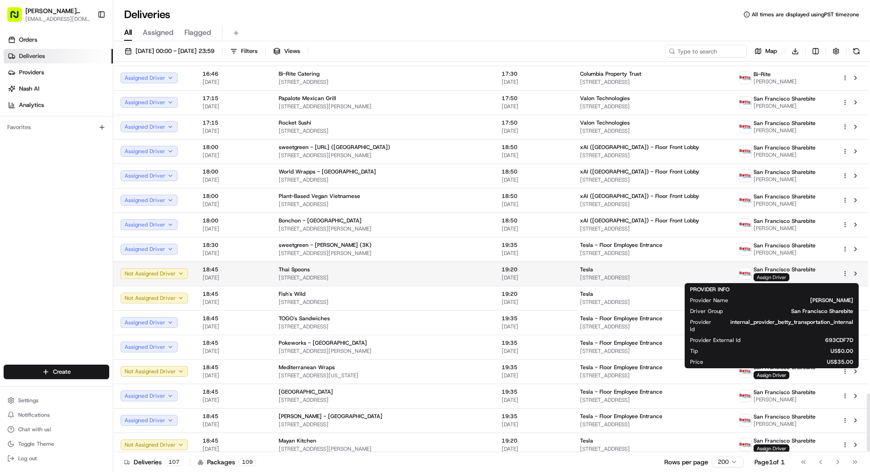
click at [762, 276] on span "Assign Driver" at bounding box center [771, 277] width 36 height 8
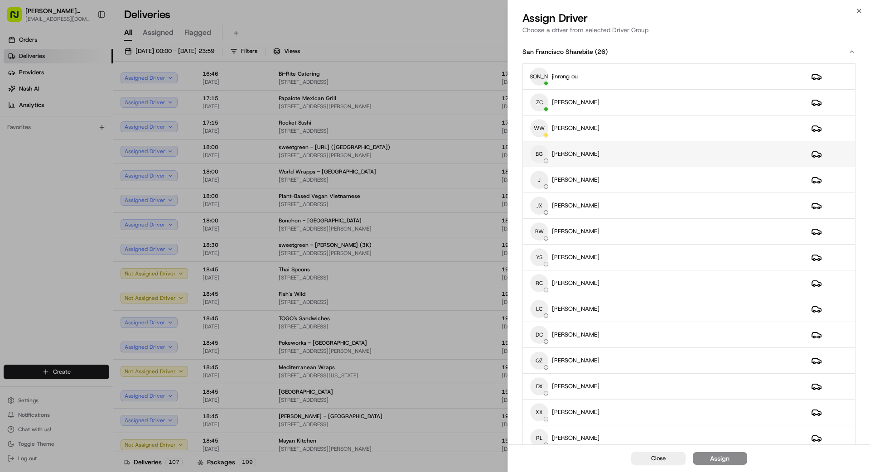
click at [597, 159] on div "BG [PERSON_NAME]" at bounding box center [663, 154] width 266 height 18
drag, startPoint x: 733, startPoint y: 459, endPoint x: 741, endPoint y: 459, distance: 7.7
click at [735, 459] on button "Assign" at bounding box center [719, 458] width 54 height 13
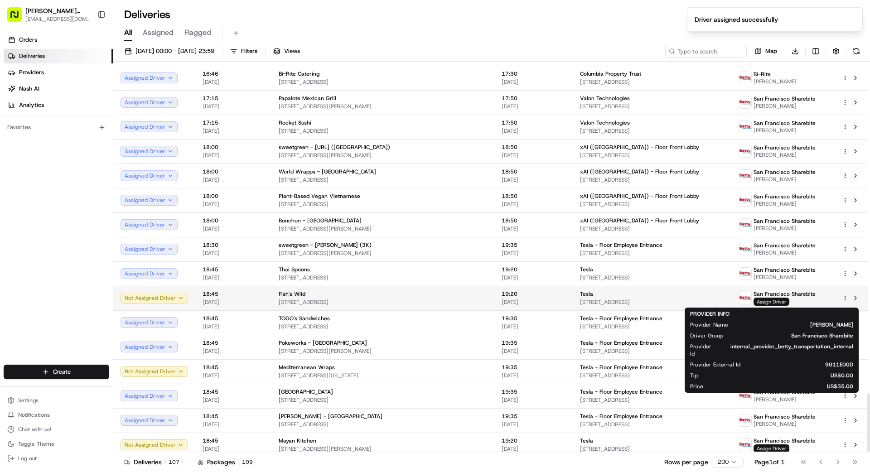
click at [775, 303] on span "Assign Driver" at bounding box center [771, 302] width 36 height 8
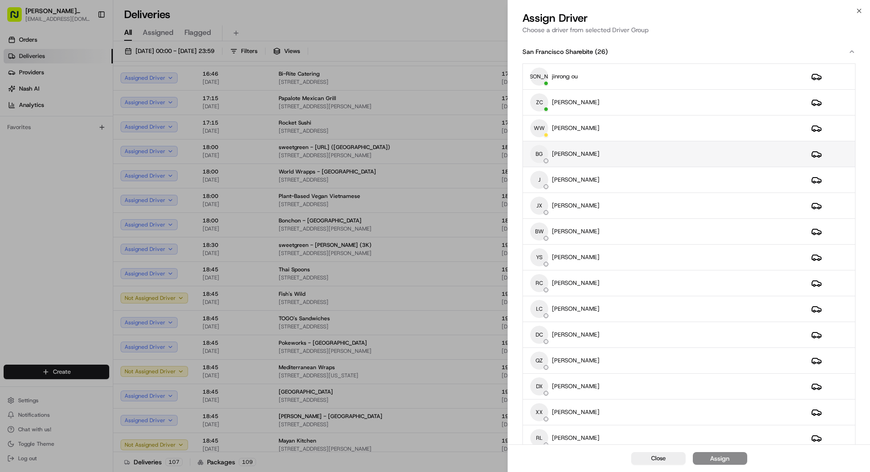
click at [607, 156] on div "BG [PERSON_NAME]" at bounding box center [663, 154] width 266 height 18
click at [724, 455] on div "Assign" at bounding box center [719, 458] width 19 height 9
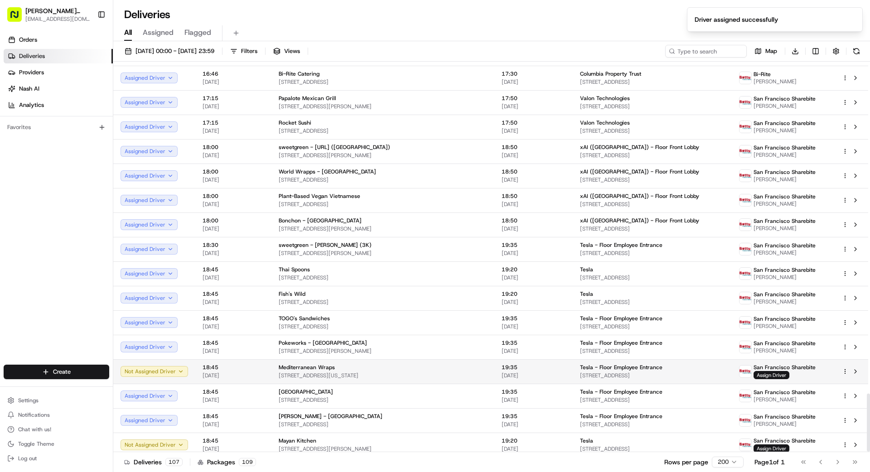
scroll to position [2245, 0]
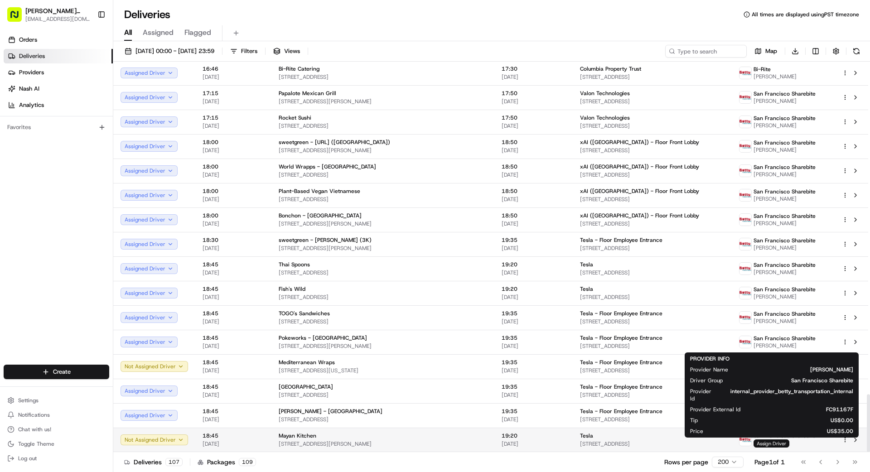
click at [763, 444] on span "Assign Driver" at bounding box center [771, 443] width 36 height 8
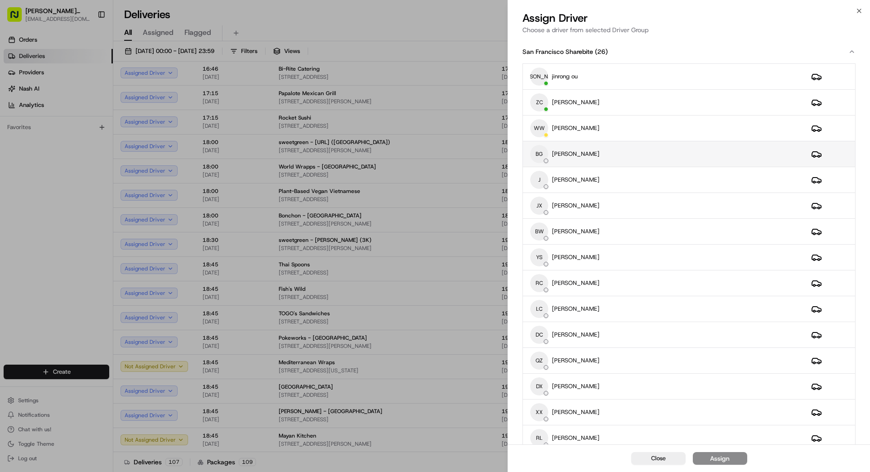
click at [637, 159] on div "BG [PERSON_NAME]" at bounding box center [663, 154] width 266 height 18
click at [729, 457] on button "Assign" at bounding box center [719, 458] width 54 height 13
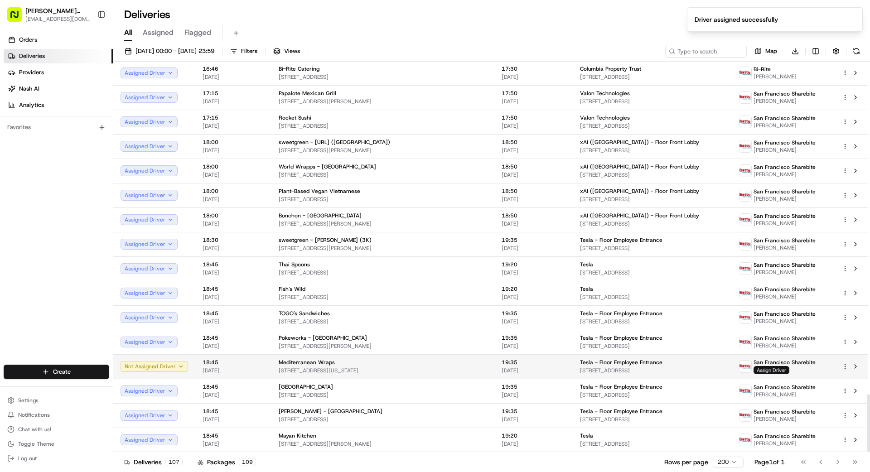
click at [761, 369] on span "Assign Driver" at bounding box center [771, 370] width 36 height 8
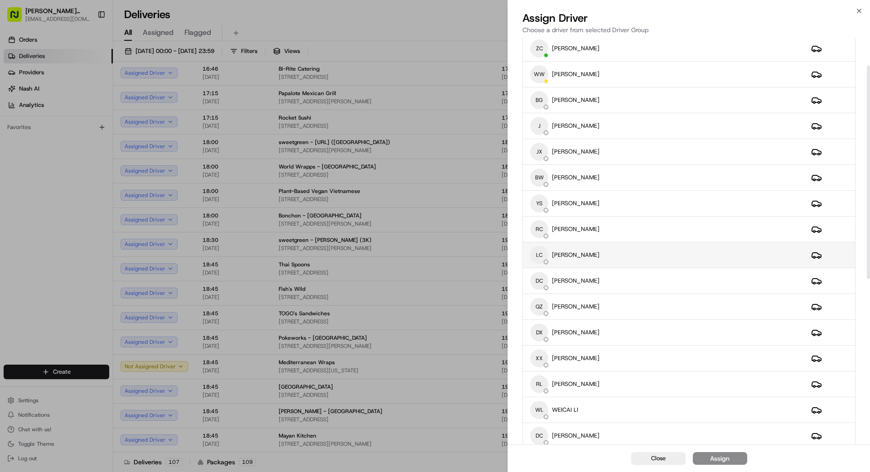
scroll to position [62, 0]
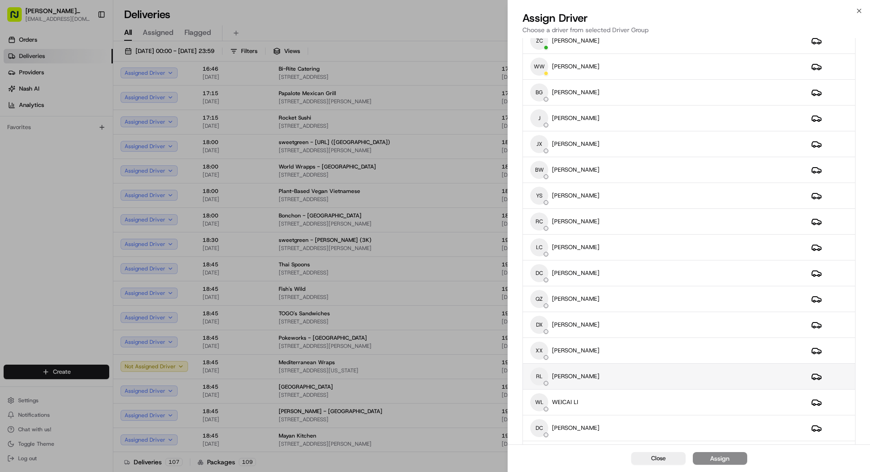
click at [640, 369] on div "RL [PERSON_NAME]" at bounding box center [663, 376] width 266 height 18
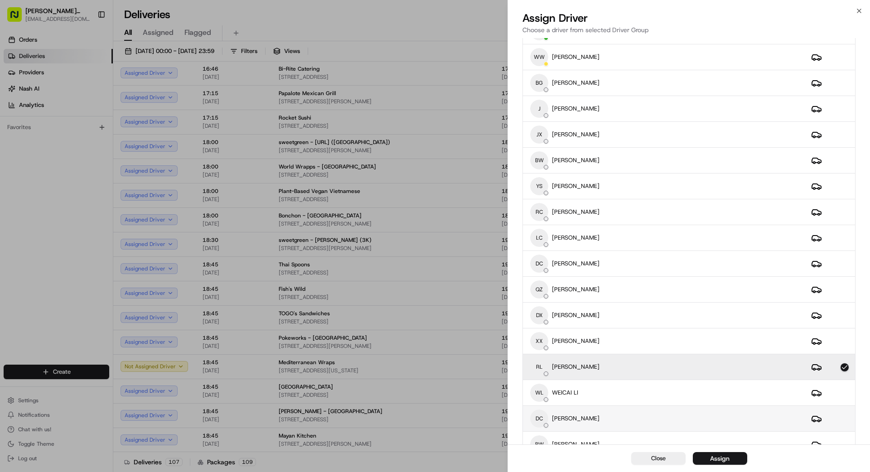
click at [586, 406] on td "DC [PERSON_NAME]" at bounding box center [663, 419] width 281 height 26
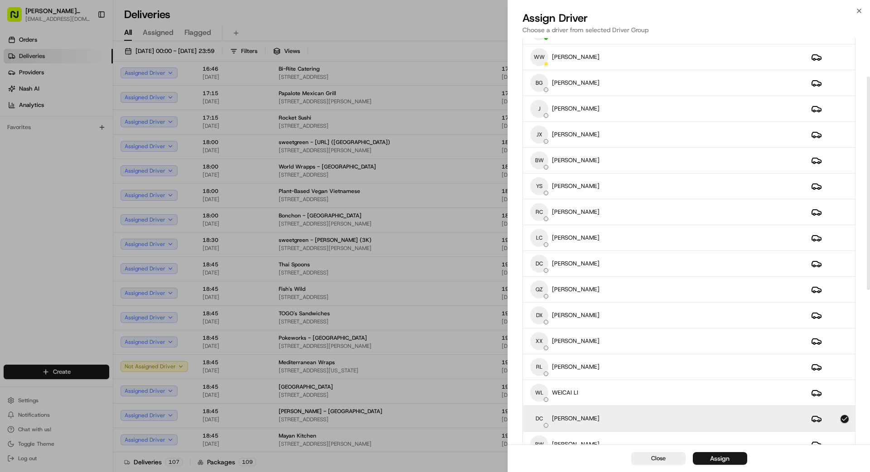
scroll to position [73, 0]
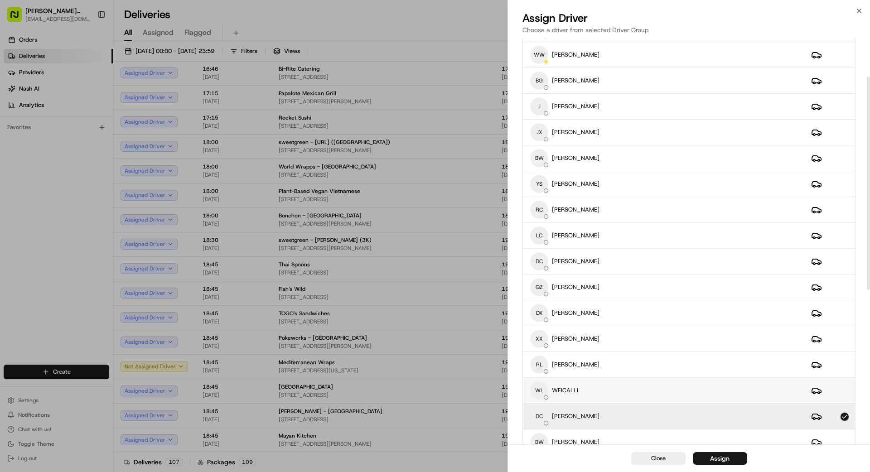
click at [623, 385] on div "WL WEICAI LI" at bounding box center [663, 390] width 266 height 18
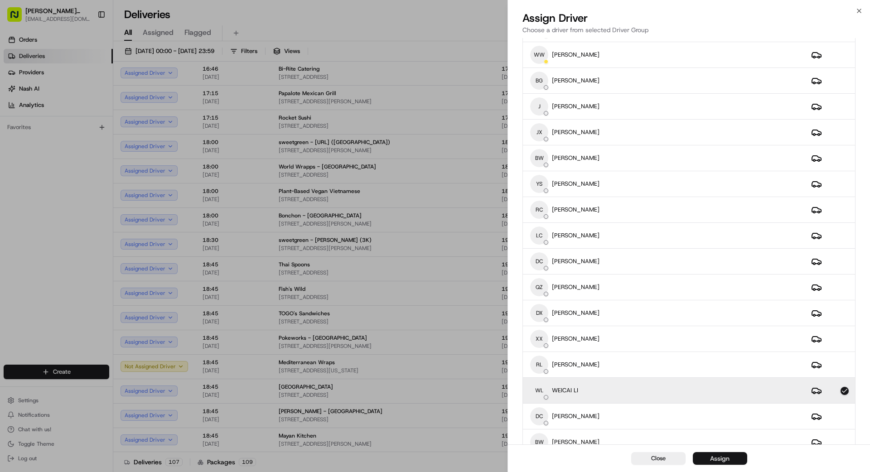
click at [722, 459] on div "Assign" at bounding box center [719, 458] width 19 height 9
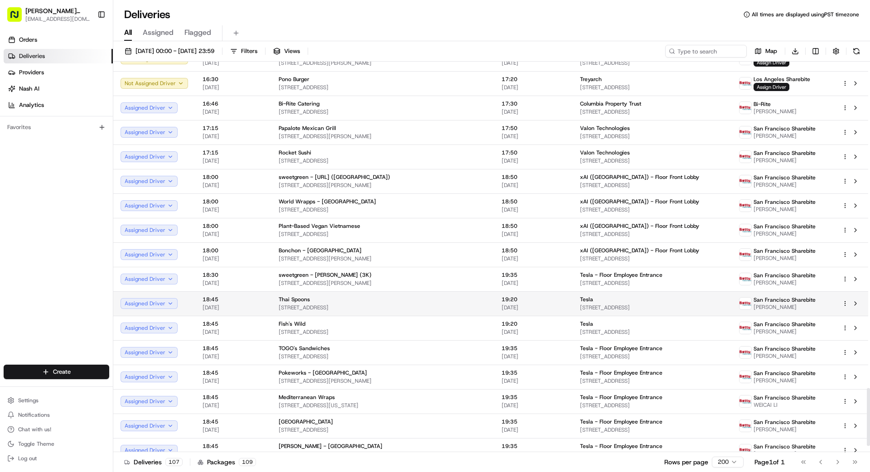
scroll to position [2196, 0]
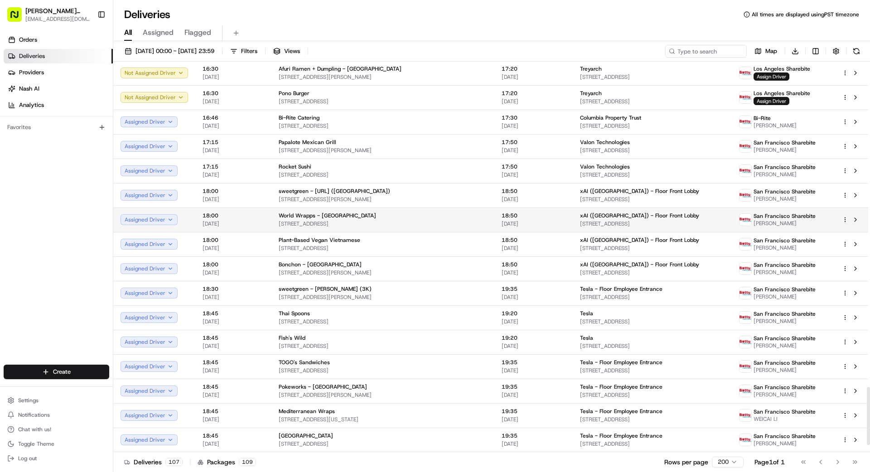
click at [844, 220] on html "[PERSON_NAME] Transportation [EMAIL_ADDRESS][DOMAIN_NAME] Toggle Sidebar Orders…" at bounding box center [435, 236] width 870 height 472
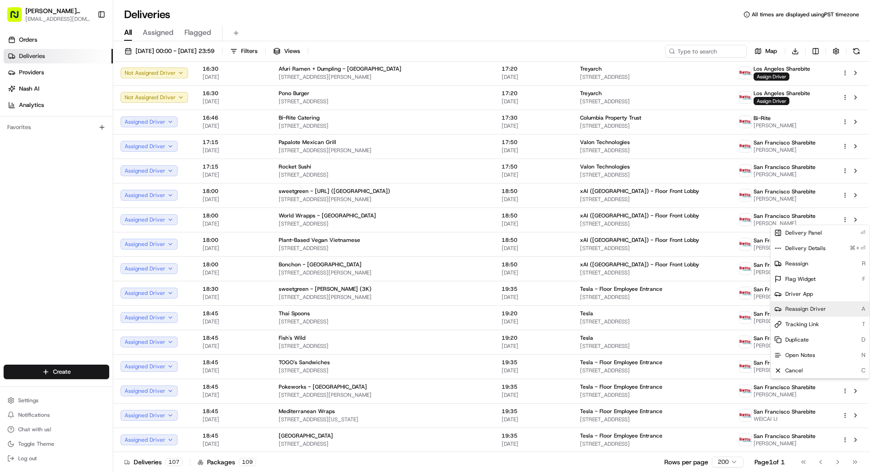
click at [801, 310] on span "Reassign Driver" at bounding box center [805, 308] width 41 height 7
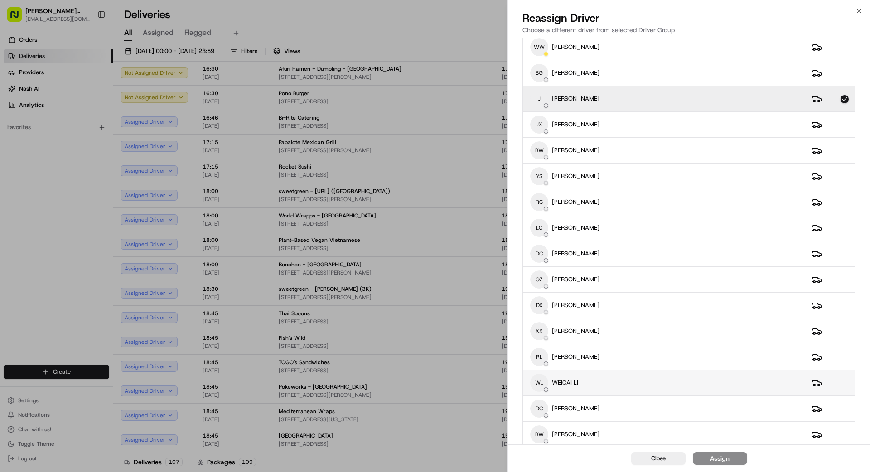
scroll to position [84, 0]
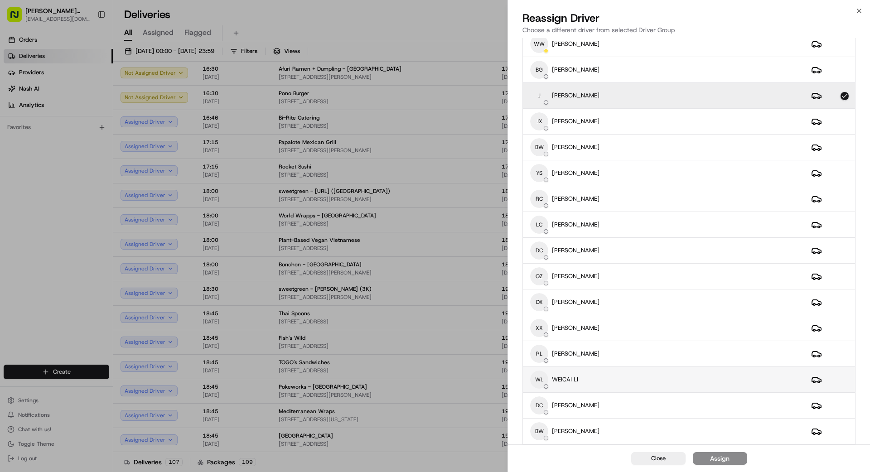
click at [642, 389] on td "WL WEICAI LI" at bounding box center [663, 380] width 281 height 26
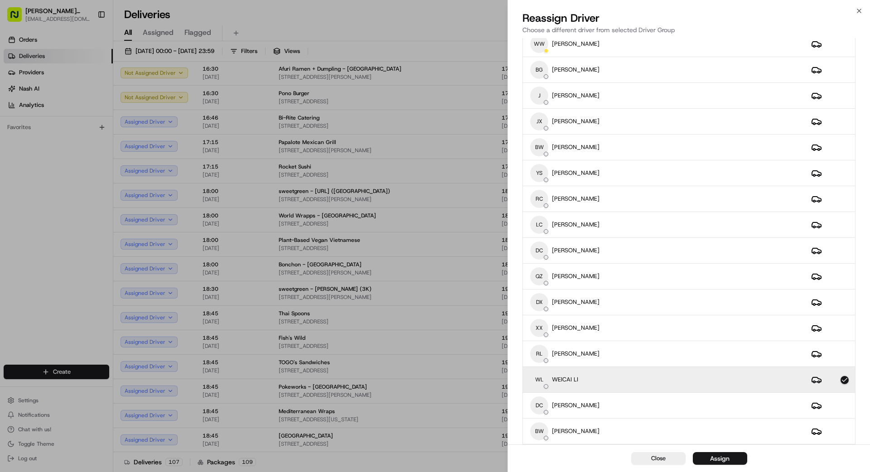
click at [732, 457] on button "Assign" at bounding box center [719, 458] width 54 height 13
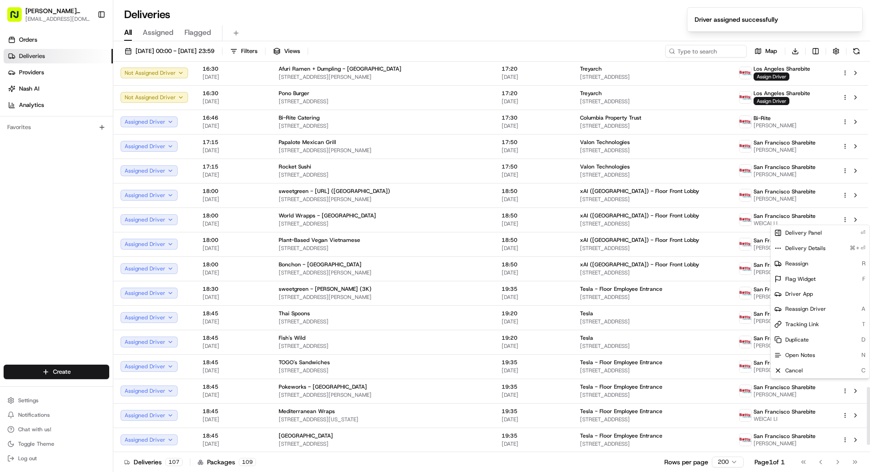
drag, startPoint x: 368, startPoint y: 466, endPoint x: 356, endPoint y: 459, distance: 13.0
click at [367, 465] on div "Deliveries 107 Packages 109 Rows per page 200 Page 1 of 1 Go to first page Go t…" at bounding box center [491, 462] width 756 height 20
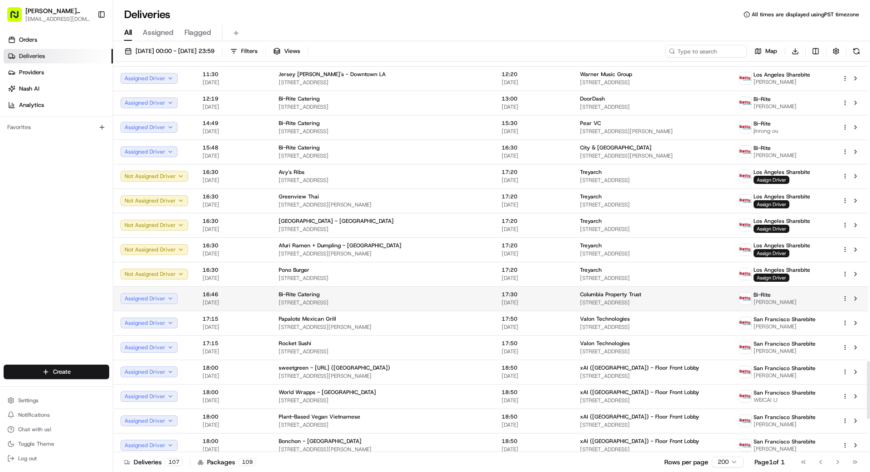
scroll to position [2022, 0]
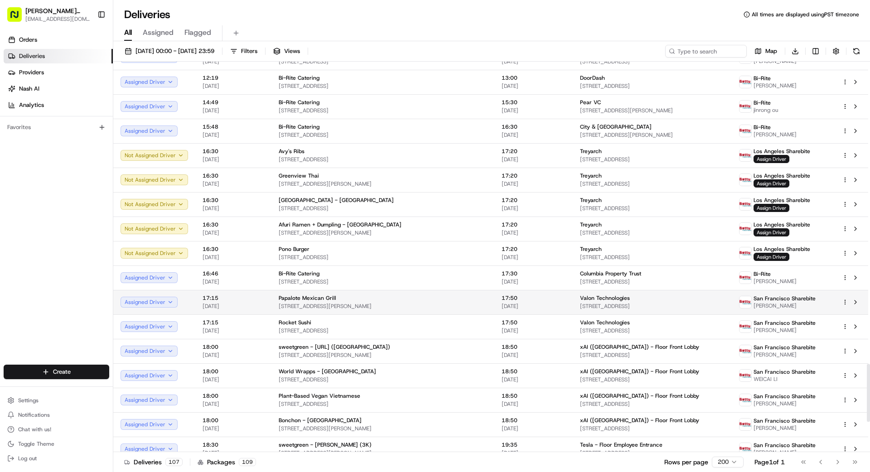
click at [844, 303] on html "[PERSON_NAME] Transportation [EMAIL_ADDRESS][DOMAIN_NAME] Toggle Sidebar Orders…" at bounding box center [435, 236] width 870 height 472
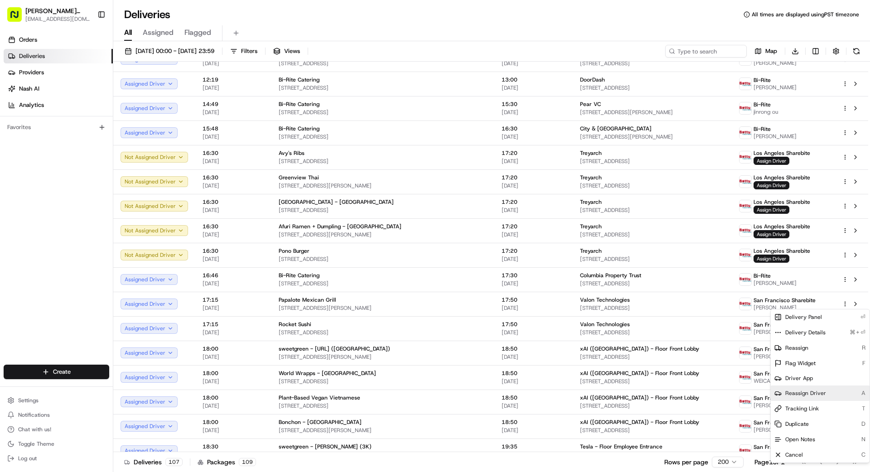
click at [802, 391] on span "Reassign Driver" at bounding box center [805, 392] width 41 height 7
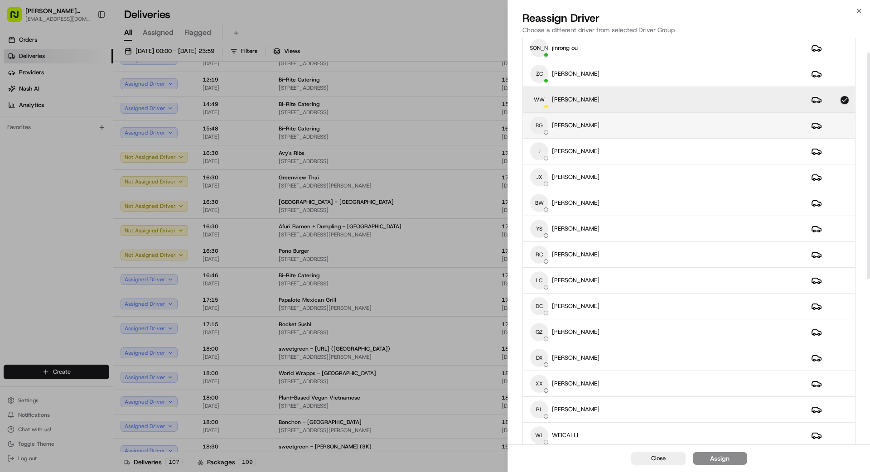
scroll to position [30, 0]
drag, startPoint x: 451, startPoint y: 469, endPoint x: 512, endPoint y: 462, distance: 62.1
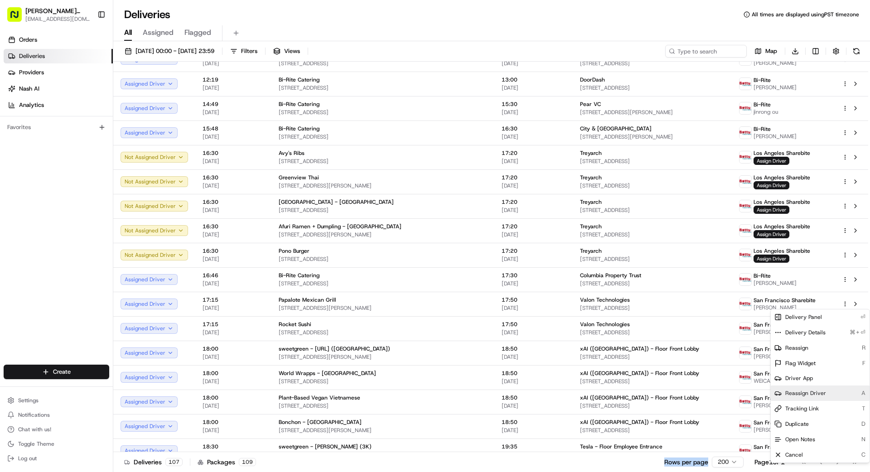
click at [809, 390] on span "Reassign Driver" at bounding box center [805, 392] width 41 height 7
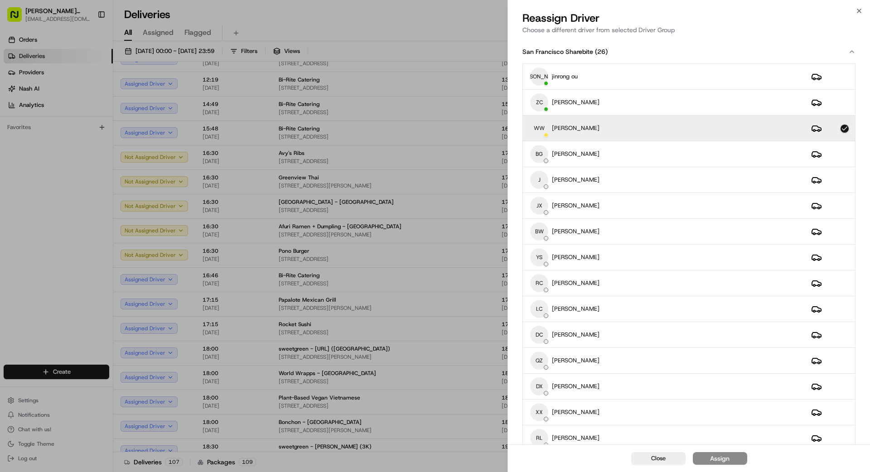
drag, startPoint x: 697, startPoint y: 147, endPoint x: 710, endPoint y: 134, distance: 18.9
click at [699, 147] on div "BG [PERSON_NAME]" at bounding box center [663, 154] width 266 height 18
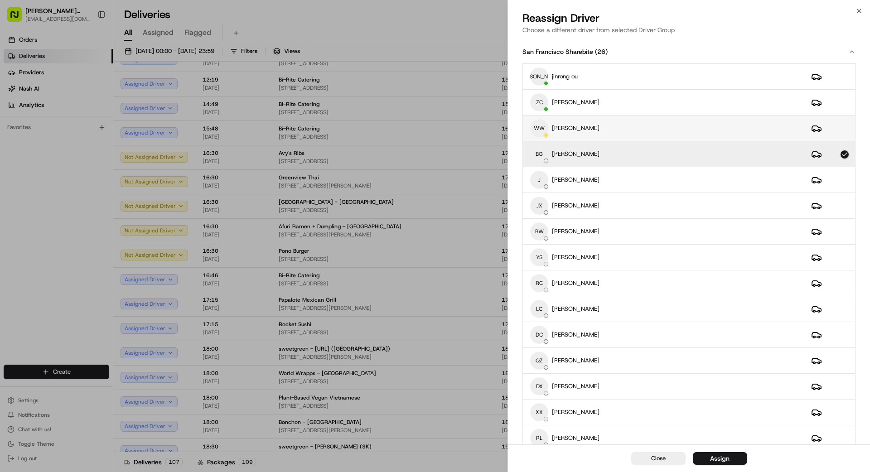
click at [711, 133] on div "WW weishing [PERSON_NAME]" at bounding box center [663, 128] width 266 height 18
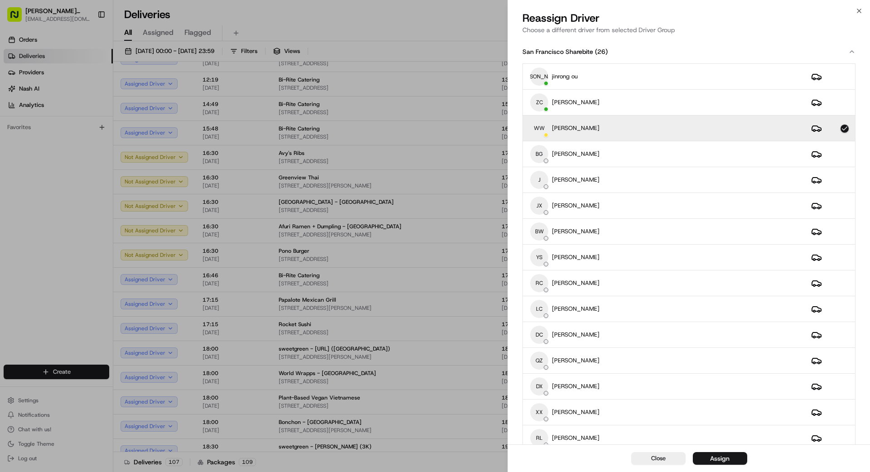
click at [736, 457] on button "Assign" at bounding box center [719, 458] width 54 height 13
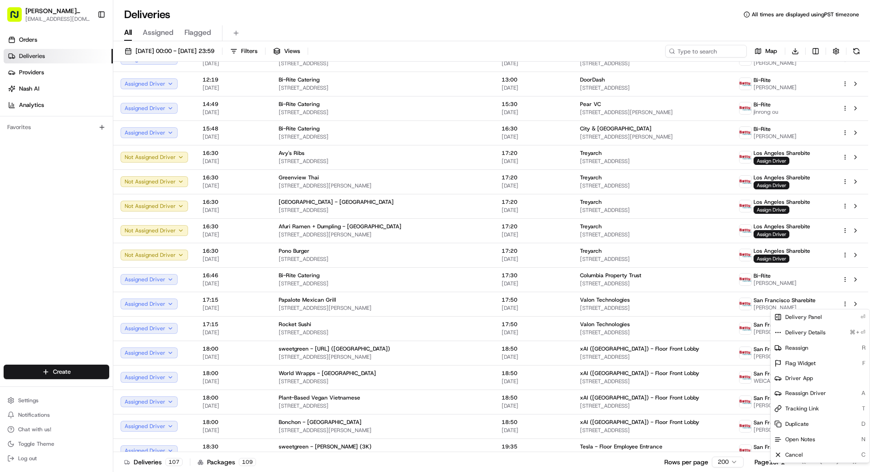
click at [604, 463] on div "Deliveries 107 Packages 109 Rows per page 200 Page 1 of 1 Go to first page Go t…" at bounding box center [491, 462] width 756 height 20
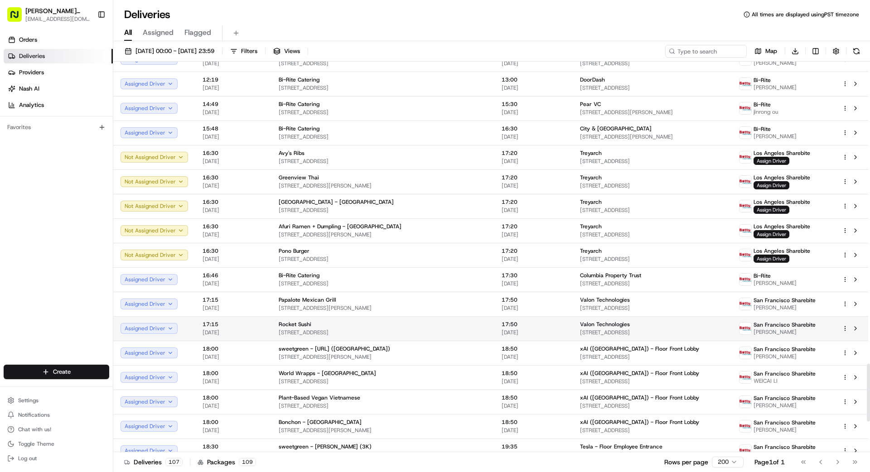
click at [844, 329] on html "[PERSON_NAME] Transportation [EMAIL_ADDRESS][DOMAIN_NAME] Toggle Sidebar Orders…" at bounding box center [435, 236] width 870 height 472
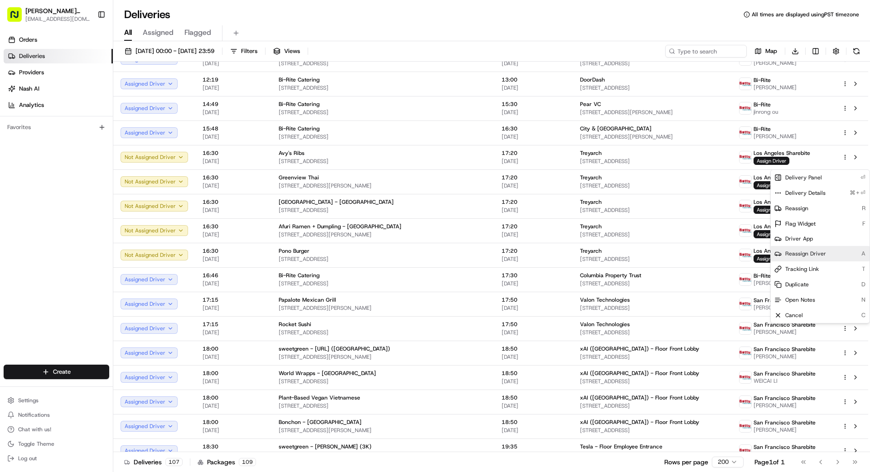
click at [808, 253] on span "Reassign Driver" at bounding box center [805, 253] width 41 height 7
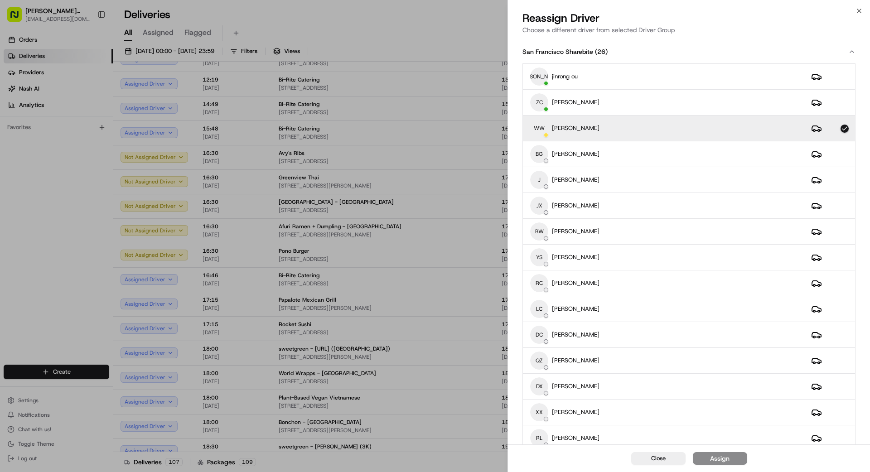
click at [687, 132] on div "WW weishing [PERSON_NAME]" at bounding box center [663, 128] width 266 height 18
click at [691, 137] on td "WW weishing [PERSON_NAME]" at bounding box center [663, 128] width 281 height 26
click at [721, 459] on div "Assign" at bounding box center [719, 458] width 19 height 9
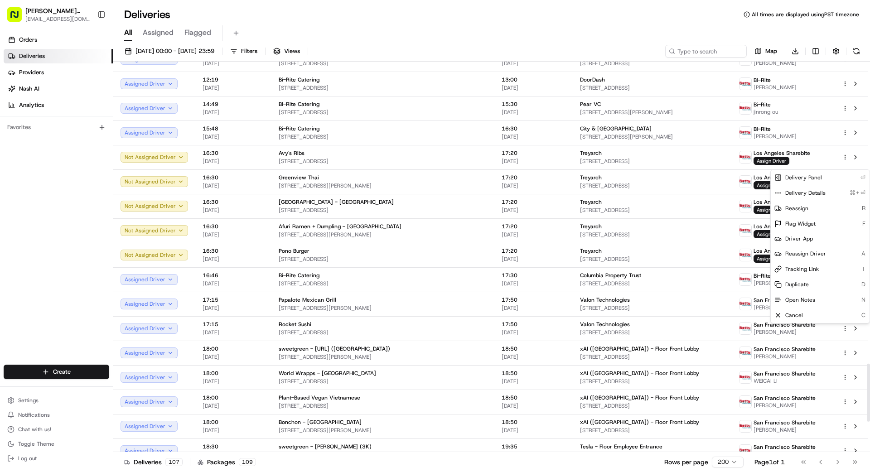
click at [57, 263] on div "Orders Deliveries Providers [PERSON_NAME] Analytics Favorites" at bounding box center [56, 199] width 113 height 341
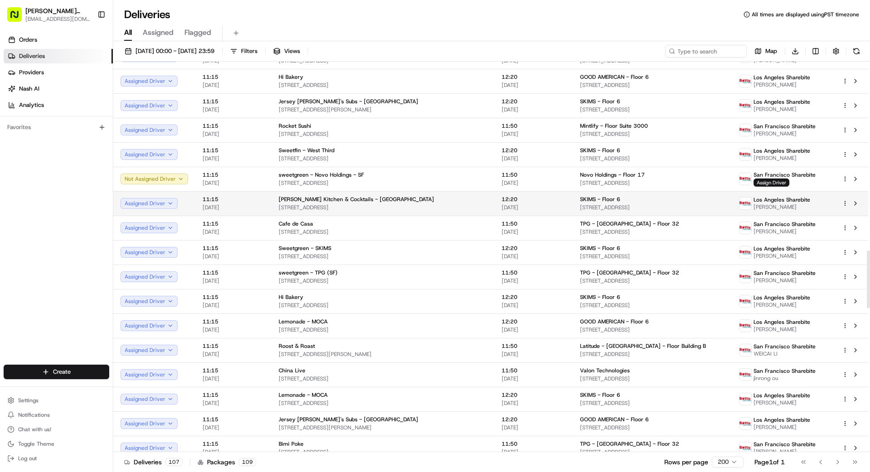
scroll to position [1285, 0]
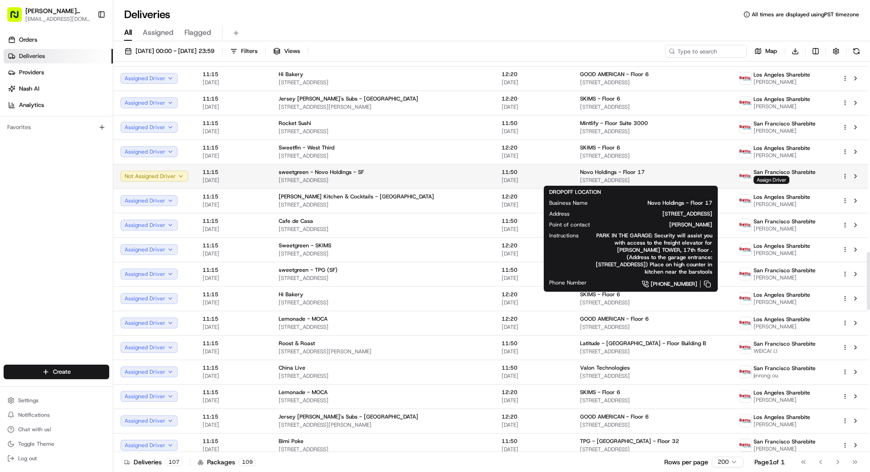
click at [633, 173] on div "Novo Holdings - Floor 17" at bounding box center [652, 171] width 144 height 7
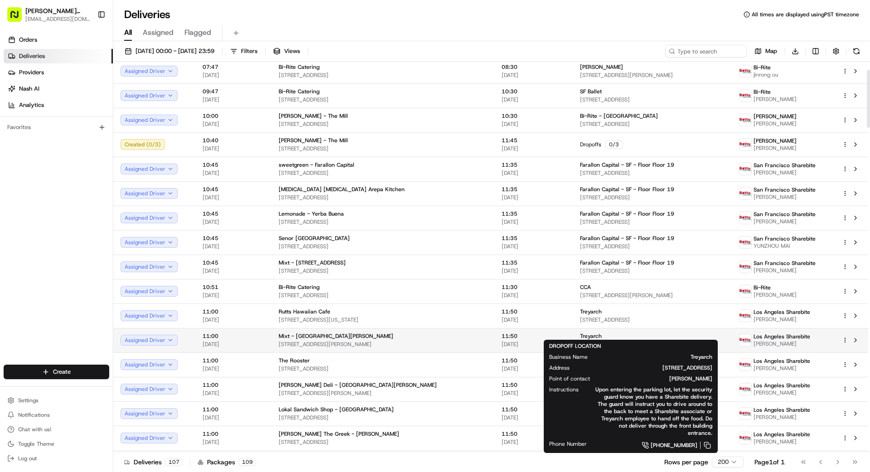
scroll to position [38, 0]
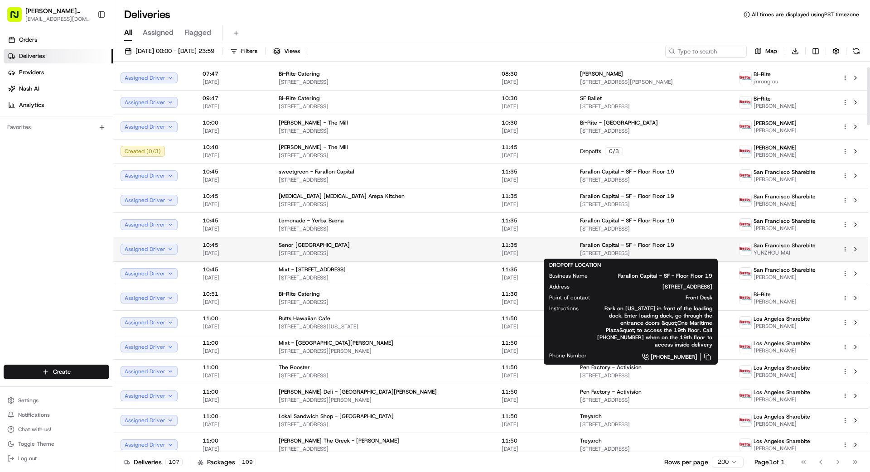
click at [687, 248] on div "Farallon Capital - SF - Floor Floor 19" at bounding box center [652, 244] width 144 height 7
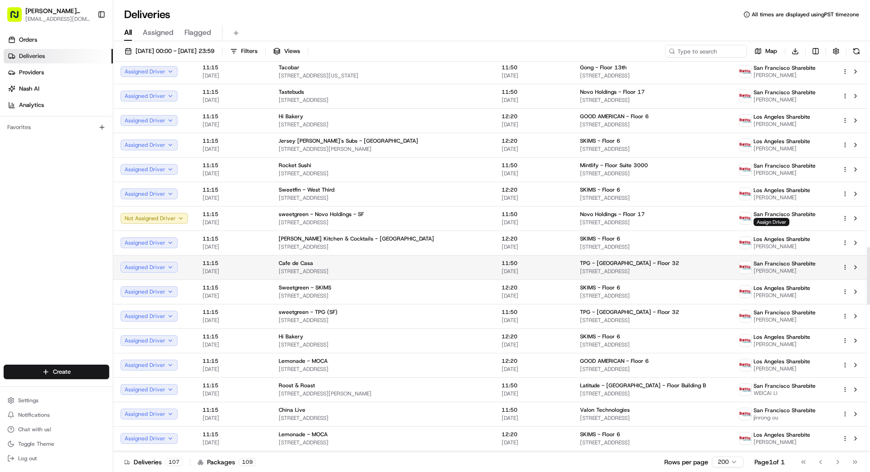
scroll to position [1220, 0]
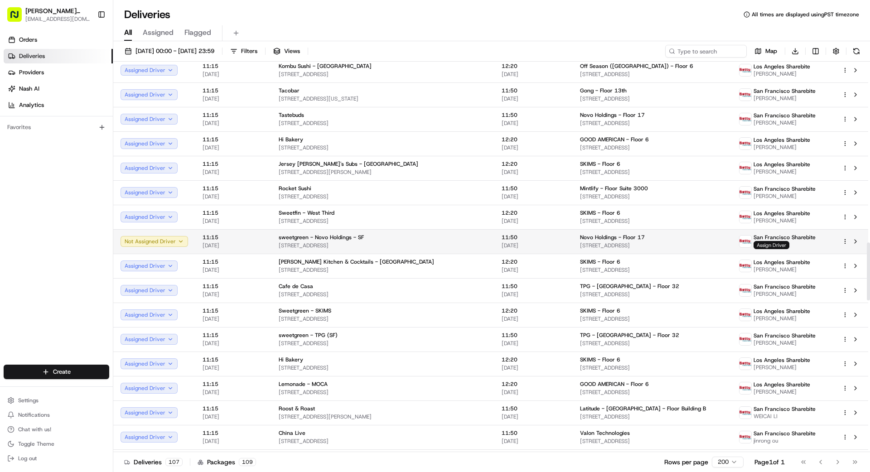
click at [765, 245] on span "Assign Driver" at bounding box center [771, 245] width 36 height 8
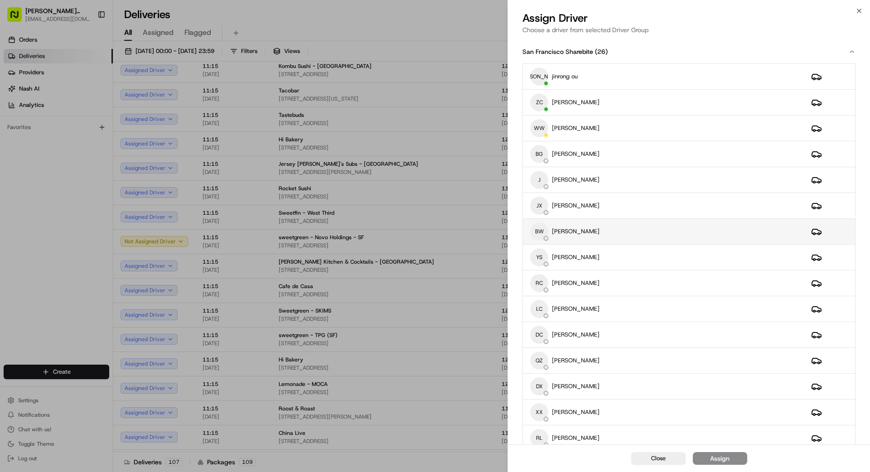
scroll to position [368, 0]
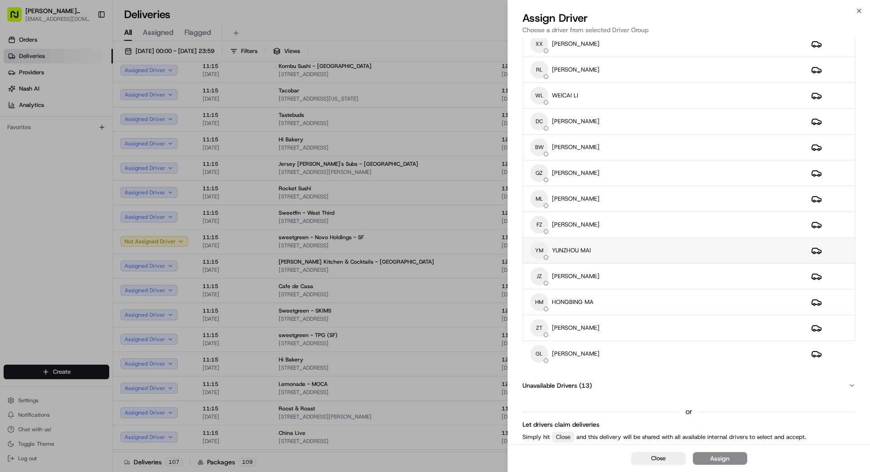
click at [599, 252] on div "YM [GEOGRAPHIC_DATA] MAI" at bounding box center [663, 250] width 266 height 18
click at [724, 457] on div "Assign" at bounding box center [719, 458] width 19 height 9
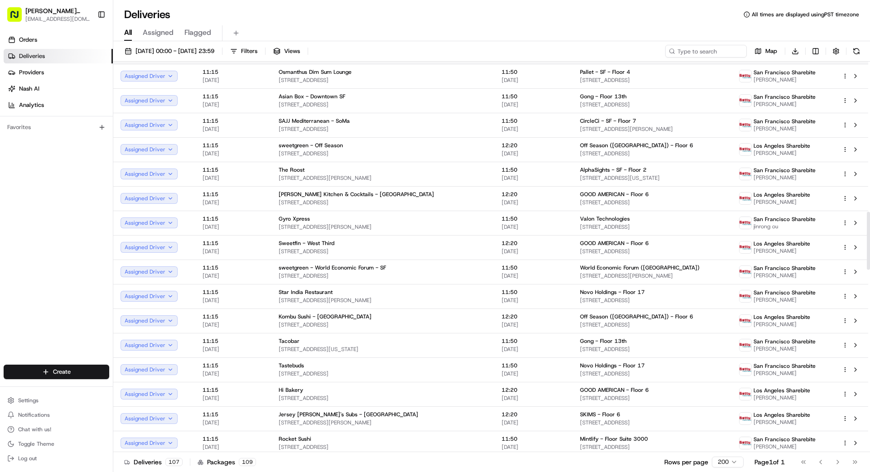
scroll to position [932, 0]
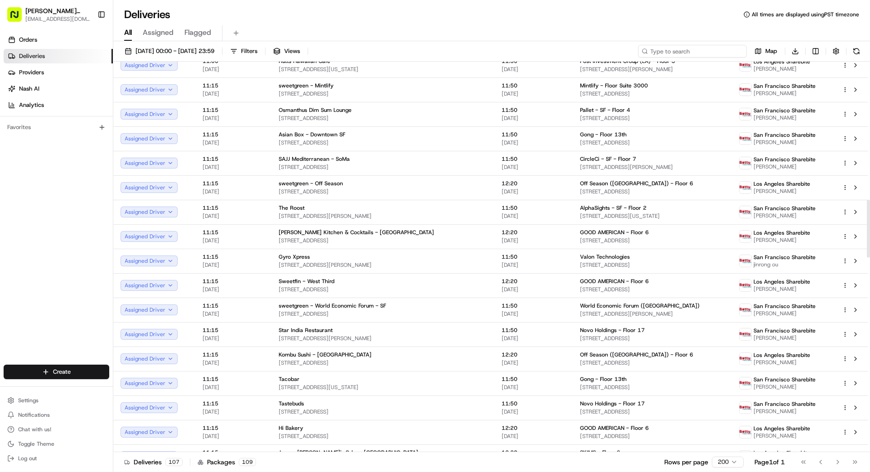
click at [687, 50] on input at bounding box center [692, 51] width 109 height 13
type input "2701"
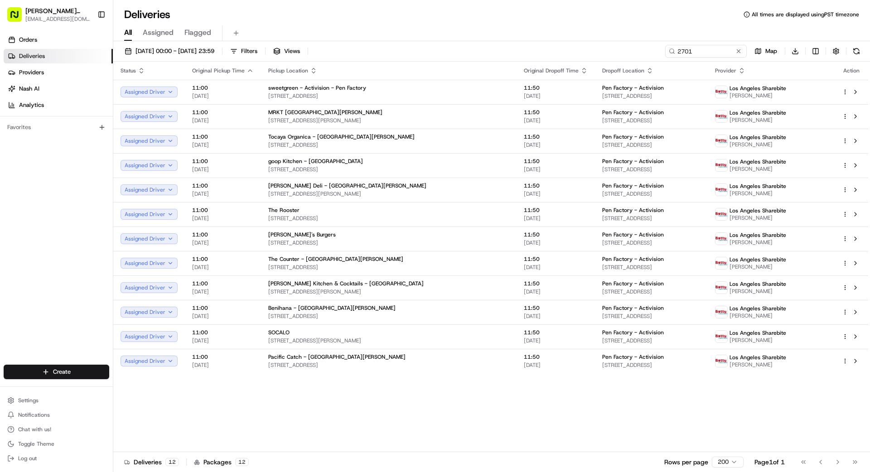
click at [739, 53] on button at bounding box center [738, 51] width 9 height 9
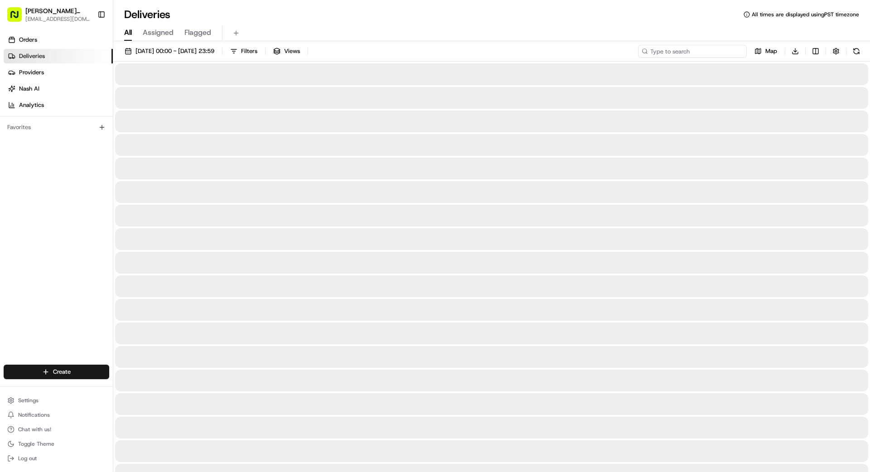
click at [705, 55] on input at bounding box center [692, 51] width 109 height 13
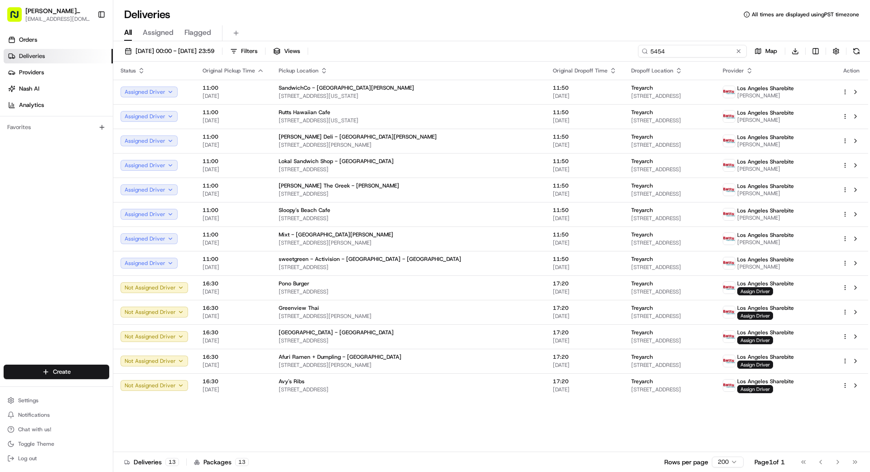
type input "5454"
click at [740, 50] on button at bounding box center [738, 51] width 9 height 9
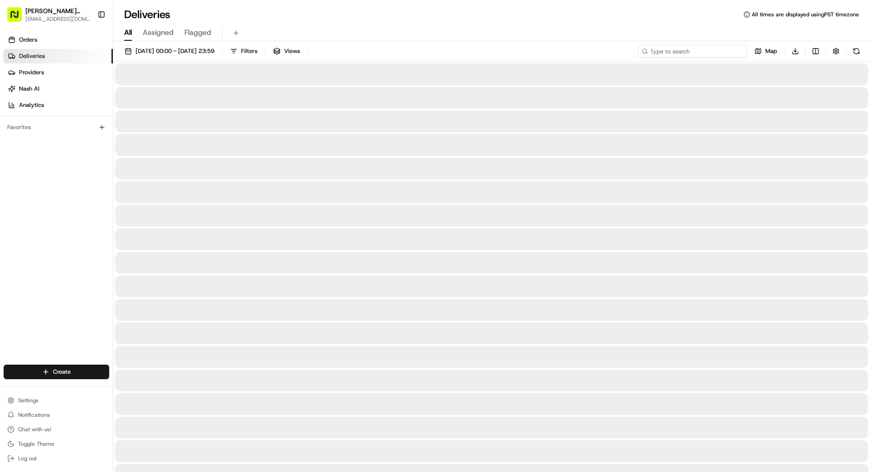
click at [716, 53] on input at bounding box center [692, 51] width 109 height 13
type input "777"
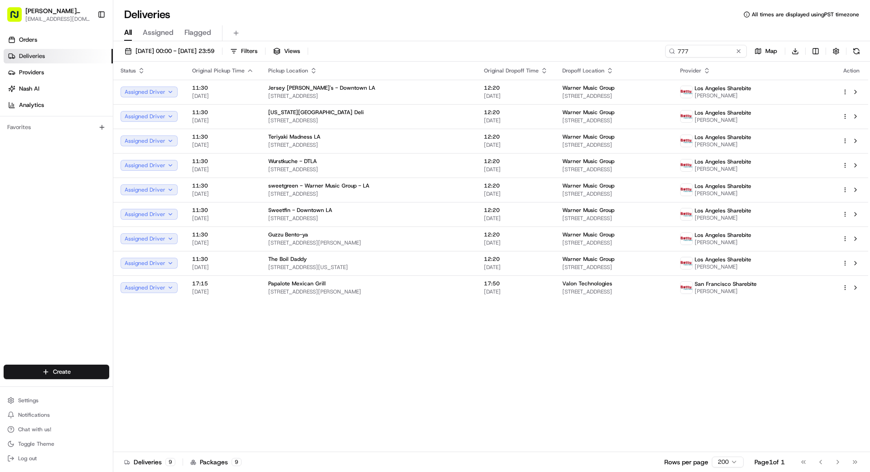
click at [738, 52] on button at bounding box center [738, 51] width 9 height 9
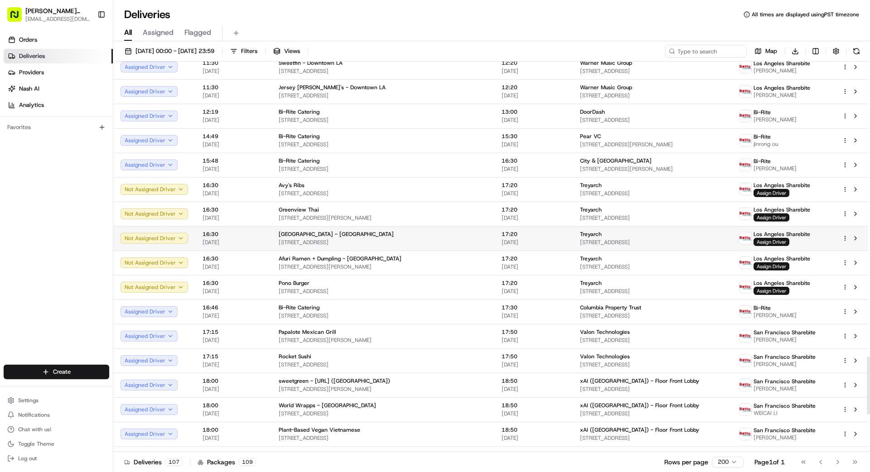
scroll to position [1991, 0]
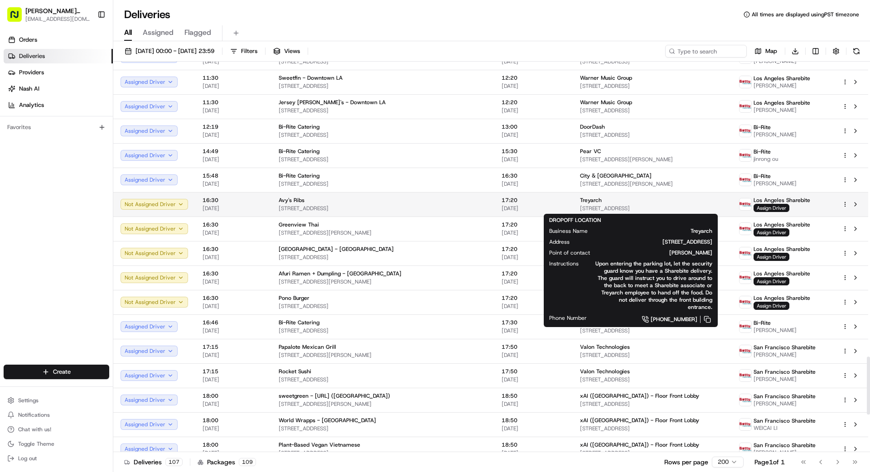
click at [580, 203] on div "Treyarch" at bounding box center [652, 200] width 144 height 7
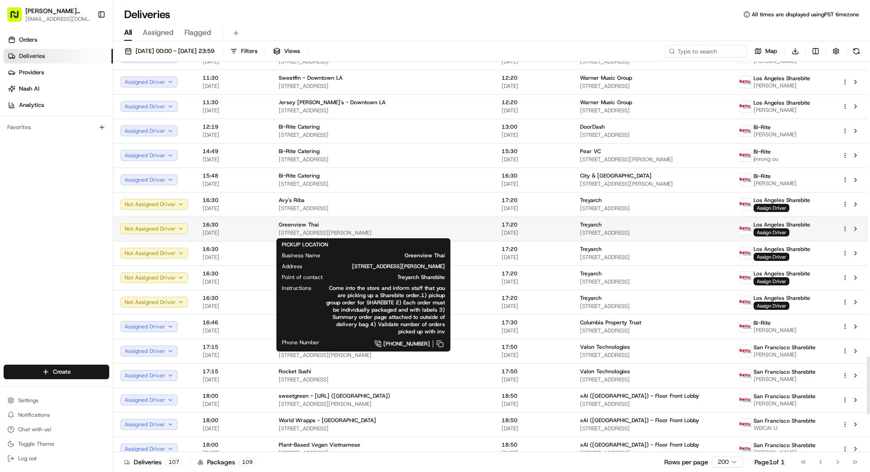
click at [426, 230] on span "[STREET_ADDRESS][PERSON_NAME]" at bounding box center [383, 232] width 208 height 7
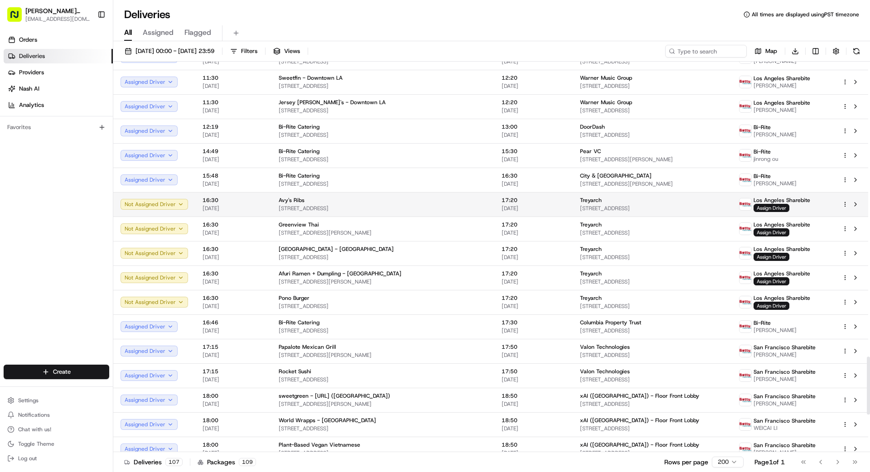
click at [409, 206] on span "[STREET_ADDRESS]" at bounding box center [383, 208] width 208 height 7
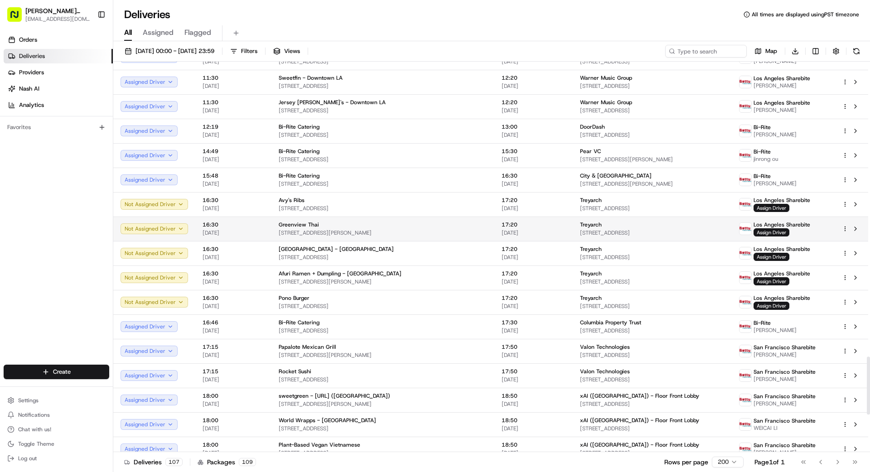
click at [415, 229] on span "[STREET_ADDRESS][PERSON_NAME]" at bounding box center [383, 232] width 208 height 7
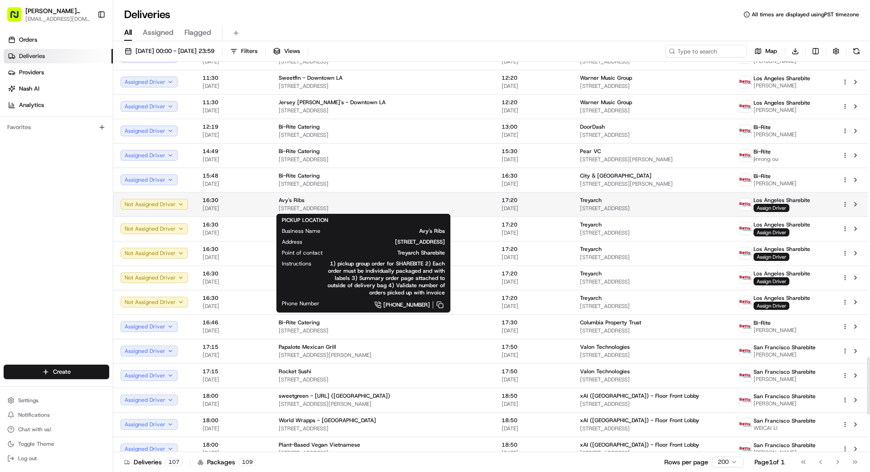
click at [356, 200] on div "Avy's Ribs" at bounding box center [383, 200] width 208 height 7
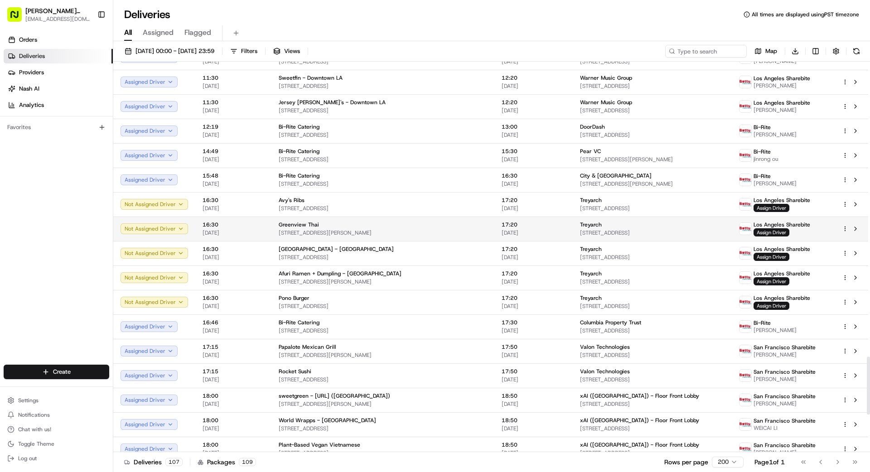
click at [366, 225] on div "Greenview Thai" at bounding box center [383, 224] width 208 height 7
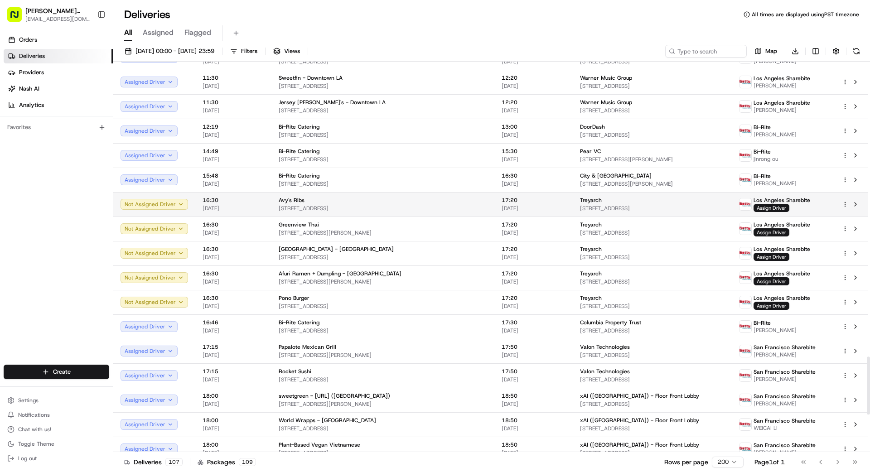
click at [379, 206] on span "[STREET_ADDRESS]" at bounding box center [383, 208] width 208 height 7
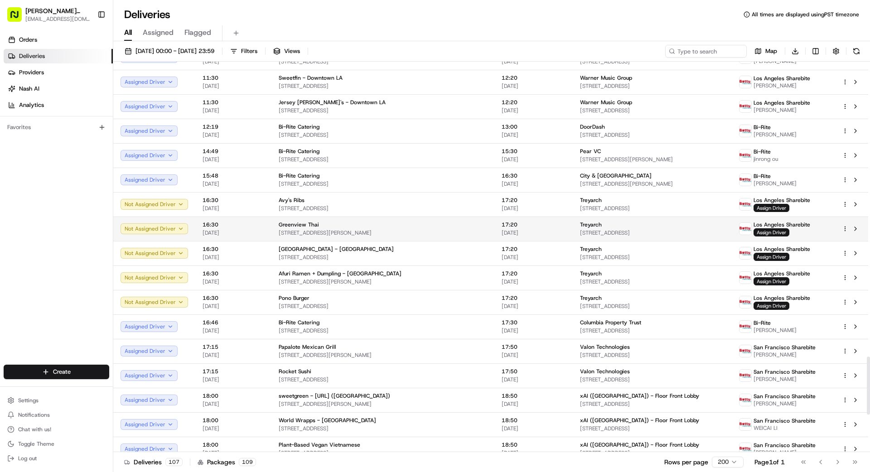
click at [389, 226] on div "Greenview Thai" at bounding box center [383, 224] width 208 height 7
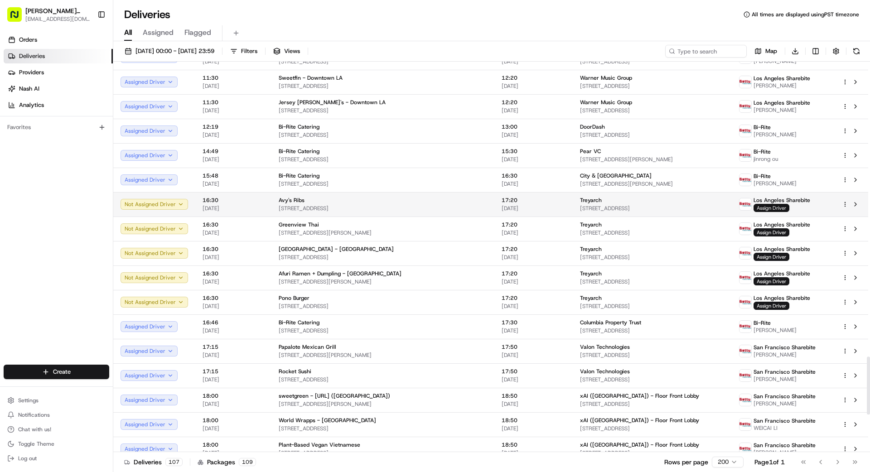
click at [766, 208] on span "Assign Driver" at bounding box center [771, 208] width 36 height 8
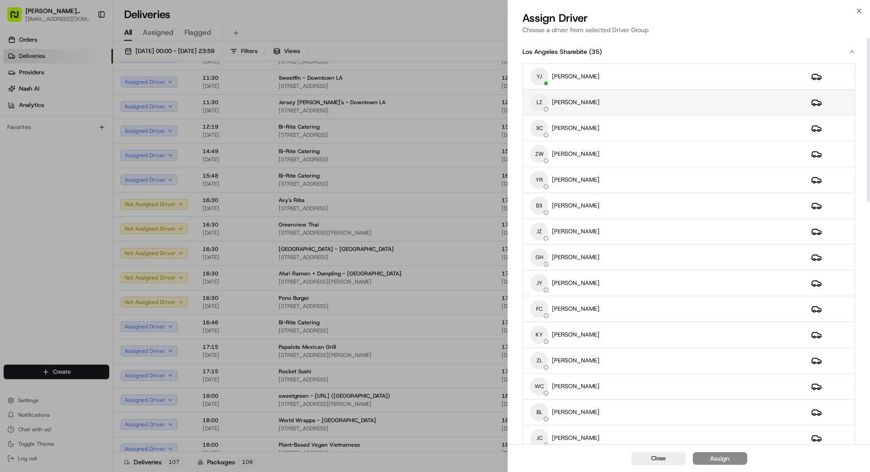
click at [630, 102] on div "LZ LIHONG ZHOU" at bounding box center [663, 102] width 266 height 18
click at [714, 456] on div "Assign" at bounding box center [719, 458] width 19 height 9
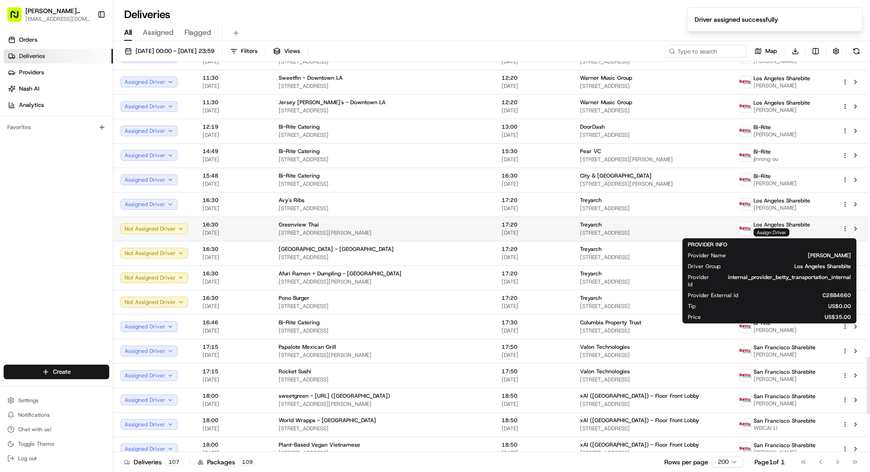
click at [769, 233] on span "Assign Driver" at bounding box center [771, 232] width 36 height 8
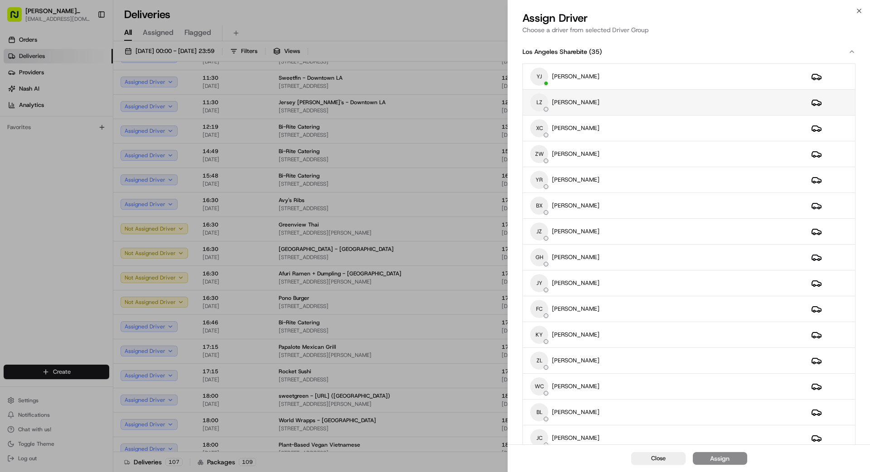
click at [629, 111] on div "LZ LIHONG ZHOU" at bounding box center [663, 102] width 266 height 18
click at [722, 461] on div "Assign" at bounding box center [719, 458] width 19 height 9
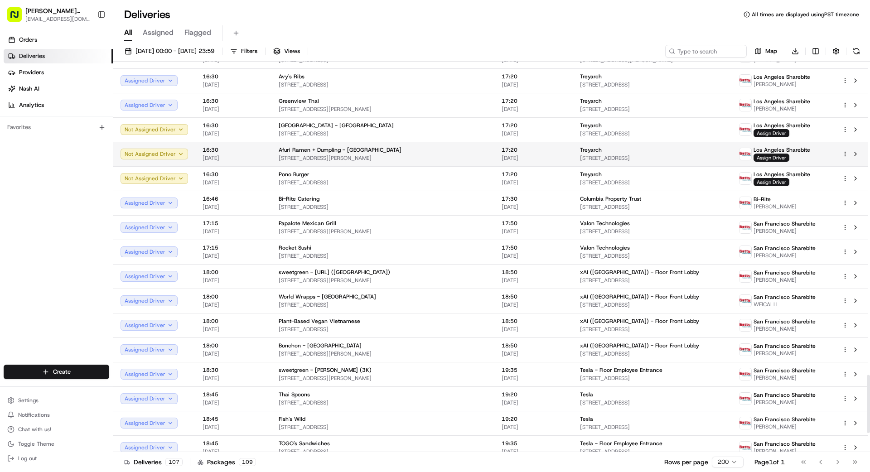
scroll to position [2097, 0]
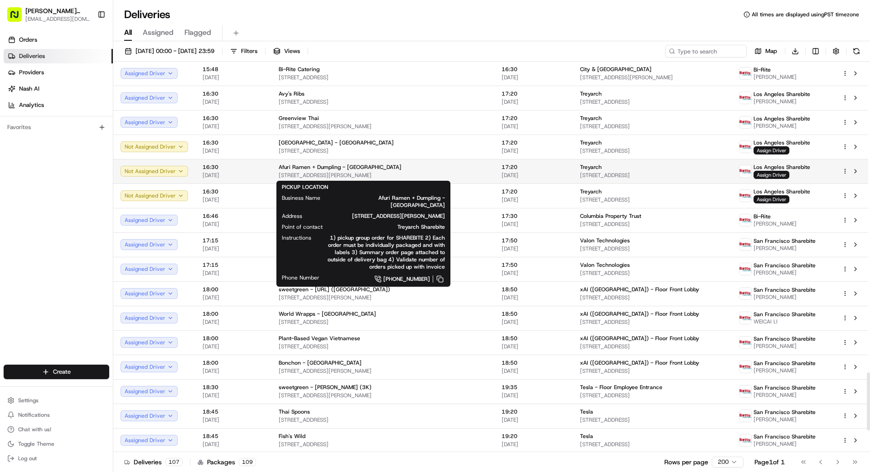
click at [408, 170] on div "Afuri Ramen + Dumpling - [GEOGRAPHIC_DATA]" at bounding box center [383, 166] width 208 height 7
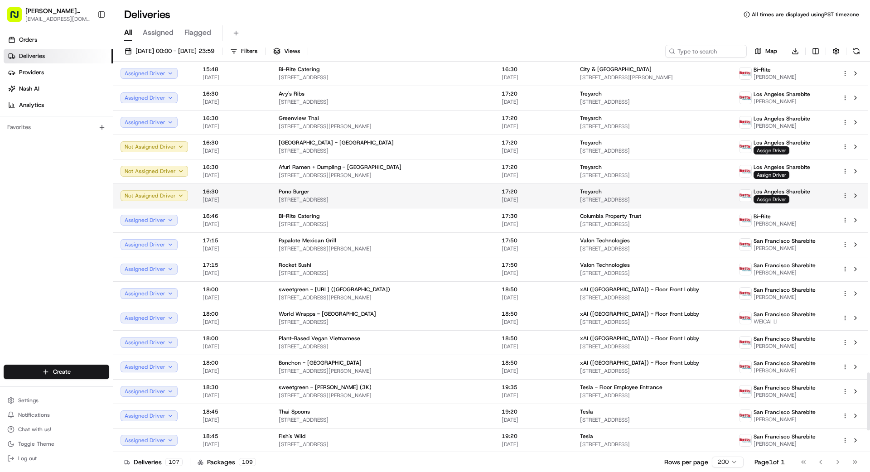
click at [407, 190] on div "Pono Burger" at bounding box center [383, 191] width 208 height 7
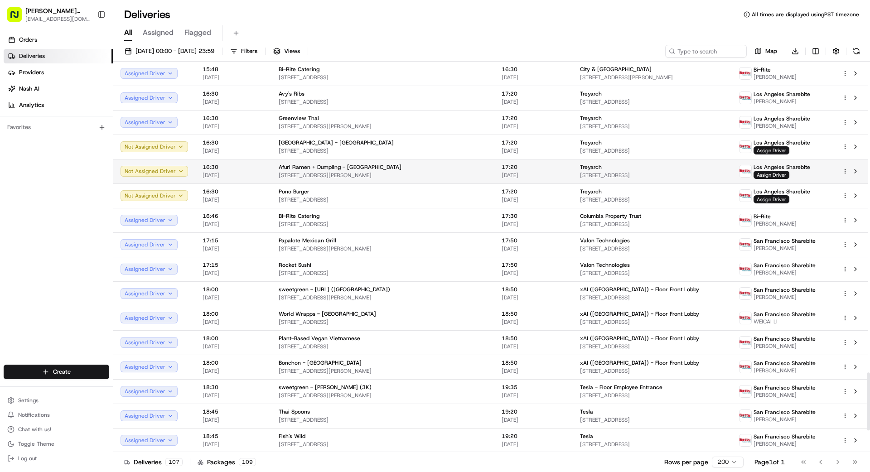
click at [411, 173] on span "[STREET_ADDRESS][PERSON_NAME]" at bounding box center [383, 175] width 208 height 7
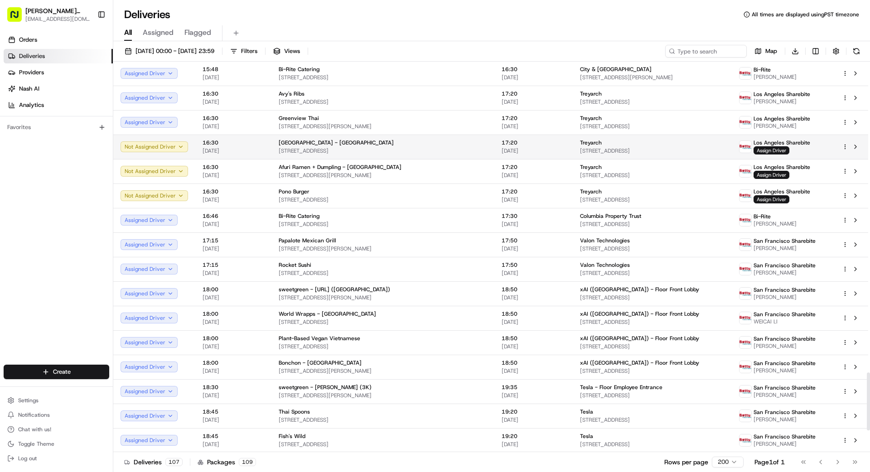
click at [396, 146] on div "Burrata House - Culver City 3272 Motor Ave, Los Angeles, CA 90034, US" at bounding box center [383, 146] width 208 height 15
click at [580, 145] on div "Treyarch" at bounding box center [652, 142] width 144 height 7
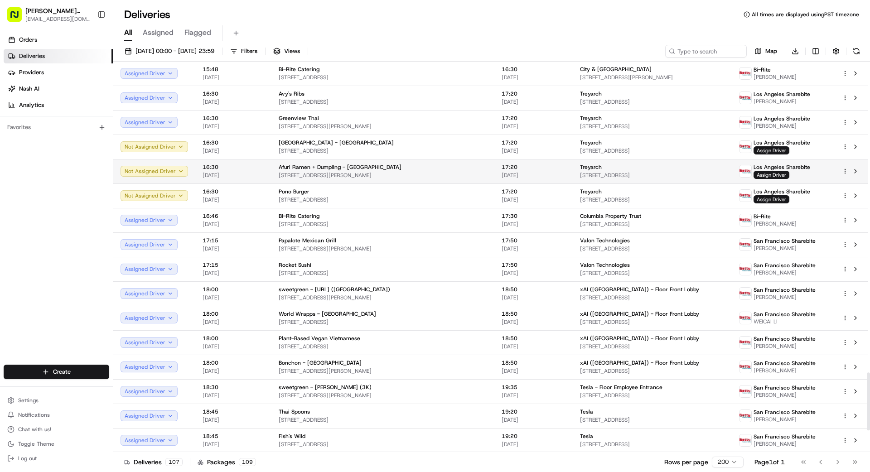
click at [504, 172] on span "[DATE]" at bounding box center [533, 175] width 64 height 7
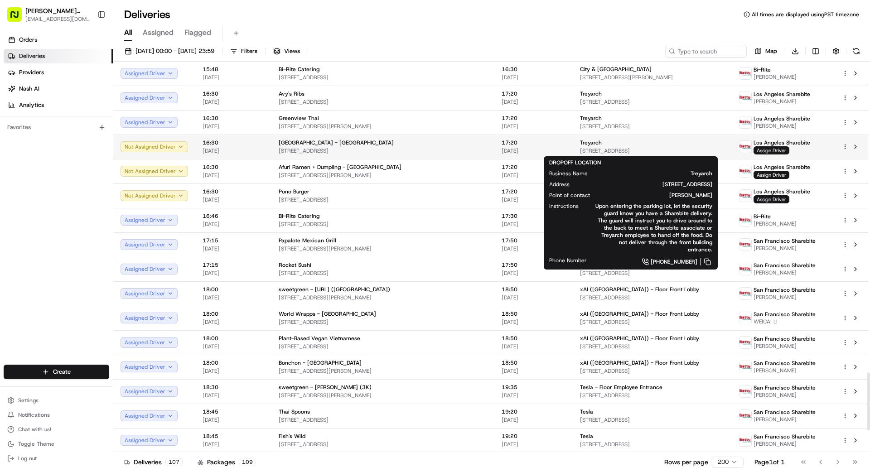
click at [639, 151] on span "[STREET_ADDRESS]" at bounding box center [652, 150] width 144 height 7
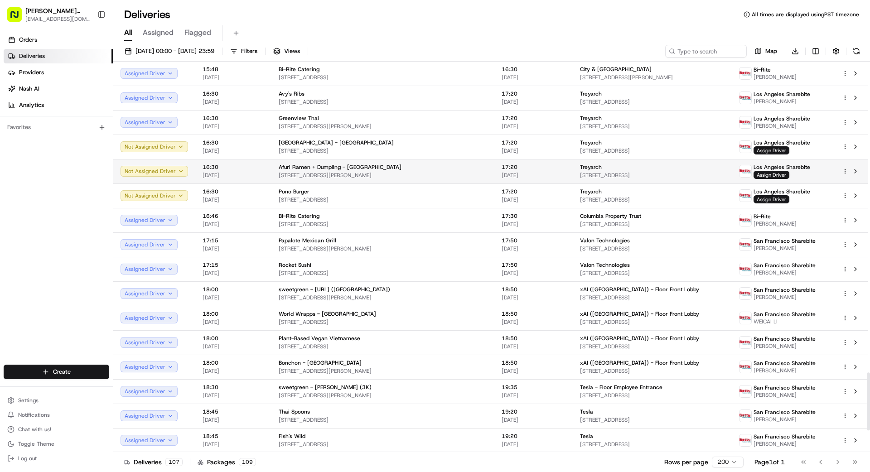
click at [434, 175] on span "[STREET_ADDRESS][PERSON_NAME]" at bounding box center [383, 175] width 208 height 7
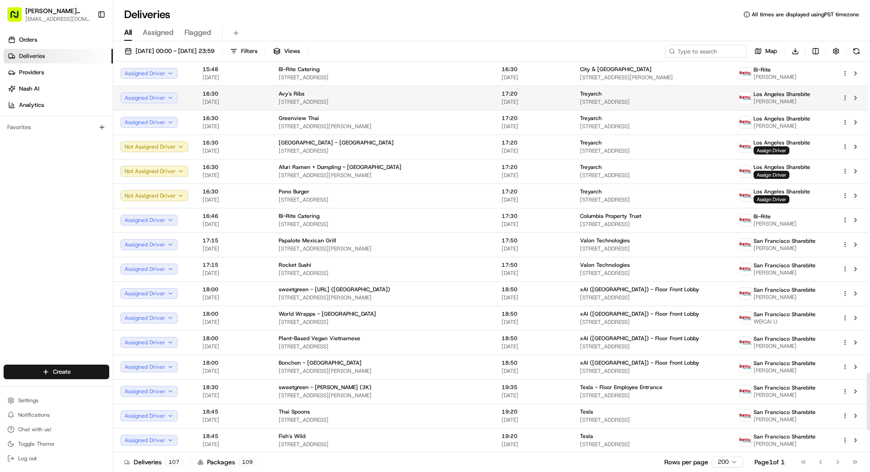
click at [404, 98] on span "[STREET_ADDRESS]" at bounding box center [383, 101] width 208 height 7
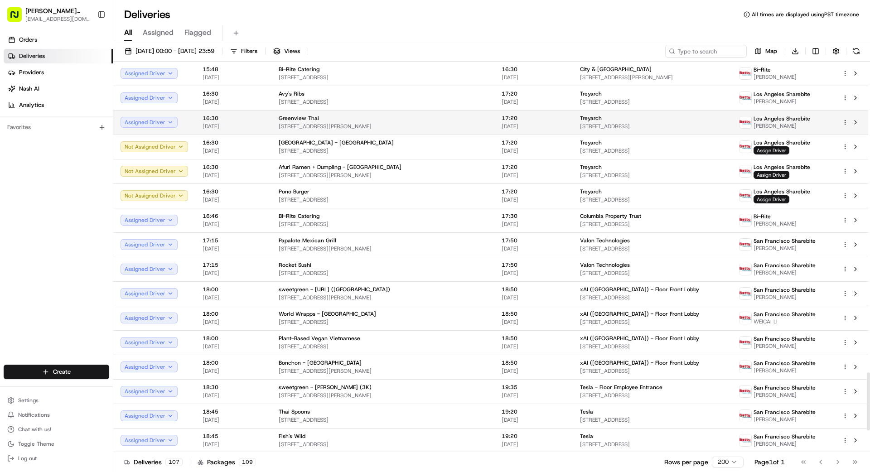
click at [411, 120] on div "Greenview Thai" at bounding box center [383, 118] width 208 height 7
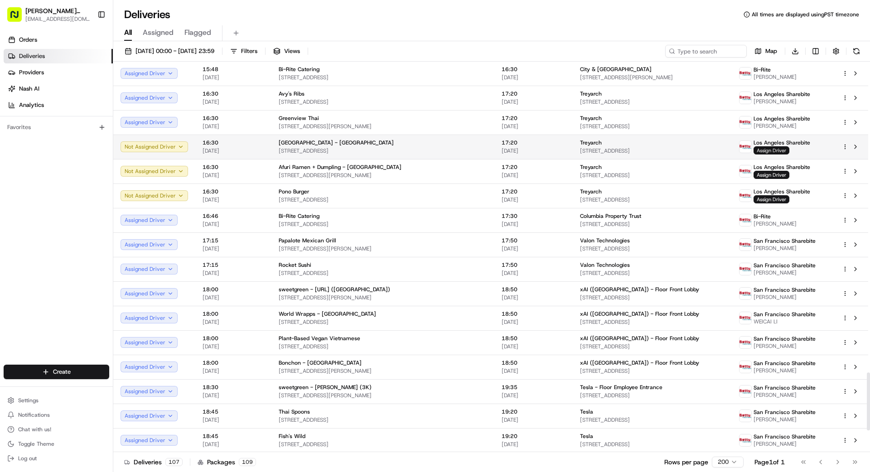
click at [760, 150] on span "Assign Driver" at bounding box center [771, 150] width 36 height 8
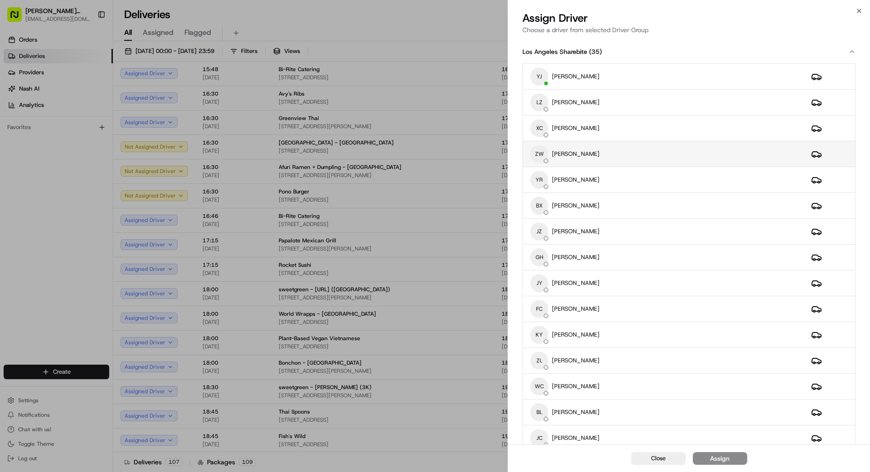
click at [603, 154] on div "ZW ZHENHUA WU" at bounding box center [663, 154] width 266 height 18
click at [721, 461] on div "Assign" at bounding box center [719, 458] width 19 height 9
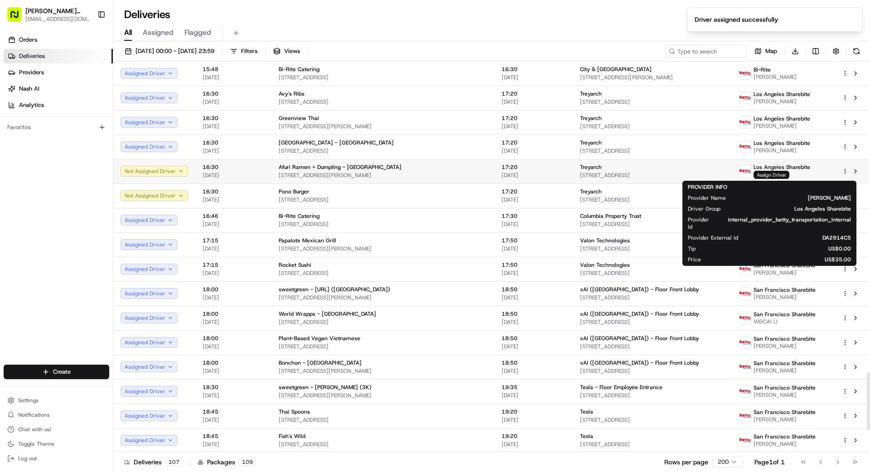
click at [770, 177] on span "Assign Driver" at bounding box center [771, 175] width 36 height 8
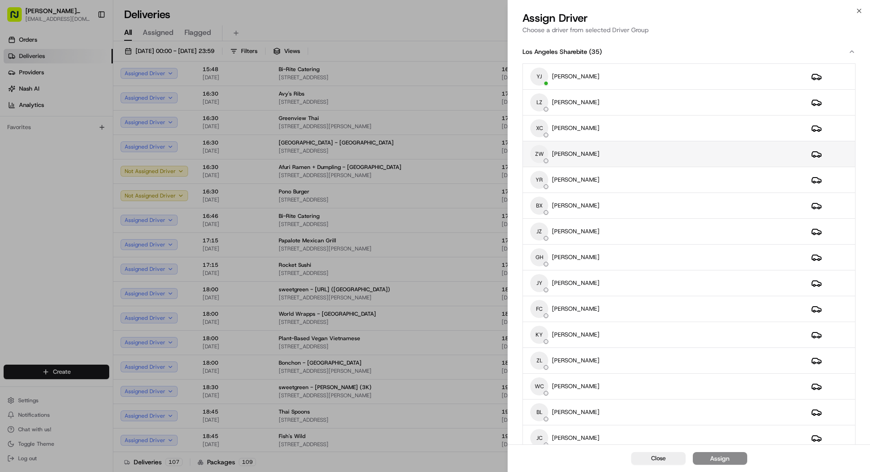
click at [643, 156] on div "ZW ZHENHUA WU" at bounding box center [663, 154] width 266 height 18
click at [724, 461] on div "Assign" at bounding box center [719, 458] width 19 height 9
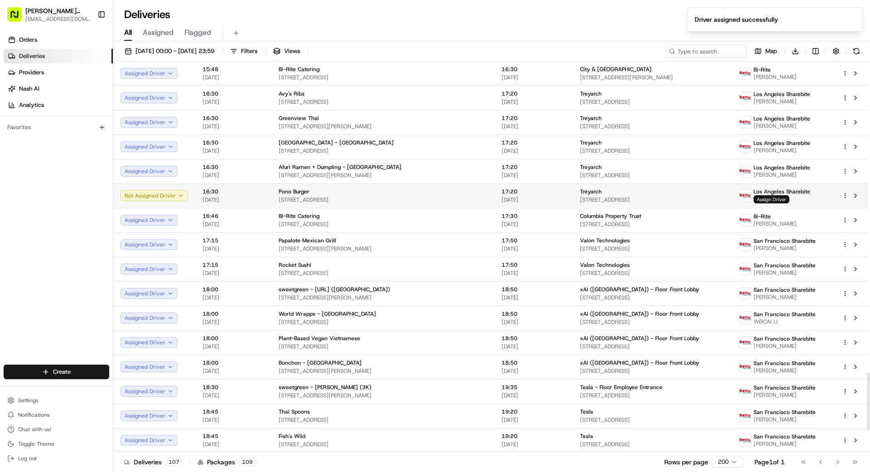
click at [775, 199] on span "Assign Driver" at bounding box center [771, 199] width 36 height 8
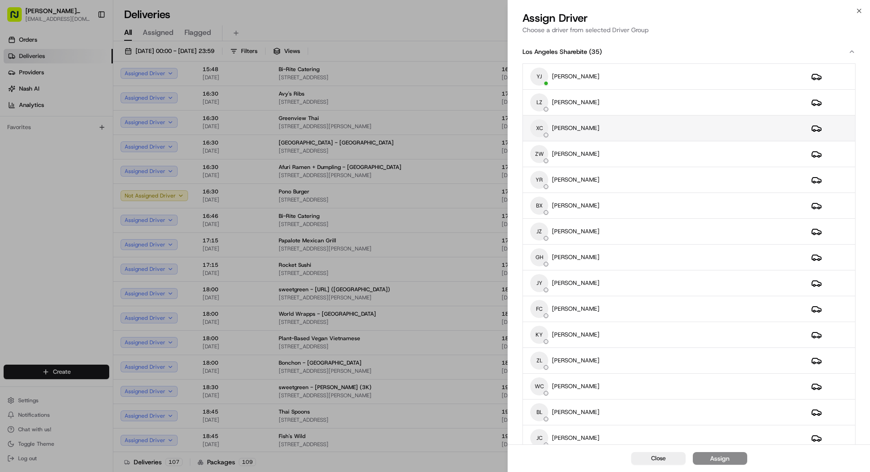
click at [617, 125] on div "XC XUEQIN CAO" at bounding box center [663, 128] width 266 height 18
click at [723, 459] on div "Assign" at bounding box center [719, 458] width 19 height 9
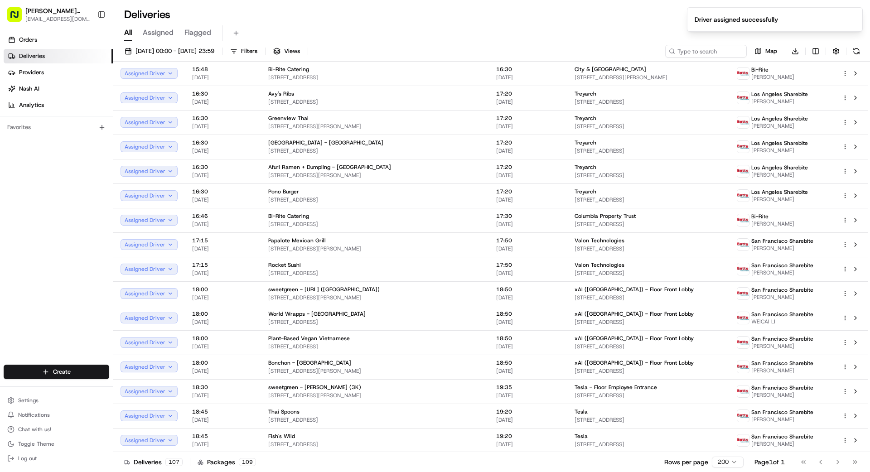
click at [413, 458] on div "Deliveries 107 Packages 109 Rows per page 200 Page 1 of 1 Go to first page Go t…" at bounding box center [491, 462] width 756 height 20
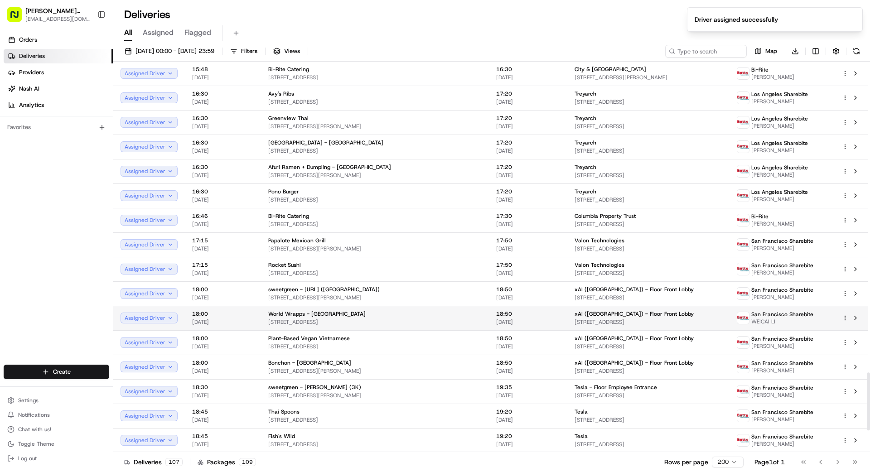
scroll to position [2245, 0]
